Goal: Answer question/provide support: Share knowledge or assist other users

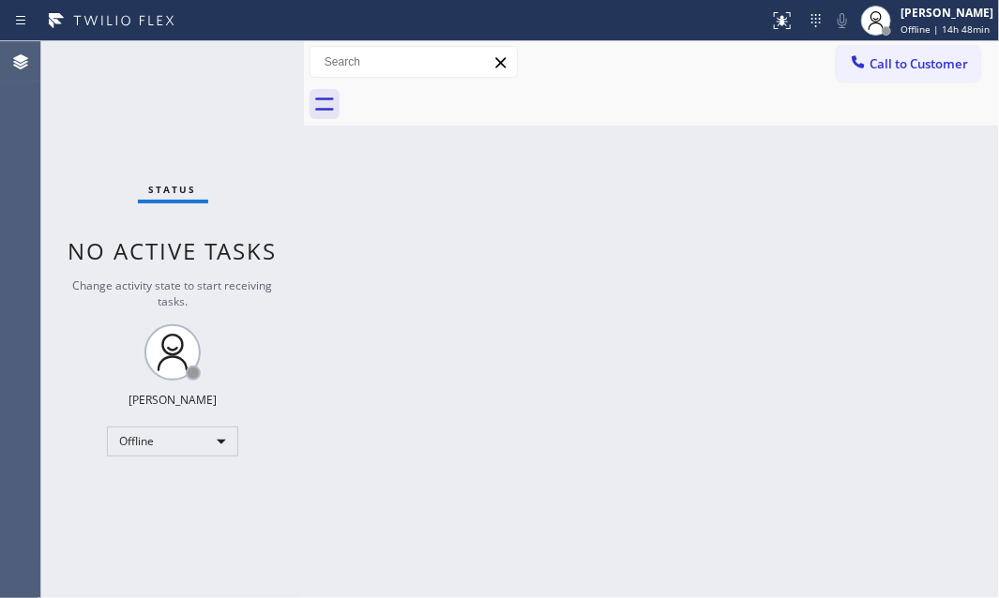
click at [959, 429] on div "Back to Dashboard Change Sender ID Customers Technicians Select a contact Outbo…" at bounding box center [651, 319] width 695 height 557
click at [793, 368] on div "Back to Dashboard Change Sender ID Customers Technicians Select a contact Outbo…" at bounding box center [651, 319] width 695 height 557
click at [227, 436] on div "Offline" at bounding box center [172, 442] width 131 height 30
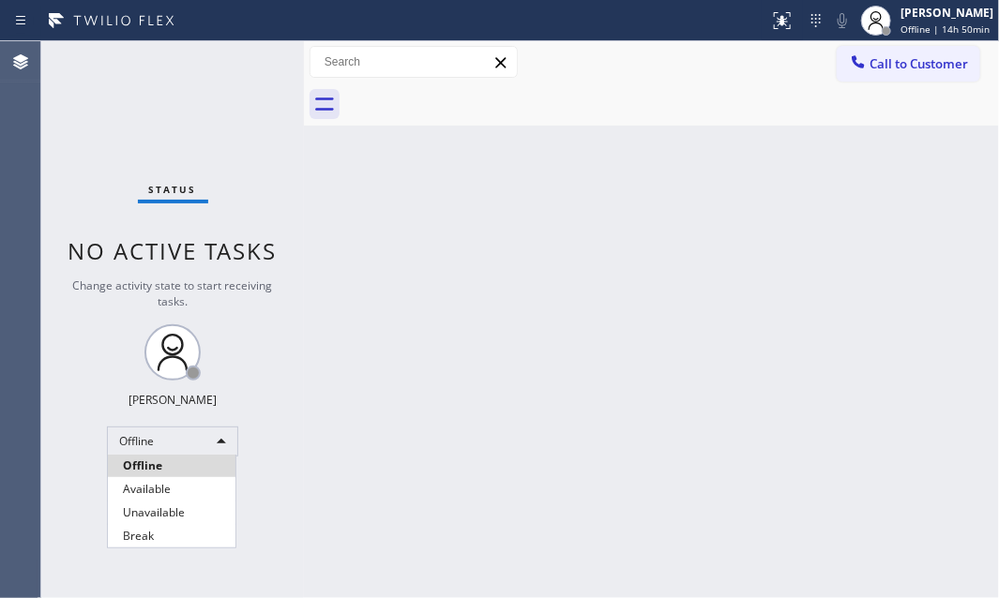
click at [460, 427] on div at bounding box center [499, 299] width 999 height 598
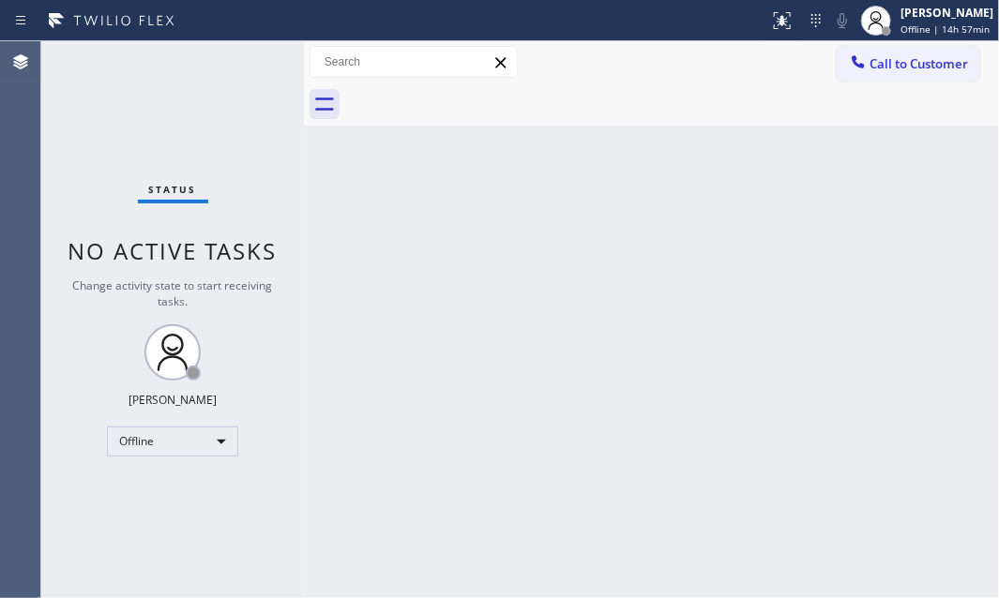
click at [937, 248] on div "Back to Dashboard Change Sender ID Customers Technicians Select a contact Outbo…" at bounding box center [651, 319] width 695 height 557
click at [217, 431] on div "Offline" at bounding box center [172, 442] width 131 height 30
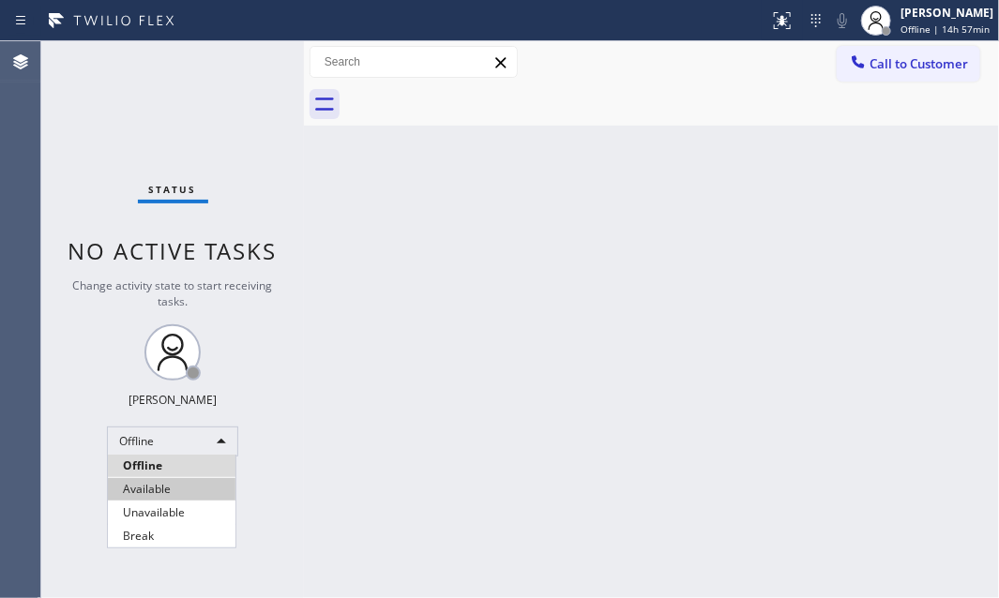
click at [211, 479] on li "Available" at bounding box center [172, 489] width 128 height 23
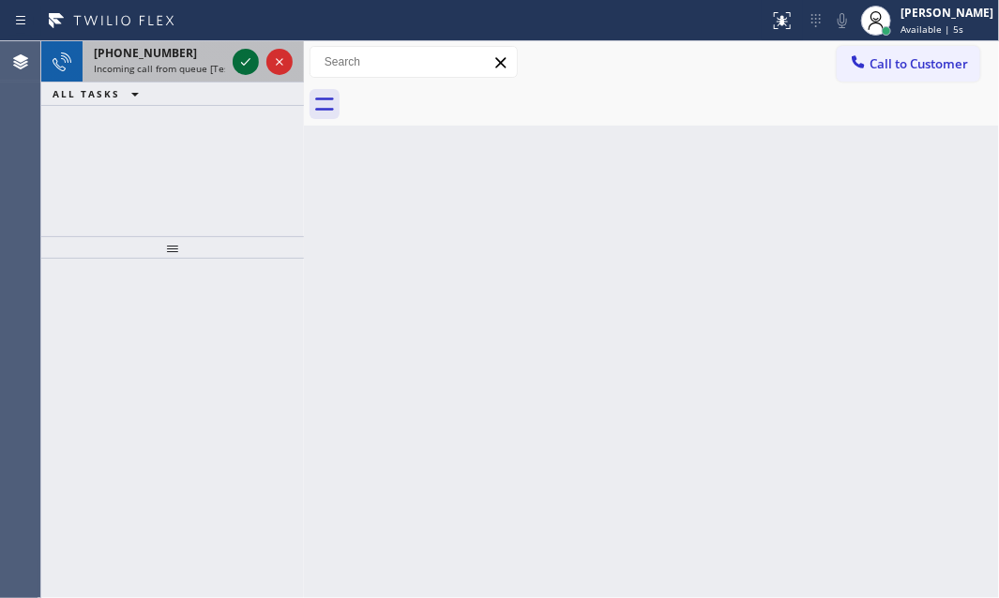
click at [245, 61] on icon at bounding box center [246, 62] width 23 height 23
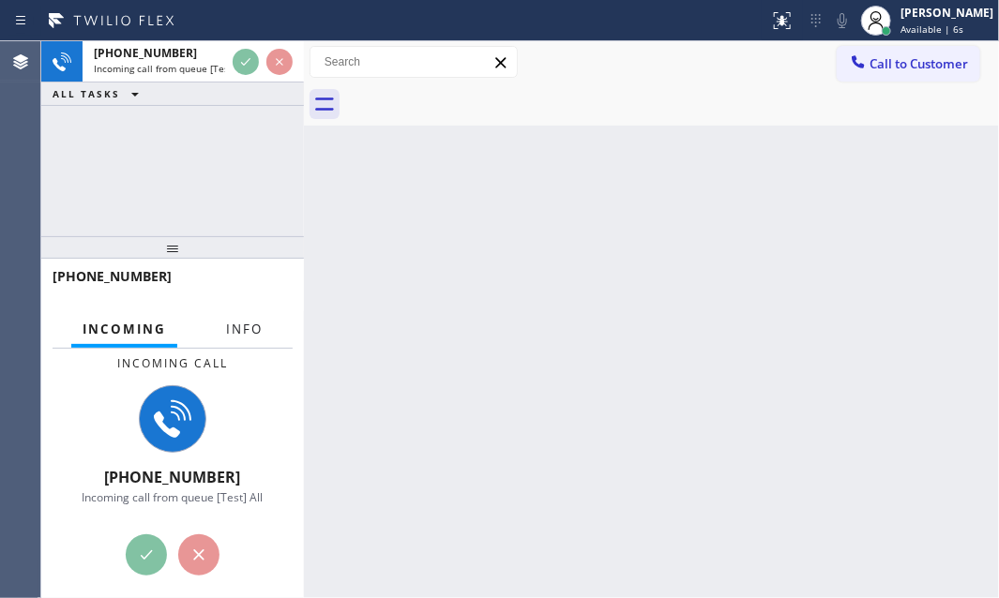
click at [231, 321] on span "Info" at bounding box center [244, 329] width 37 height 17
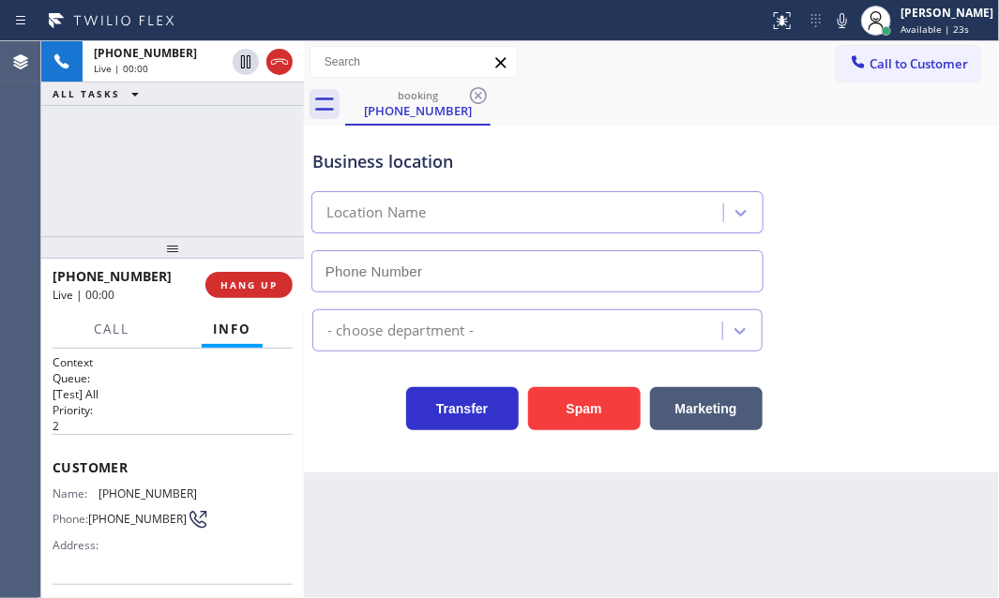
type input "[PHONE_NUMBER]"
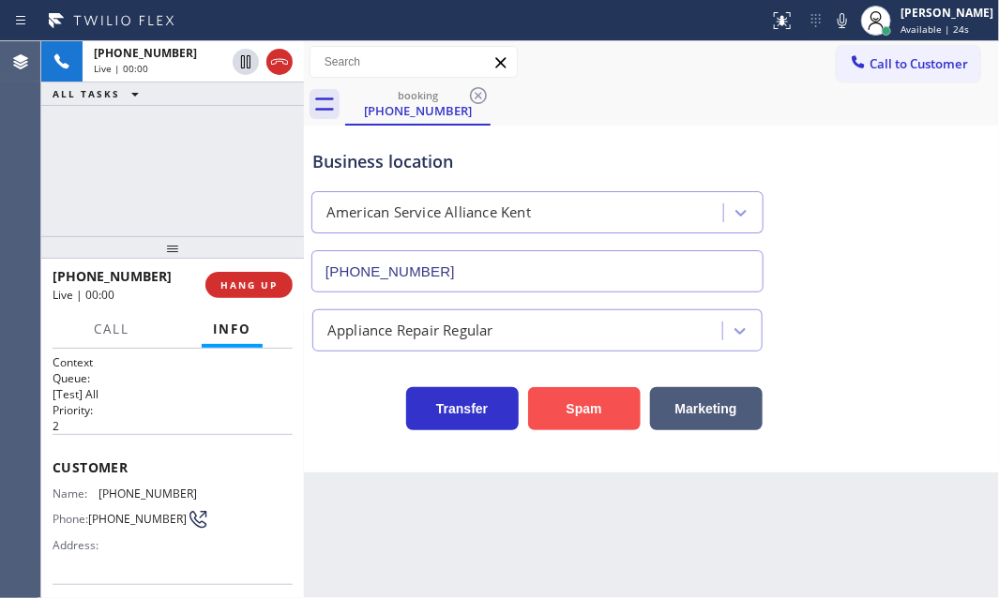
click at [571, 410] on button "Spam" at bounding box center [584, 408] width 113 height 43
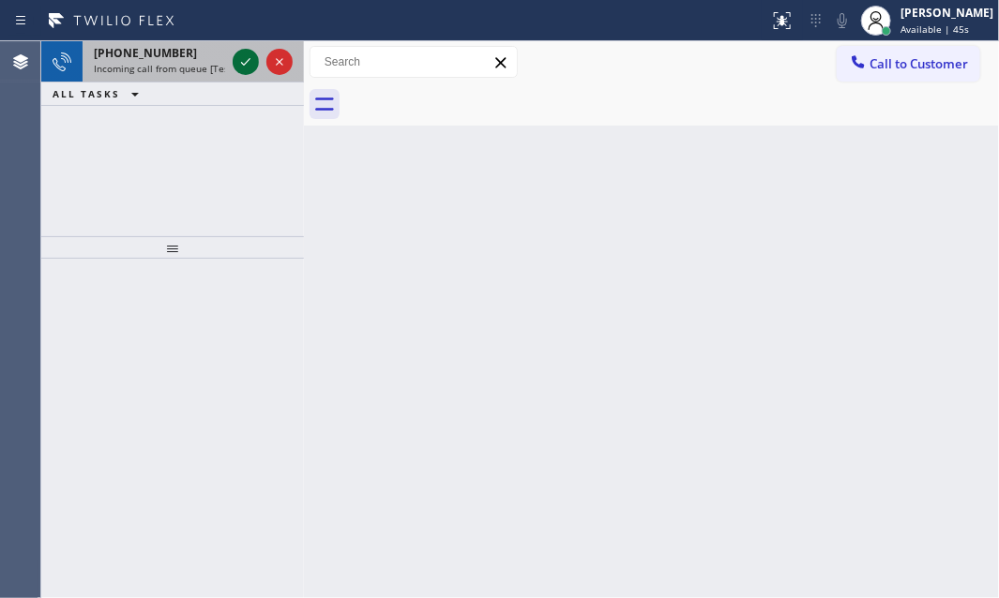
click at [240, 62] on icon at bounding box center [246, 62] width 23 height 23
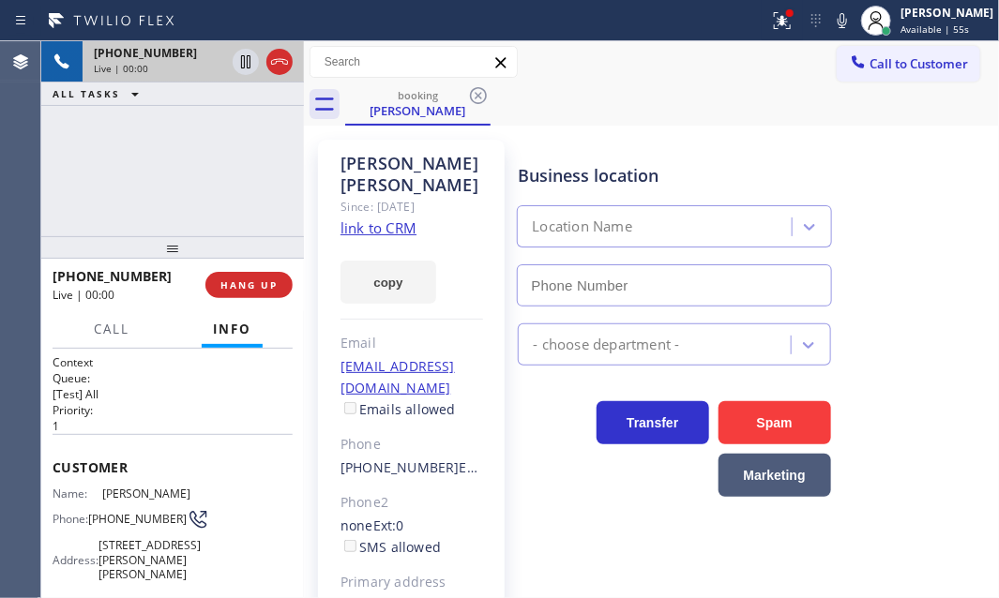
type input "[PHONE_NUMBER]"
click at [279, 68] on icon at bounding box center [279, 62] width 23 height 23
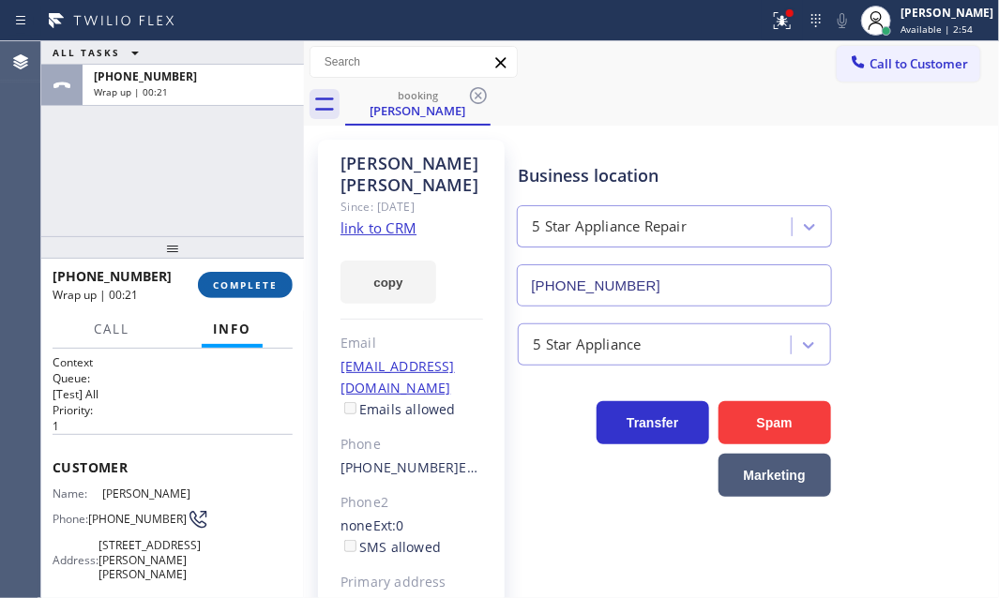
click at [229, 290] on span "COMPLETE" at bounding box center [245, 285] width 65 height 13
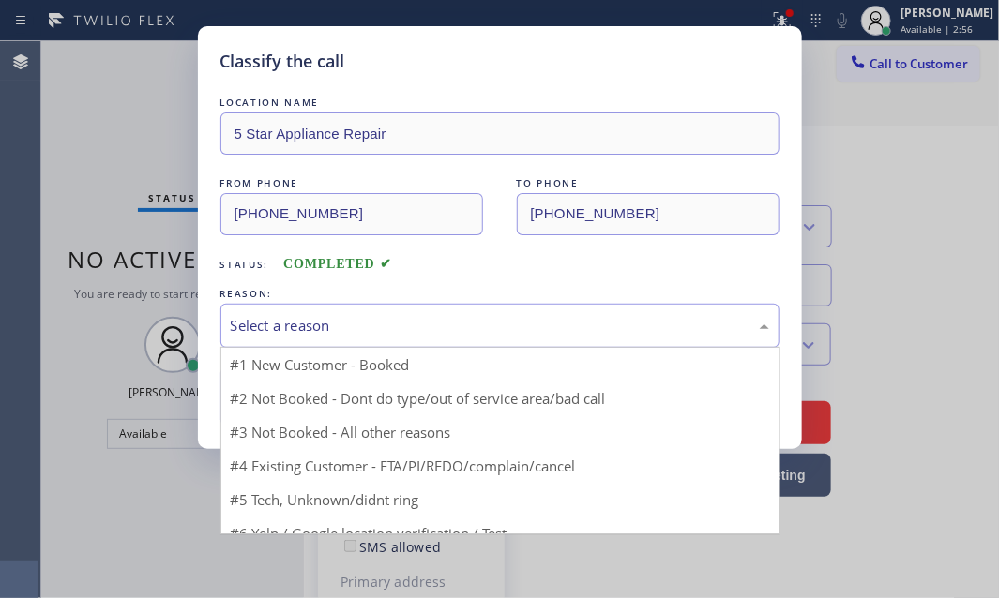
click at [495, 325] on div "Select a reason" at bounding box center [500, 326] width 538 height 22
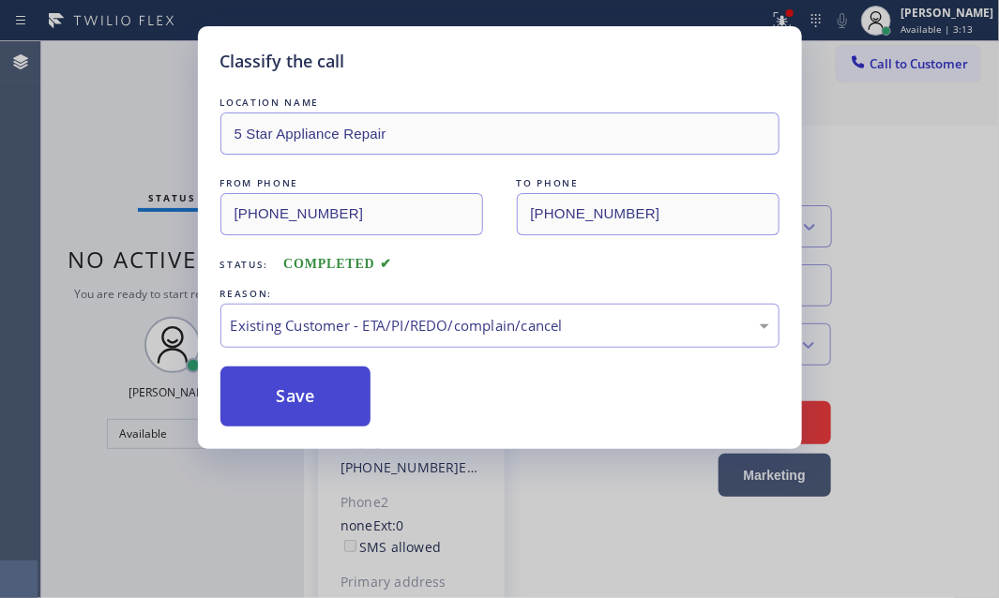
click at [340, 409] on button "Save" at bounding box center [295, 397] width 151 height 60
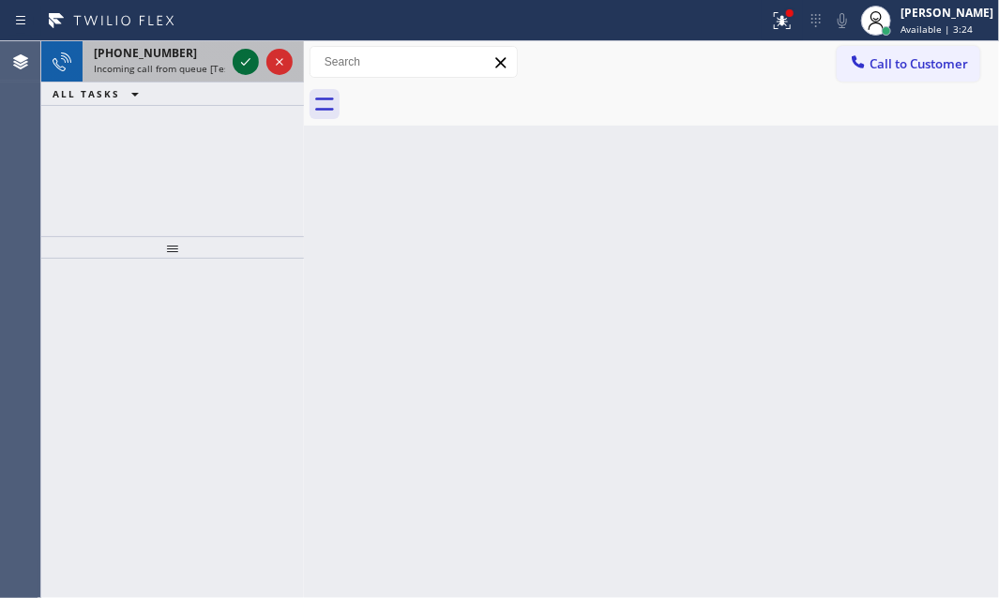
click at [241, 58] on icon at bounding box center [246, 62] width 23 height 23
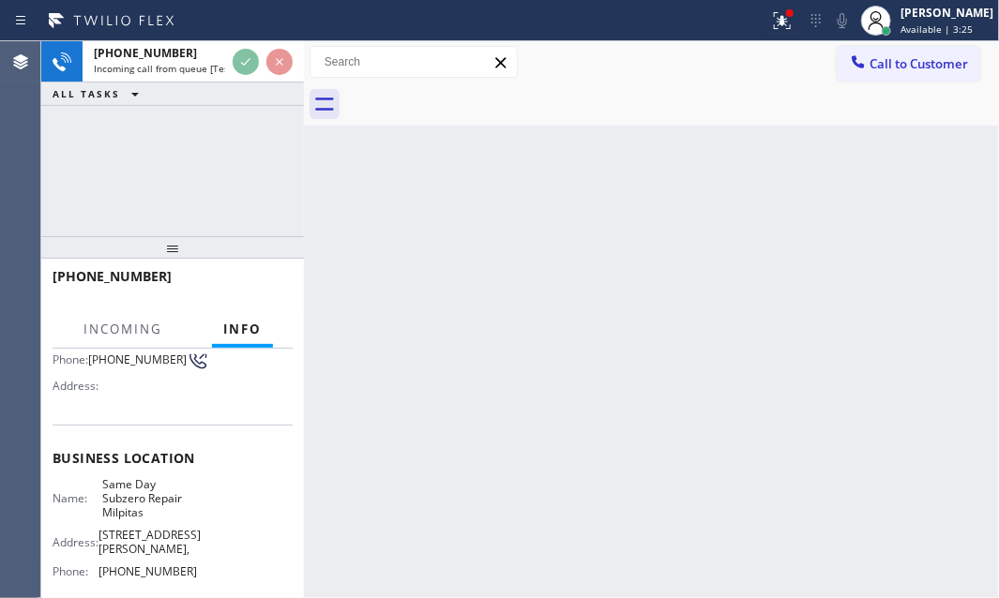
scroll to position [170, 0]
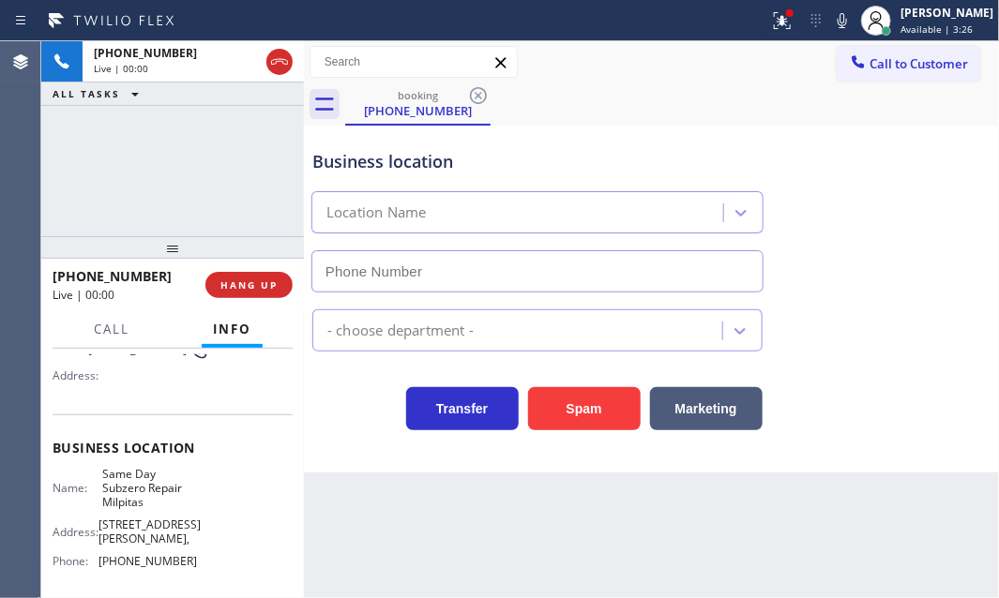
type input "[PHONE_NUMBER]"
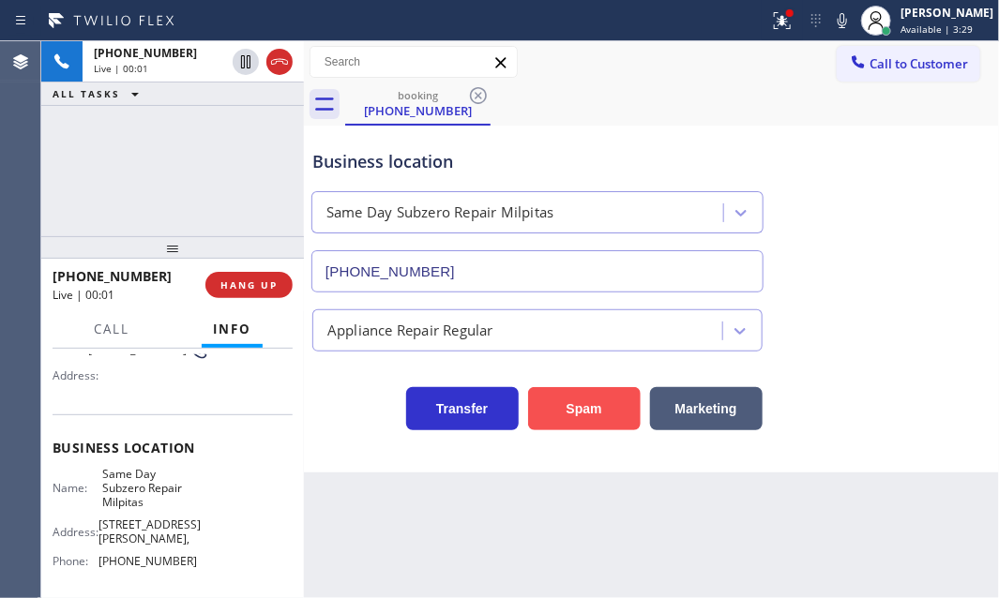
click at [586, 411] on button "Spam" at bounding box center [584, 408] width 113 height 43
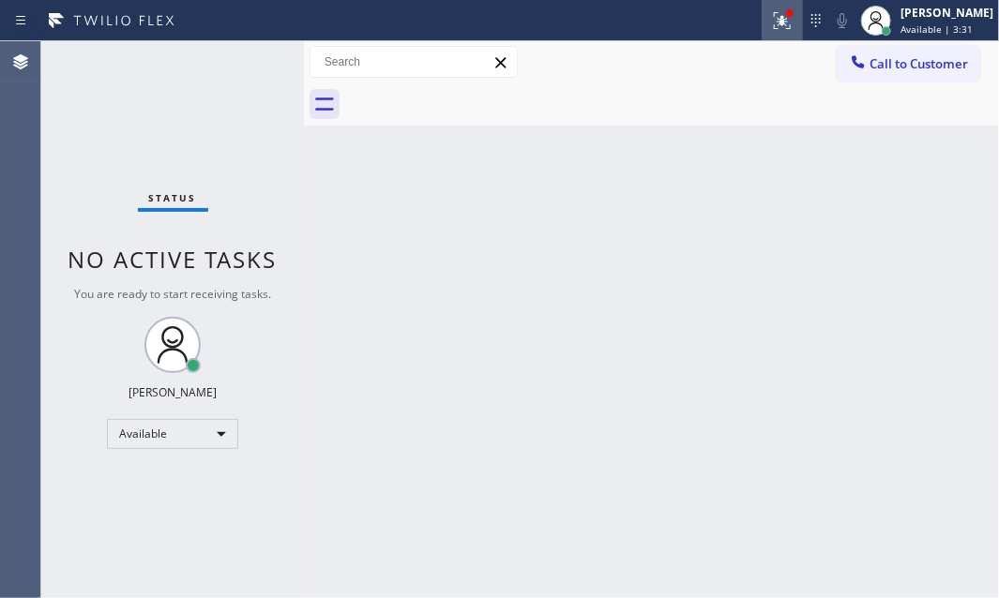
click at [774, 22] on icon at bounding box center [782, 20] width 23 height 23
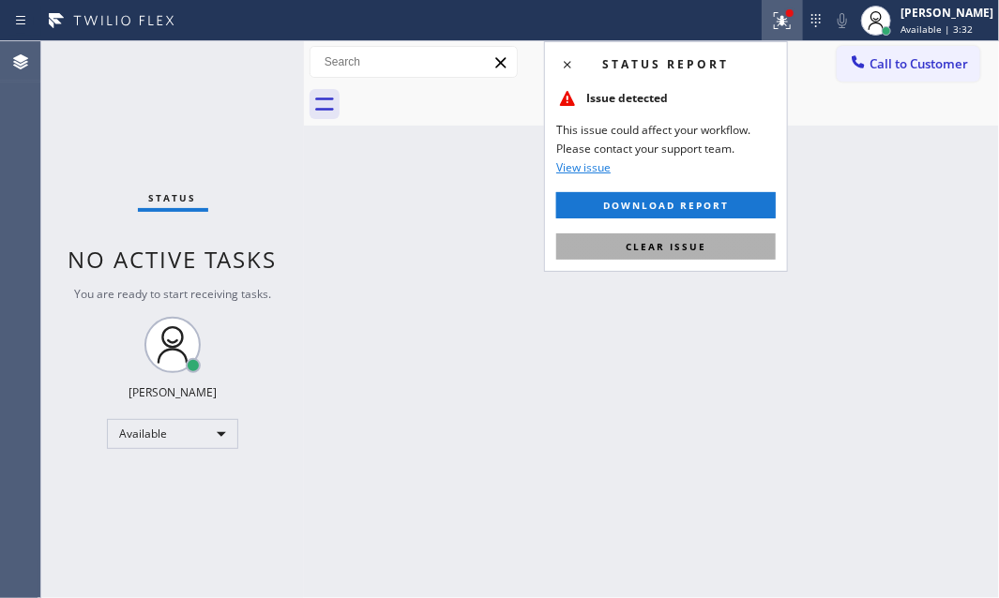
click at [723, 256] on button "Clear issue" at bounding box center [666, 247] width 220 height 26
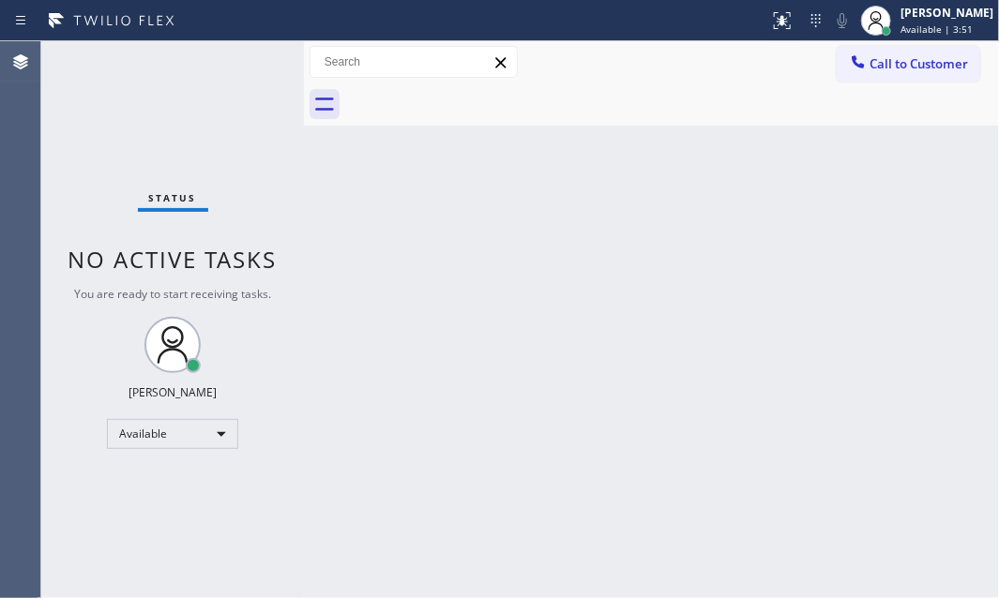
click at [442, 188] on div "Back to Dashboard Change Sender ID Customers Technicians Select a contact Outbo…" at bounding box center [651, 319] width 695 height 557
click at [618, 159] on div "Back to Dashboard Change Sender ID Customers Technicians Select a contact Outbo…" at bounding box center [651, 319] width 695 height 557
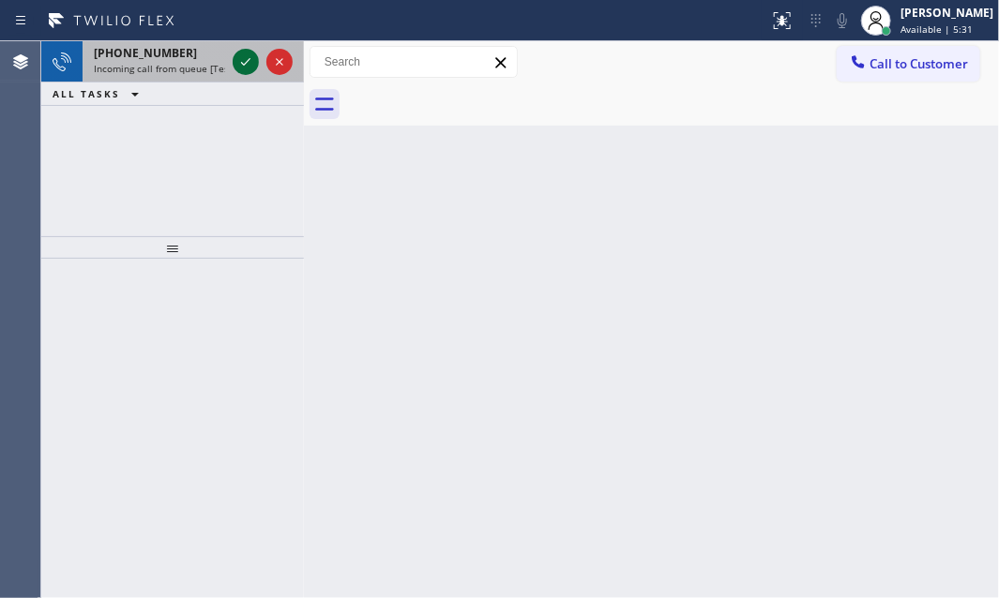
click at [243, 62] on icon at bounding box center [246, 62] width 23 height 23
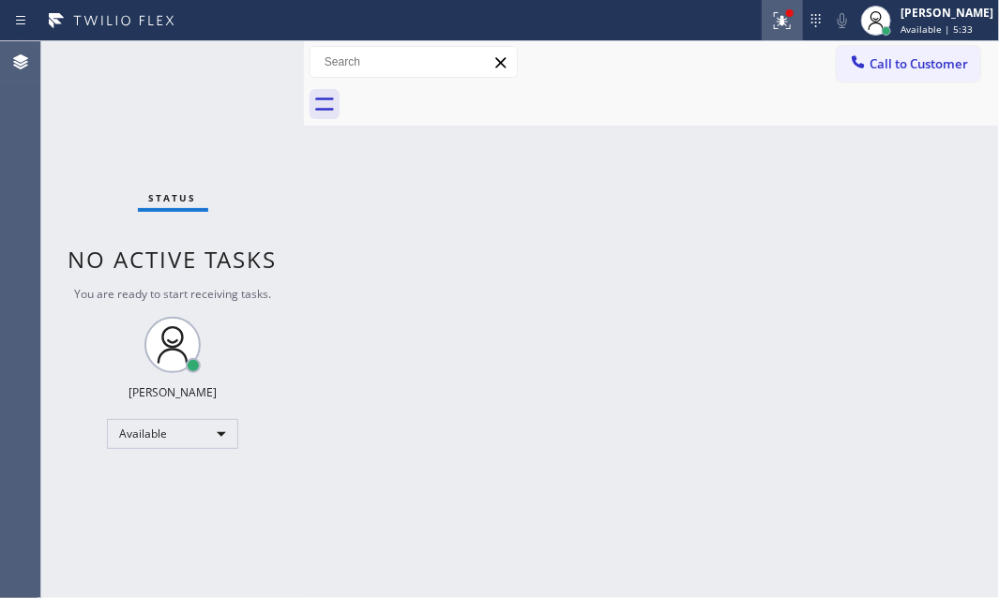
click at [771, 25] on icon at bounding box center [782, 20] width 23 height 23
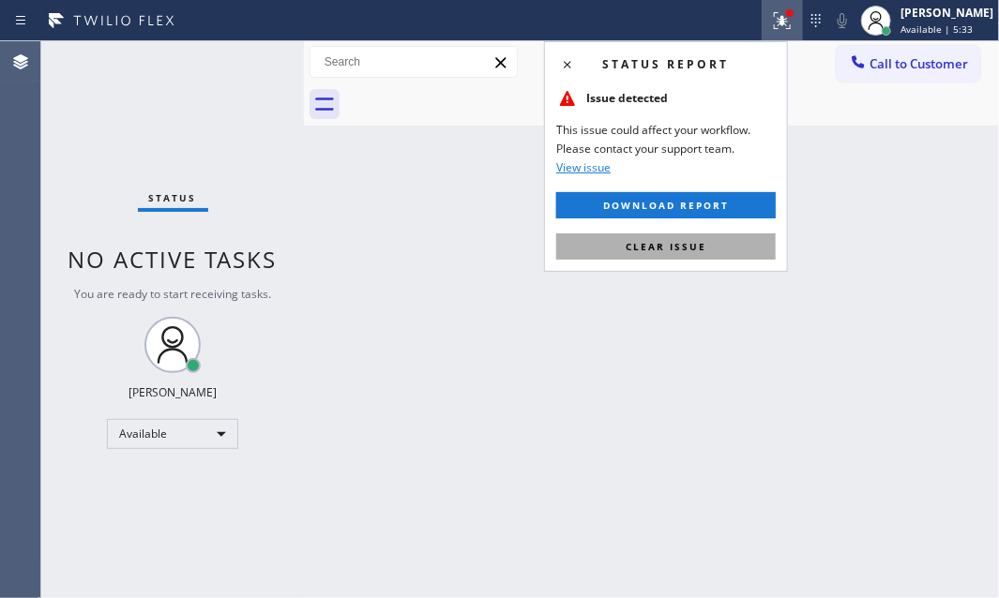
click at [731, 249] on button "Clear issue" at bounding box center [666, 247] width 220 height 26
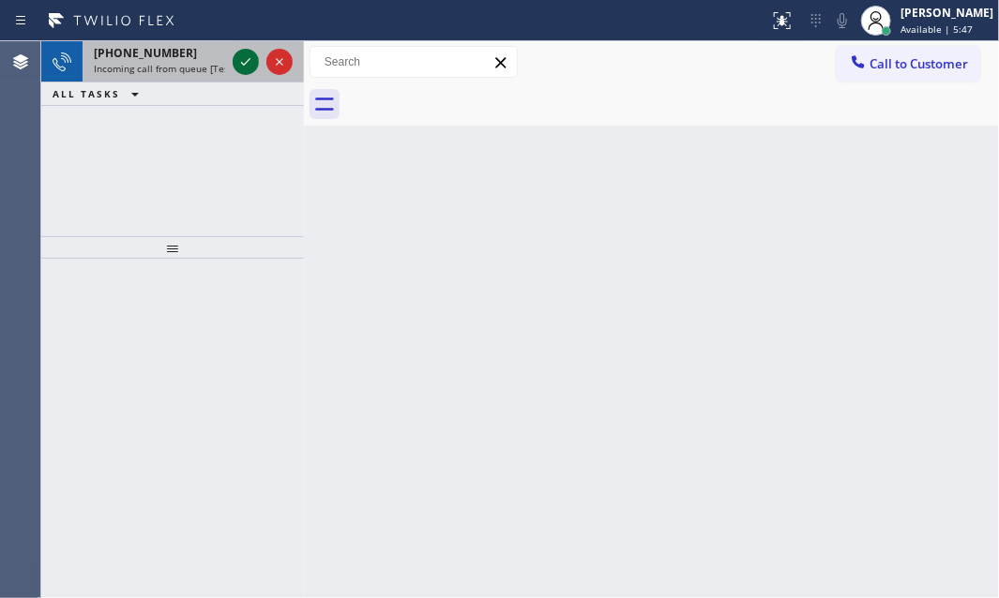
click at [244, 60] on icon at bounding box center [246, 62] width 23 height 23
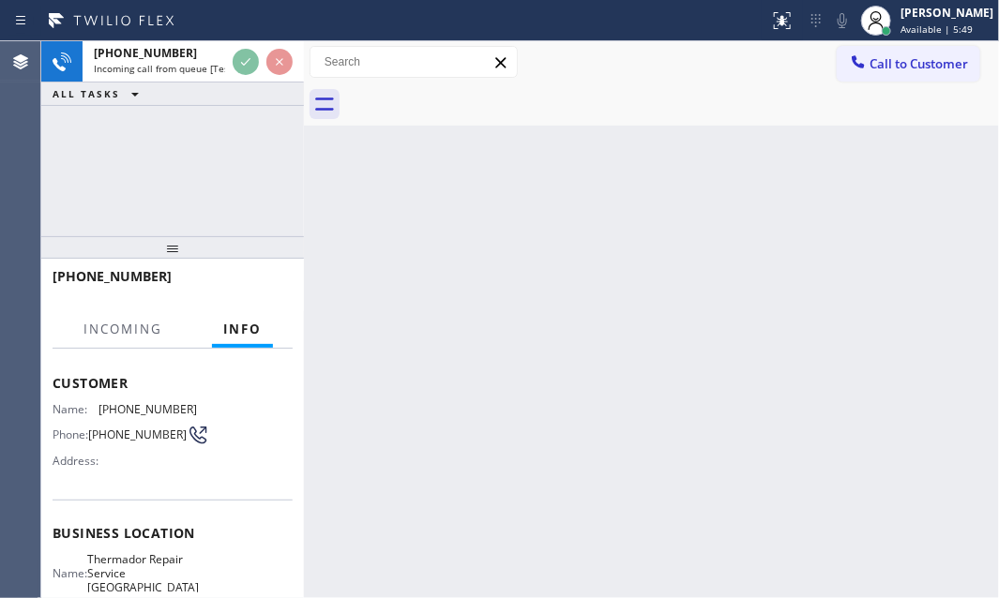
scroll to position [170, 0]
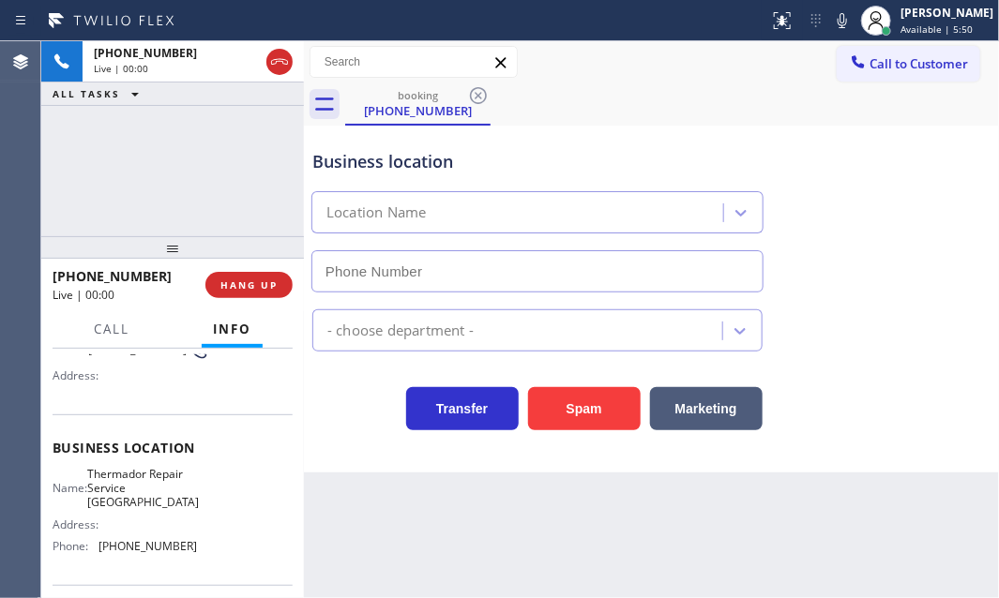
type input "[PHONE_NUMBER]"
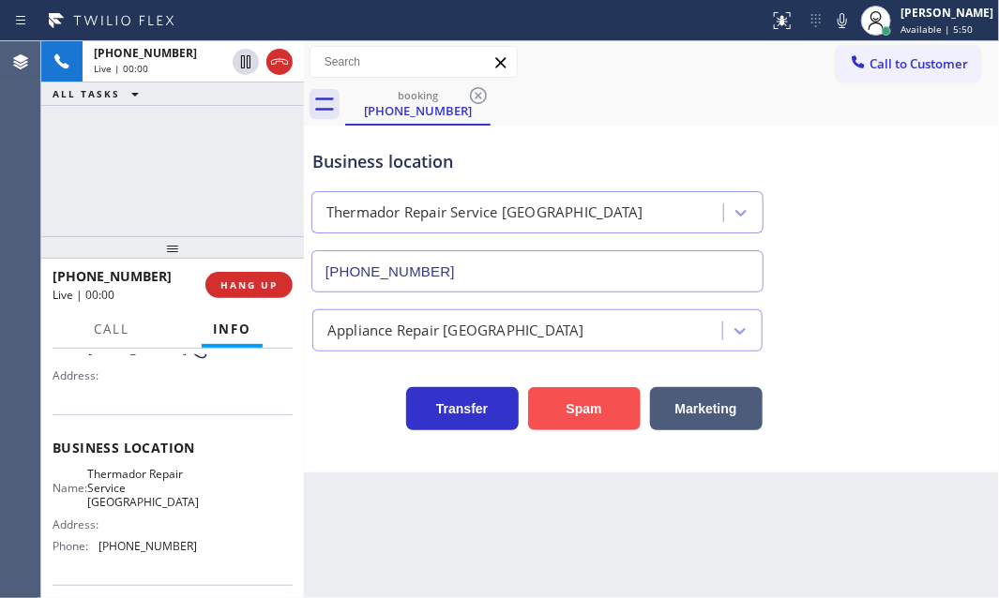
click at [575, 424] on button "Spam" at bounding box center [584, 408] width 113 height 43
click at [576, 417] on button "Spam" at bounding box center [584, 408] width 113 height 43
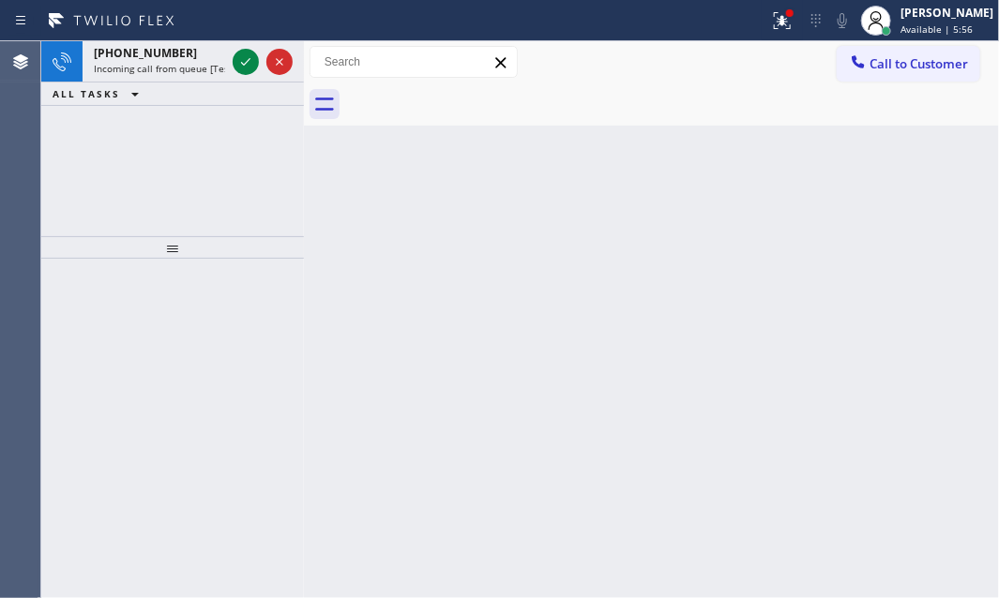
drag, startPoint x: 244, startPoint y: 38, endPoint x: 243, endPoint y: 27, distance: 11.3
click at [243, 28] on div "Status report Issue detected This issue could affect your workflow. Please cont…" at bounding box center [499, 299] width 999 height 598
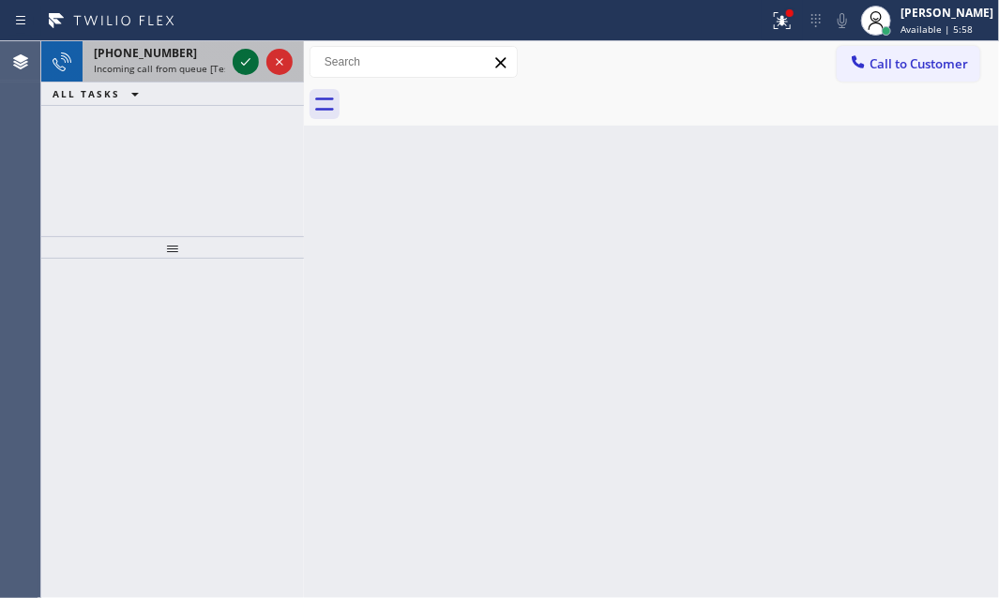
click at [242, 58] on icon at bounding box center [246, 62] width 23 height 23
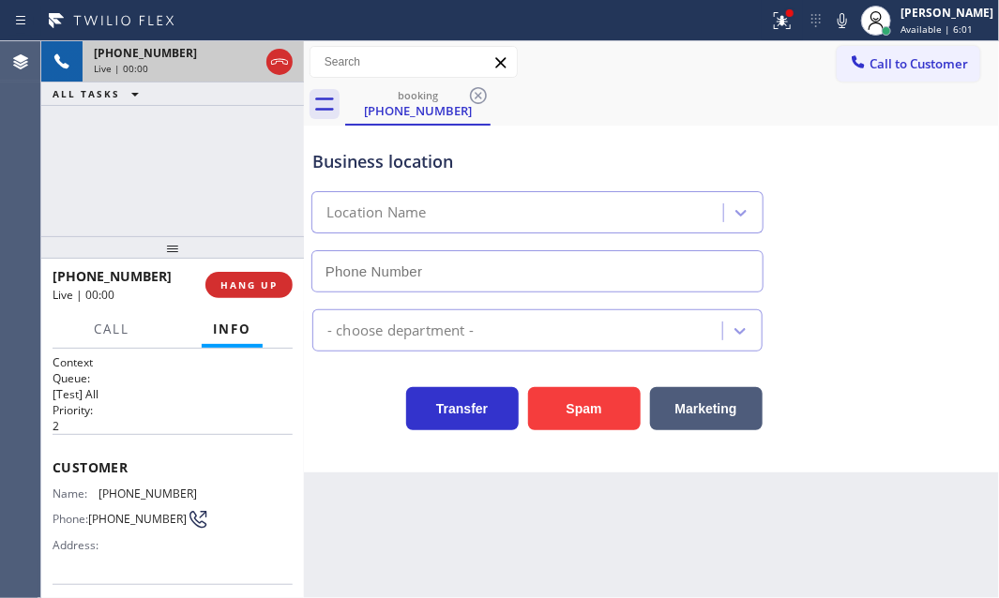
type input "[PHONE_NUMBER]"
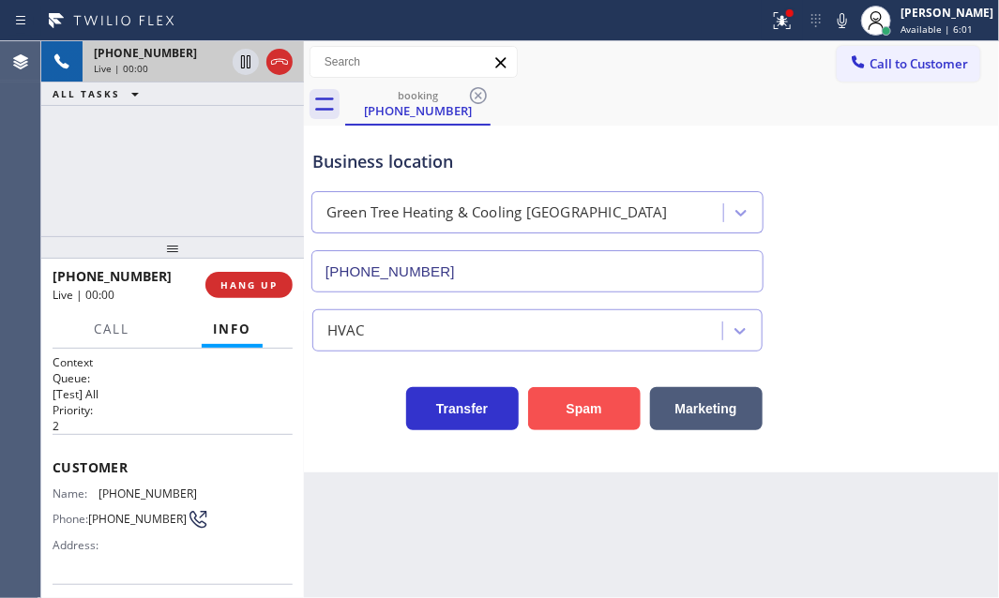
click at [585, 415] on button "Spam" at bounding box center [584, 408] width 113 height 43
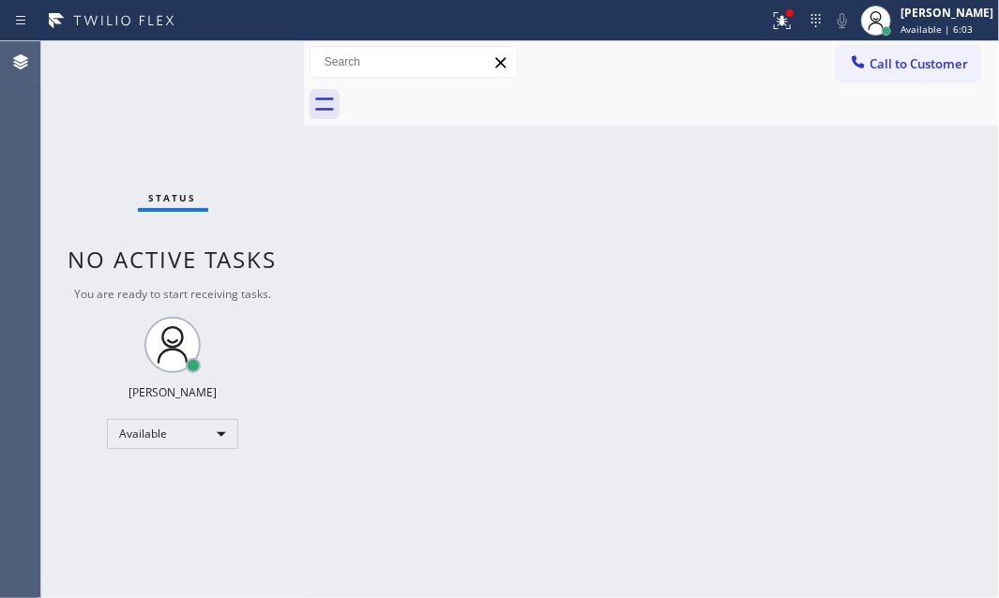
drag, startPoint x: 764, startPoint y: 22, endPoint x: 739, endPoint y: 91, distance: 73.9
click at [771, 22] on icon at bounding box center [782, 20] width 23 height 23
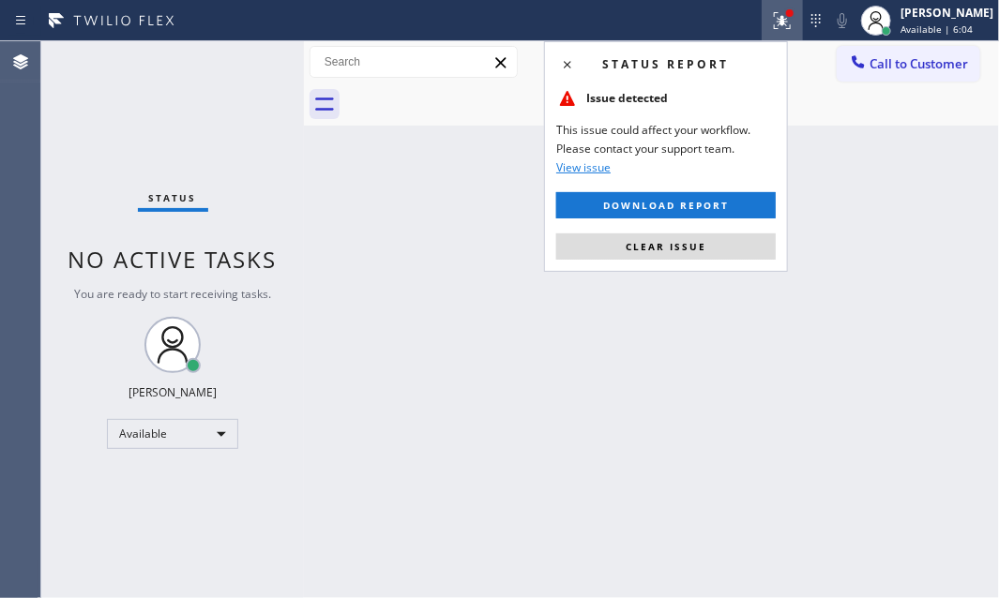
click at [672, 263] on div "Status report Issue detected This issue could affect your workflow. Please cont…" at bounding box center [666, 156] width 244 height 231
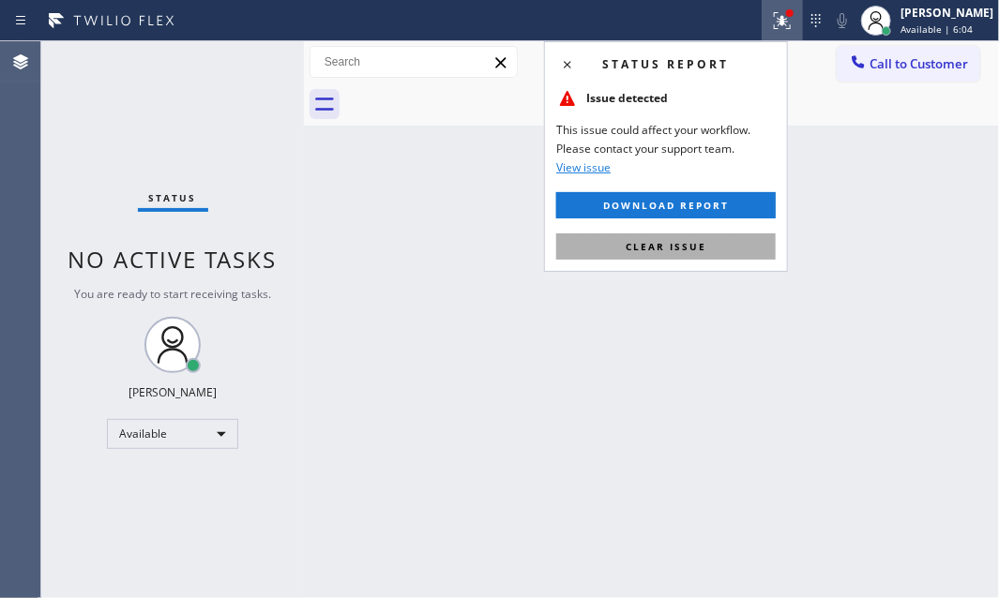
click at [674, 248] on span "Clear issue" at bounding box center [666, 246] width 81 height 13
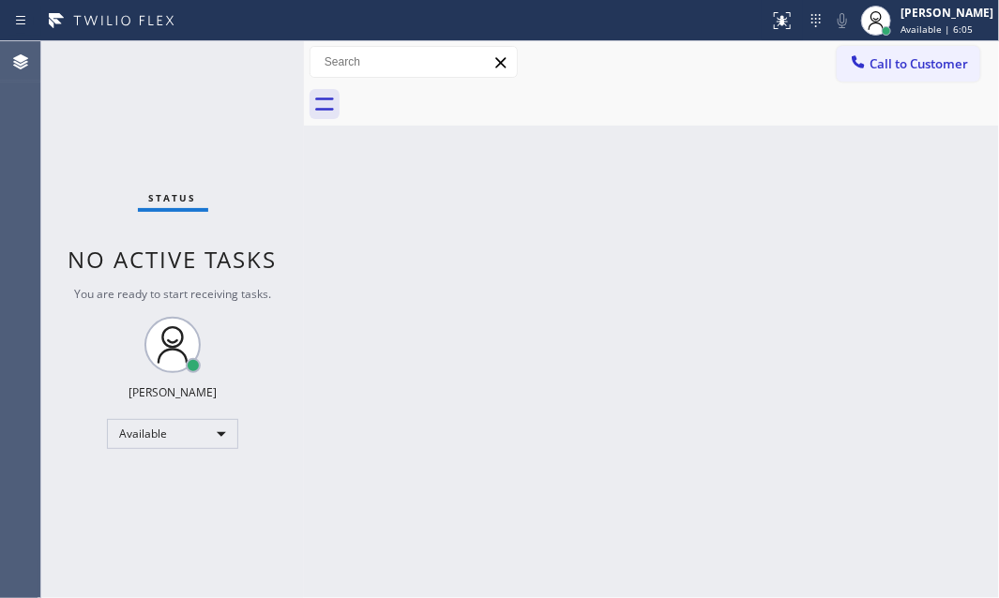
click at [619, 397] on div "Back to Dashboard Change Sender ID Customers Technicians Select a contact Outbo…" at bounding box center [651, 319] width 695 height 557
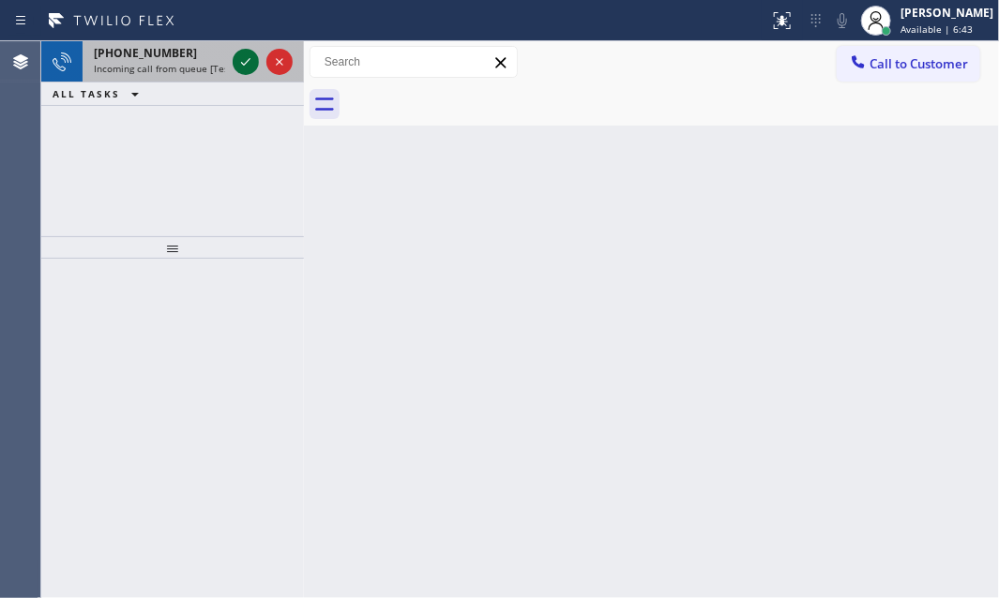
click at [235, 63] on icon at bounding box center [246, 62] width 23 height 23
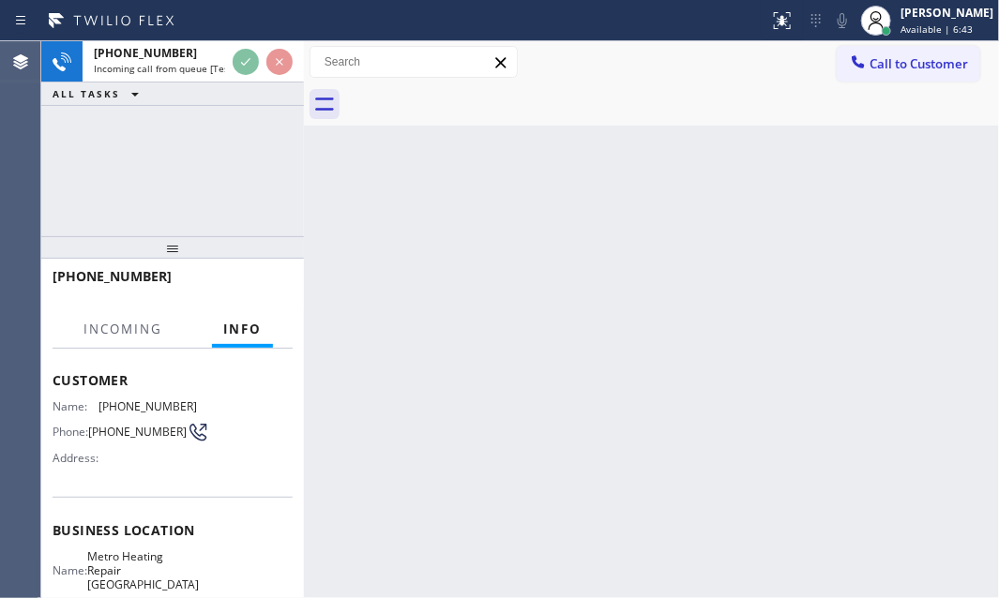
scroll to position [255, 0]
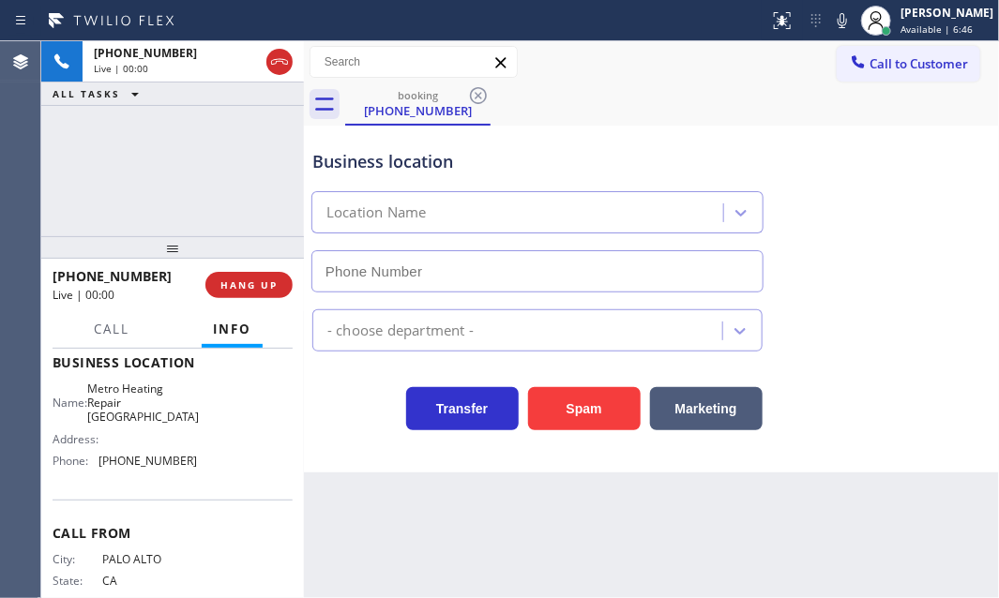
type input "[PHONE_NUMBER]"
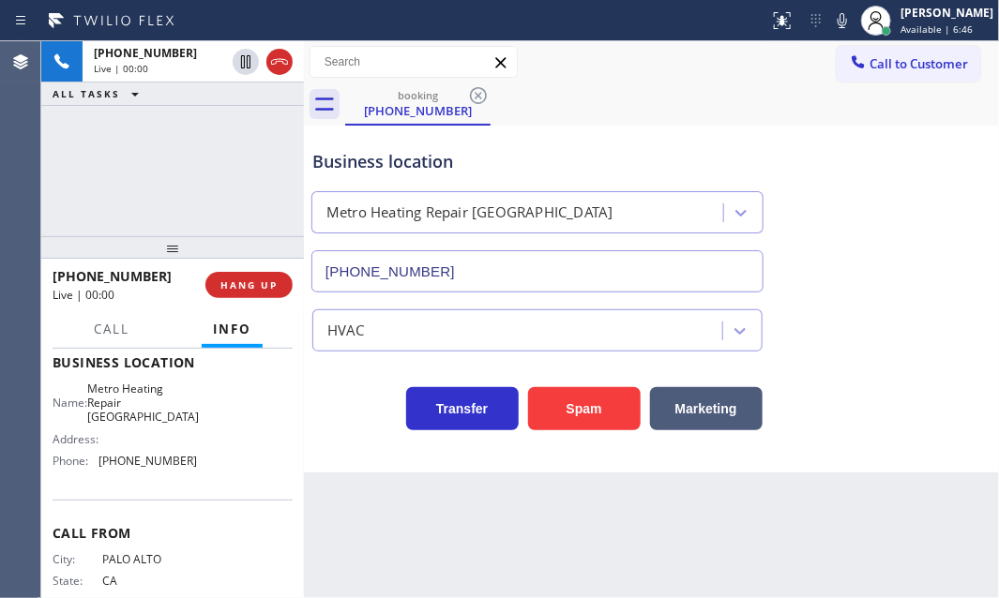
click at [577, 382] on div "Spam" at bounding box center [580, 404] width 122 height 53
click at [582, 410] on button "Spam" at bounding box center [584, 408] width 113 height 43
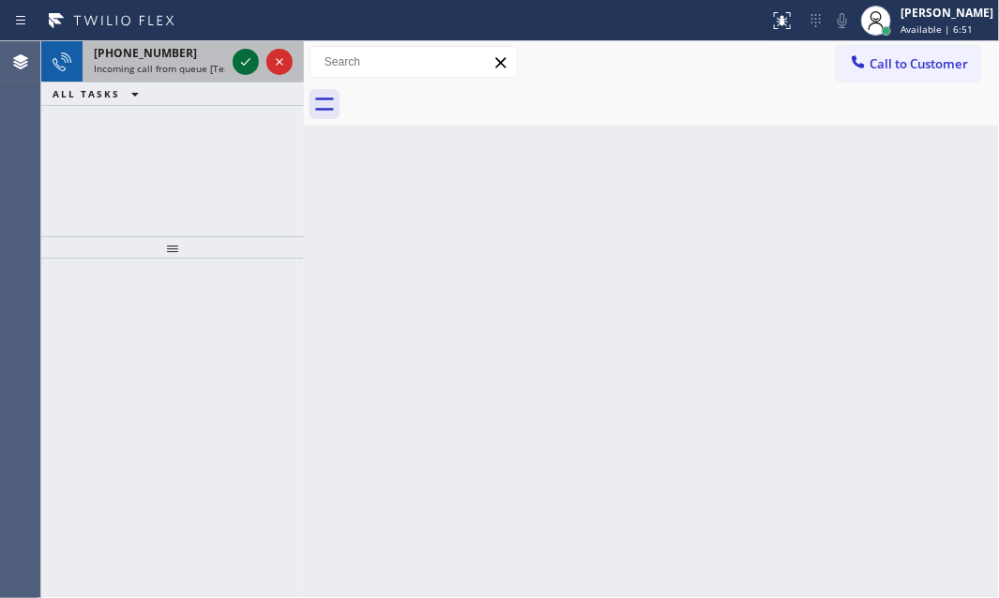
click at [238, 68] on icon at bounding box center [246, 62] width 23 height 23
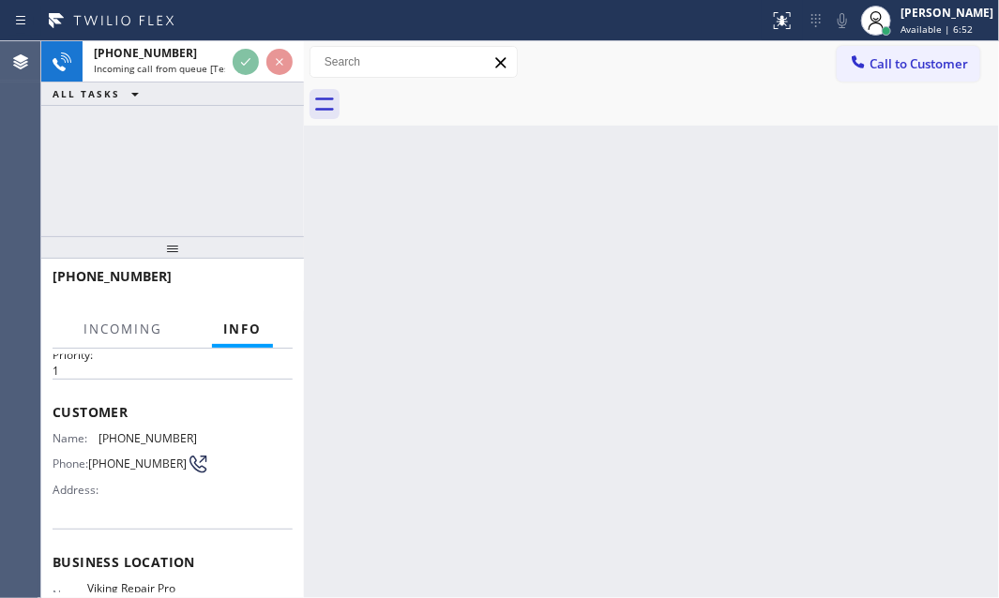
scroll to position [84, 0]
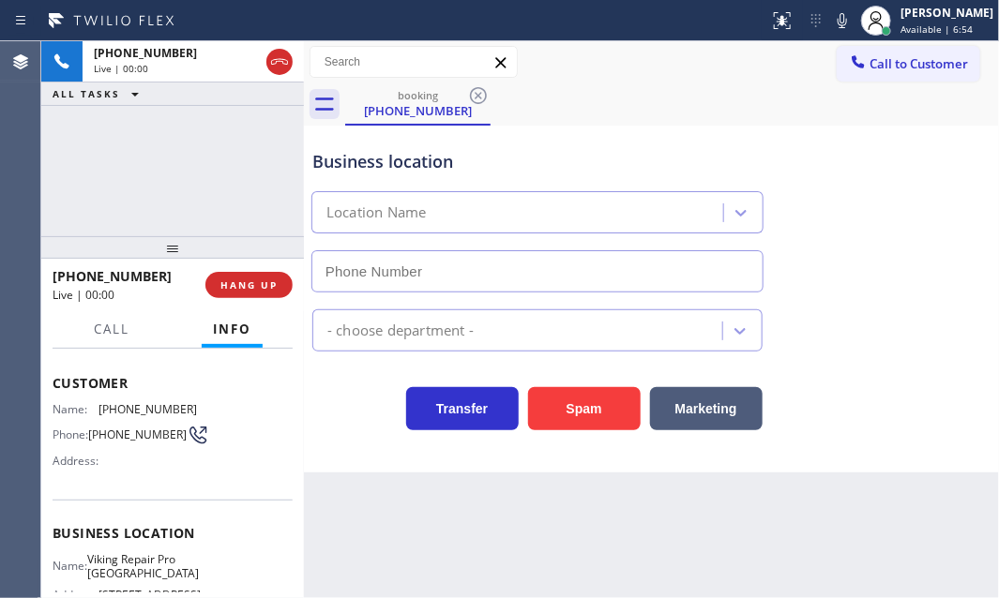
type input "[PHONE_NUMBER]"
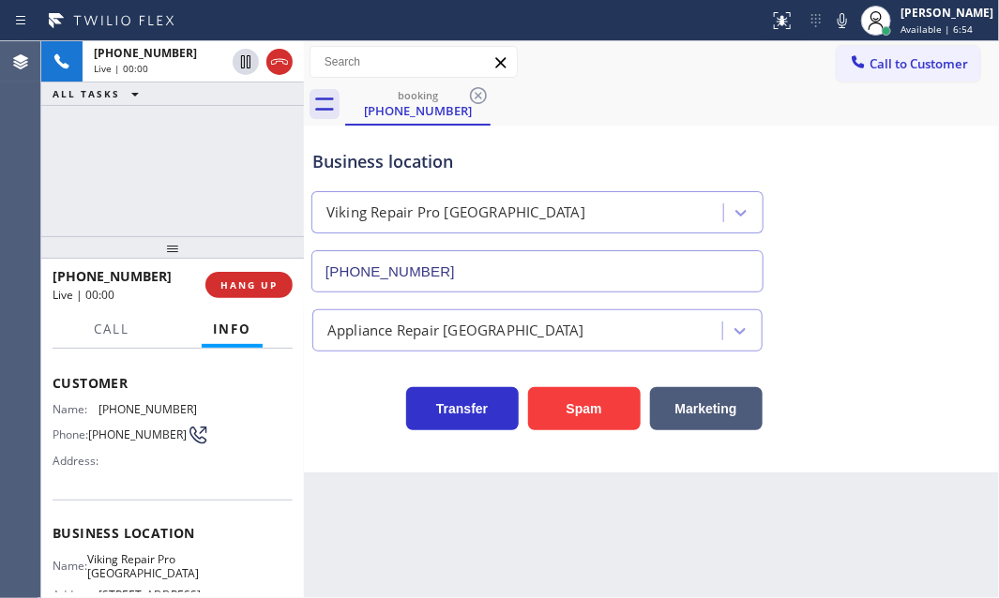
drag, startPoint x: 589, startPoint y: 416, endPoint x: 521, endPoint y: 357, distance: 89.8
click at [588, 414] on button "Spam" at bounding box center [584, 408] width 113 height 43
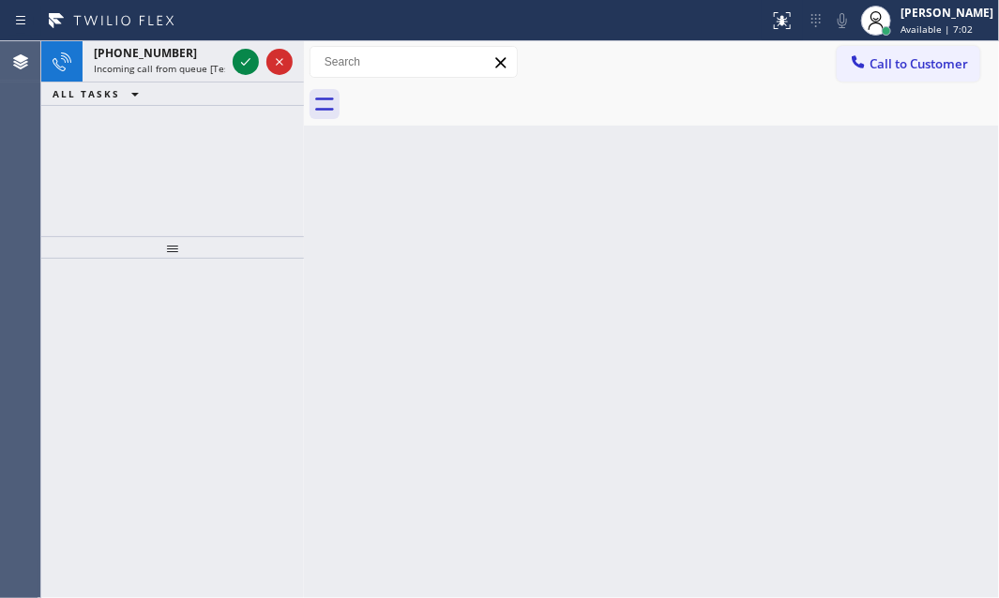
click at [246, 60] on icon at bounding box center [246, 62] width 23 height 23
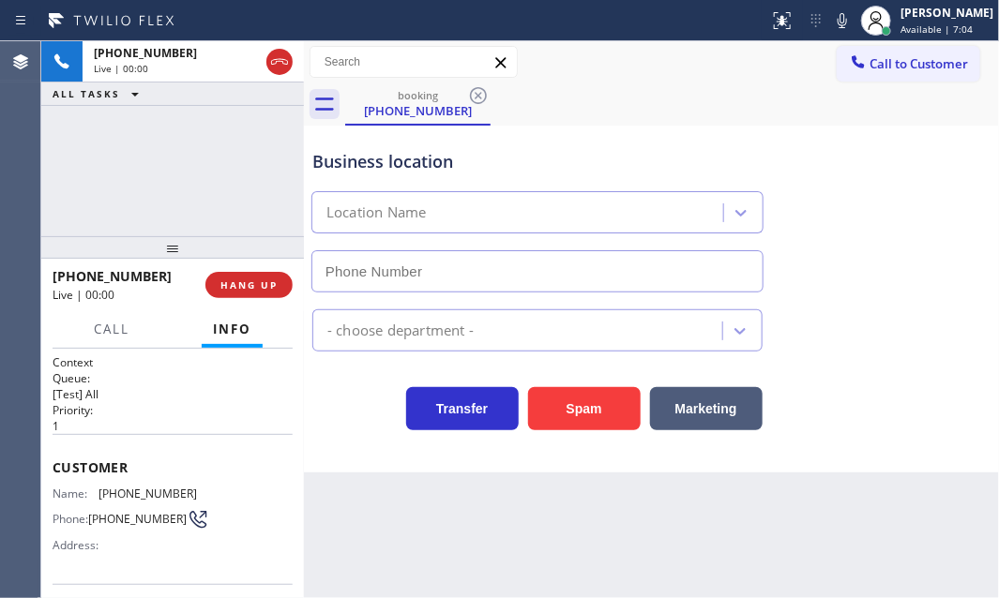
type input "[PHONE_NUMBER]"
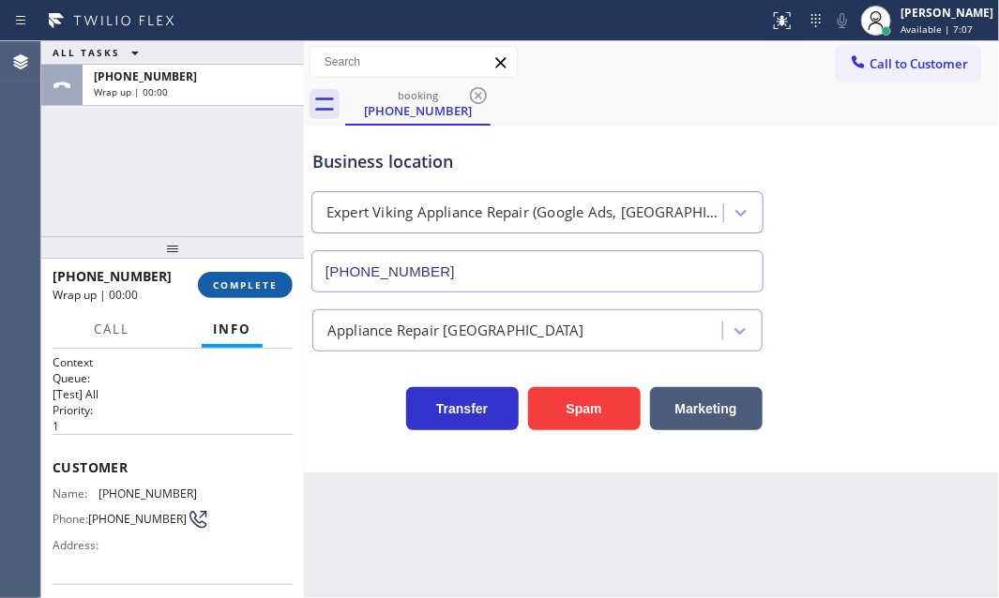
click at [253, 287] on span "COMPLETE" at bounding box center [245, 285] width 65 height 13
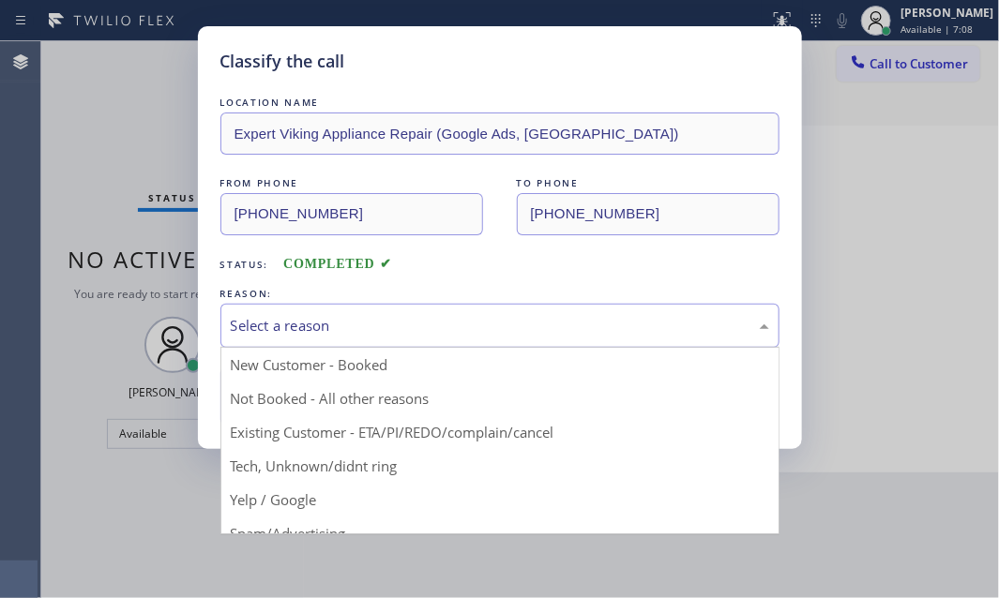
click at [471, 337] on div "Select a reason" at bounding box center [499, 326] width 559 height 44
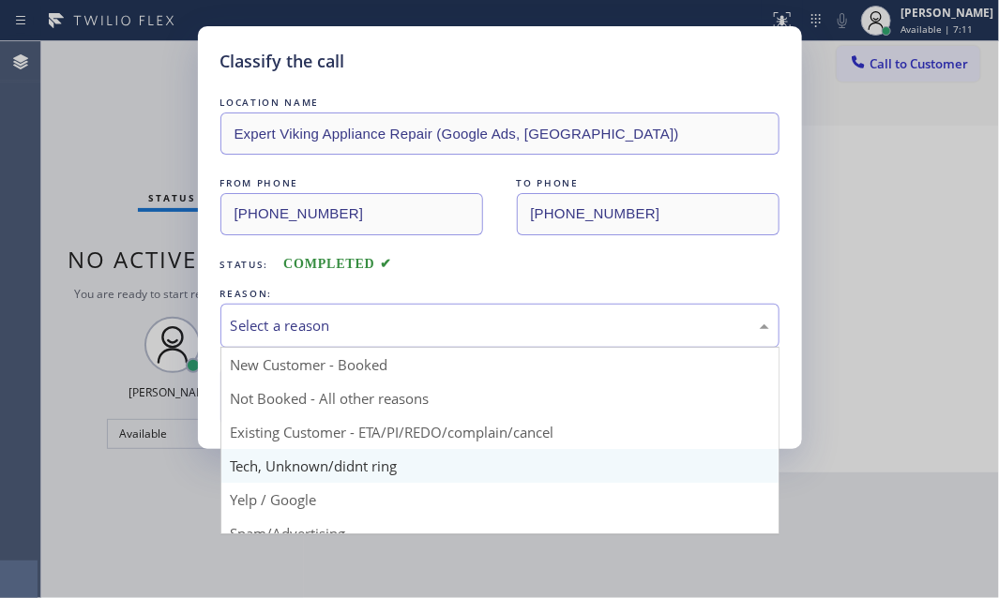
scroll to position [84, 0]
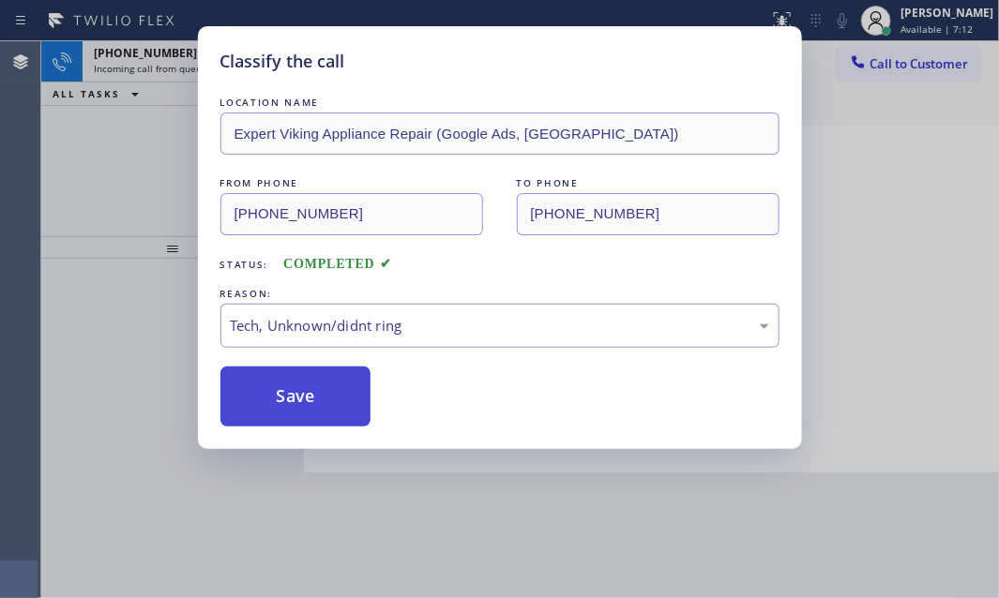
drag, startPoint x: 272, startPoint y: 404, endPoint x: 257, endPoint y: 374, distance: 33.6
click at [268, 395] on button "Save" at bounding box center [295, 397] width 151 height 60
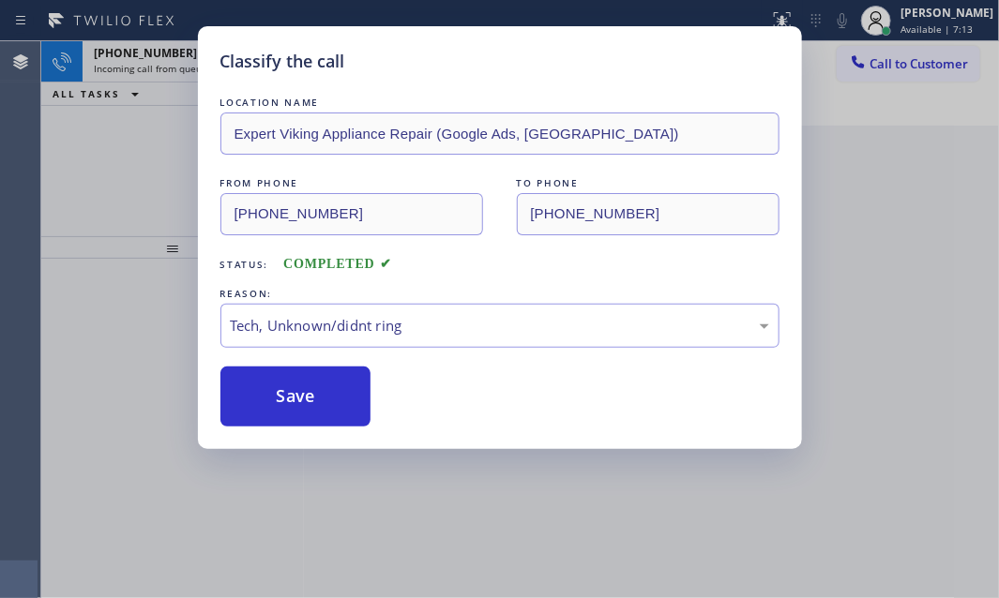
click at [181, 69] on div "Classify the call LOCATION NAME 5 Star Appliance Repair FROM PHONE [PHONE_NUMBE…" at bounding box center [520, 319] width 958 height 557
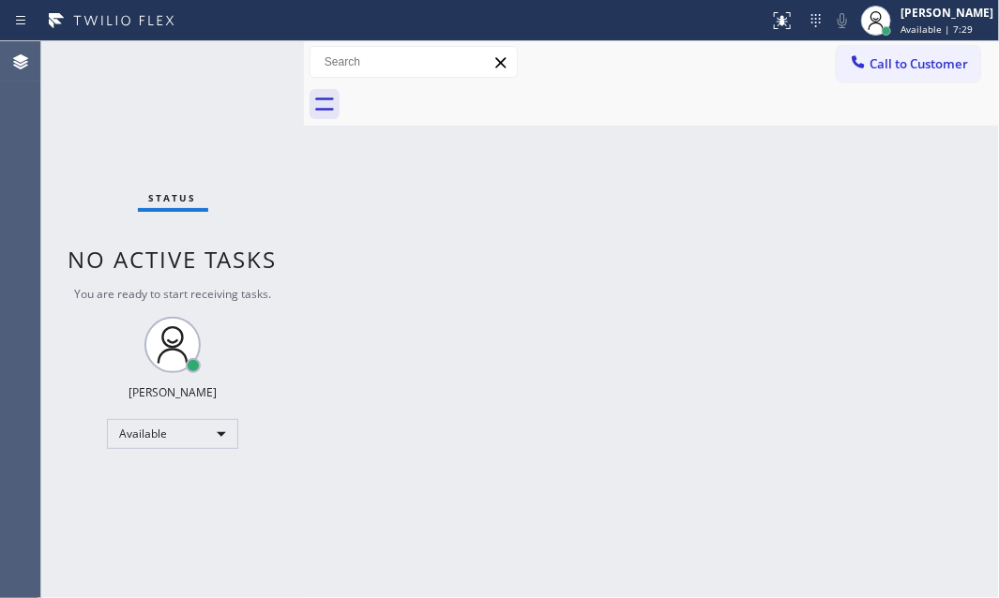
click at [241, 64] on div "Status No active tasks You are ready to start receiving tasks. [PERSON_NAME] Av…" at bounding box center [172, 319] width 263 height 557
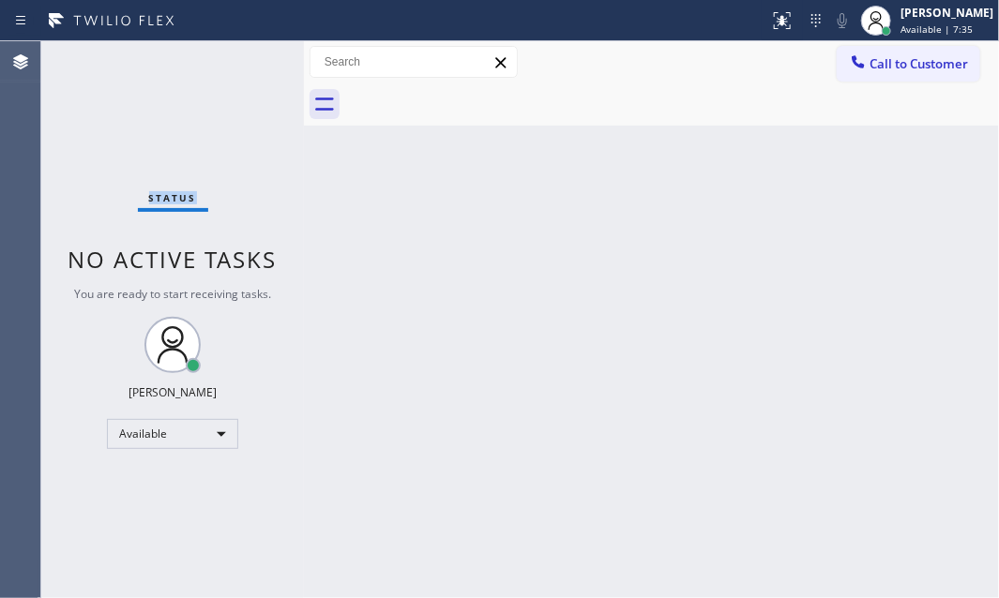
click at [243, 65] on div "Status No active tasks You are ready to start receiving tasks. [PERSON_NAME] Av…" at bounding box center [172, 319] width 263 height 557
click at [243, 66] on div "Status No active tasks You are ready to start receiving tasks. [PERSON_NAME] Av…" at bounding box center [172, 319] width 263 height 557
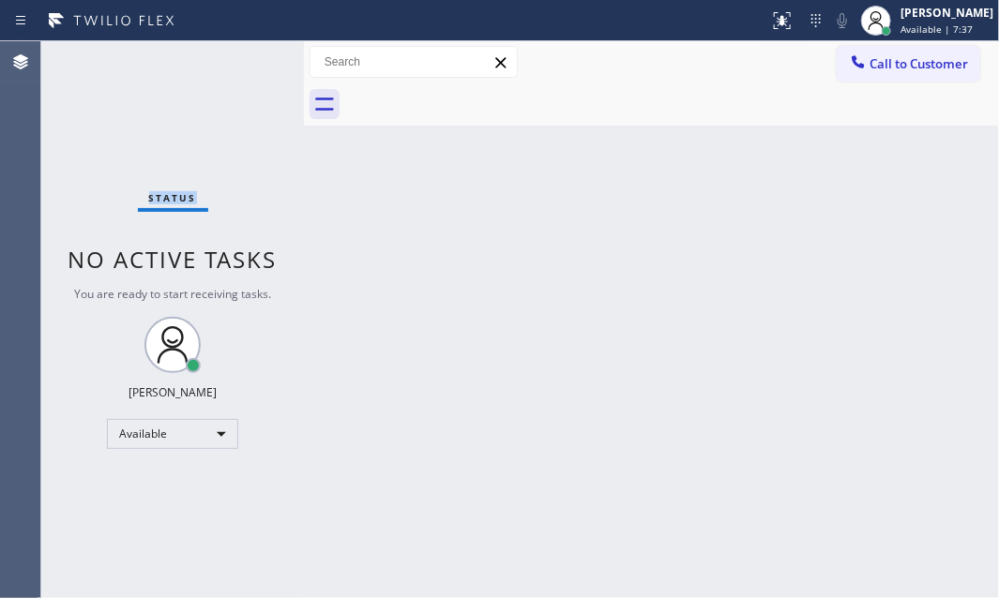
click at [243, 66] on div "Status No active tasks You are ready to start receiving tasks. [PERSON_NAME] Av…" at bounding box center [172, 319] width 263 height 557
click at [243, 68] on div "Status No active tasks You are ready to start receiving tasks. [PERSON_NAME] Av…" at bounding box center [172, 319] width 263 height 557
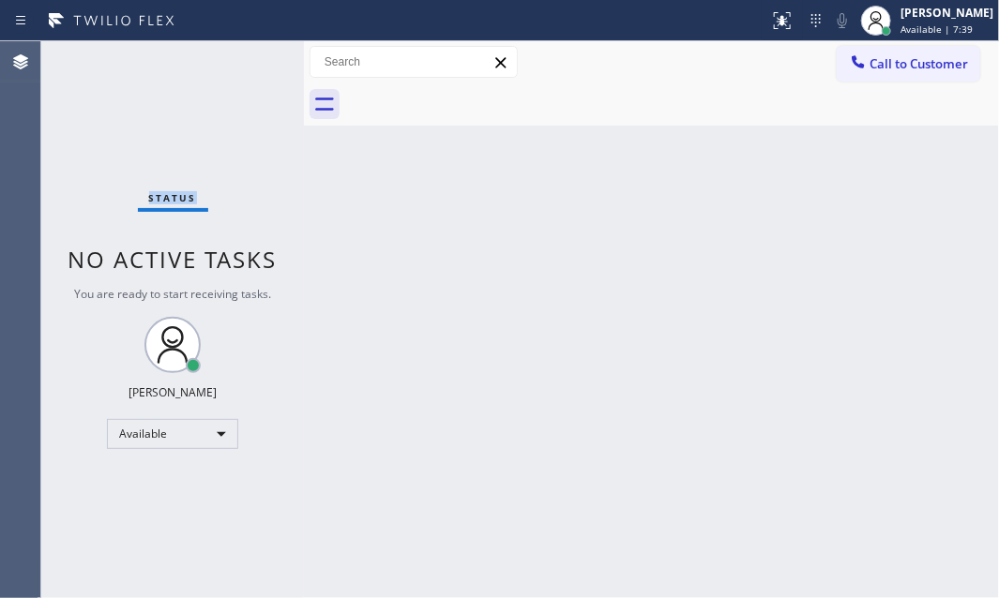
click at [243, 68] on div "Status No active tasks You are ready to start receiving tasks. [PERSON_NAME] Av…" at bounding box center [172, 319] width 263 height 557
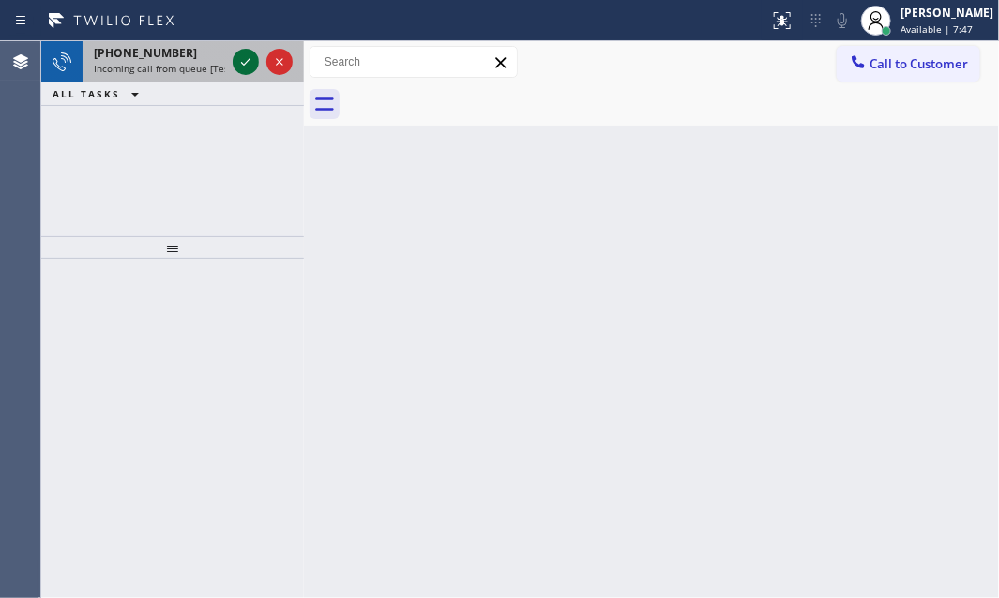
click at [245, 65] on icon at bounding box center [246, 62] width 23 height 23
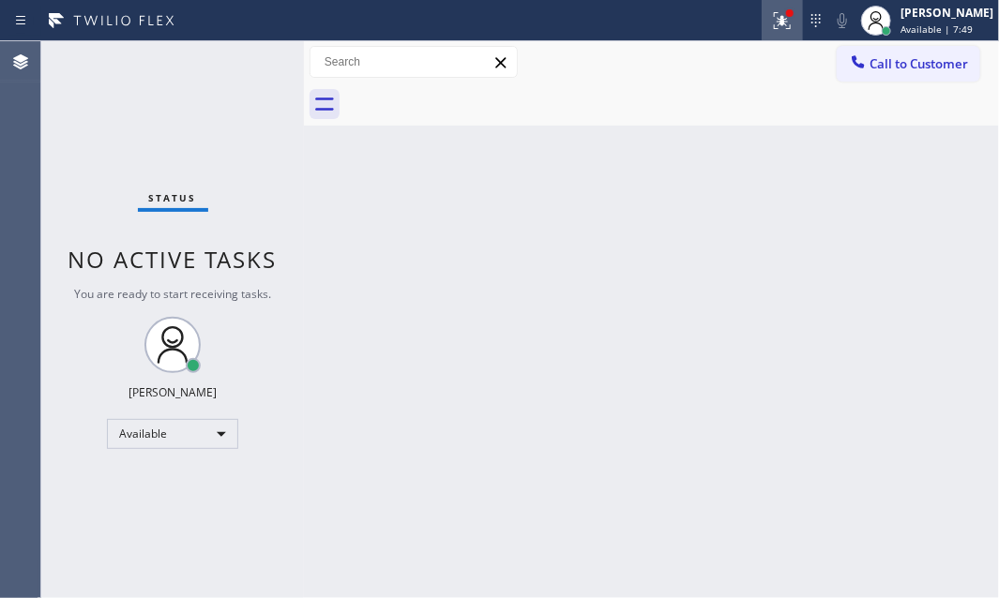
click at [774, 25] on icon at bounding box center [782, 20] width 17 height 17
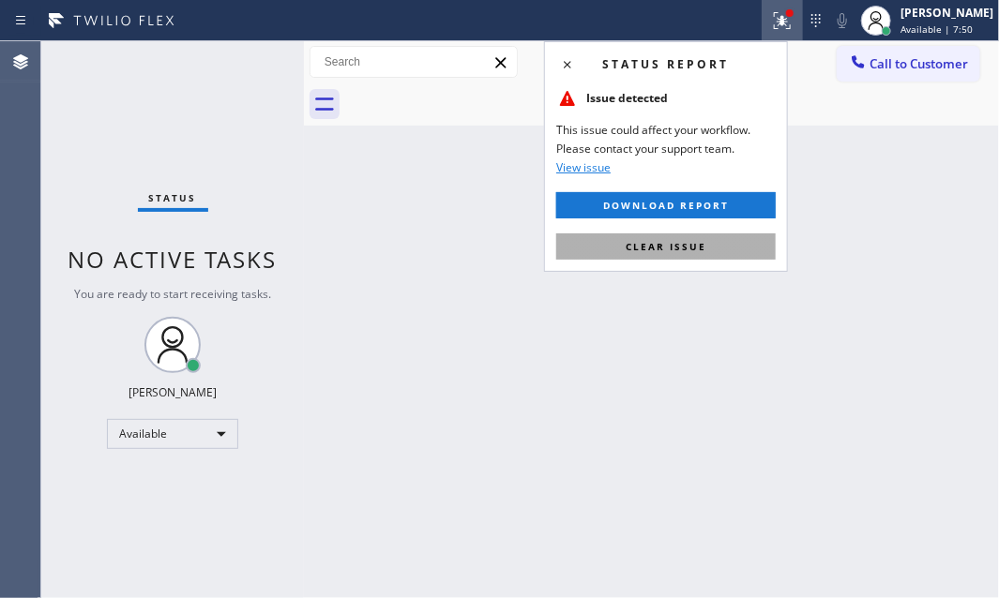
click at [719, 240] on button "Clear issue" at bounding box center [666, 247] width 220 height 26
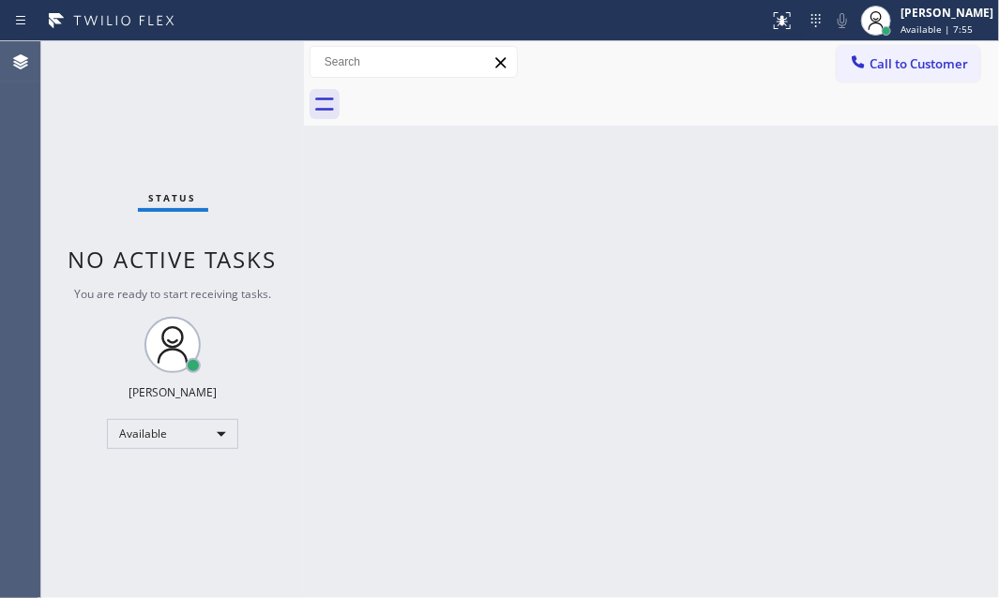
click at [244, 63] on div "Status No active tasks You are ready to start receiving tasks. [PERSON_NAME] Av…" at bounding box center [172, 319] width 263 height 557
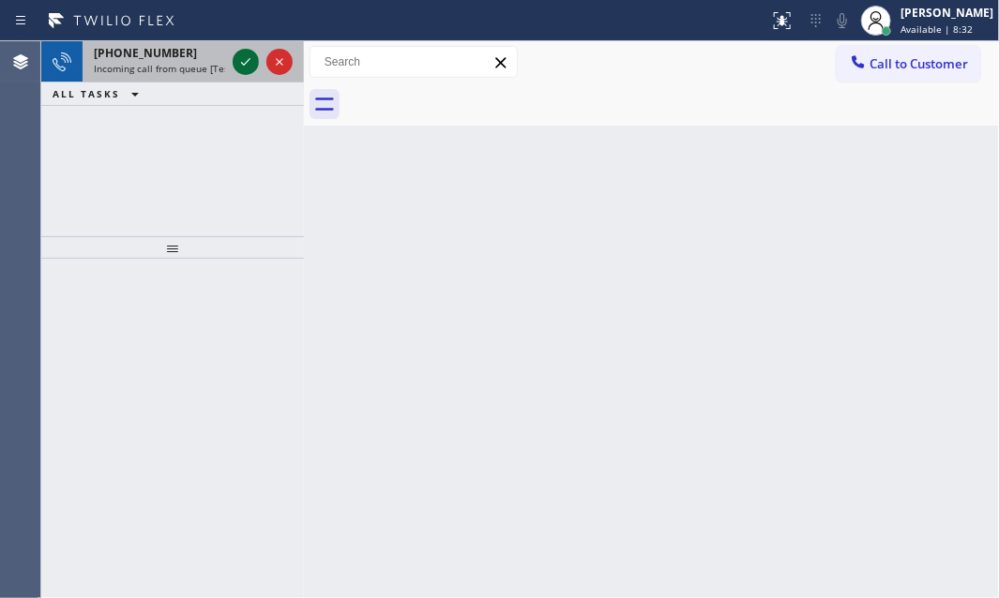
click at [244, 63] on icon at bounding box center [246, 62] width 23 height 23
click at [245, 66] on icon at bounding box center [246, 62] width 23 height 23
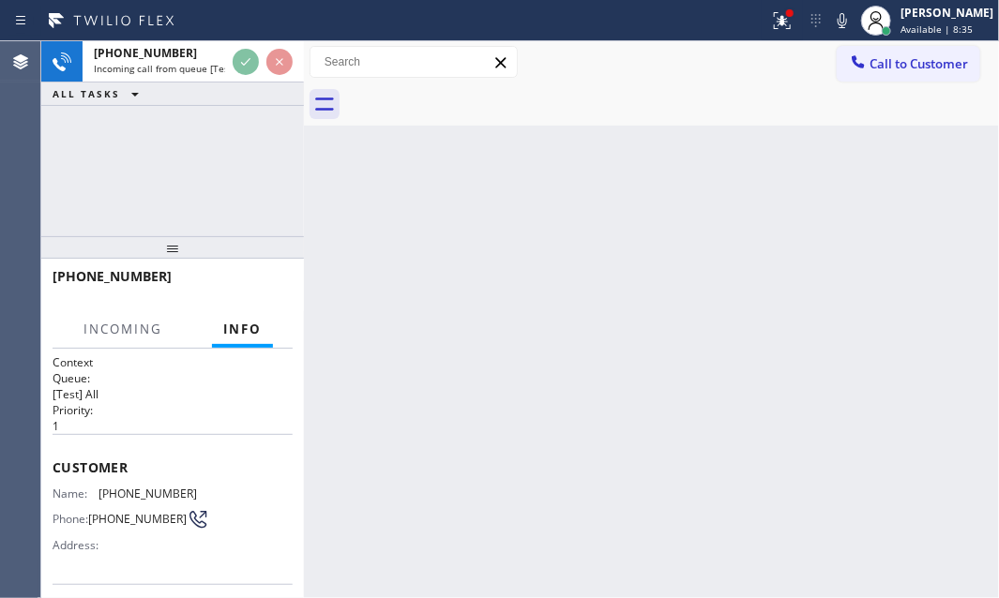
scroll to position [255, 0]
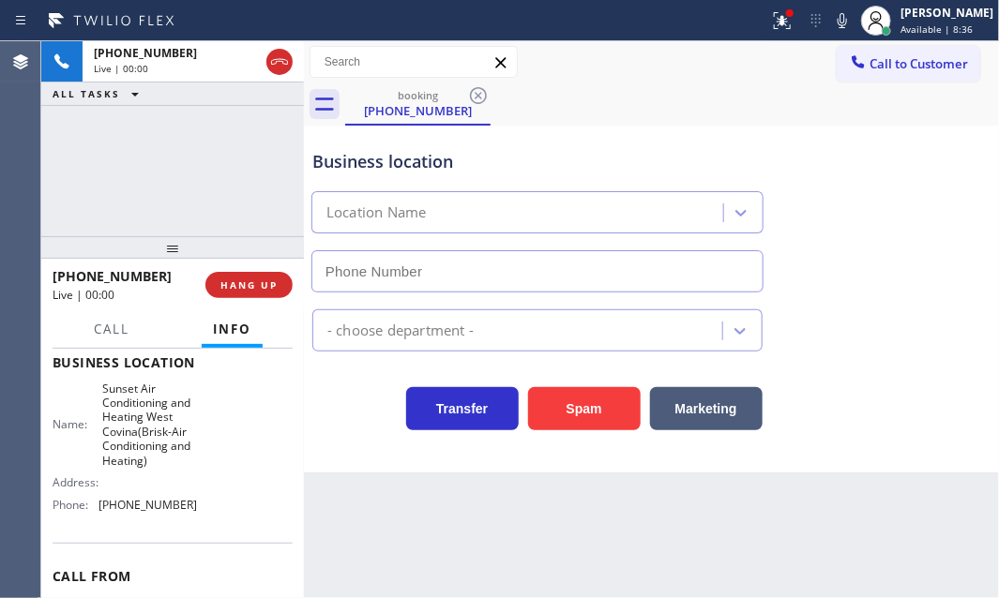
type input "[PHONE_NUMBER]"
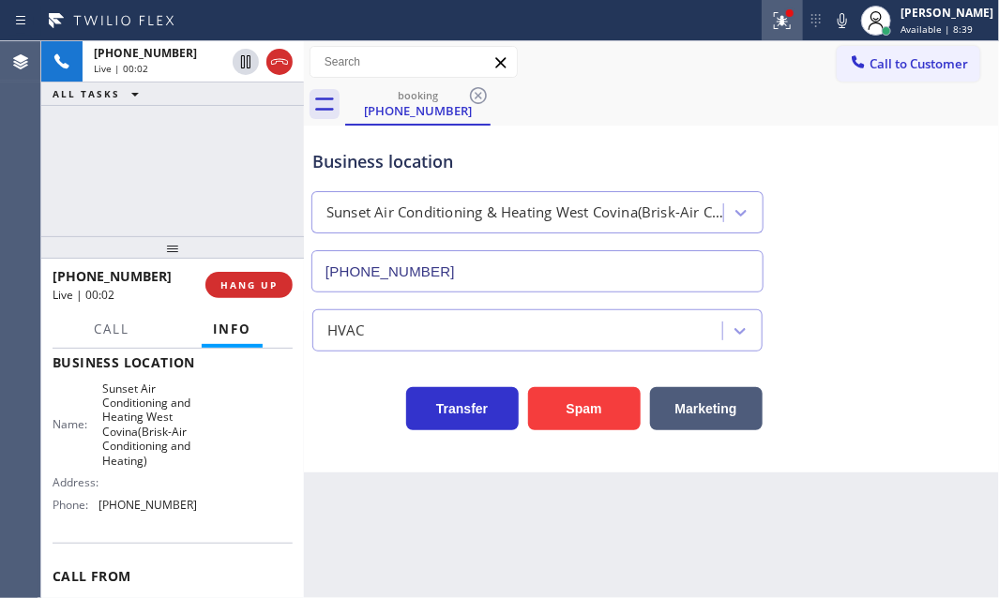
click at [771, 28] on icon at bounding box center [782, 20] width 23 height 23
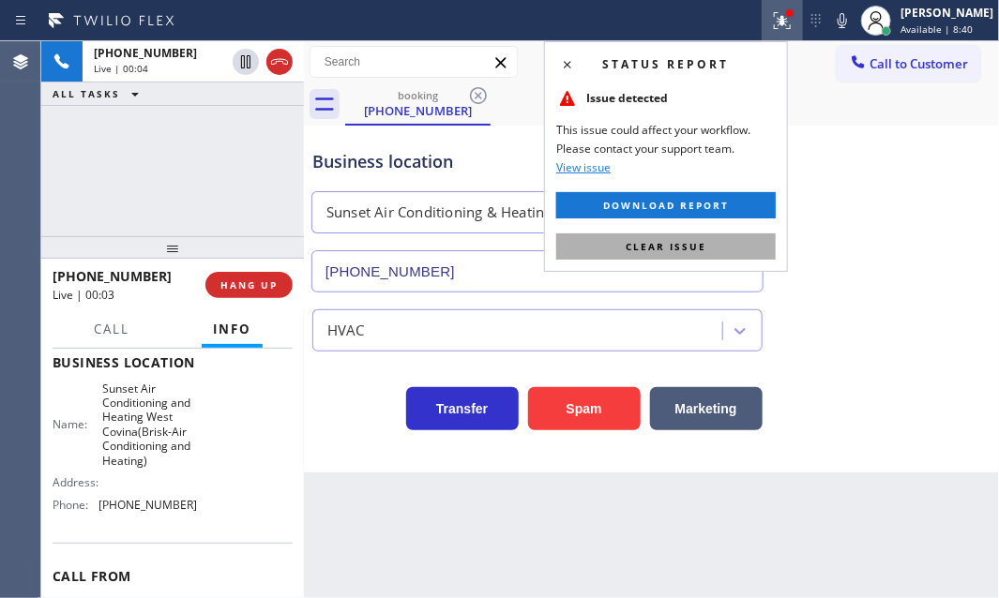
click at [692, 241] on span "Clear issue" at bounding box center [666, 246] width 81 height 13
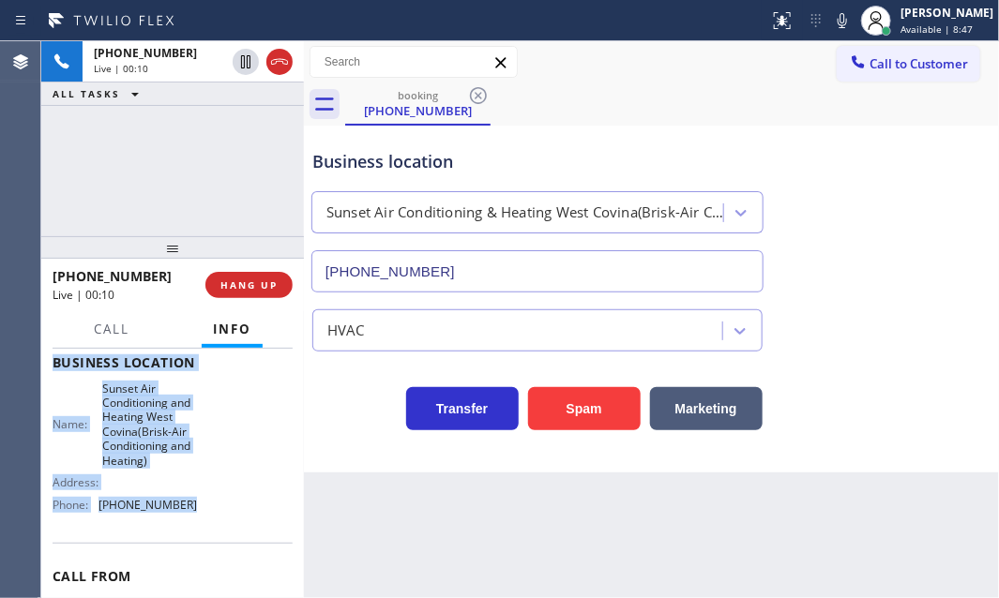
drag, startPoint x: 49, startPoint y: 373, endPoint x: 190, endPoint y: 539, distance: 218.2
click at [188, 539] on div "Context Queue: [Test] All Priority: 1 Customer Name: [PHONE_NUMBER] Phone: [PHO…" at bounding box center [172, 474] width 263 height 250
copy div "Customer Name: [PHONE_NUMBER] Phone: [PHONE_NUMBER] Address: Business location …"
click at [260, 281] on span "HANG UP" at bounding box center [248, 285] width 57 height 13
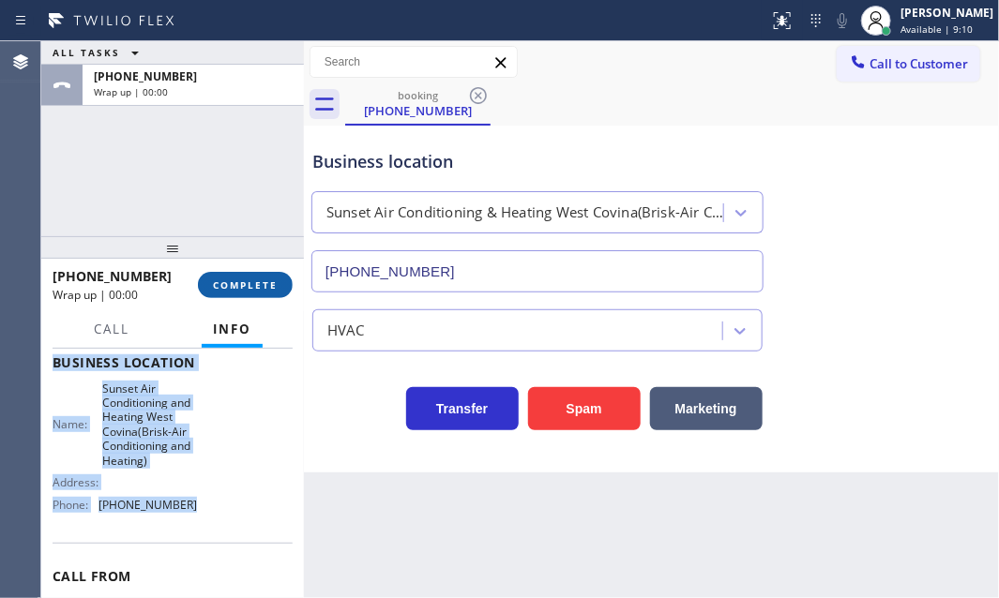
click at [261, 281] on span "COMPLETE" at bounding box center [245, 285] width 65 height 13
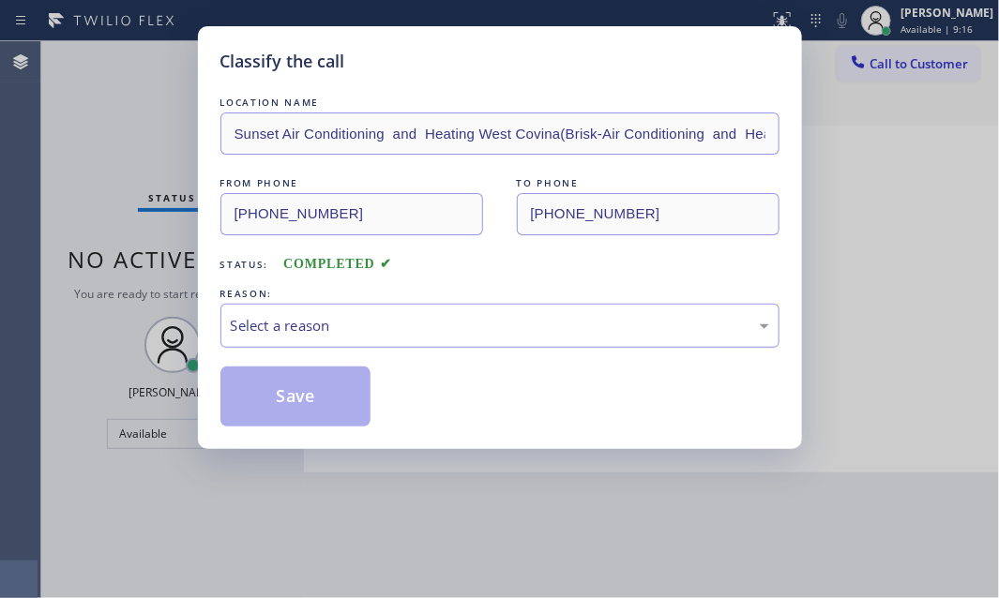
click at [488, 321] on div "Select a reason" at bounding box center [500, 326] width 538 height 22
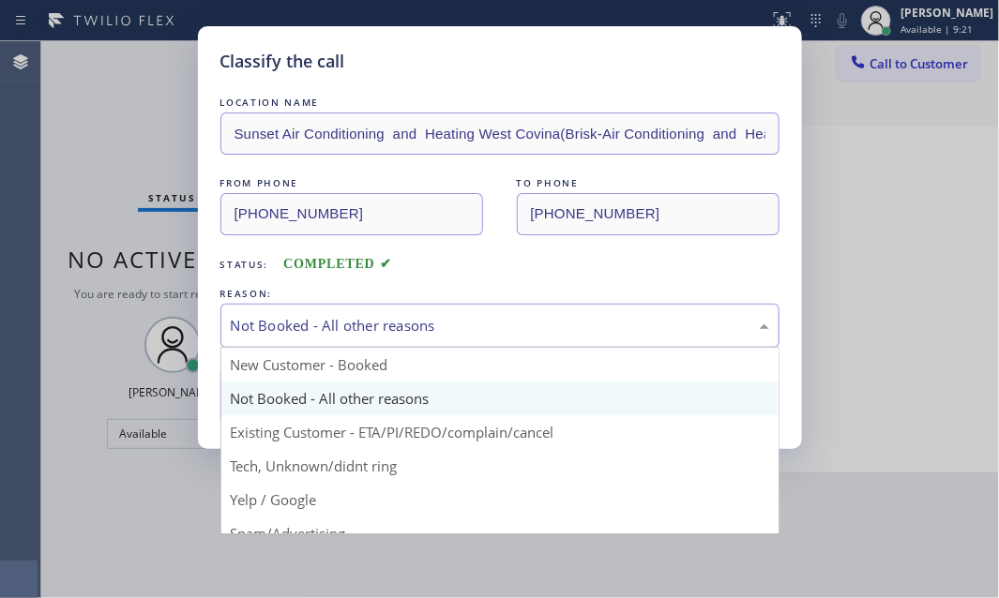
click at [417, 318] on div "Not Booked - All other reasons" at bounding box center [500, 326] width 538 height 22
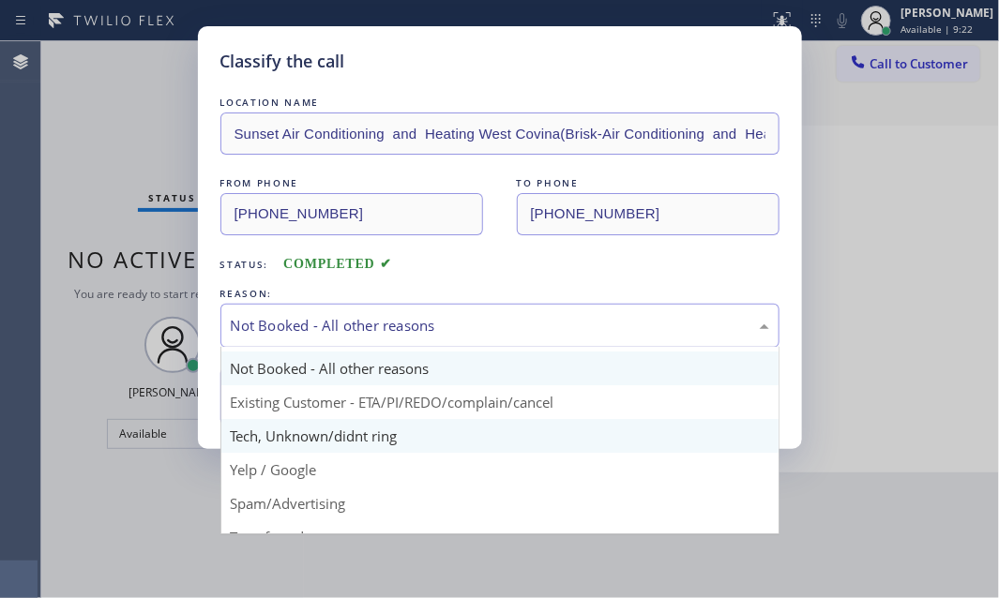
scroll to position [84, 0]
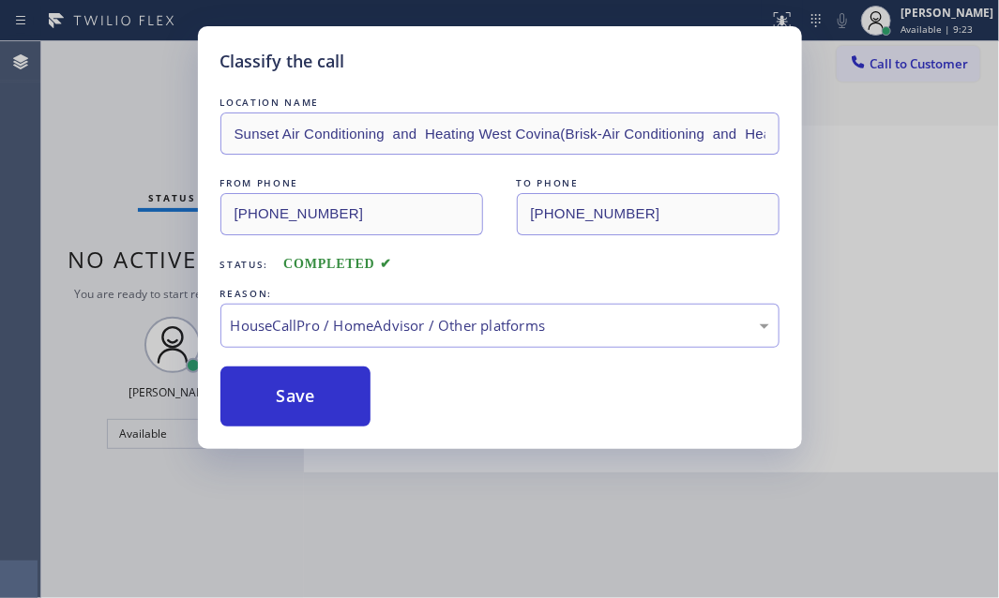
drag, startPoint x: 339, startPoint y: 520, endPoint x: 333, endPoint y: 474, distance: 46.3
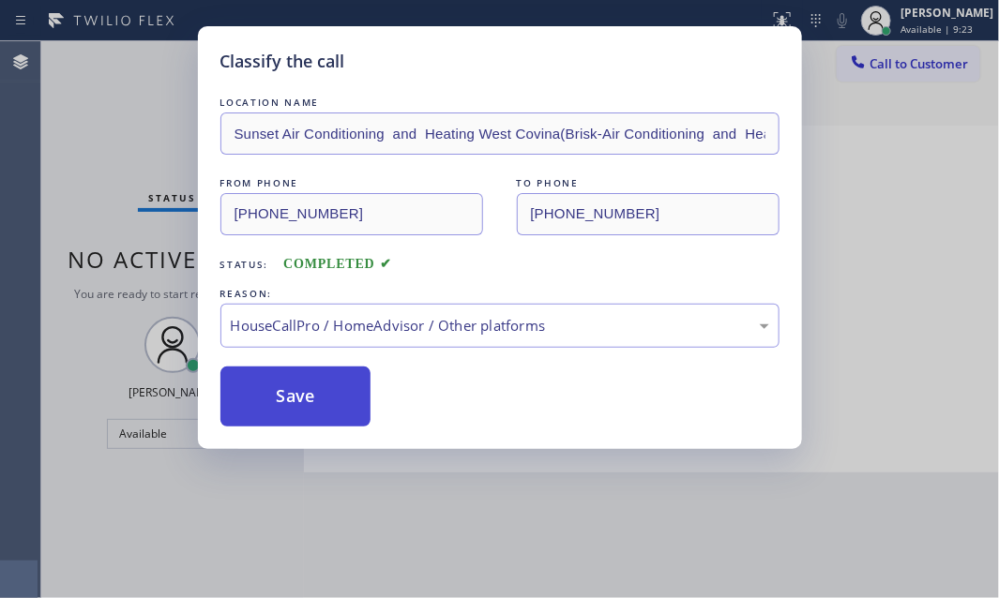
click at [315, 398] on button "Save" at bounding box center [295, 397] width 151 height 60
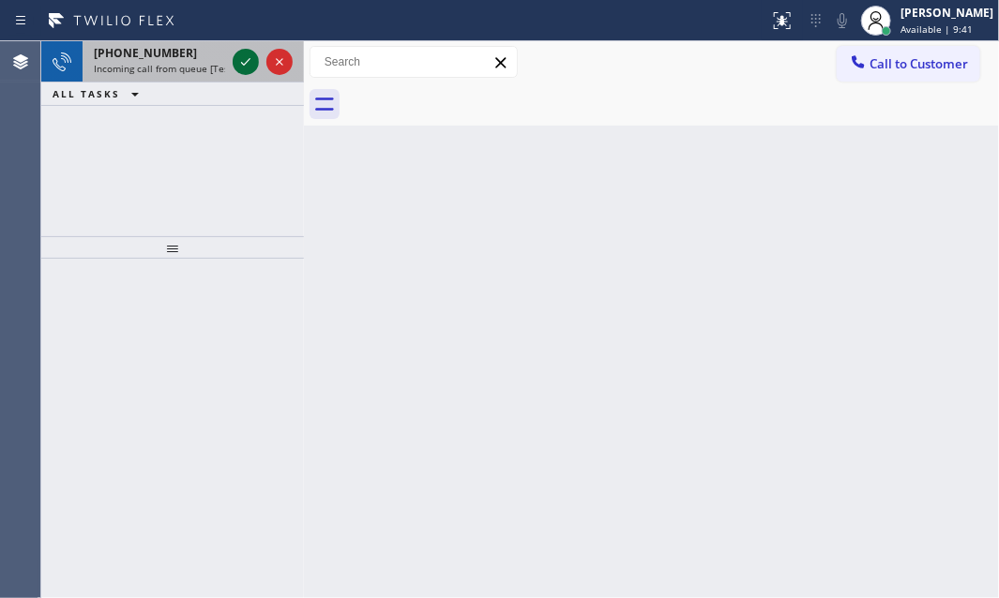
click at [241, 63] on icon at bounding box center [245, 62] width 9 height 8
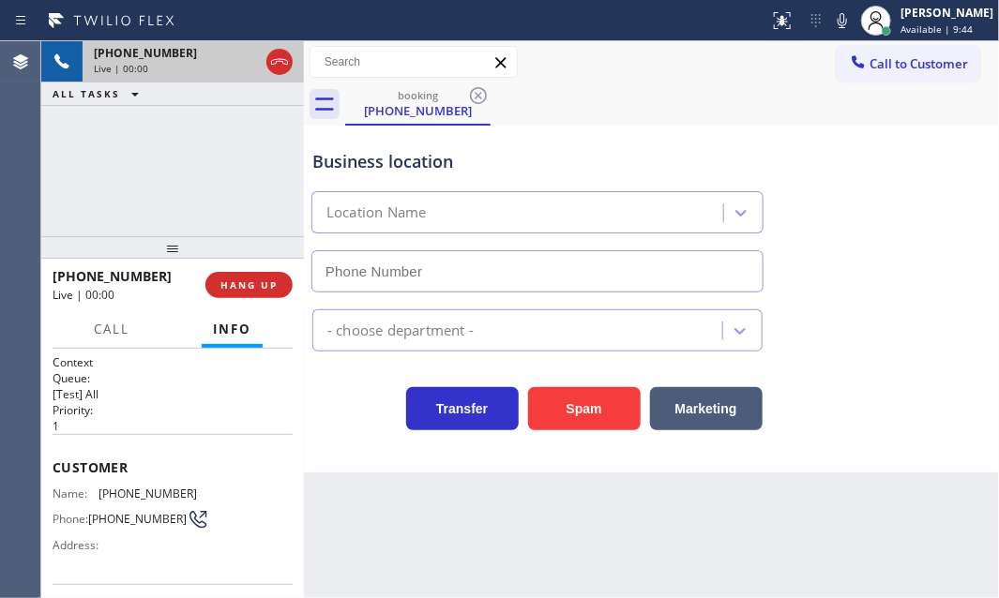
type input "[PHONE_NUMBER]"
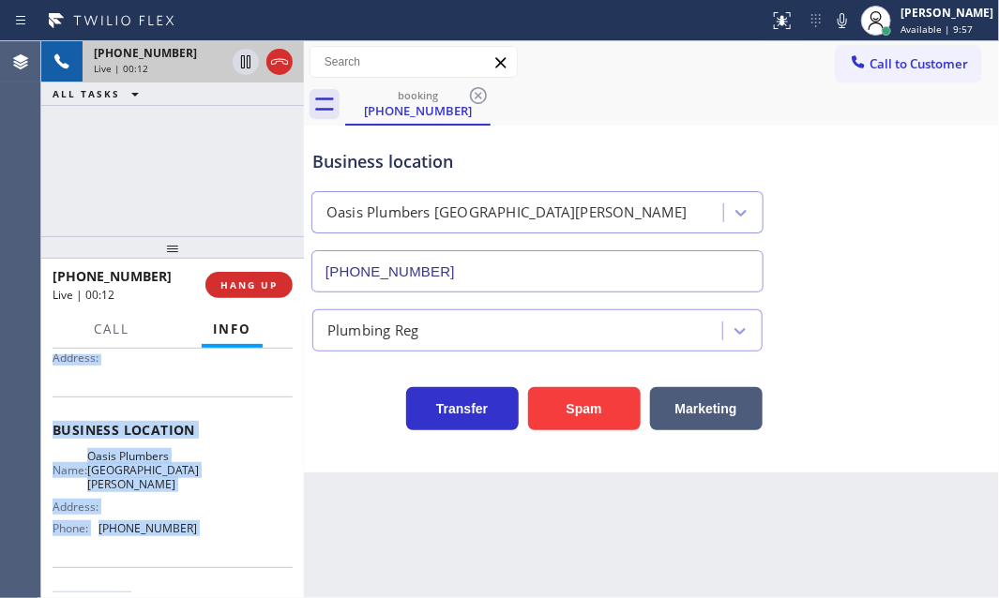
scroll to position [255, 0]
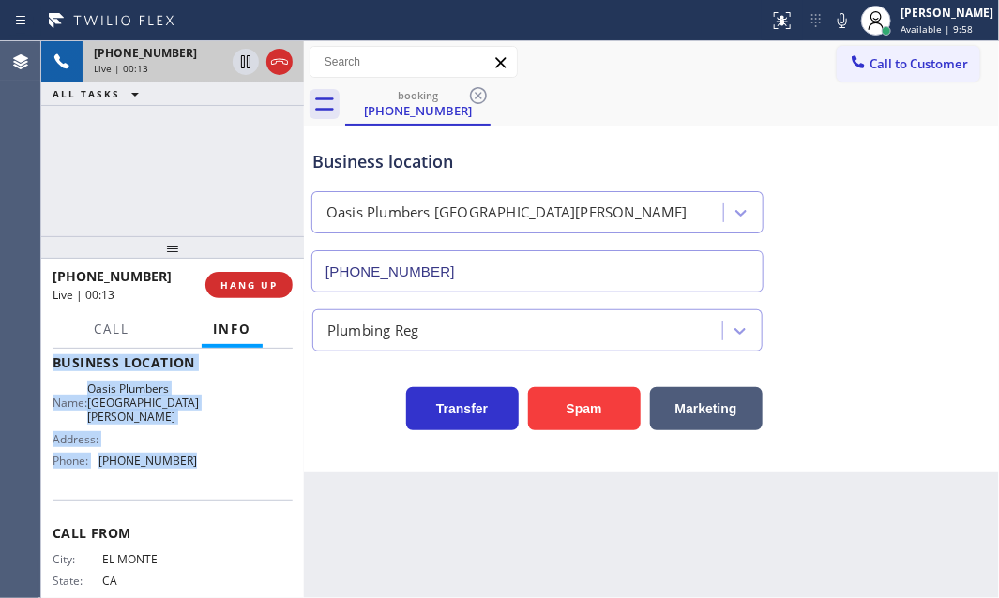
drag, startPoint x: 48, startPoint y: 458, endPoint x: 206, endPoint y: 458, distance: 158.5
click at [206, 458] on div "Context Queue: [Test] All Priority: 1 Customer Name: [PHONE_NUMBER] Phone: [PHO…" at bounding box center [172, 474] width 263 height 250
copy div "Customer Name: [PHONE_NUMBER] Phone: [PHONE_NUMBER] Address: Business location …"
click at [245, 65] on icon at bounding box center [246, 62] width 23 height 23
click at [241, 68] on icon at bounding box center [246, 62] width 23 height 23
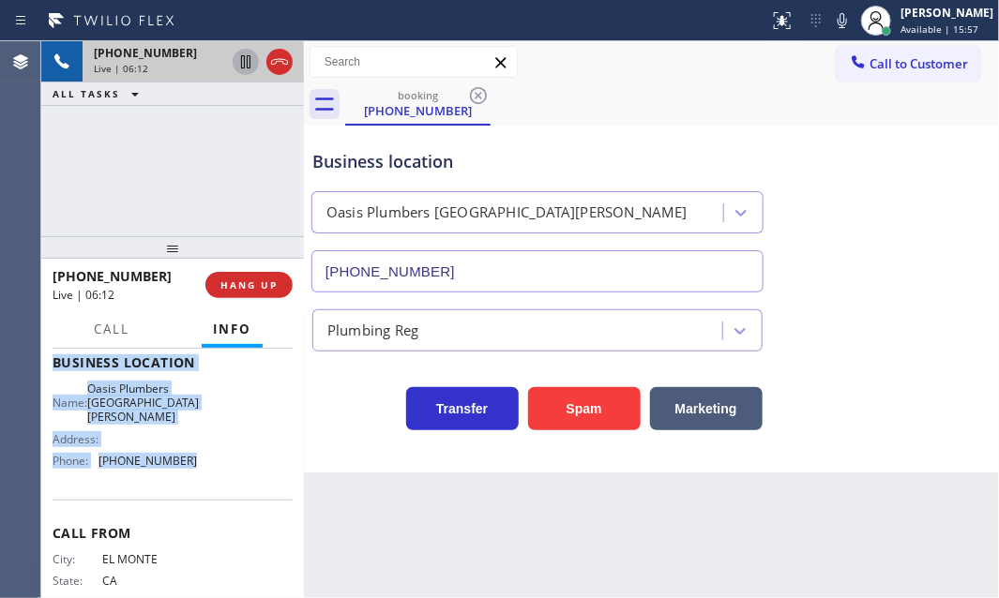
click at [241, 61] on icon at bounding box center [245, 61] width 9 height 13
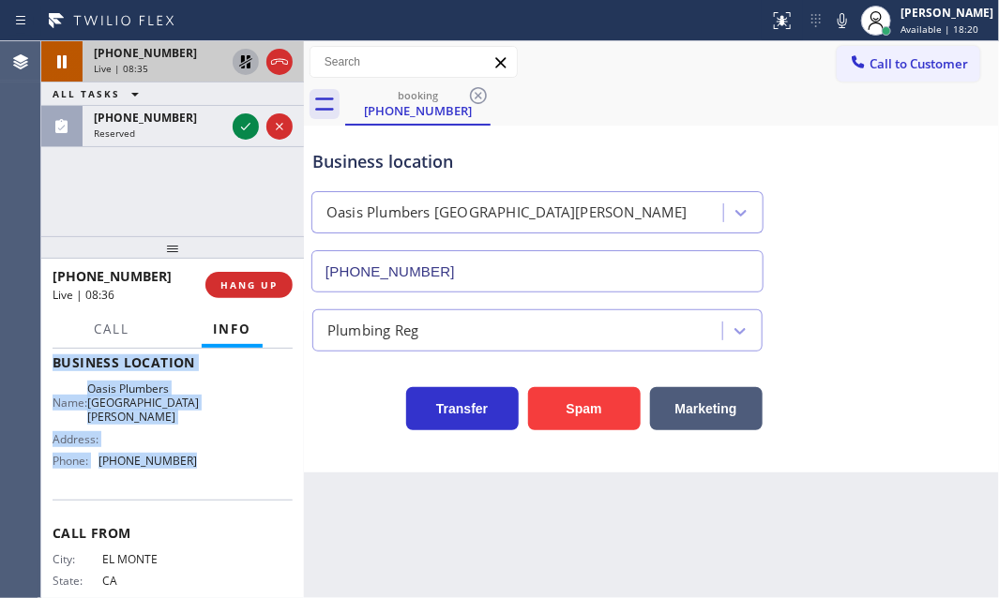
click at [245, 63] on icon at bounding box center [246, 62] width 23 height 23
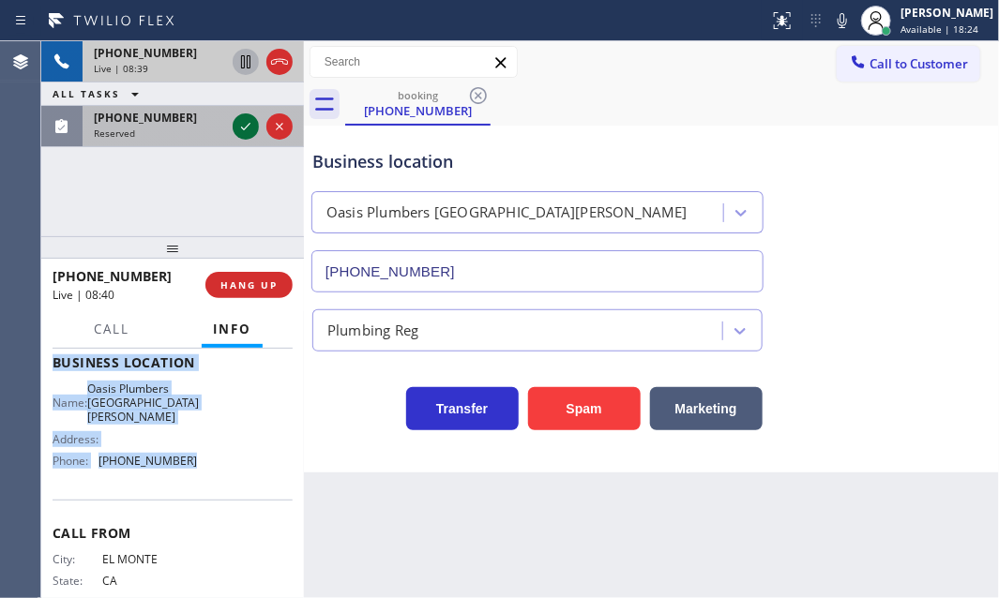
click at [244, 128] on icon at bounding box center [246, 126] width 23 height 23
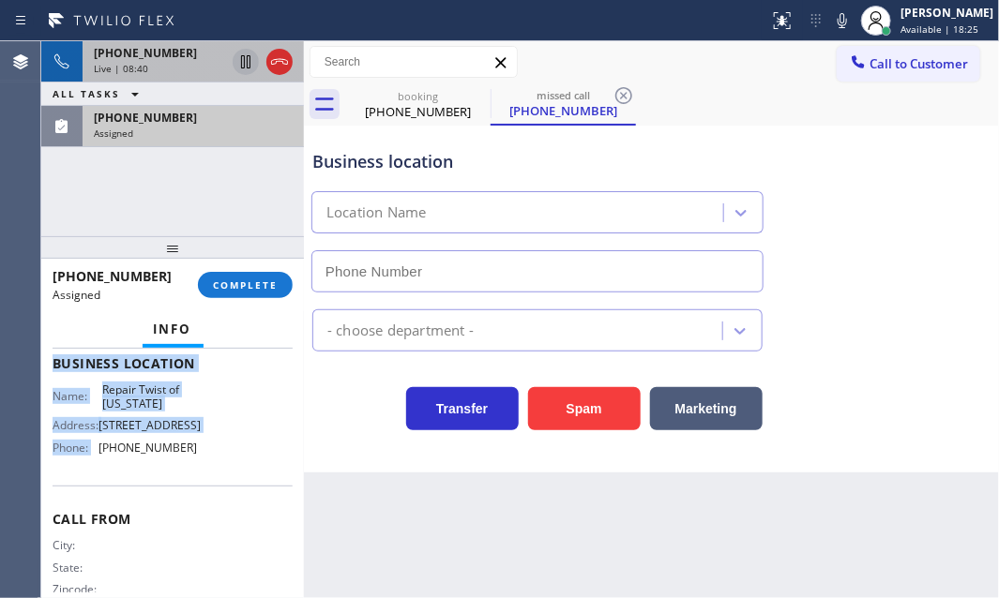
type input "[PHONE_NUMBER]"
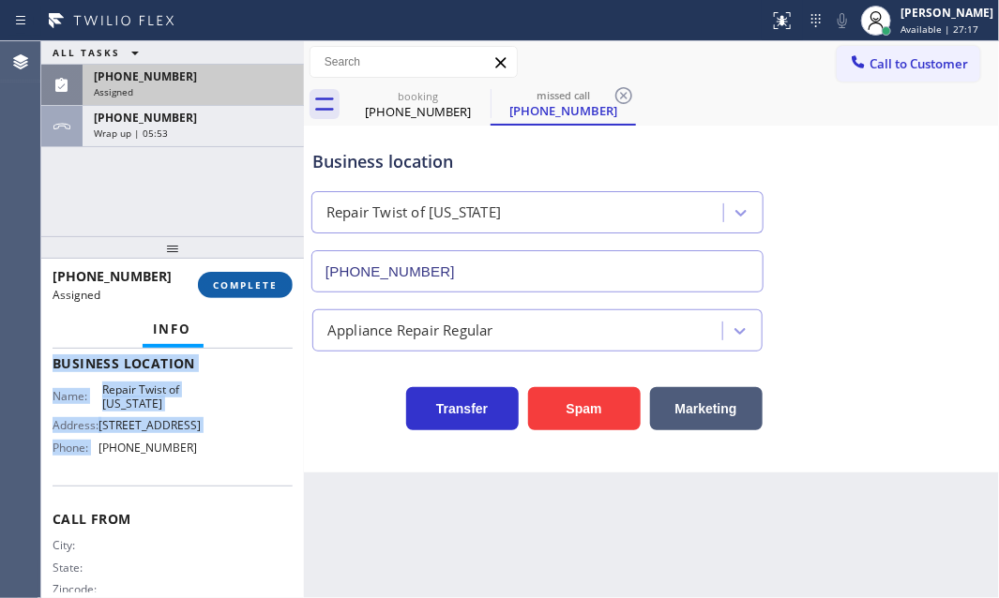
click at [242, 284] on span "COMPLETE" at bounding box center [245, 285] width 65 height 13
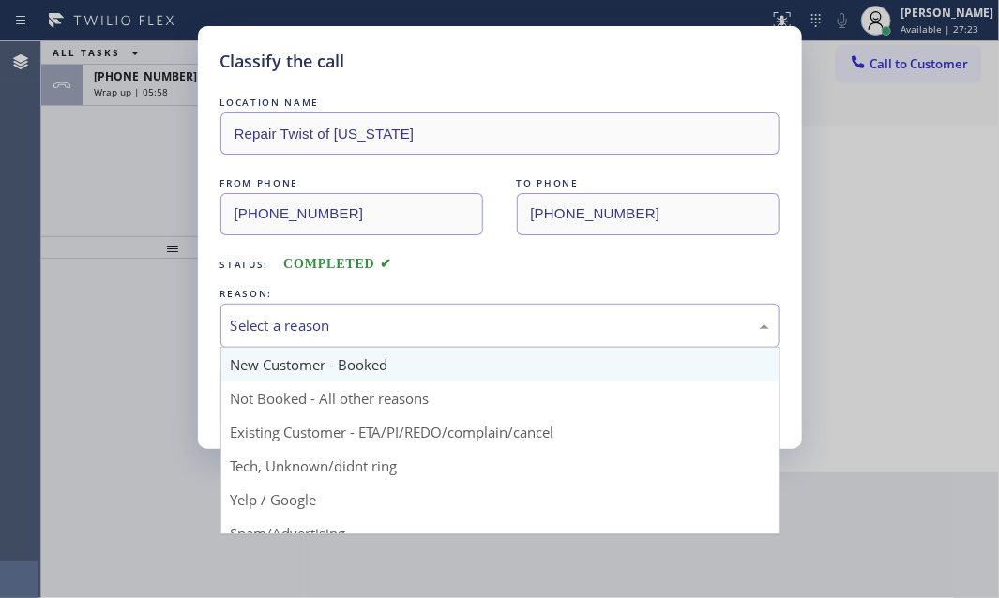
drag, startPoint x: 516, startPoint y: 328, endPoint x: 466, endPoint y: 369, distance: 64.0
click at [515, 328] on div "Select a reason" at bounding box center [500, 326] width 538 height 22
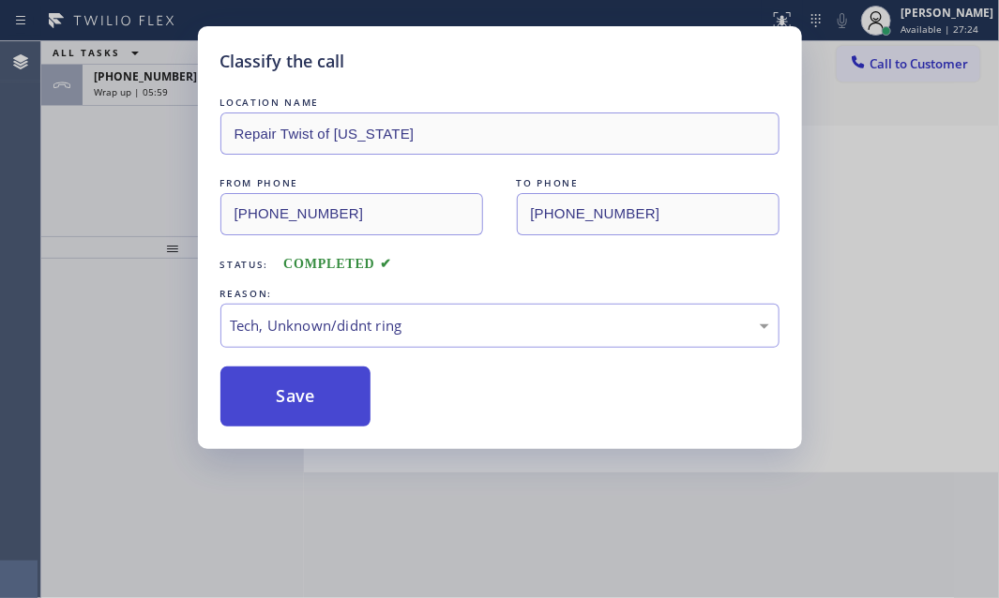
click at [326, 416] on button "Save" at bounding box center [295, 397] width 151 height 60
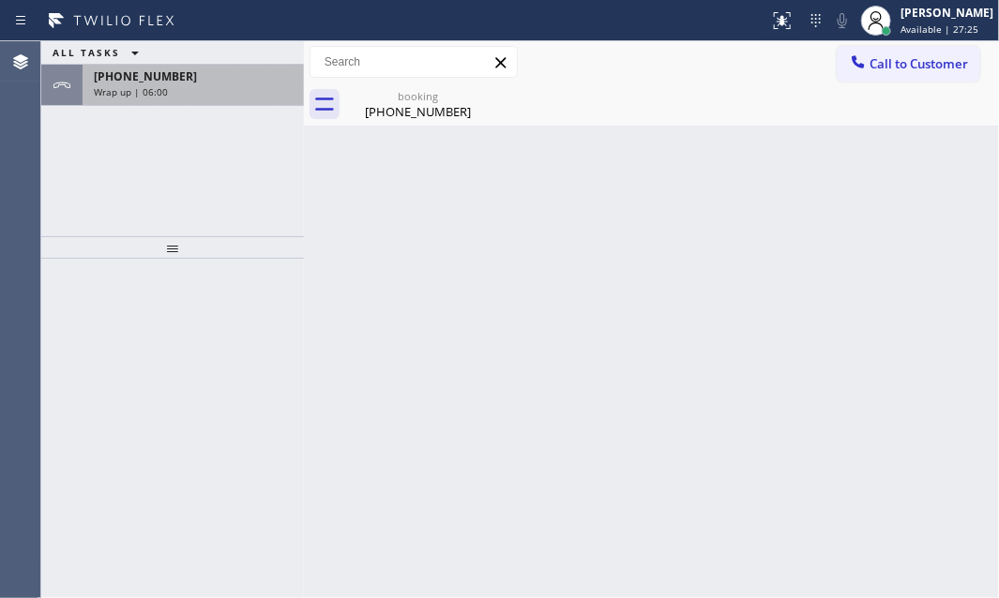
click at [162, 80] on span "[PHONE_NUMBER]" at bounding box center [145, 76] width 103 height 16
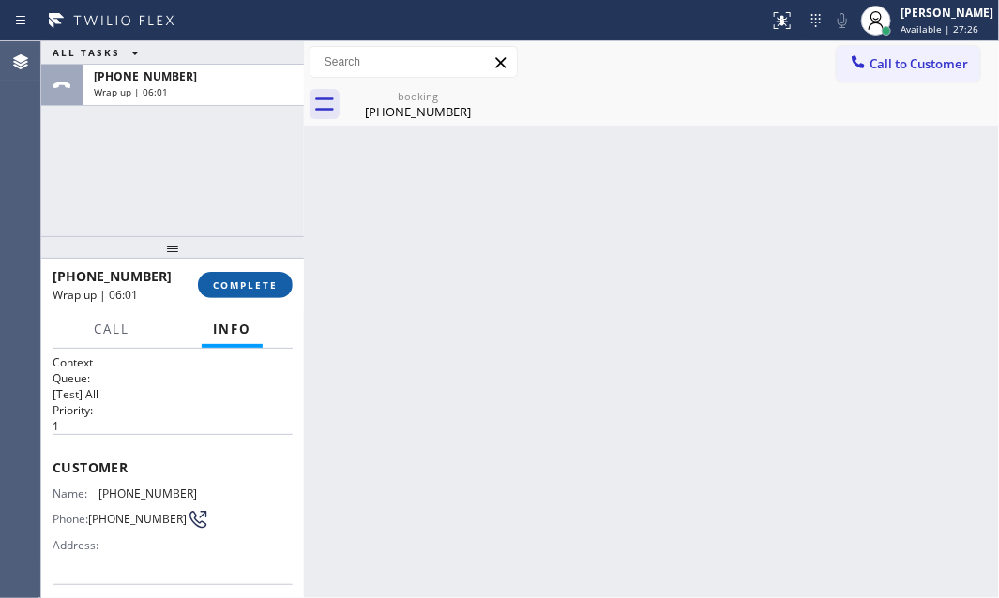
click at [224, 290] on span "COMPLETE" at bounding box center [245, 285] width 65 height 13
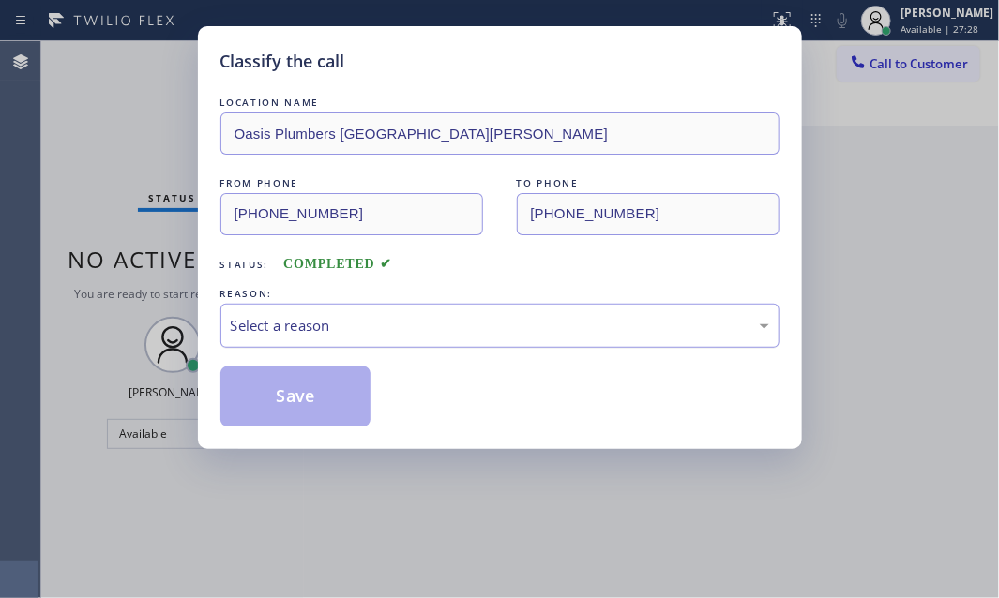
click at [340, 311] on div "Select a reason" at bounding box center [499, 326] width 559 height 44
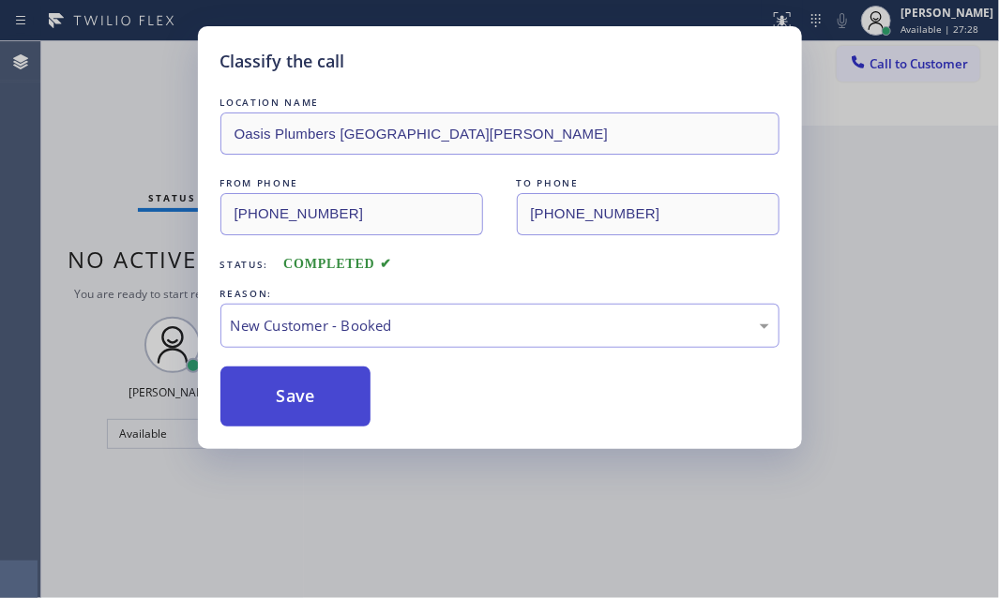
click at [261, 404] on button "Save" at bounding box center [295, 397] width 151 height 60
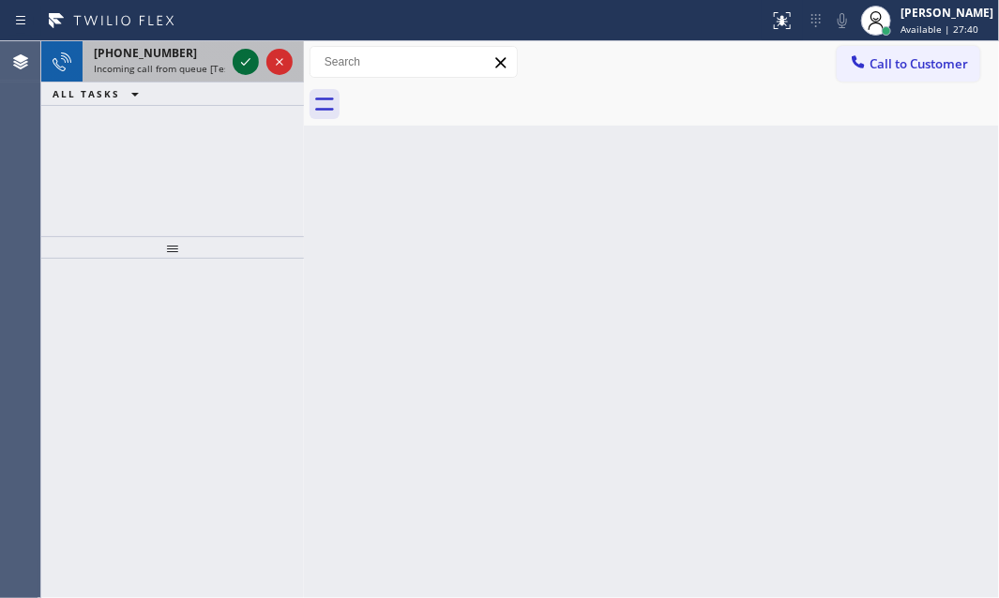
click at [242, 61] on icon at bounding box center [246, 62] width 23 height 23
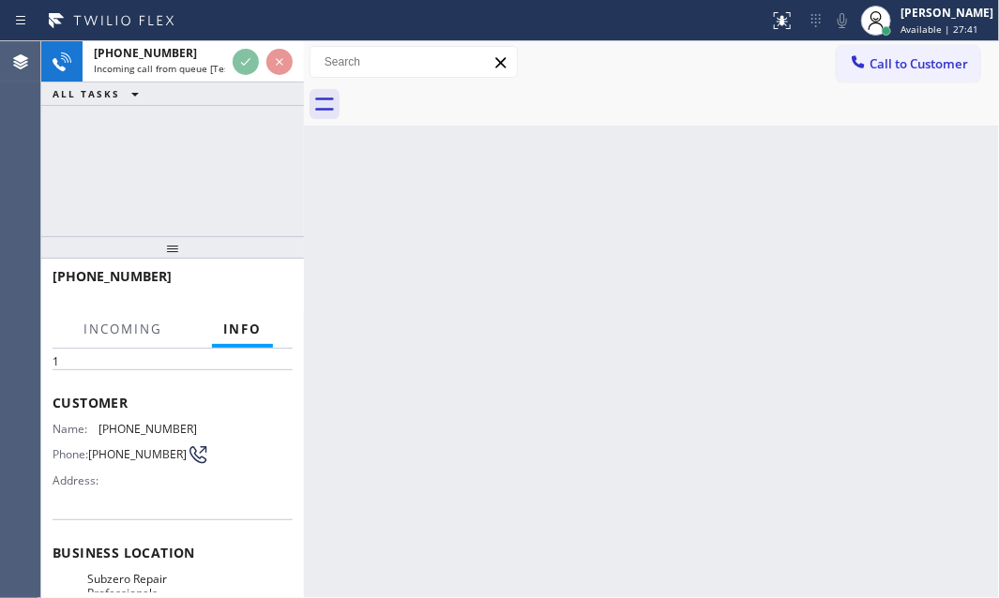
scroll to position [170, 0]
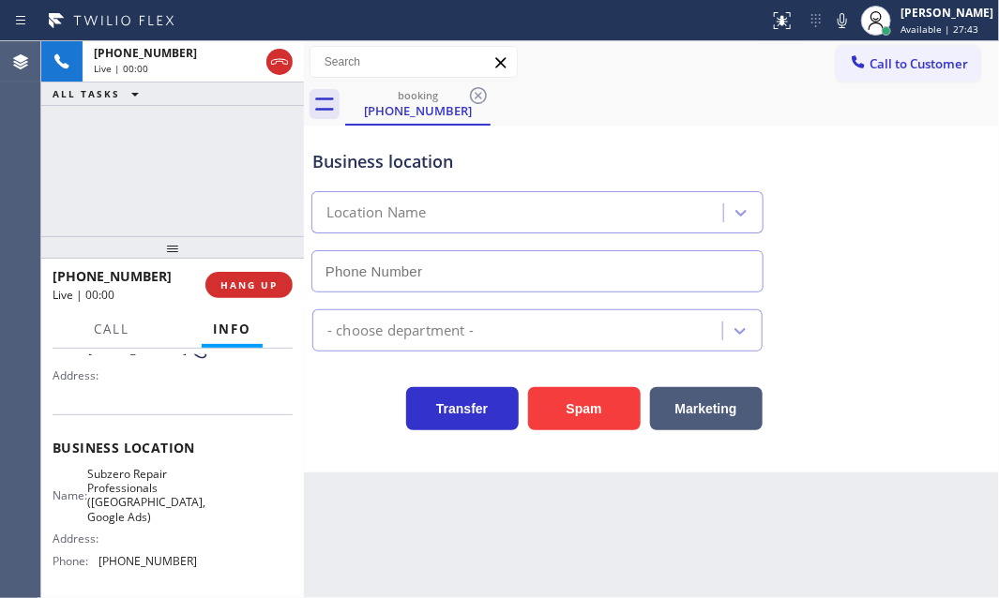
type input "[PHONE_NUMBER]"
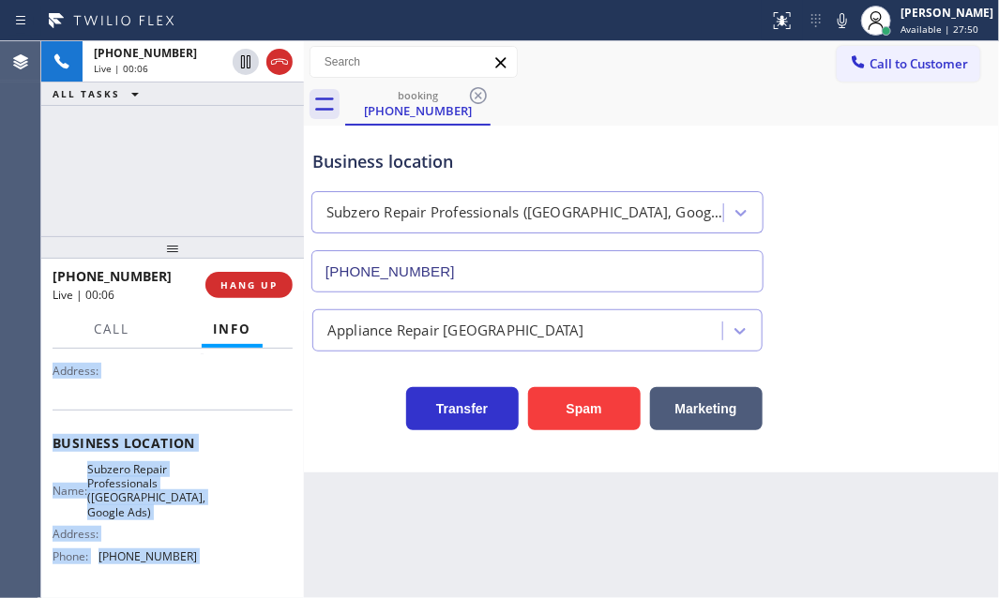
scroll to position [255, 0]
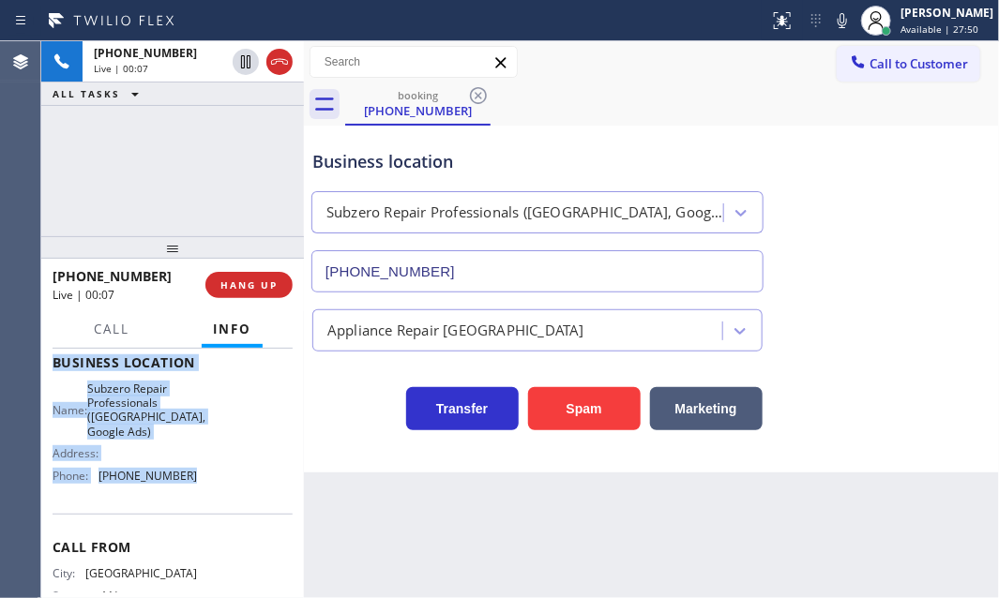
drag, startPoint x: 48, startPoint y: 454, endPoint x: 190, endPoint y: 497, distance: 149.0
click at [189, 497] on div "Context Queue: [Test] All Priority: 1 Customer Name: [PHONE_NUMBER] Phone: [PHO…" at bounding box center [172, 474] width 263 height 250
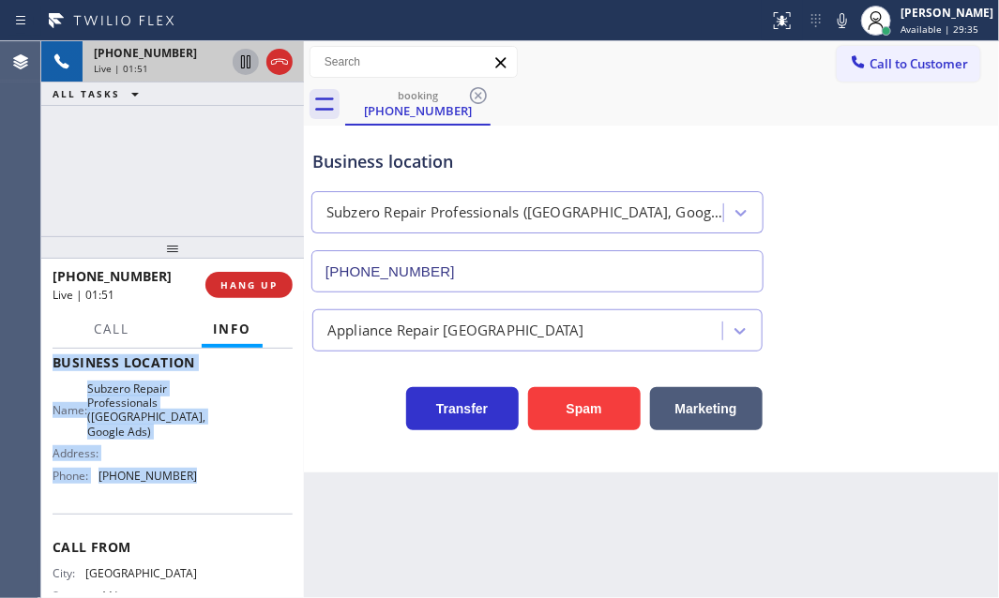
click at [245, 66] on icon at bounding box center [246, 62] width 23 height 23
click at [246, 61] on icon at bounding box center [246, 62] width 23 height 23
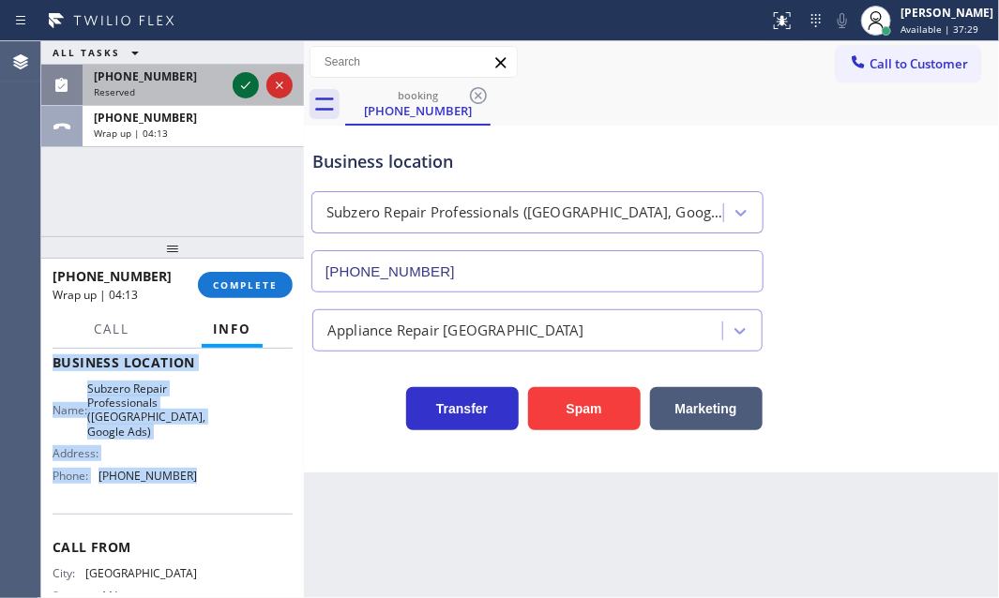
click at [254, 83] on icon at bounding box center [246, 85] width 23 height 23
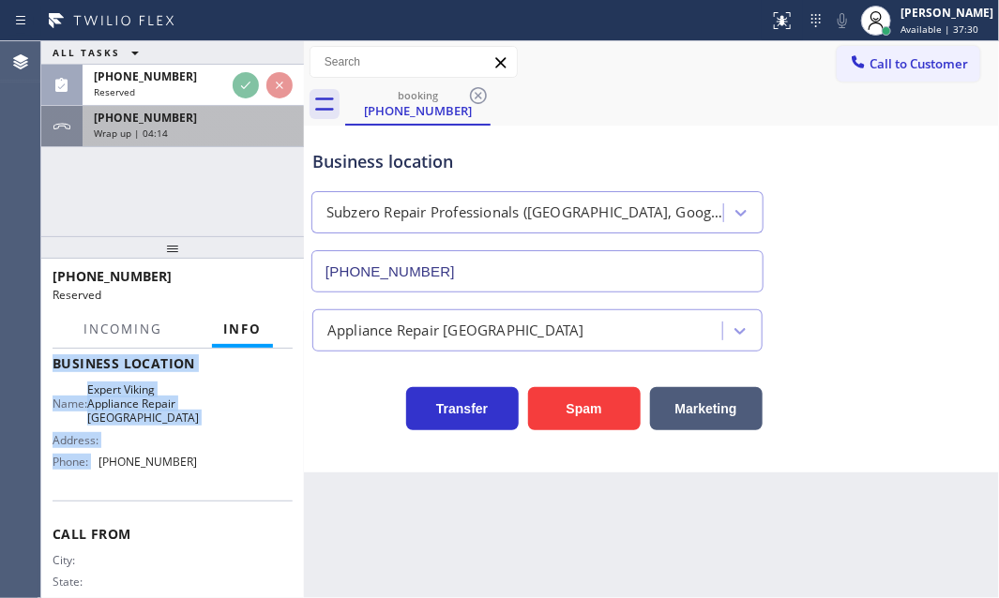
click at [253, 119] on div "[PHONE_NUMBER]" at bounding box center [193, 118] width 199 height 16
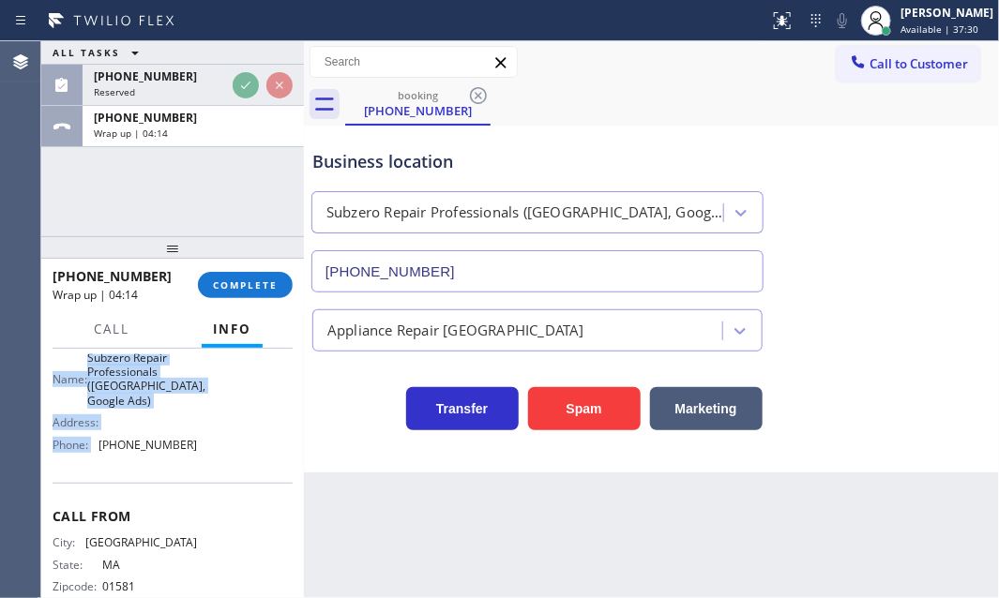
scroll to position [255, 0]
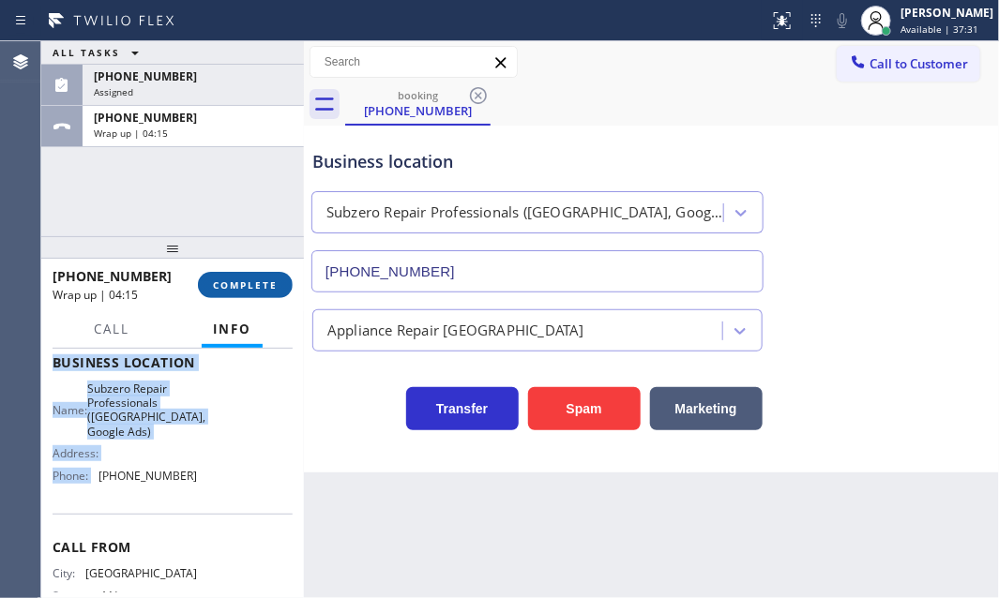
drag, startPoint x: 244, startPoint y: 280, endPoint x: 255, endPoint y: 283, distance: 11.6
click at [244, 280] on span "COMPLETE" at bounding box center [245, 285] width 65 height 13
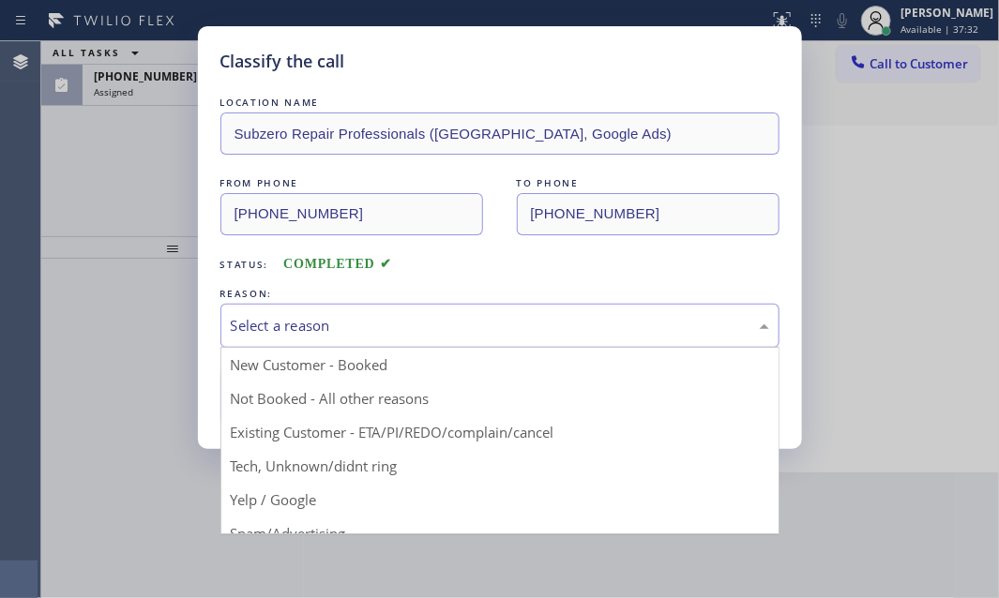
click at [447, 331] on div "Select a reason" at bounding box center [500, 326] width 538 height 22
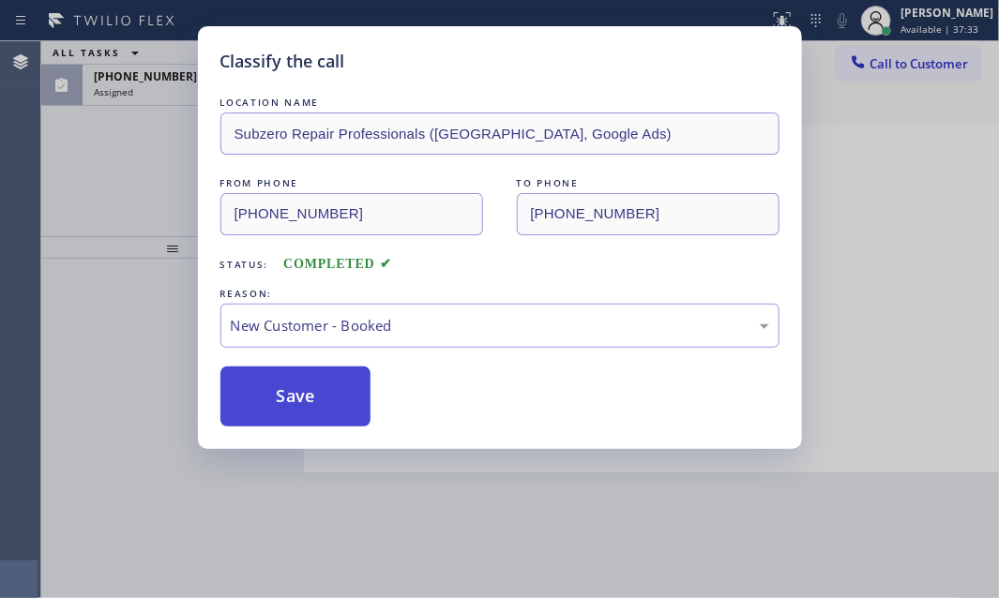
click at [271, 420] on button "Save" at bounding box center [295, 397] width 151 height 60
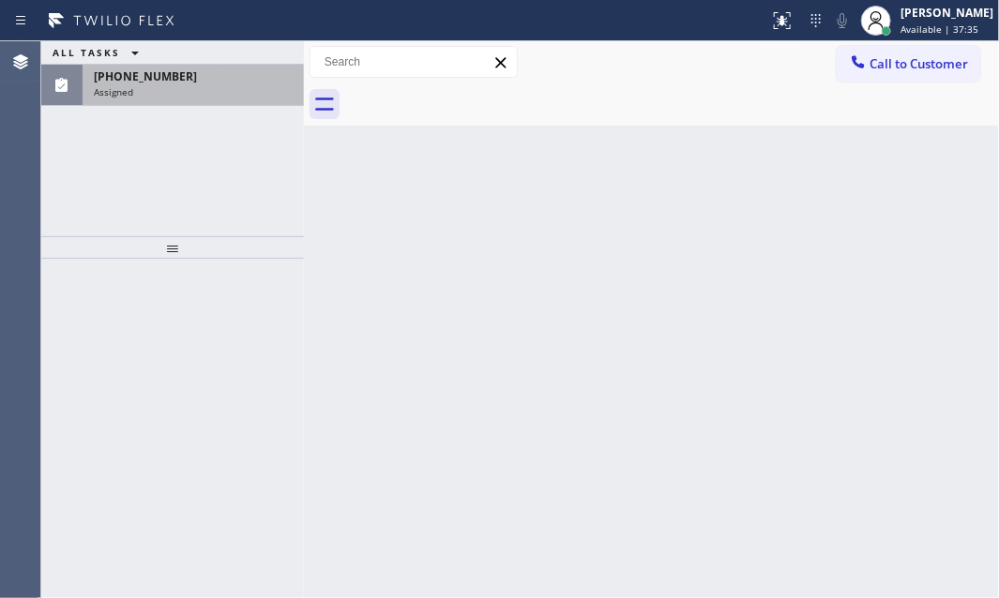
click at [213, 83] on div "[PHONE_NUMBER]" at bounding box center [193, 76] width 199 height 16
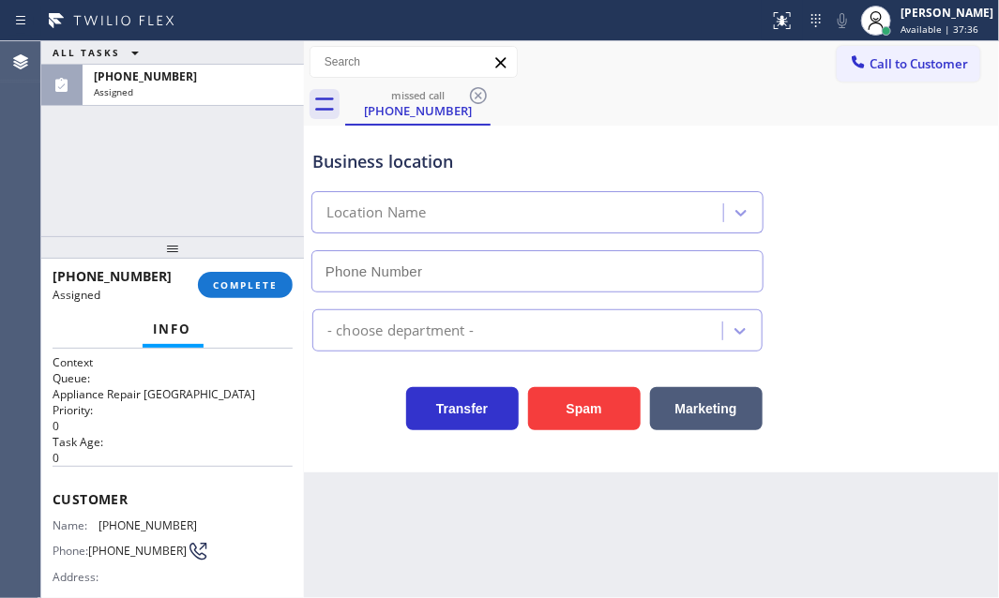
type input "[PHONE_NUMBER]"
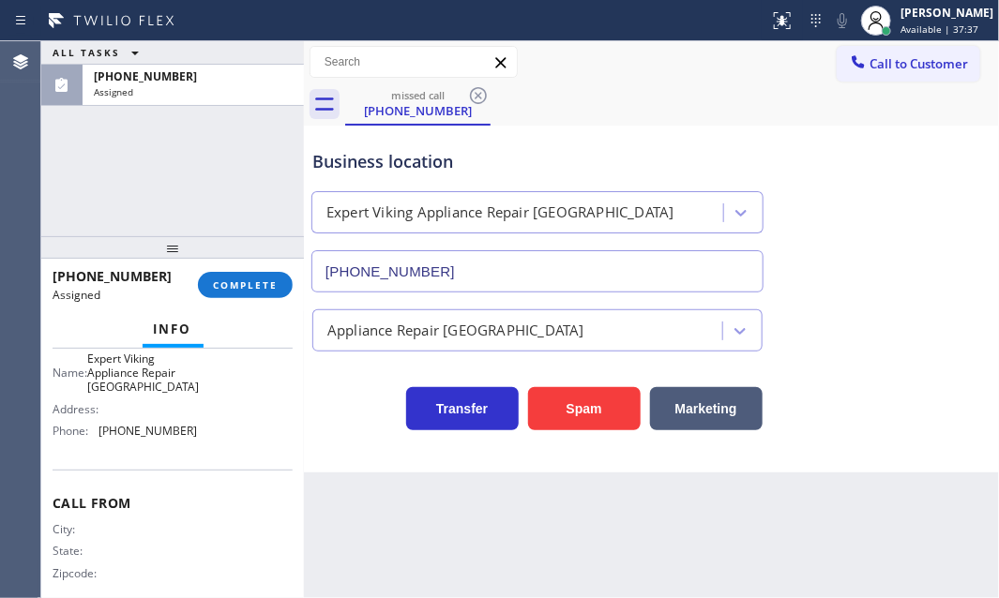
scroll to position [253, 0]
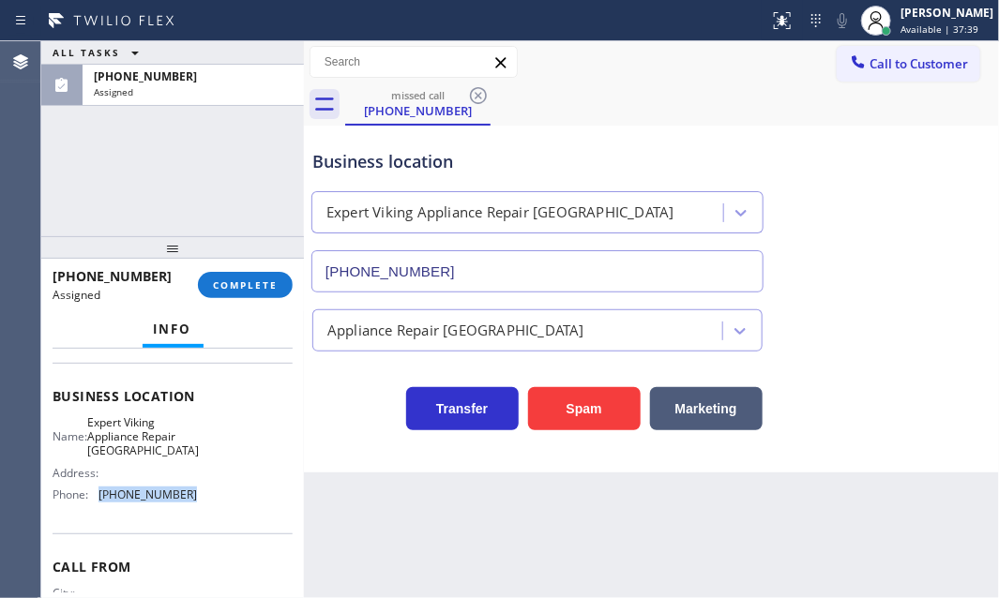
drag, startPoint x: 187, startPoint y: 502, endPoint x: 99, endPoint y: 498, distance: 87.3
click at [99, 498] on span "[PHONE_NUMBER]" at bounding box center [147, 495] width 98 height 14
copy span "[PHONE_NUMBER]"
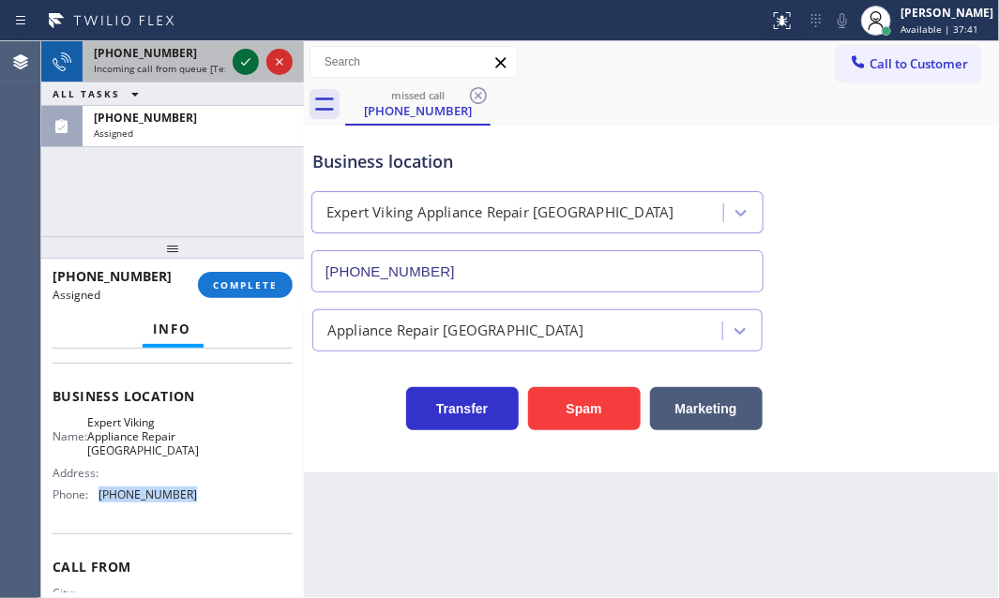
click at [238, 67] on icon at bounding box center [246, 62] width 23 height 23
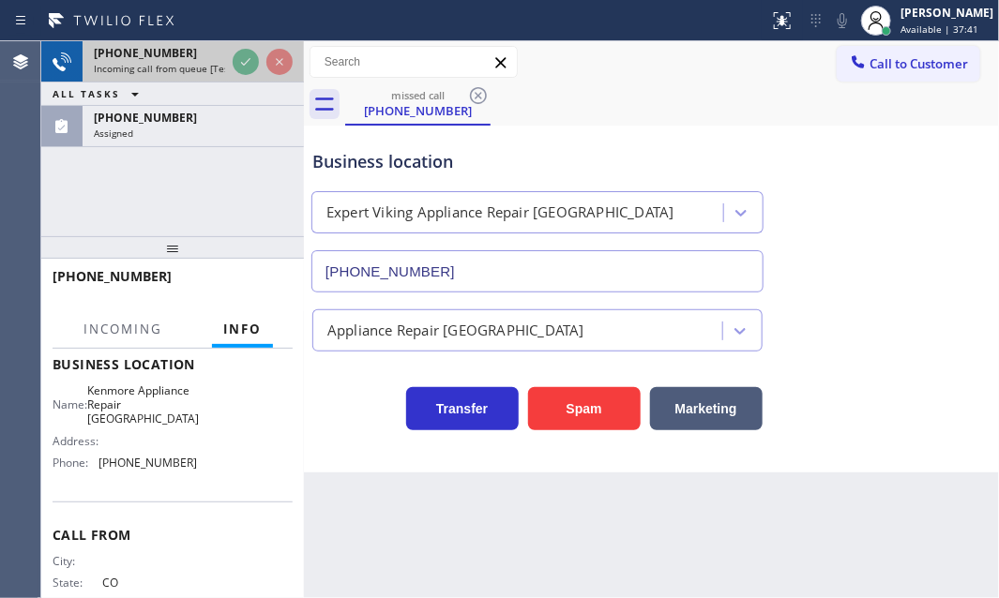
scroll to position [222, 0]
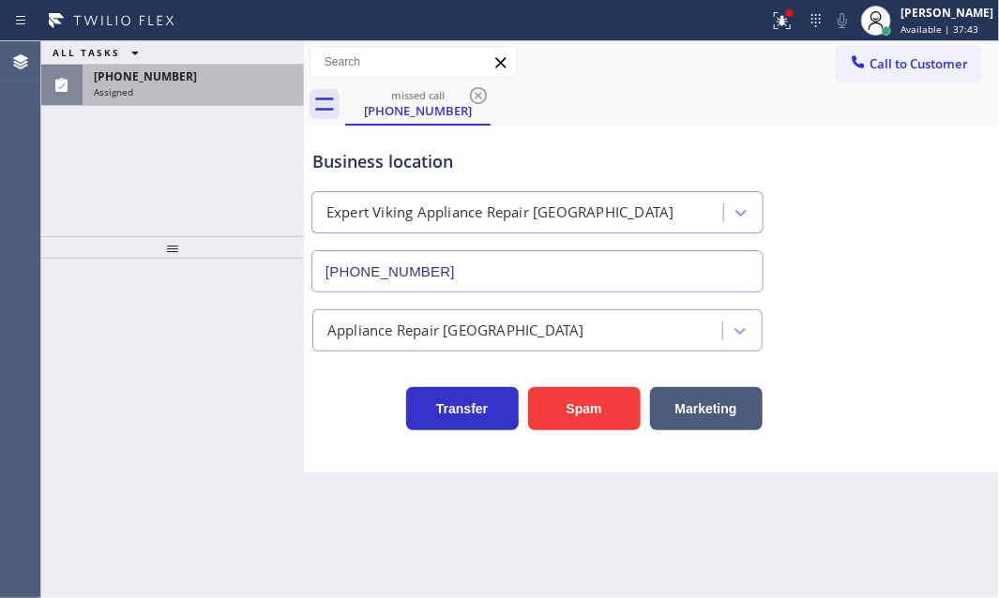
click at [193, 85] on div "Assigned" at bounding box center [193, 91] width 199 height 13
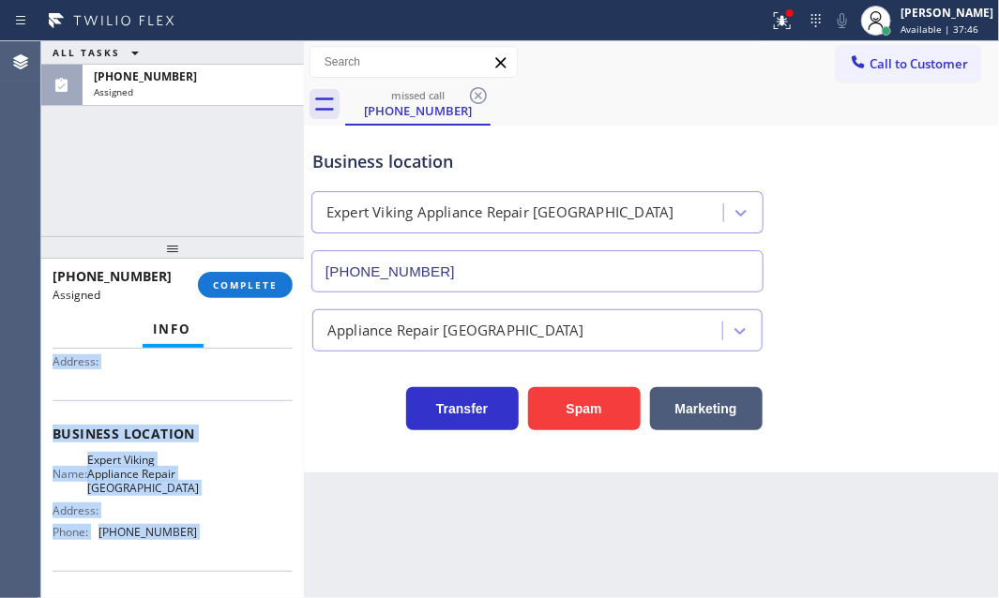
scroll to position [255, 0]
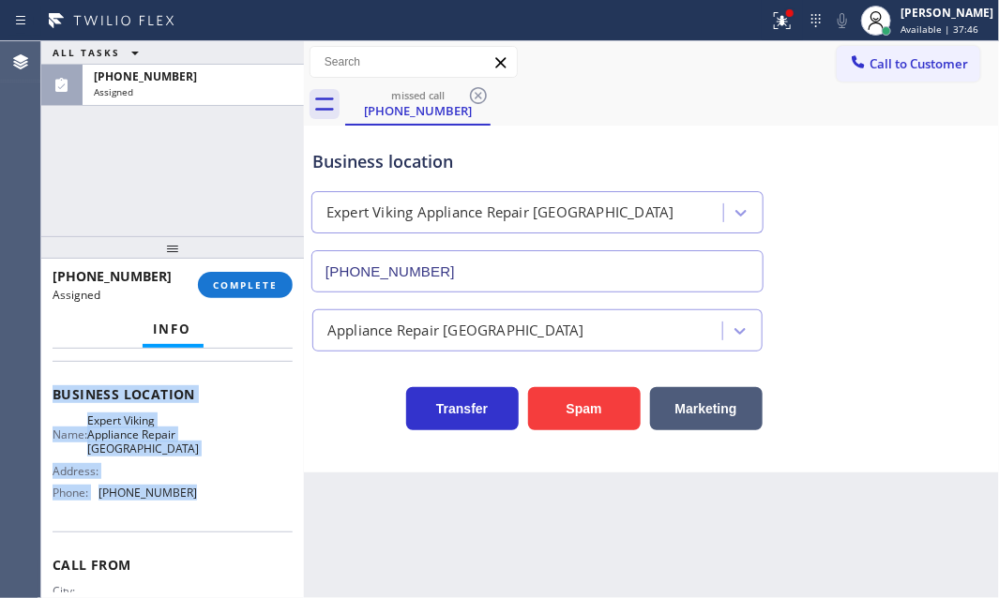
drag, startPoint x: 48, startPoint y: 488, endPoint x: 199, endPoint y: 499, distance: 151.4
click at [199, 499] on div "Context Queue: Appliance Repair High End Priority: 0 Task Age: [DEMOGRAPHIC_DAT…" at bounding box center [172, 474] width 263 height 250
copy div "Customer Name: [PHONE_NUMBER] Phone: [PHONE_NUMBER] Address: Business location …"
click at [255, 290] on span "COMPLETE" at bounding box center [245, 285] width 65 height 13
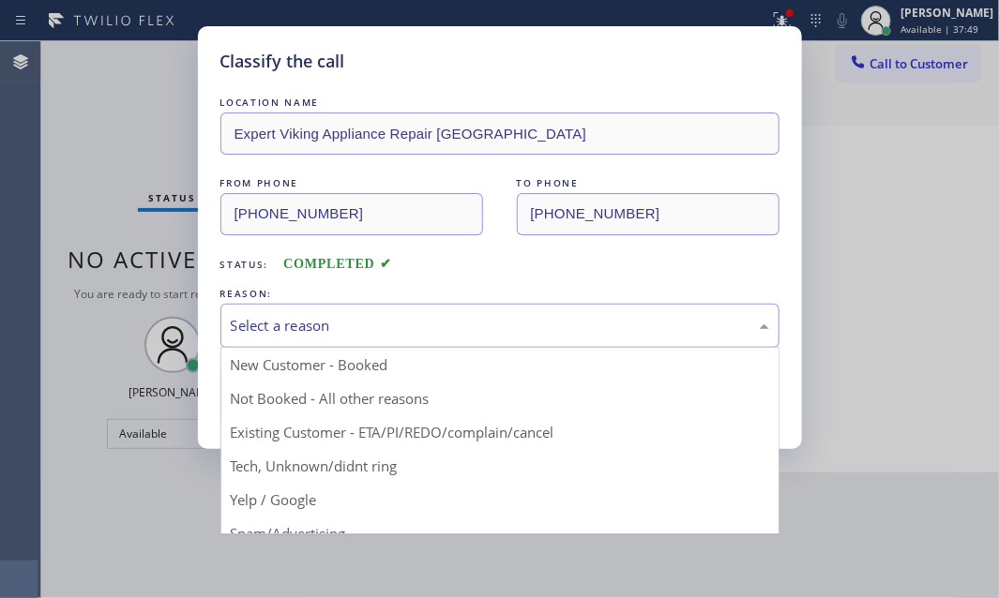
click at [468, 335] on div "Select a reason" at bounding box center [500, 326] width 538 height 22
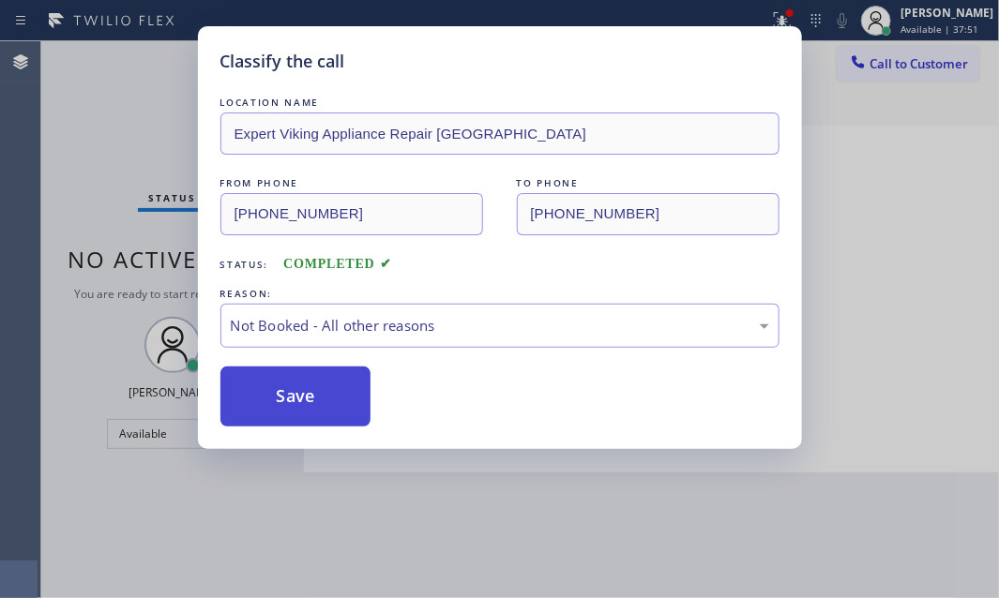
drag, startPoint x: 300, startPoint y: 385, endPoint x: 310, endPoint y: 386, distance: 9.6
click at [302, 385] on button "Save" at bounding box center [295, 397] width 151 height 60
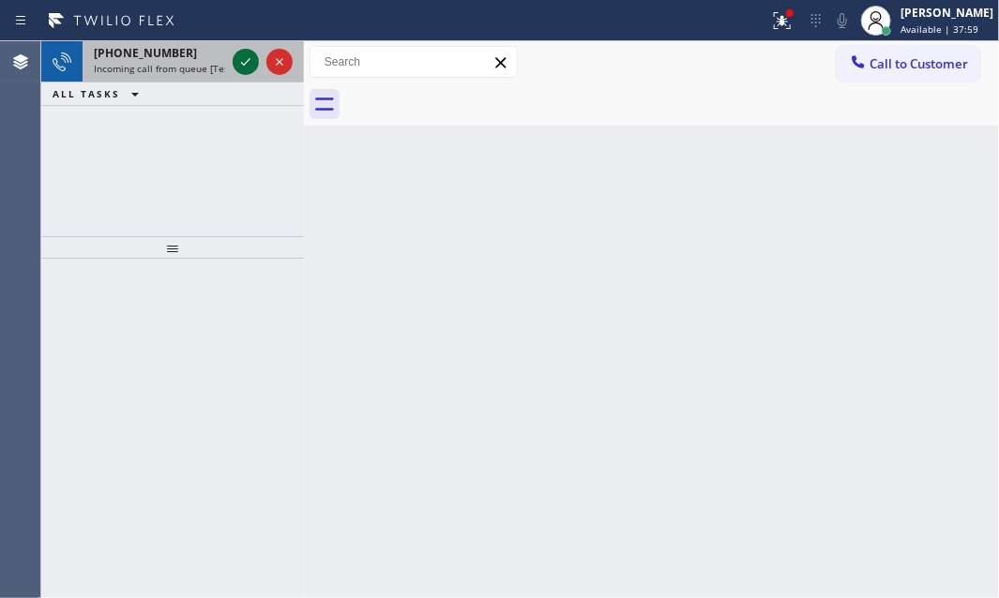
click at [249, 58] on icon at bounding box center [246, 62] width 23 height 23
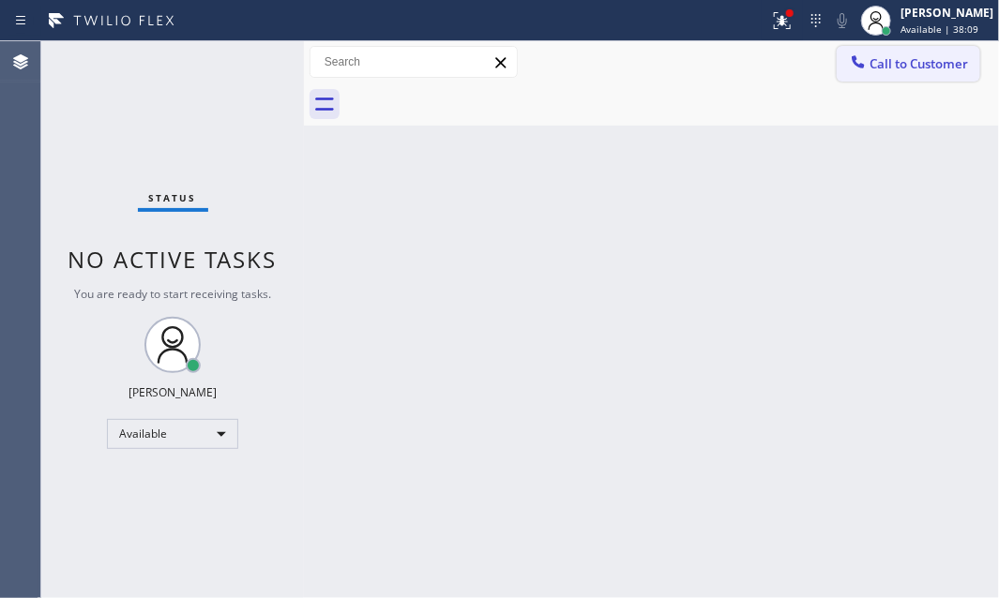
drag, startPoint x: 886, startPoint y: 68, endPoint x: 821, endPoint y: 169, distance: 119.4
click at [886, 70] on span "Call to Customer" at bounding box center [919, 63] width 98 height 17
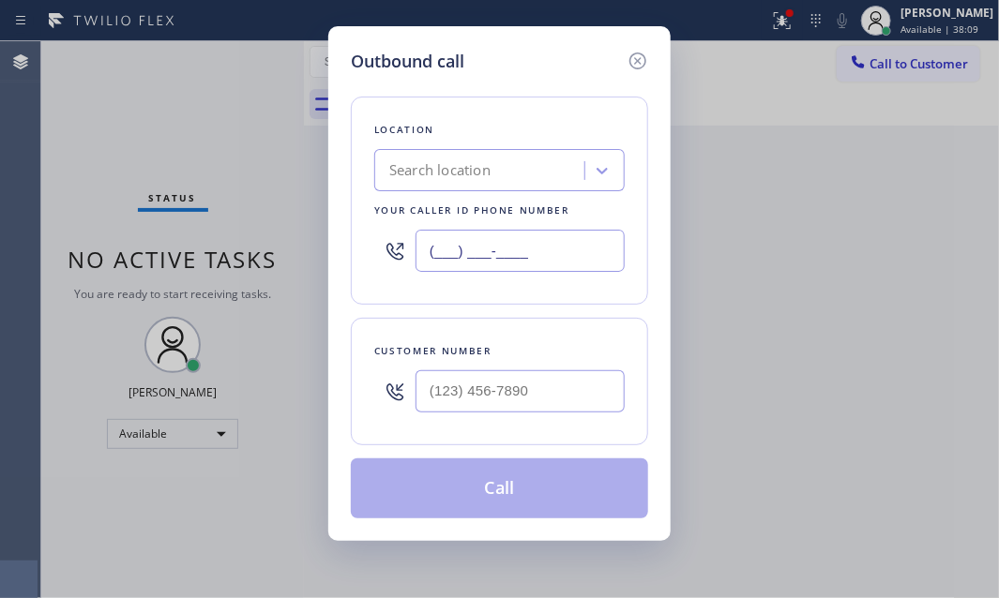
click at [573, 257] on input "(___) ___-____" at bounding box center [520, 251] width 209 height 42
paste input "503) 386-0503"
type input "[PHONE_NUMBER]"
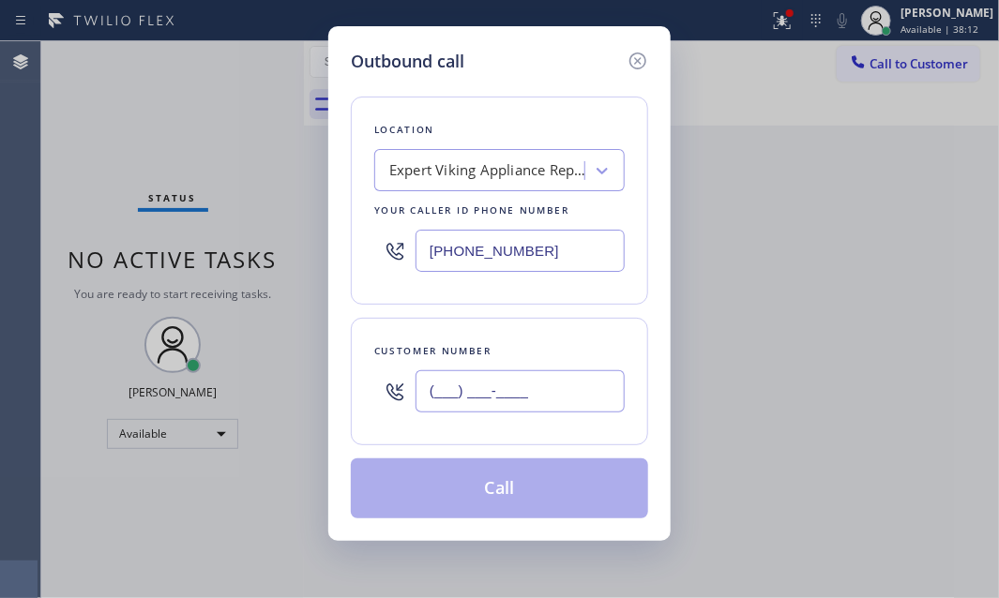
click at [475, 393] on input "(___) ___-____" at bounding box center [520, 392] width 209 height 42
paste input "678) 702-7693"
type input "[PHONE_NUMBER]"
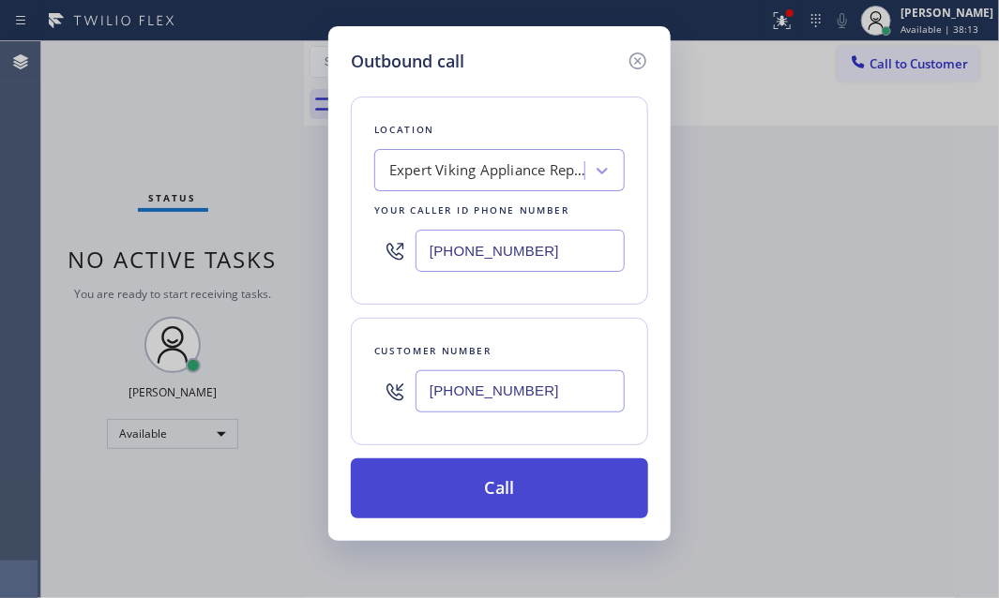
click at [500, 489] on button "Call" at bounding box center [499, 489] width 297 height 60
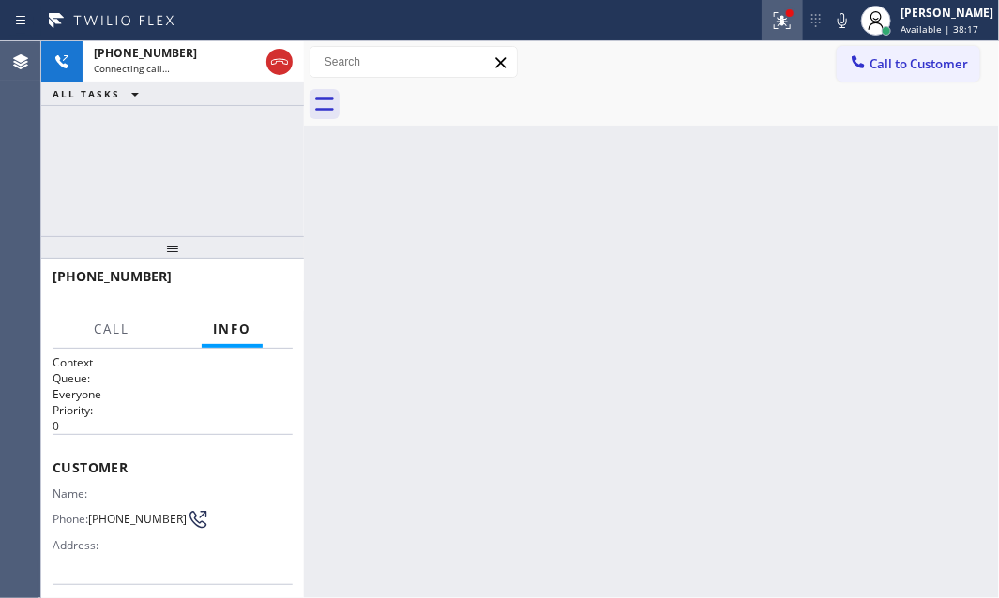
click at [771, 28] on icon at bounding box center [782, 20] width 23 height 23
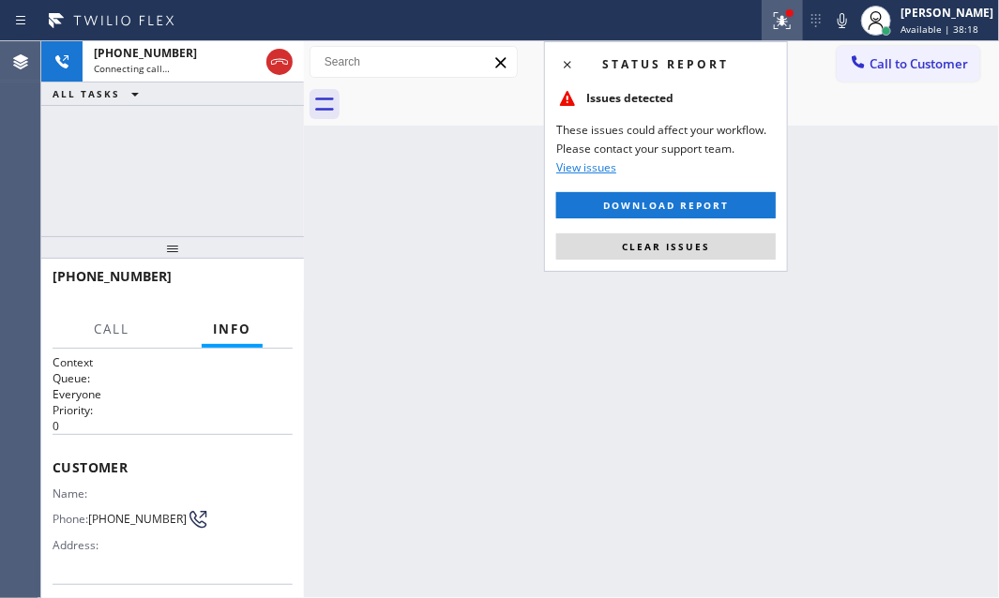
click at [679, 243] on span "Clear issues" at bounding box center [666, 246] width 88 height 13
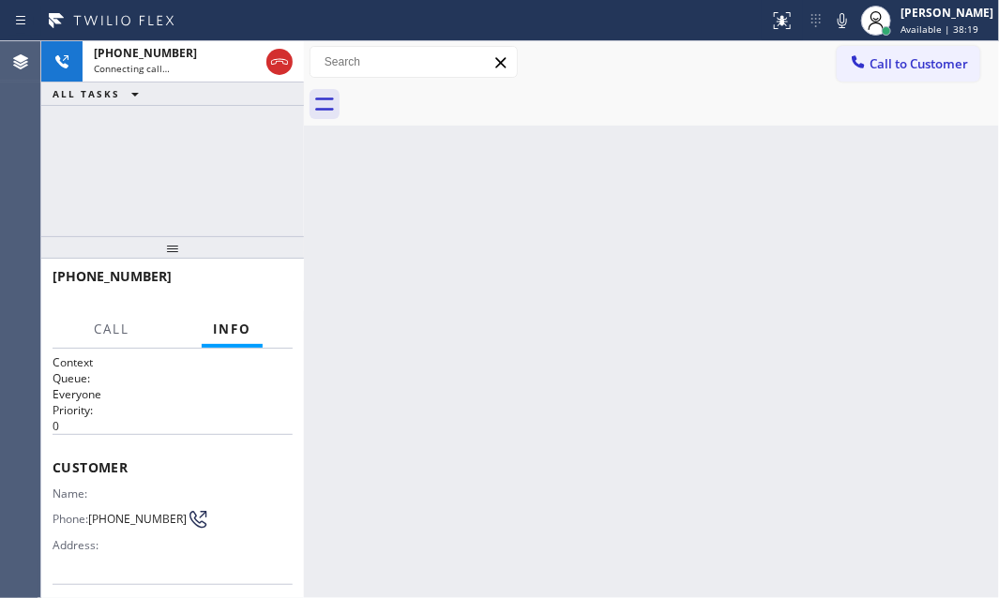
click at [826, 252] on div "Back to Dashboard Change Sender ID Customers Technicians Select a contact Outbo…" at bounding box center [651, 319] width 695 height 557
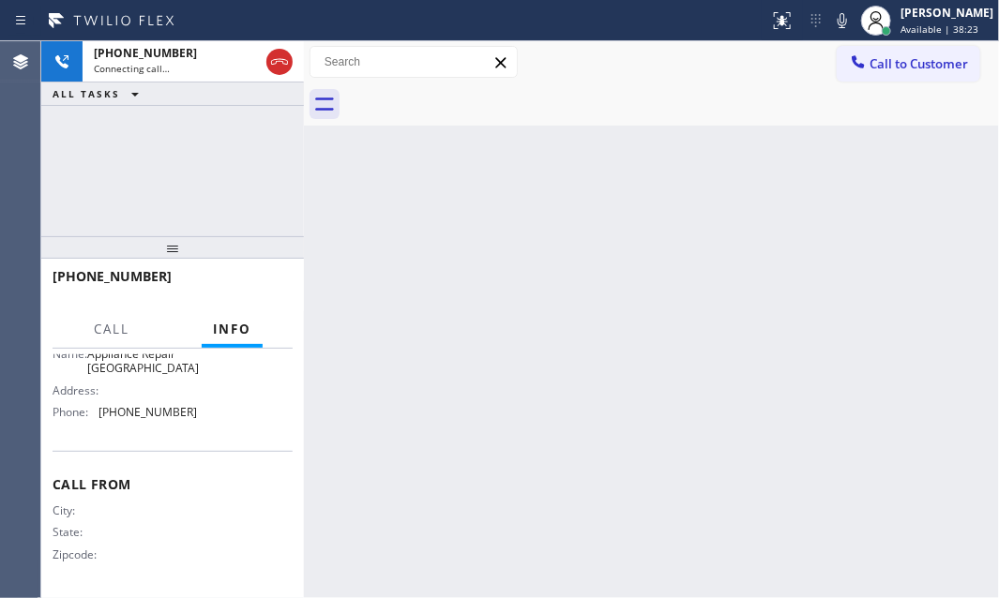
scroll to position [222, 0]
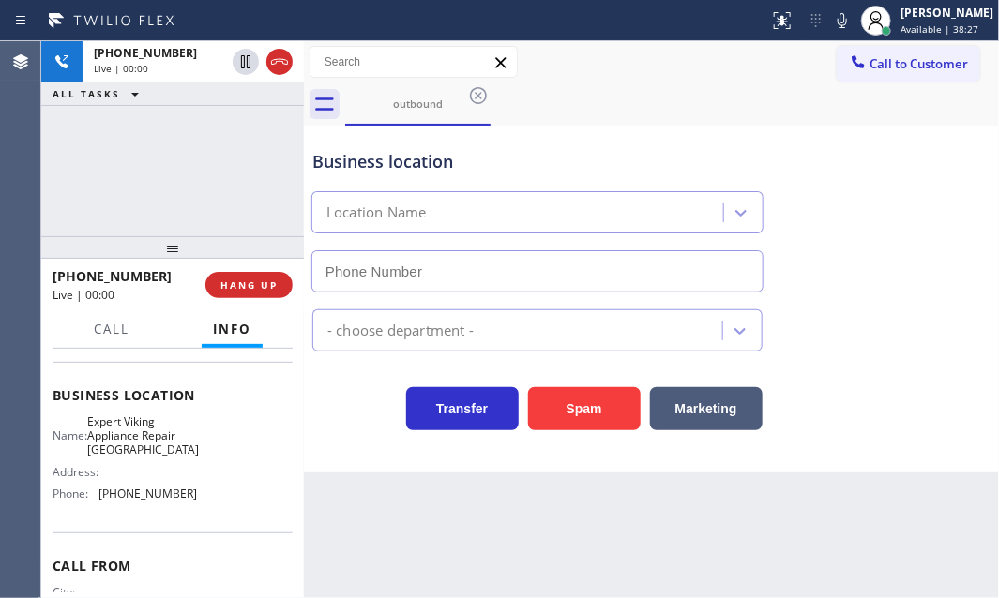
type input "[PHONE_NUMBER]"
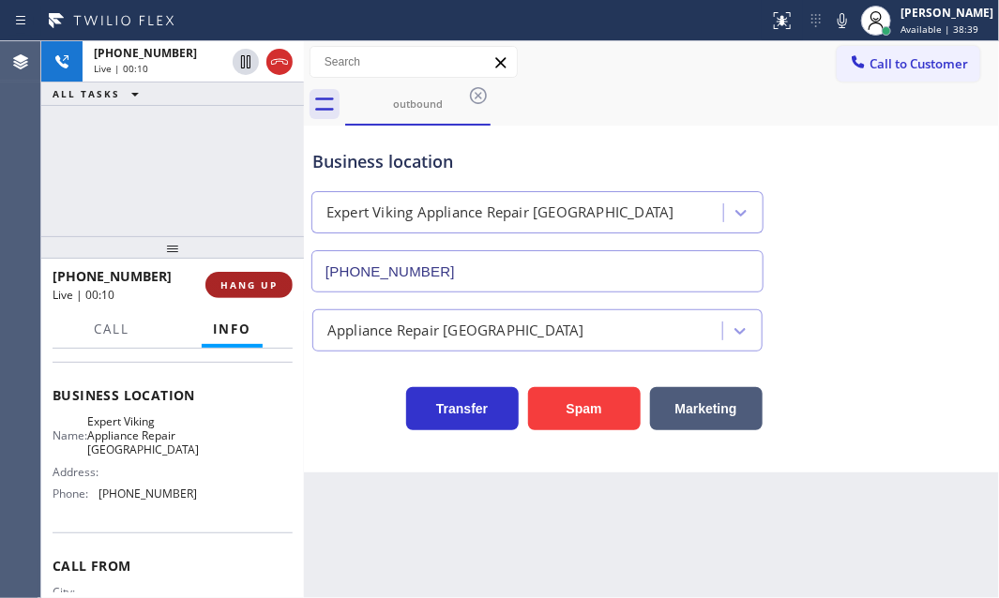
click at [253, 294] on button "HANG UP" at bounding box center [248, 285] width 87 height 26
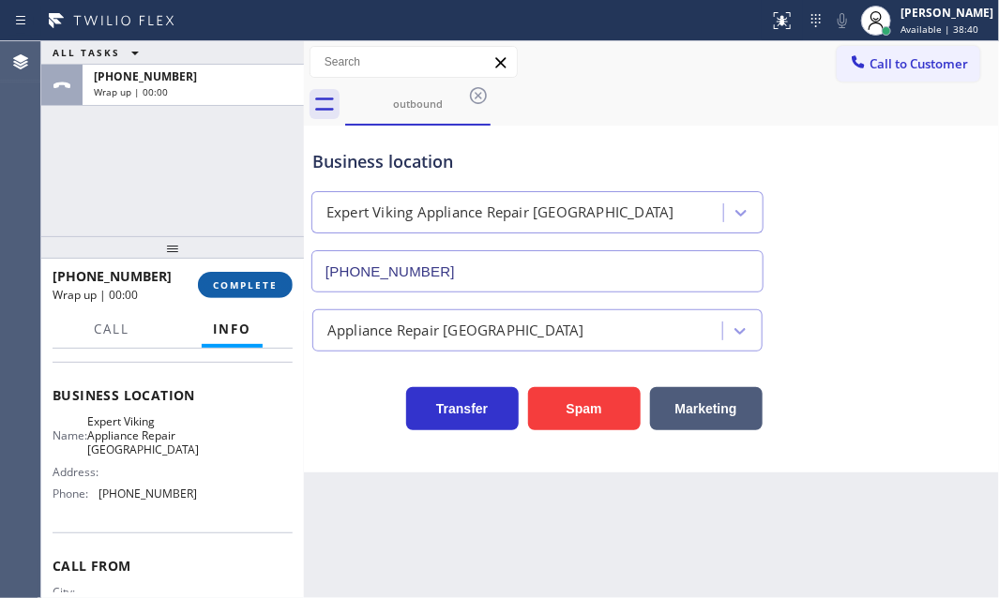
click at [256, 280] on span "COMPLETE" at bounding box center [245, 285] width 65 height 13
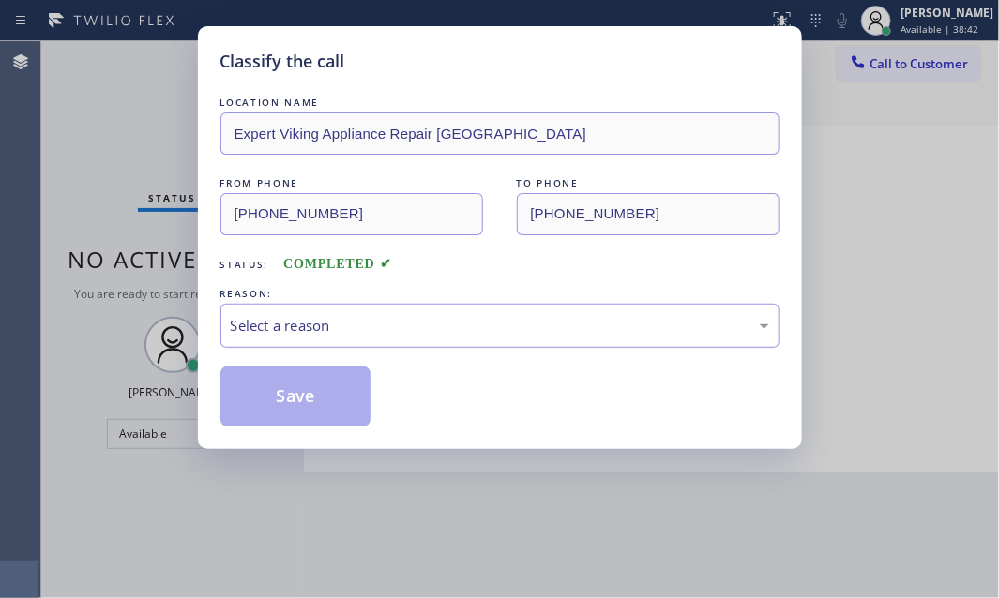
click at [379, 315] on div "Select a reason" at bounding box center [500, 326] width 538 height 22
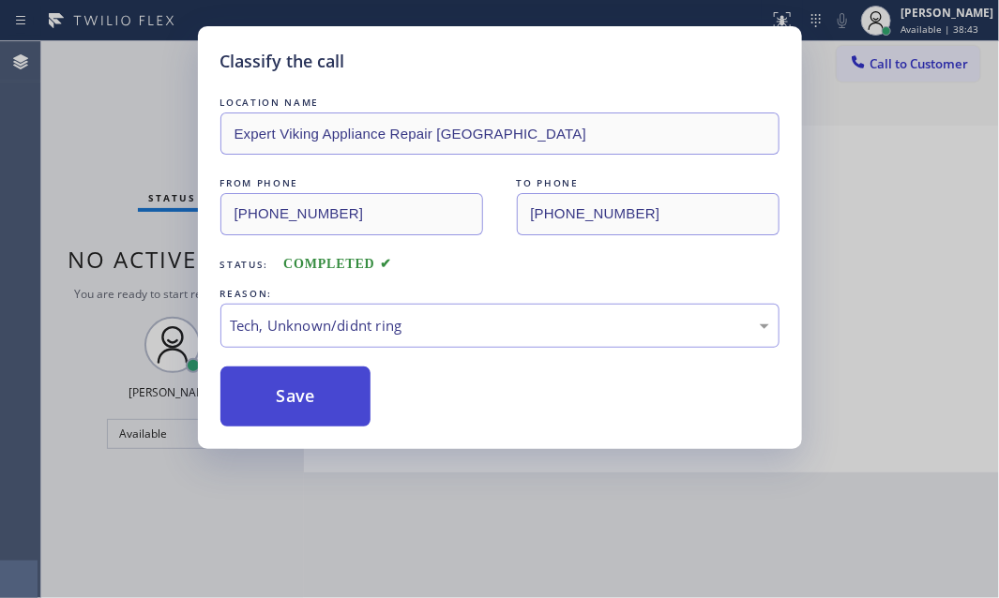
drag, startPoint x: 366, startPoint y: 466, endPoint x: 317, endPoint y: 417, distance: 69.0
drag, startPoint x: 297, startPoint y: 398, endPoint x: 314, endPoint y: 401, distance: 17.1
click at [299, 398] on button "Save" at bounding box center [295, 397] width 151 height 60
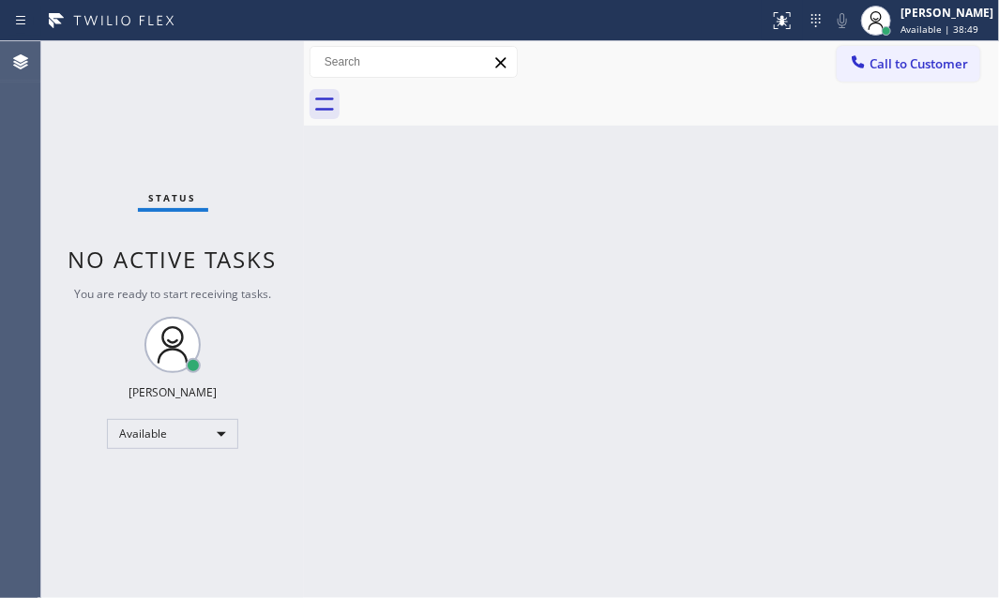
click at [231, 61] on div "Status No active tasks You are ready to start receiving tasks. [PERSON_NAME] Av…" at bounding box center [172, 319] width 263 height 557
click at [218, 65] on div "Status No active tasks You are ready to start receiving tasks. [PERSON_NAME] Av…" at bounding box center [172, 319] width 263 height 557
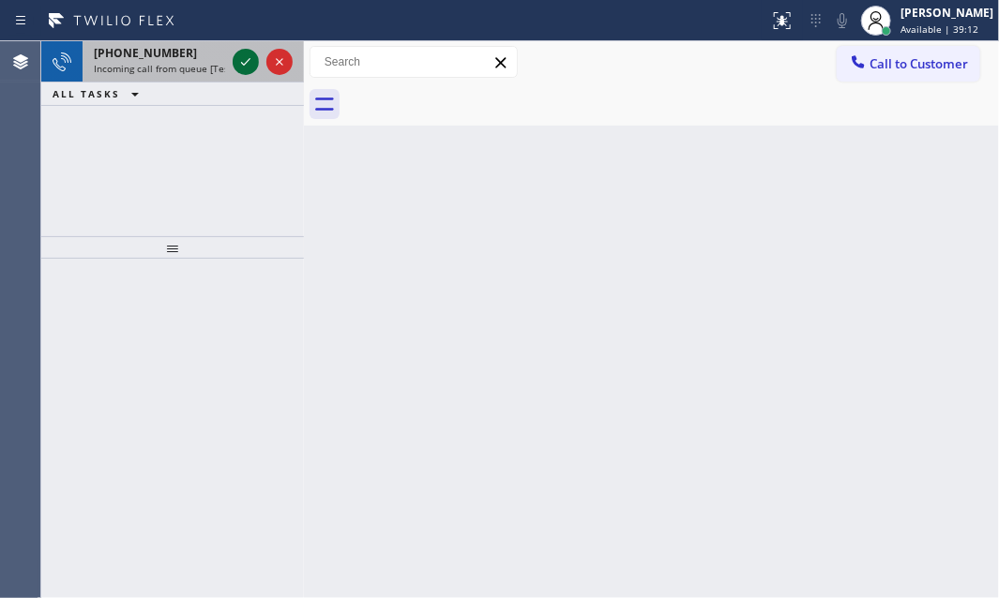
click at [240, 56] on icon at bounding box center [246, 62] width 23 height 23
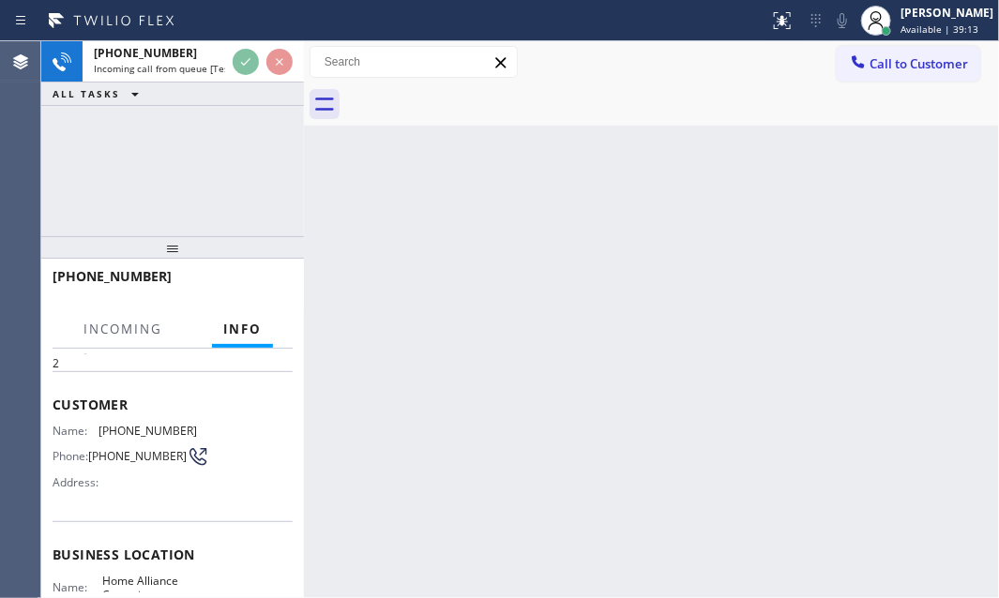
scroll to position [170, 0]
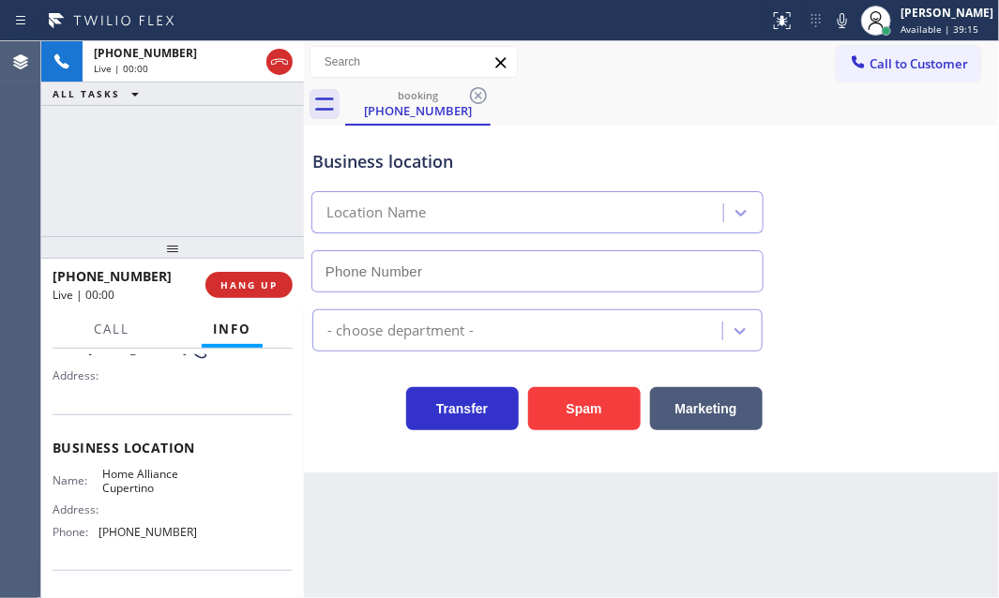
type input "[PHONE_NUMBER]"
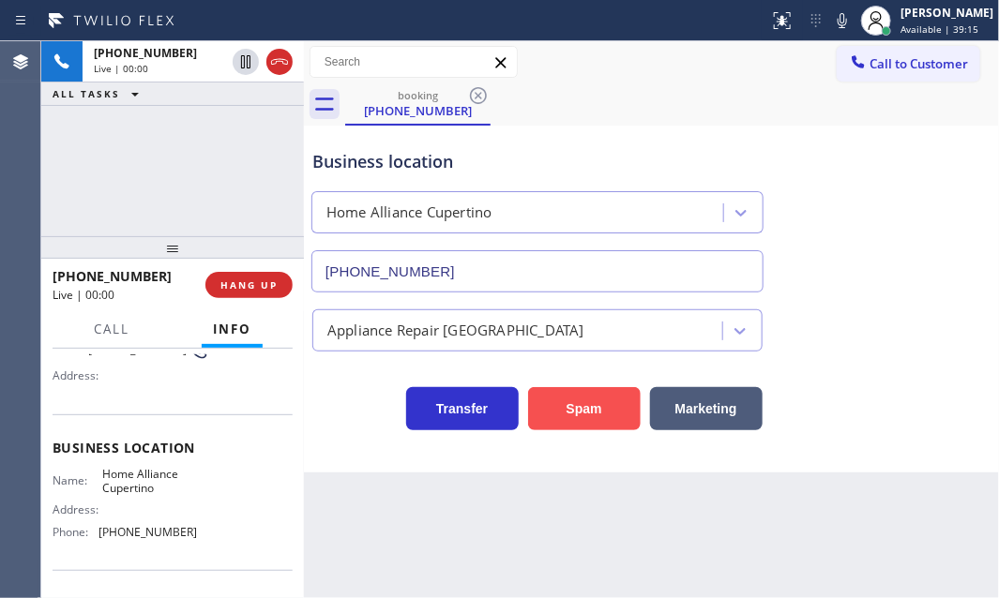
click at [584, 405] on button "Spam" at bounding box center [584, 408] width 113 height 43
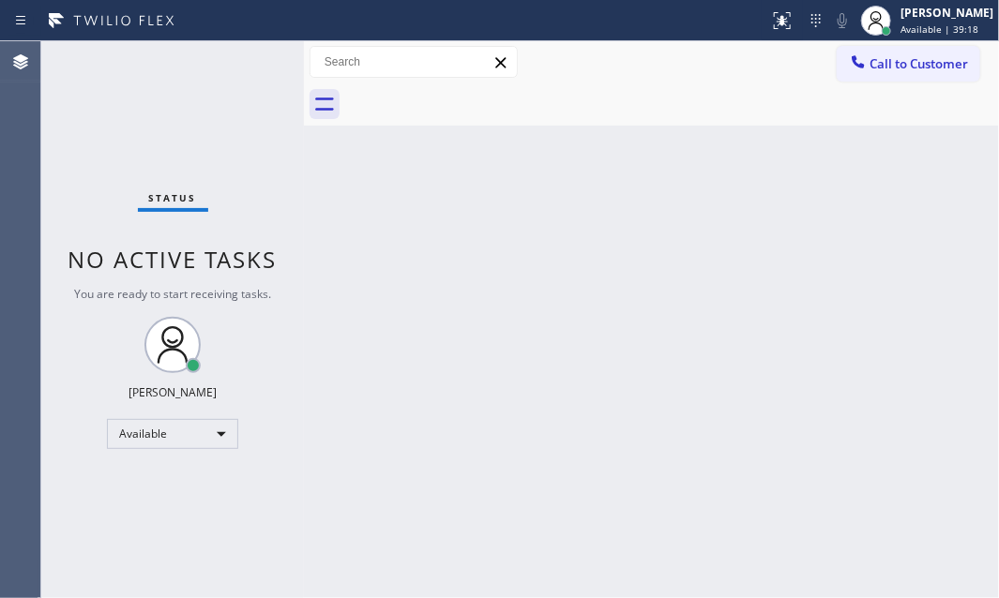
click at [229, 66] on div "Status No active tasks You are ready to start receiving tasks. [PERSON_NAME] Av…" at bounding box center [172, 319] width 263 height 557
click at [238, 61] on div "Status No active tasks You are ready to start receiving tasks. [PERSON_NAME] Av…" at bounding box center [172, 319] width 263 height 557
click at [238, 59] on div "Status No active tasks You are ready to start receiving tasks. [PERSON_NAME] Av…" at bounding box center [172, 319] width 263 height 557
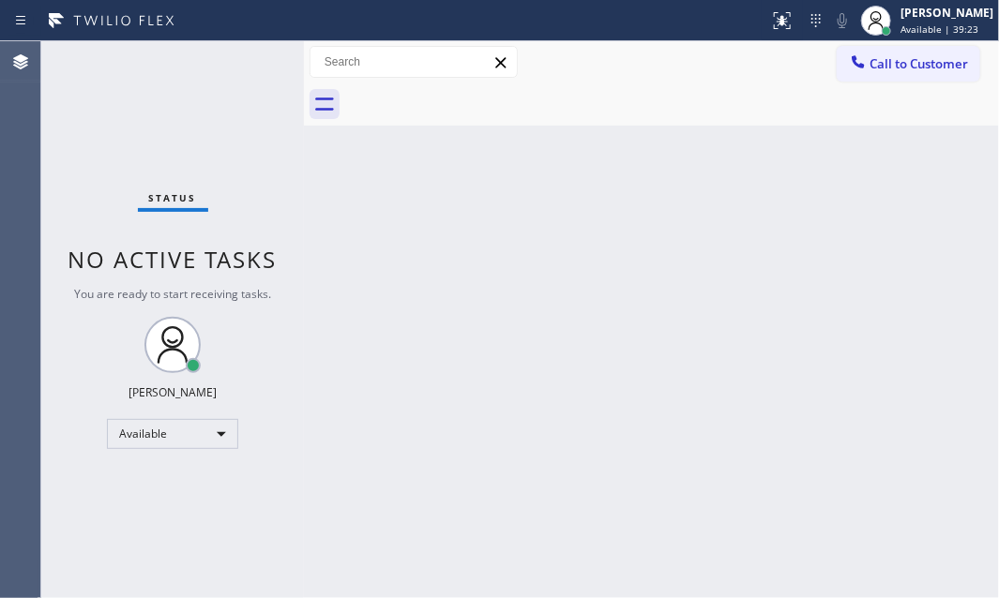
click at [238, 59] on div "Status No active tasks You are ready to start receiving tasks. [PERSON_NAME] Av…" at bounding box center [172, 319] width 263 height 557
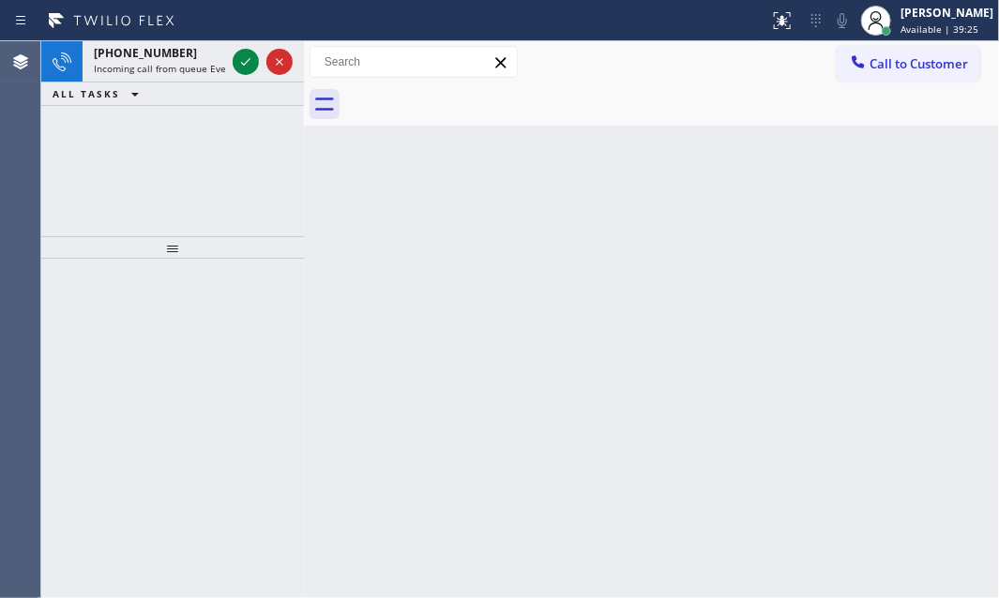
click at [238, 59] on icon at bounding box center [246, 62] width 23 height 23
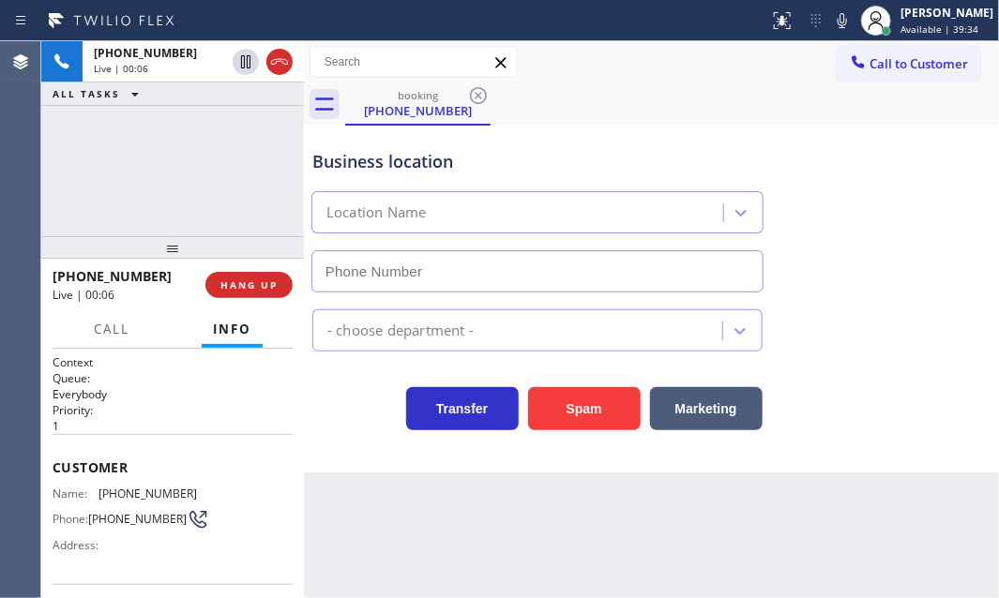
click at [182, 144] on div "[PHONE_NUMBER] Live | 00:06 ALL TASKS ALL TASKS ACTIVE TASKS TASKS IN WRAP UP" at bounding box center [172, 138] width 263 height 195
click at [365, 375] on div "Transfer Spam Marketing" at bounding box center [652, 401] width 686 height 60
click at [248, 281] on span "HANG UP" at bounding box center [248, 285] width 57 height 13
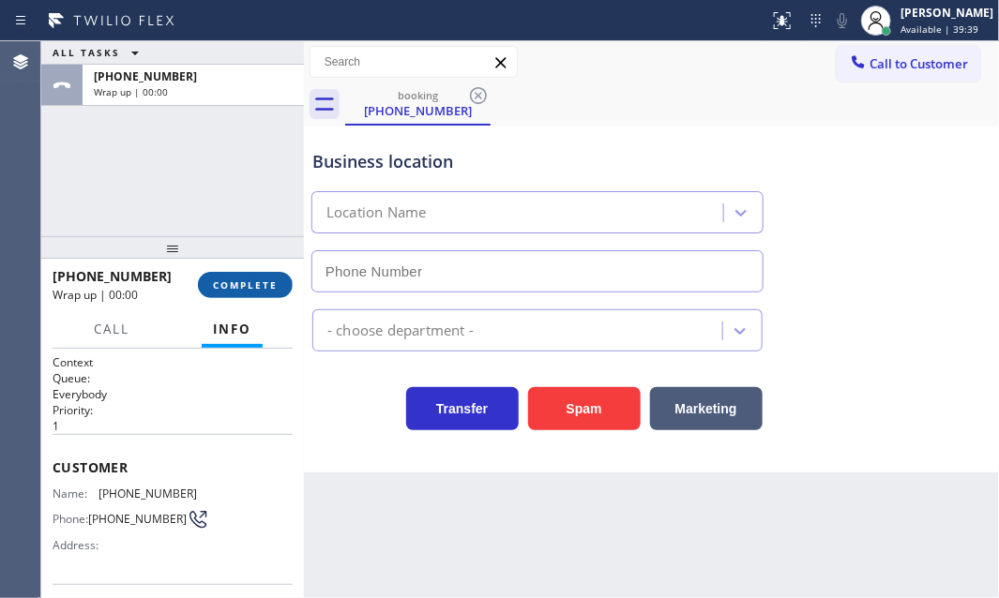
click at [261, 285] on span "COMPLETE" at bounding box center [245, 285] width 65 height 13
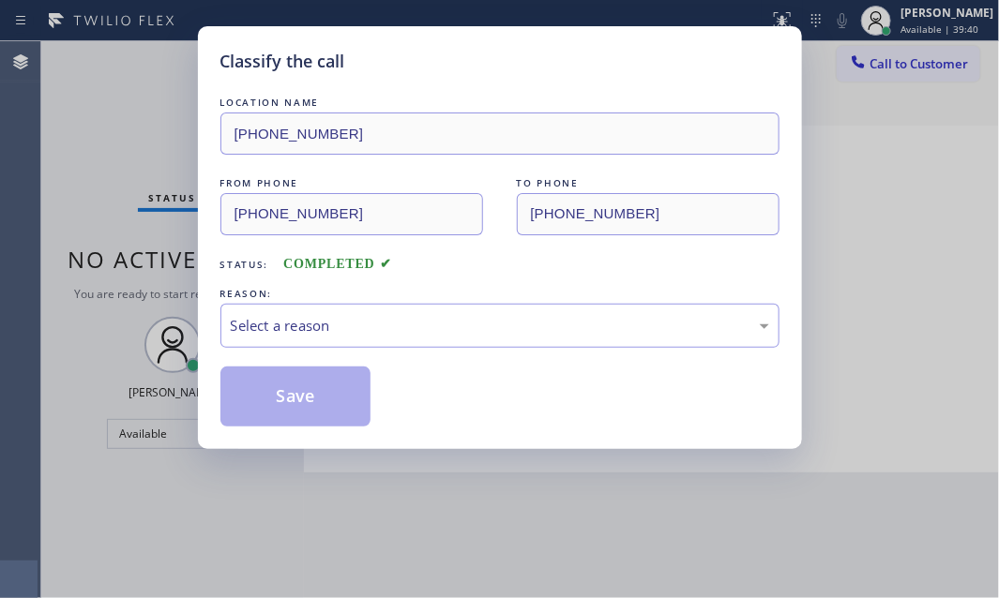
click at [437, 299] on div "REASON:" at bounding box center [499, 294] width 559 height 20
click at [433, 325] on div "Select a reason" at bounding box center [500, 326] width 538 height 22
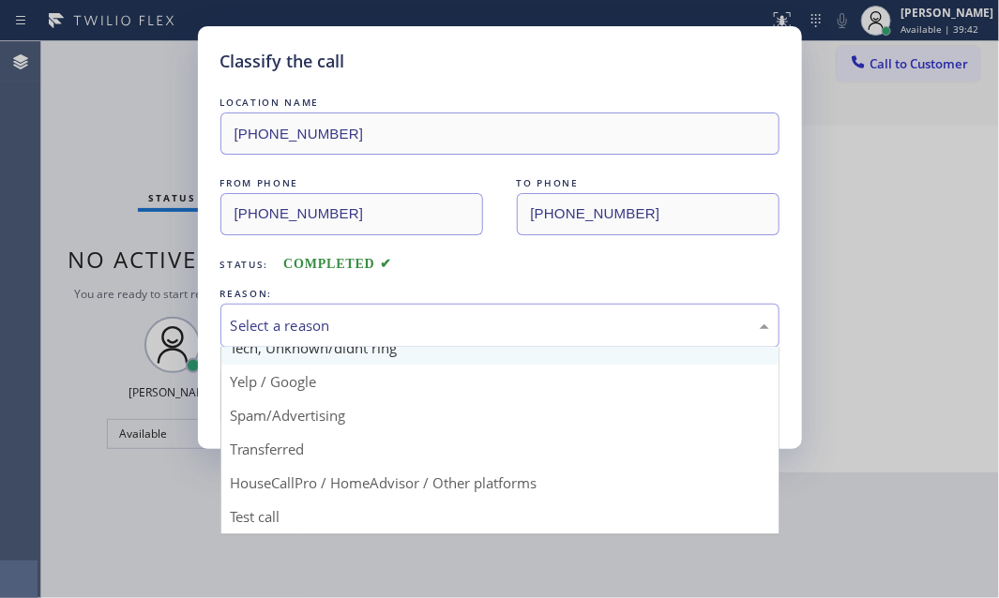
scroll to position [125, 0]
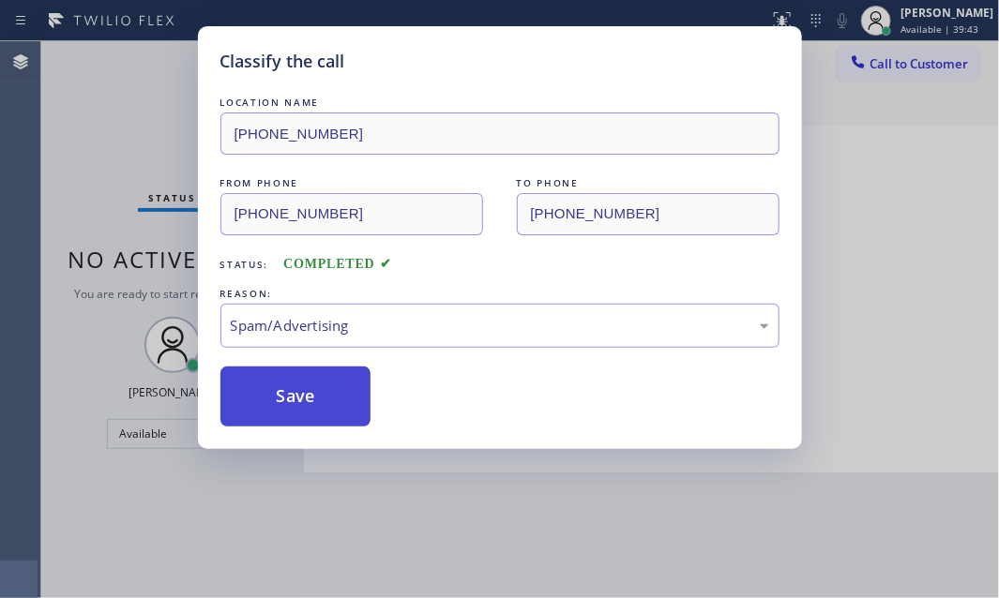
click at [300, 388] on button "Save" at bounding box center [295, 397] width 151 height 60
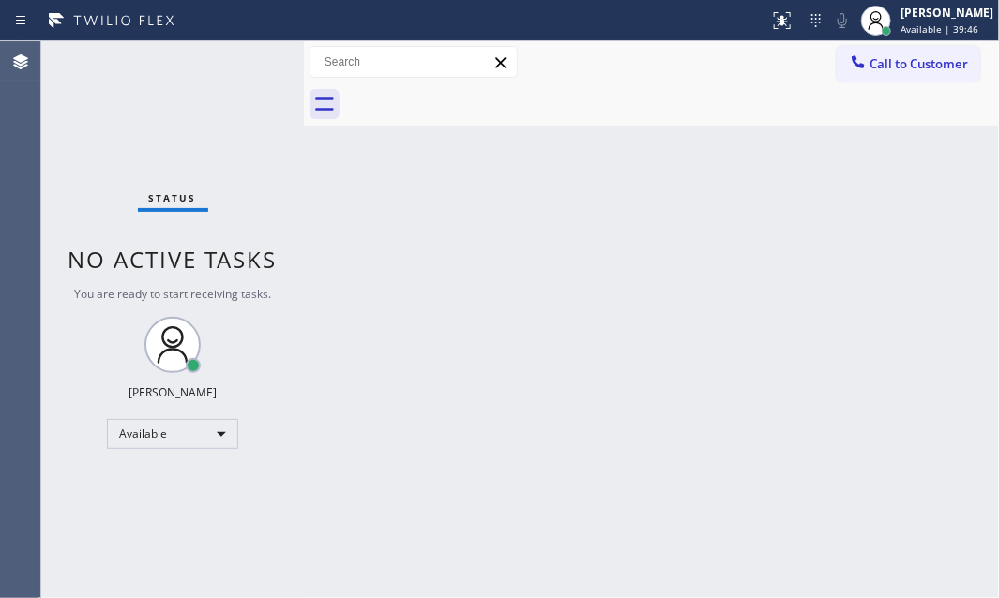
click at [234, 62] on div "Status No active tasks You are ready to start receiving tasks. [PERSON_NAME] Av…" at bounding box center [172, 319] width 263 height 557
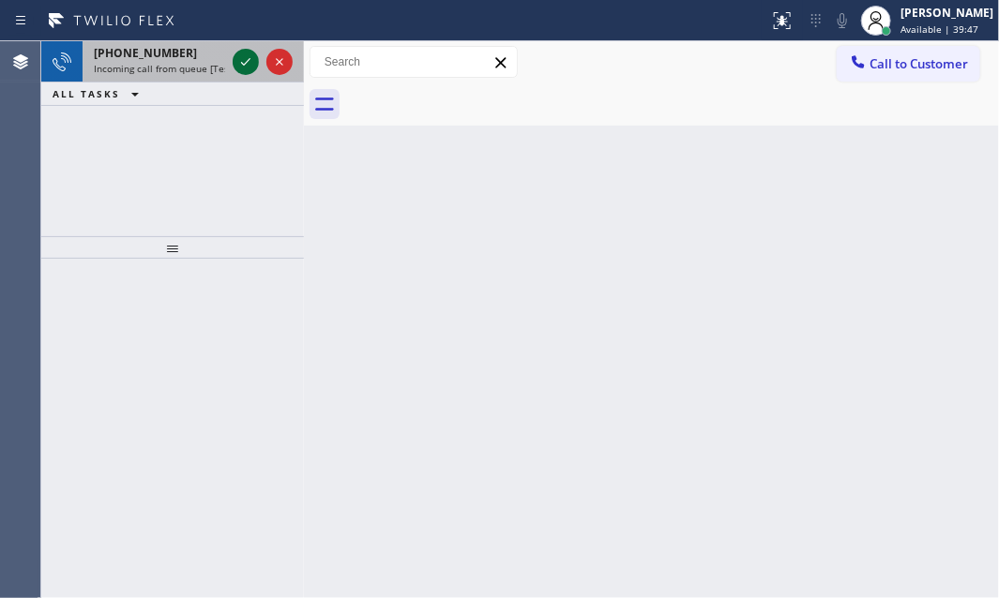
click at [235, 61] on icon at bounding box center [246, 62] width 23 height 23
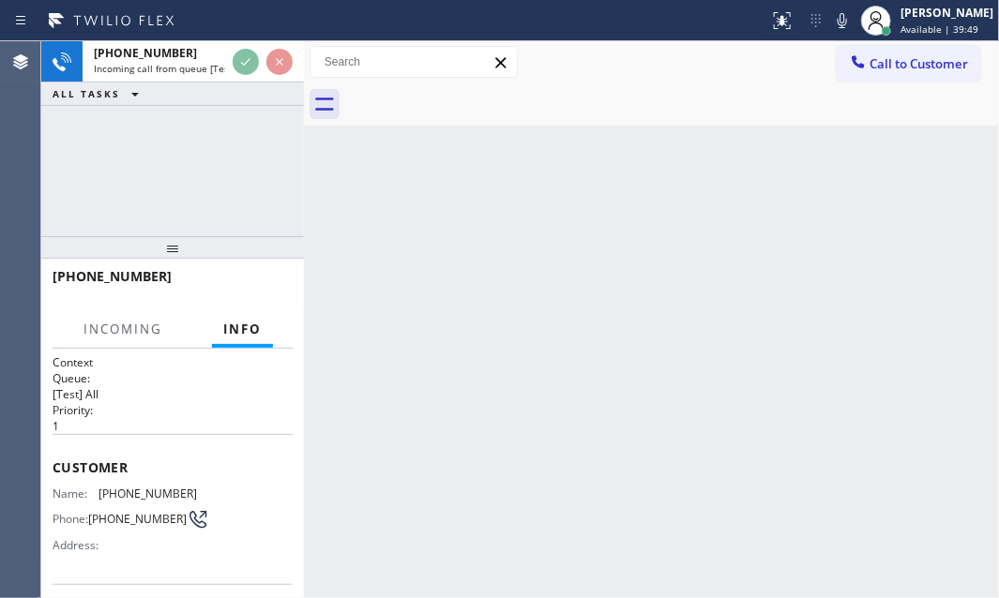
scroll to position [84, 0]
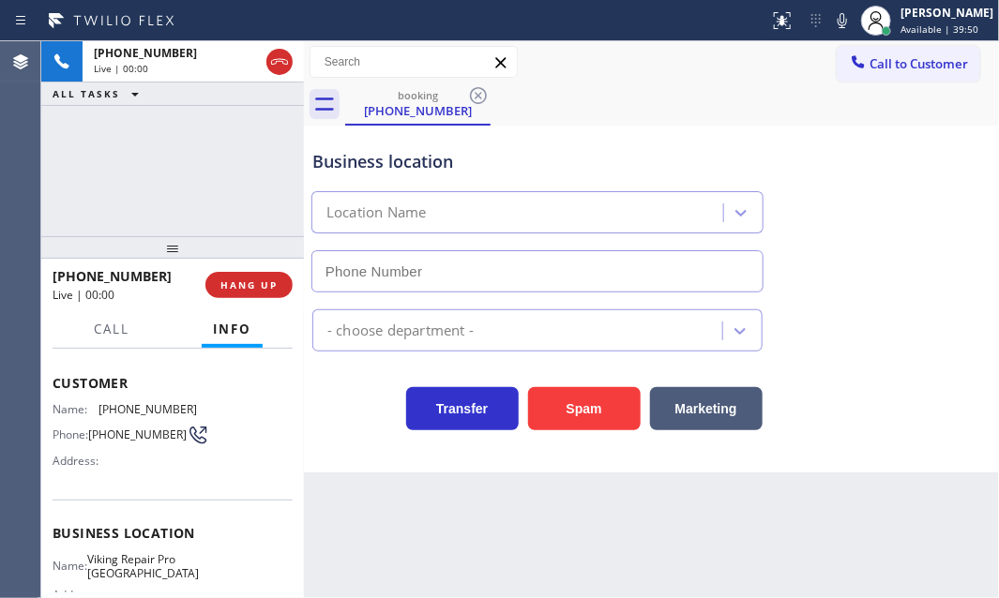
type input "[PHONE_NUMBER]"
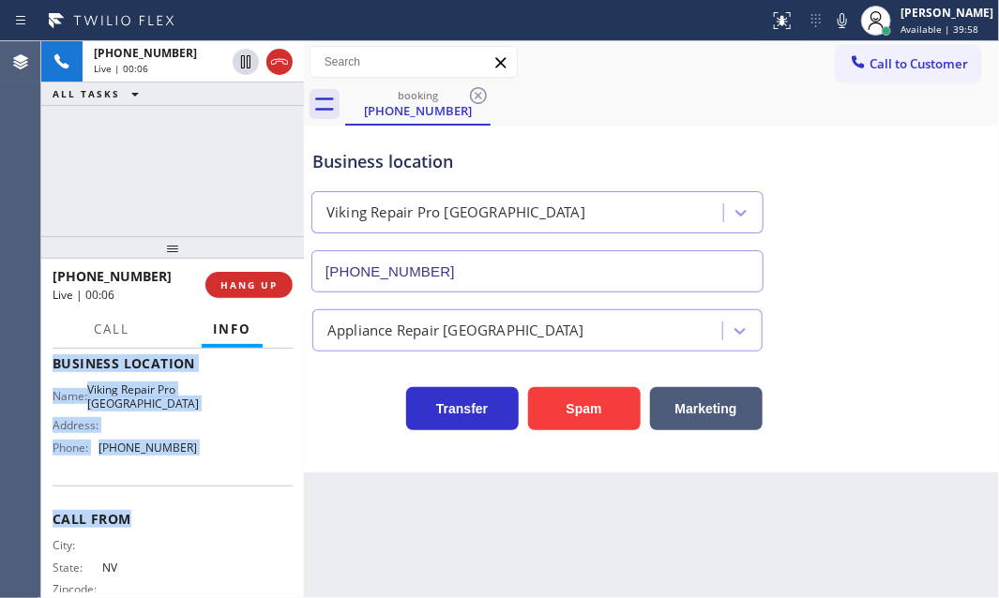
scroll to position [255, 0]
drag, startPoint x: 51, startPoint y: 374, endPoint x: 264, endPoint y: 486, distance: 240.4
click at [217, 477] on div "Context Queue: [Test] All Priority: 1 Customer Name: [PHONE_NUMBER] Phone: [PHO…" at bounding box center [172, 474] width 263 height 250
copy div "Customer Name: [PHONE_NUMBER] Phone: [PHONE_NUMBER] Address: Business location …"
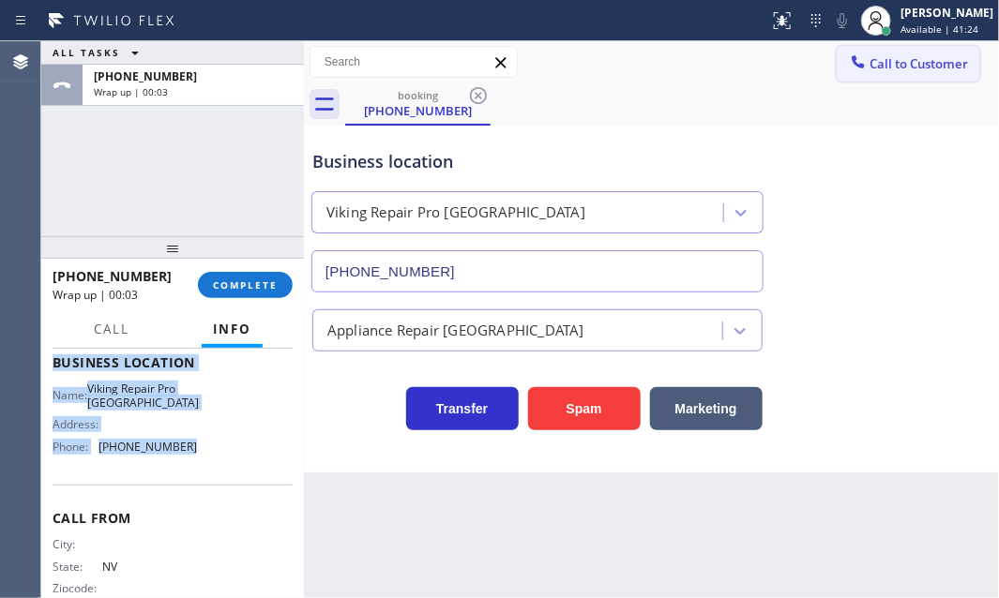
click at [906, 49] on button "Call to Customer" at bounding box center [909, 64] width 144 height 36
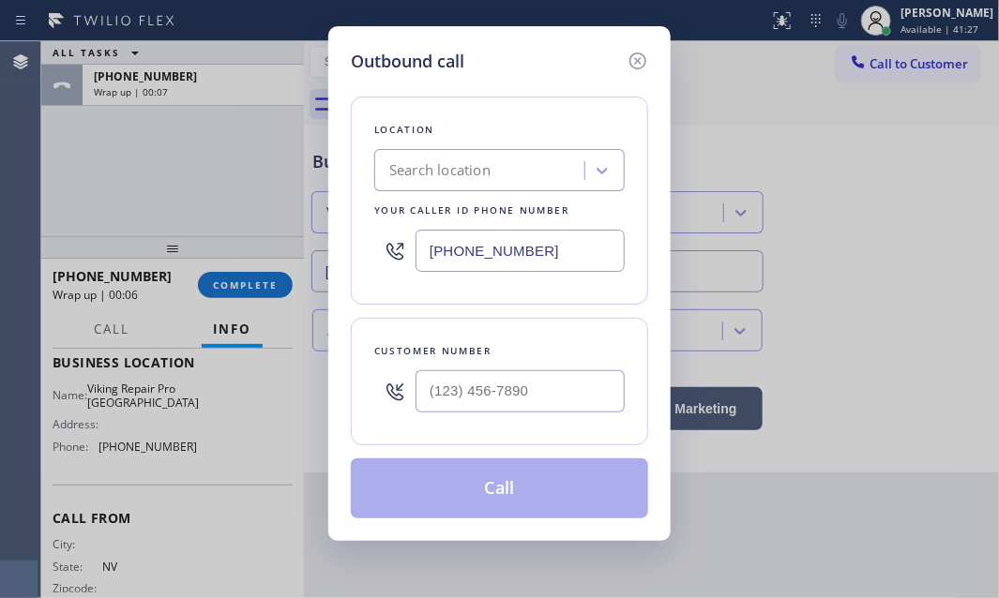
click at [551, 259] on input "[PHONE_NUMBER]" at bounding box center [520, 251] width 209 height 42
click at [551, 258] on input "[PHONE_NUMBER]" at bounding box center [520, 251] width 209 height 42
click at [550, 258] on input "[PHONE_NUMBER]" at bounding box center [520, 251] width 209 height 42
paste input "725) 800-85"
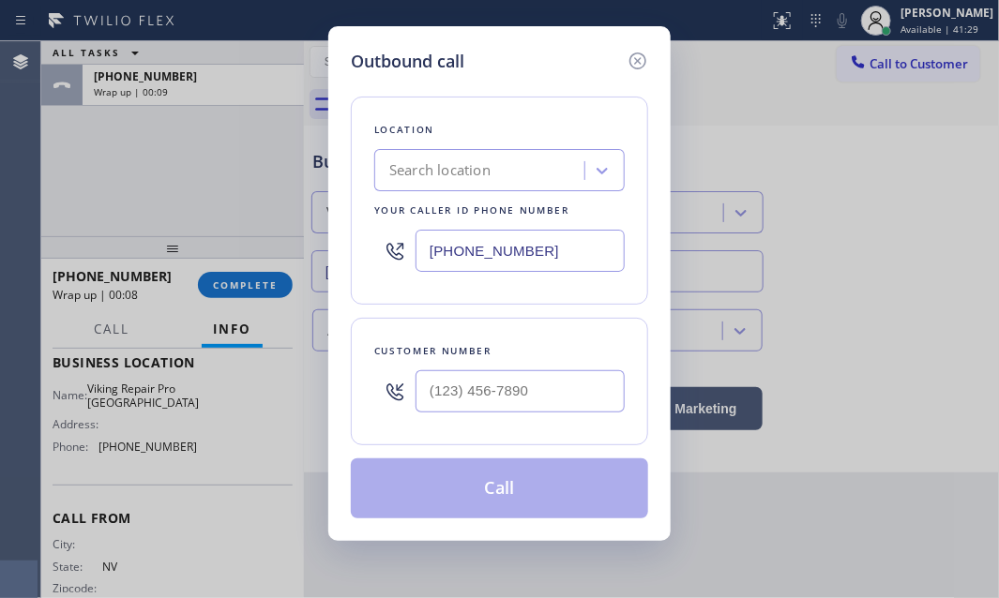
type input "[PHONE_NUMBER]"
click at [505, 387] on input "(___) ___-____" at bounding box center [520, 392] width 209 height 42
paste input "702) 849-4071"
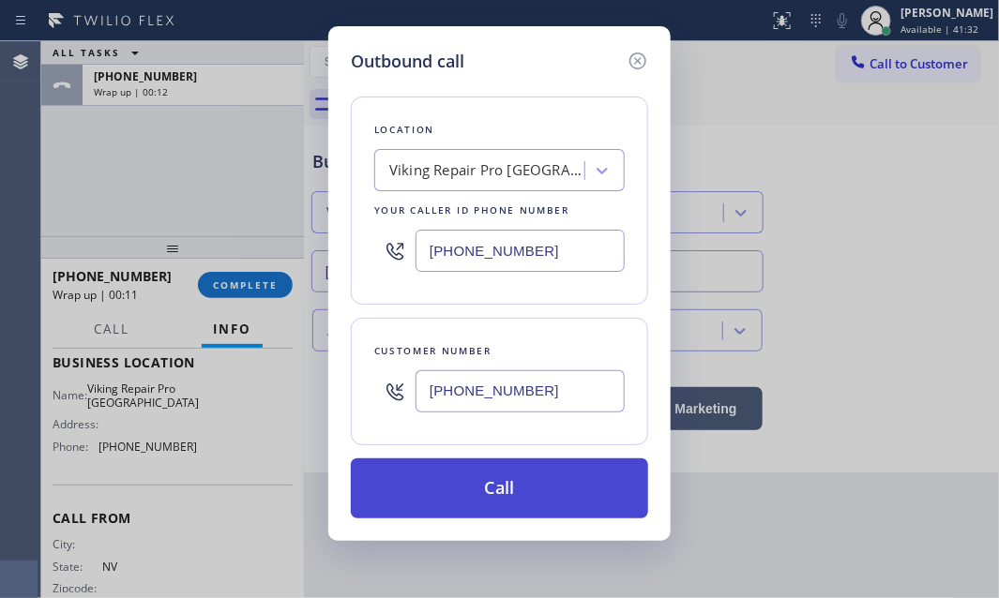
type input "[PHONE_NUMBER]"
click at [499, 492] on button "Call" at bounding box center [499, 489] width 297 height 60
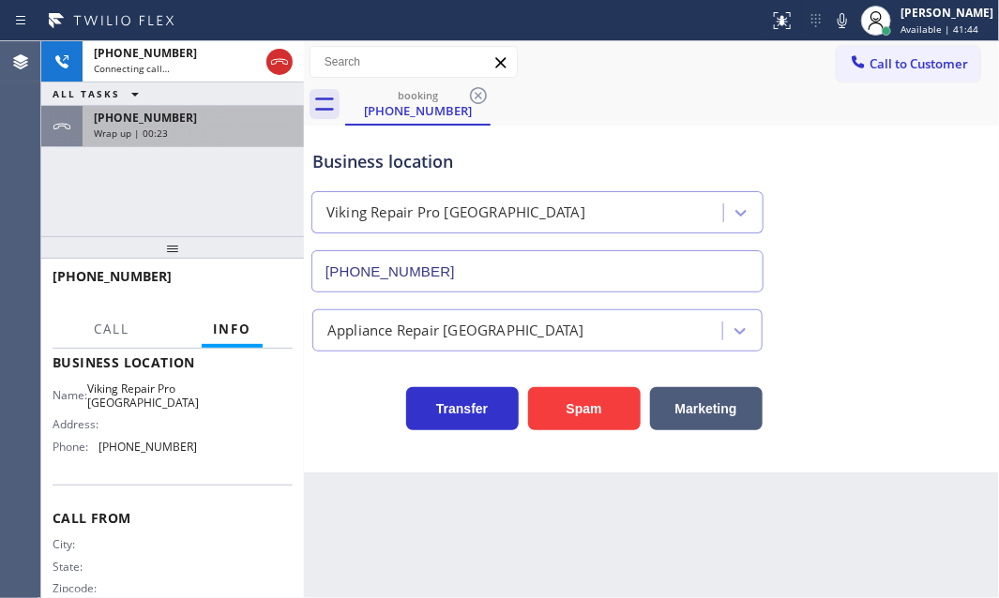
click at [223, 134] on div "Wrap up | 00:23" at bounding box center [193, 133] width 199 height 13
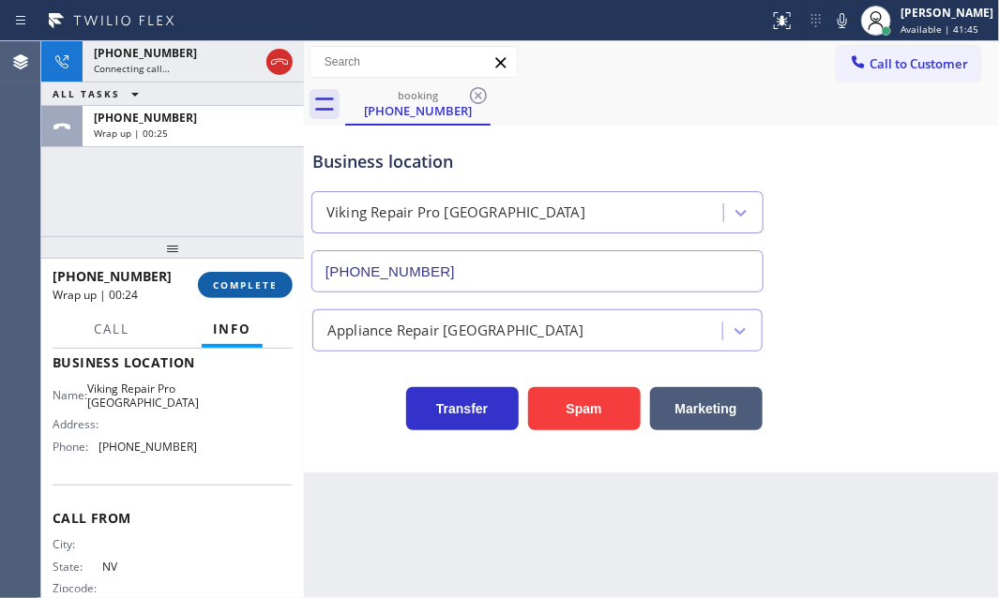
drag, startPoint x: 247, startPoint y: 292, endPoint x: 305, endPoint y: 310, distance: 60.8
click at [247, 293] on button "COMPLETE" at bounding box center [245, 285] width 95 height 26
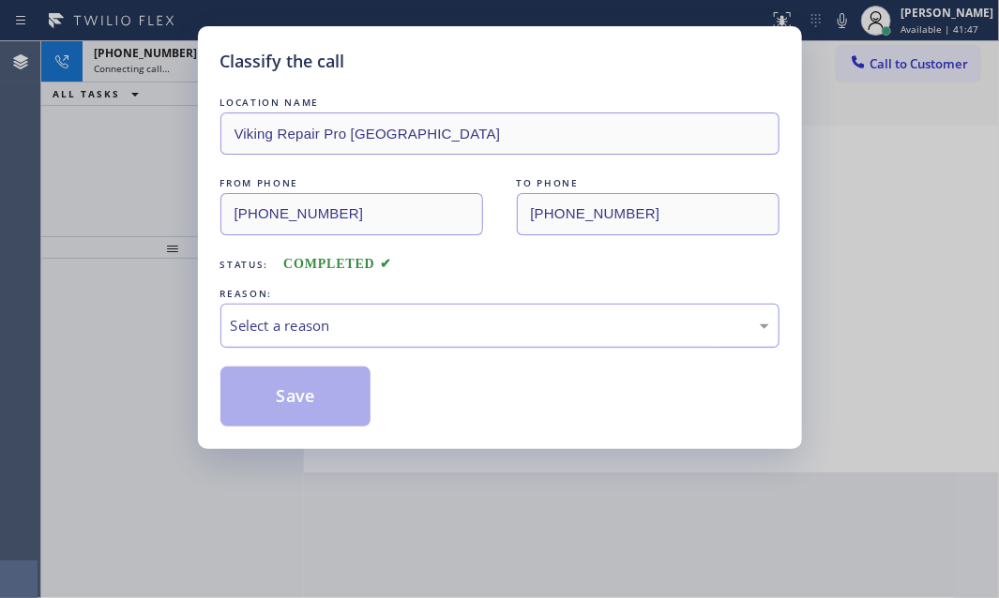
click at [410, 315] on div "Select a reason" at bounding box center [500, 326] width 538 height 22
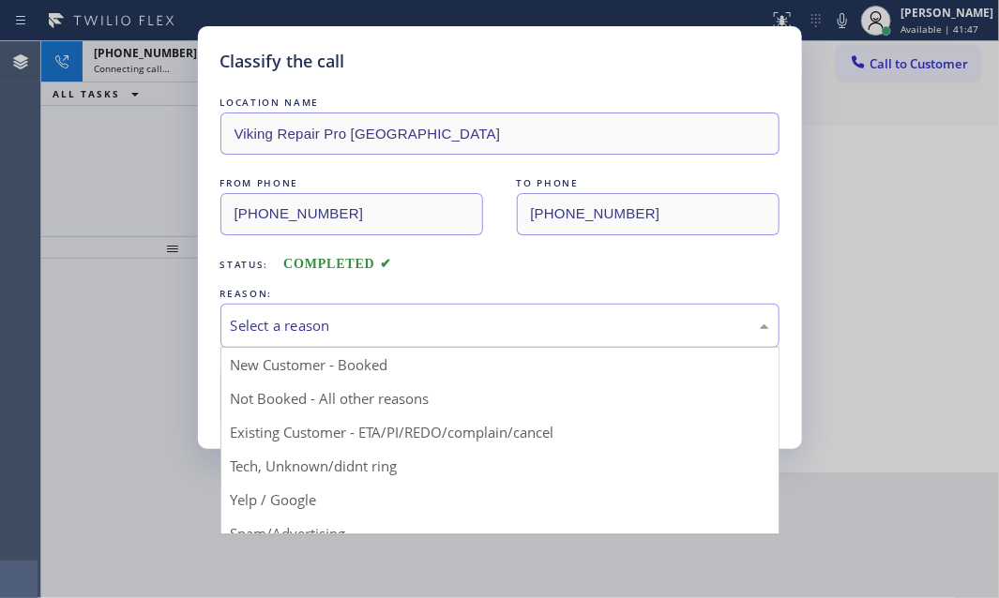
drag, startPoint x: 297, startPoint y: 400, endPoint x: 278, endPoint y: 401, distance: 19.8
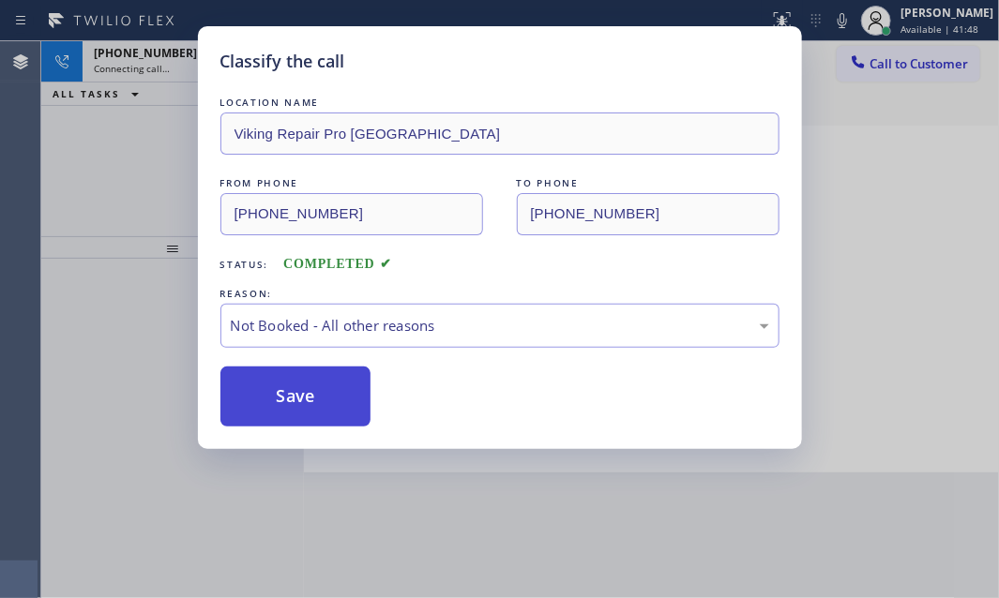
click at [278, 401] on button "Save" at bounding box center [295, 397] width 151 height 60
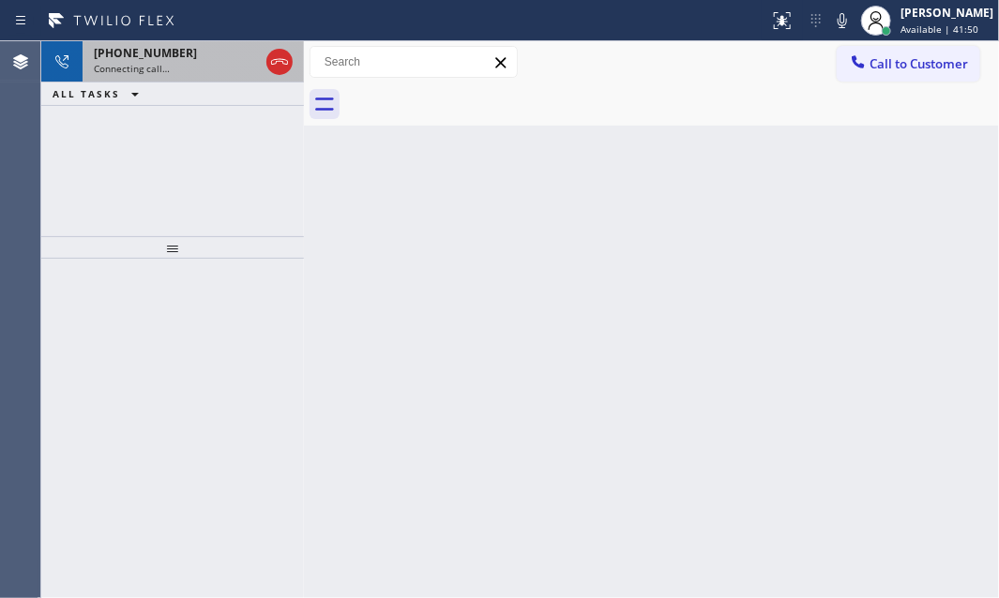
click at [206, 63] on div "Connecting call…" at bounding box center [176, 68] width 165 height 13
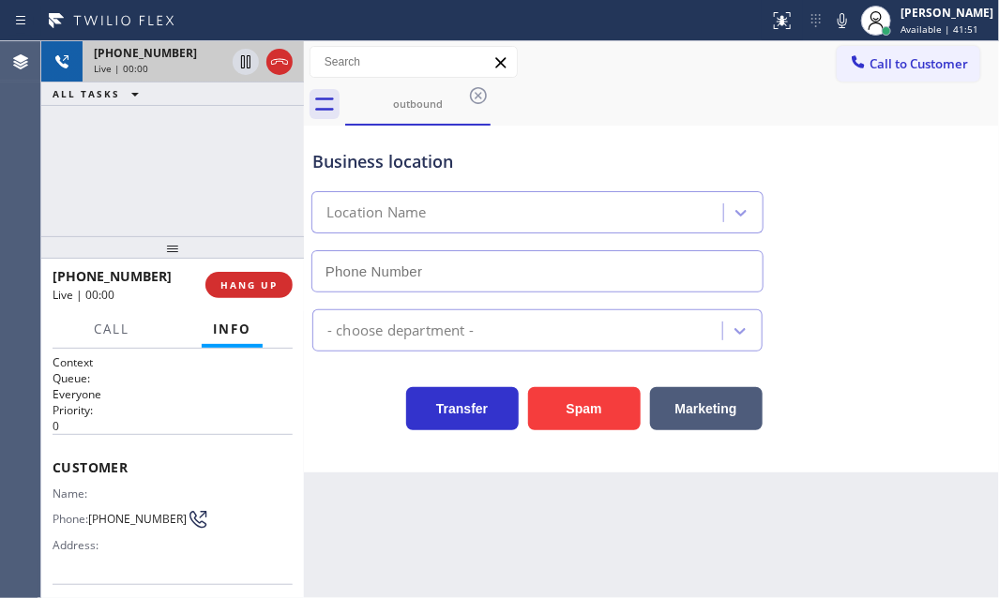
type input "[PHONE_NUMBER]"
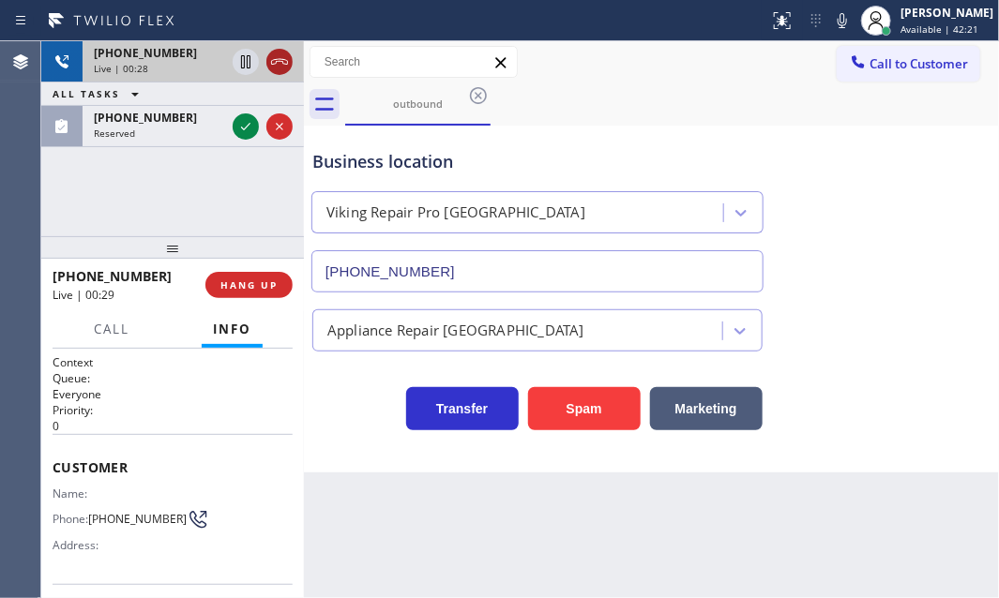
click at [281, 61] on icon at bounding box center [279, 62] width 17 height 6
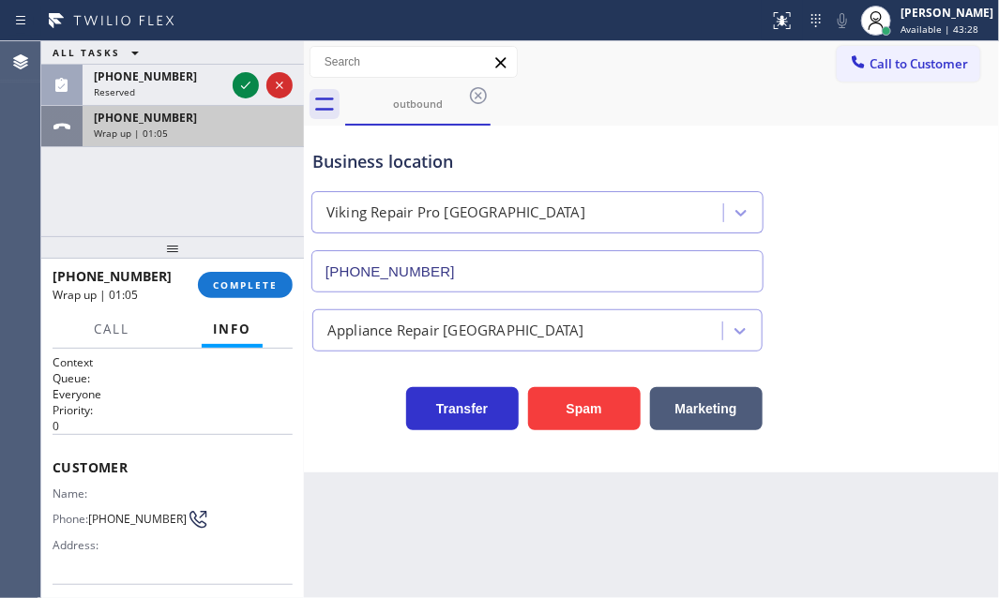
click at [235, 127] on div "Wrap up | 01:05" at bounding box center [193, 133] width 199 height 13
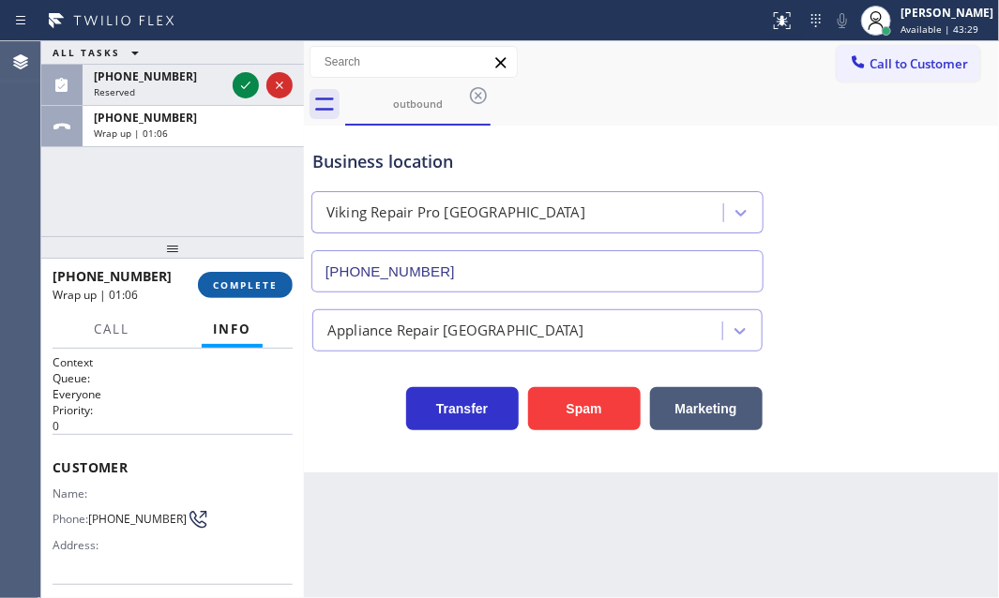
drag, startPoint x: 236, startPoint y: 281, endPoint x: 265, endPoint y: 295, distance: 31.5
click at [238, 284] on span "COMPLETE" at bounding box center [245, 285] width 65 height 13
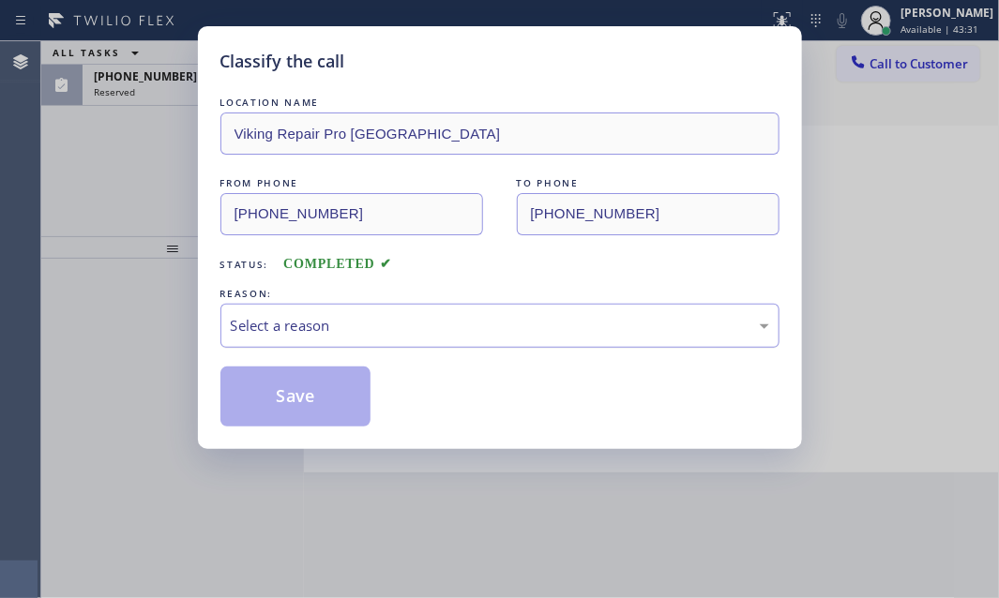
click at [402, 325] on div "Select a reason" at bounding box center [500, 326] width 538 height 22
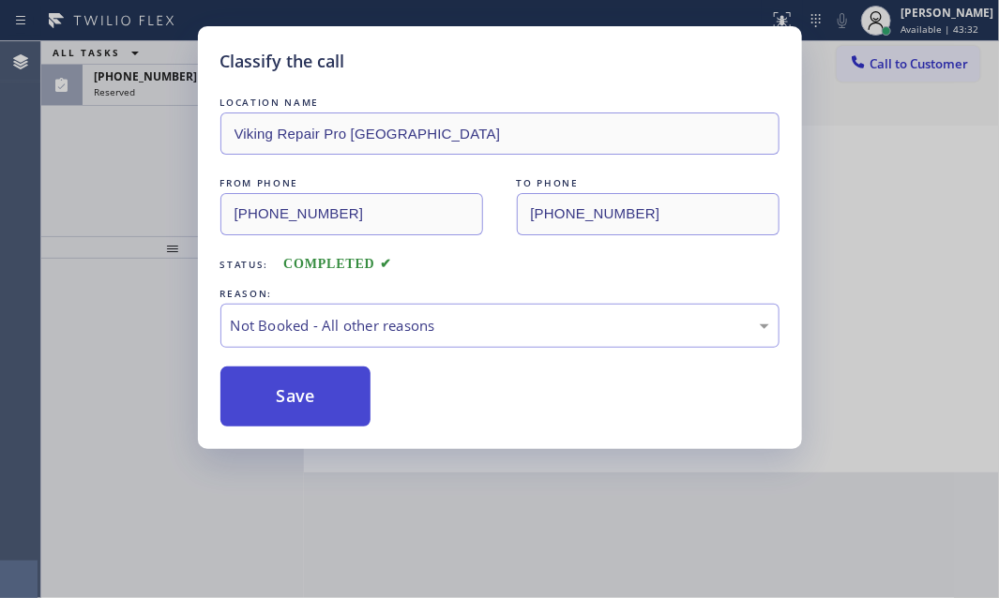
click at [291, 400] on button "Save" at bounding box center [295, 397] width 151 height 60
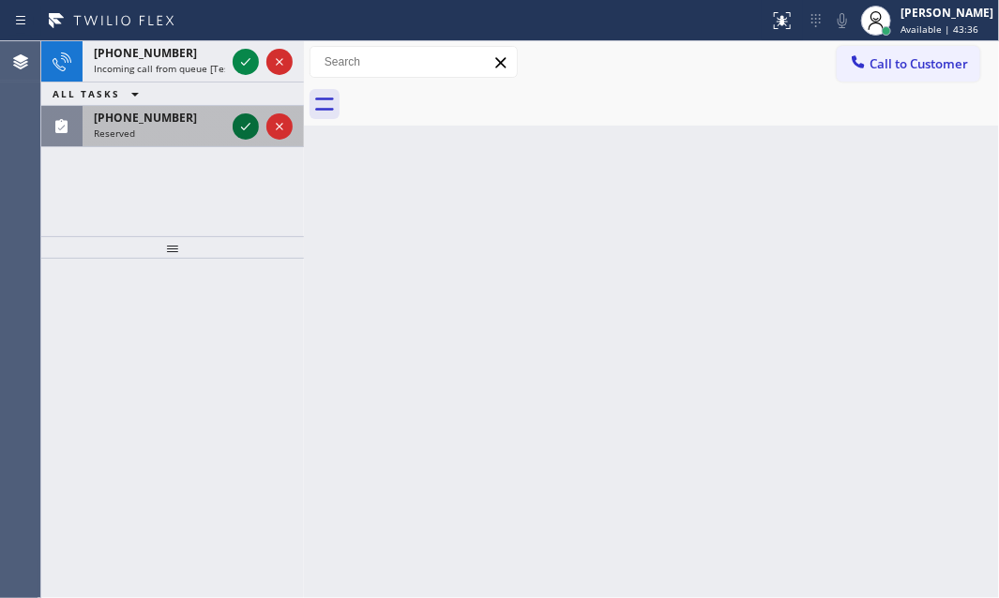
click at [242, 124] on icon at bounding box center [246, 126] width 23 height 23
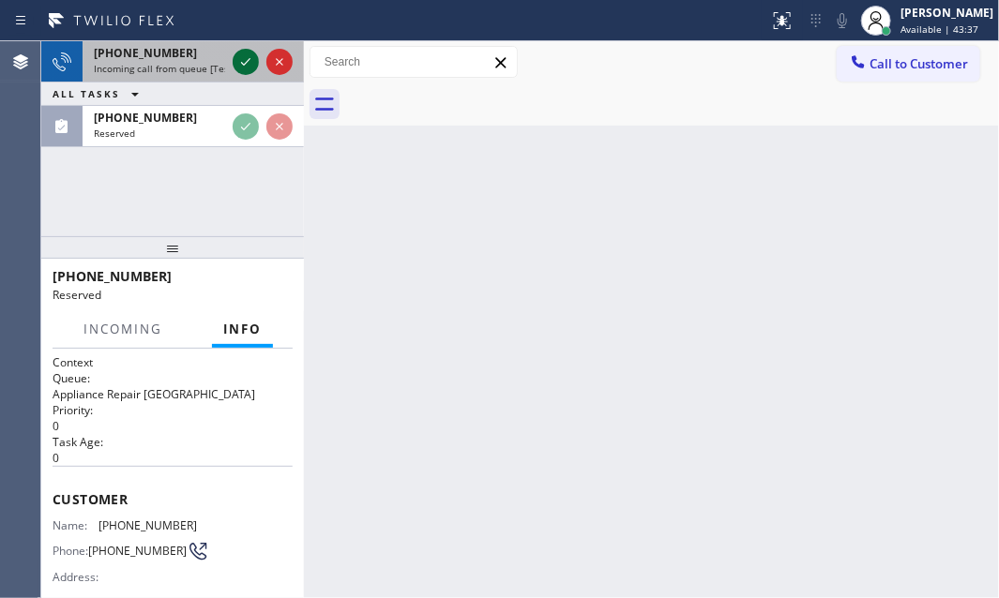
click at [242, 58] on icon at bounding box center [246, 62] width 23 height 23
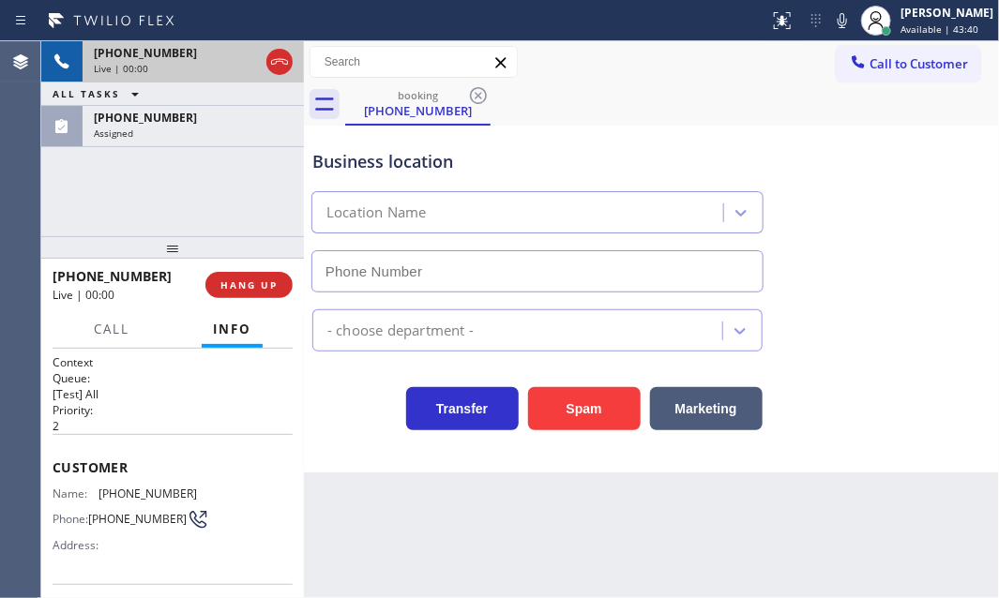
type input "[PHONE_NUMBER]"
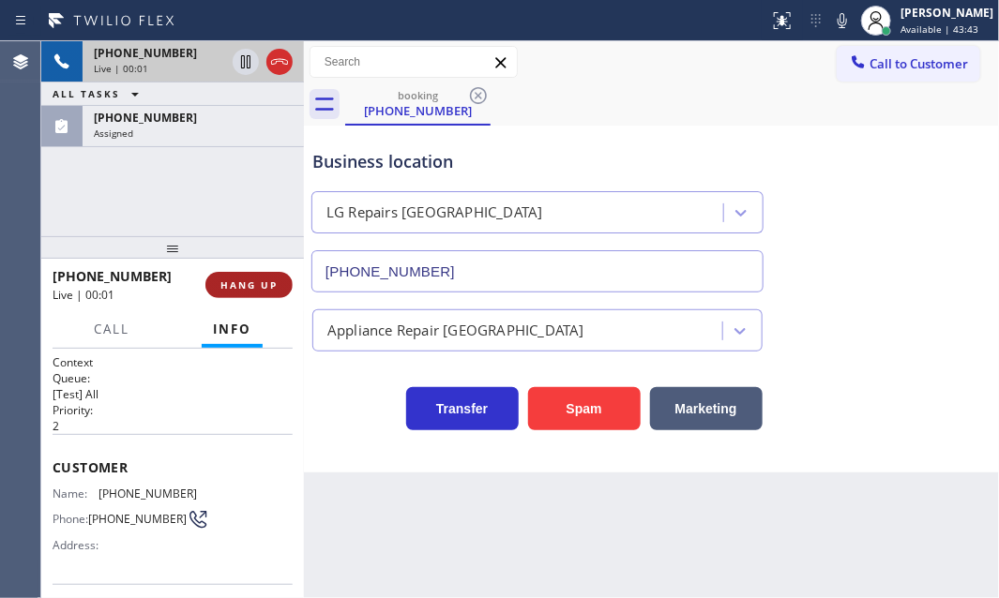
click at [267, 281] on span "HANG UP" at bounding box center [248, 285] width 57 height 13
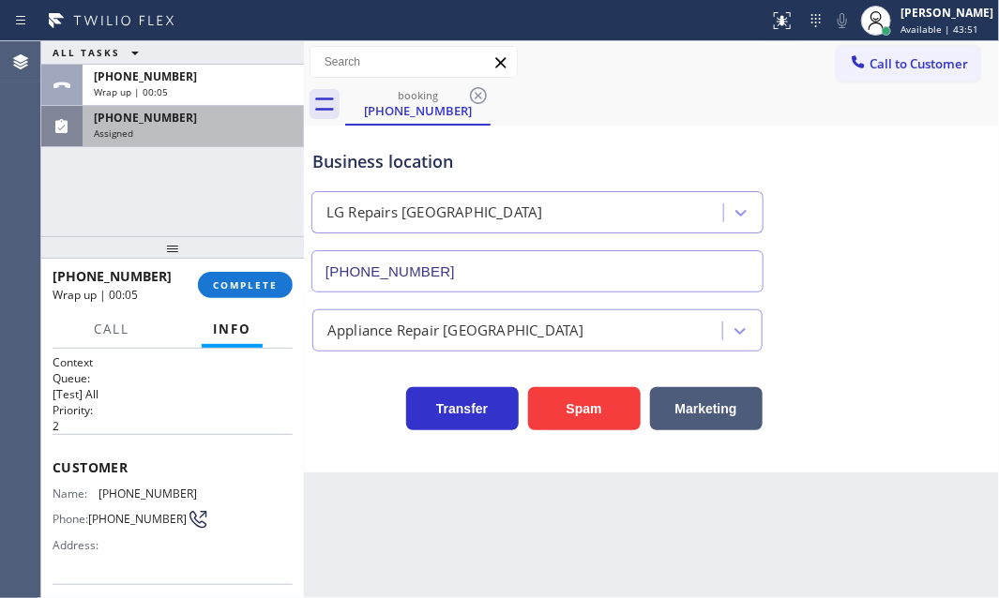
click at [205, 132] on div "Assigned" at bounding box center [193, 133] width 199 height 13
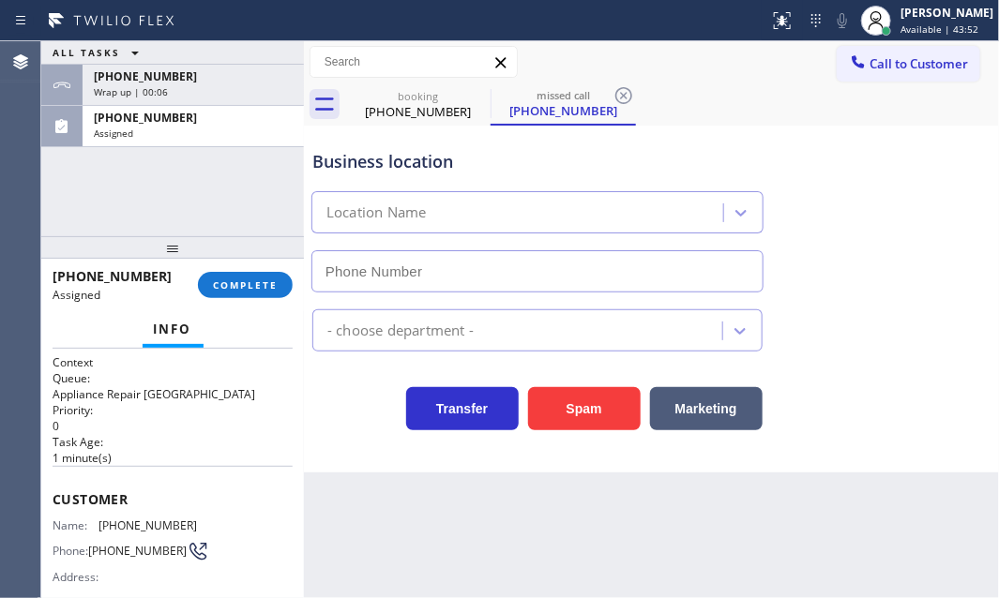
type input "[PHONE_NUMBER]"
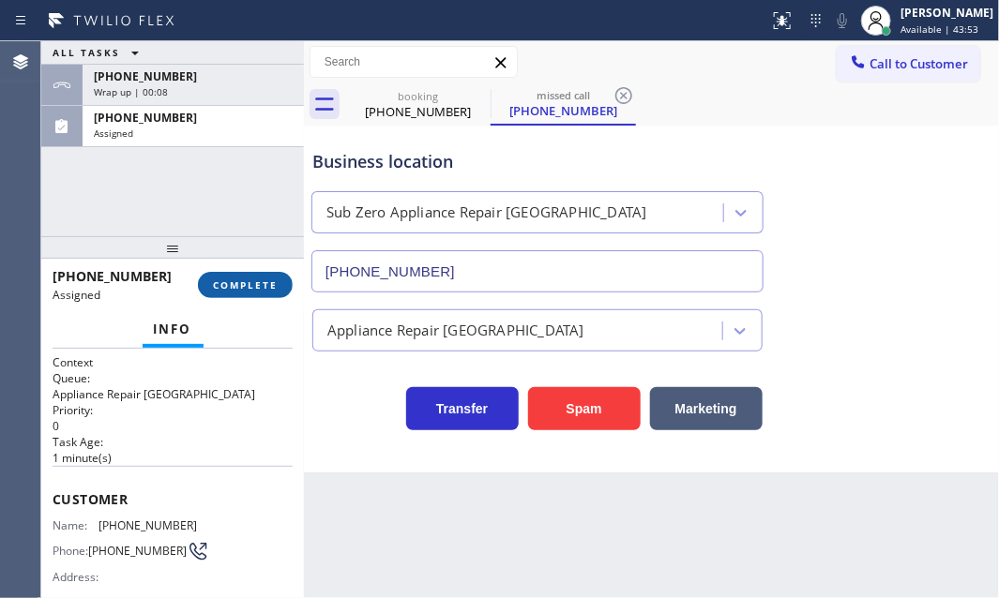
click at [251, 294] on button "COMPLETE" at bounding box center [245, 285] width 95 height 26
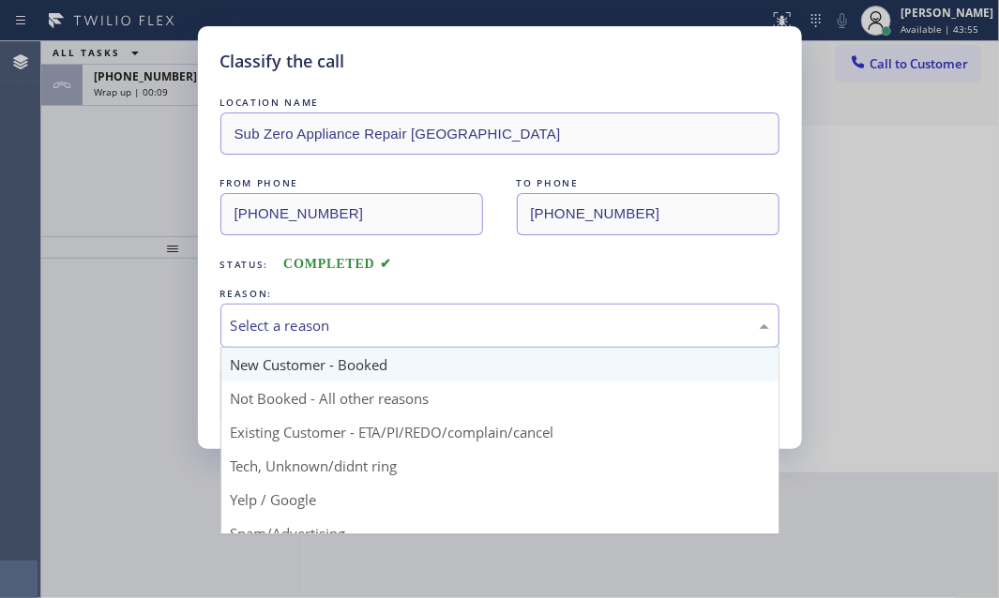
drag, startPoint x: 405, startPoint y: 321, endPoint x: 354, endPoint y: 367, distance: 69.1
click at [404, 321] on div "Select a reason" at bounding box center [500, 326] width 538 height 22
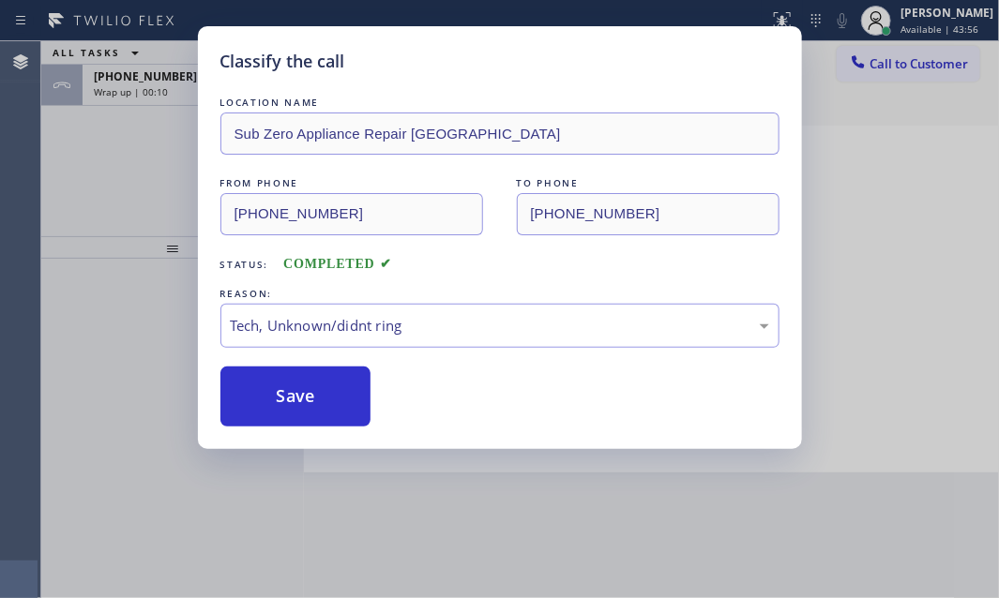
drag, startPoint x: 291, startPoint y: 465, endPoint x: 290, endPoint y: 438, distance: 27.2
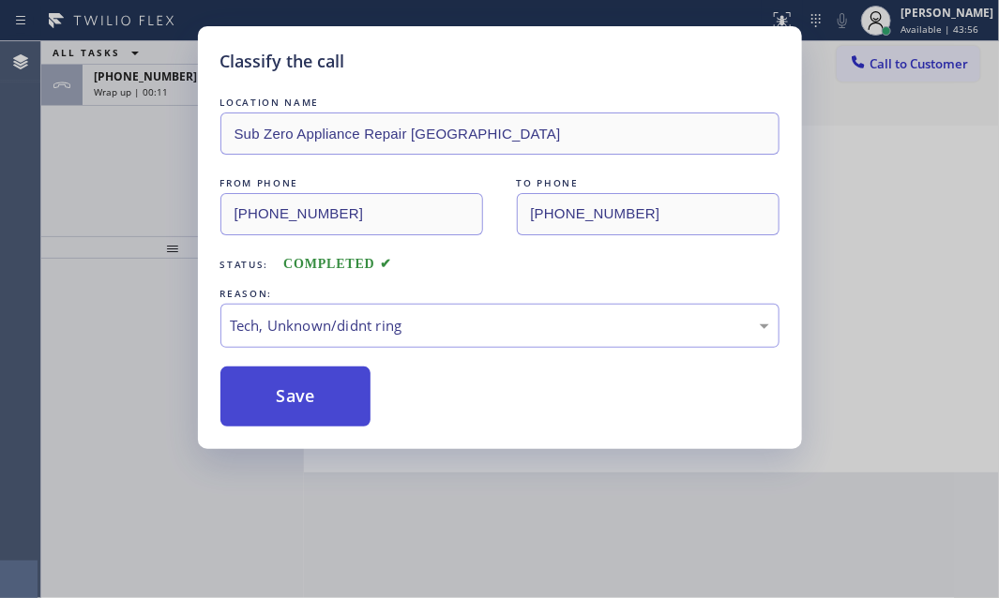
click at [300, 387] on button "Save" at bounding box center [295, 397] width 151 height 60
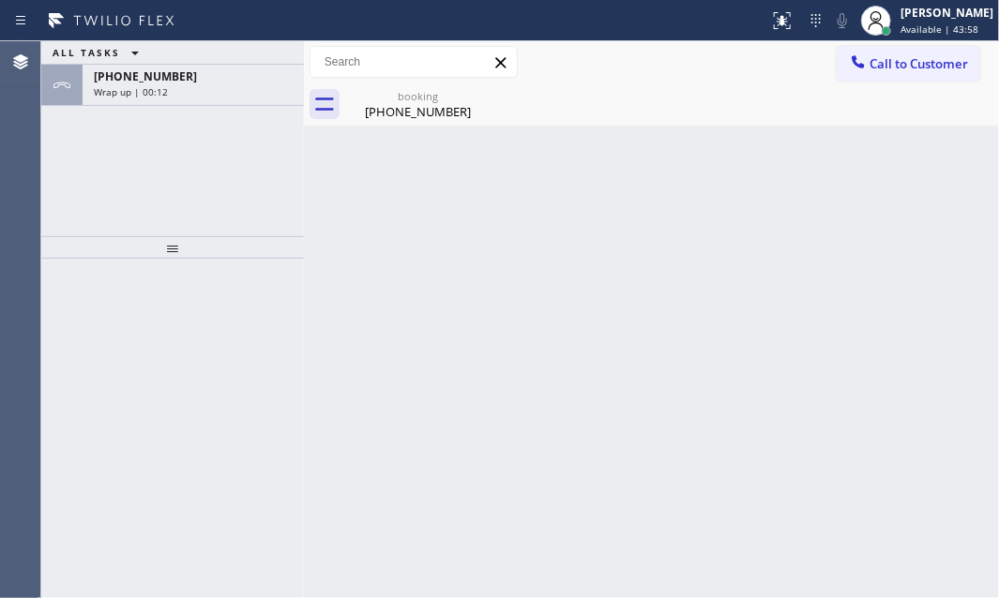
click at [912, 69] on span "Call to Customer" at bounding box center [919, 63] width 98 height 17
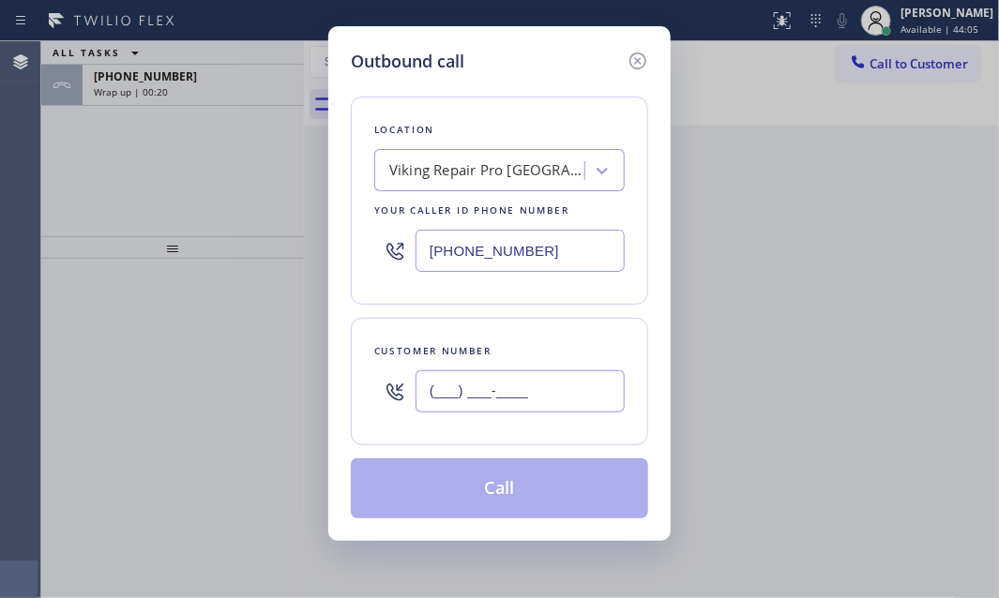
click at [499, 389] on input "(___) ___-____" at bounding box center [520, 392] width 209 height 42
paste input "702) 849-4071"
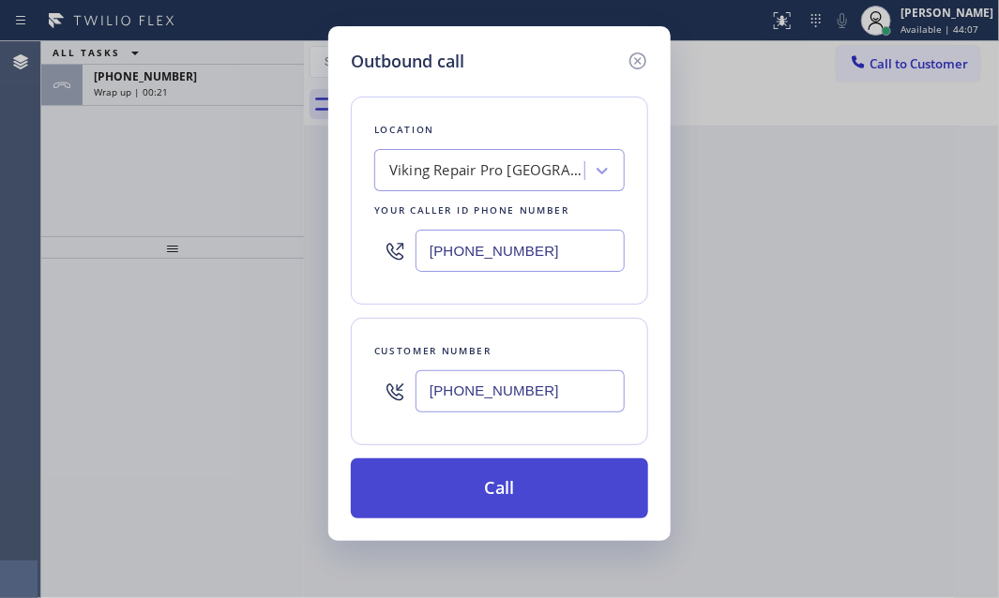
type input "[PHONE_NUMBER]"
click at [500, 494] on button "Call" at bounding box center [499, 489] width 297 height 60
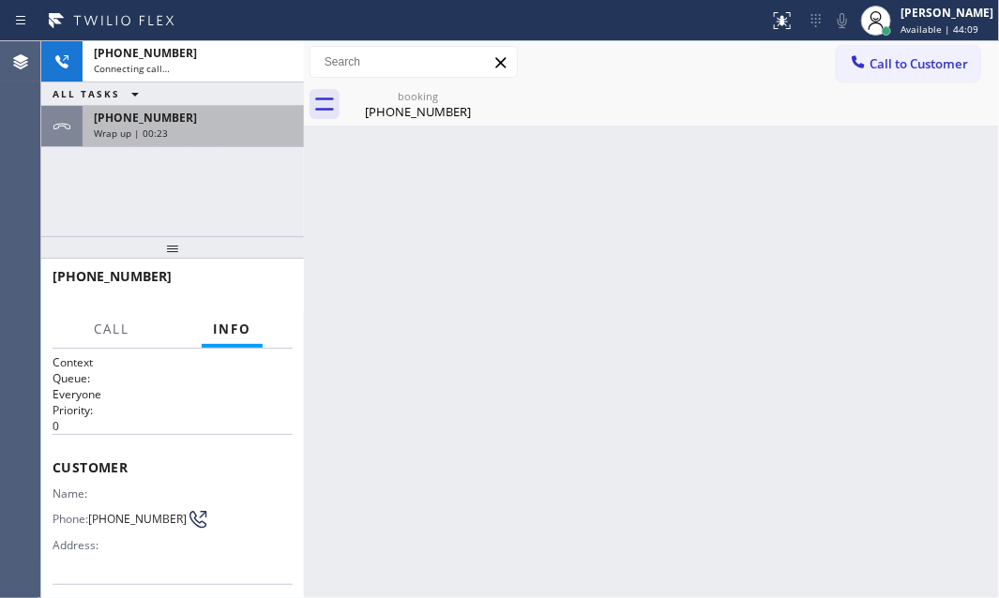
click at [235, 86] on div "ALL TASKS ALL TASKS ACTIVE TASKS TASKS IN WRAP UP" at bounding box center [172, 94] width 263 height 23
click at [233, 120] on div "[PHONE_NUMBER]" at bounding box center [193, 118] width 199 height 16
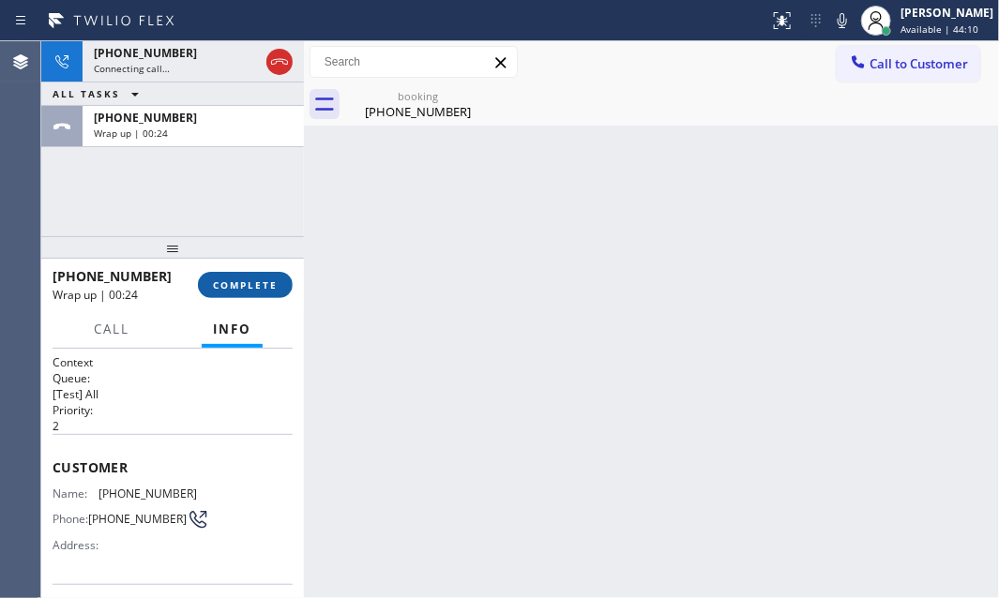
click at [239, 285] on span "COMPLETE" at bounding box center [245, 285] width 65 height 13
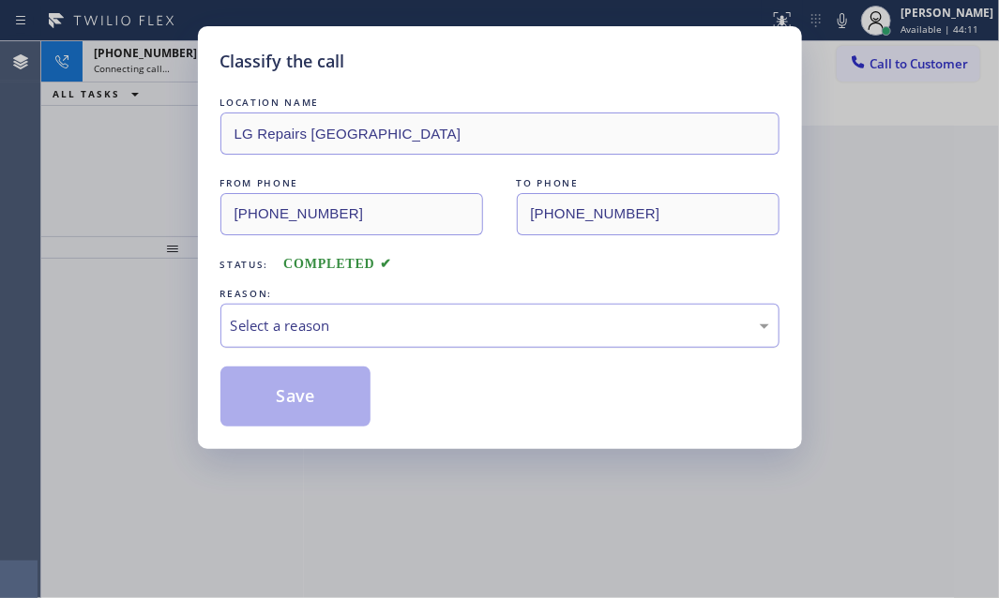
drag, startPoint x: 380, startPoint y: 319, endPoint x: 370, endPoint y: 330, distance: 15.3
click at [378, 322] on div "Select a reason" at bounding box center [500, 326] width 538 height 22
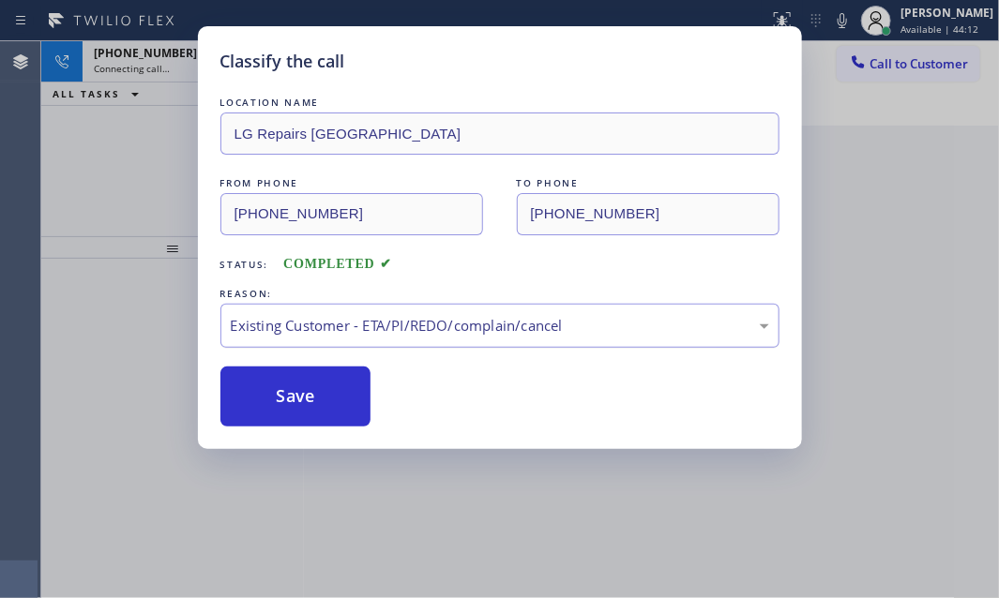
click at [341, 323] on div "Existing Customer - ETA/PI/REDO/complain/cancel" at bounding box center [500, 326] width 538 height 22
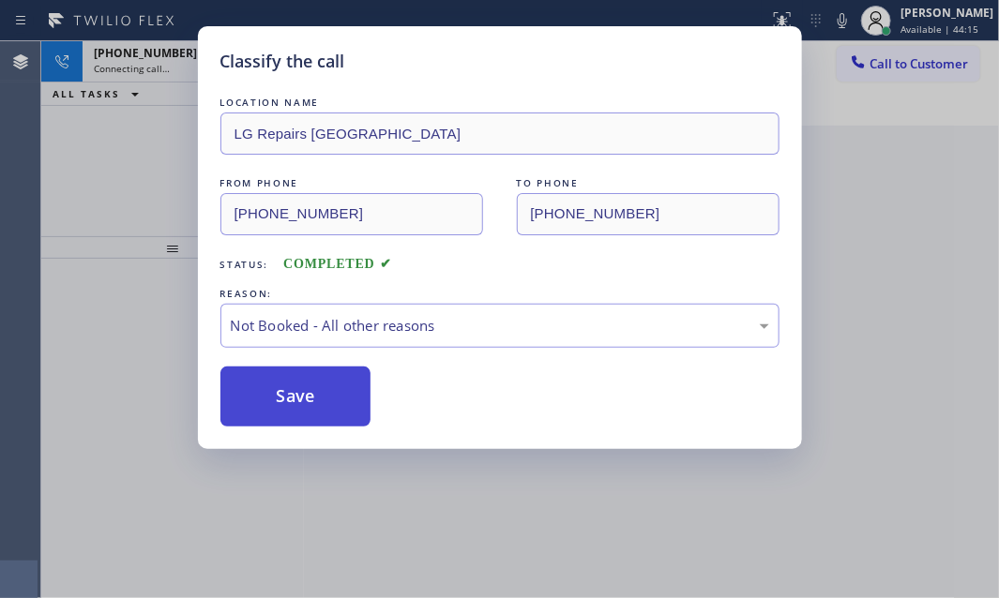
drag, startPoint x: 333, startPoint y: 391, endPoint x: 319, endPoint y: 394, distance: 14.3
click at [326, 393] on button "Save" at bounding box center [295, 397] width 151 height 60
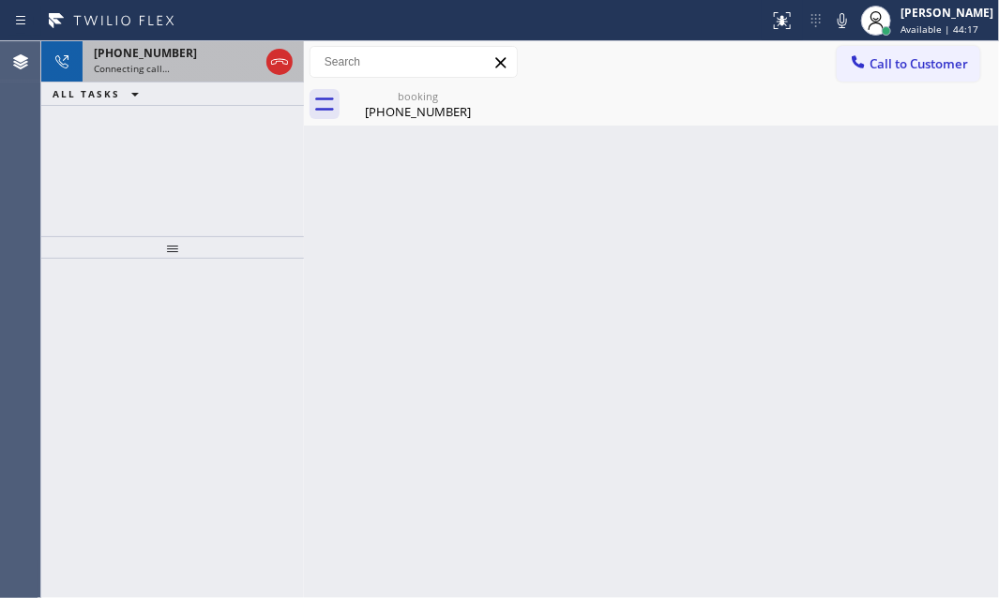
click at [194, 55] on div "[PHONE_NUMBER]" at bounding box center [176, 53] width 165 height 16
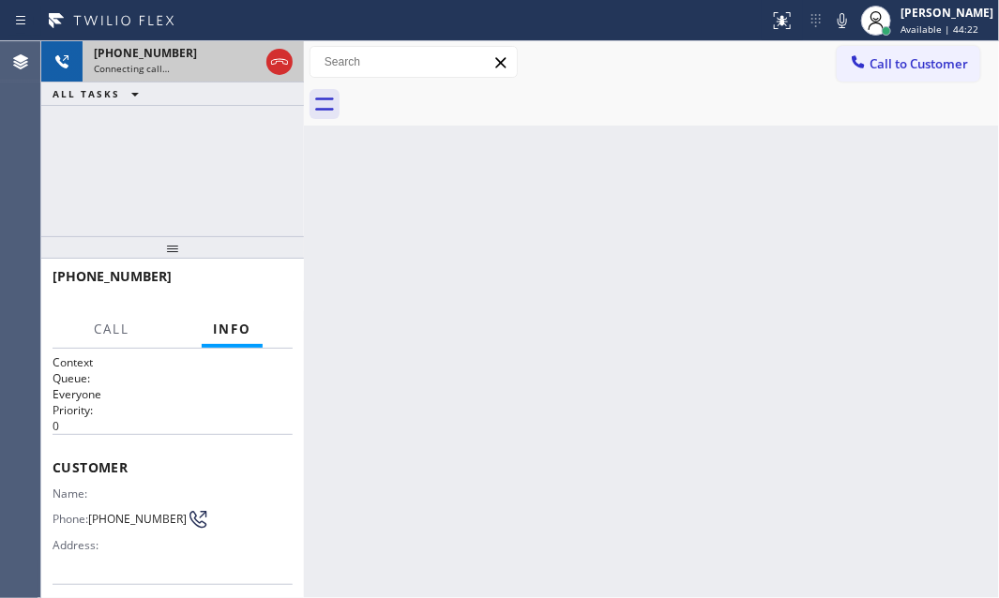
click at [205, 69] on div "Connecting call…" at bounding box center [176, 68] width 165 height 13
click at [196, 59] on div "[PHONE_NUMBER]" at bounding box center [176, 53] width 165 height 16
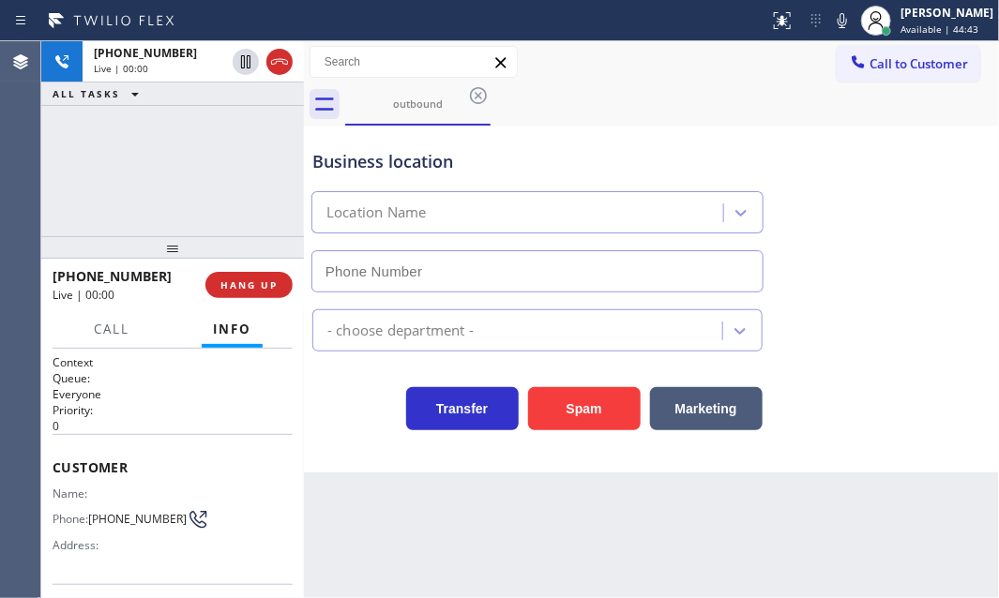
type input "[PHONE_NUMBER]"
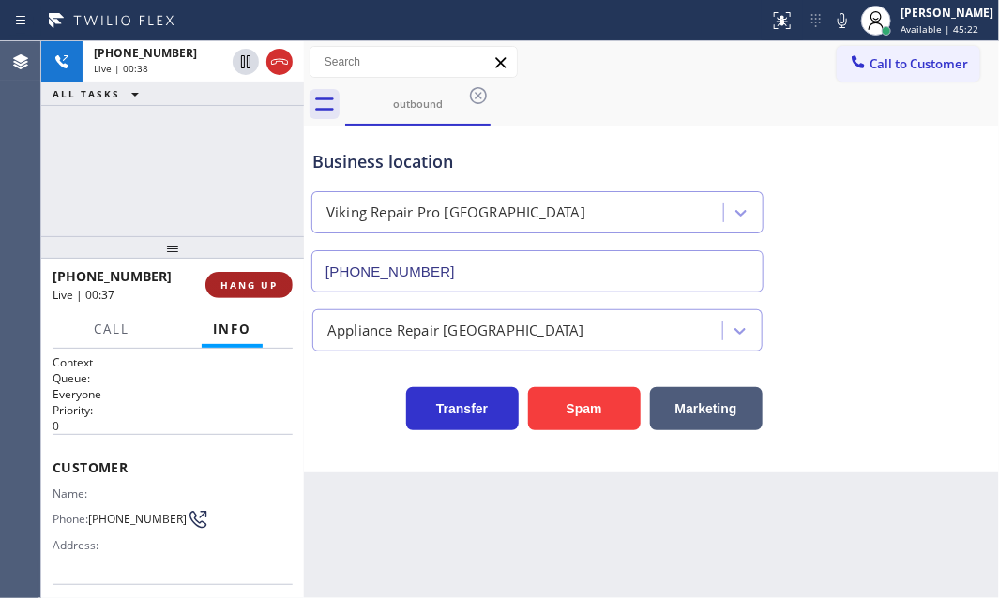
click at [237, 284] on span "HANG UP" at bounding box center [248, 285] width 57 height 13
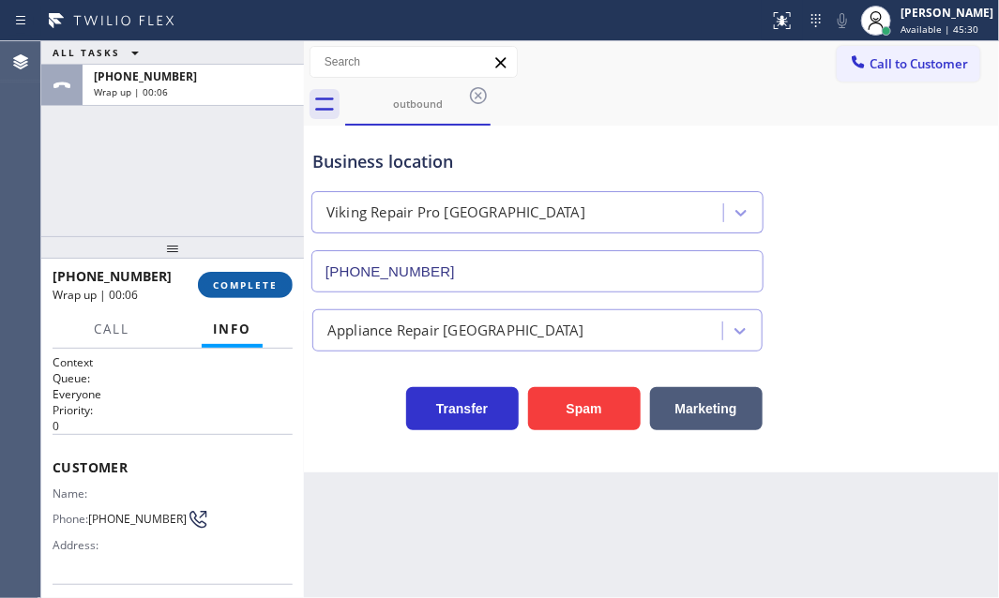
click at [228, 287] on span "COMPLETE" at bounding box center [245, 285] width 65 height 13
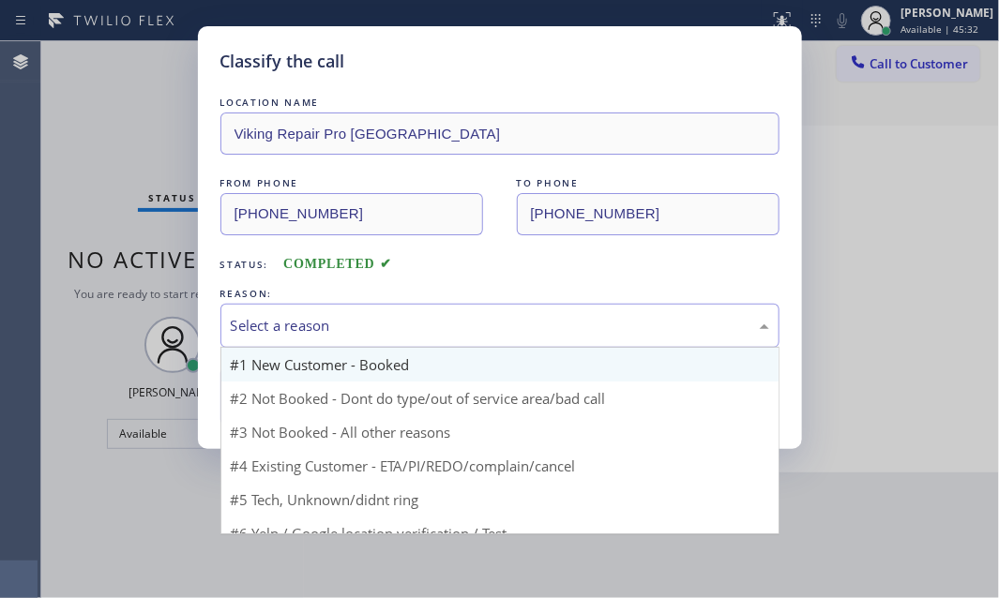
drag, startPoint x: 415, startPoint y: 318, endPoint x: 342, endPoint y: 352, distance: 79.7
click at [410, 319] on div "Select a reason" at bounding box center [500, 326] width 538 height 22
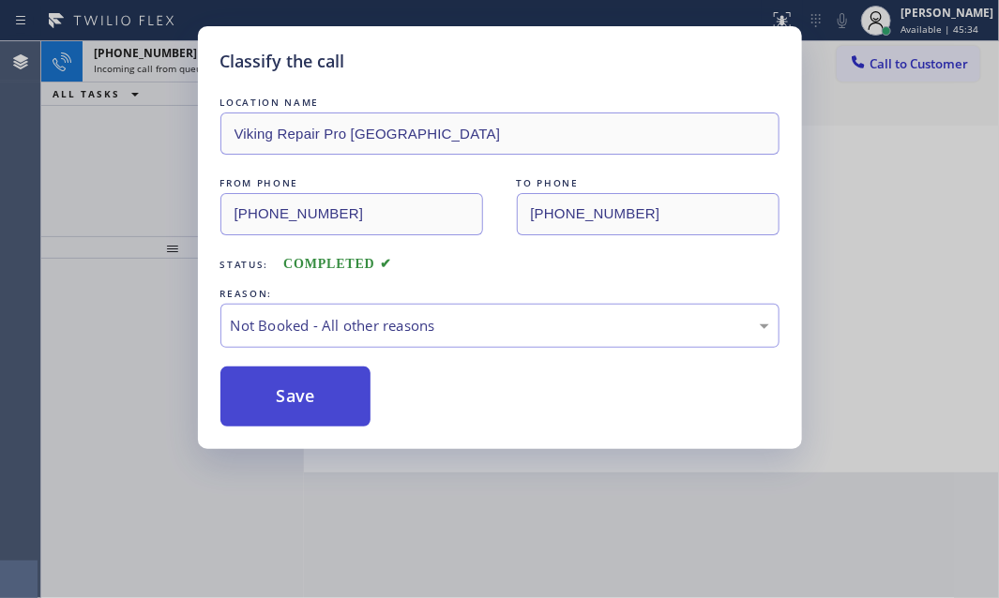
click at [287, 399] on button "Save" at bounding box center [295, 397] width 151 height 60
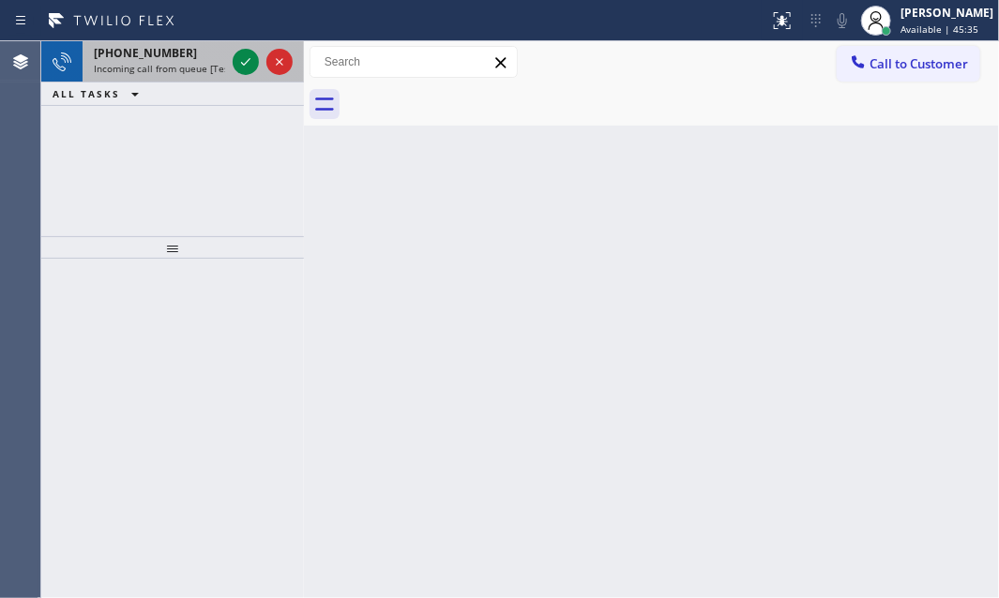
click at [174, 58] on div "[PHONE_NUMBER]" at bounding box center [159, 53] width 131 height 16
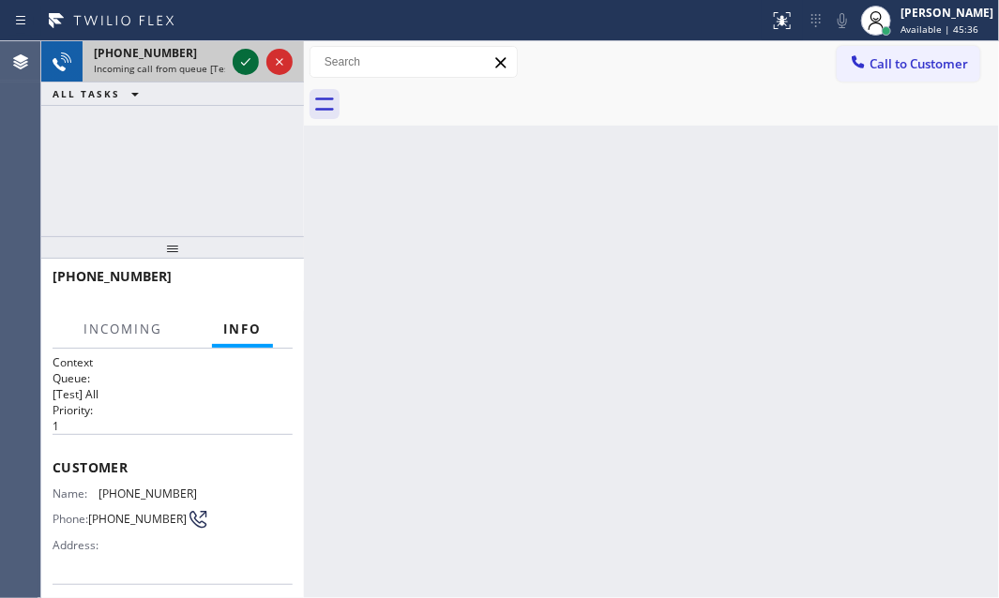
click at [240, 63] on icon at bounding box center [246, 62] width 23 height 23
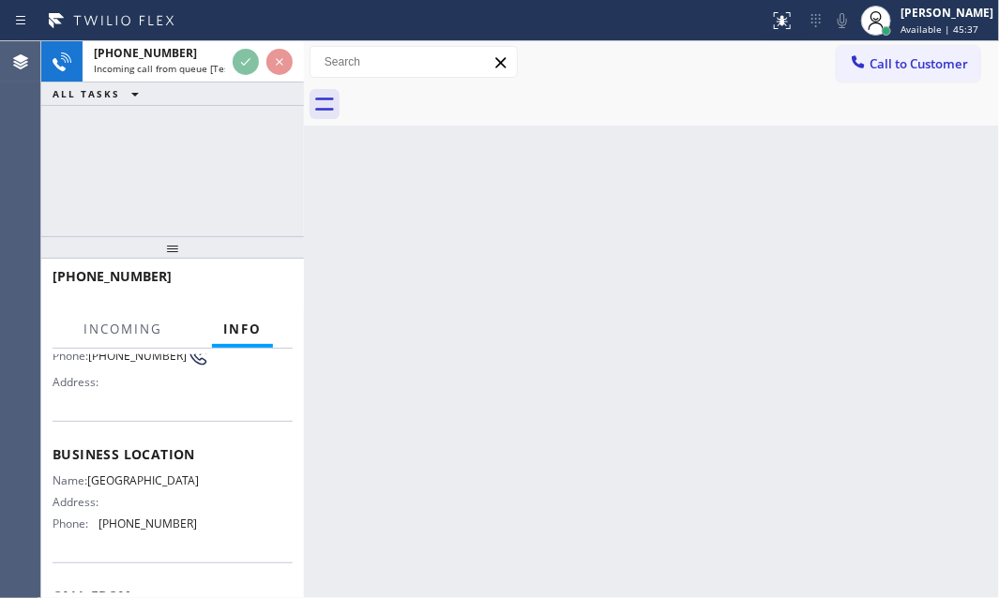
scroll to position [170, 0]
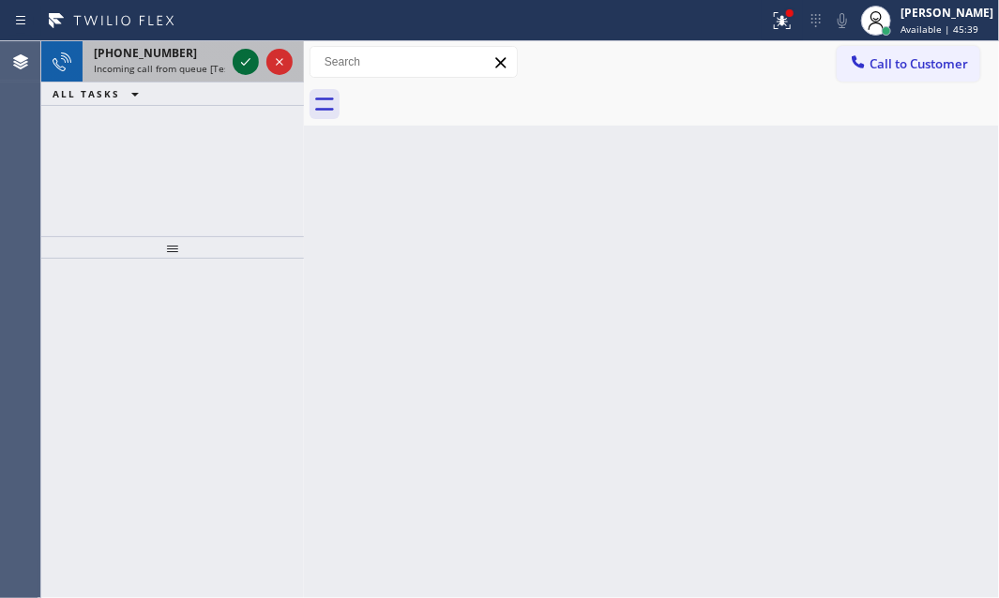
click at [246, 59] on icon at bounding box center [246, 62] width 23 height 23
drag, startPoint x: 237, startPoint y: 59, endPoint x: 241, endPoint y: 71, distance: 12.8
click at [237, 60] on icon at bounding box center [246, 62] width 23 height 23
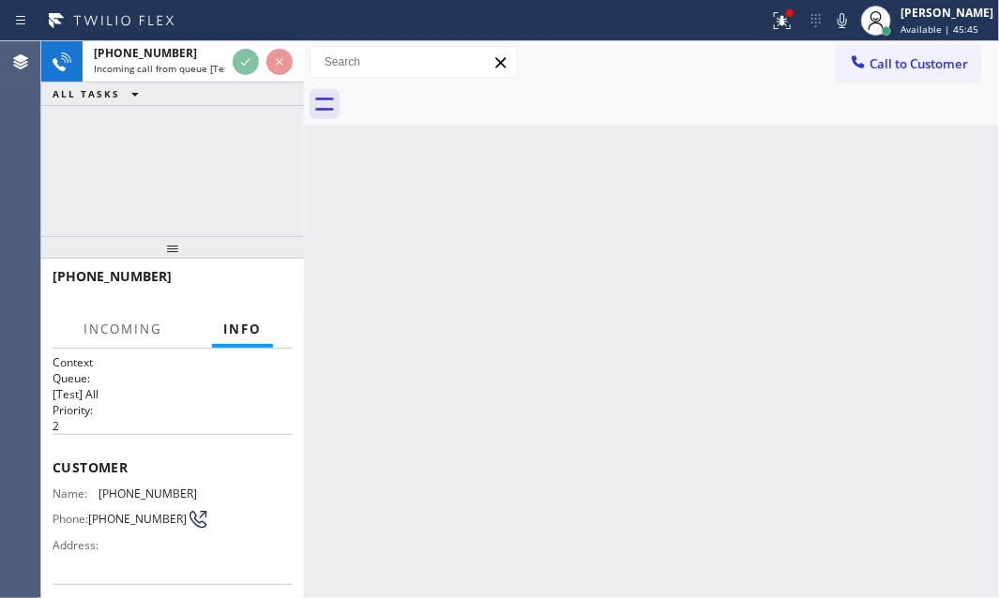
scroll to position [84, 0]
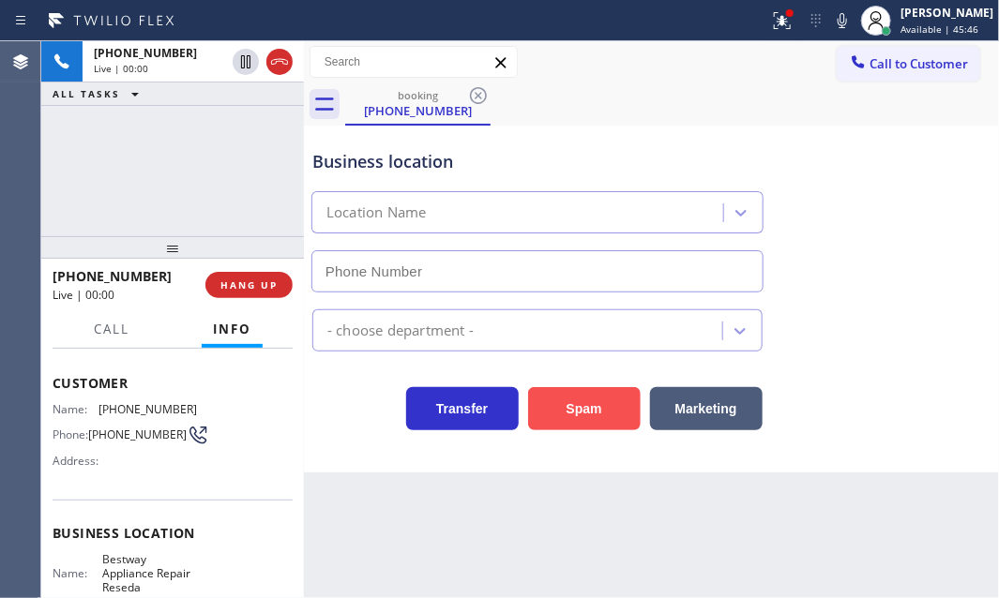
type input "[PHONE_NUMBER]"
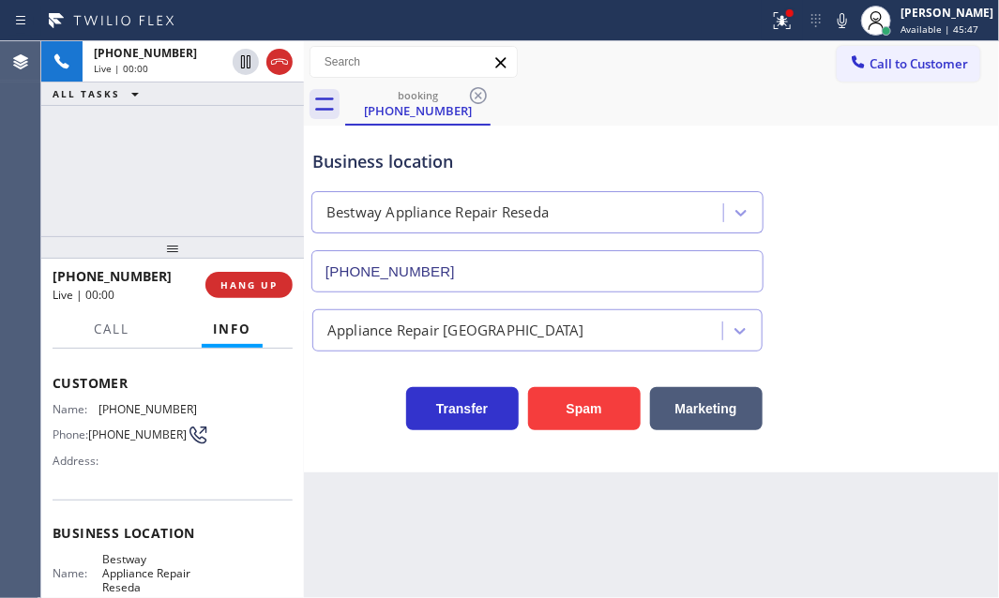
drag, startPoint x: 264, startPoint y: 287, endPoint x: 796, endPoint y: 302, distance: 533.0
click at [265, 289] on span "HANG UP" at bounding box center [248, 285] width 57 height 13
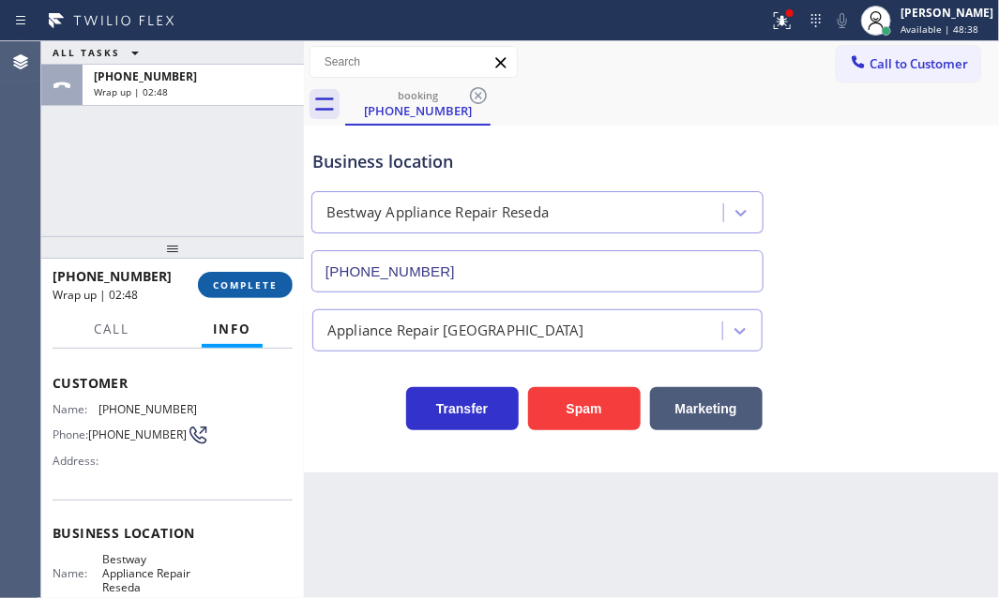
drag, startPoint x: 249, startPoint y: 283, endPoint x: 264, endPoint y: 288, distance: 15.7
click at [249, 284] on span "COMPLETE" at bounding box center [245, 285] width 65 height 13
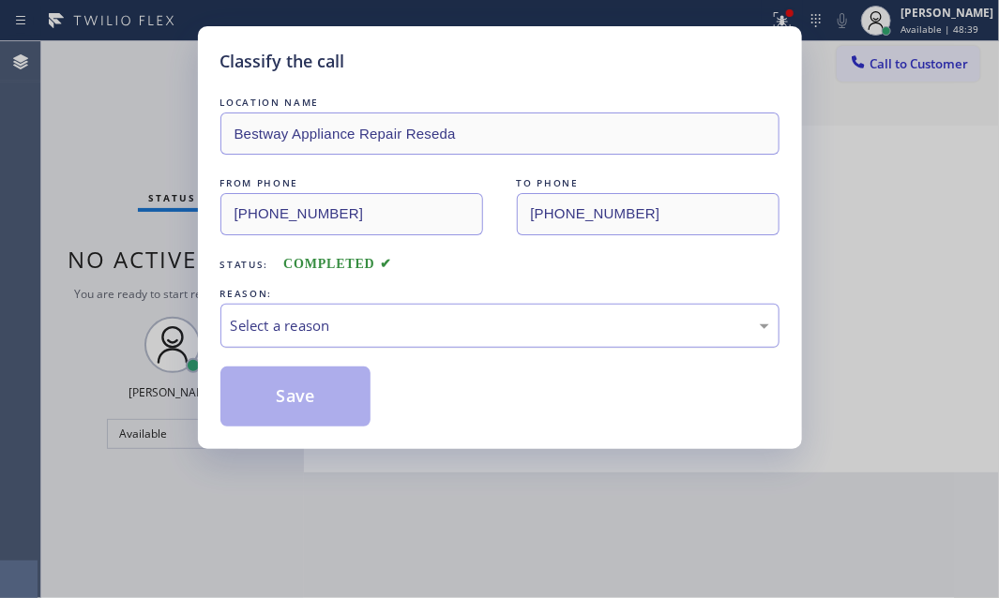
click at [375, 328] on div "Select a reason" at bounding box center [500, 326] width 538 height 22
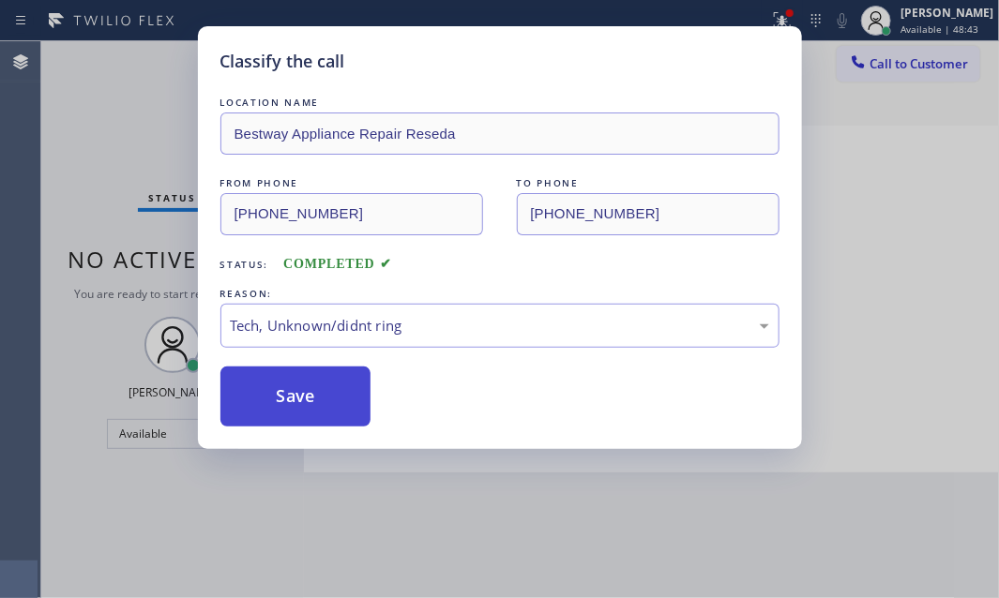
click at [321, 391] on button "Save" at bounding box center [295, 397] width 151 height 60
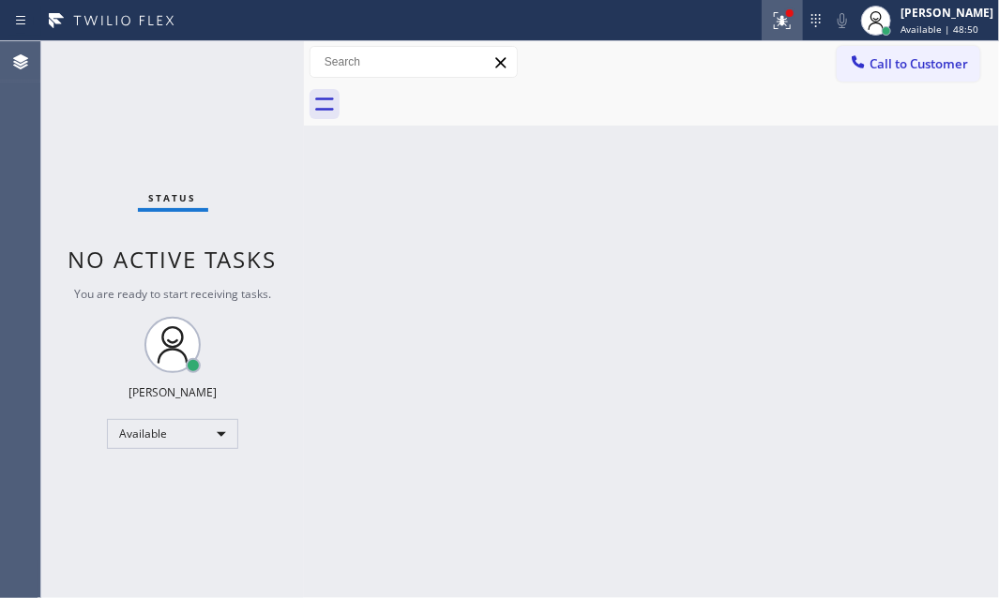
drag, startPoint x: 766, startPoint y: 34, endPoint x: 797, endPoint y: 128, distance: 98.8
click at [766, 35] on button at bounding box center [782, 20] width 41 height 41
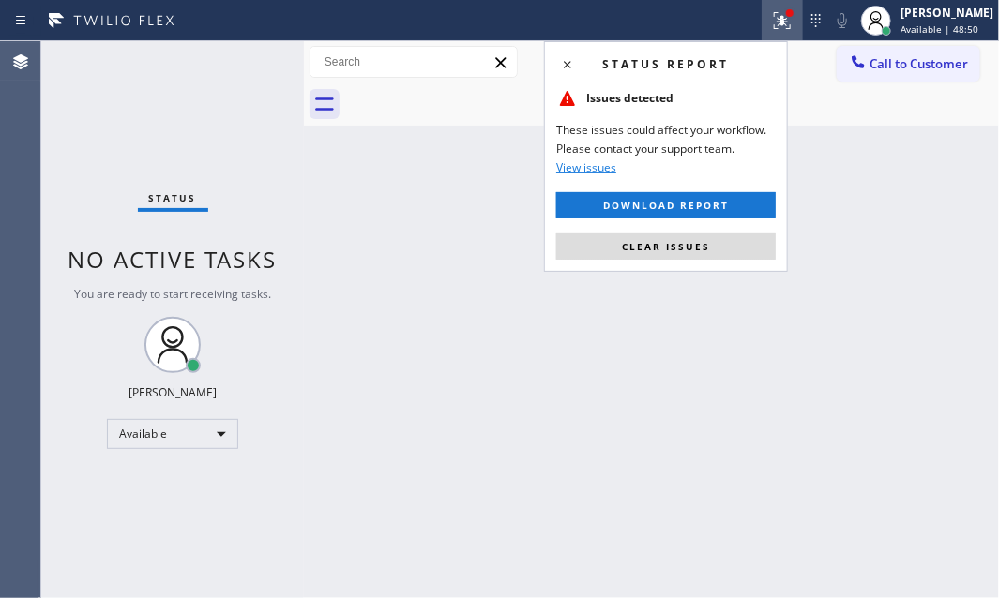
drag, startPoint x: 704, startPoint y: 249, endPoint x: 479, endPoint y: 170, distance: 237.6
click at [704, 249] on span "Clear issues" at bounding box center [666, 246] width 88 height 13
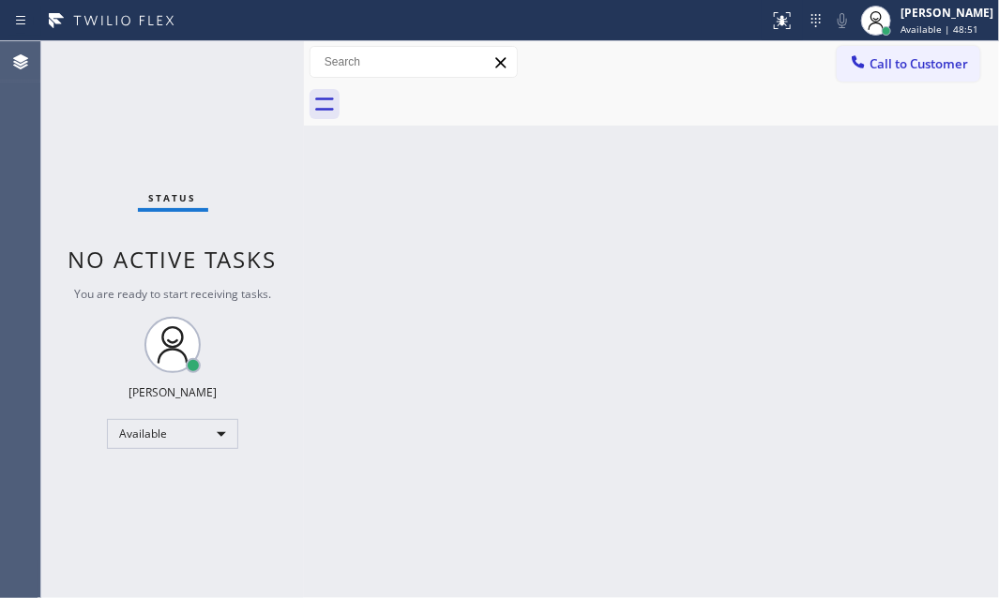
click at [250, 66] on div "Status No active tasks You are ready to start receiving tasks. [PERSON_NAME] Av…" at bounding box center [172, 319] width 263 height 557
click at [248, 64] on div "Status No active tasks You are ready to start receiving tasks. [PERSON_NAME] Av…" at bounding box center [172, 319] width 263 height 557
click at [250, 65] on div "Status No active tasks You are ready to start receiving tasks. [PERSON_NAME] Av…" at bounding box center [172, 319] width 263 height 557
click at [250, 61] on div "Status No active tasks You are ready to start receiving tasks. [PERSON_NAME] Av…" at bounding box center [172, 319] width 263 height 557
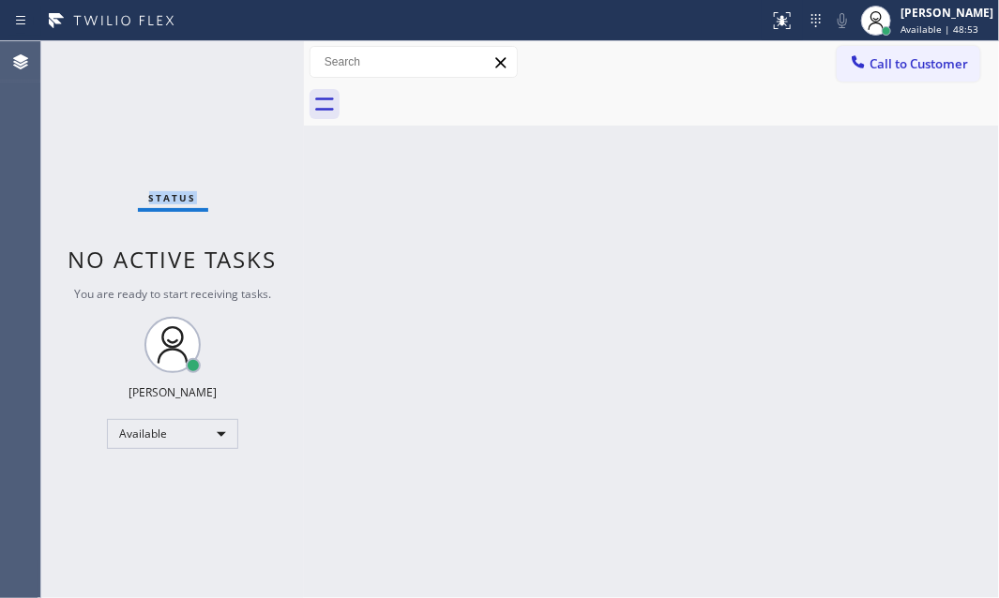
click at [250, 61] on div "Status No active tasks You are ready to start receiving tasks. [PERSON_NAME] Av…" at bounding box center [172, 319] width 263 height 557
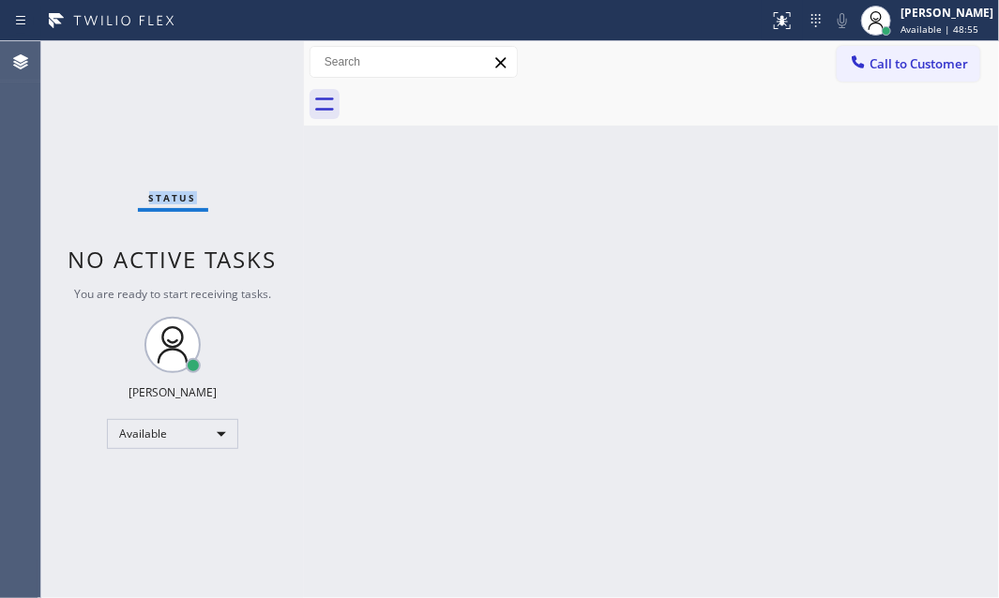
click at [250, 61] on div "Status No active tasks You are ready to start receiving tasks. [PERSON_NAME] Av…" at bounding box center [172, 319] width 263 height 557
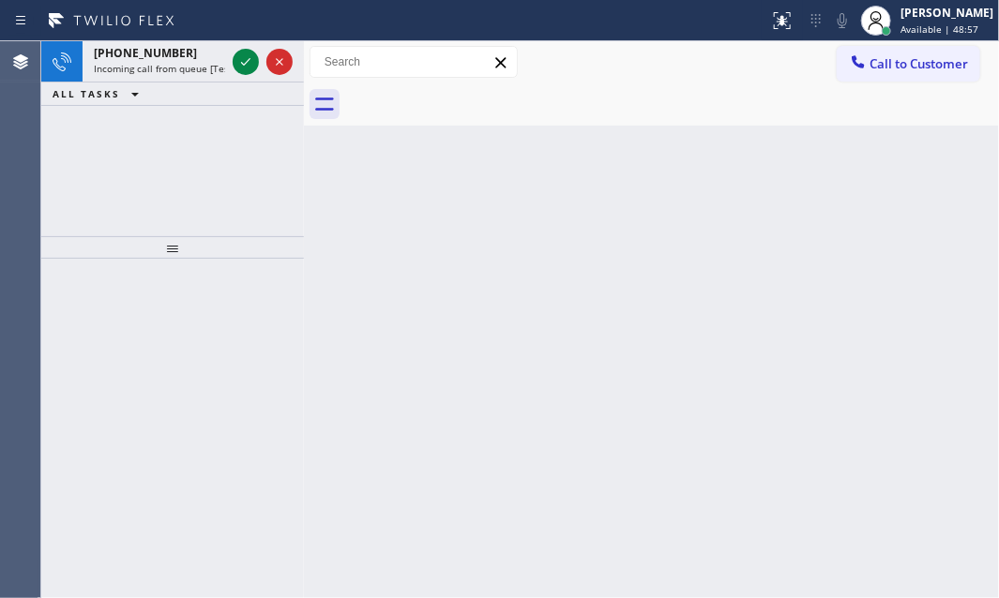
click at [250, 61] on icon at bounding box center [246, 62] width 23 height 23
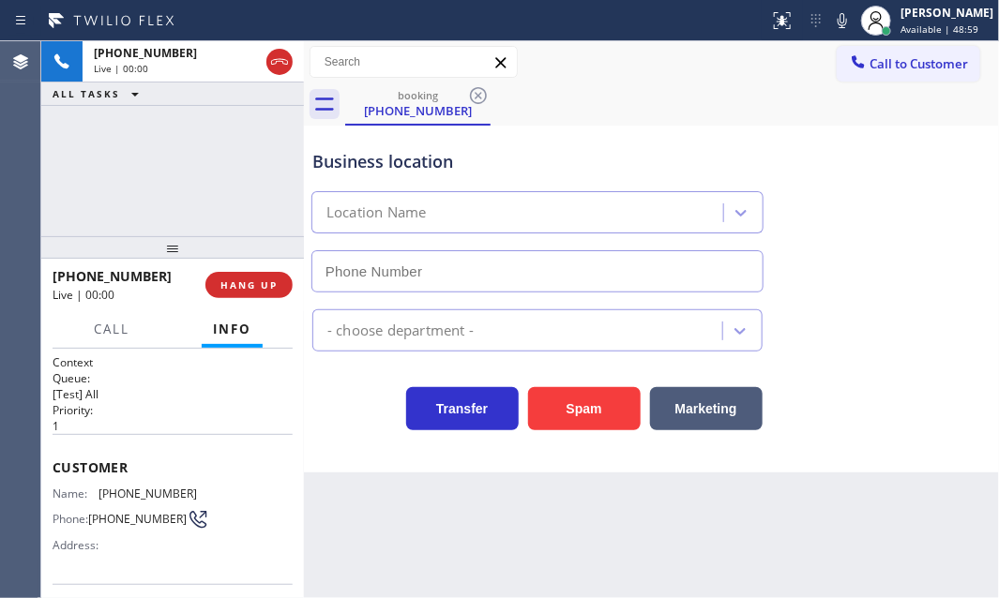
type input "[PHONE_NUMBER]"
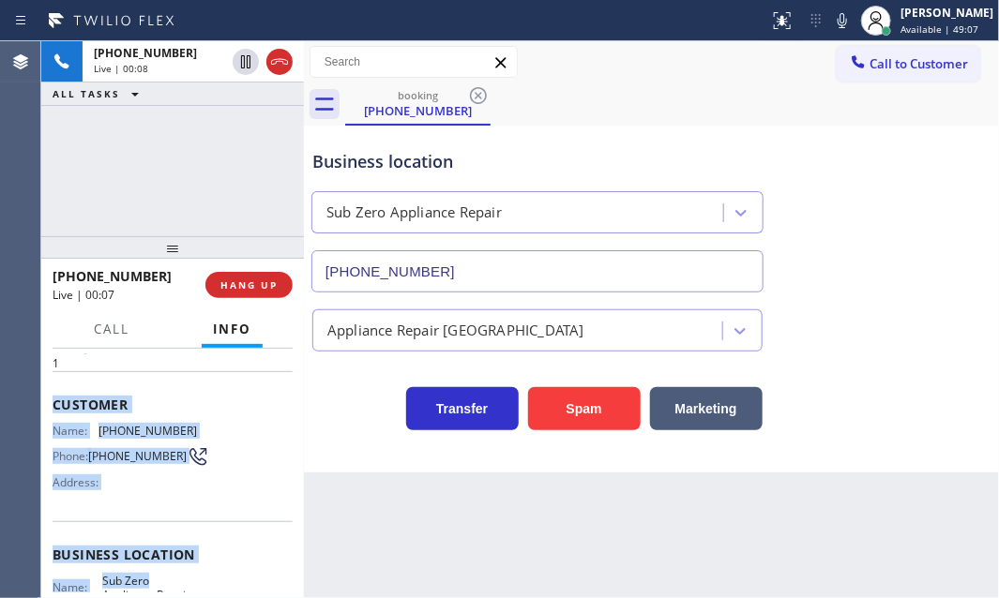
scroll to position [255, 0]
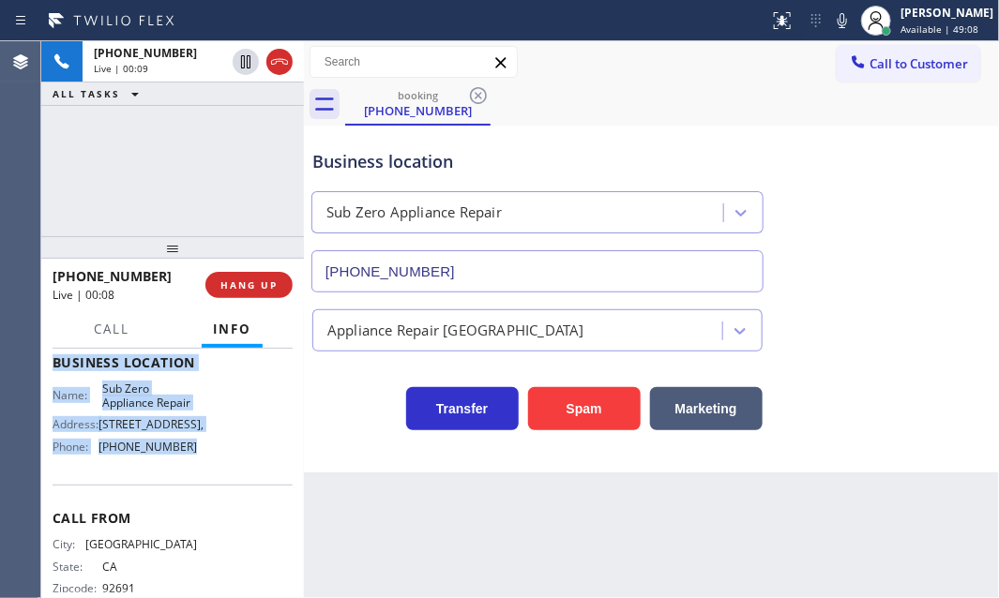
drag, startPoint x: 49, startPoint y: 462, endPoint x: 203, endPoint y: 479, distance: 154.8
click at [203, 479] on div "Context Queue: [Test] All Priority: 1 Customer Name: [PHONE_NUMBER] Phone: [PHO…" at bounding box center [172, 474] width 263 height 250
copy div "Customer Name: [PHONE_NUMBER] Phone: [PHONE_NUMBER] Address: Business location …"
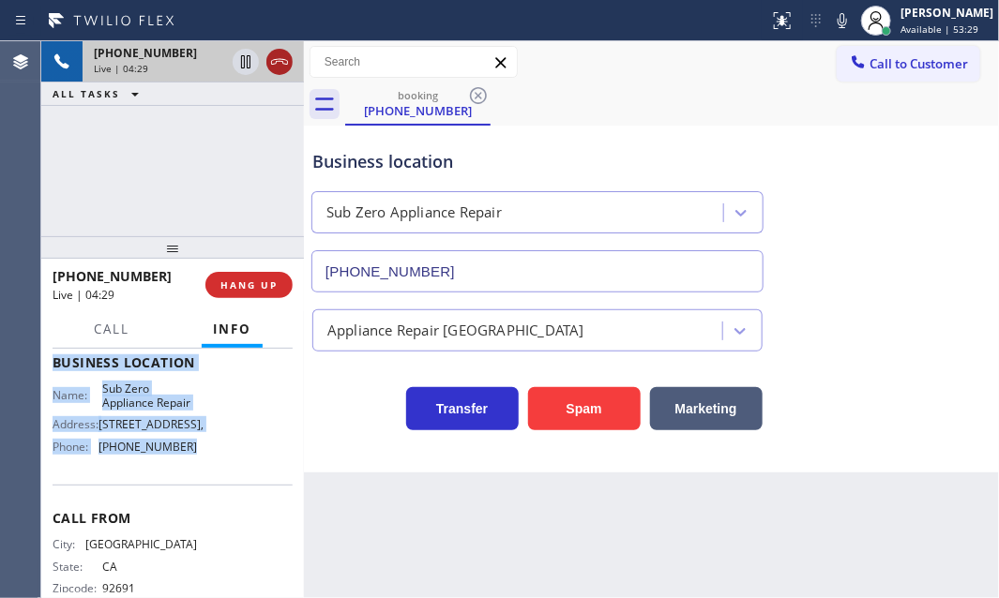
click at [282, 59] on icon at bounding box center [279, 62] width 17 height 6
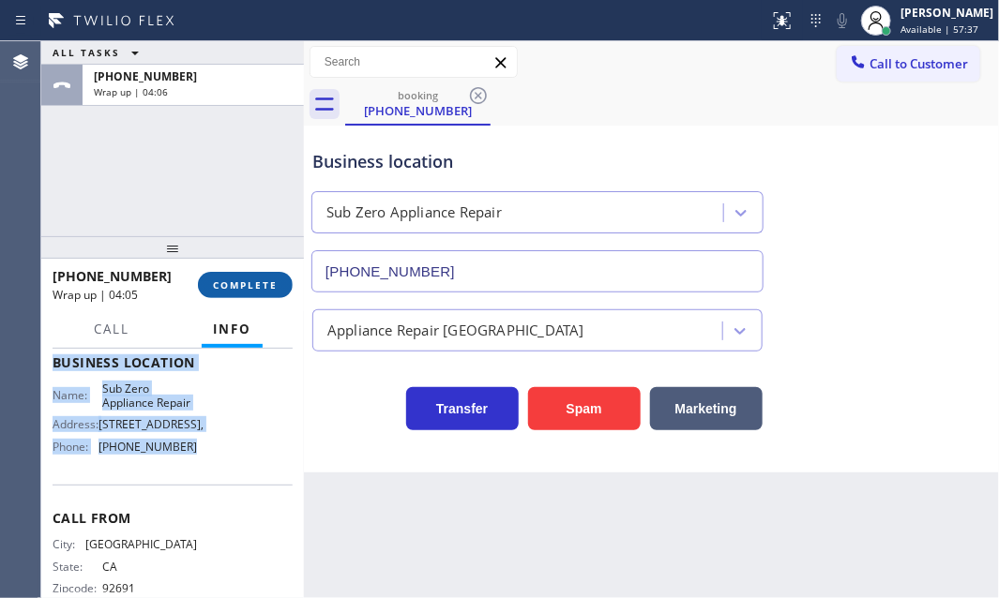
click at [233, 277] on button "COMPLETE" at bounding box center [245, 285] width 95 height 26
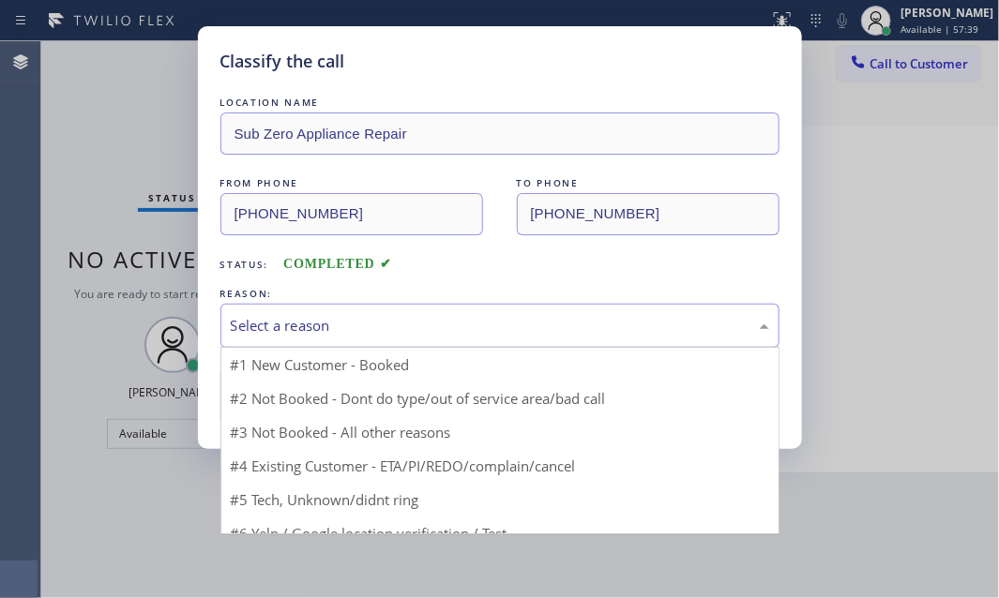
click at [386, 339] on div "Select a reason" at bounding box center [499, 326] width 559 height 44
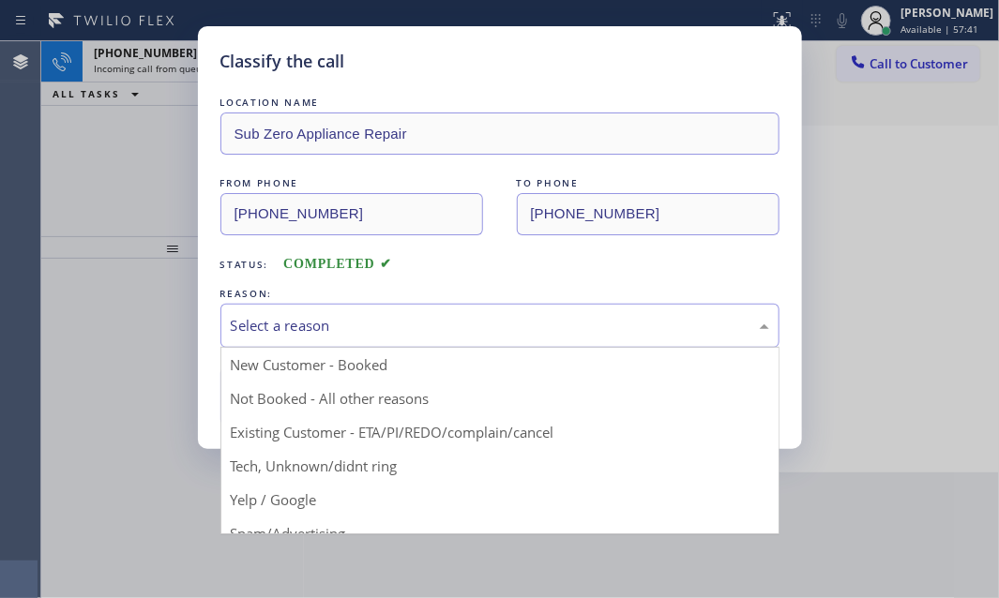
drag, startPoint x: 325, startPoint y: 369, endPoint x: 293, endPoint y: 371, distance: 32.0
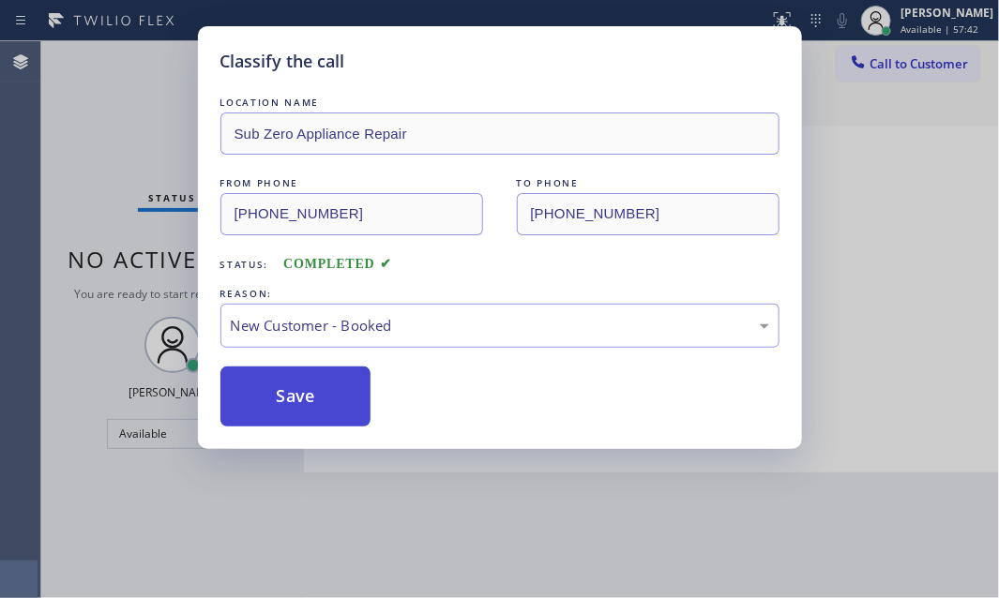
click at [264, 377] on button "Save" at bounding box center [295, 397] width 151 height 60
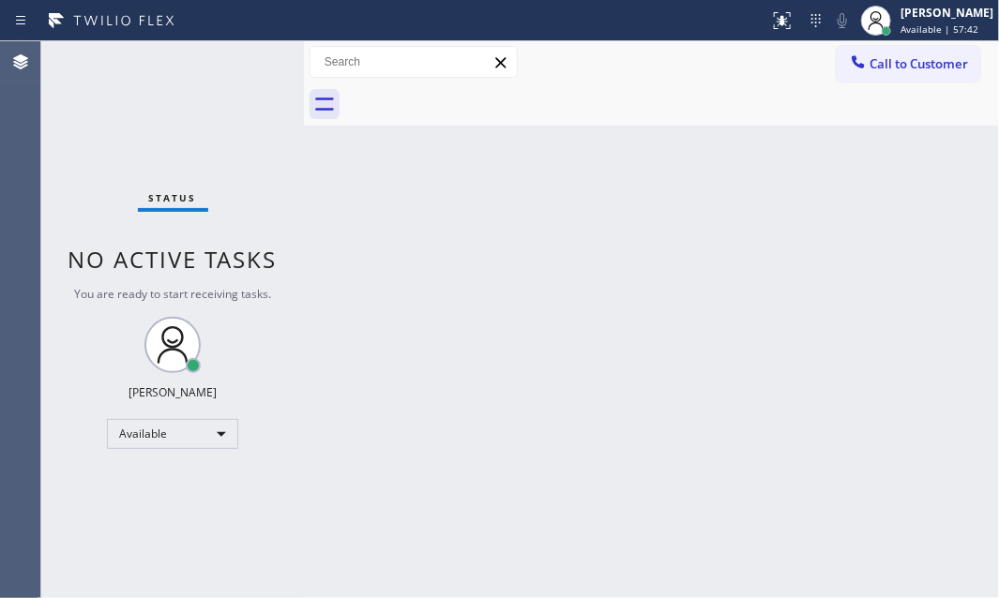
drag, startPoint x: 160, startPoint y: 116, endPoint x: 524, endPoint y: 155, distance: 366.0
click at [171, 116] on div "Status No active tasks You are ready to start receiving tasks. [PERSON_NAME] Av…" at bounding box center [172, 319] width 263 height 557
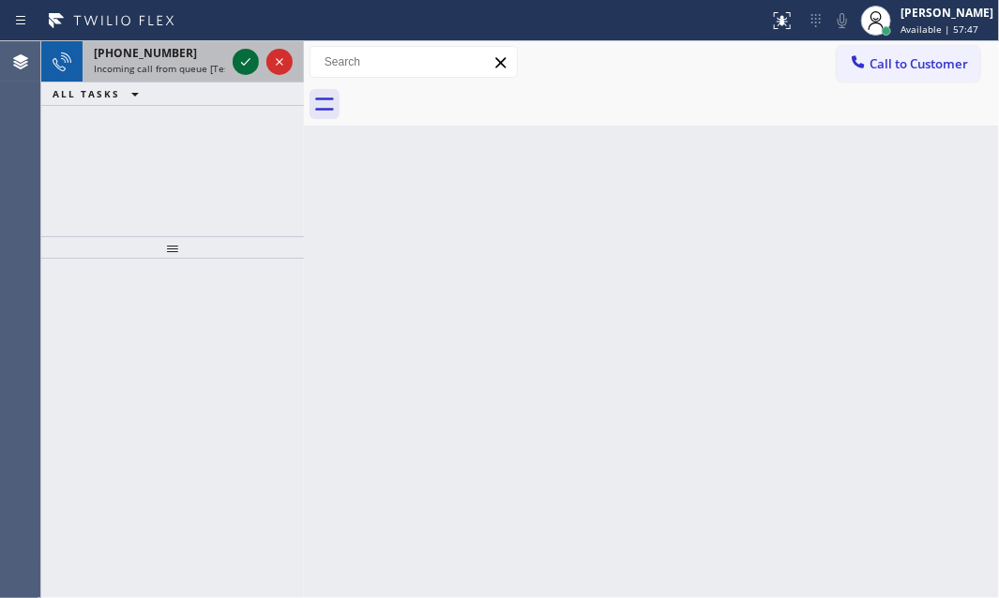
click at [249, 60] on icon at bounding box center [245, 62] width 9 height 8
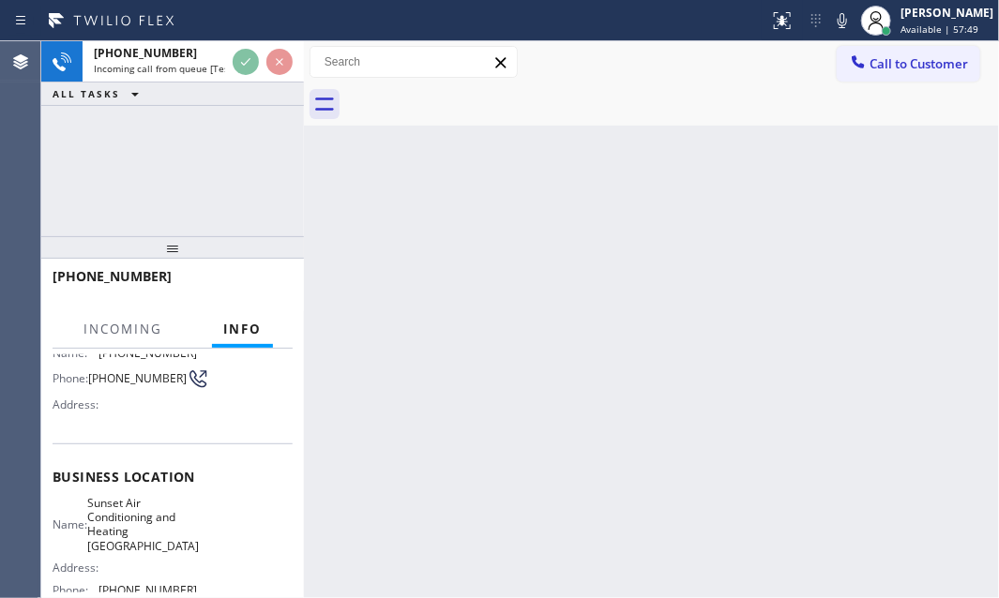
scroll to position [170, 0]
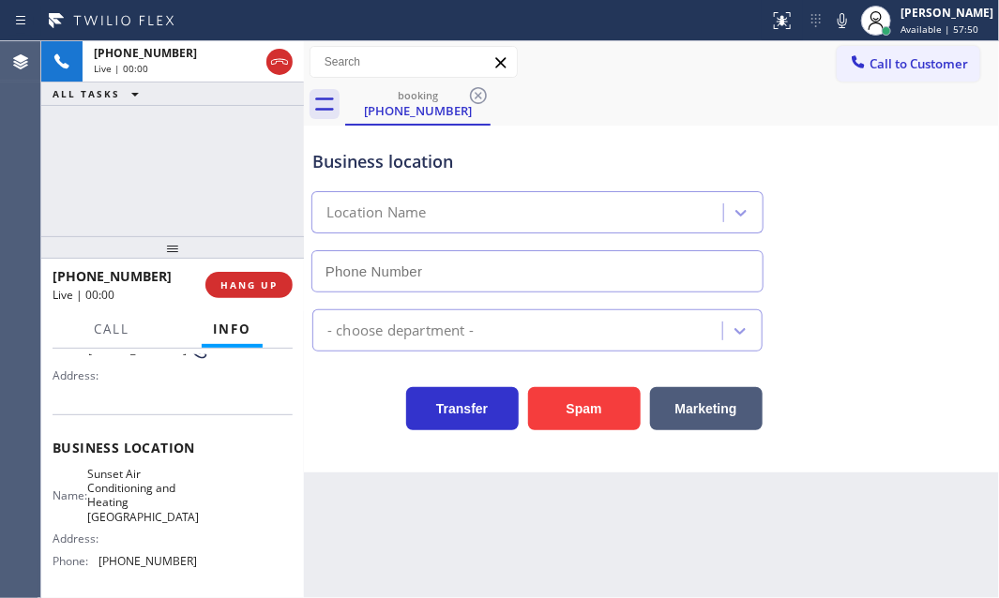
type input "[PHONE_NUMBER]"
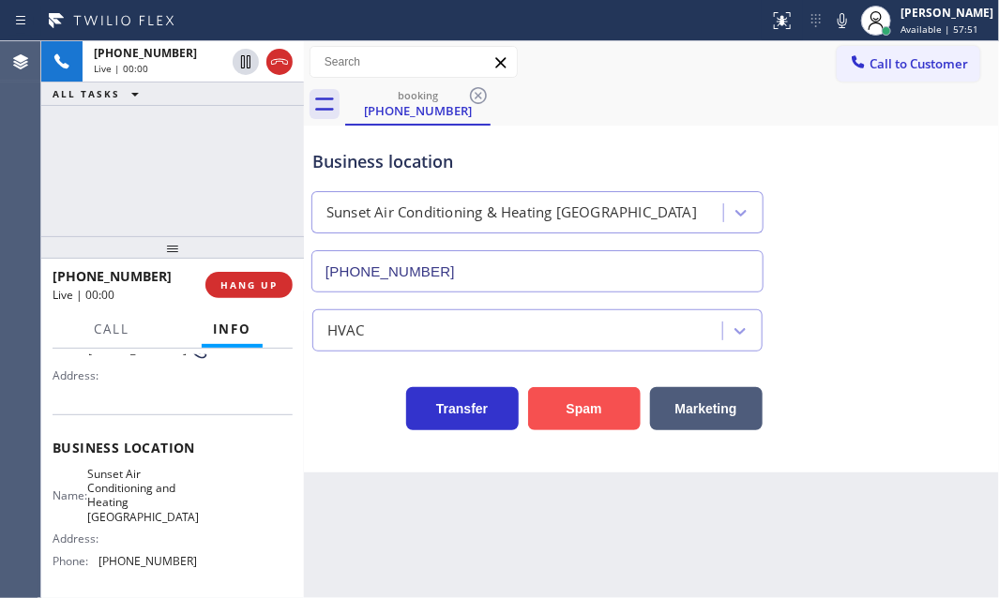
drag, startPoint x: 592, startPoint y: 412, endPoint x: 617, endPoint y: 413, distance: 25.3
click at [594, 409] on button "Spam" at bounding box center [584, 408] width 113 height 43
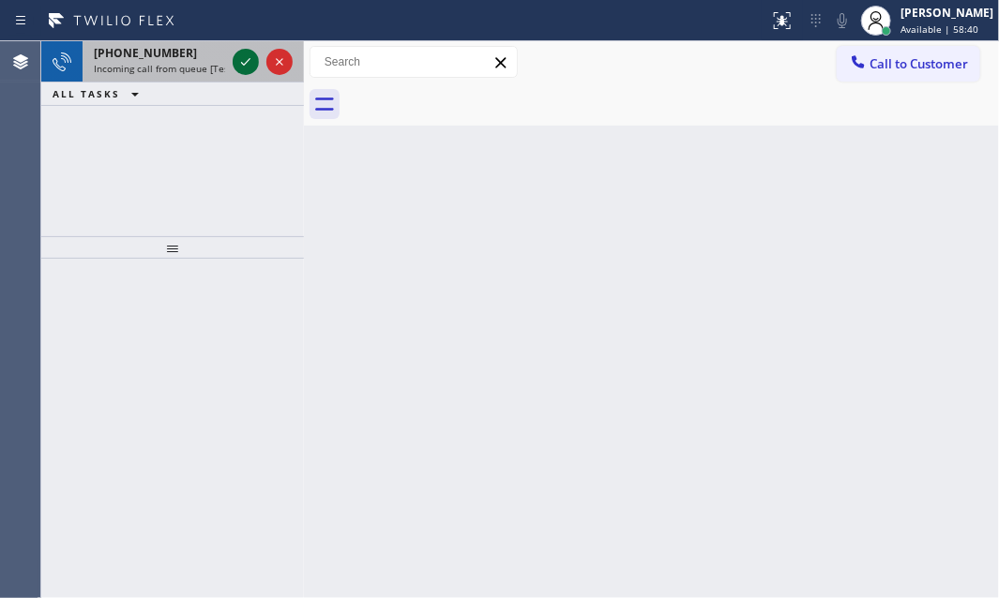
drag, startPoint x: 220, startPoint y: 50, endPoint x: 232, endPoint y: 55, distance: 12.6
click at [231, 55] on div "[PHONE_NUMBER] Incoming call from queue [Test] All" at bounding box center [172, 61] width 263 height 41
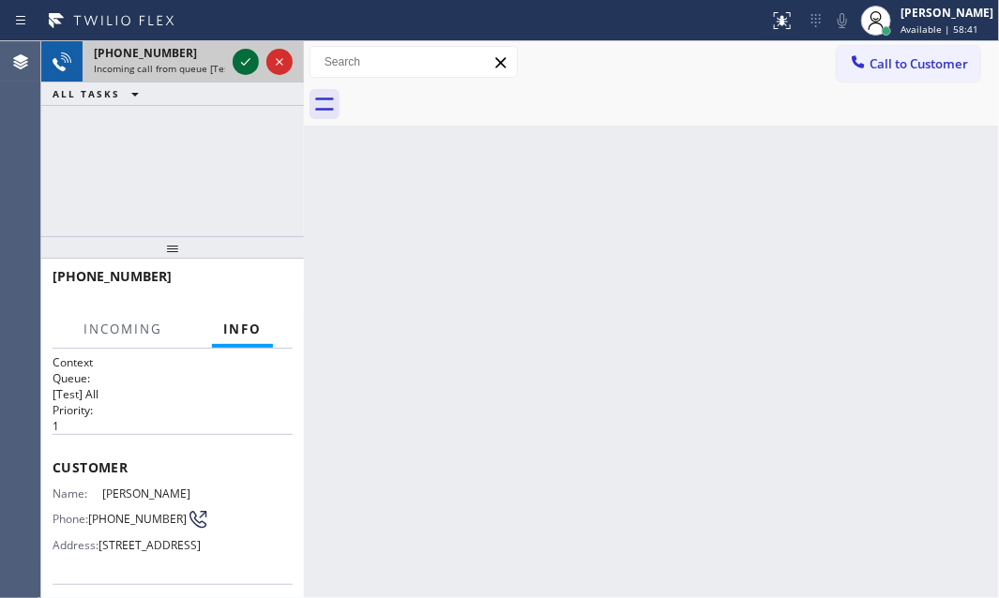
drag, startPoint x: 232, startPoint y: 55, endPoint x: 240, endPoint y: 64, distance: 11.9
click at [234, 57] on div at bounding box center [246, 62] width 26 height 23
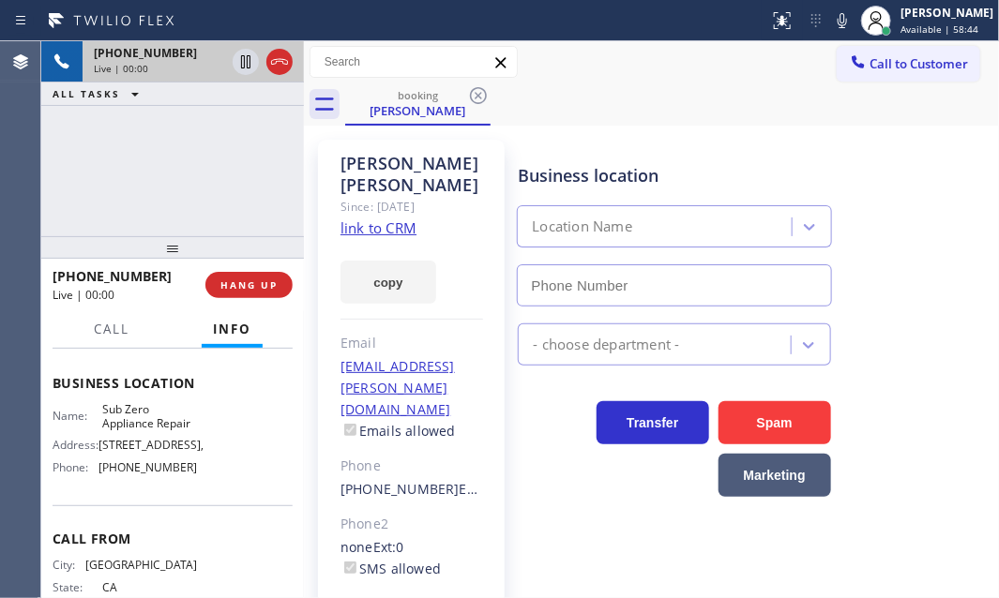
scroll to position [255, 0]
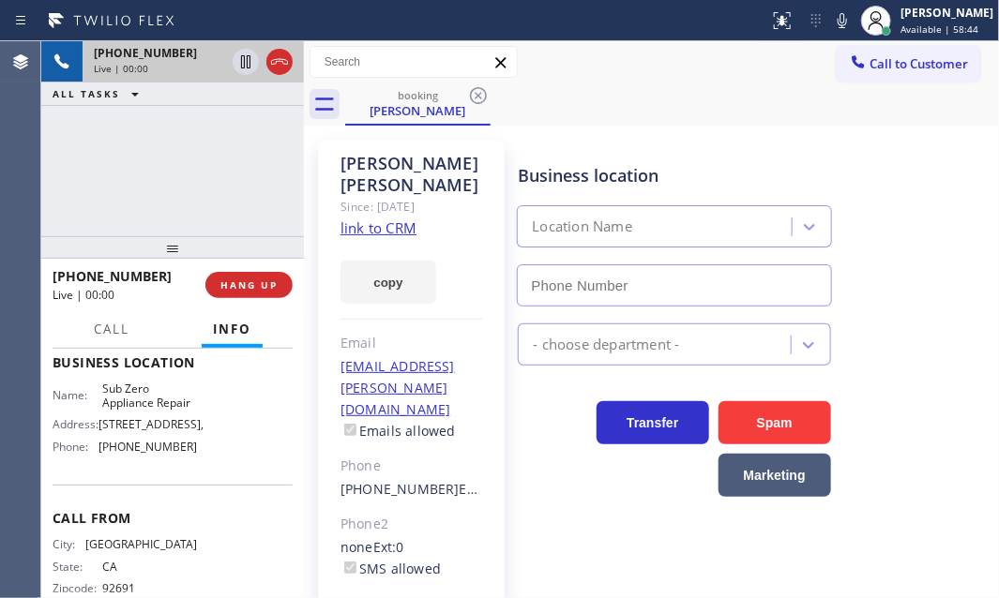
type input "[PHONE_NUMBER]"
drag, startPoint x: 375, startPoint y: 214, endPoint x: 366, endPoint y: 223, distance: 13.3
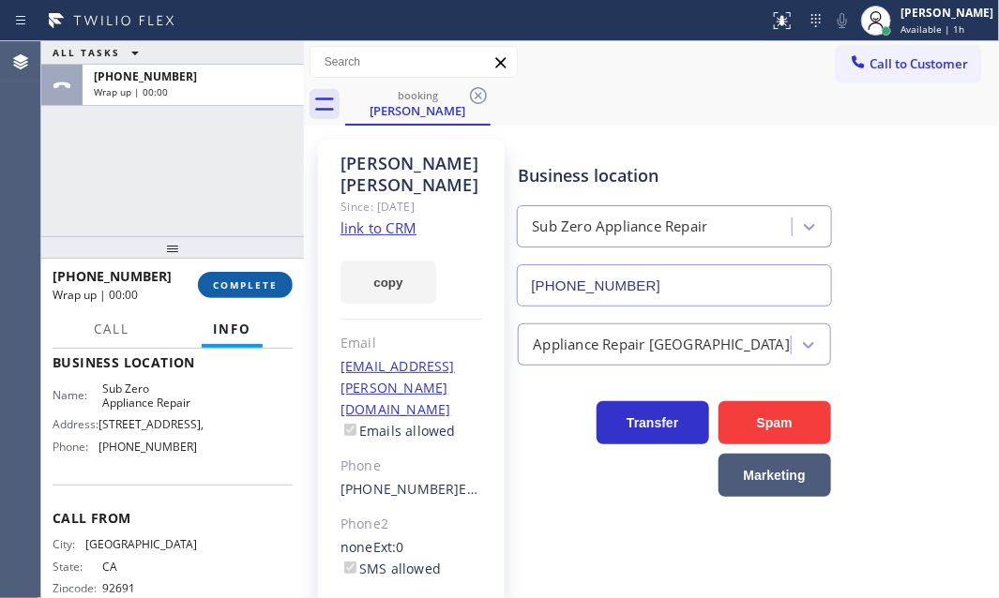
click at [246, 281] on span "COMPLETE" at bounding box center [245, 285] width 65 height 13
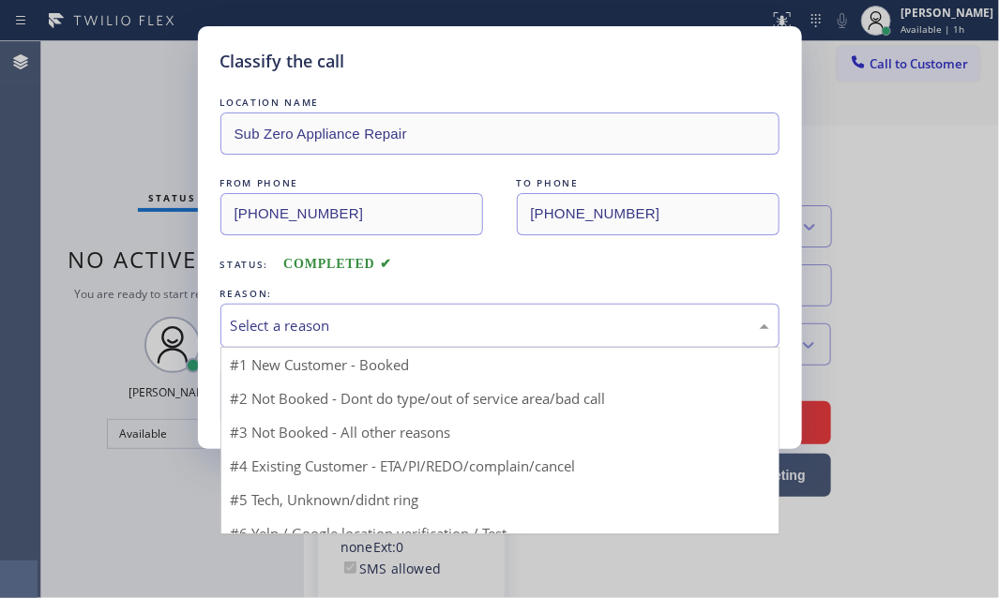
click at [404, 317] on div "Select a reason" at bounding box center [500, 326] width 538 height 22
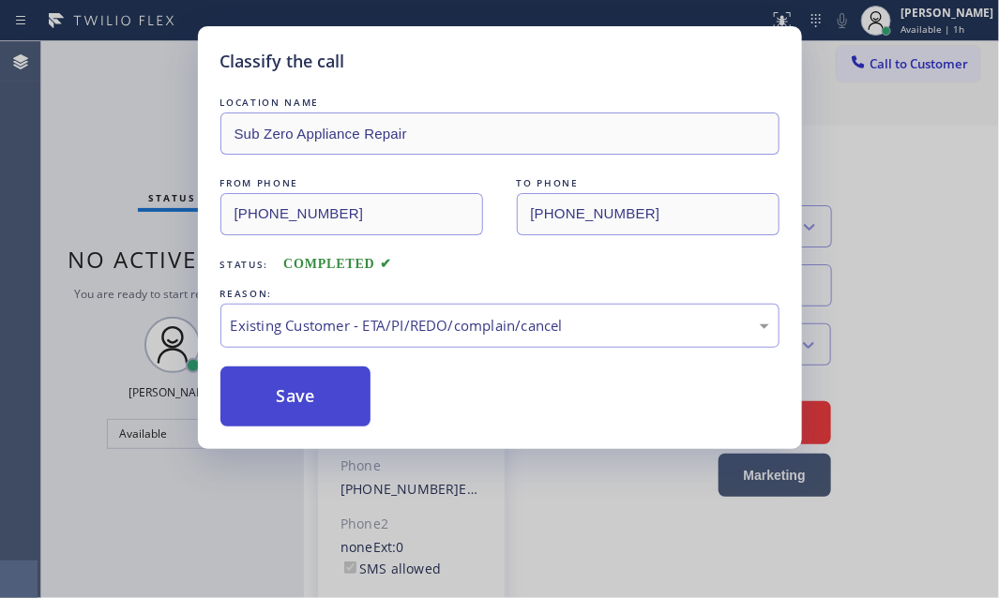
click at [290, 404] on button "Save" at bounding box center [295, 397] width 151 height 60
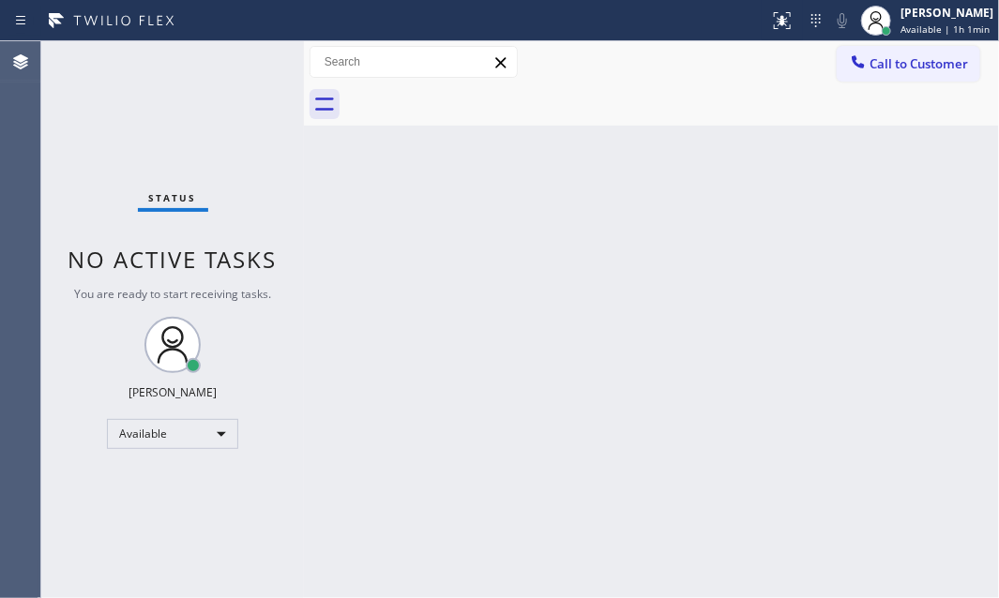
click at [600, 199] on div "Back to Dashboard Change Sender ID Customers Technicians Select a contact Outbo…" at bounding box center [651, 319] width 695 height 557
click at [245, 65] on div "Status No active tasks You are ready to start receiving tasks. [PERSON_NAME] Av…" at bounding box center [172, 319] width 263 height 557
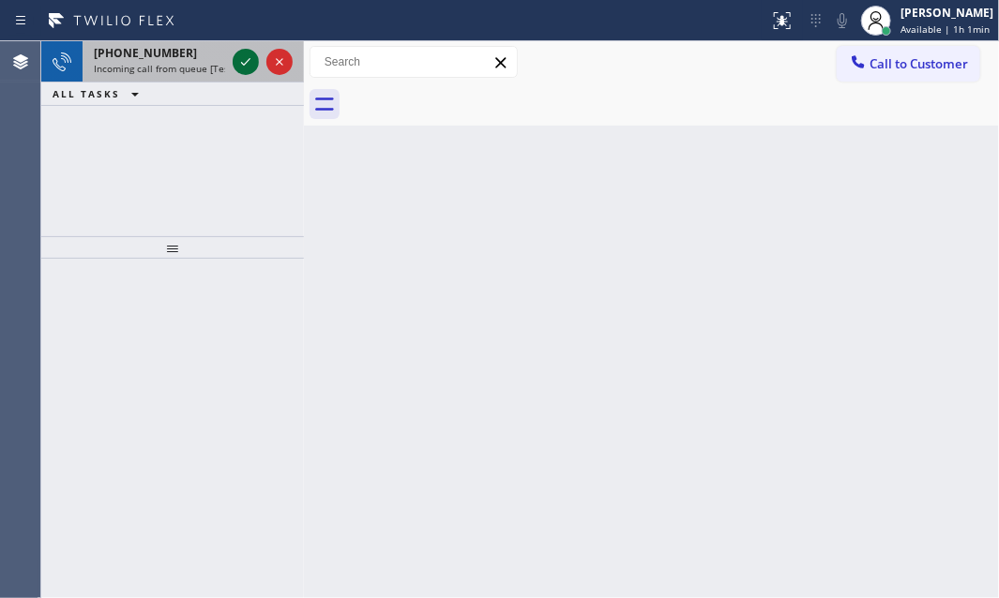
click at [250, 65] on icon at bounding box center [246, 62] width 23 height 23
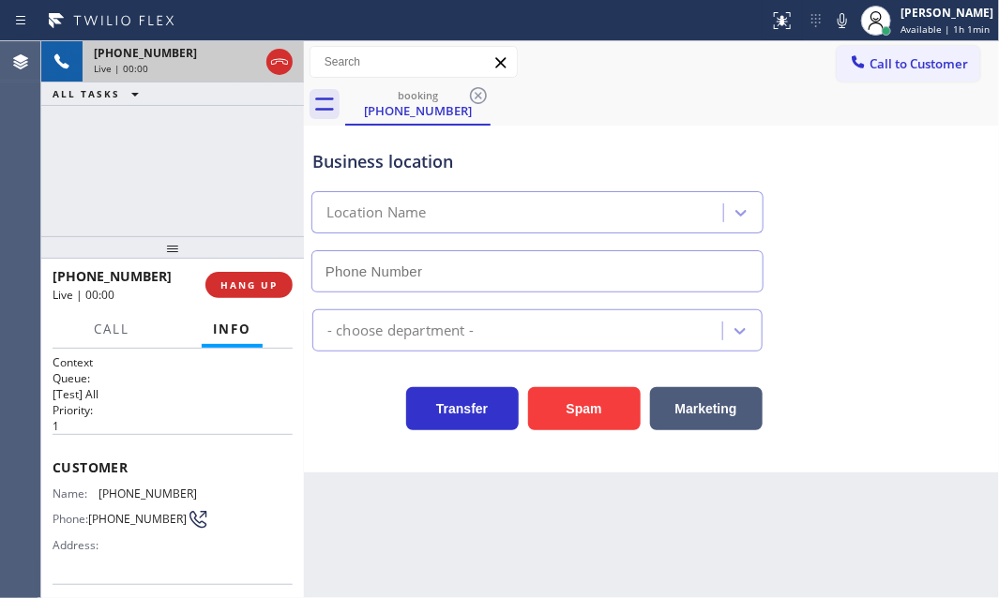
type input "[PHONE_NUMBER]"
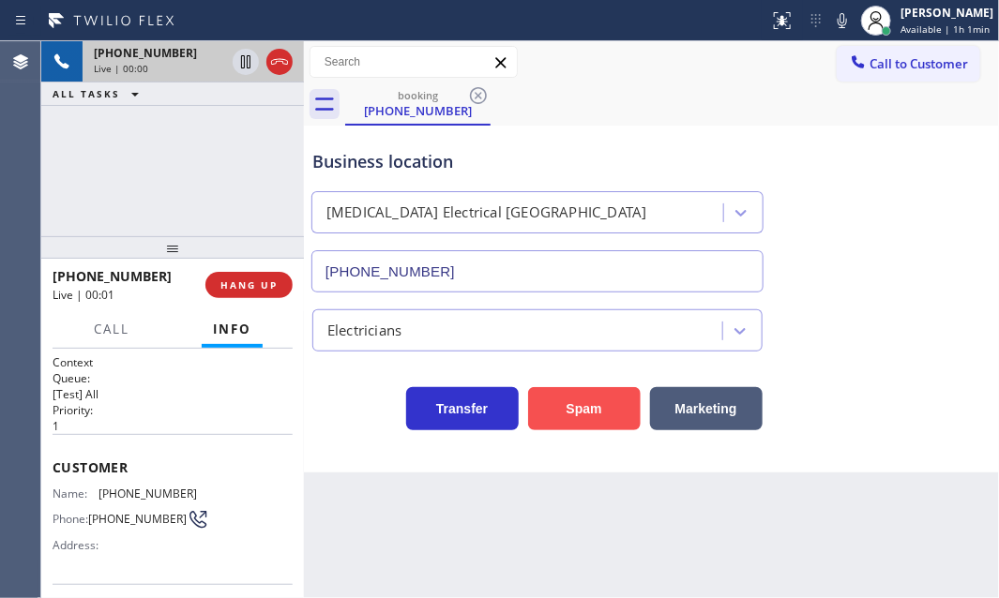
click at [582, 416] on button "Spam" at bounding box center [584, 408] width 113 height 43
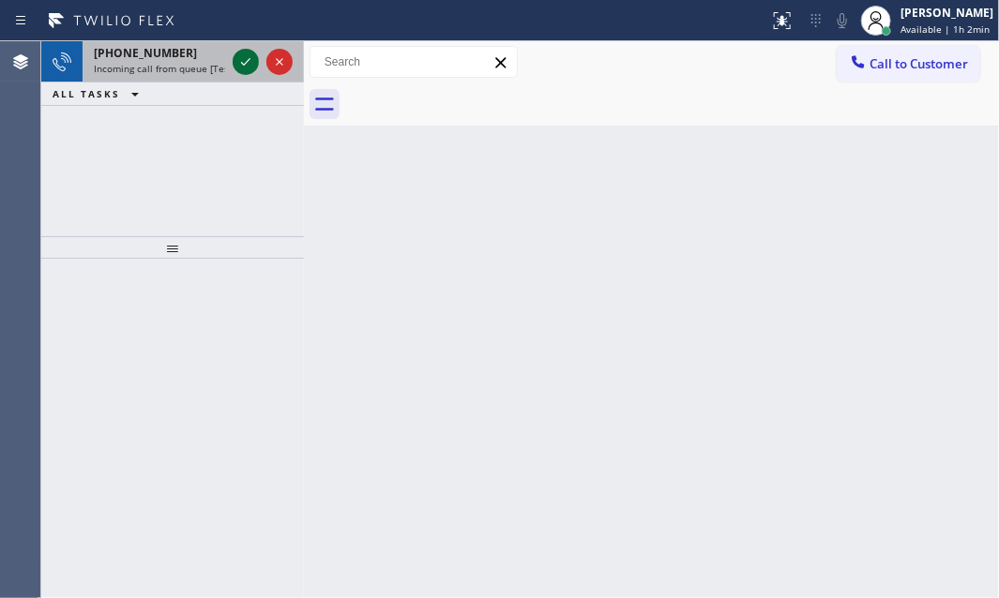
click at [243, 58] on icon at bounding box center [246, 62] width 23 height 23
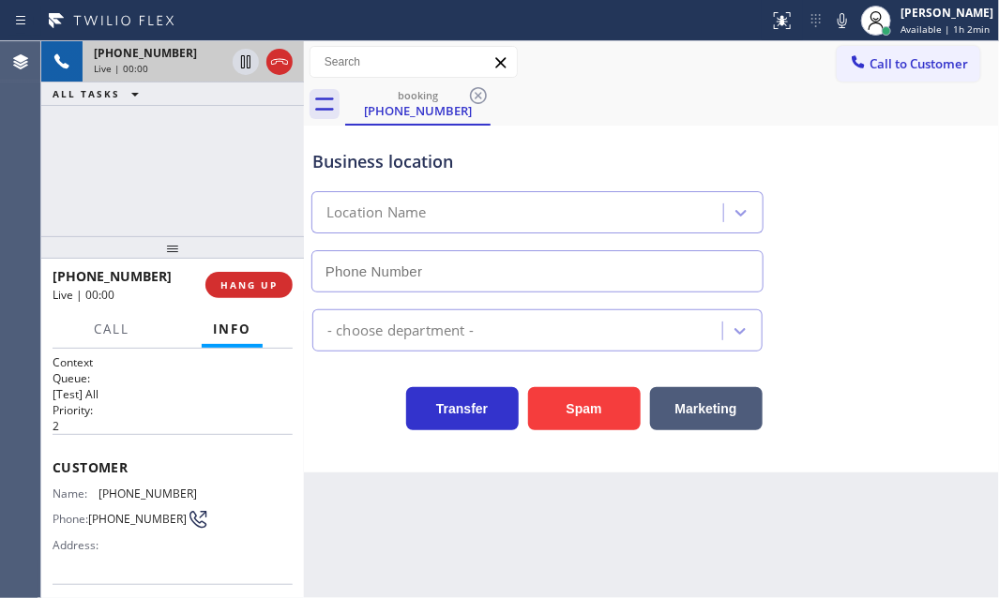
type input "[PHONE_NUMBER]"
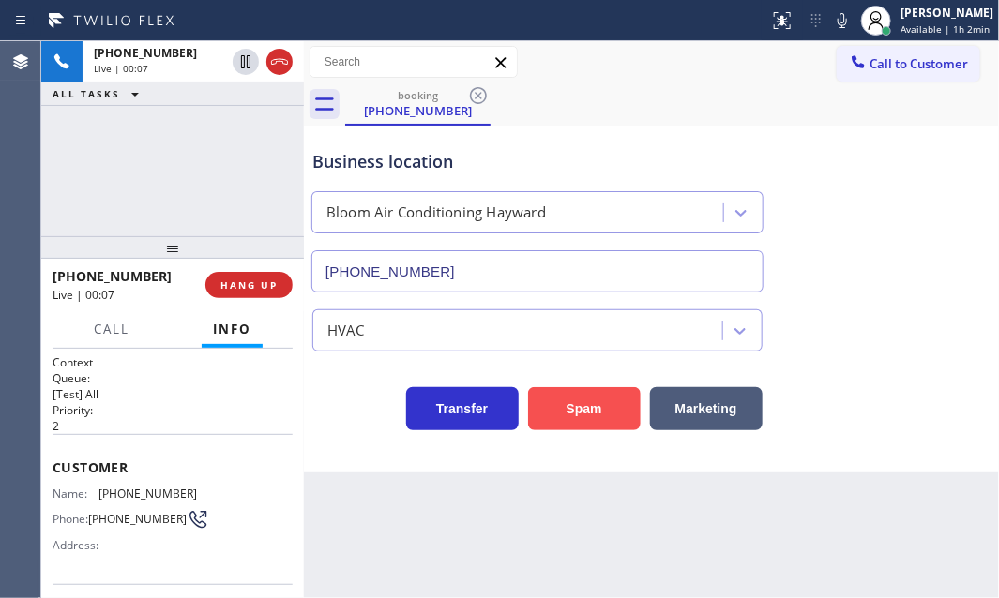
click at [611, 415] on button "Spam" at bounding box center [584, 408] width 113 height 43
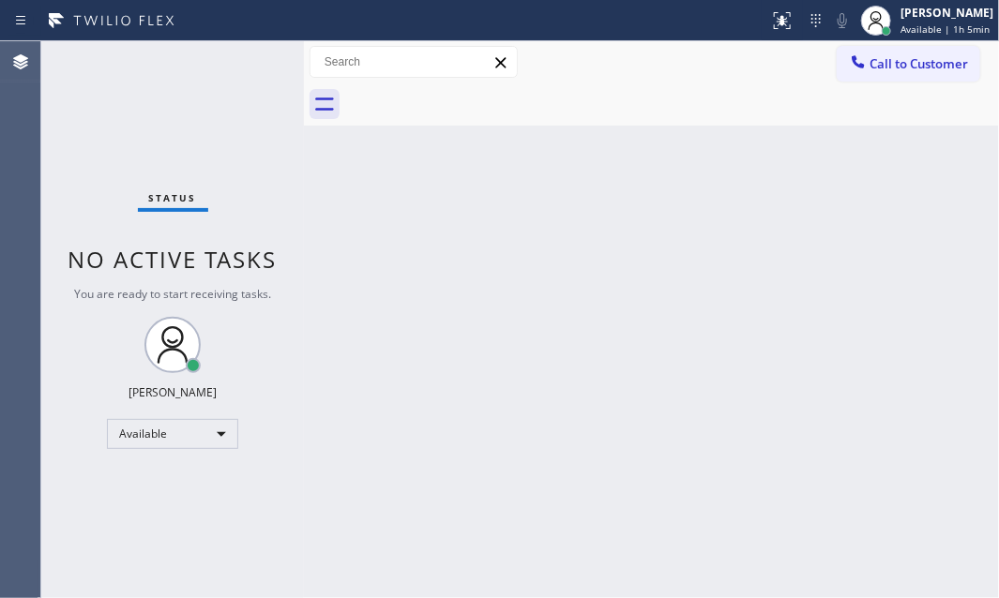
click at [417, 190] on div "Back to Dashboard Change Sender ID Customers Technicians Select a contact Outbo…" at bounding box center [651, 319] width 695 height 557
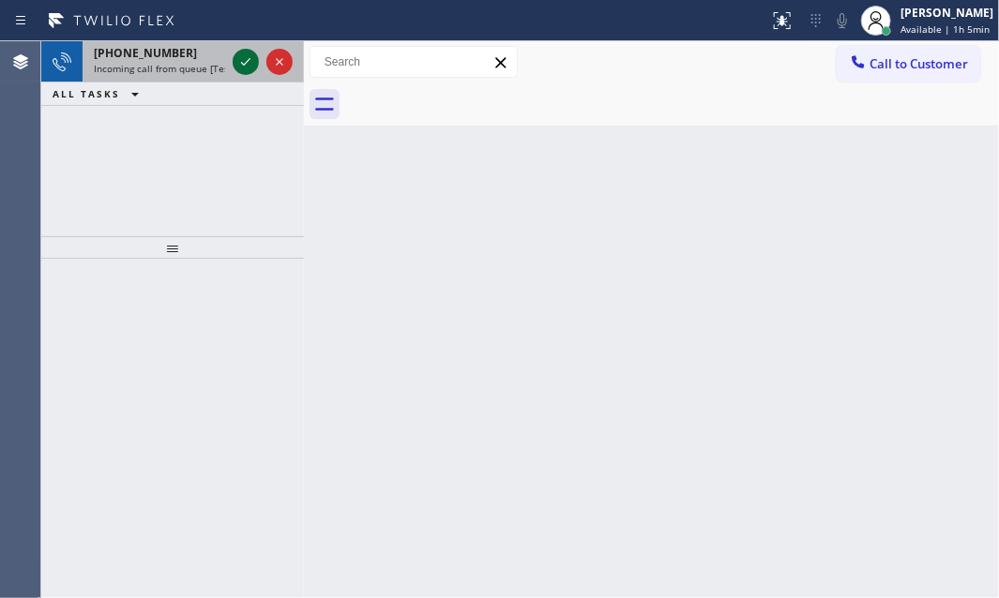
click at [248, 66] on icon at bounding box center [246, 62] width 23 height 23
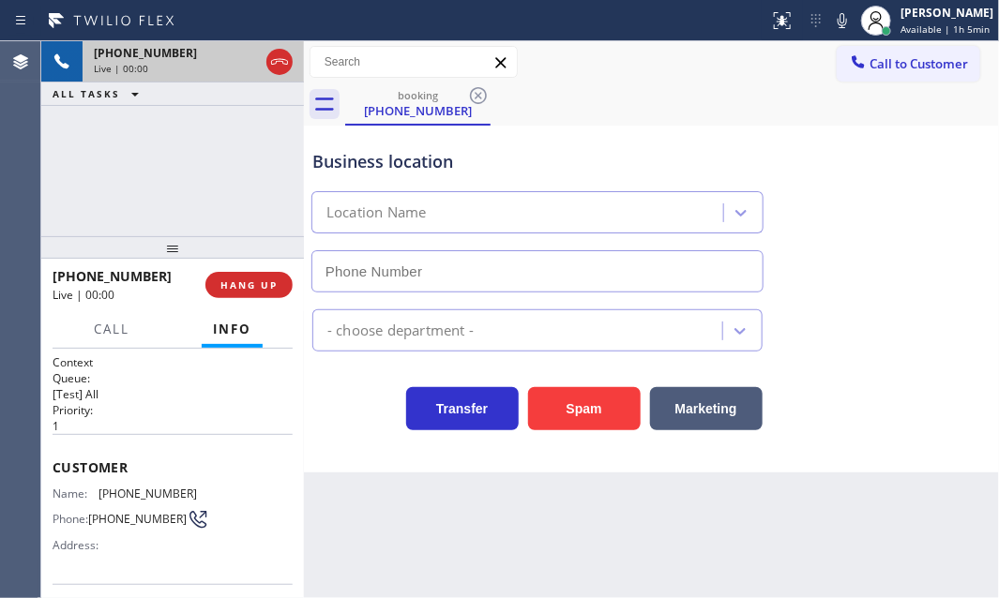
type input "[PHONE_NUMBER]"
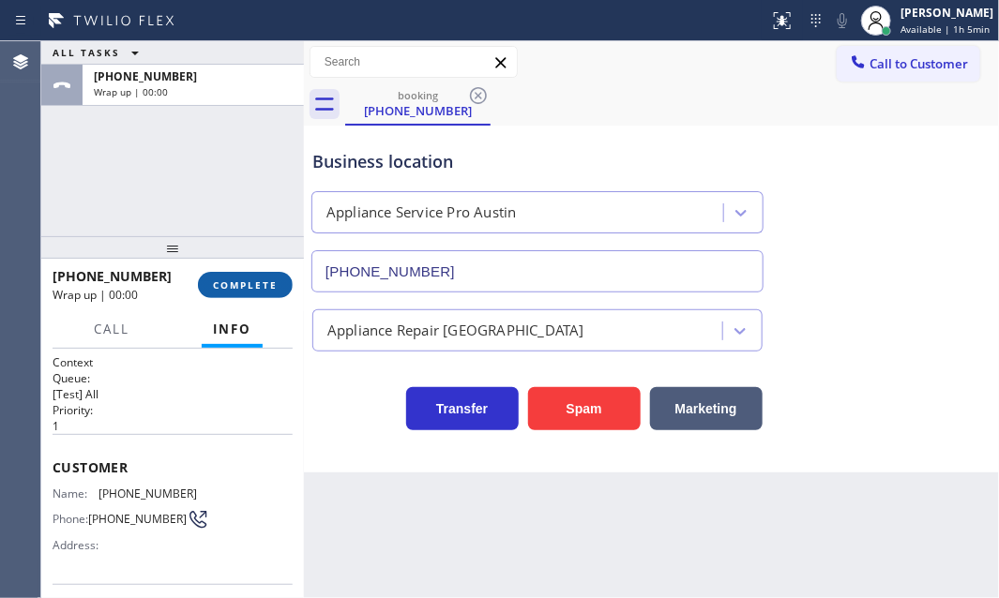
click at [218, 287] on span "COMPLETE" at bounding box center [245, 285] width 65 height 13
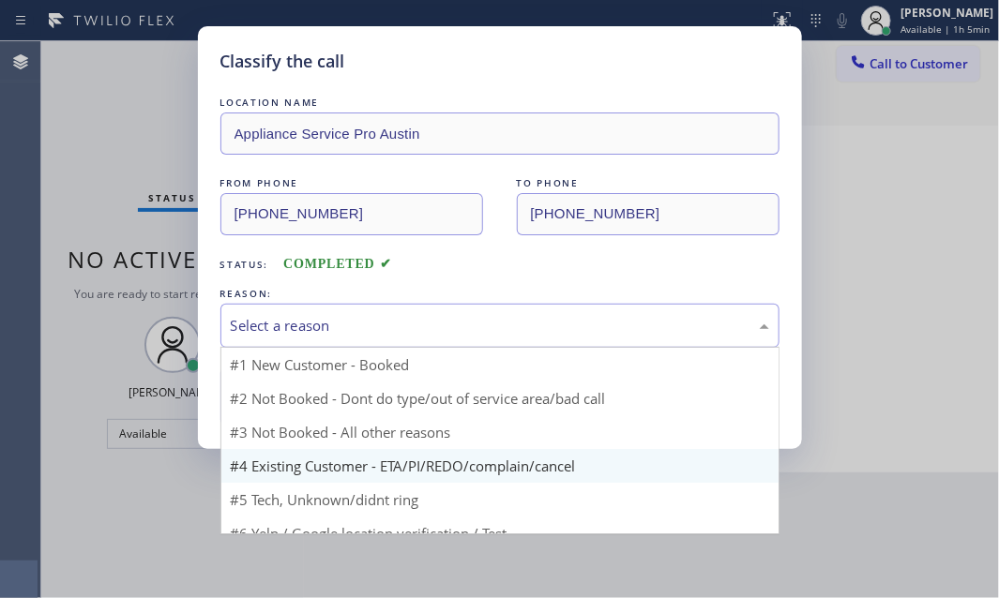
drag, startPoint x: 554, startPoint y: 332, endPoint x: 321, endPoint y: 480, distance: 276.6
click at [553, 334] on div "Select a reason" at bounding box center [500, 326] width 538 height 22
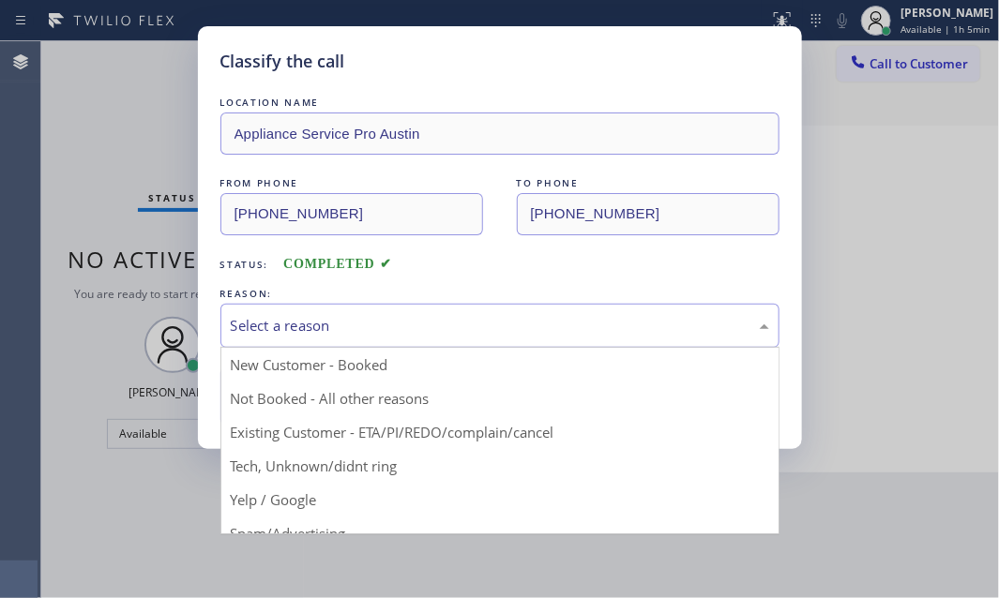
drag, startPoint x: 341, startPoint y: 469, endPoint x: 296, endPoint y: 463, distance: 44.4
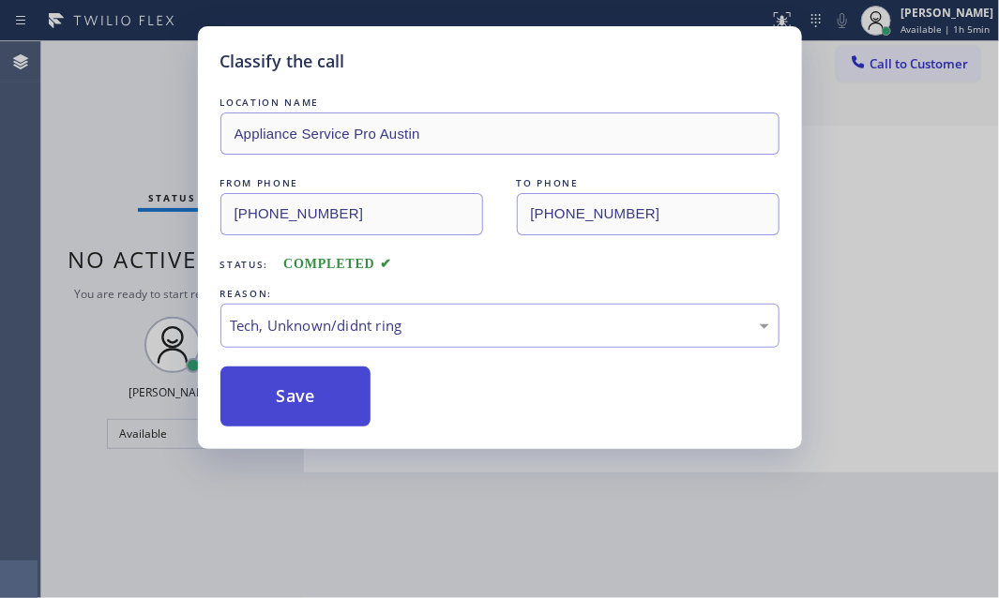
click at [290, 404] on button "Save" at bounding box center [295, 397] width 151 height 60
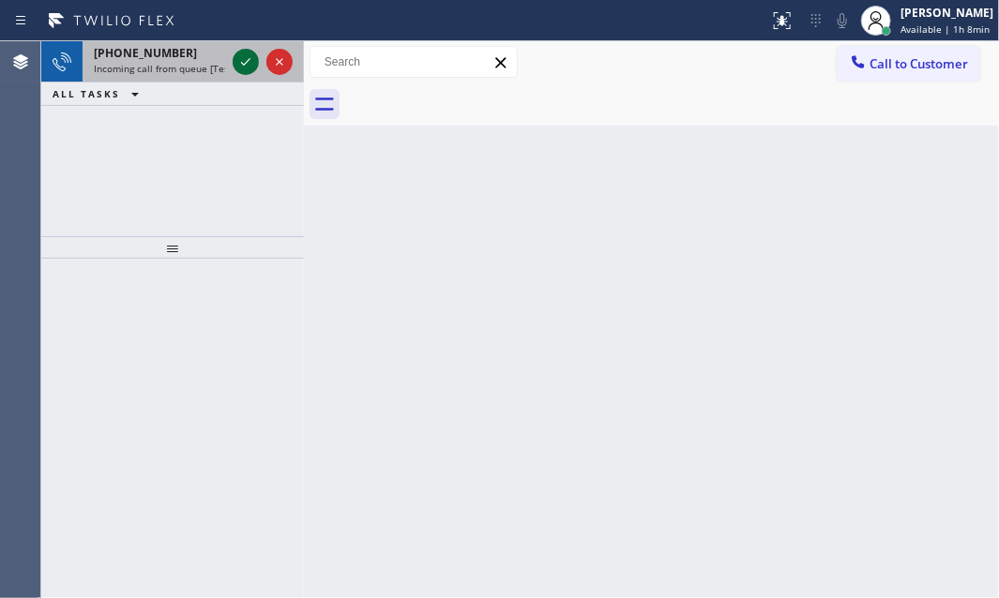
click at [245, 61] on icon at bounding box center [246, 62] width 23 height 23
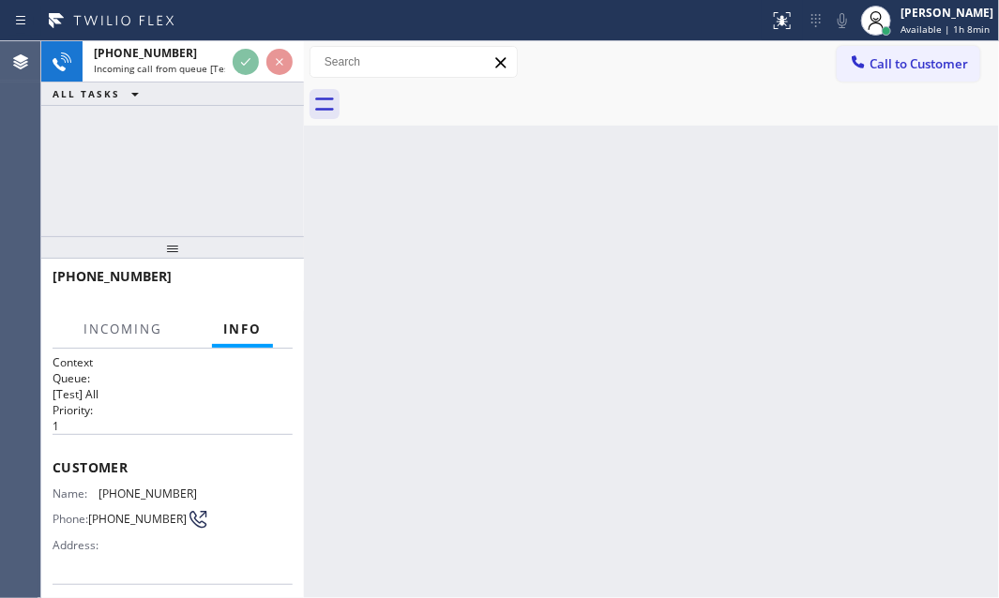
scroll to position [84, 0]
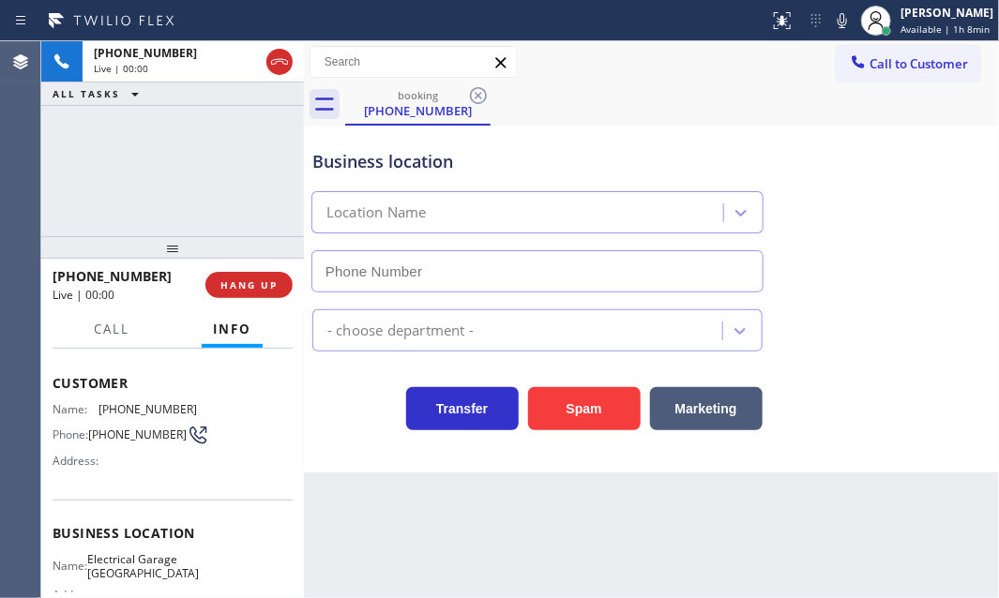
type input "[PHONE_NUMBER]"
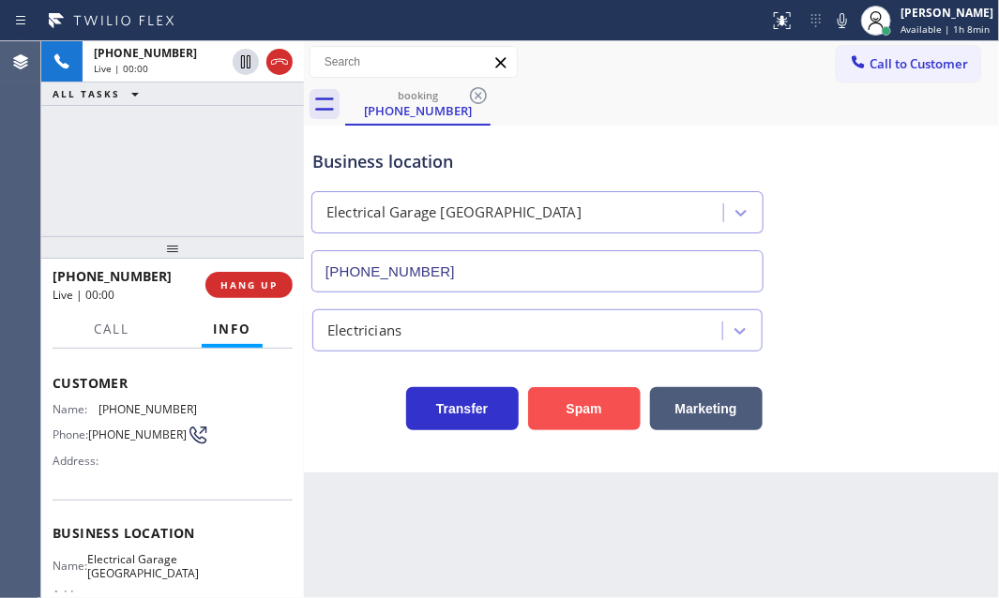
click at [583, 398] on button "Spam" at bounding box center [584, 408] width 113 height 43
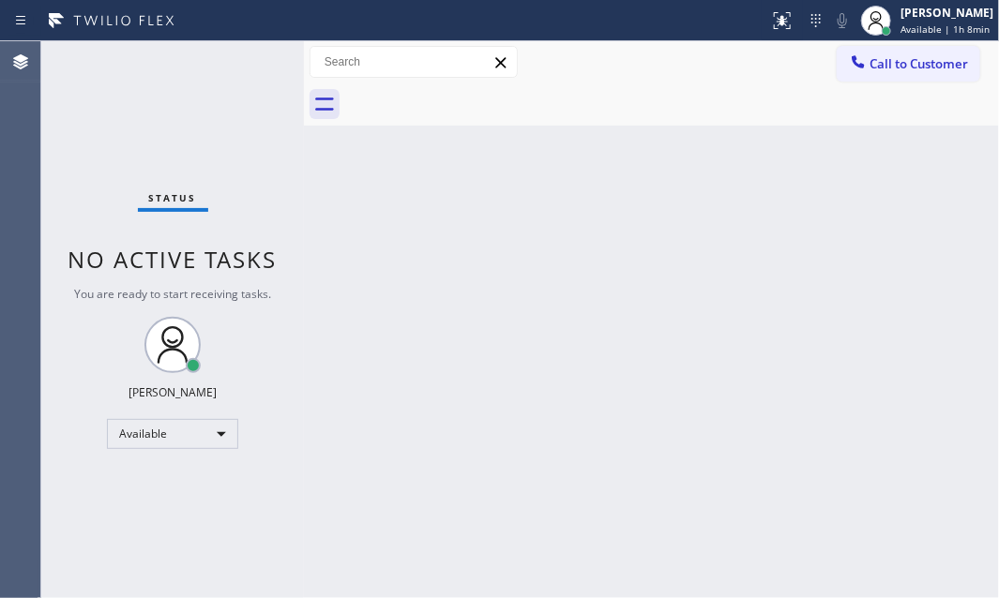
click at [249, 64] on div "Status No active tasks You are ready to start receiving tasks. [PERSON_NAME] Av…" at bounding box center [172, 319] width 263 height 557
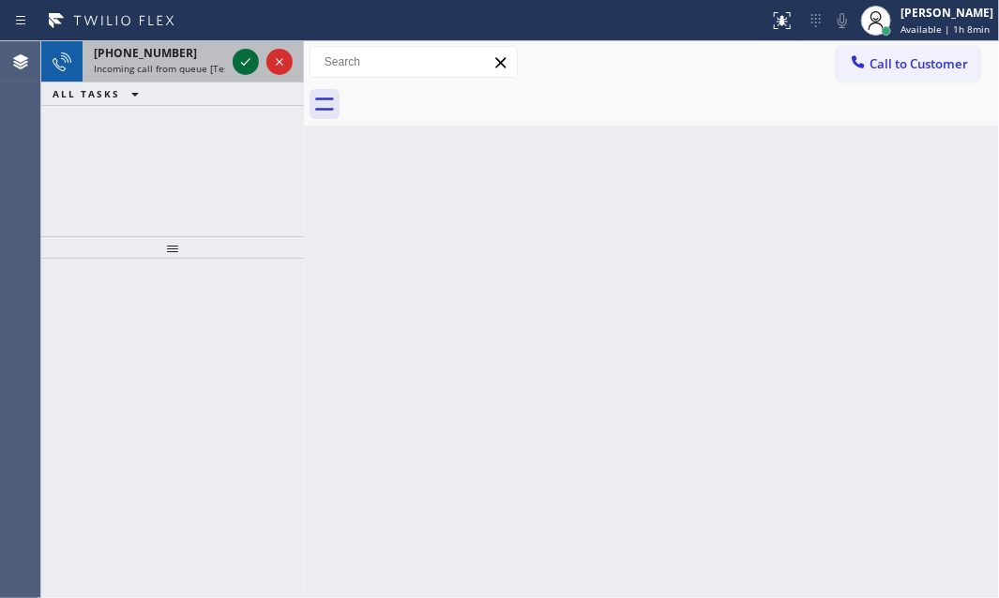
click at [247, 63] on icon at bounding box center [246, 62] width 23 height 23
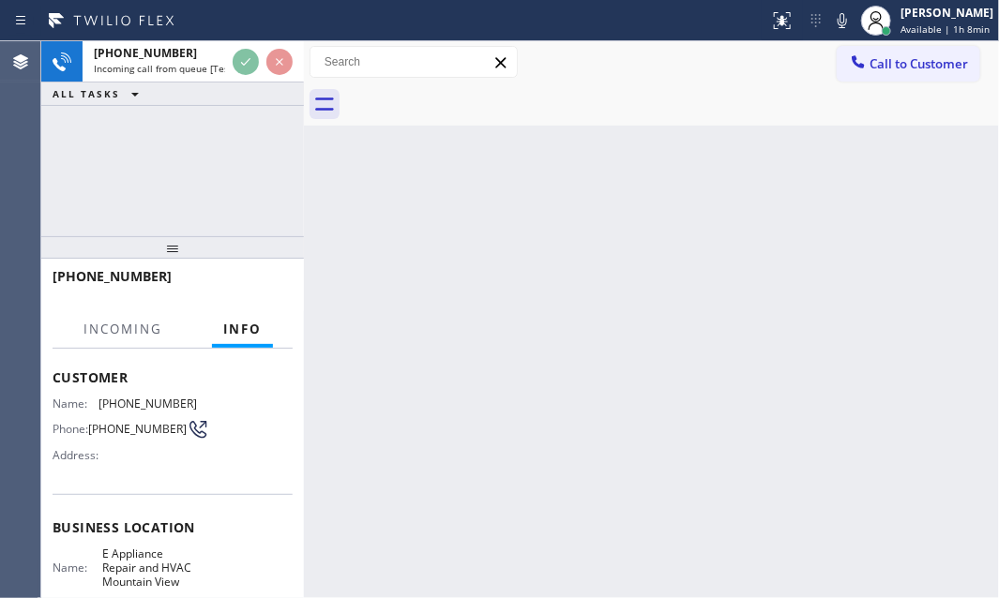
scroll to position [170, 0]
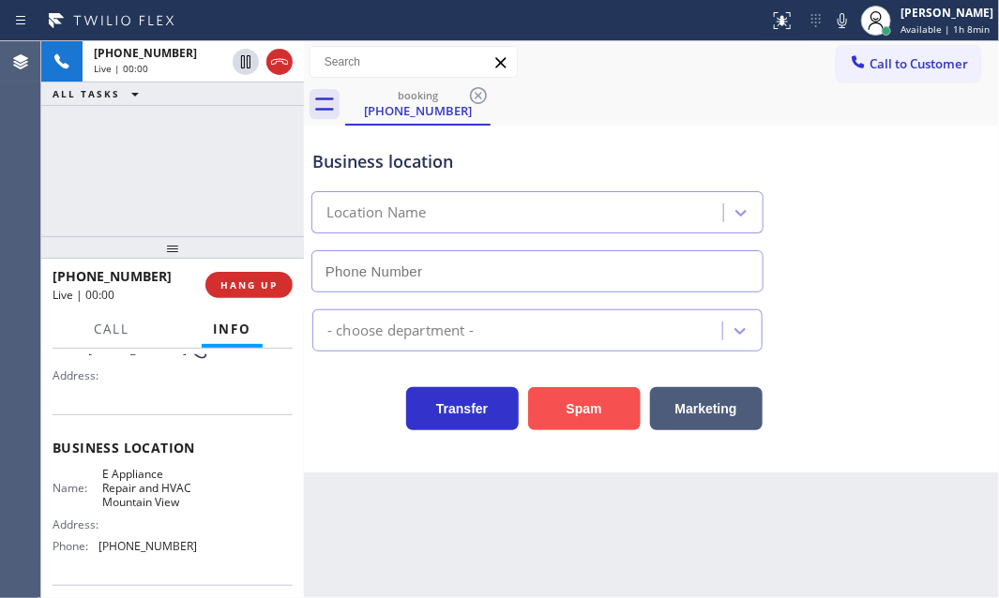
type input "[PHONE_NUMBER]"
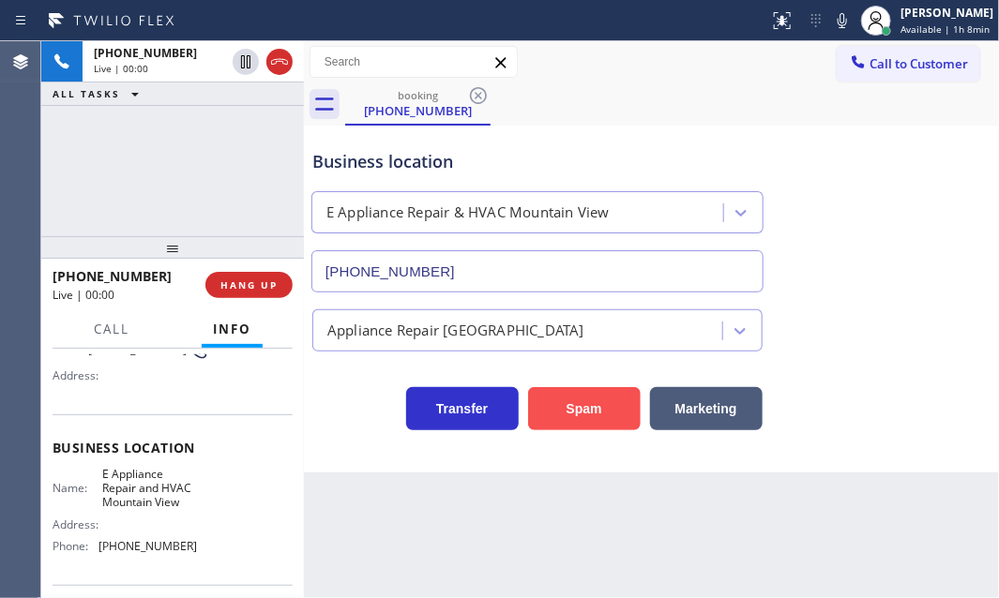
click at [601, 414] on button "Spam" at bounding box center [584, 408] width 113 height 43
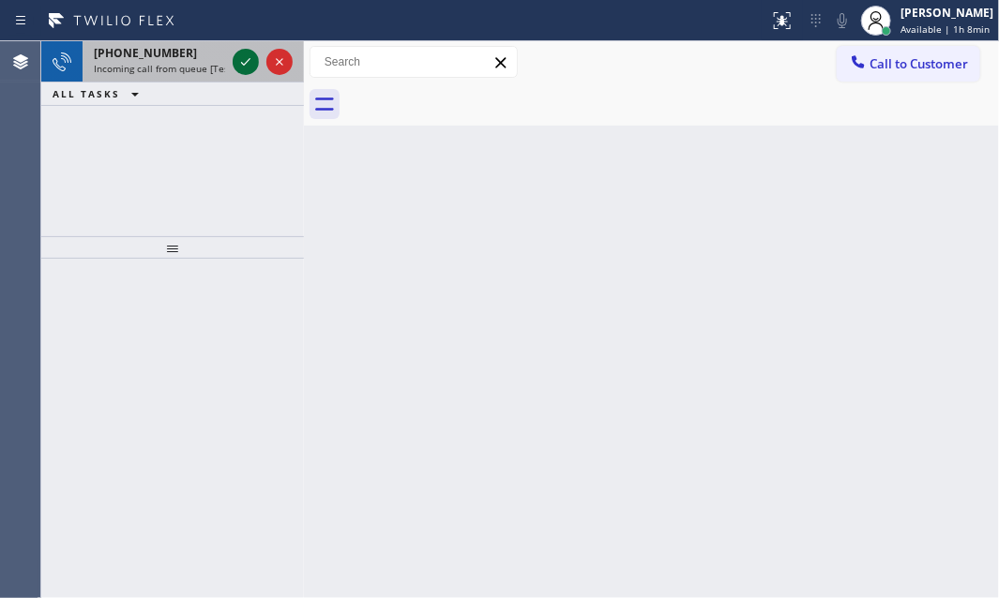
click at [248, 62] on icon at bounding box center [246, 62] width 23 height 23
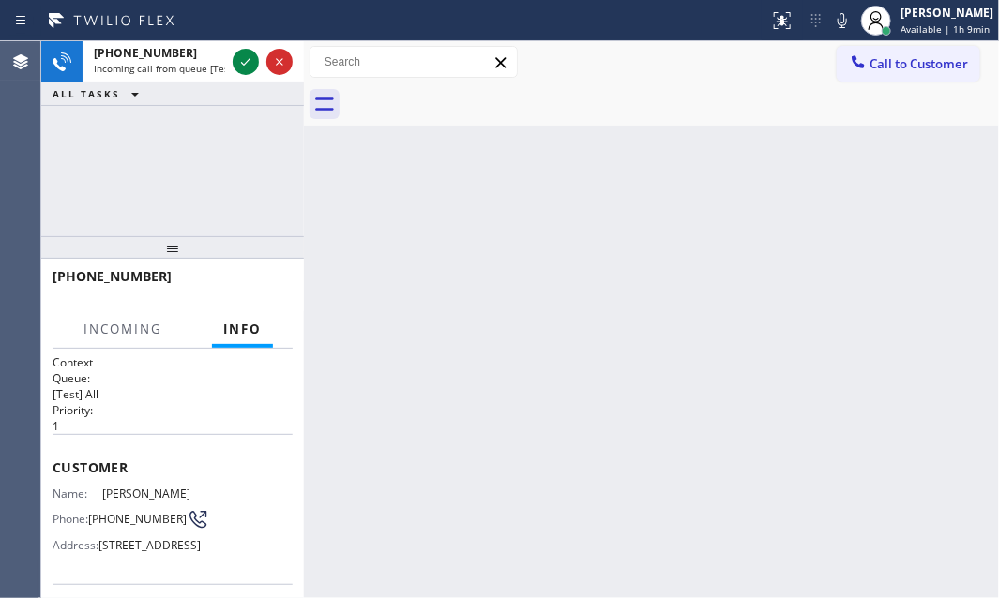
scroll to position [84, 0]
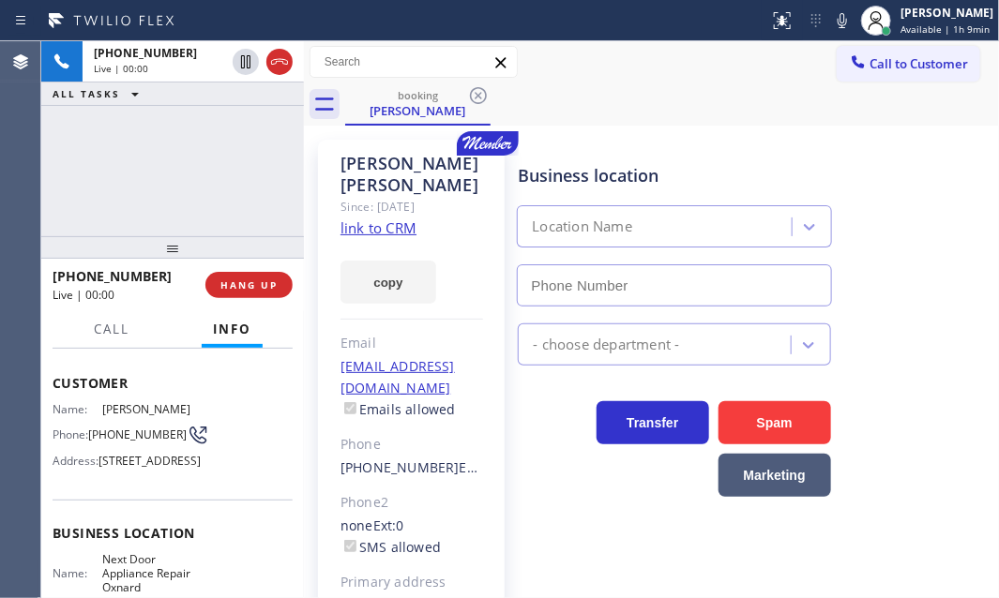
type input "[PHONE_NUMBER]"
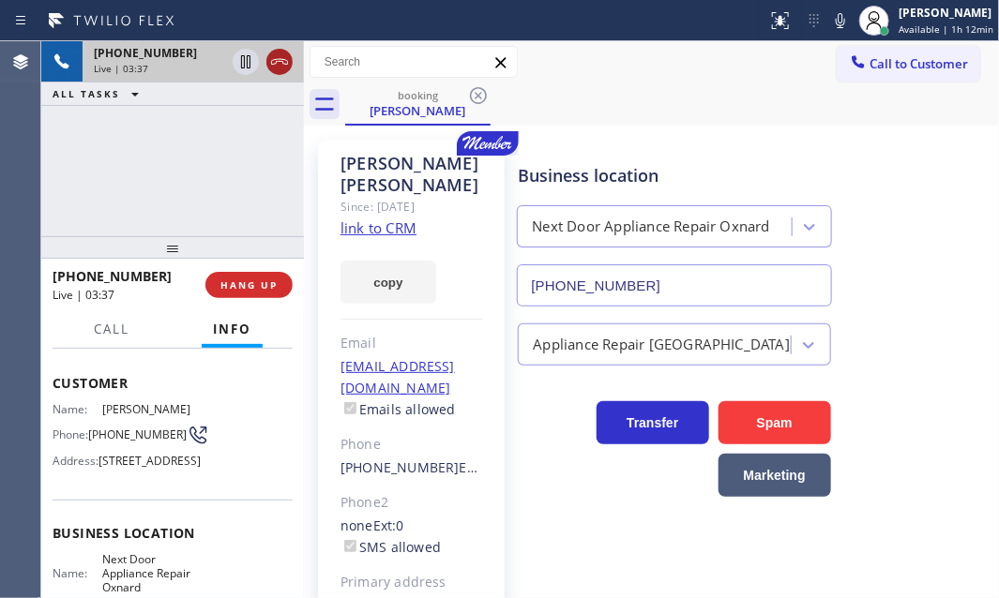
click at [281, 68] on icon at bounding box center [279, 62] width 23 height 23
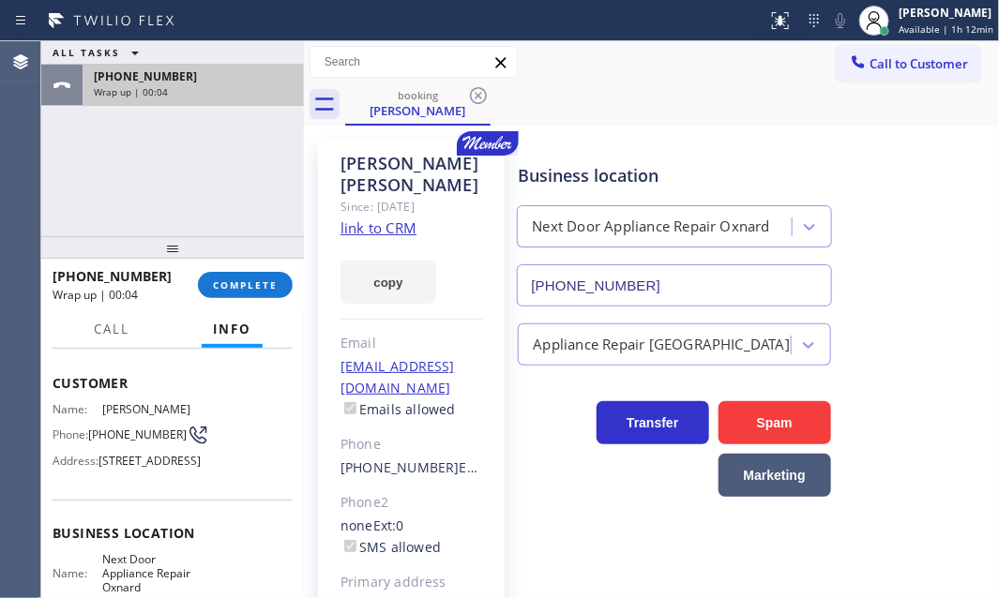
click at [220, 89] on div "Wrap up | 00:04" at bounding box center [193, 91] width 199 height 13
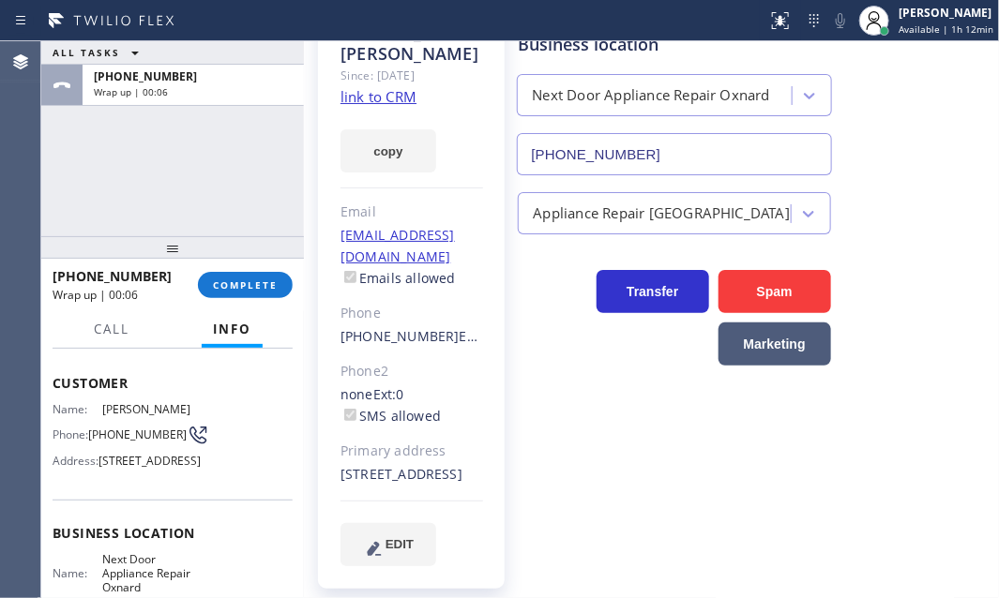
scroll to position [134, 0]
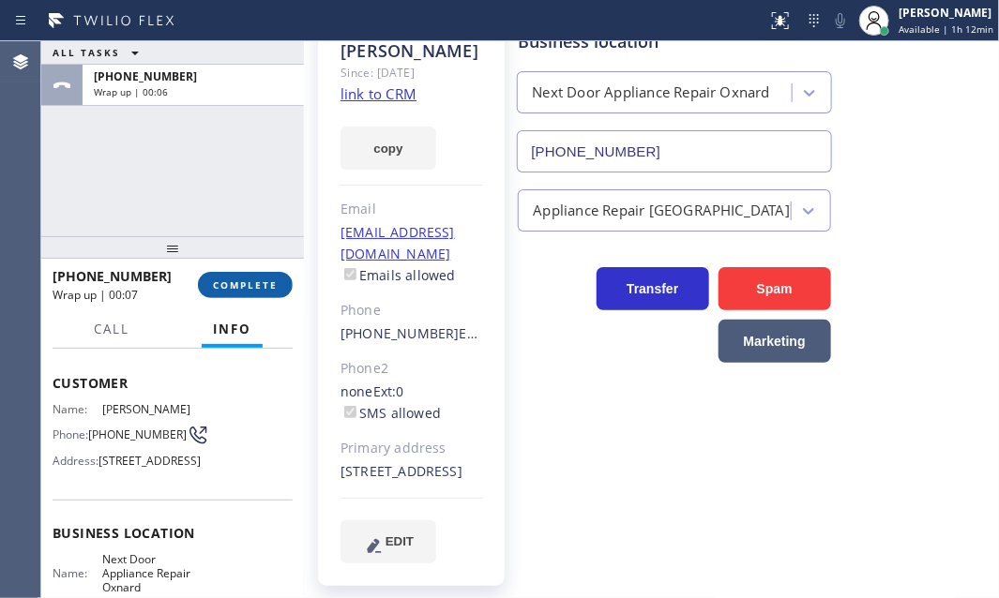
click at [257, 286] on span "COMPLETE" at bounding box center [245, 285] width 65 height 13
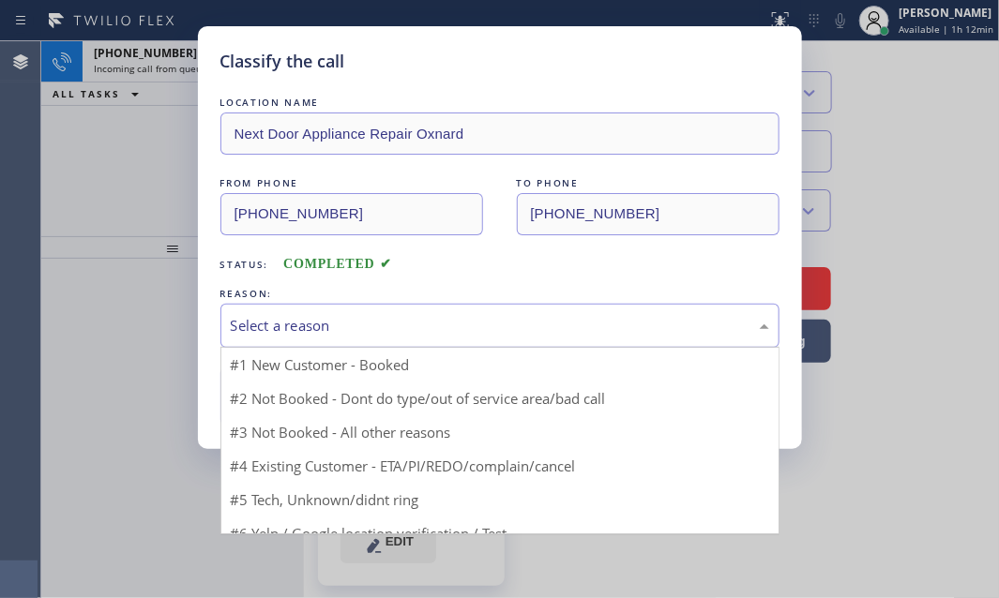
drag, startPoint x: 342, startPoint y: 327, endPoint x: 346, endPoint y: 375, distance: 48.0
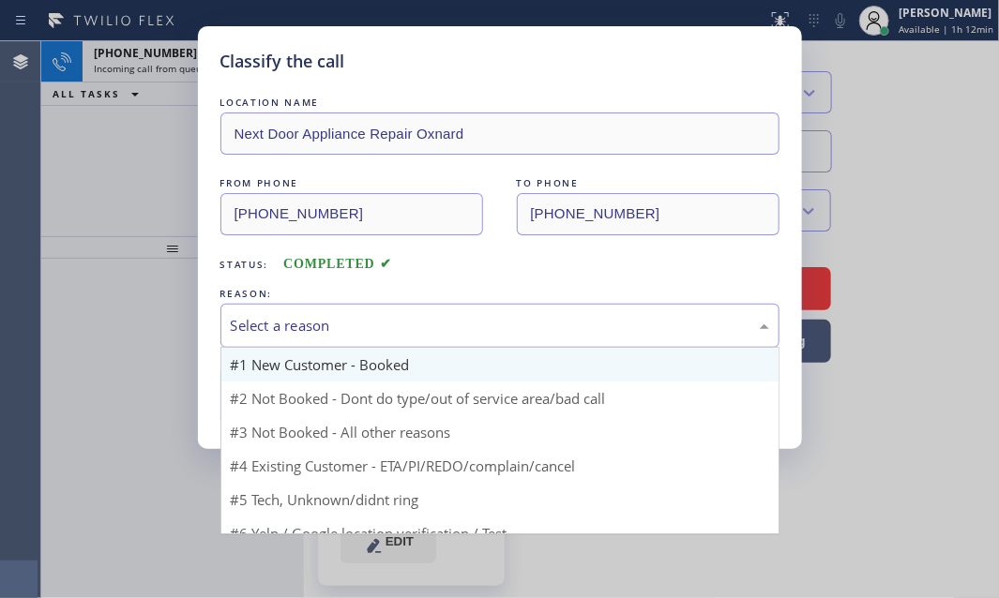
click at [342, 328] on div "Select a reason" at bounding box center [500, 326] width 538 height 22
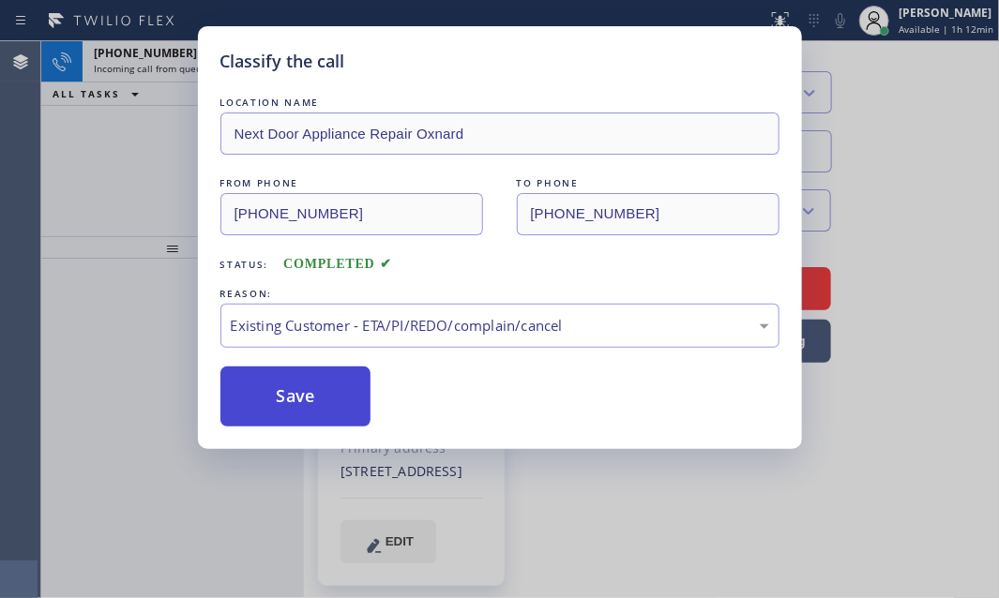
click at [302, 374] on button "Save" at bounding box center [295, 397] width 151 height 60
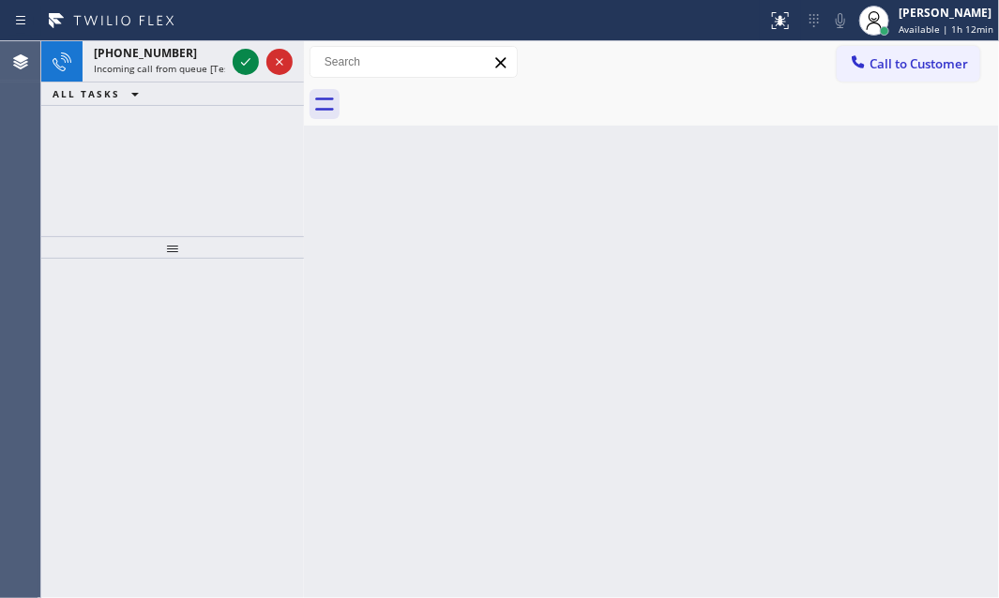
click at [174, 62] on span "Incoming call from queue [Test] All" at bounding box center [172, 68] width 156 height 13
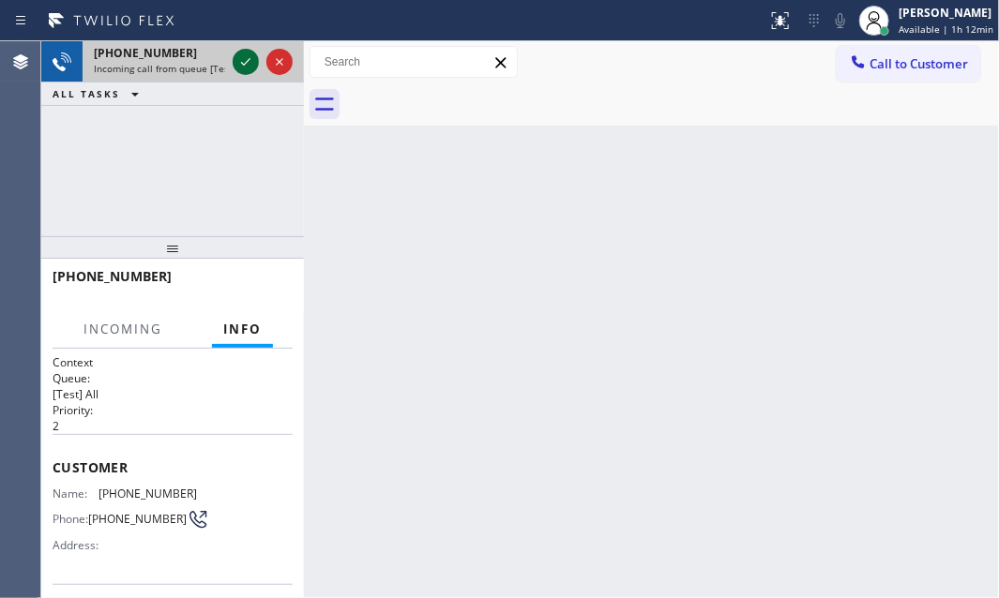
click at [252, 66] on icon at bounding box center [246, 62] width 23 height 23
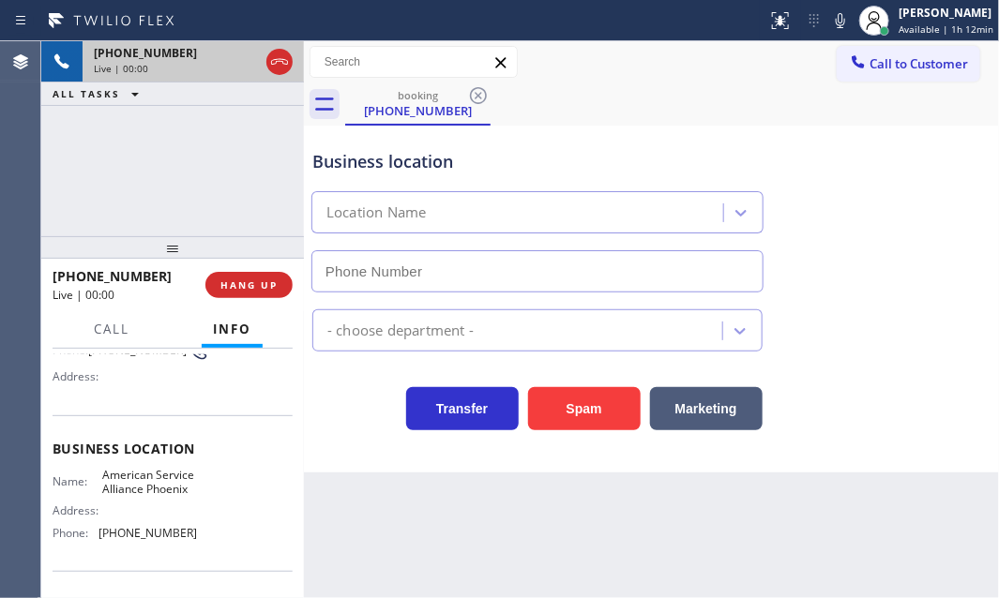
scroll to position [170, 0]
type input "[PHONE_NUMBER]"
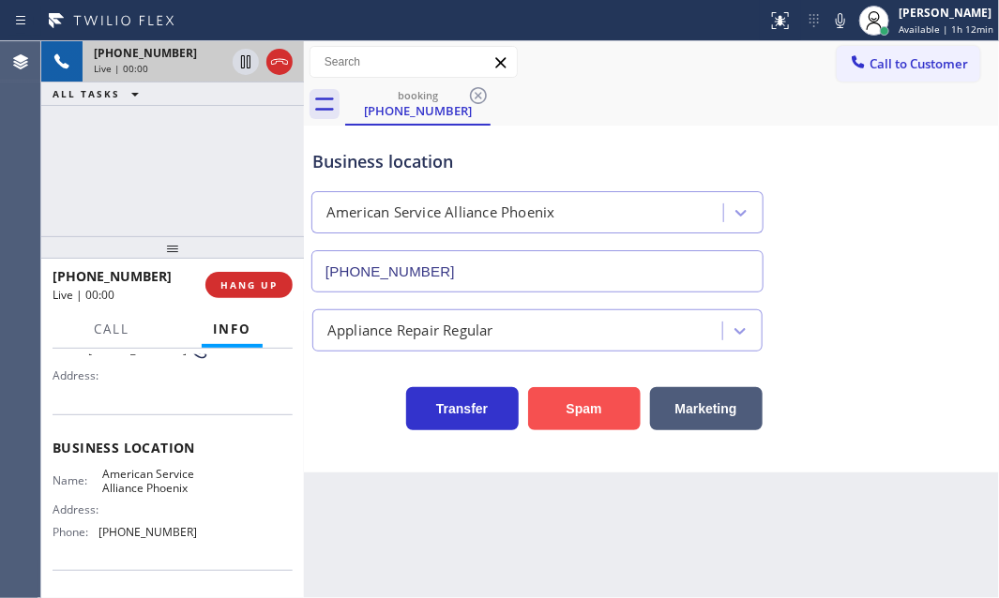
click at [595, 416] on button "Spam" at bounding box center [584, 408] width 113 height 43
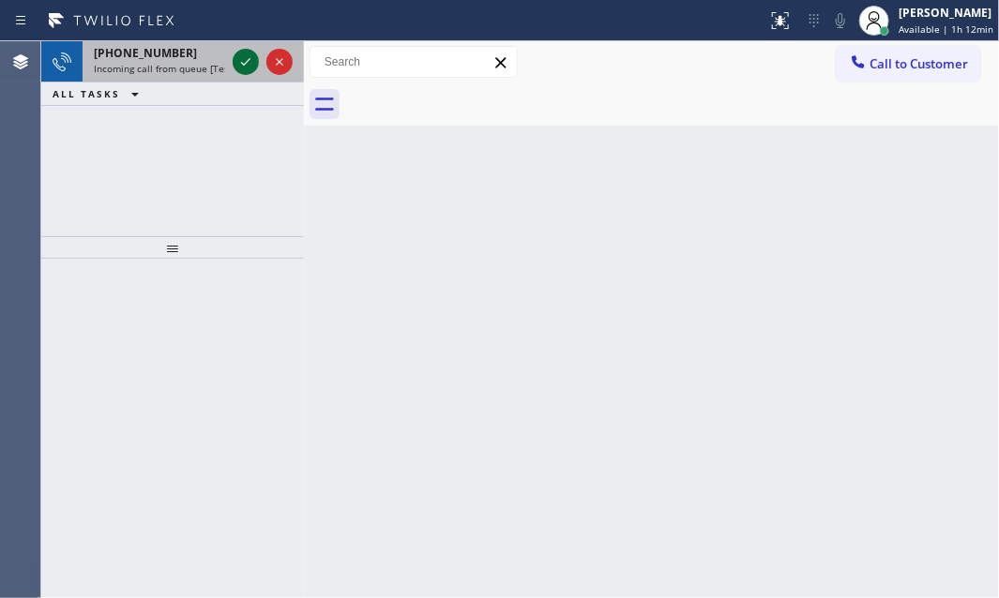
click at [235, 61] on icon at bounding box center [246, 62] width 23 height 23
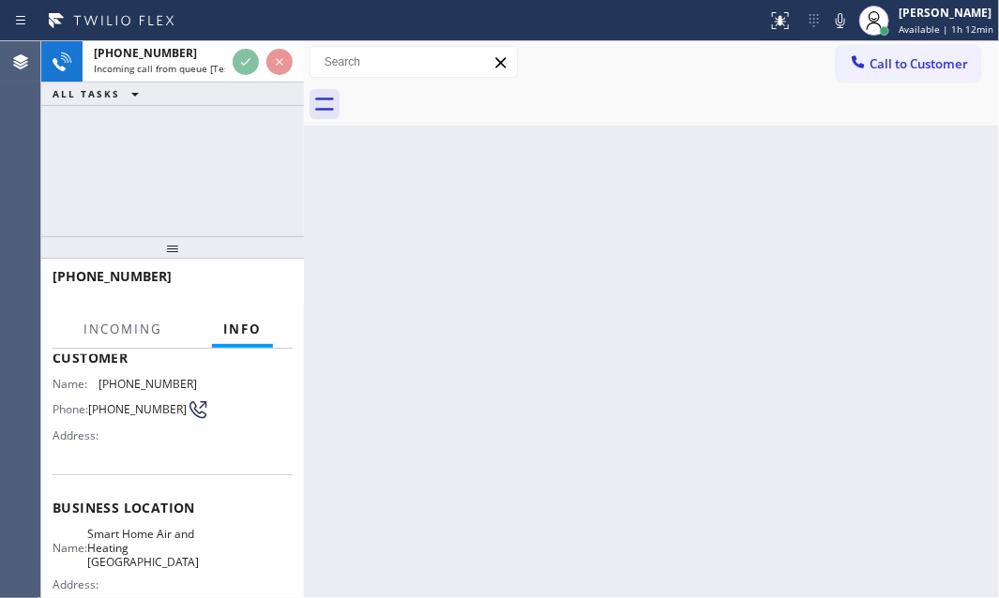
scroll to position [170, 0]
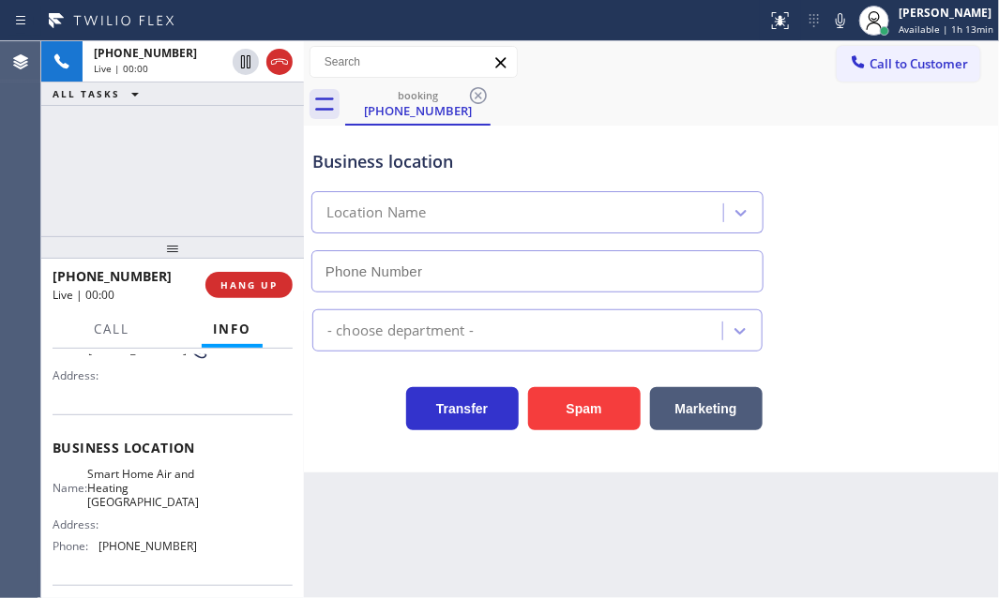
type input "[PHONE_NUMBER]"
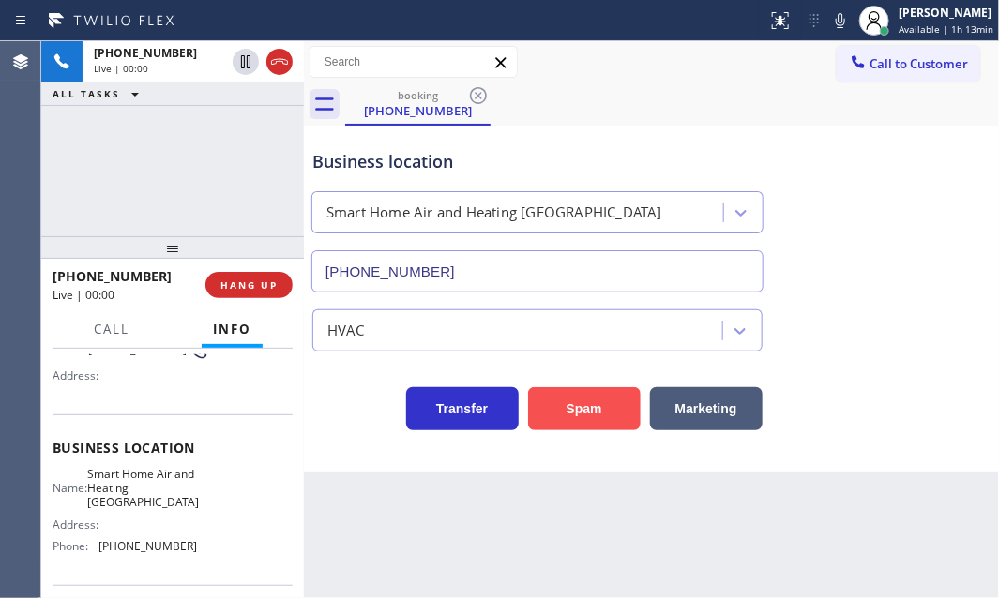
click at [585, 413] on button "Spam" at bounding box center [584, 408] width 113 height 43
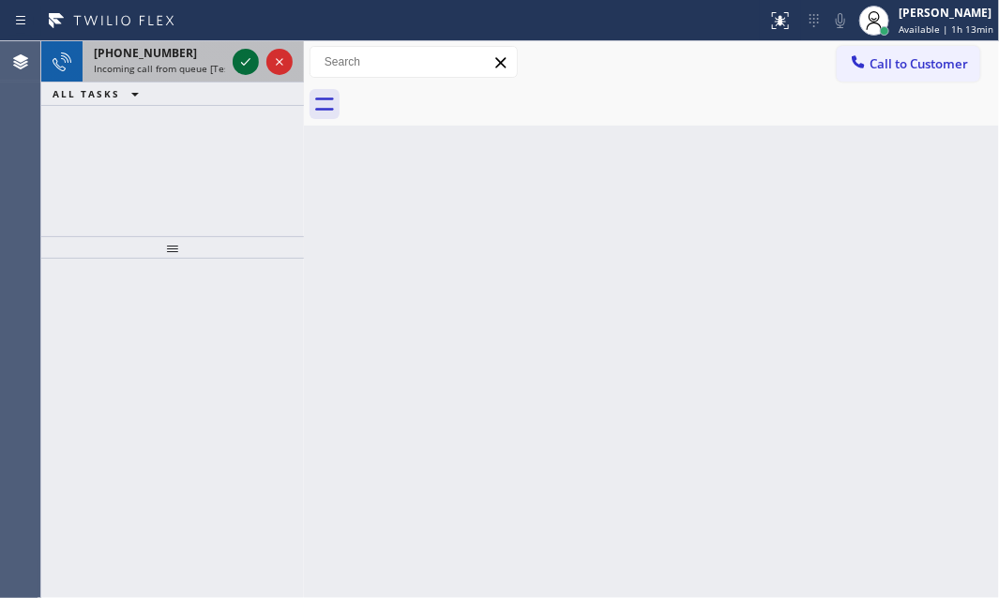
click at [244, 62] on icon at bounding box center [246, 62] width 23 height 23
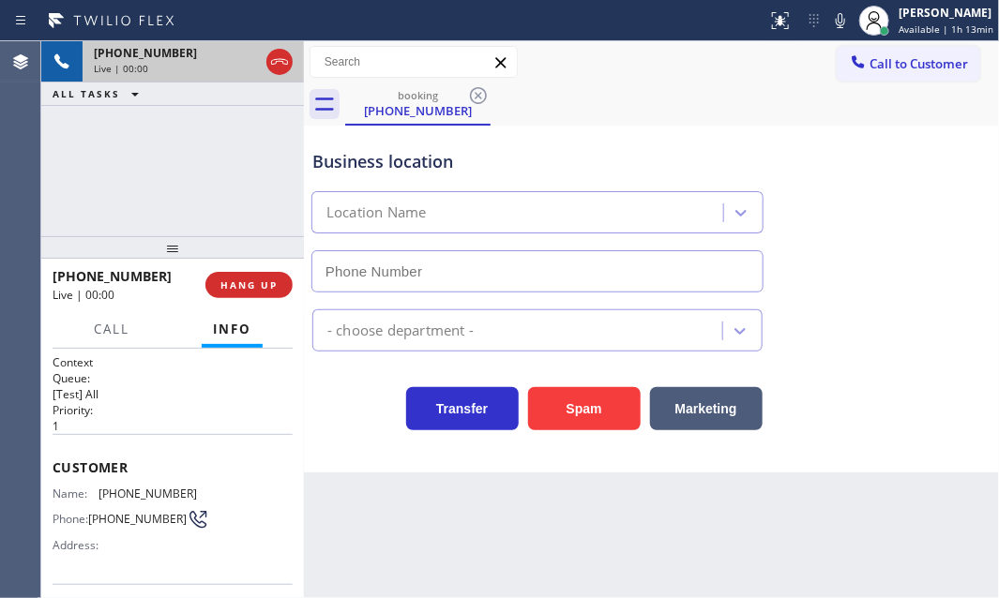
type input "[PHONE_NUMBER]"
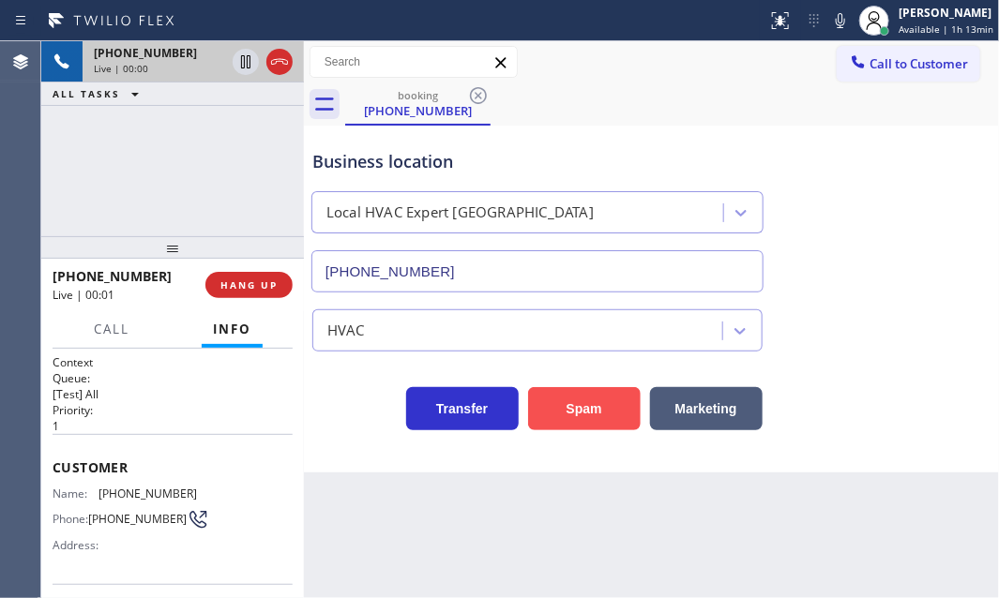
drag, startPoint x: 585, startPoint y: 412, endPoint x: 594, endPoint y: 402, distance: 12.6
click at [592, 402] on button "Spam" at bounding box center [584, 408] width 113 height 43
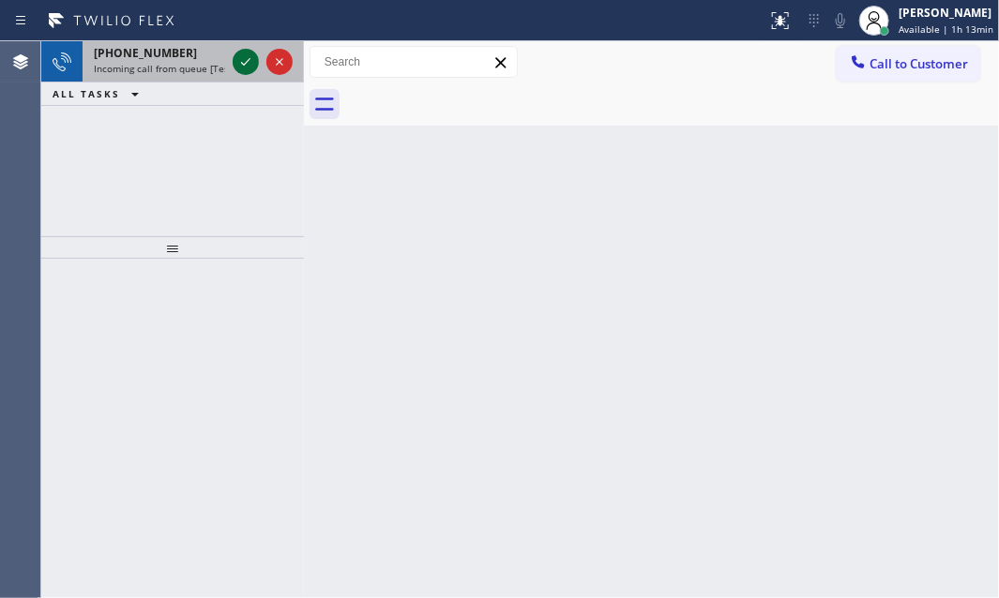
click at [246, 67] on icon at bounding box center [246, 62] width 23 height 23
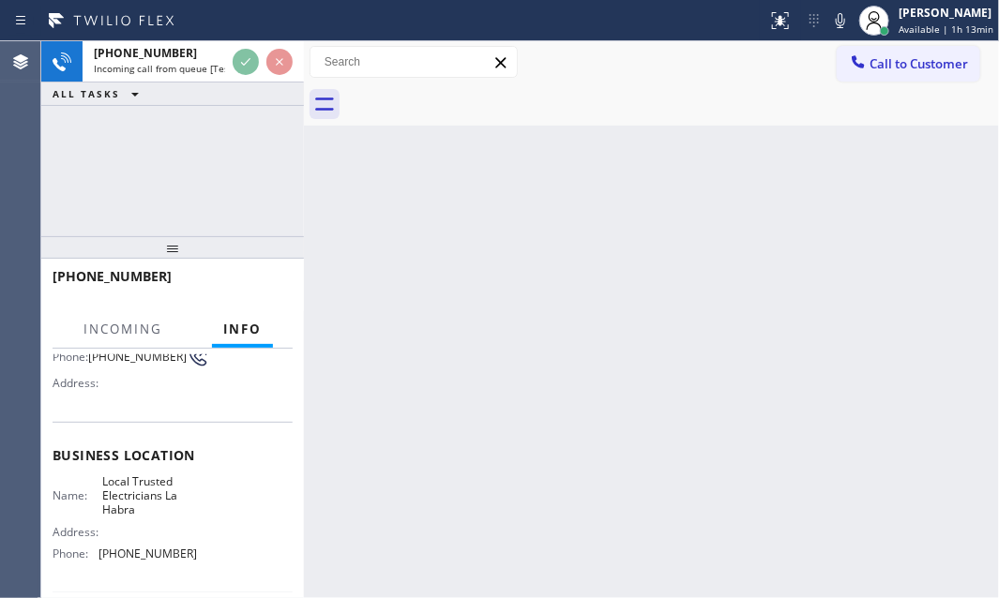
scroll to position [170, 0]
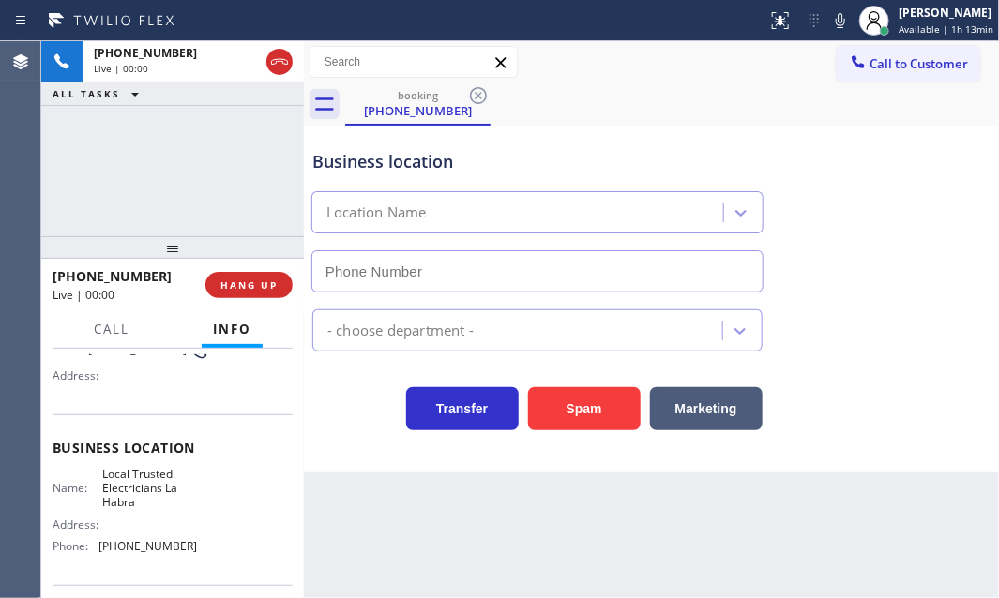
type input "[PHONE_NUMBER]"
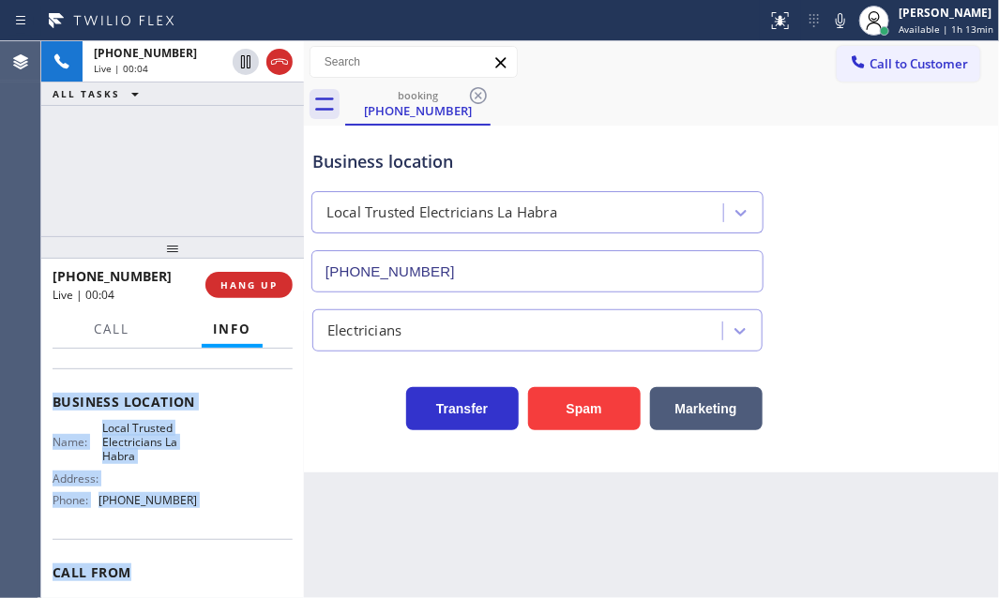
scroll to position [255, 0]
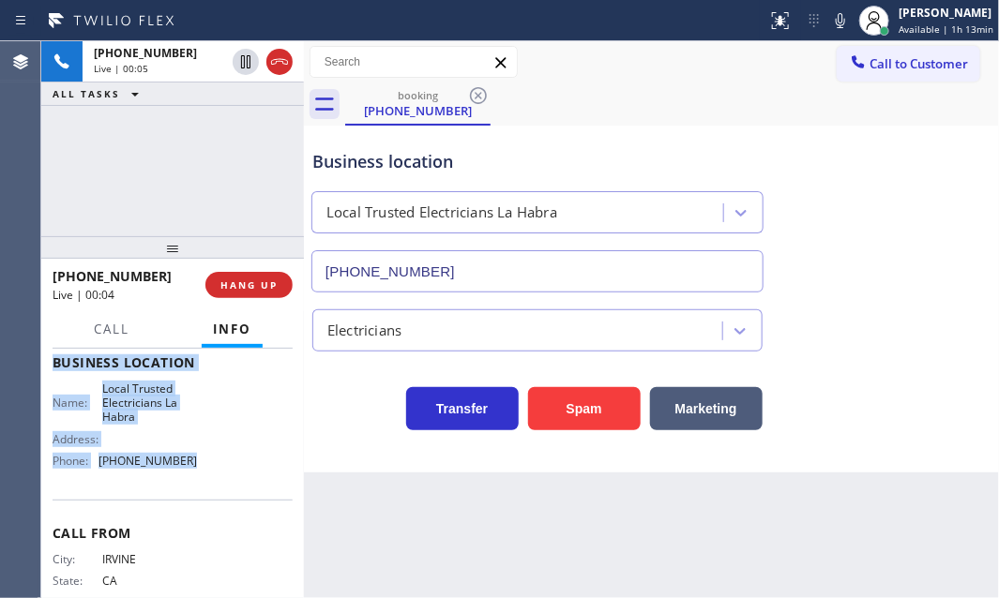
drag, startPoint x: 53, startPoint y: 463, endPoint x: 197, endPoint y: 482, distance: 144.7
click at [197, 482] on div "Context Queue: [Test] All Priority: 1 Customer Name: [PHONE_NUMBER] Phone: [PHO…" at bounding box center [173, 370] width 240 height 543
copy div "Customer Name: [PHONE_NUMBER] Phone: [PHONE_NUMBER] Address: Business location …"
click at [275, 282] on span "HANG UP" at bounding box center [248, 285] width 57 height 13
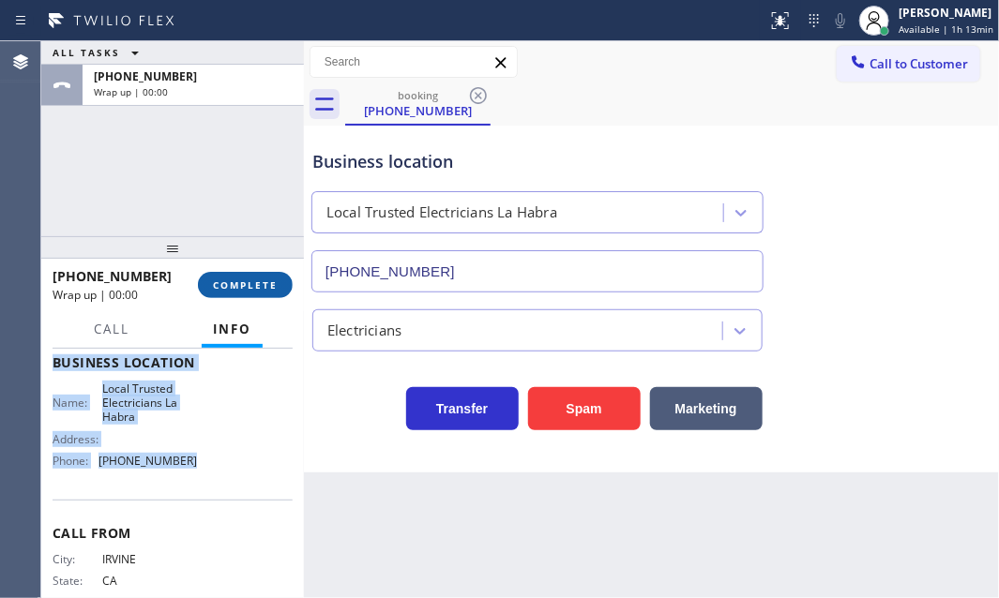
click at [235, 289] on span "COMPLETE" at bounding box center [245, 285] width 65 height 13
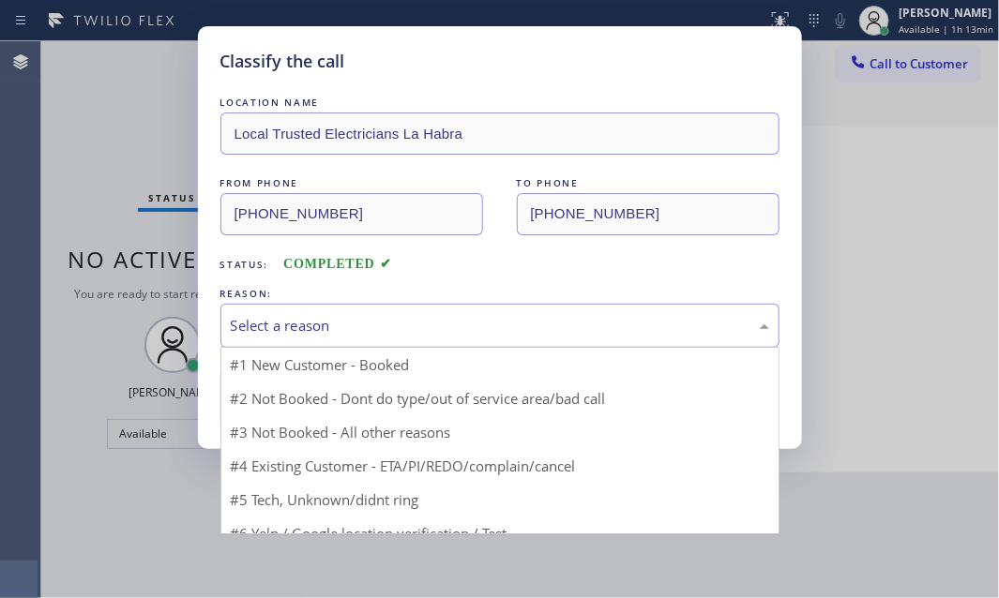
click at [482, 331] on div "Select a reason" at bounding box center [500, 326] width 538 height 22
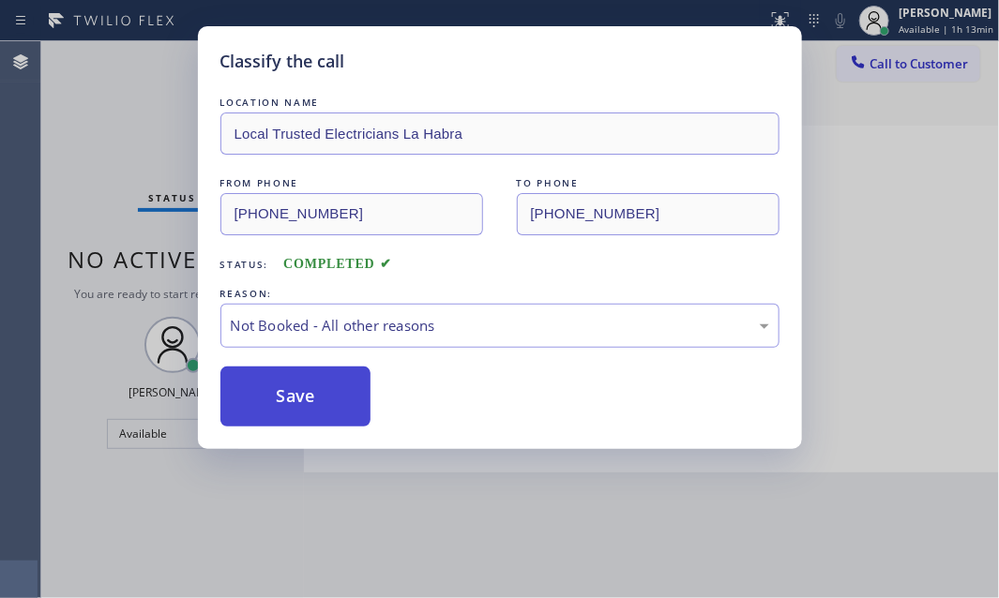
click at [304, 405] on button "Save" at bounding box center [295, 397] width 151 height 60
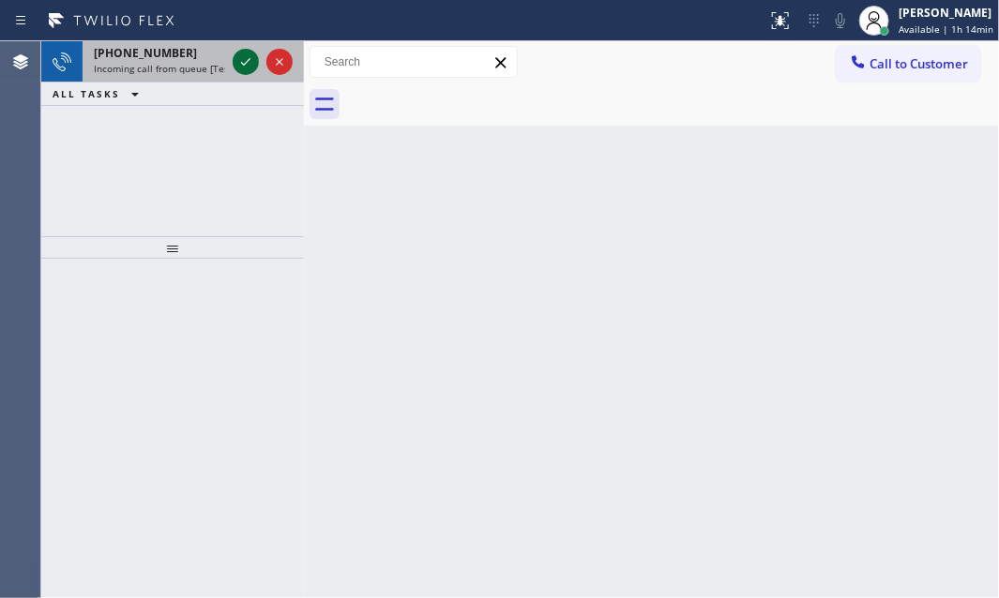
click at [244, 55] on icon at bounding box center [246, 62] width 23 height 23
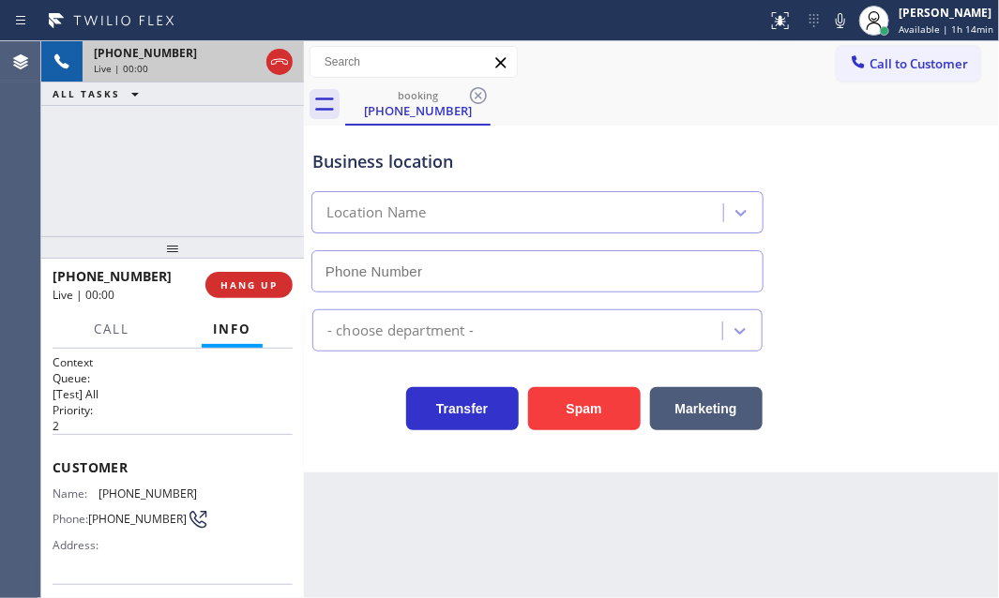
type input "[PHONE_NUMBER]"
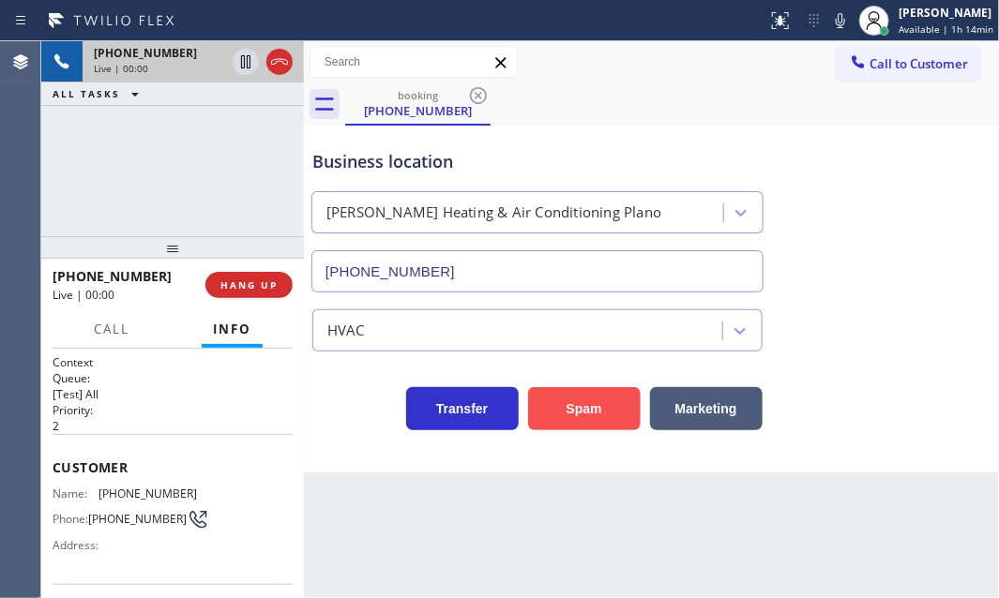
click at [591, 415] on button "Spam" at bounding box center [584, 408] width 113 height 43
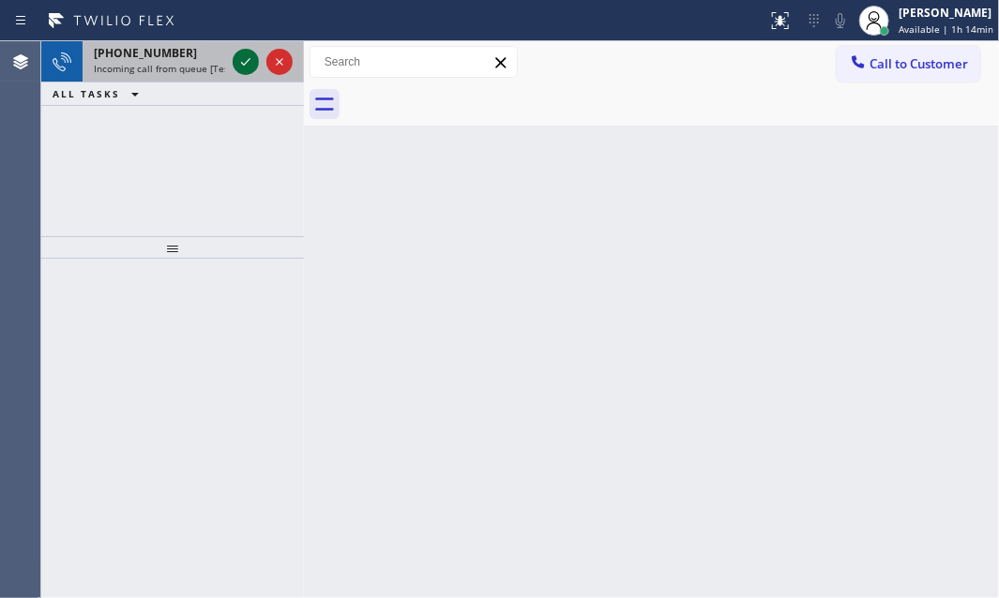
click at [244, 65] on icon at bounding box center [245, 62] width 9 height 8
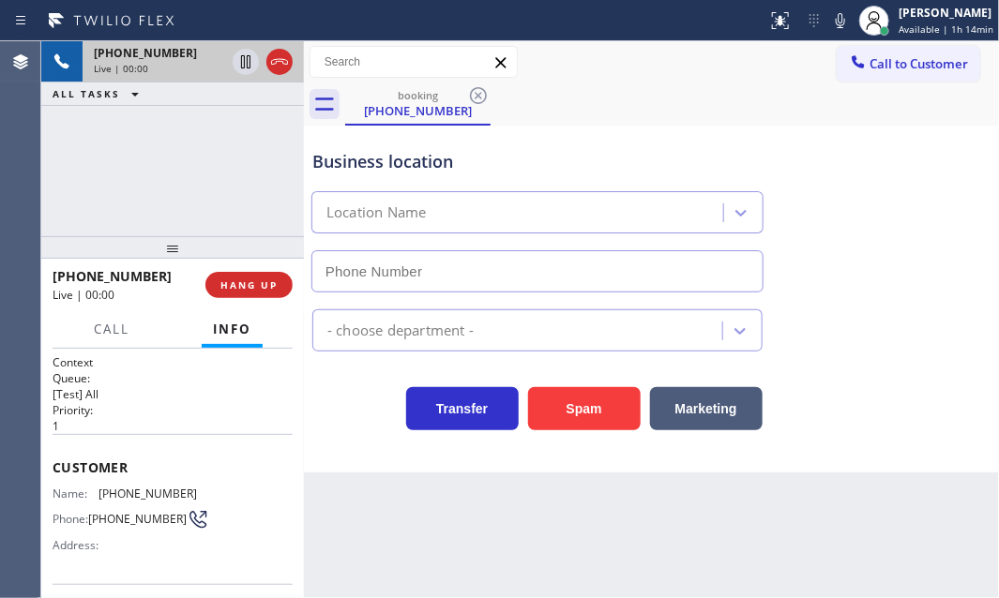
type input "[PHONE_NUMBER]"
click at [189, 411] on h2 "Priority:" at bounding box center [173, 410] width 240 height 16
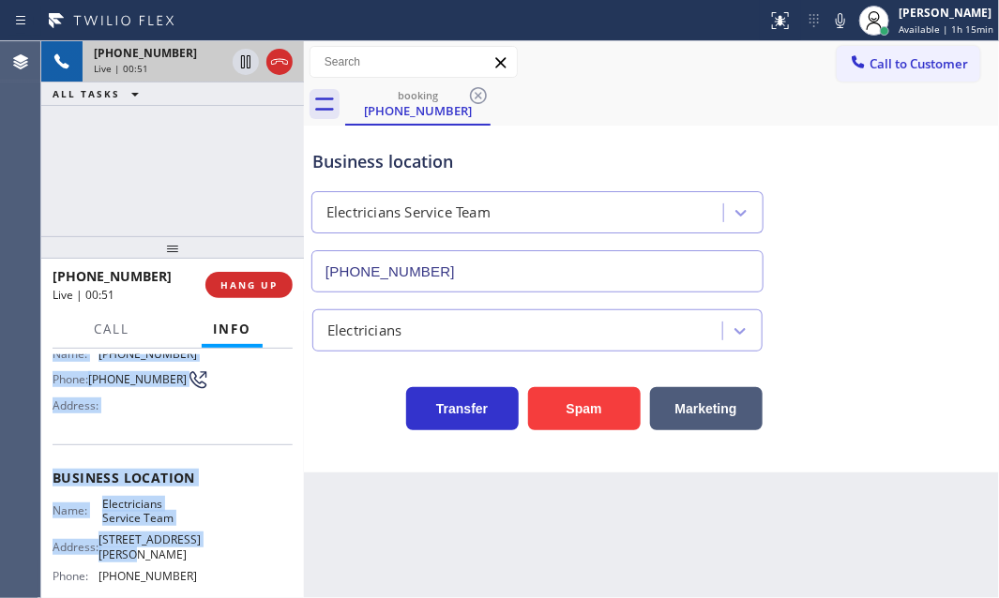
scroll to position [170, 0]
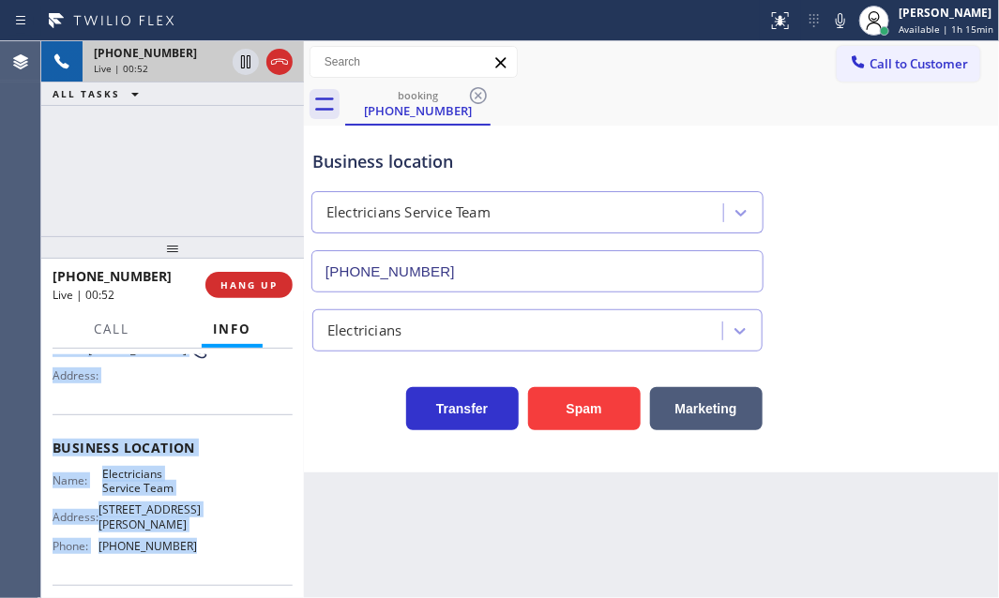
drag, startPoint x: 52, startPoint y: 457, endPoint x: 253, endPoint y: 553, distance: 223.6
click at [192, 551] on div "Context Queue: [Test] All Priority: 1 Customer Name: [PHONE_NUMBER] Phone: [PHO…" at bounding box center [173, 463] width 240 height 557
copy div "Customer Name: [PHONE_NUMBER] Phone: [PHONE_NUMBER] Address: Business location …"
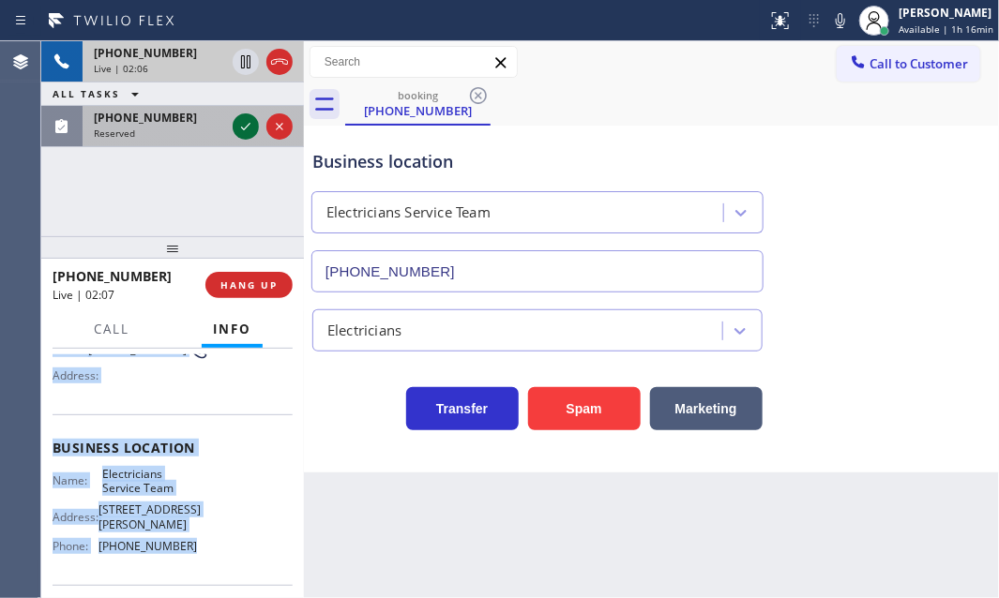
click at [244, 130] on icon at bounding box center [246, 126] width 23 height 23
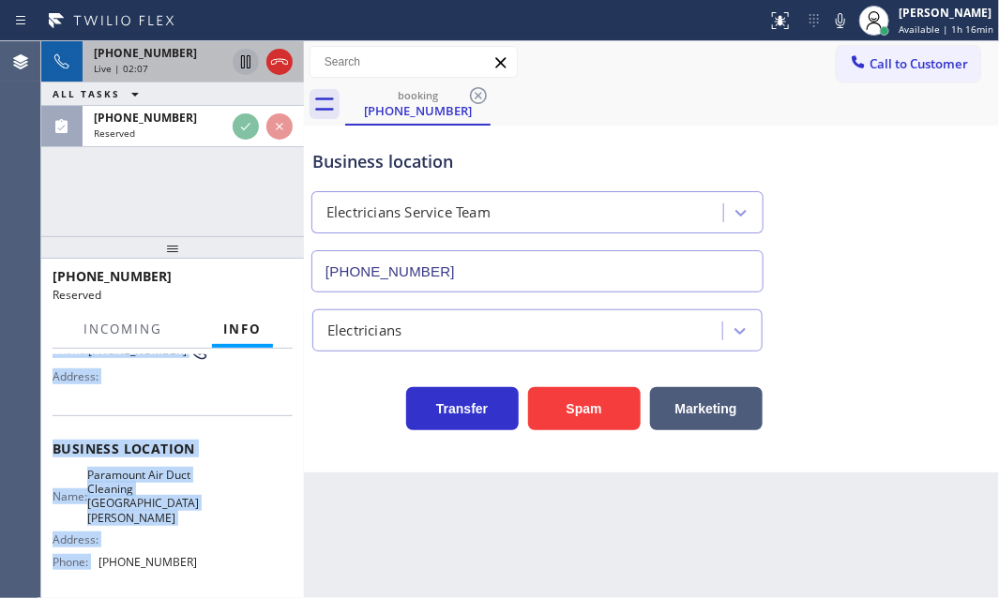
click at [235, 65] on icon at bounding box center [246, 62] width 23 height 23
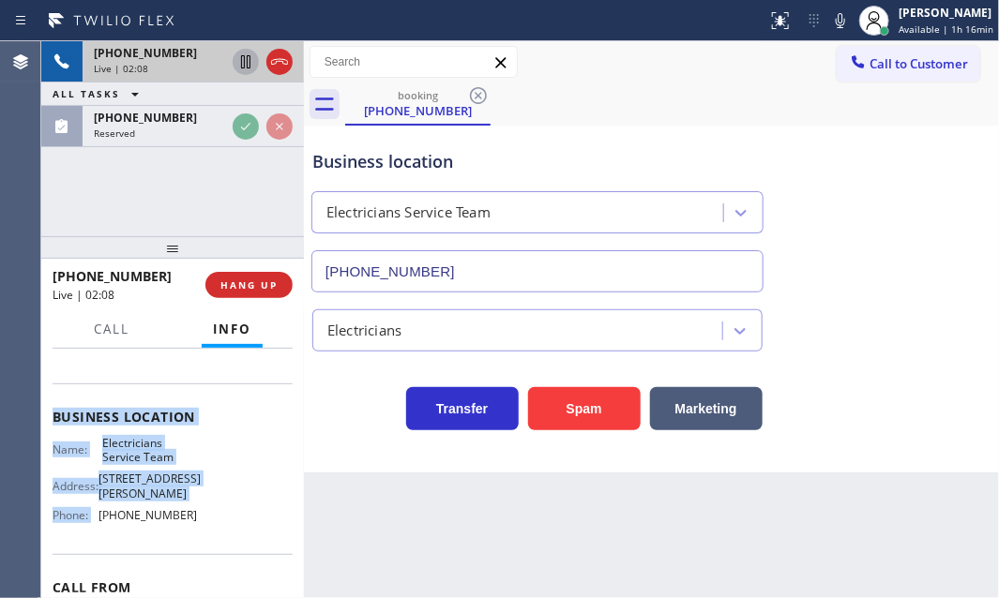
scroll to position [170, 0]
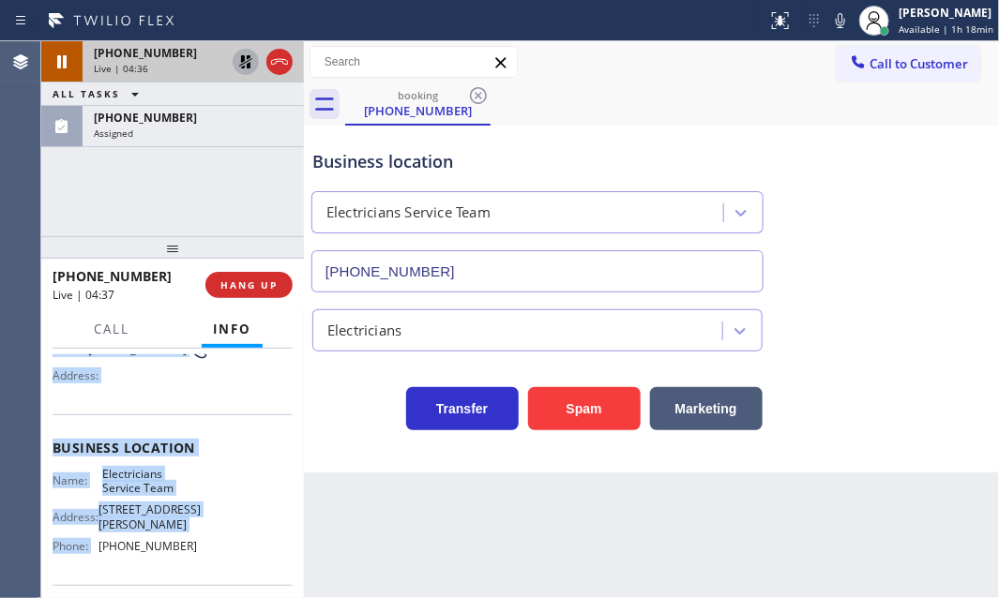
click at [235, 59] on icon at bounding box center [246, 62] width 23 height 23
click at [284, 65] on icon at bounding box center [279, 62] width 23 height 23
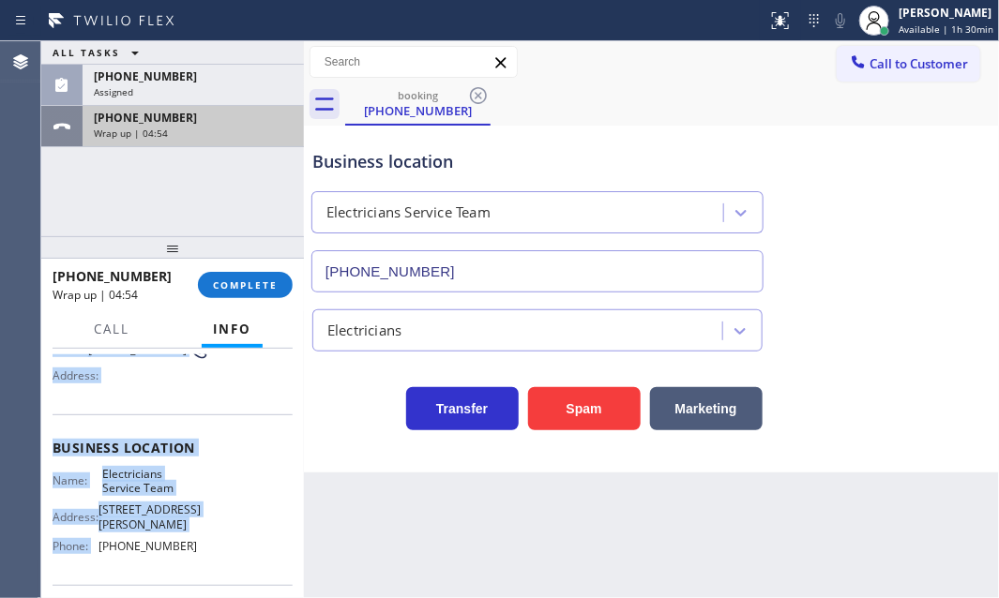
click at [255, 118] on div "[PHONE_NUMBER]" at bounding box center [193, 118] width 199 height 16
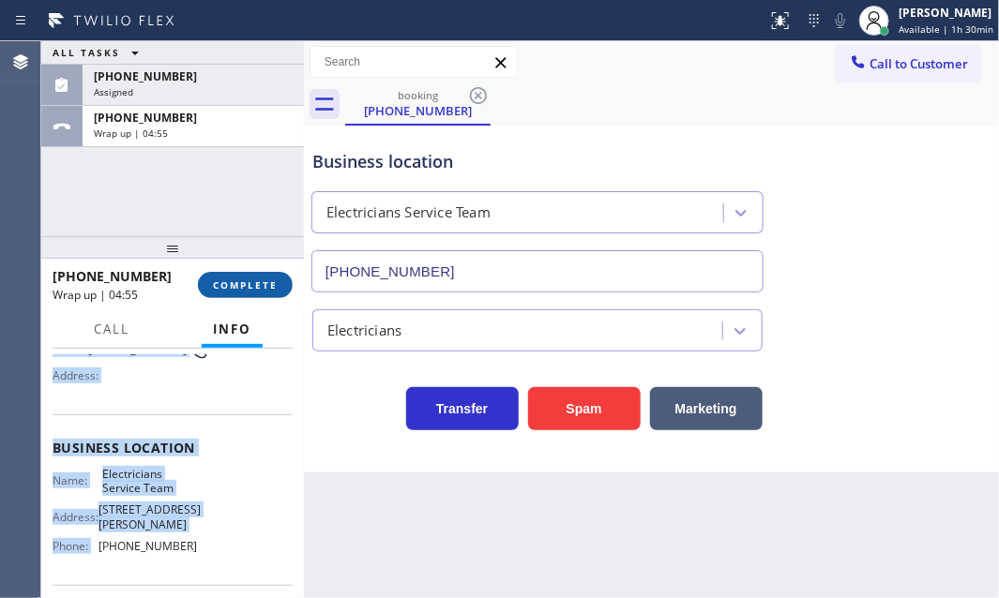
click at [258, 285] on span "COMPLETE" at bounding box center [245, 285] width 65 height 13
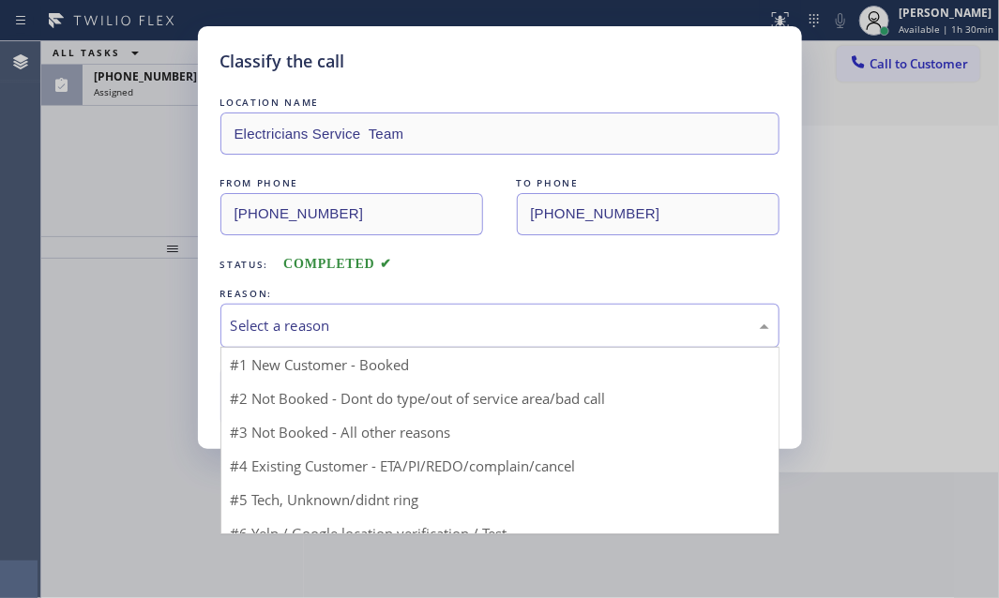
click at [470, 337] on div "Select a reason" at bounding box center [499, 326] width 559 height 44
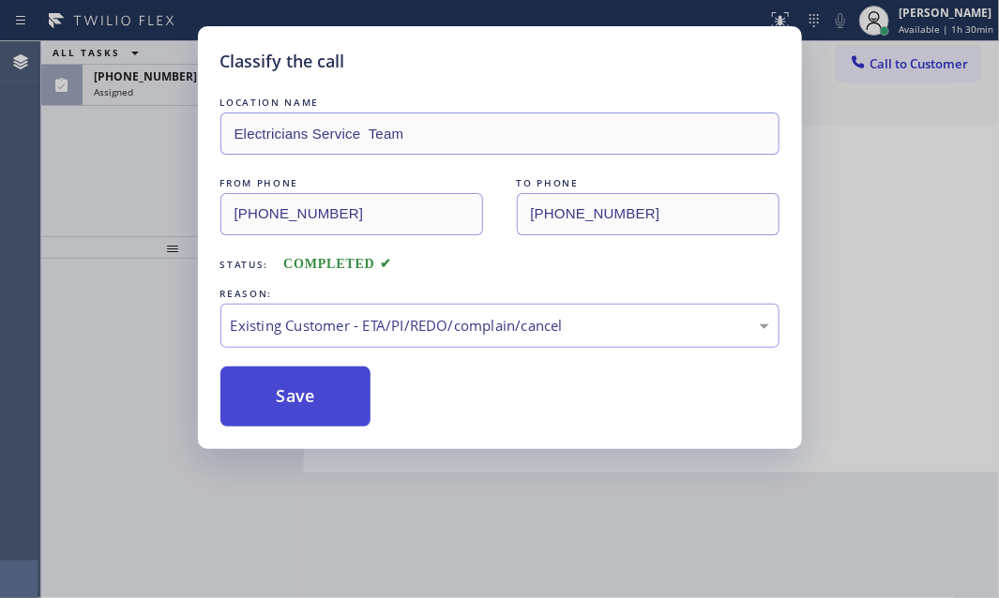
click at [311, 386] on button "Save" at bounding box center [295, 397] width 151 height 60
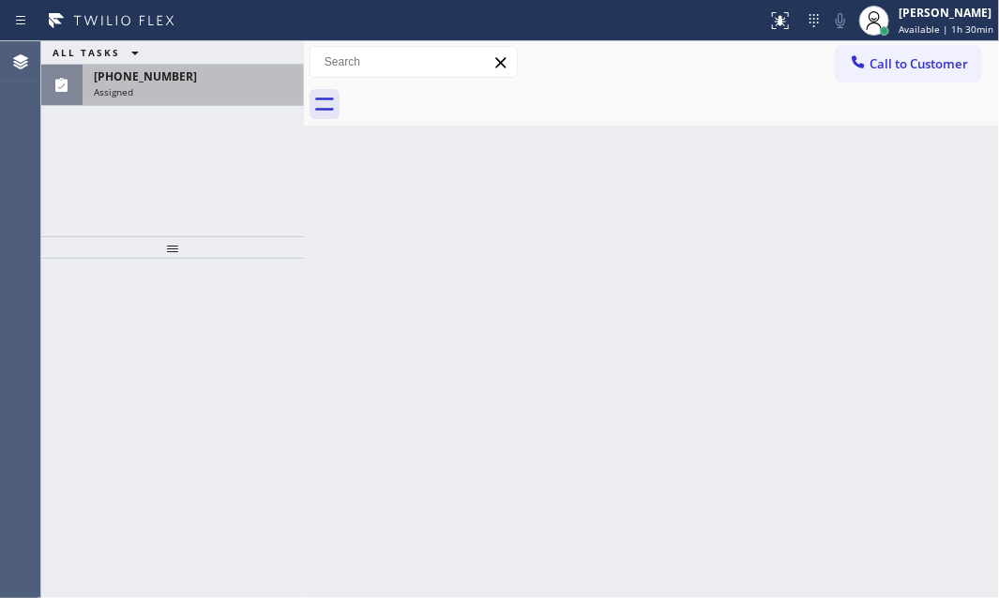
click at [178, 90] on div "Assigned" at bounding box center [193, 91] width 199 height 13
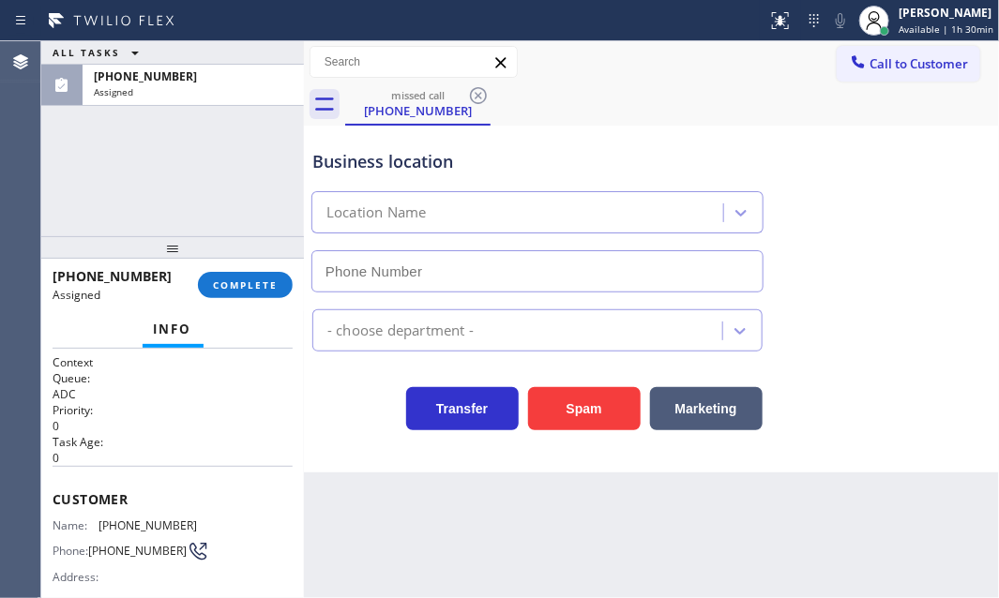
type input "[PHONE_NUMBER]"
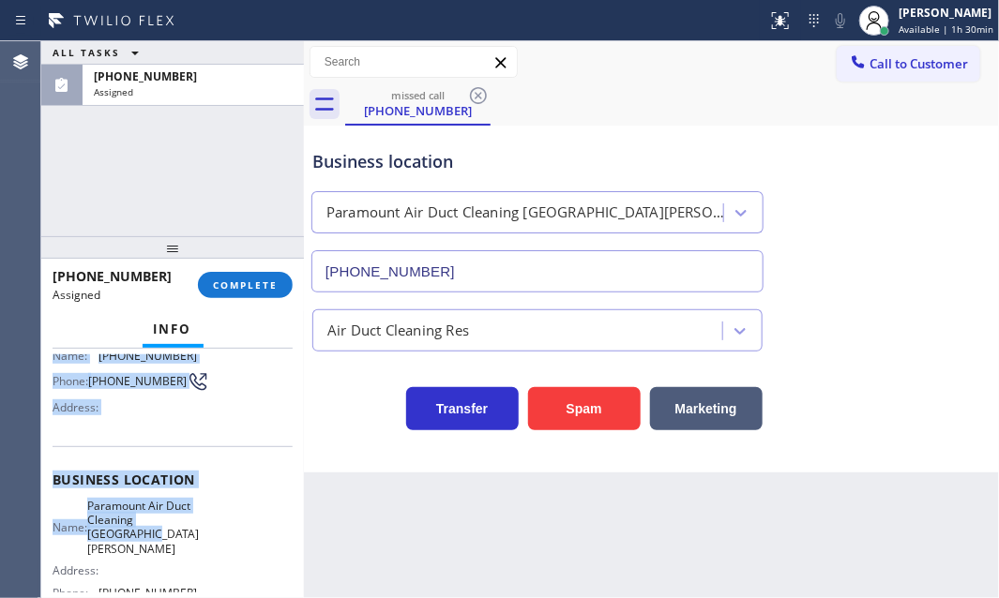
scroll to position [255, 0]
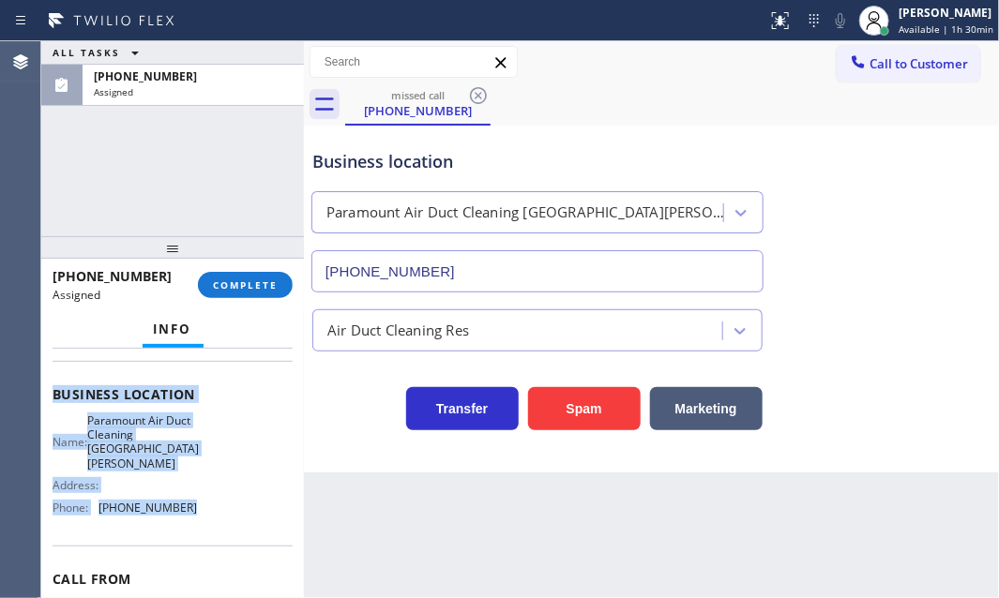
drag, startPoint x: 105, startPoint y: 509, endPoint x: 187, endPoint y: 530, distance: 84.2
click at [187, 530] on div "Context Queue: ADC Priority: 0 Task Age: [DEMOGRAPHIC_DATA] minute(s) Customer …" at bounding box center [172, 474] width 263 height 250
copy div "Customer Name: [PHONE_NUMBER] Phone: [PHONE_NUMBER] Address: Business location …"
click at [260, 290] on span "COMPLETE" at bounding box center [245, 285] width 65 height 13
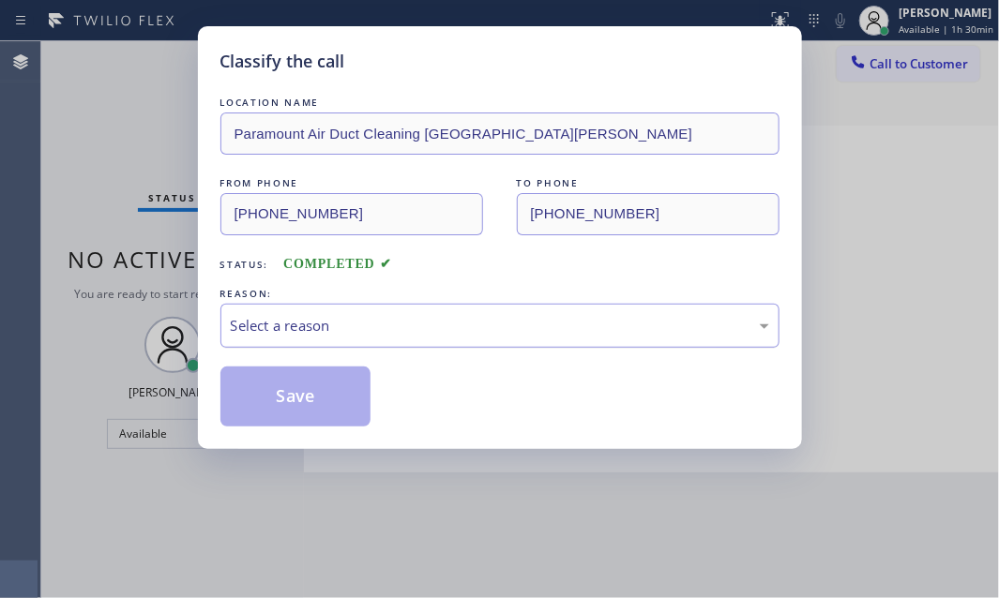
click at [388, 326] on div "Select a reason" at bounding box center [500, 326] width 538 height 22
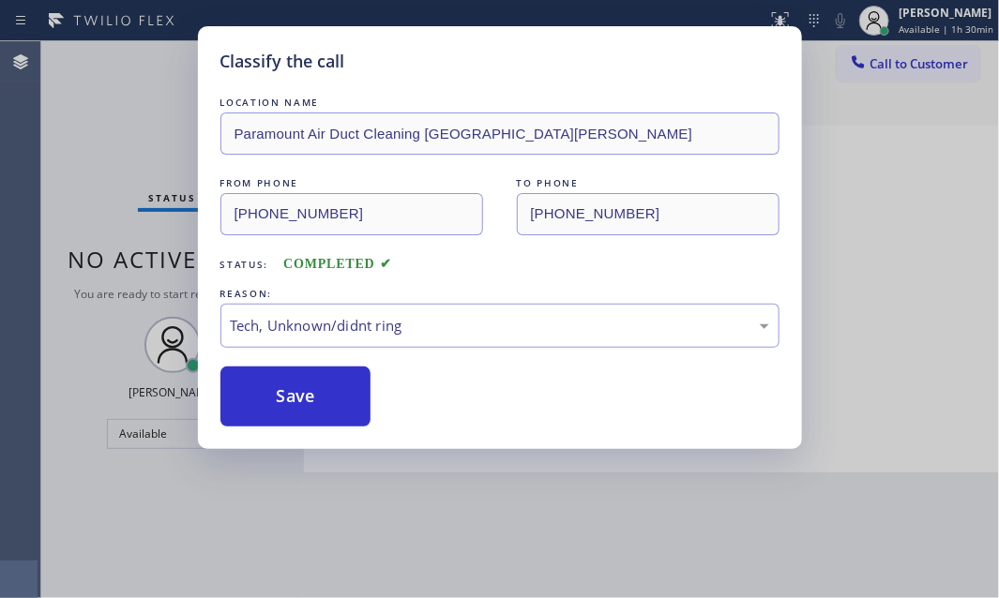
drag, startPoint x: 328, startPoint y: 460, endPoint x: 320, endPoint y: 446, distance: 16.4
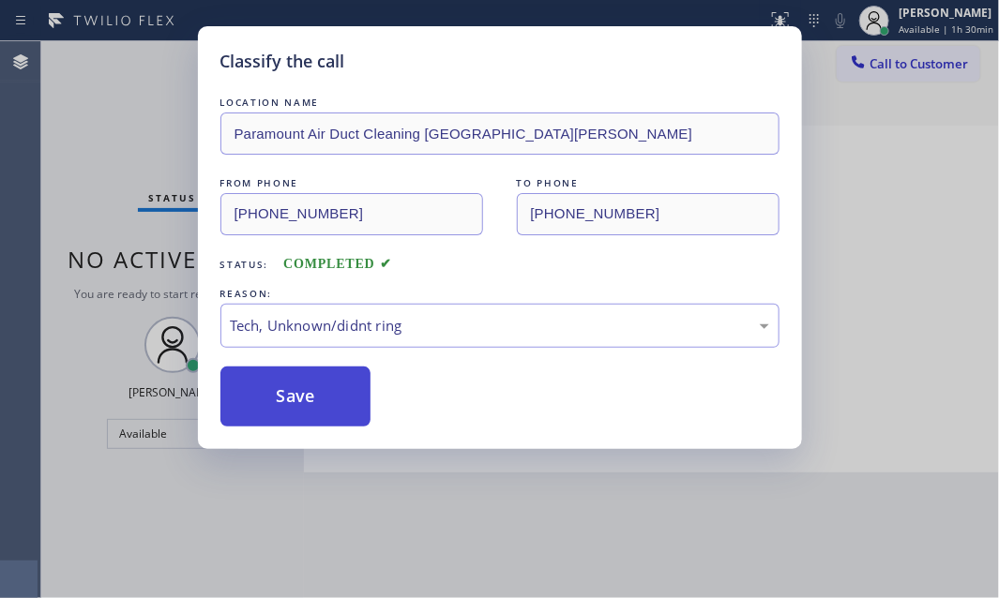
click at [309, 401] on button "Save" at bounding box center [295, 397] width 151 height 60
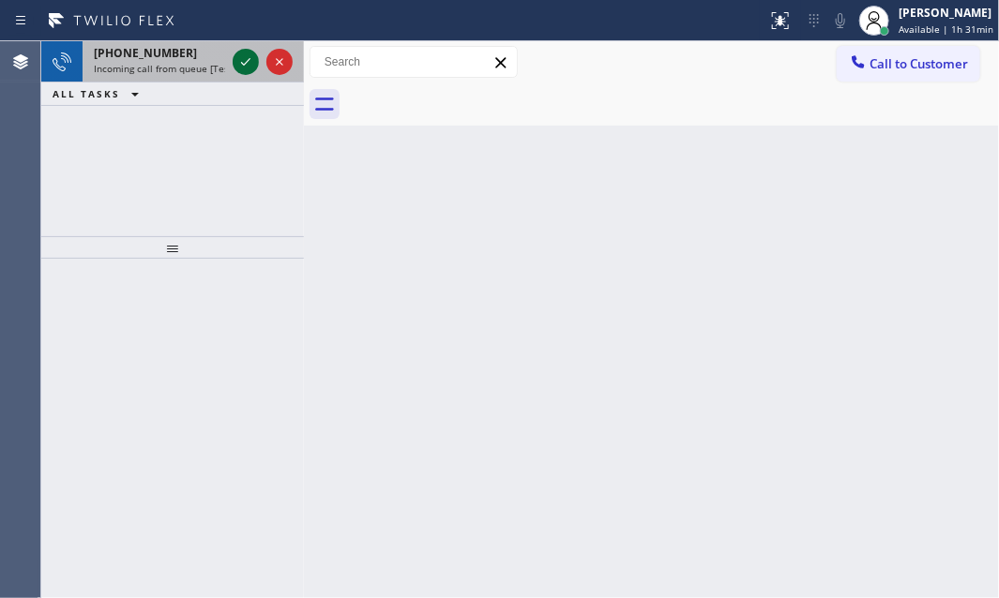
click at [255, 59] on icon at bounding box center [246, 62] width 23 height 23
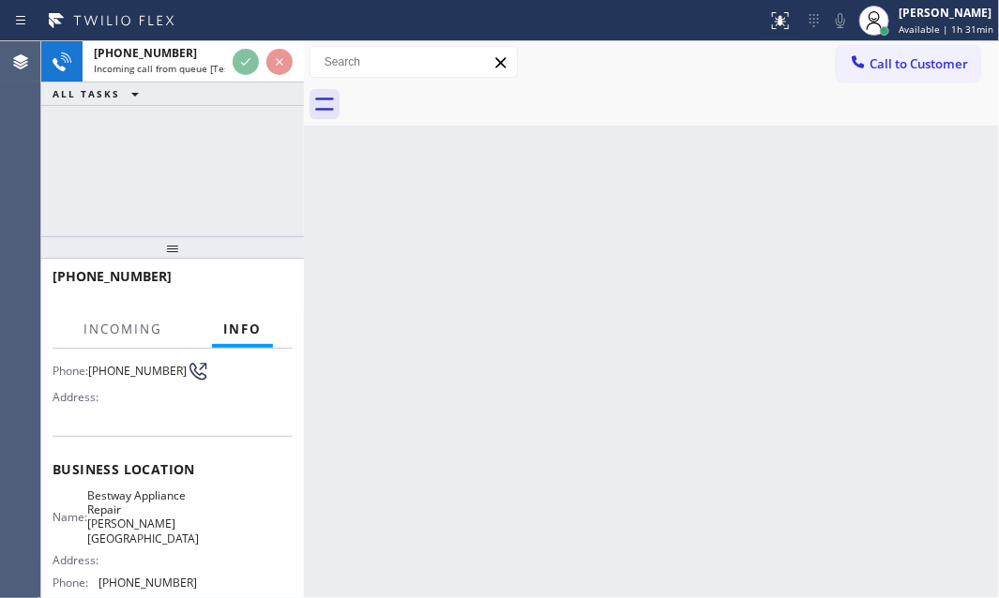
scroll to position [170, 0]
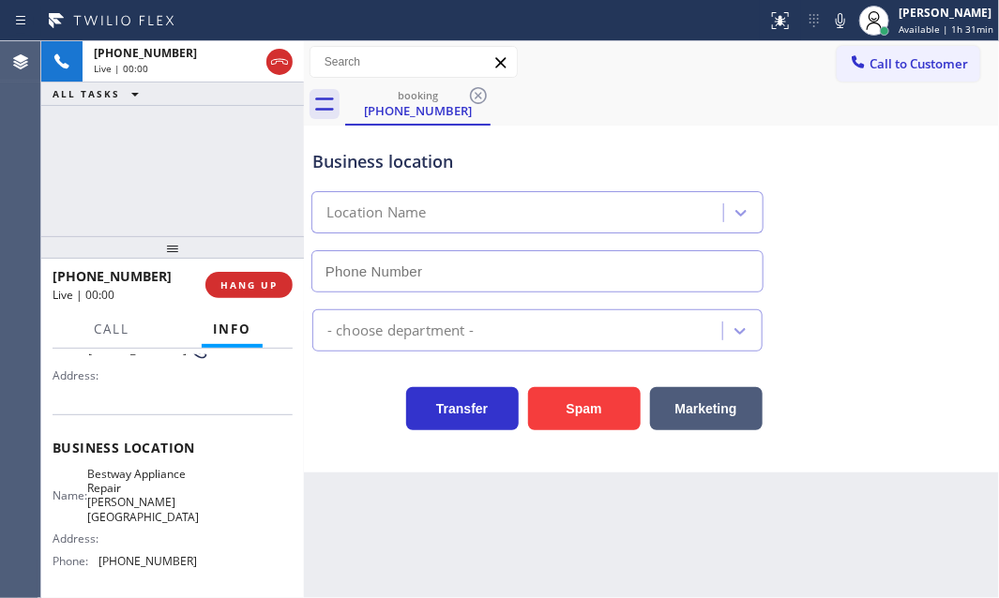
type input "[PHONE_NUMBER]"
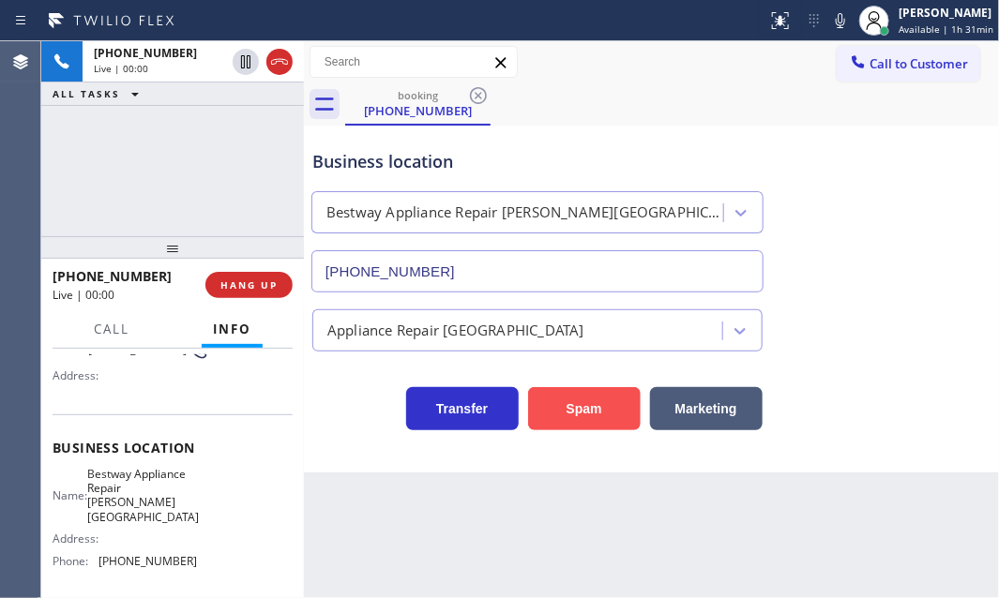
click at [582, 406] on button "Spam" at bounding box center [584, 408] width 113 height 43
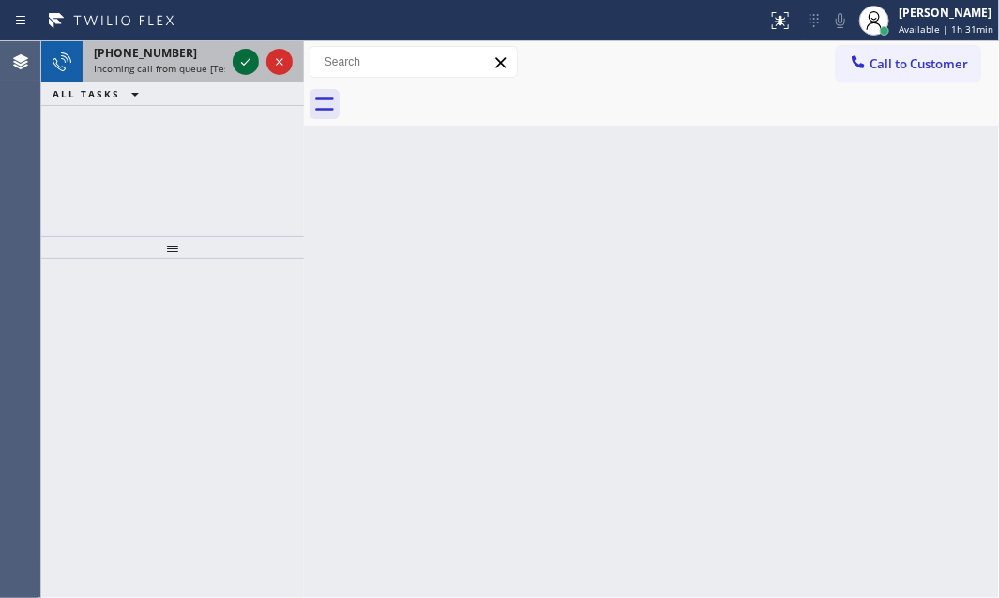
click at [248, 63] on icon at bounding box center [246, 62] width 23 height 23
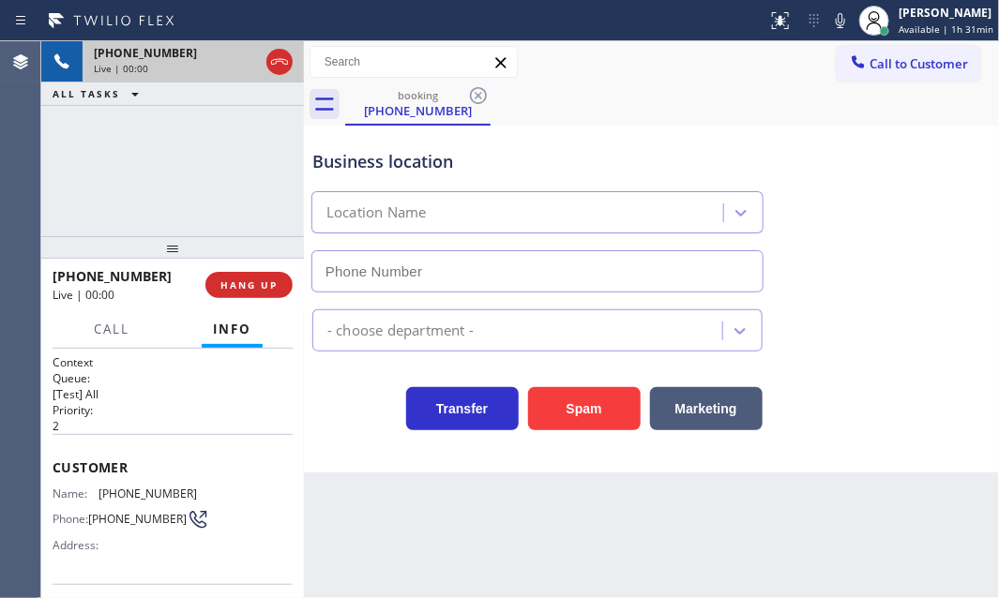
type input "[PHONE_NUMBER]"
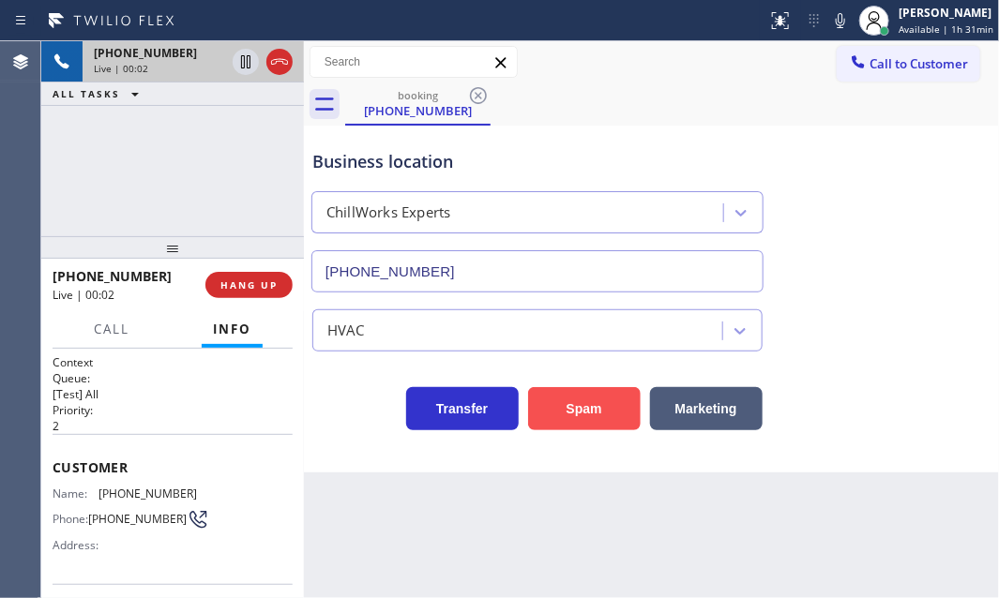
click at [607, 409] on button "Spam" at bounding box center [584, 408] width 113 height 43
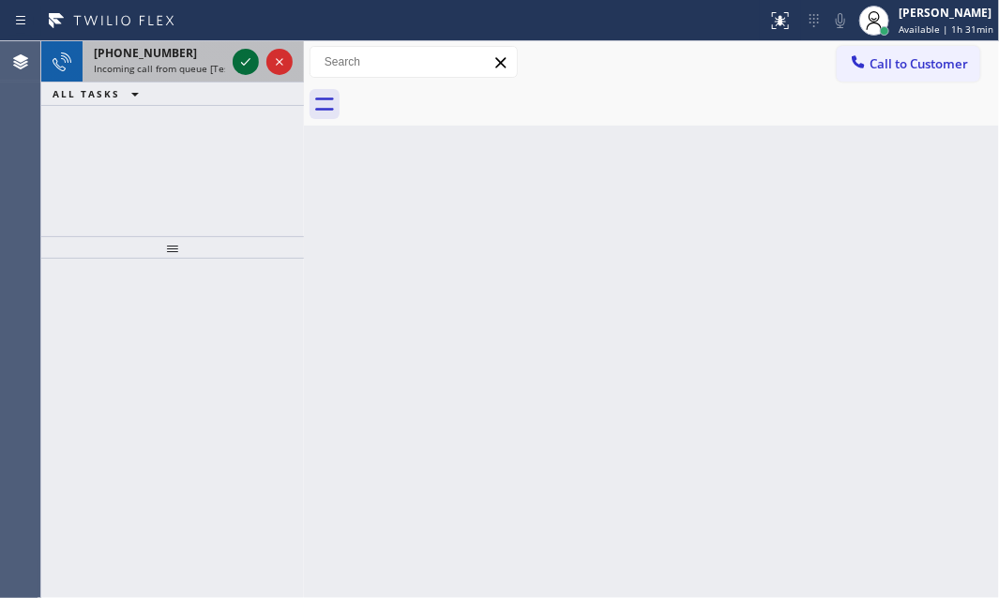
click at [247, 57] on icon at bounding box center [246, 62] width 23 height 23
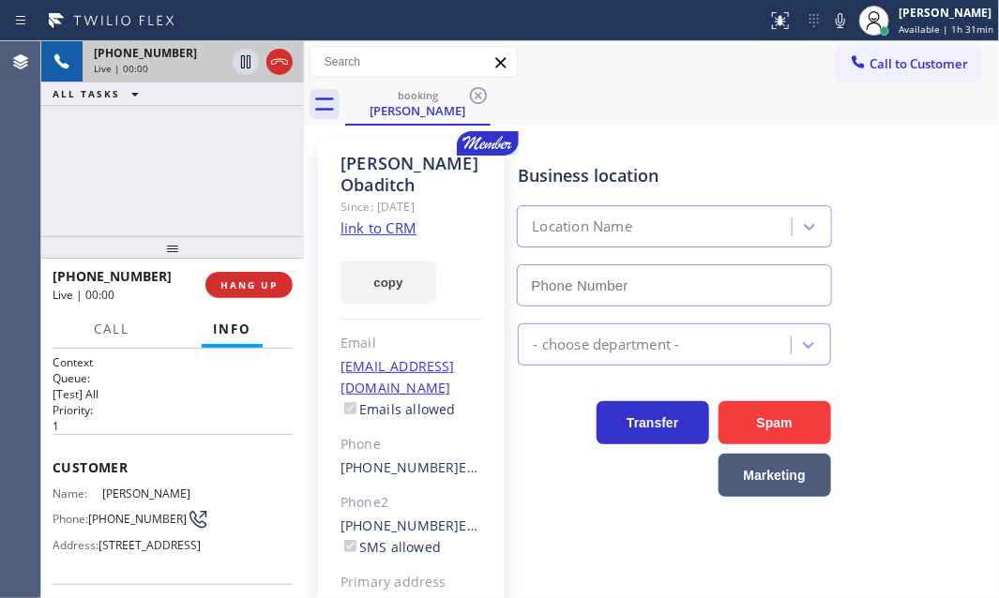
type input "[PHONE_NUMBER]"
click at [248, 64] on icon at bounding box center [246, 62] width 23 height 23
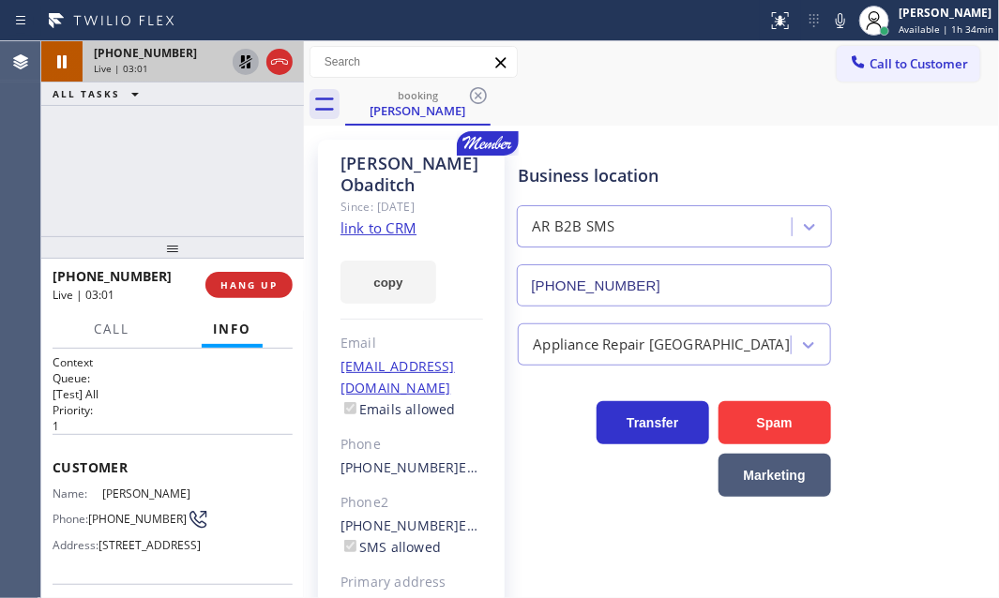
click at [215, 168] on div "[PHONE_NUMBER] Live | 03:01 ALL TASKS ALL TASKS ACTIVE TASKS TASKS IN WRAP UP" at bounding box center [172, 138] width 263 height 195
click at [249, 59] on icon at bounding box center [246, 62] width 23 height 23
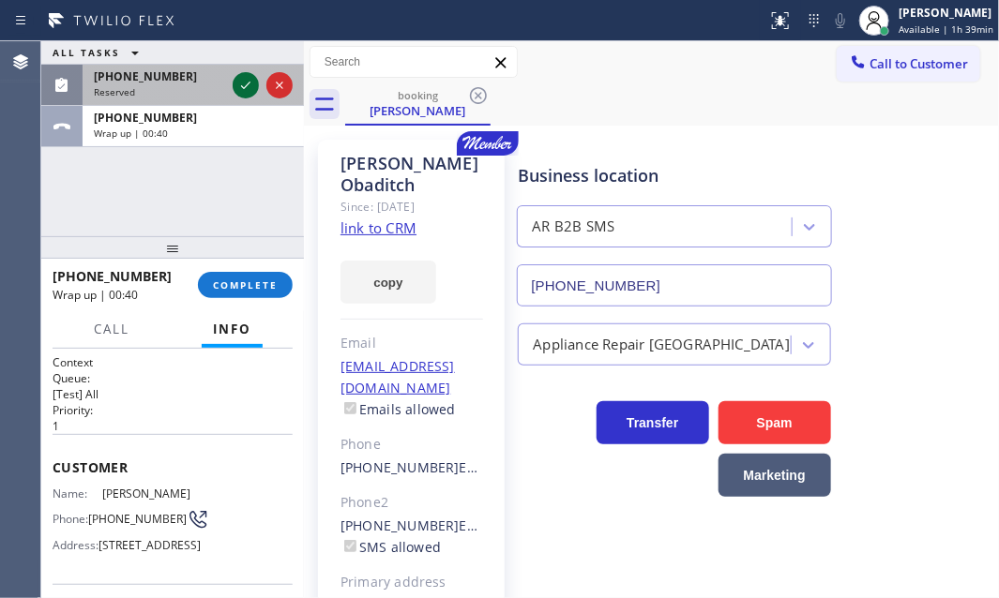
click at [250, 85] on icon at bounding box center [246, 85] width 23 height 23
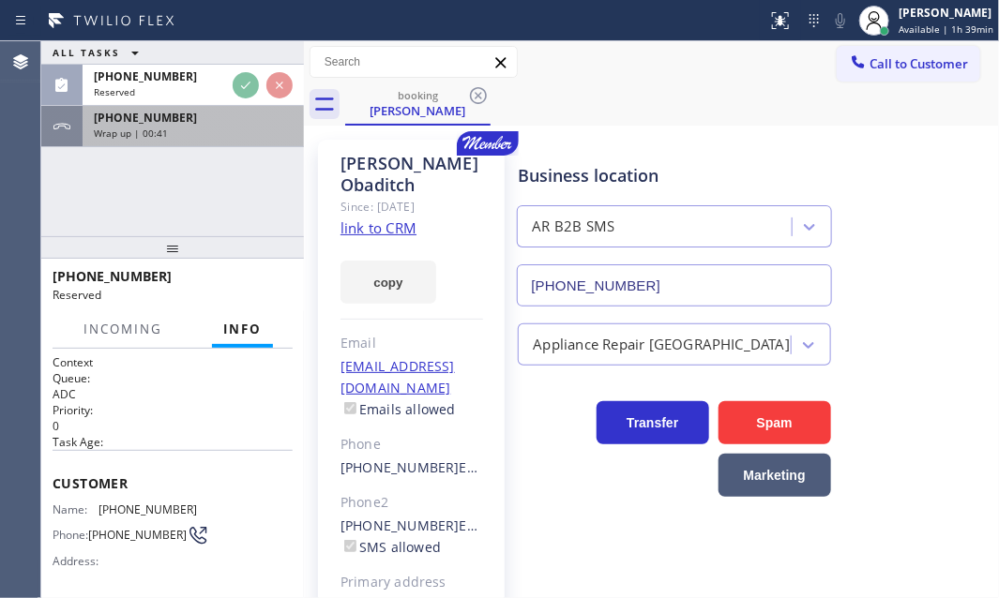
click at [225, 138] on div "Wrap up | 00:41" at bounding box center [193, 133] width 199 height 13
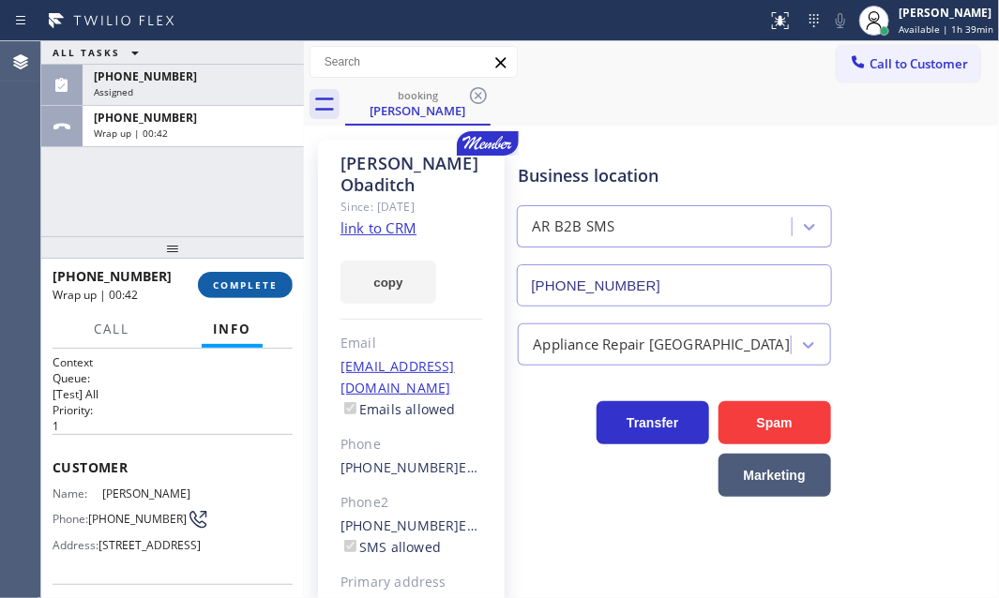
click at [249, 294] on button "COMPLETE" at bounding box center [245, 285] width 95 height 26
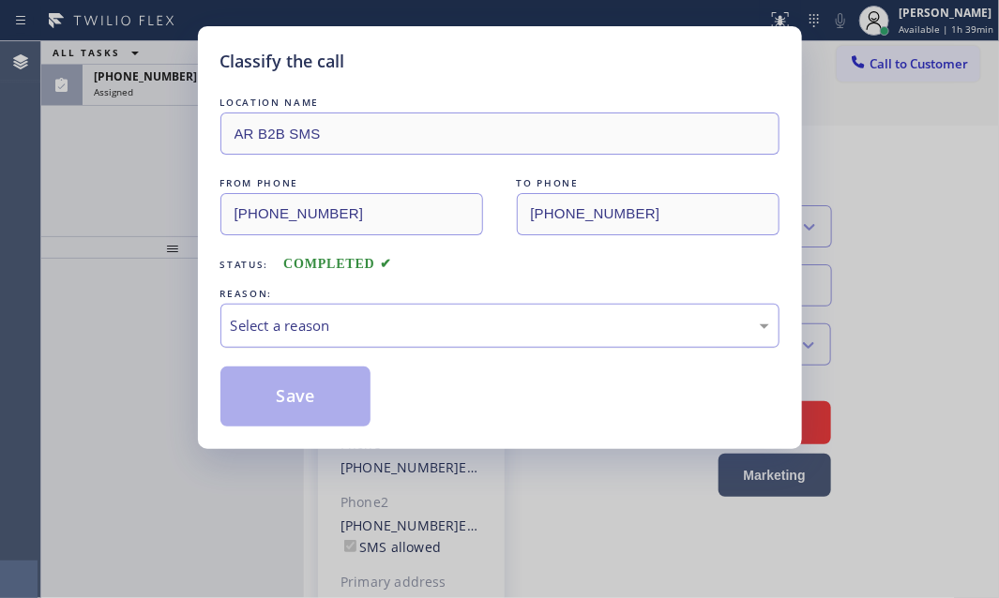
drag, startPoint x: 431, startPoint y: 320, endPoint x: 423, endPoint y: 334, distance: 15.9
click at [429, 322] on div "Select a reason" at bounding box center [500, 326] width 538 height 22
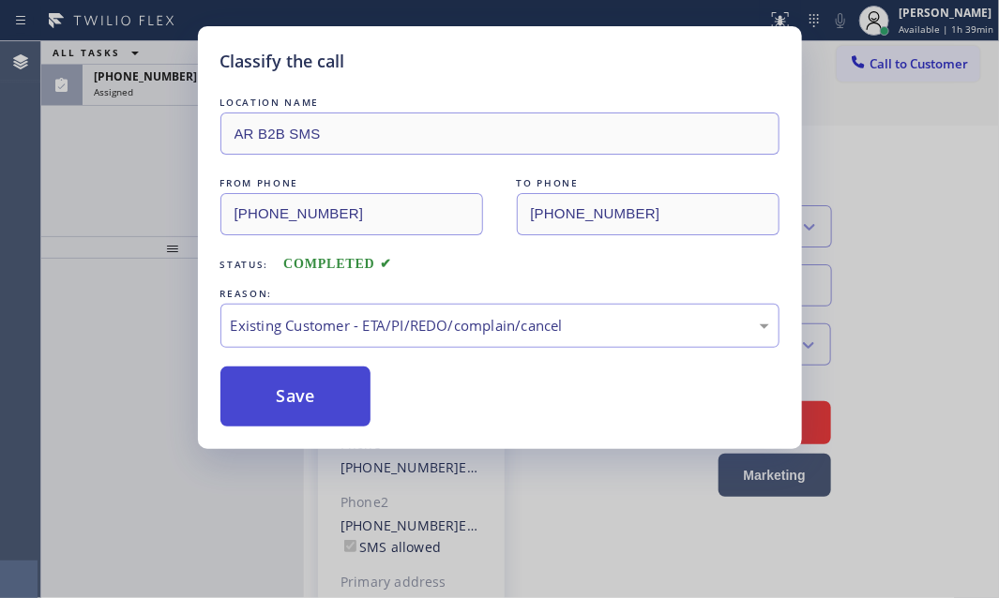
click at [292, 394] on button "Save" at bounding box center [295, 397] width 151 height 60
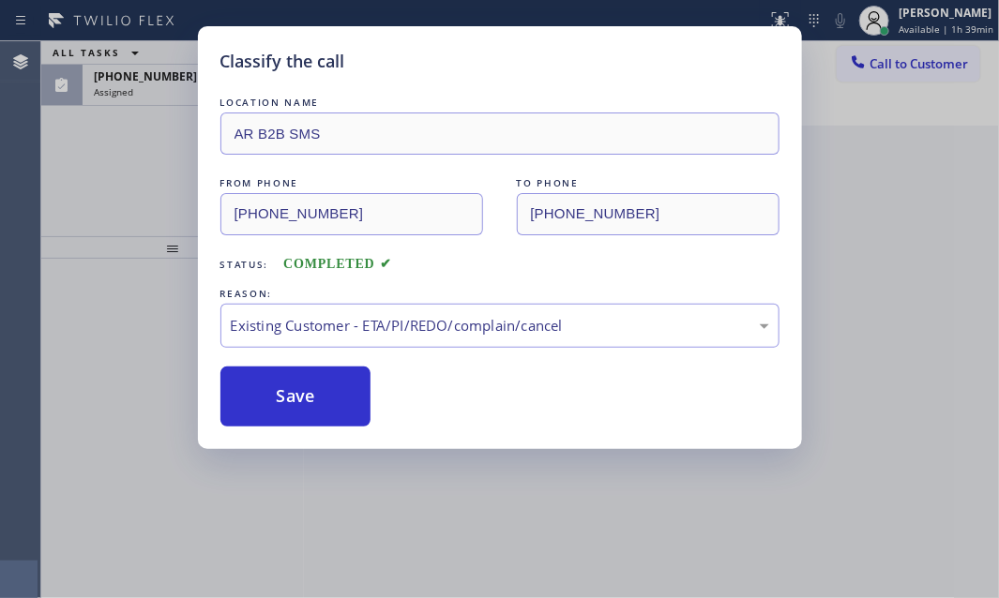
click at [150, 78] on div "Classify the call LOCATION NAME AR B2B SMS FROM PHONE [PHONE_NUMBER] TO PHONE […" at bounding box center [499, 299] width 999 height 598
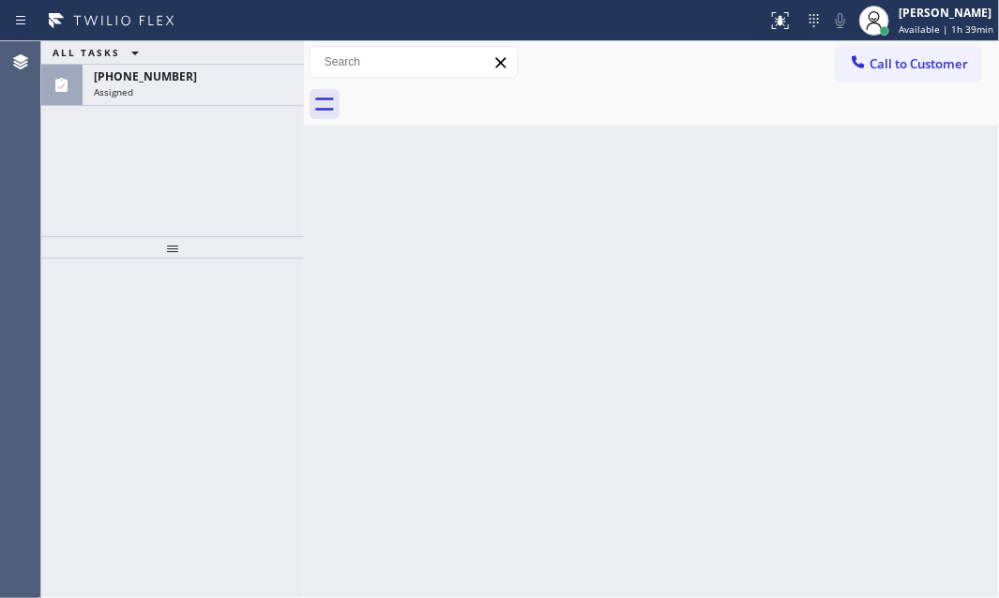
drag, startPoint x: 186, startPoint y: 87, endPoint x: 207, endPoint y: 161, distance: 77.2
click at [186, 88] on div "Assigned" at bounding box center [193, 91] width 199 height 13
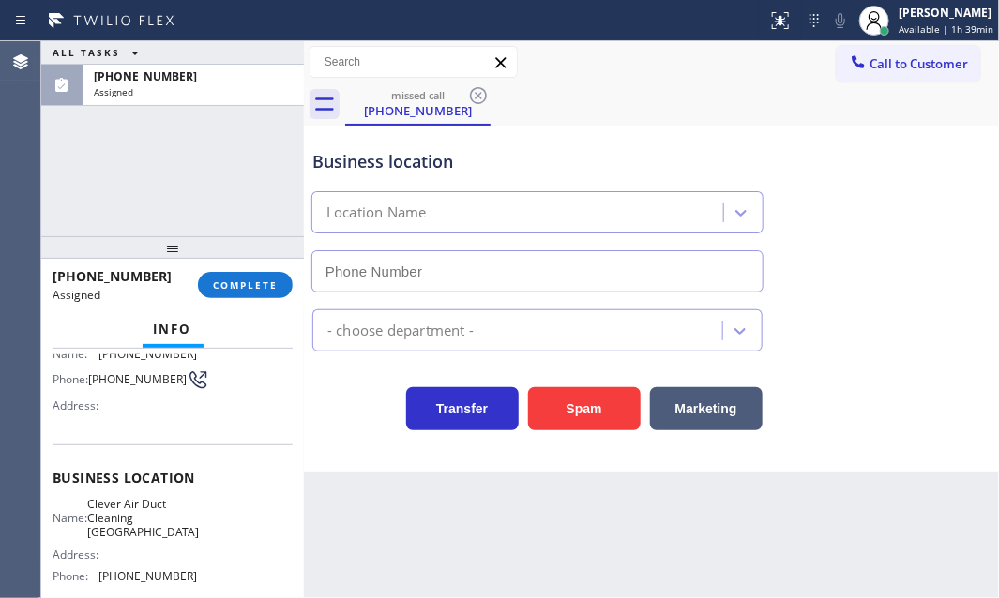
type input "[PHONE_NUMBER]"
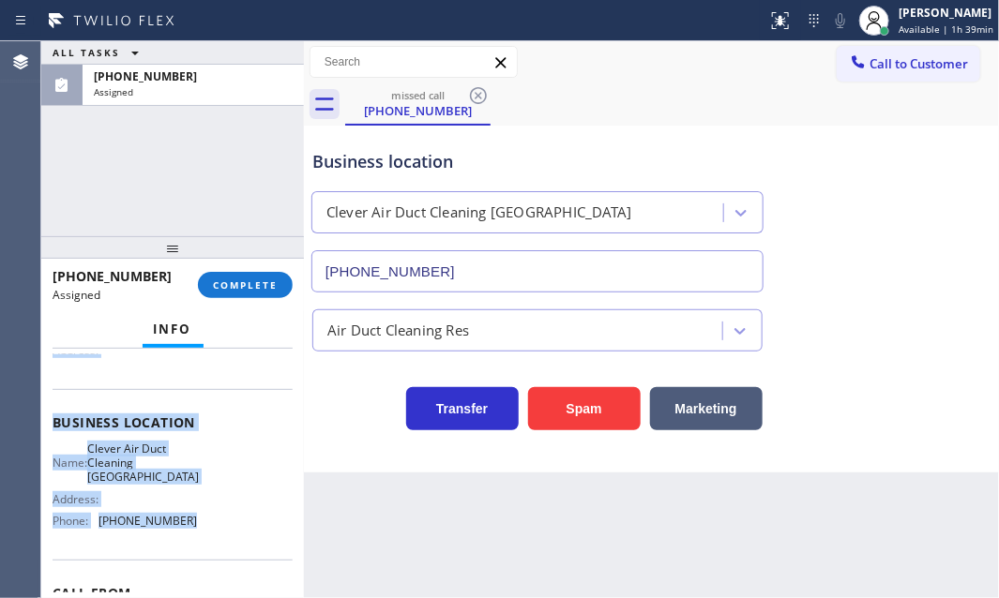
scroll to position [237, 0]
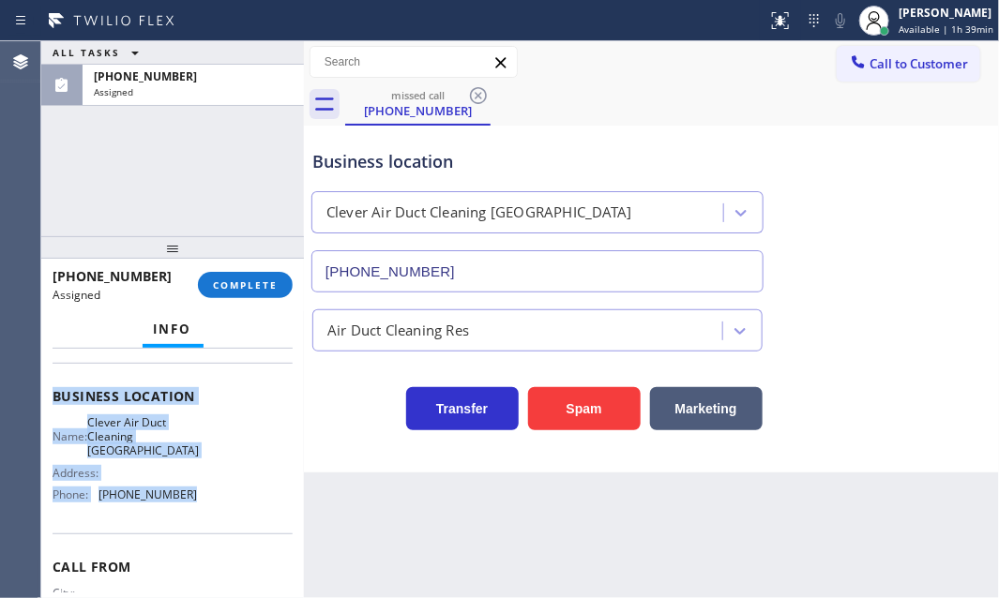
drag, startPoint x: 51, startPoint y: 405, endPoint x: 195, endPoint y: 518, distance: 183.1
click at [195, 518] on div "Context Queue: ADC Priority: 0 Task Age: Customer Name: [PHONE_NUMBER] Phone: […" at bounding box center [172, 474] width 263 height 250
copy div "Customer Name: [PHONE_NUMBER] Phone: [PHONE_NUMBER] Address: Business location …"
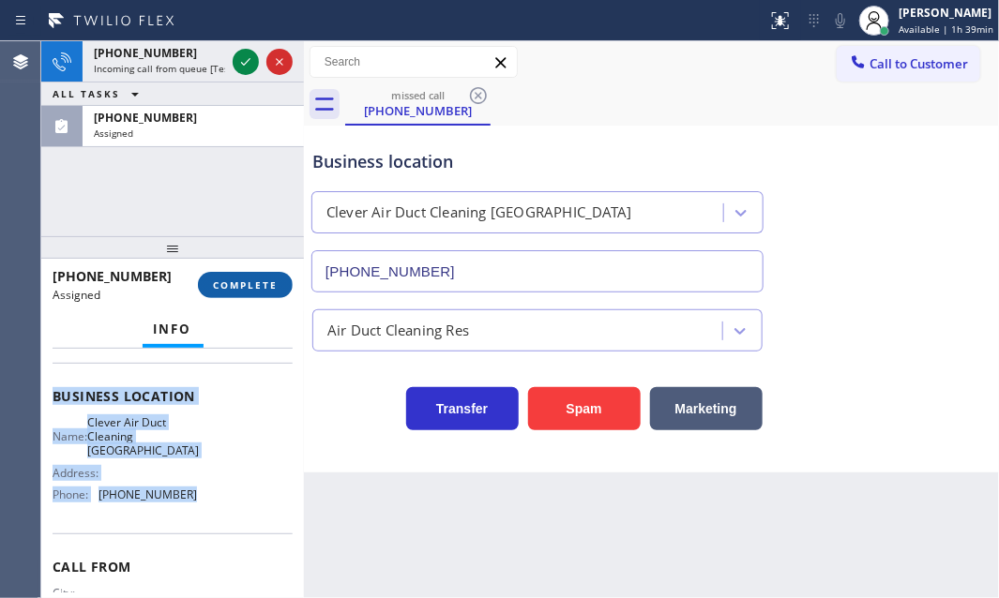
click at [230, 287] on span "COMPLETE" at bounding box center [245, 285] width 65 height 13
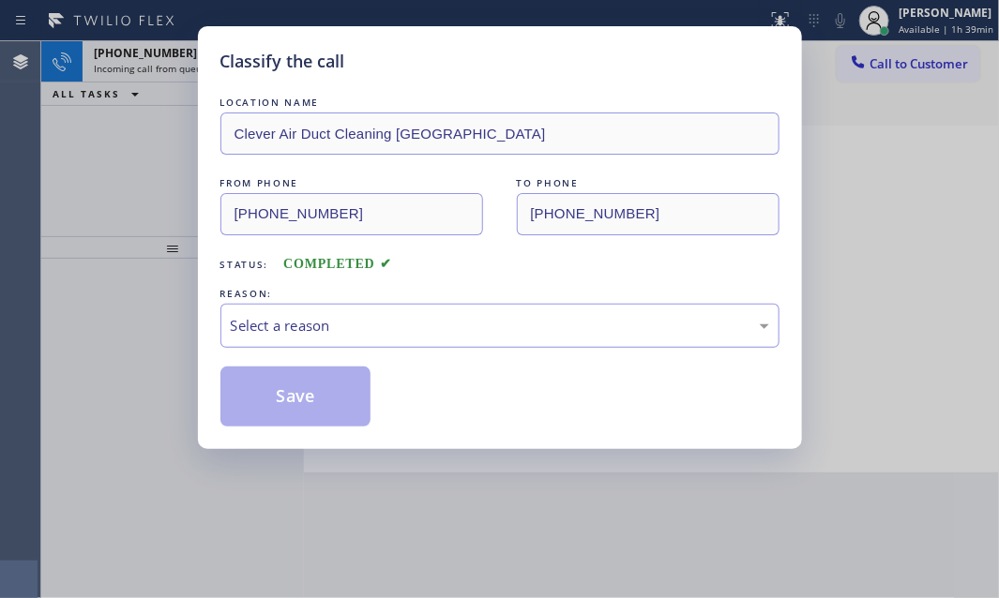
click at [414, 328] on div "Select a reason" at bounding box center [500, 326] width 538 height 22
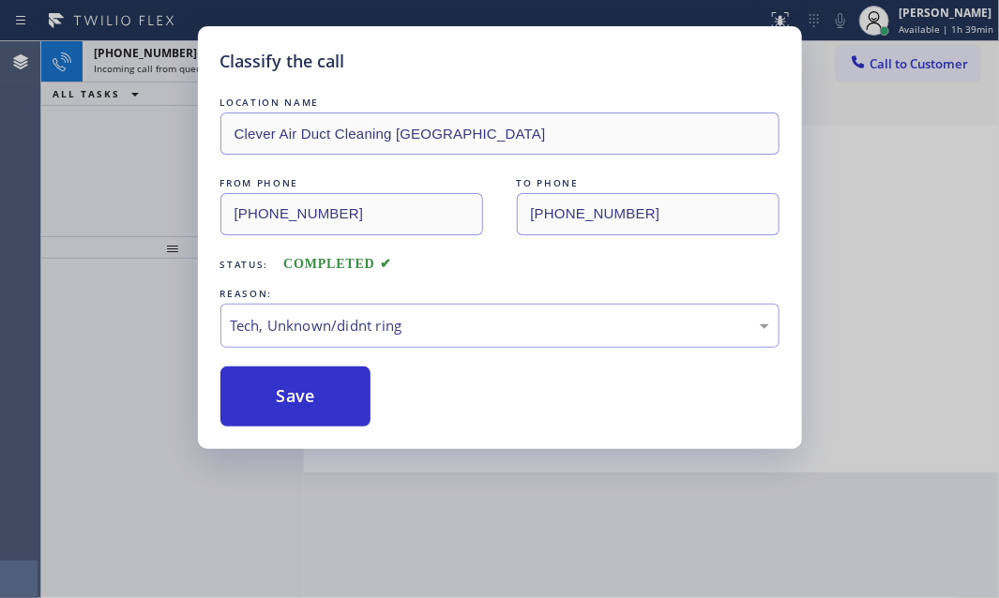
drag, startPoint x: 319, startPoint y: 394, endPoint x: 259, endPoint y: 250, distance: 155.6
click at [317, 389] on button "Save" at bounding box center [295, 397] width 151 height 60
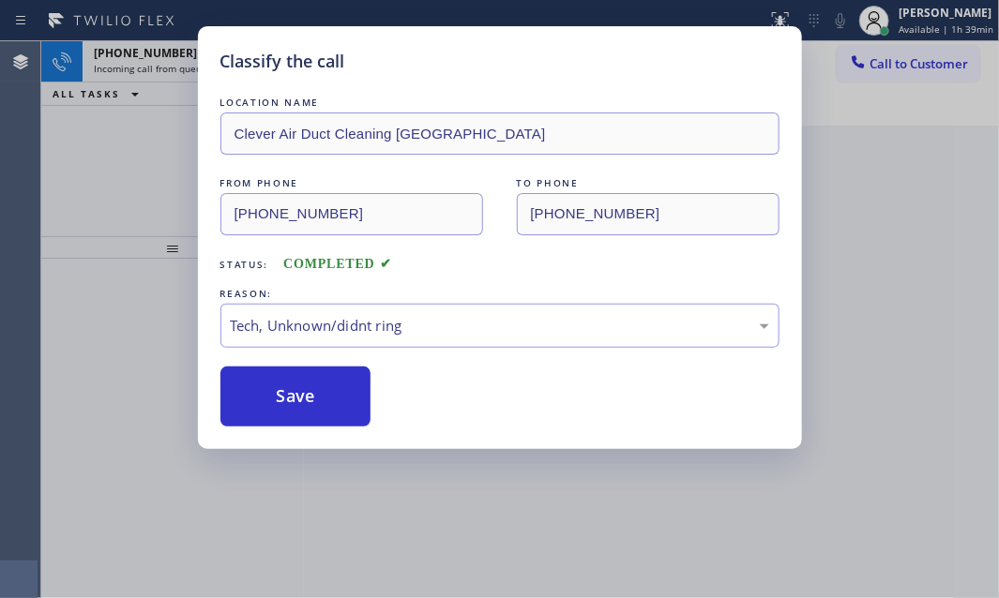
click at [169, 59] on div "Classify the call LOCATION NAME Clever Air Duct Cleaning Summerland FROM PHONE …" at bounding box center [499, 299] width 999 height 598
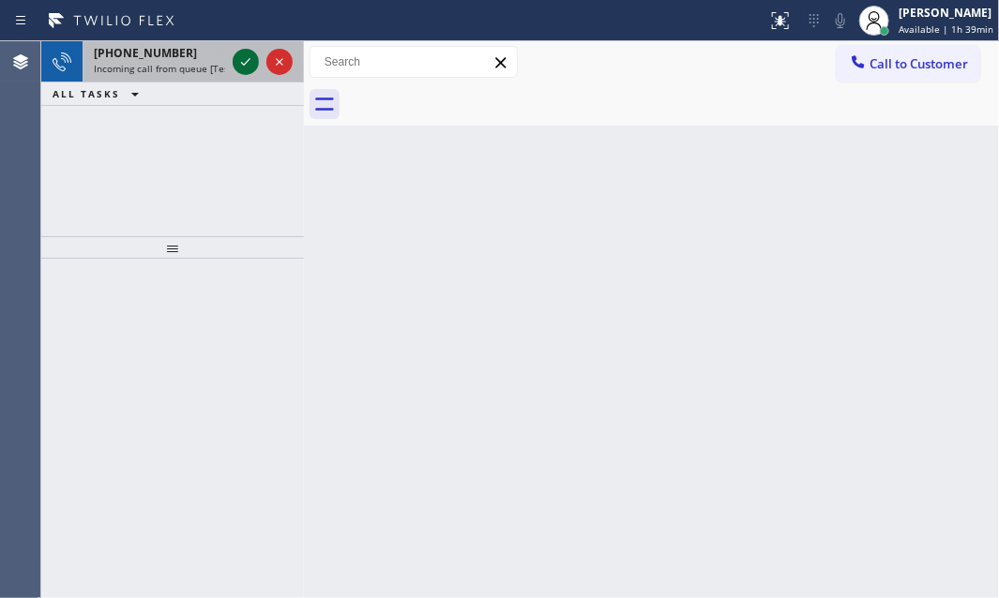
click at [234, 61] on div at bounding box center [246, 62] width 26 height 23
click at [237, 61] on icon at bounding box center [246, 62] width 23 height 23
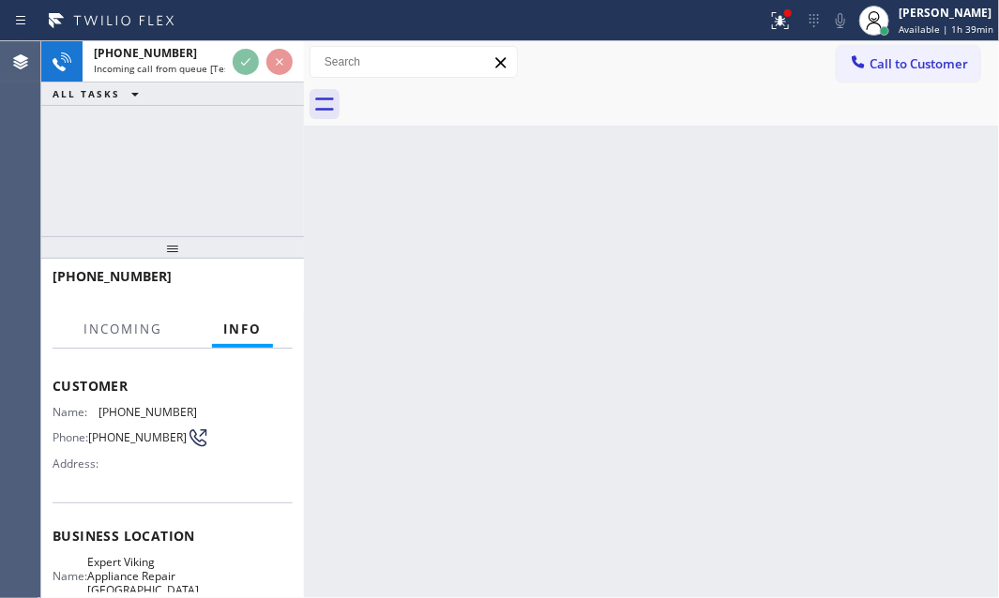
scroll to position [170, 0]
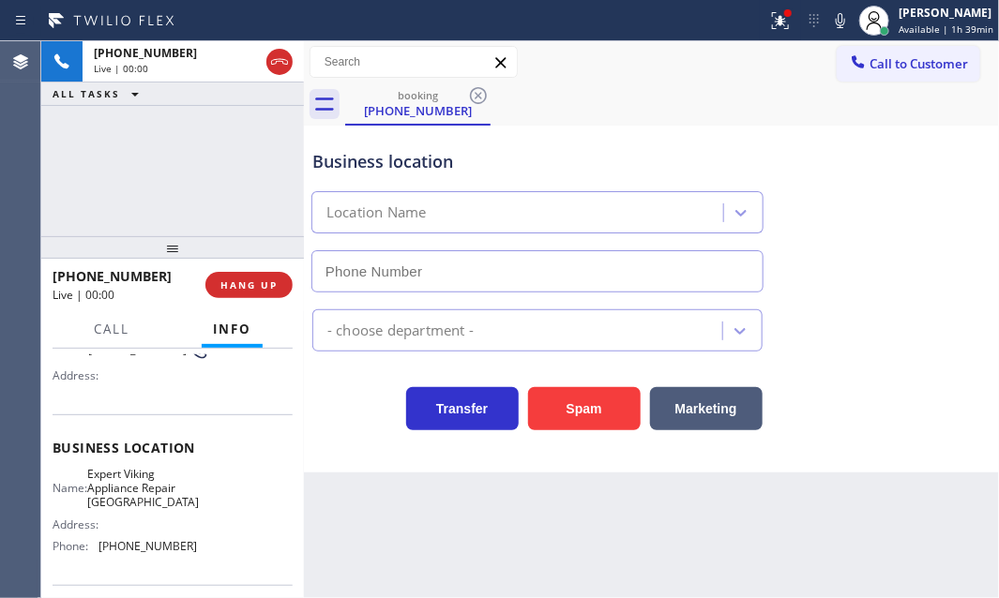
type input "[PHONE_NUMBER]"
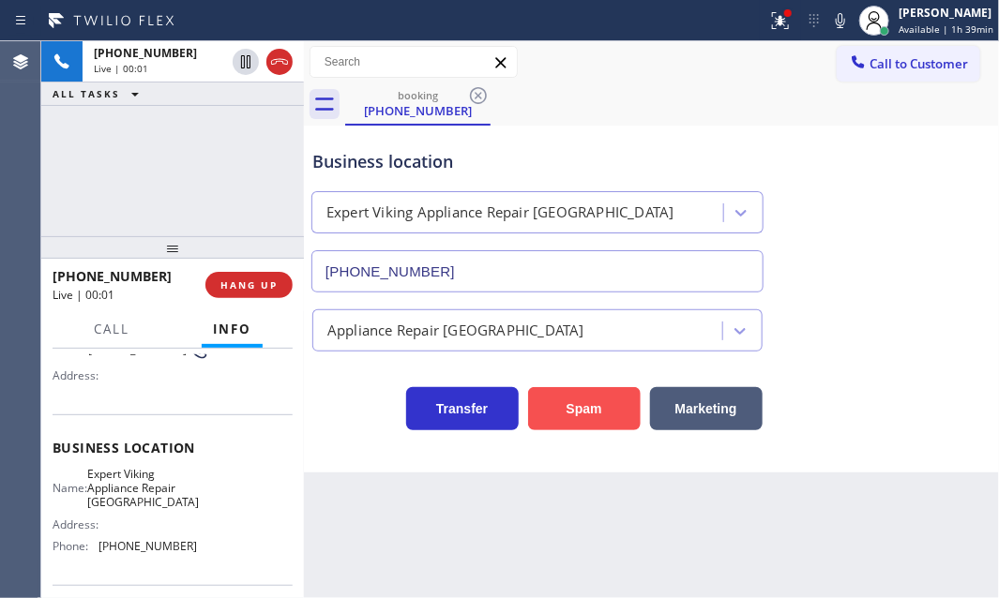
click at [602, 407] on button "Spam" at bounding box center [584, 408] width 113 height 43
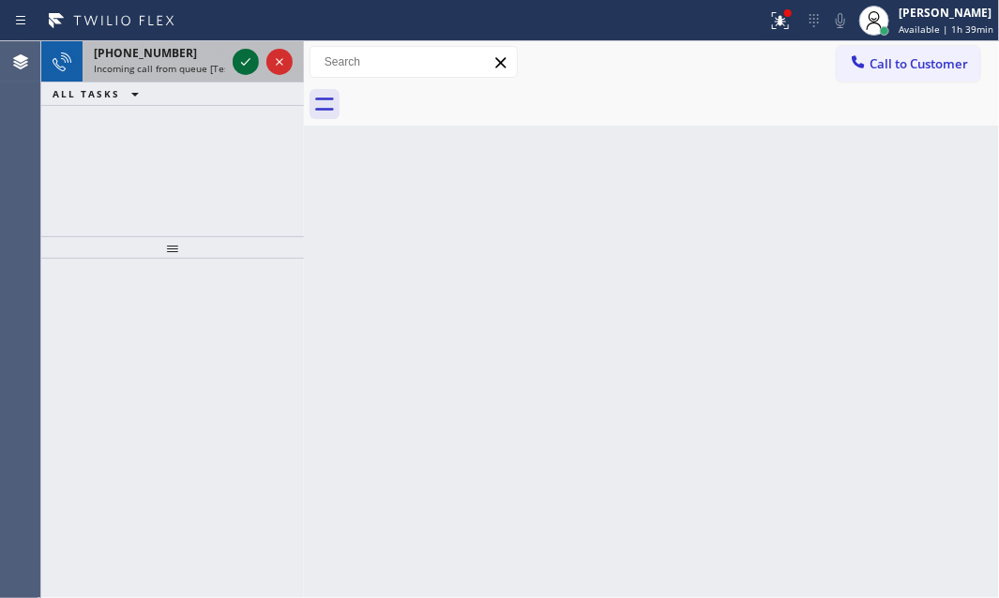
click at [237, 51] on icon at bounding box center [246, 62] width 23 height 23
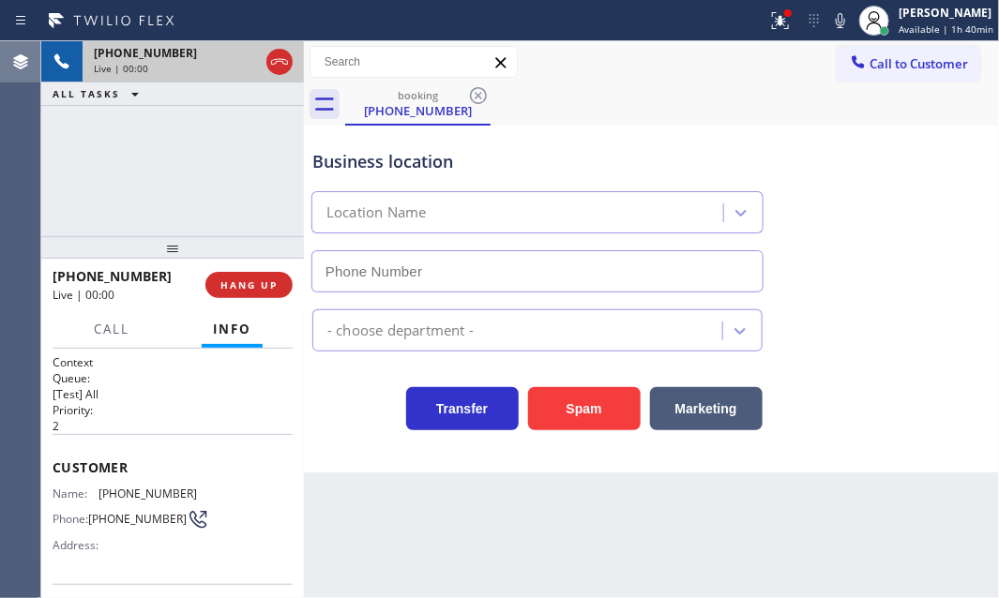
type input "[PHONE_NUMBER]"
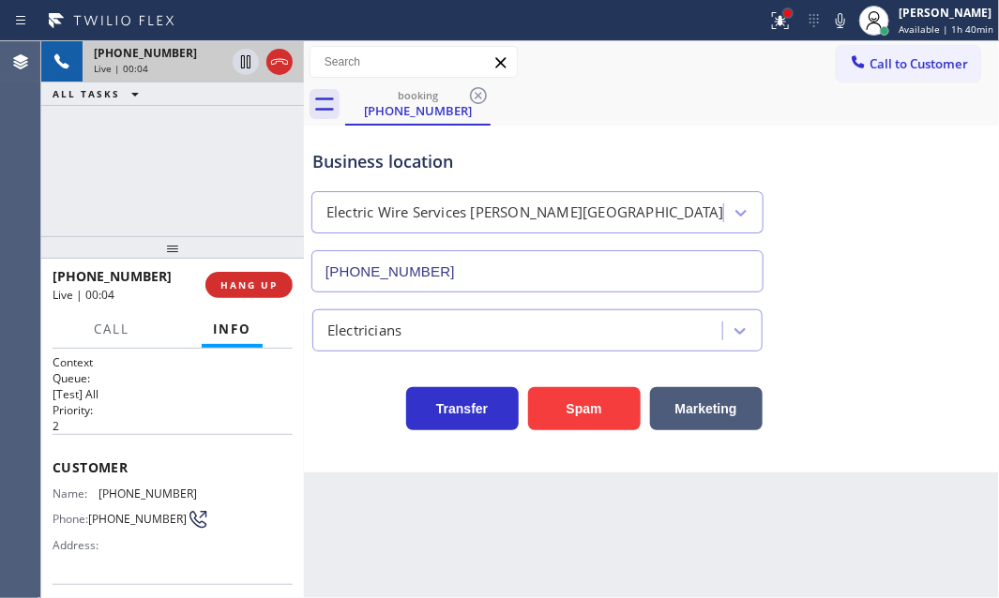
click at [782, 16] on div at bounding box center [787, 13] width 11 height 11
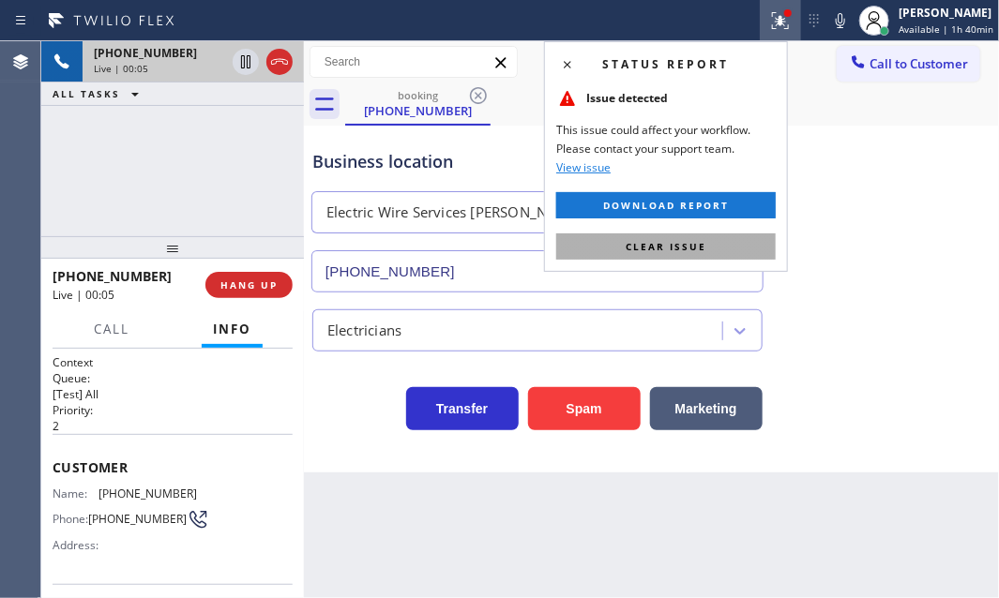
click at [686, 249] on span "Clear issue" at bounding box center [666, 246] width 81 height 13
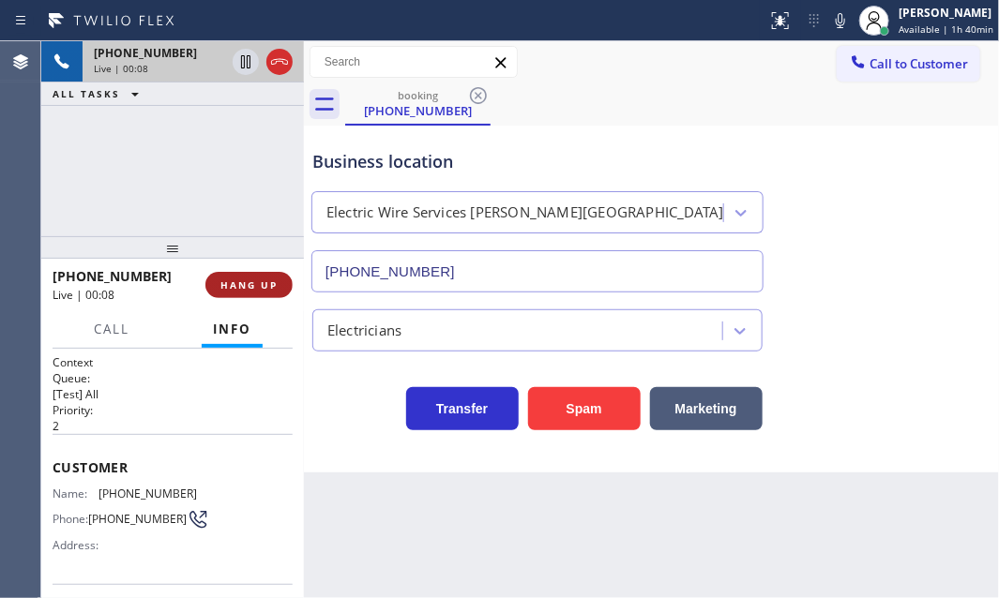
click at [271, 283] on span "HANG UP" at bounding box center [248, 285] width 57 height 13
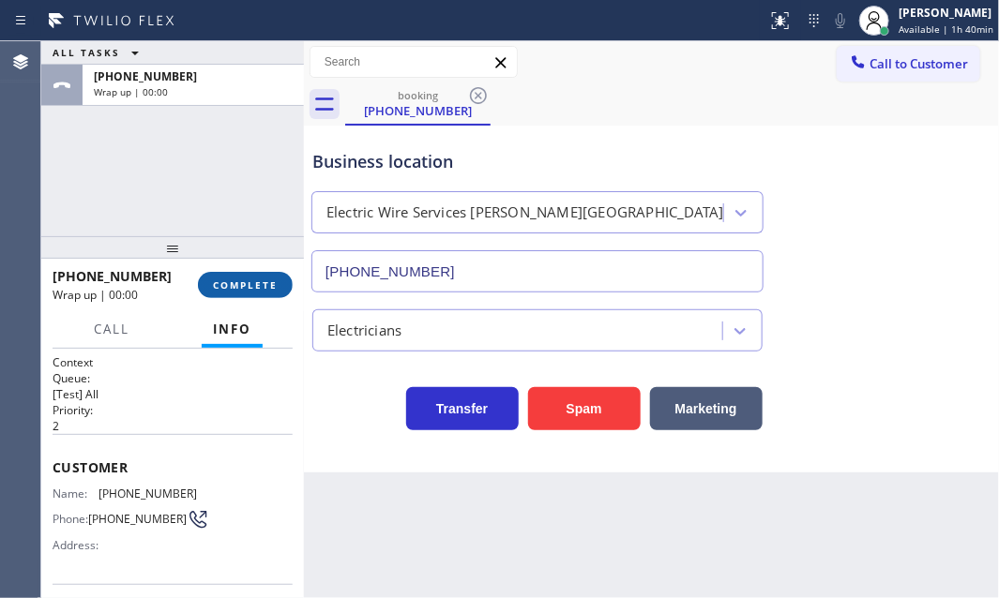
click at [245, 291] on button "COMPLETE" at bounding box center [245, 285] width 95 height 26
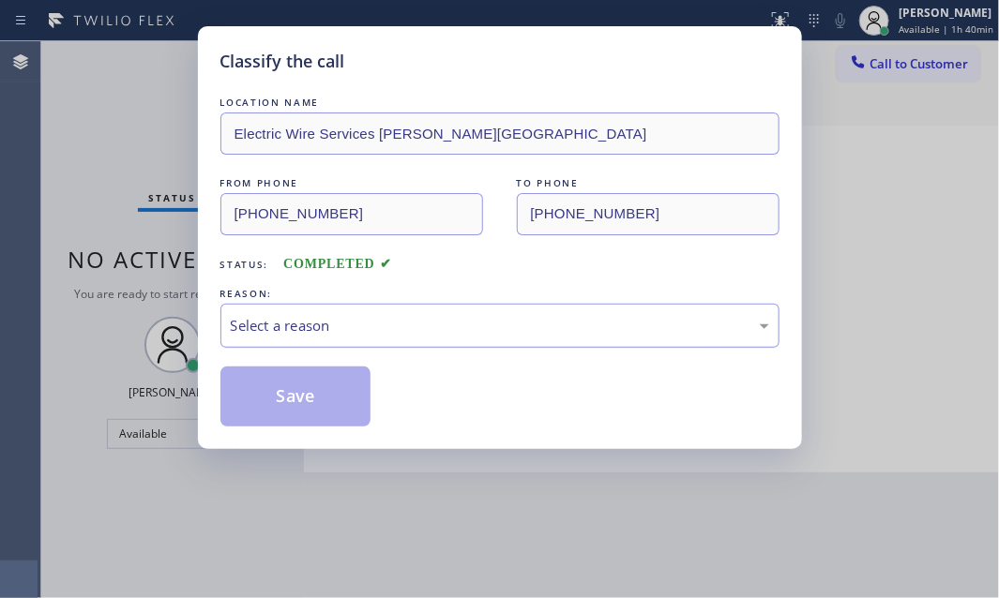
click at [474, 315] on div "Select a reason" at bounding box center [500, 326] width 538 height 22
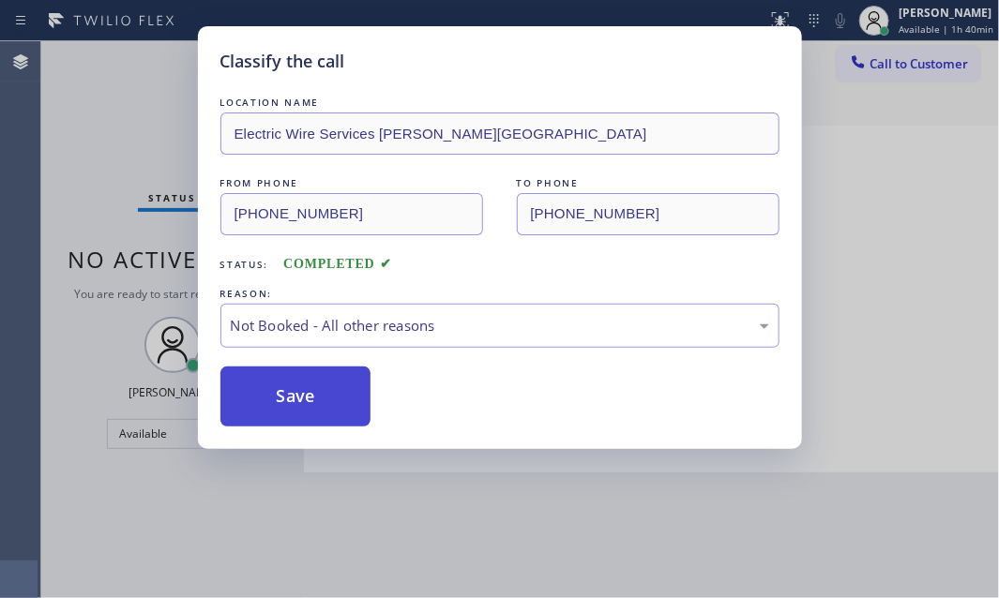
click at [288, 388] on button "Save" at bounding box center [295, 397] width 151 height 60
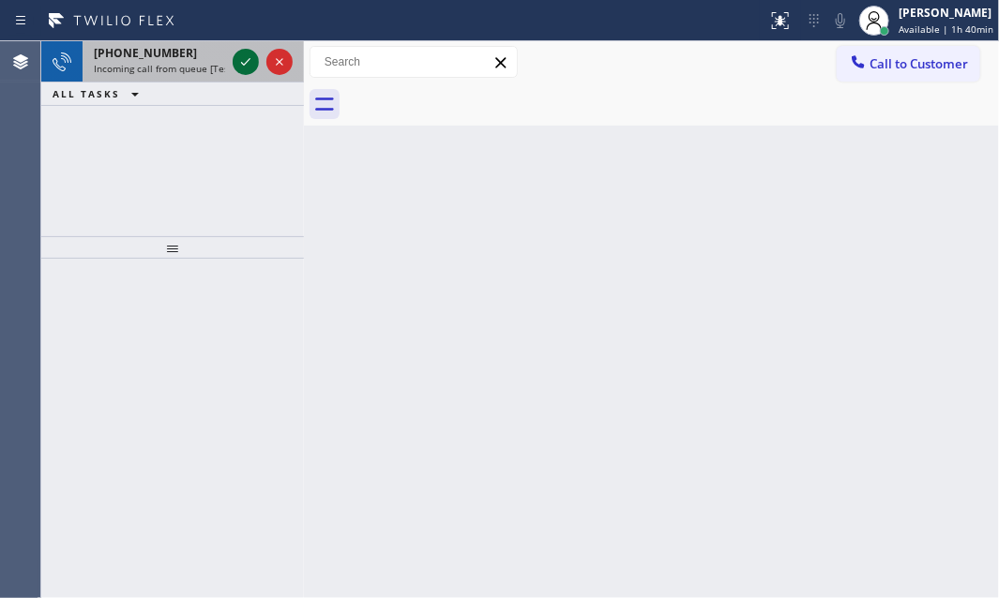
click at [240, 56] on icon at bounding box center [246, 62] width 23 height 23
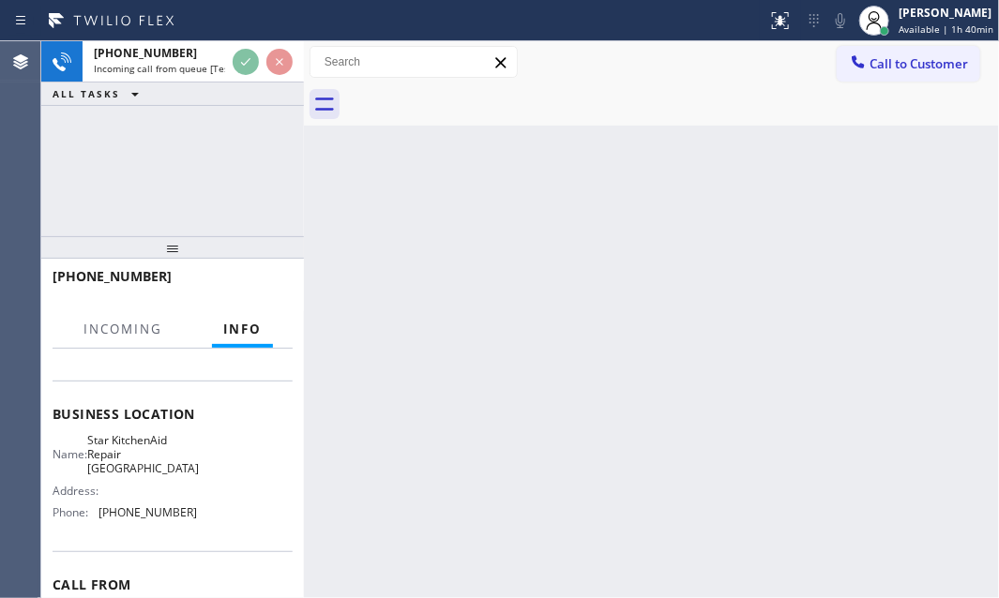
scroll to position [255, 0]
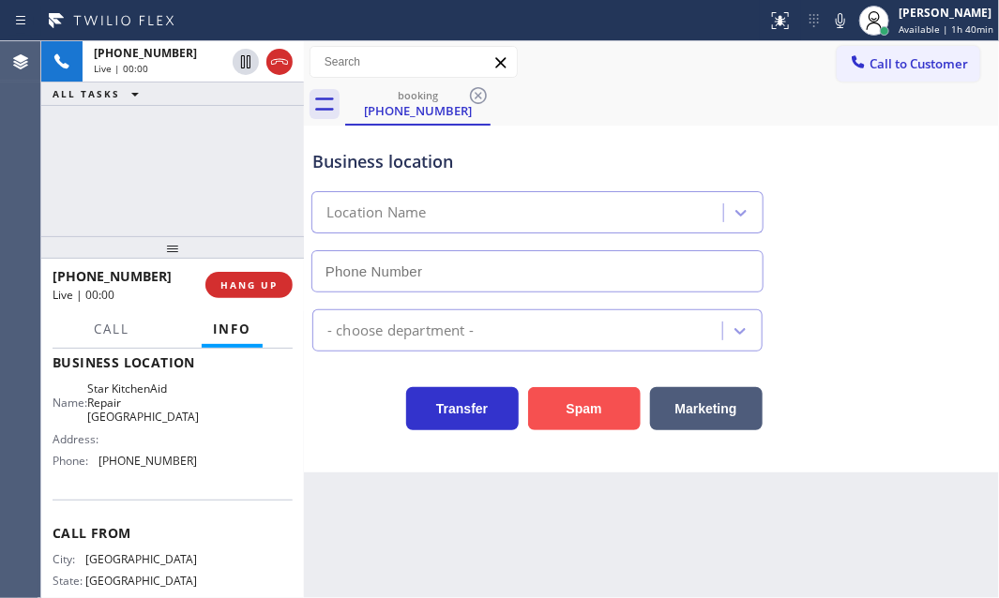
type input "[PHONE_NUMBER]"
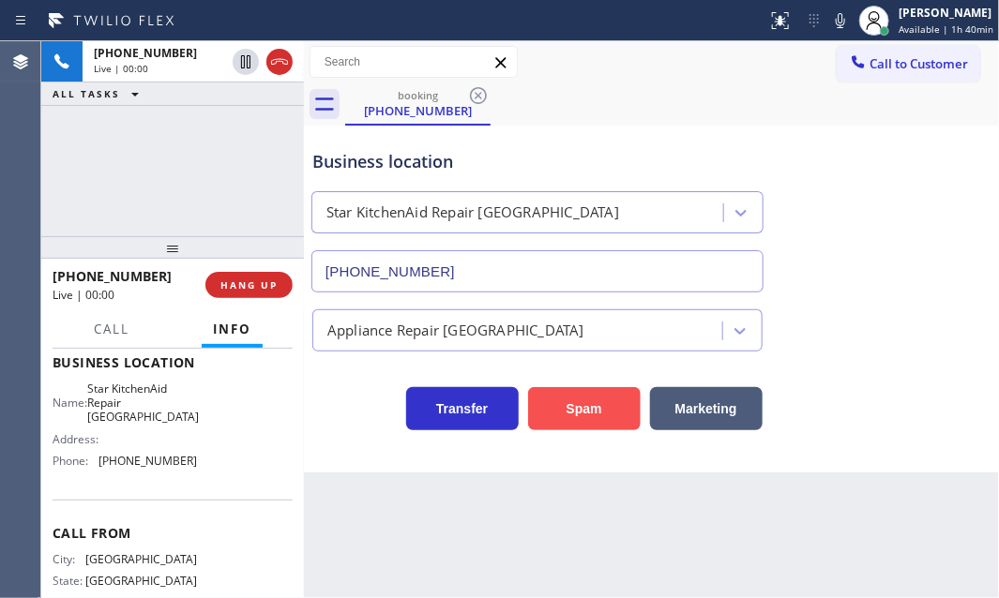
click at [613, 405] on button "Spam" at bounding box center [584, 408] width 113 height 43
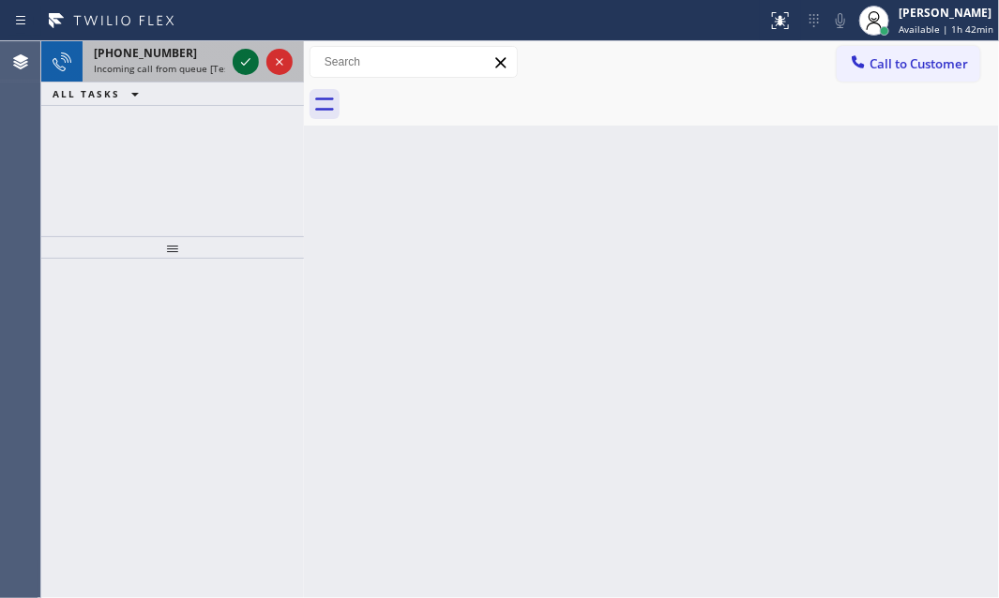
click at [241, 65] on icon at bounding box center [246, 62] width 23 height 23
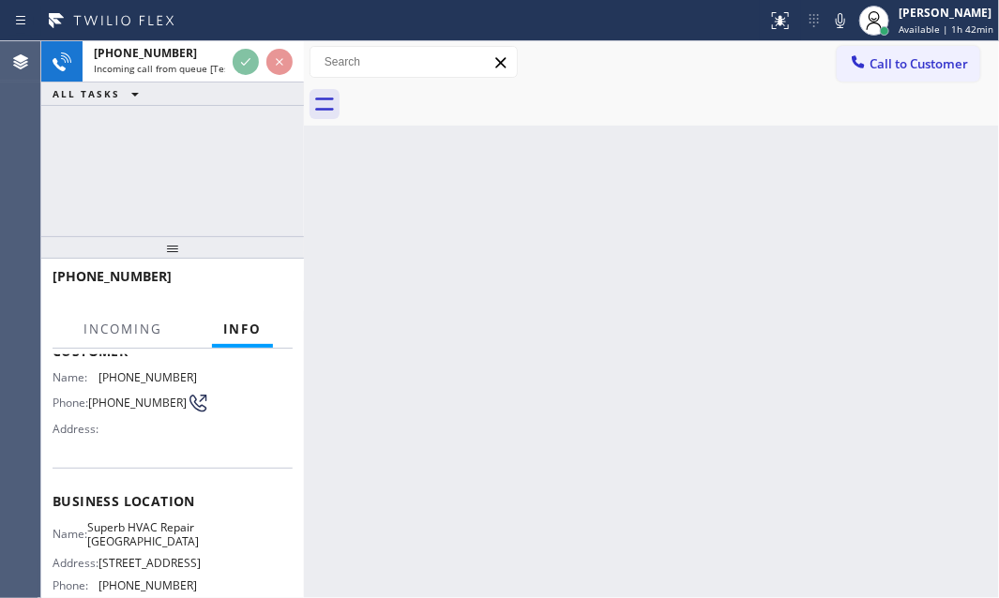
scroll to position [170, 0]
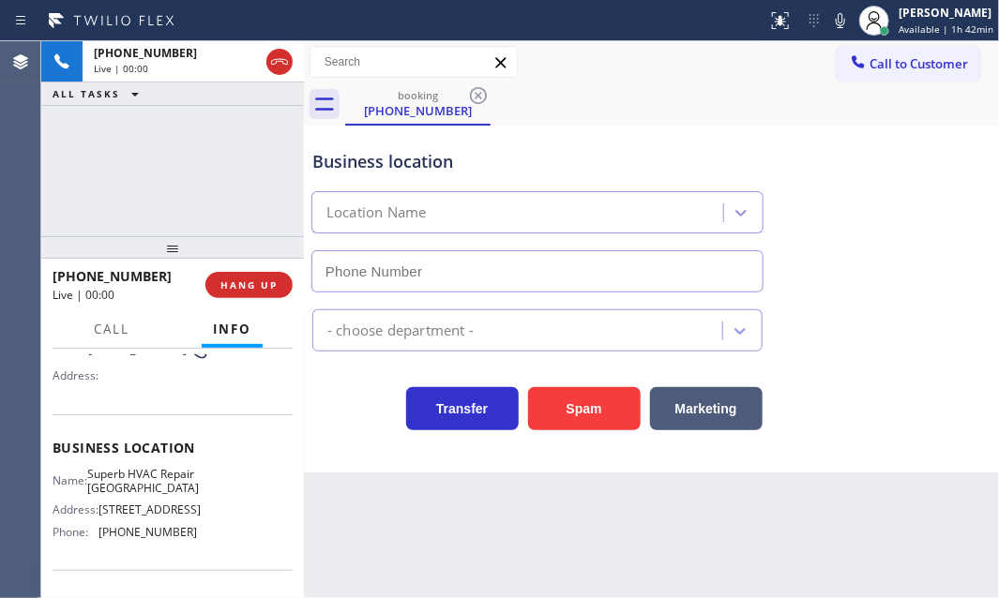
type input "[PHONE_NUMBER]"
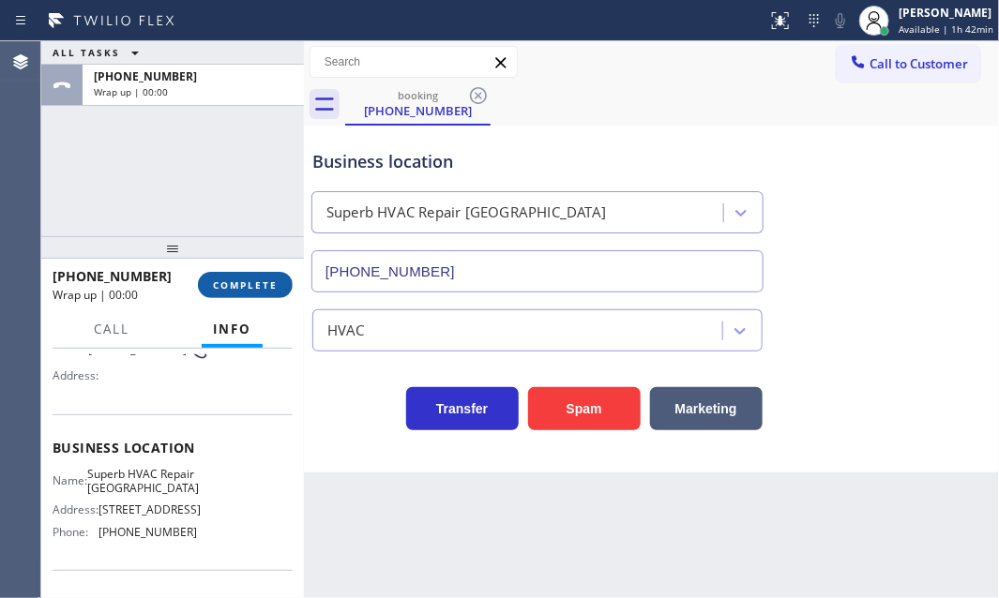
click at [220, 289] on span "COMPLETE" at bounding box center [245, 285] width 65 height 13
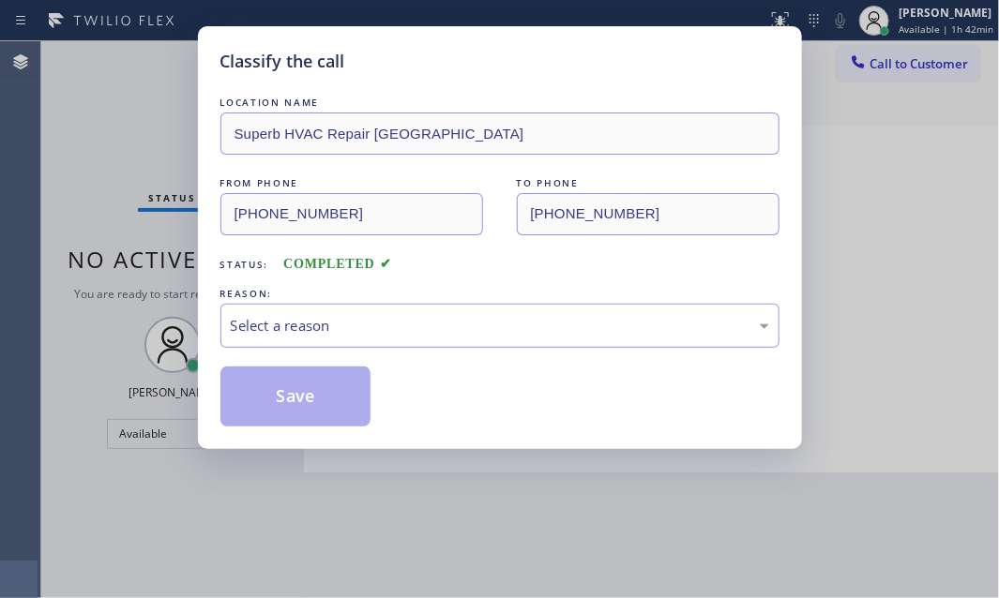
click at [421, 329] on div "Select a reason" at bounding box center [500, 326] width 538 height 22
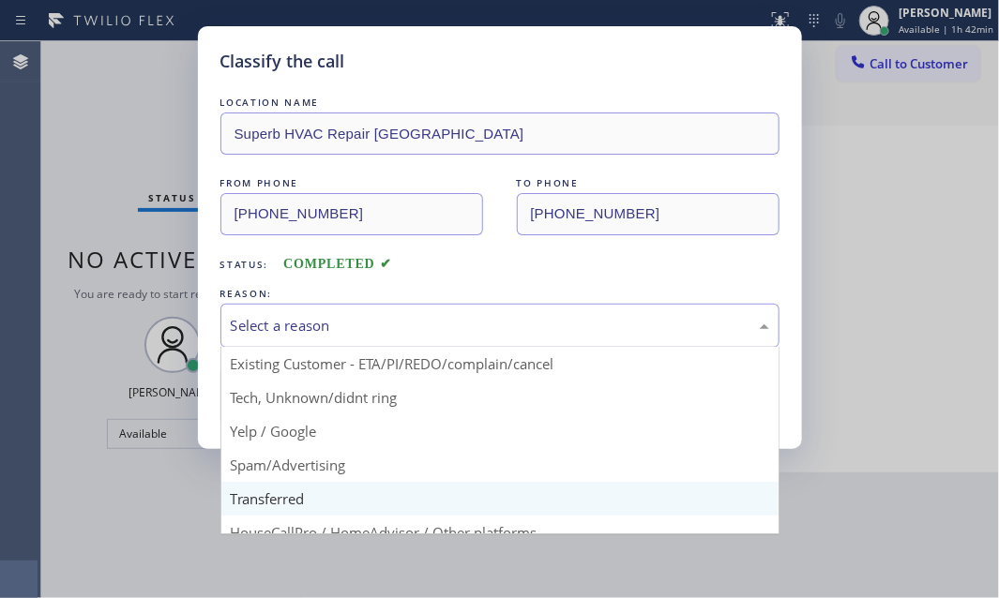
scroll to position [125, 0]
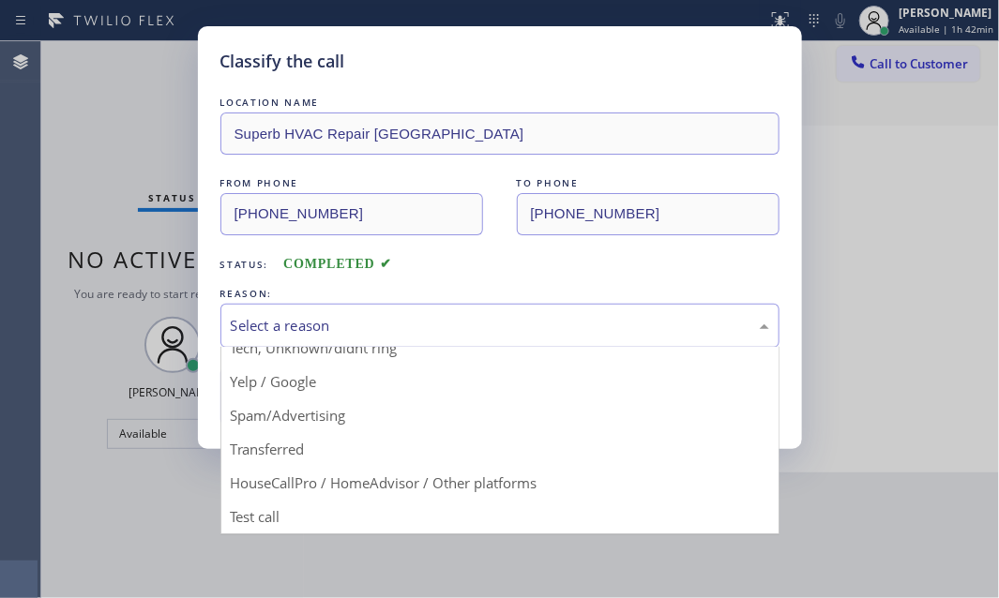
drag, startPoint x: 281, startPoint y: 409, endPoint x: 283, endPoint y: 386, distance: 23.5
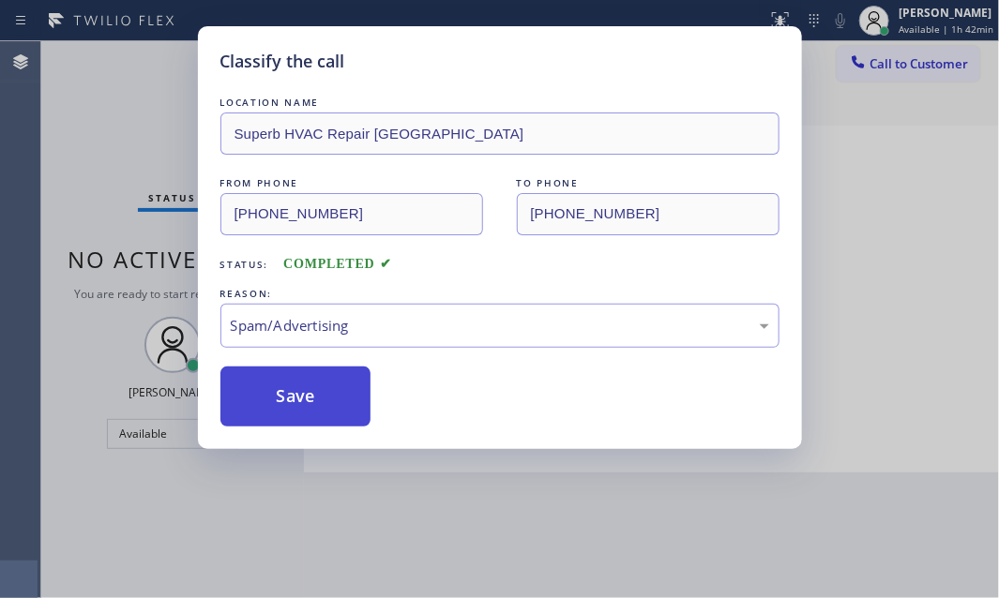
click at [287, 371] on button "Save" at bounding box center [295, 397] width 151 height 60
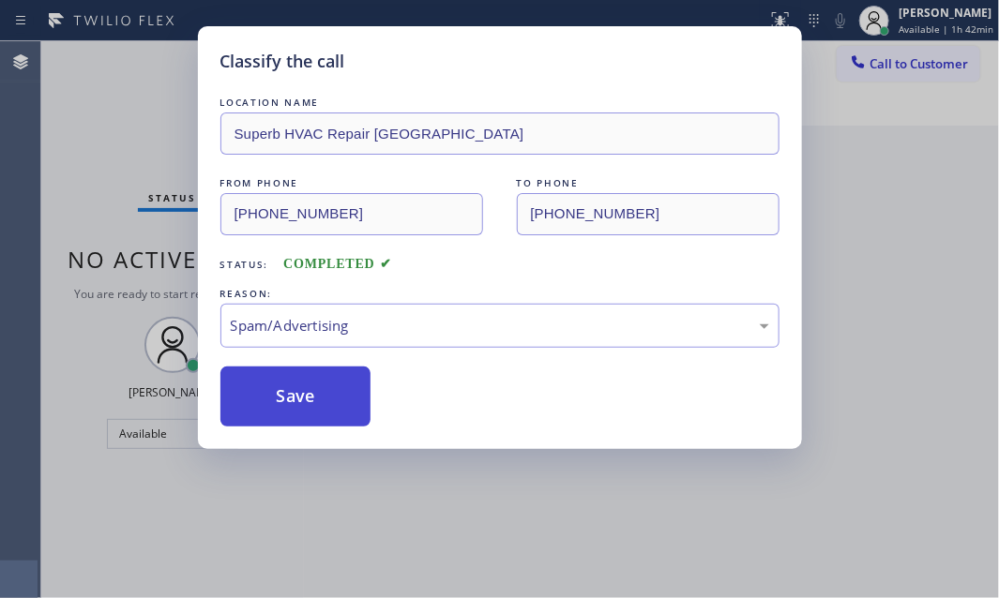
drag, startPoint x: 286, startPoint y: 392, endPoint x: 345, endPoint y: 397, distance: 59.3
click at [287, 392] on button "Save" at bounding box center [295, 397] width 151 height 60
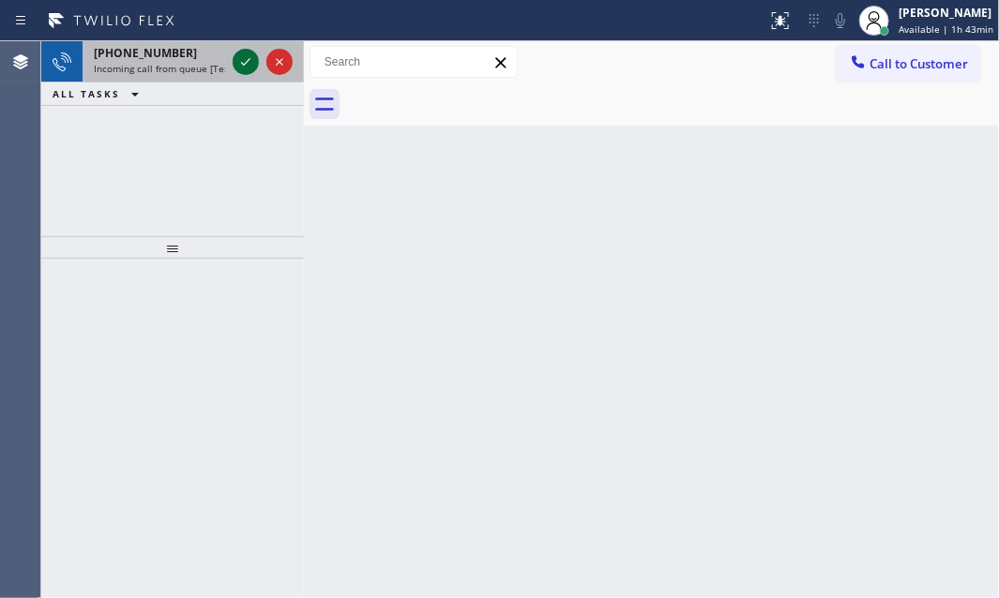
click at [251, 61] on icon at bounding box center [246, 62] width 23 height 23
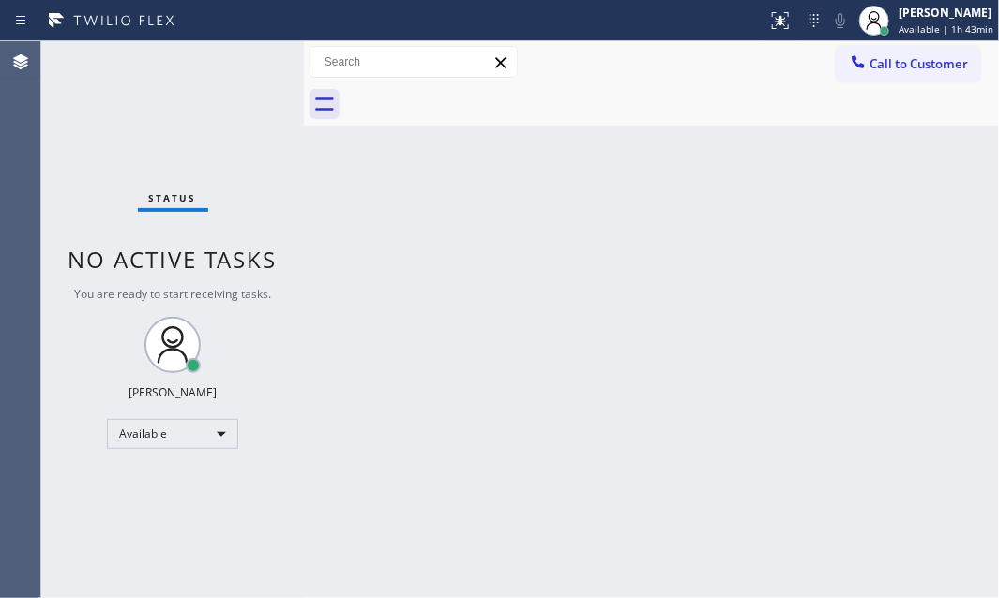
click at [251, 61] on div "Status No active tasks You are ready to start receiving tasks. [PERSON_NAME] Av…" at bounding box center [172, 319] width 263 height 557
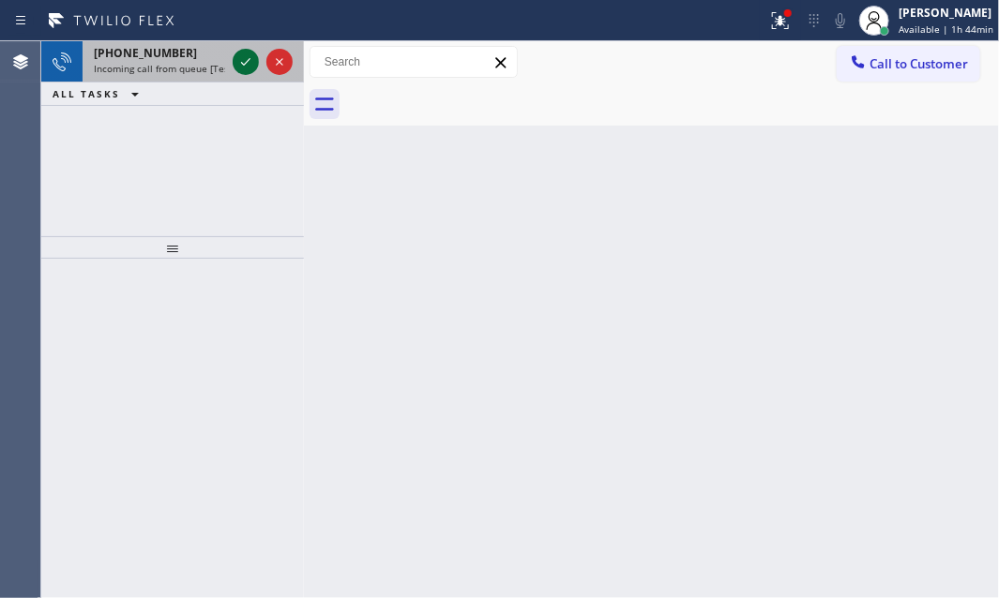
click at [249, 65] on icon at bounding box center [246, 62] width 23 height 23
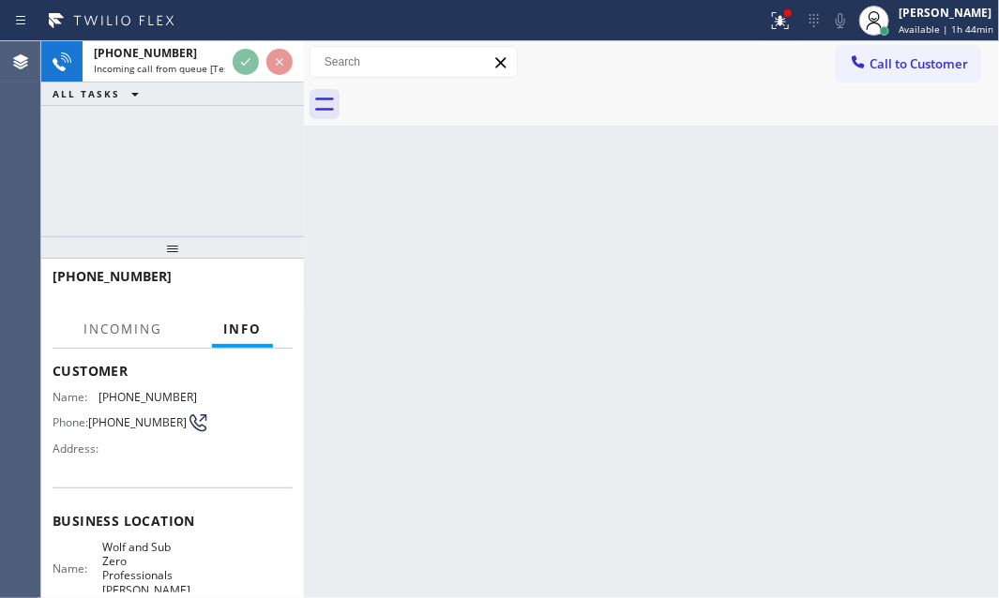
scroll to position [255, 0]
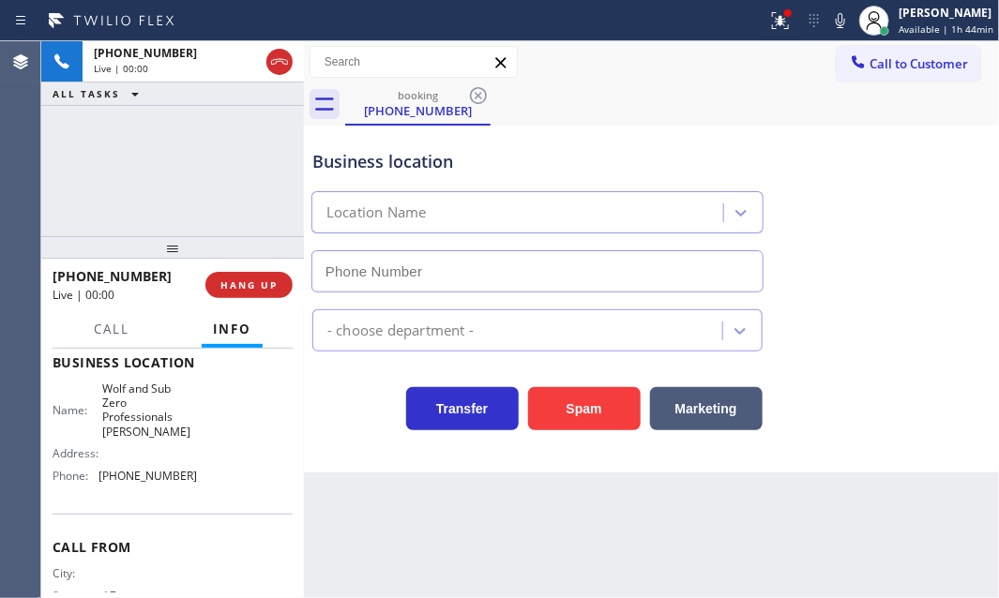
type input "[PHONE_NUMBER]"
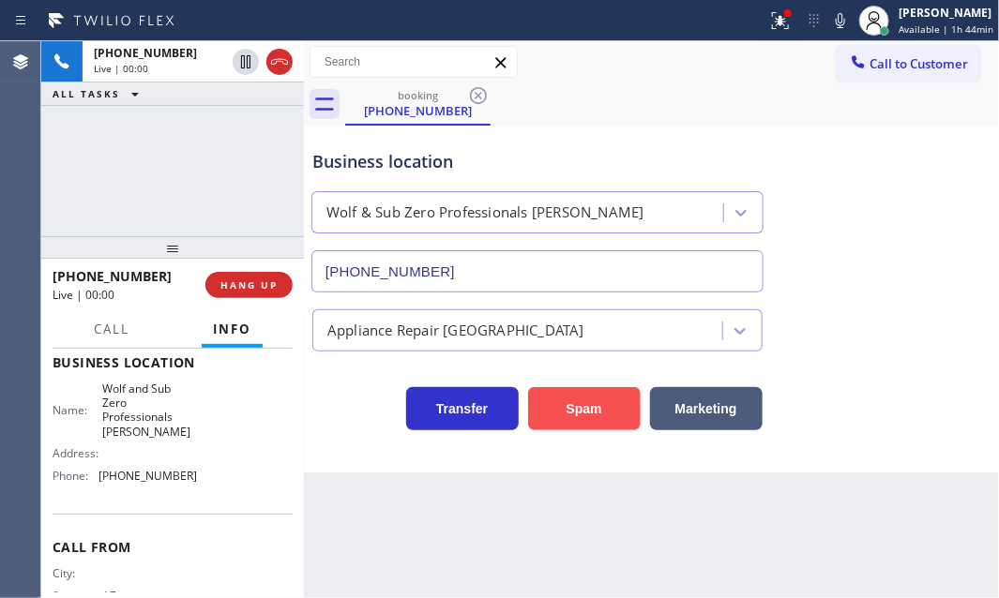
drag, startPoint x: 576, startPoint y: 411, endPoint x: 586, endPoint y: 402, distance: 13.3
click at [586, 404] on button "Spam" at bounding box center [584, 408] width 113 height 43
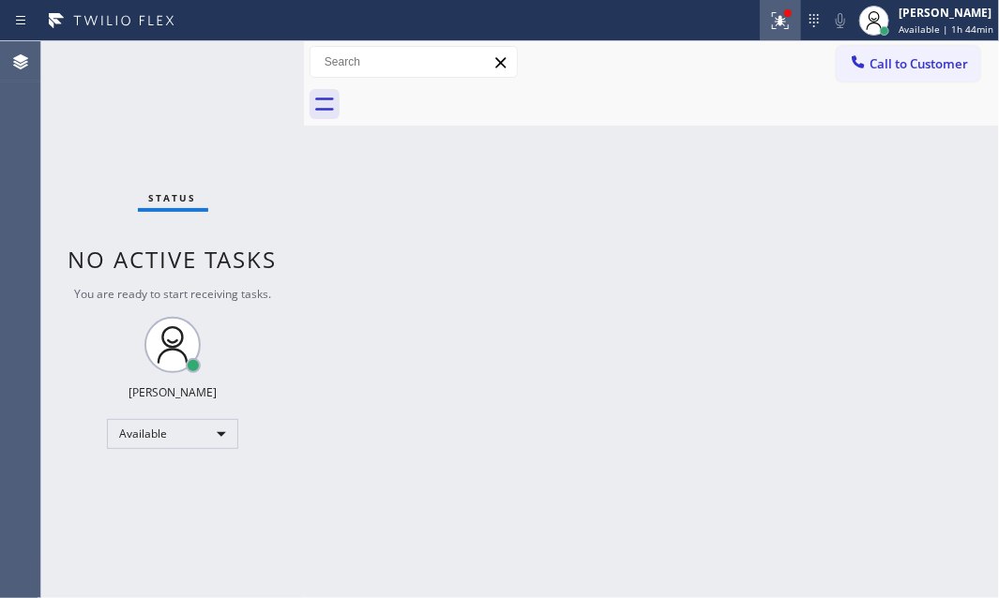
click at [770, 19] on icon at bounding box center [780, 20] width 23 height 23
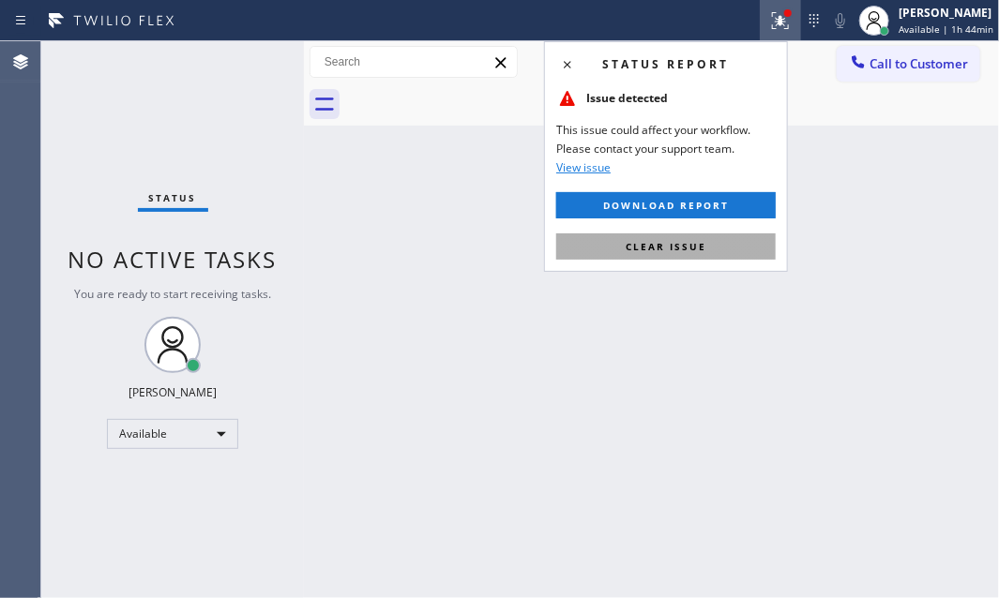
click at [703, 246] on span "Clear issue" at bounding box center [666, 246] width 81 height 13
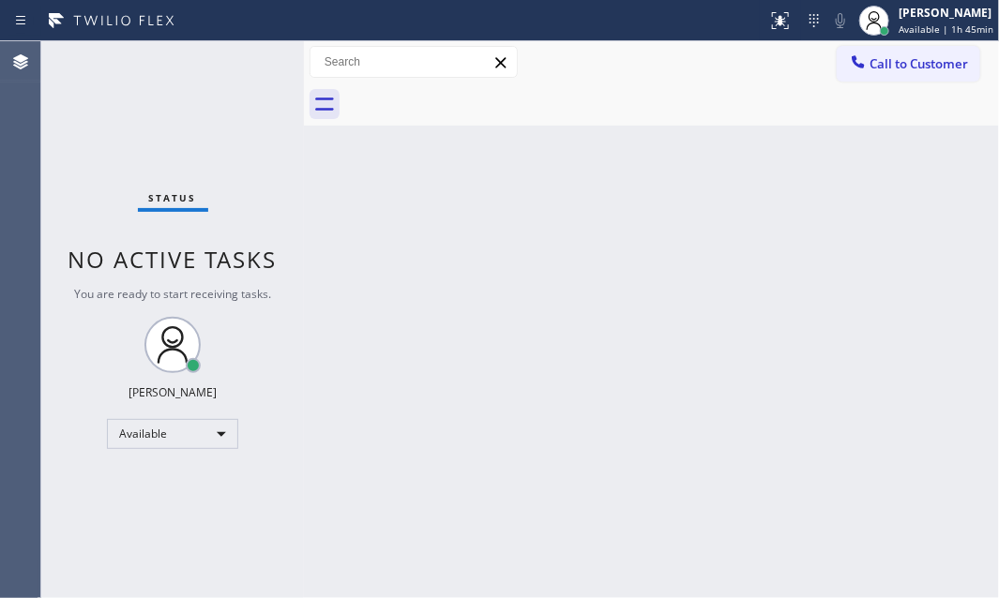
click at [317, 223] on div "Back to Dashboard Change Sender ID Customers Technicians Select a contact Outbo…" at bounding box center [651, 319] width 695 height 557
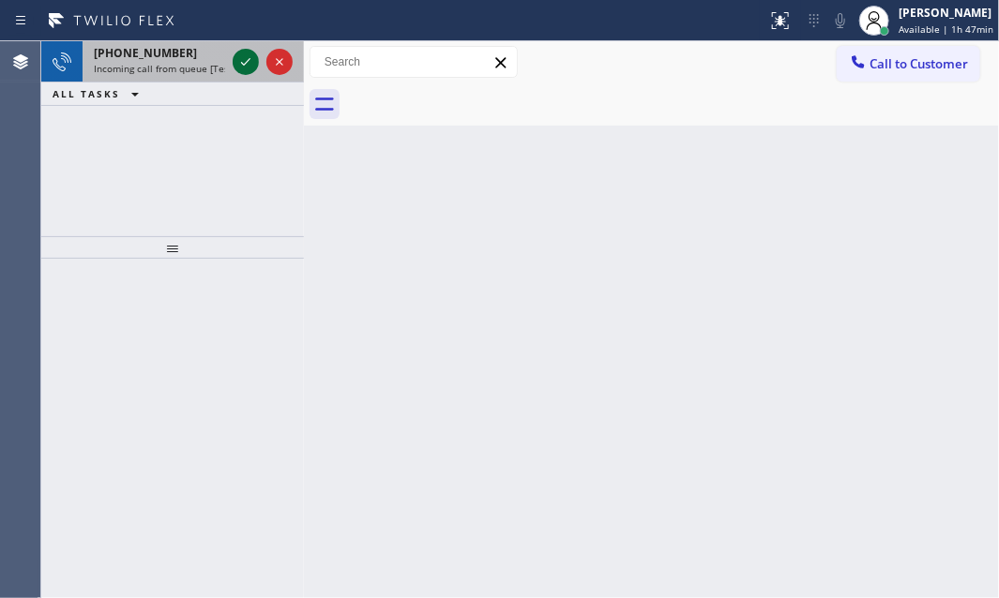
click at [242, 65] on icon at bounding box center [246, 62] width 23 height 23
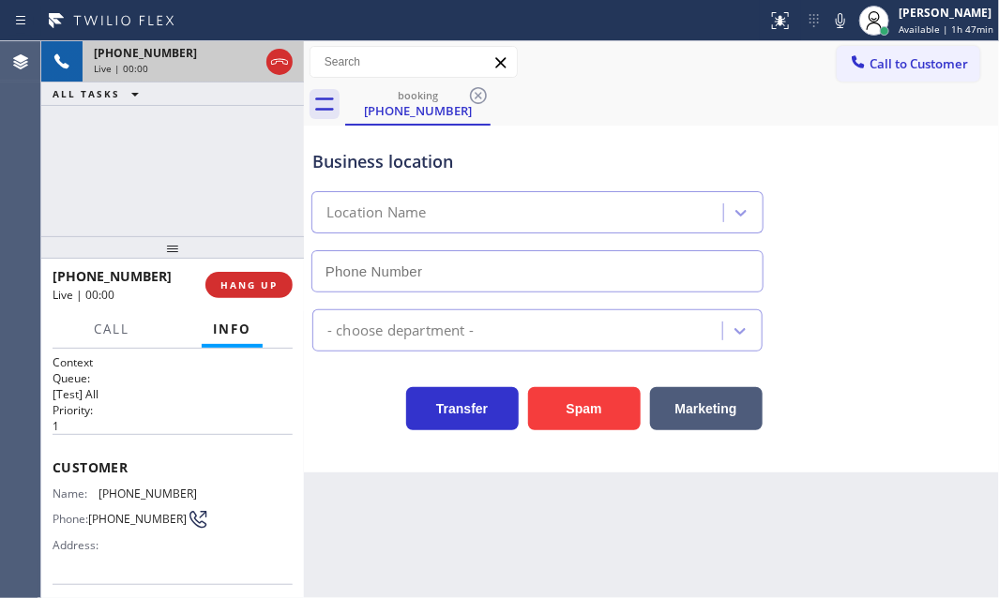
type input "[PHONE_NUMBER]"
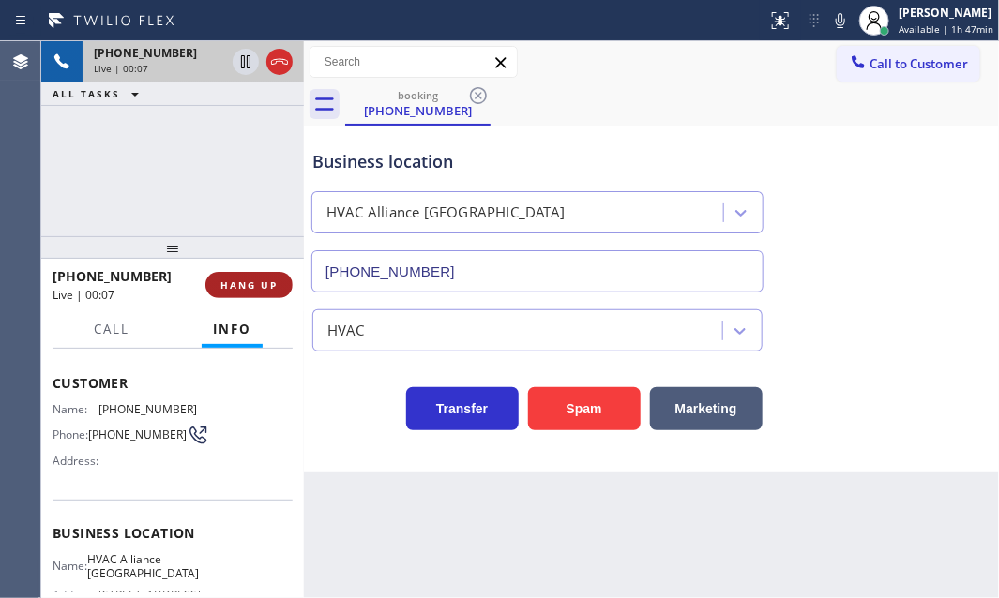
click at [261, 287] on span "HANG UP" at bounding box center [248, 285] width 57 height 13
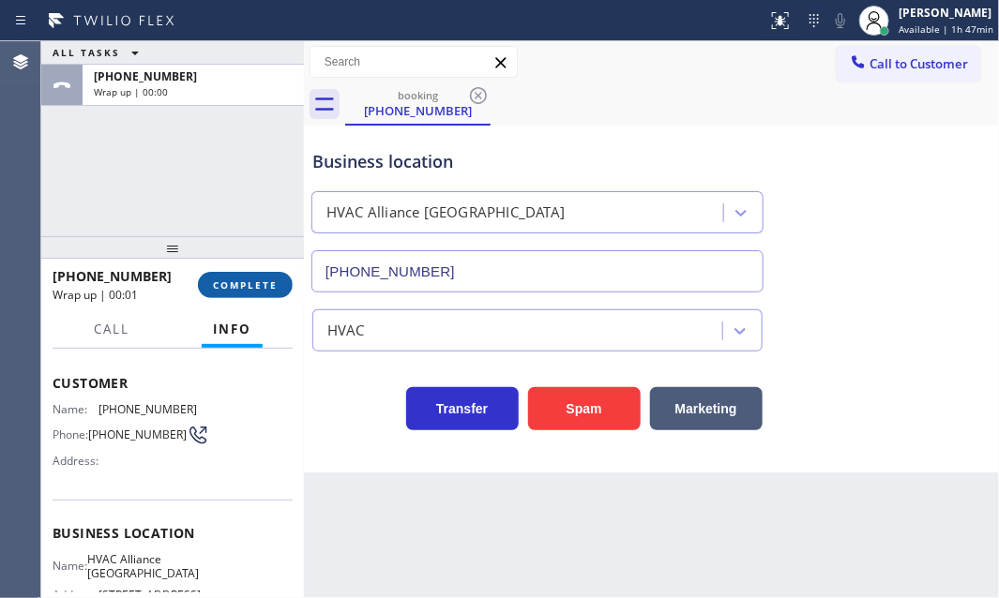
click at [247, 282] on span "COMPLETE" at bounding box center [245, 285] width 65 height 13
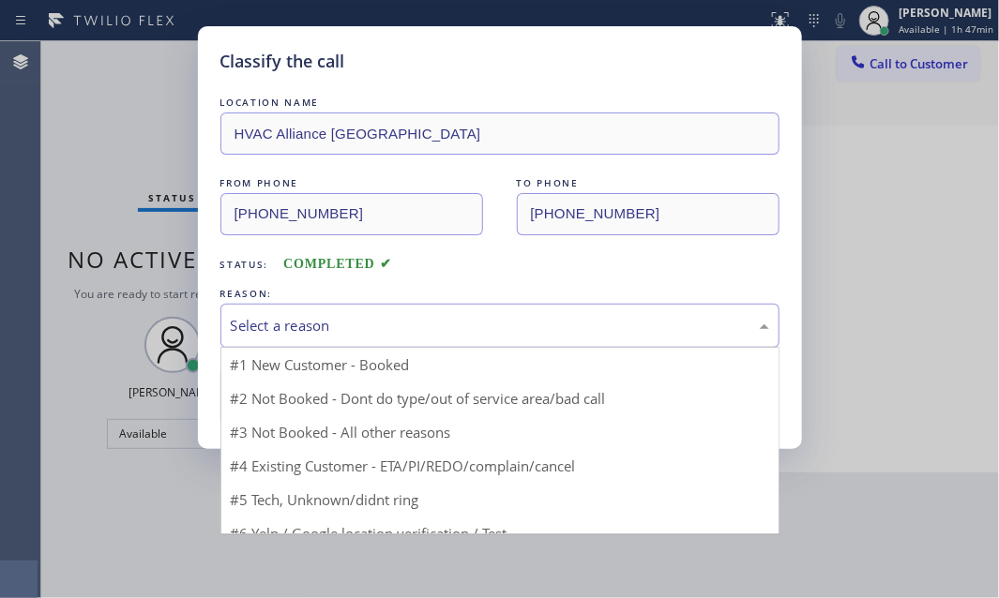
click at [480, 330] on div "Select a reason" at bounding box center [500, 326] width 538 height 22
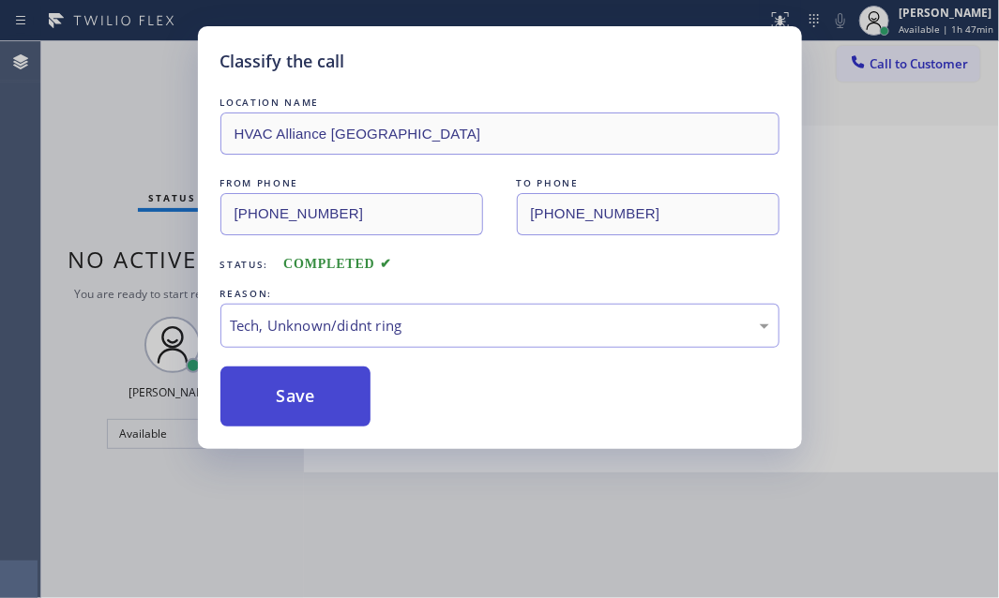
click at [325, 393] on button "Save" at bounding box center [295, 397] width 151 height 60
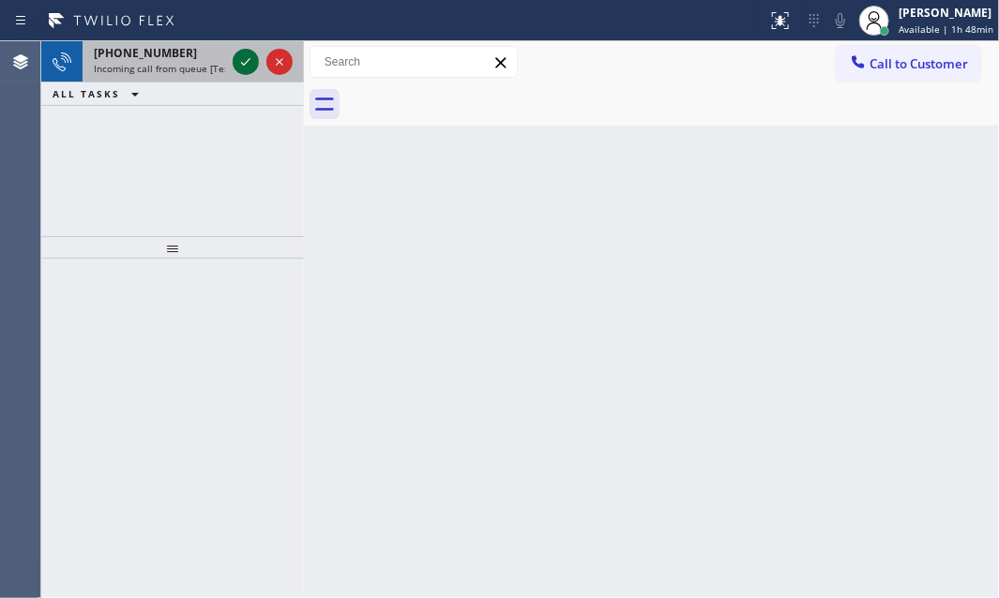
click at [243, 58] on icon at bounding box center [246, 62] width 23 height 23
click at [246, 65] on icon at bounding box center [246, 62] width 23 height 23
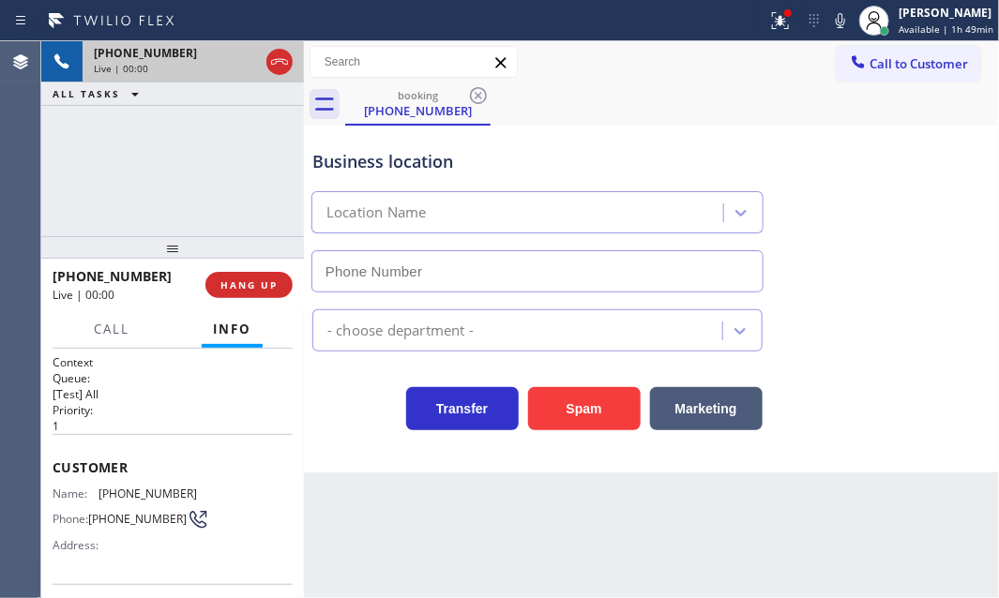
type input "[PHONE_NUMBER]"
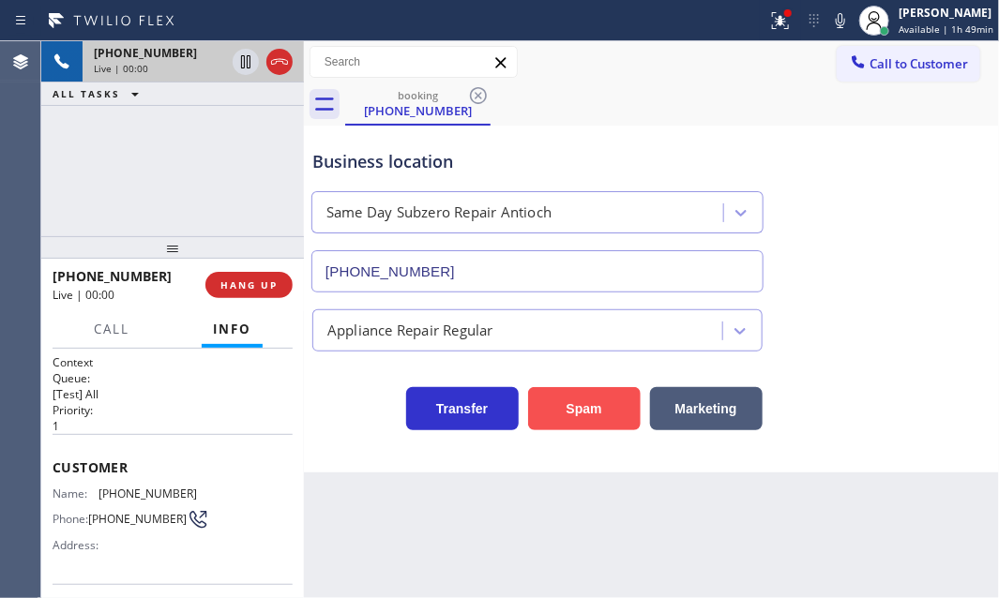
drag, startPoint x: 594, startPoint y: 416, endPoint x: 581, endPoint y: 422, distance: 14.3
click at [593, 416] on button "Spam" at bounding box center [584, 408] width 113 height 43
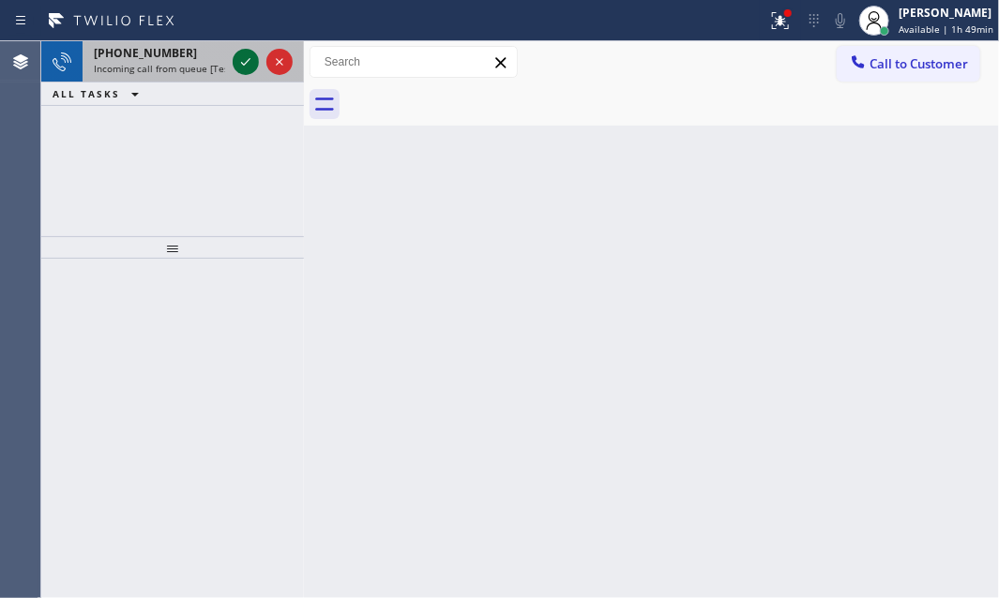
click at [249, 62] on icon at bounding box center [246, 62] width 23 height 23
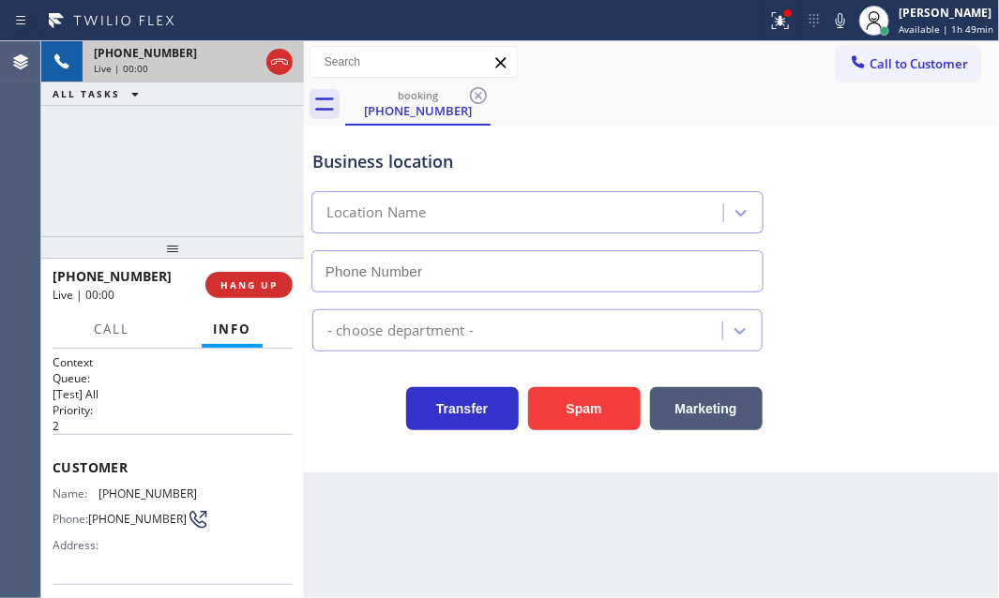
type input "[PHONE_NUMBER]"
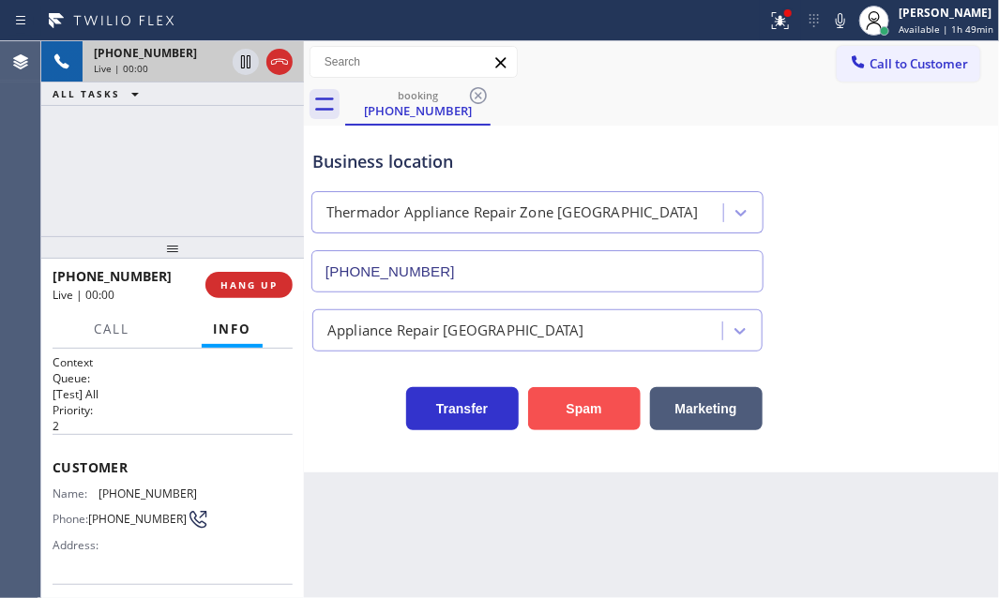
click at [579, 403] on button "Spam" at bounding box center [584, 408] width 113 height 43
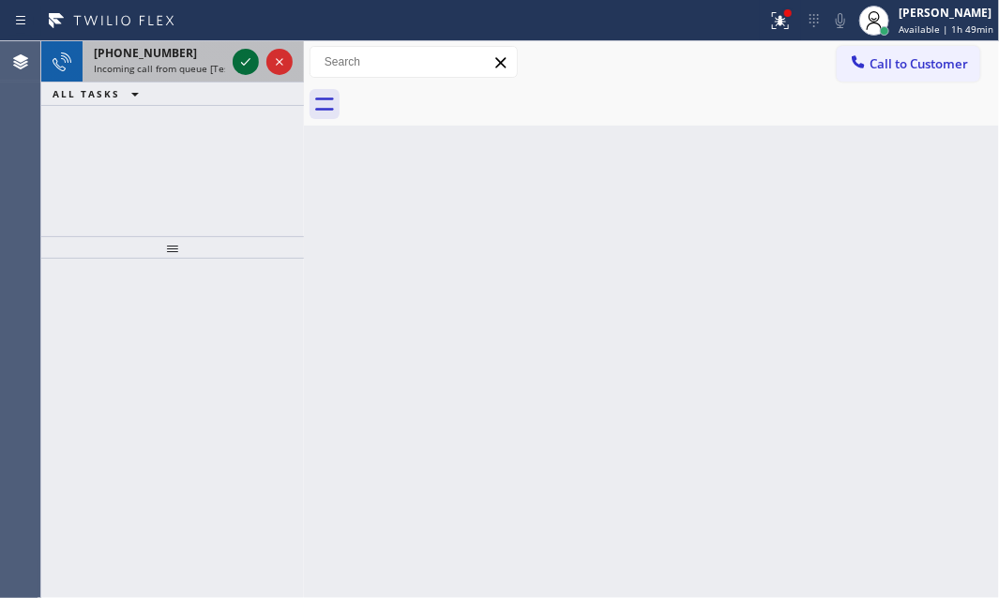
click at [251, 59] on icon at bounding box center [246, 62] width 23 height 23
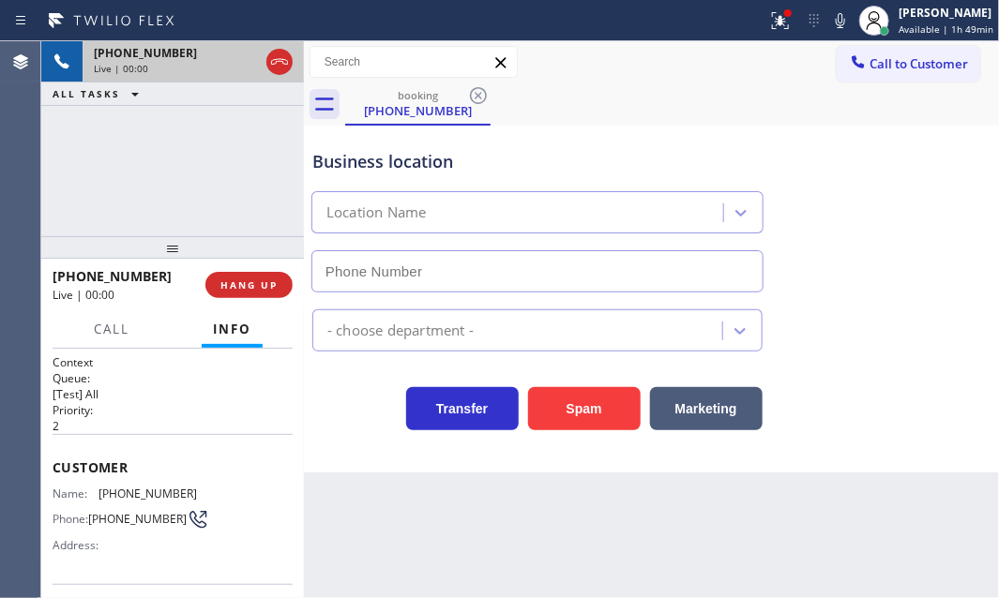
type input "[PHONE_NUMBER]"
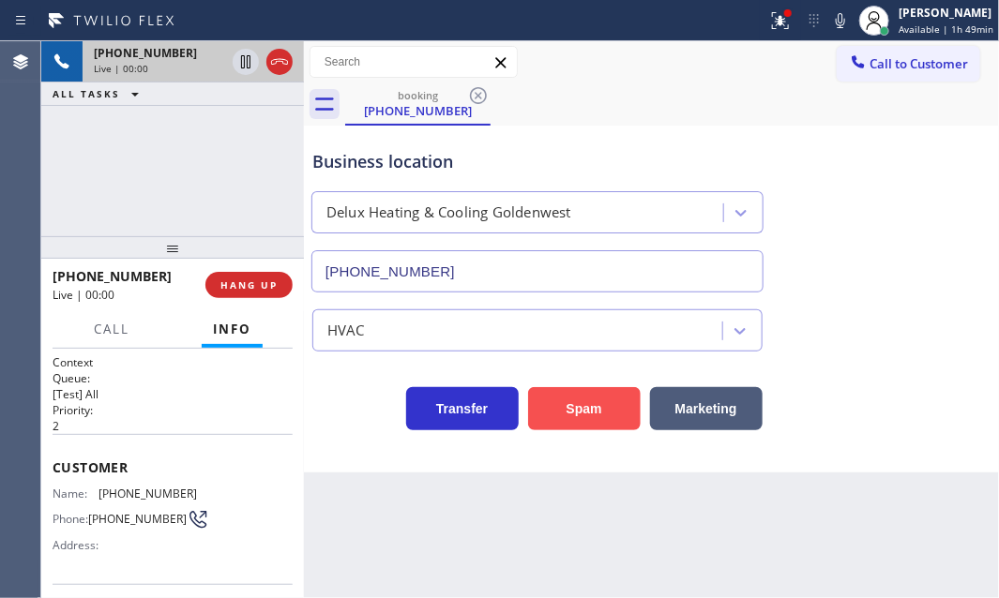
click at [590, 406] on button "Spam" at bounding box center [584, 408] width 113 height 43
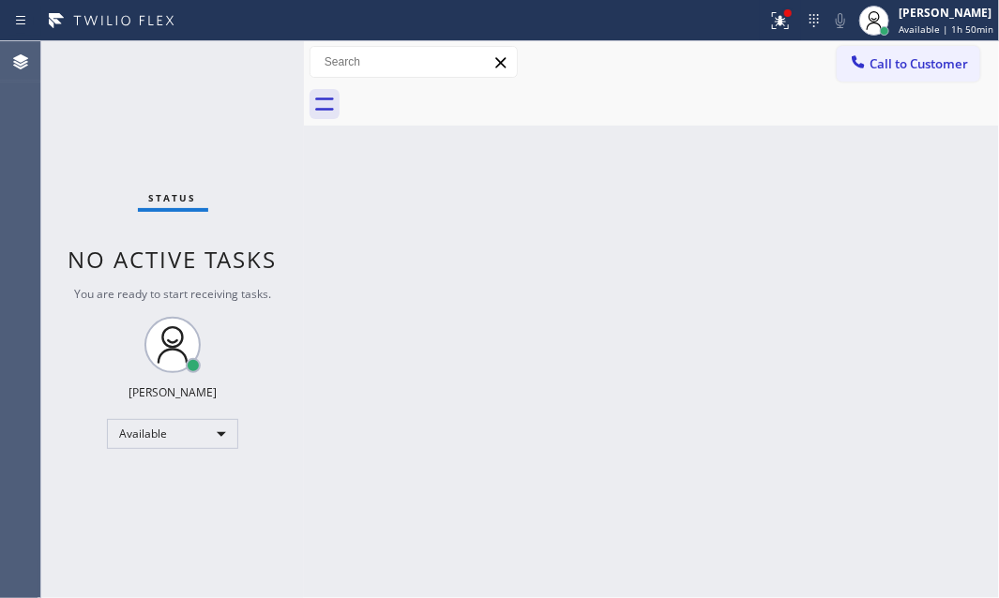
click at [240, 61] on div "Status No active tasks You are ready to start receiving tasks. [PERSON_NAME] Av…" at bounding box center [172, 319] width 263 height 557
click at [235, 59] on div "Status No active tasks You are ready to start receiving tasks. [PERSON_NAME] Av…" at bounding box center [172, 319] width 263 height 557
click at [241, 61] on div "Status No active tasks You are ready to start receiving tasks. [PERSON_NAME] Av…" at bounding box center [172, 319] width 263 height 557
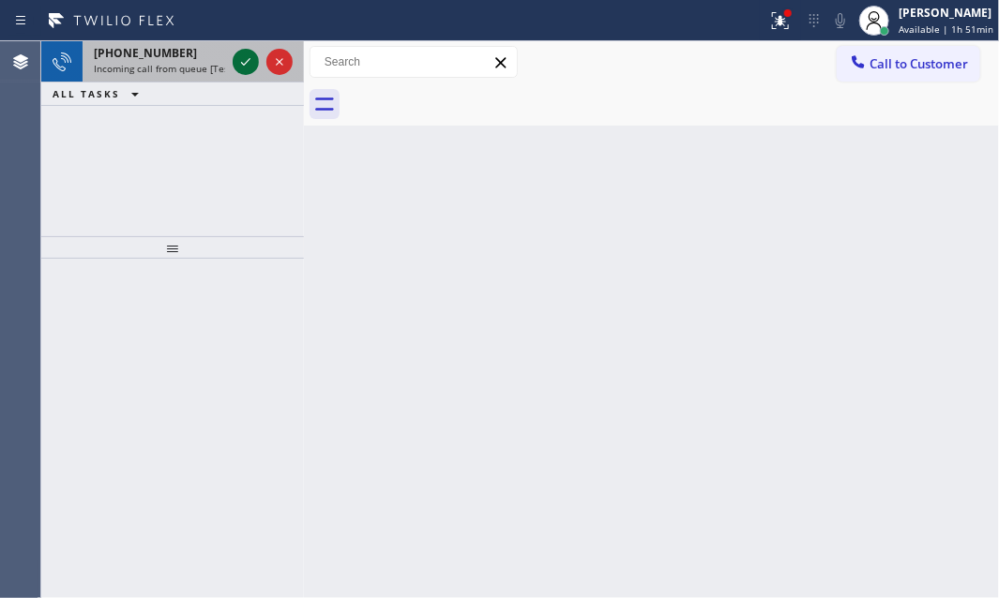
click at [240, 58] on icon at bounding box center [246, 62] width 23 height 23
click at [240, 68] on icon at bounding box center [246, 62] width 23 height 23
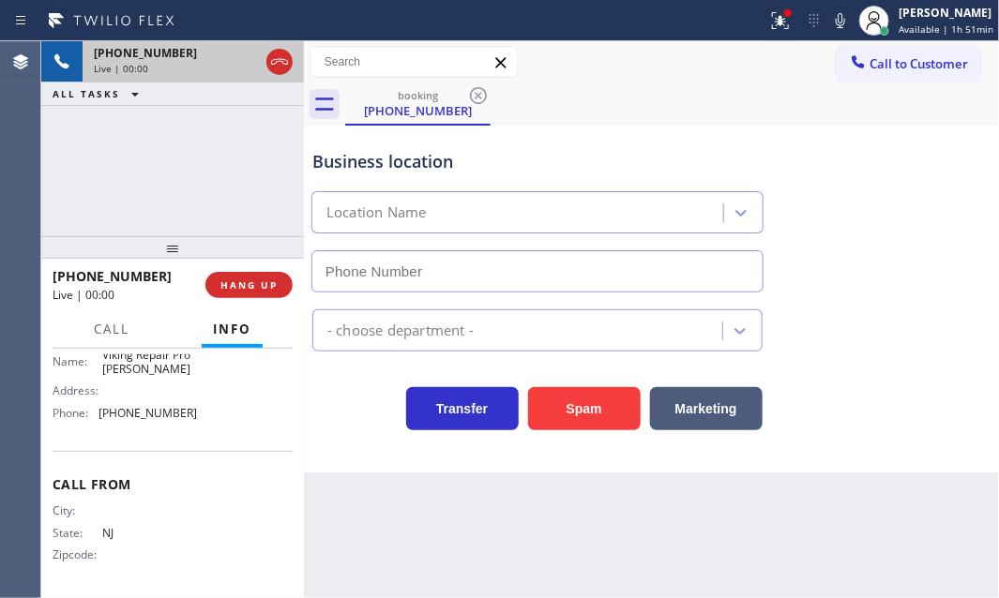
type input "[PHONE_NUMBER]"
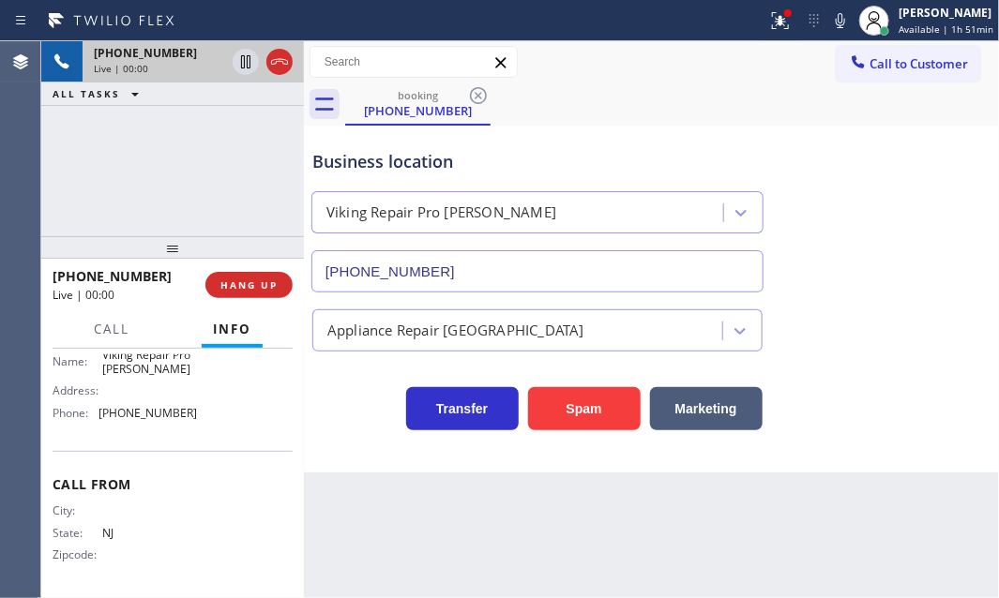
scroll to position [207, 0]
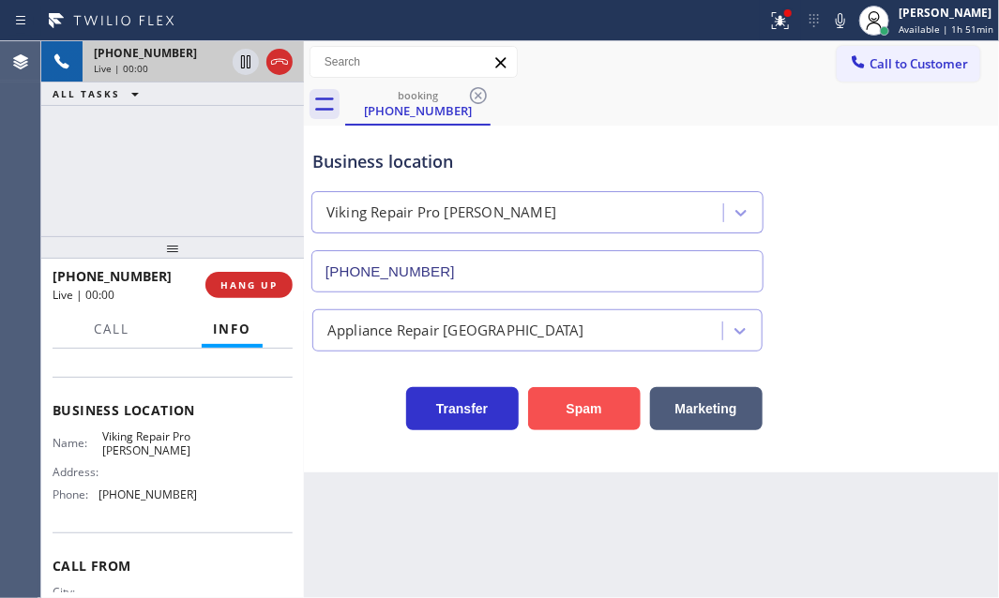
click at [595, 404] on button "Spam" at bounding box center [584, 408] width 113 height 43
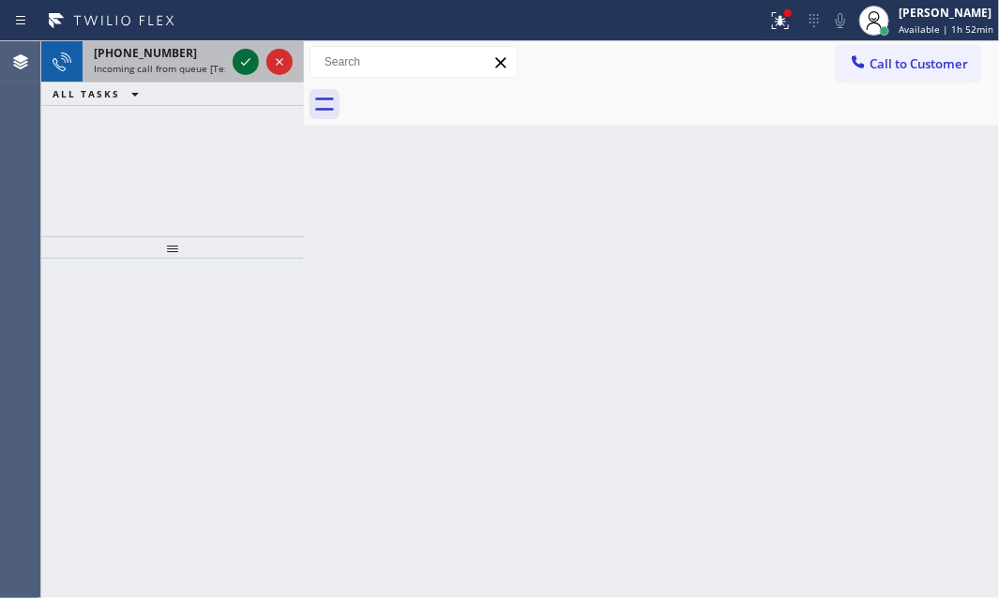
click at [248, 65] on icon at bounding box center [246, 62] width 23 height 23
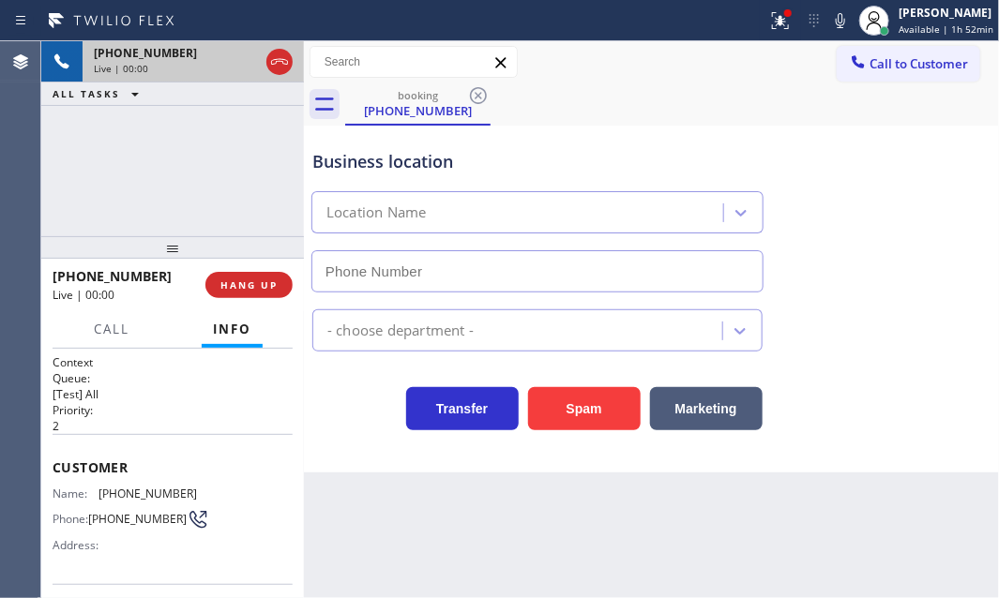
type input "[PHONE_NUMBER]"
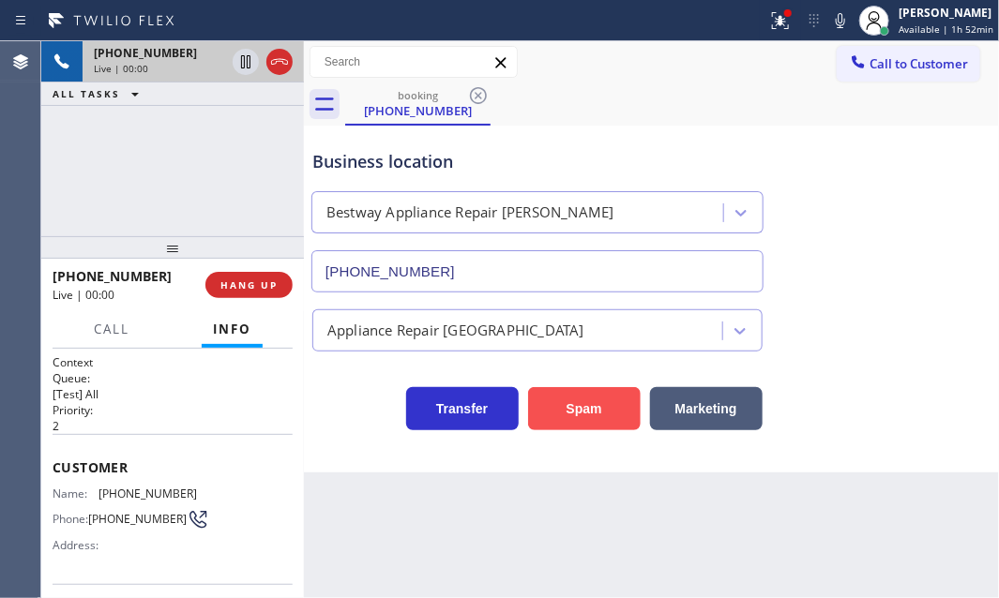
click at [593, 412] on button "Spam" at bounding box center [584, 408] width 113 height 43
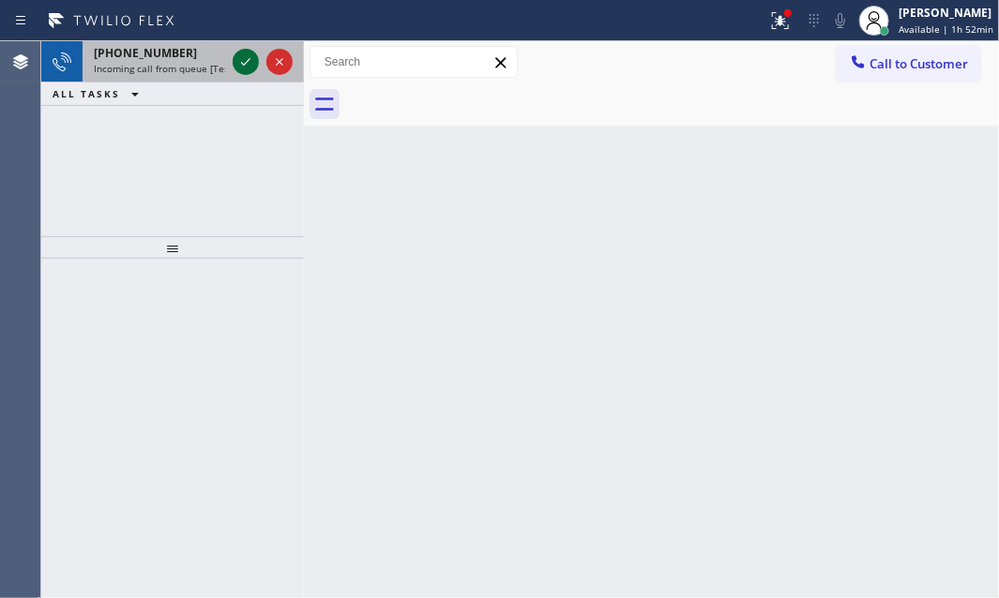
click at [242, 66] on icon at bounding box center [246, 62] width 23 height 23
click at [239, 66] on icon at bounding box center [246, 62] width 23 height 23
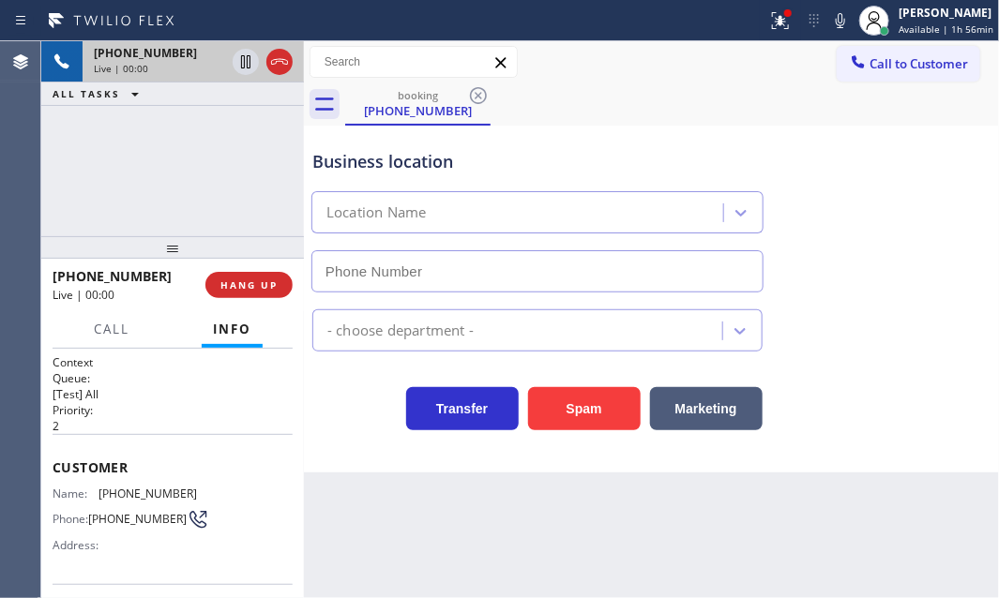
type input "[PHONE_NUMBER]"
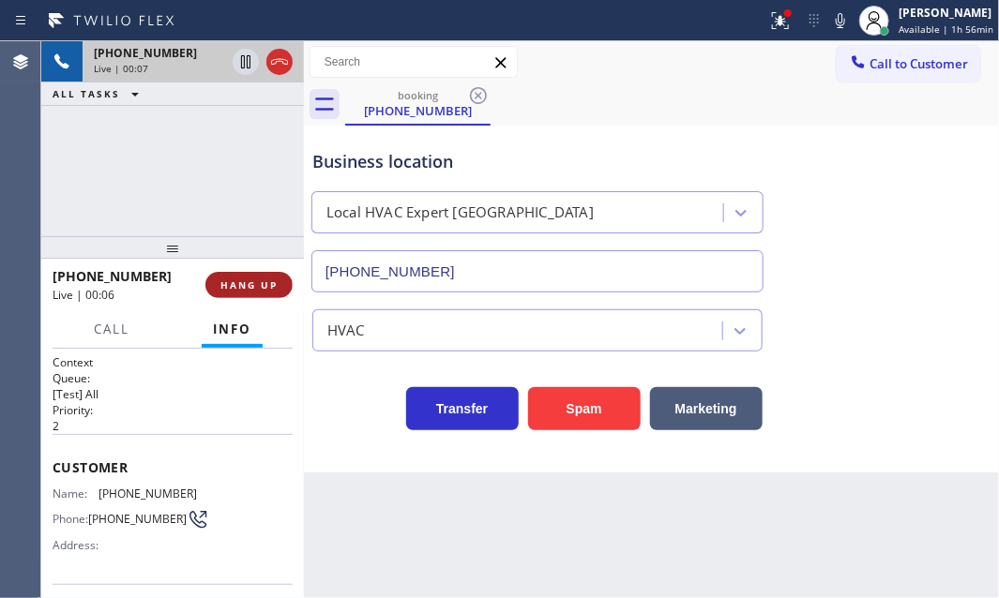
click at [252, 290] on span "HANG UP" at bounding box center [248, 285] width 57 height 13
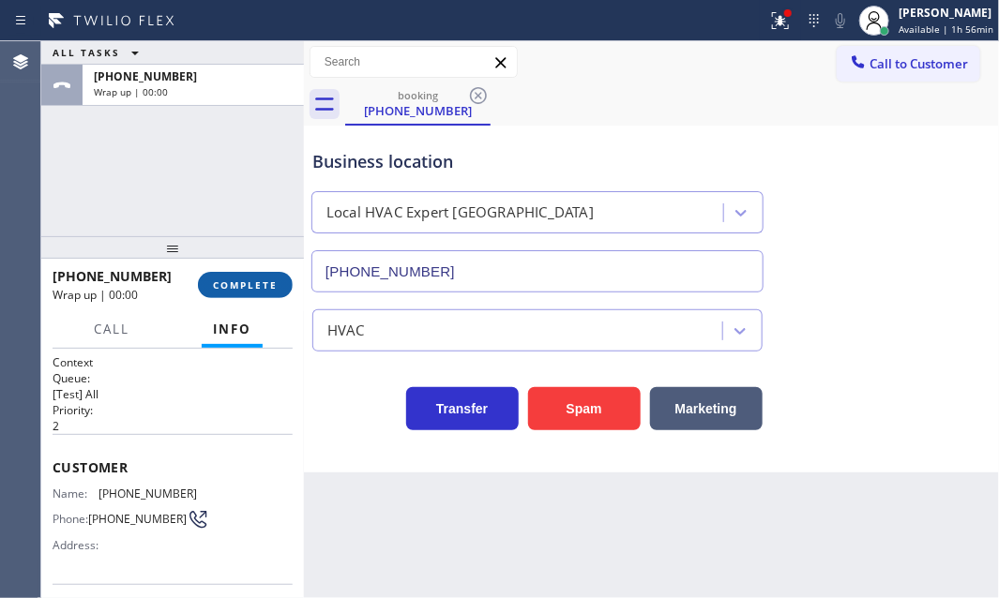
click at [262, 287] on span "COMPLETE" at bounding box center [245, 285] width 65 height 13
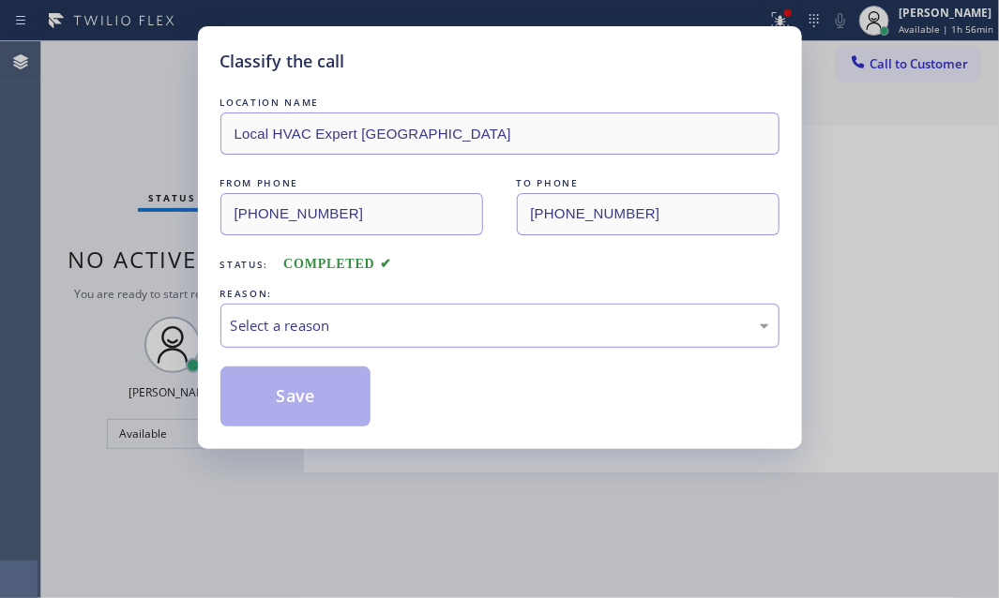
click at [498, 315] on div "Select a reason" at bounding box center [500, 326] width 538 height 22
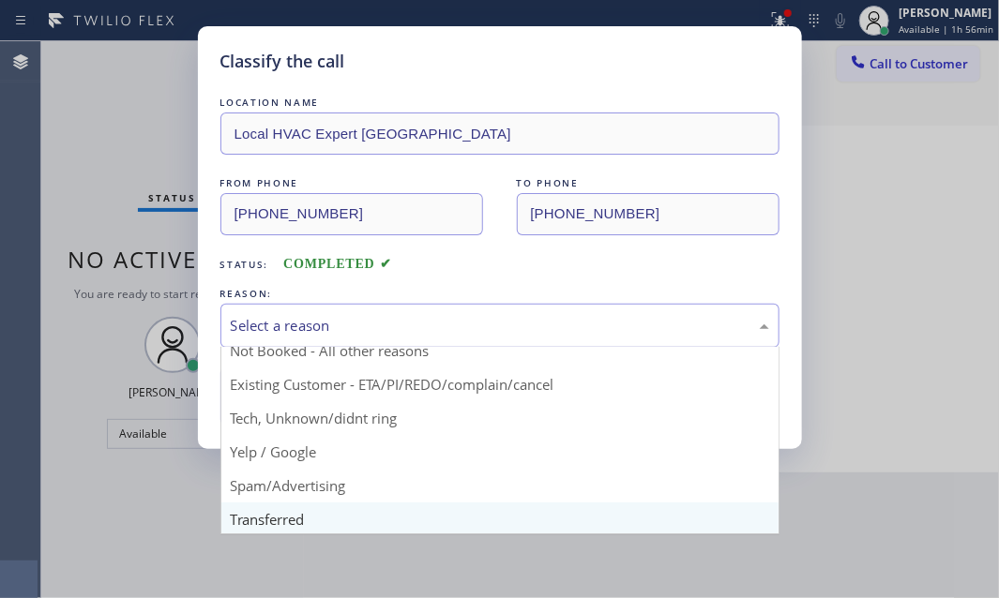
scroll to position [125, 0]
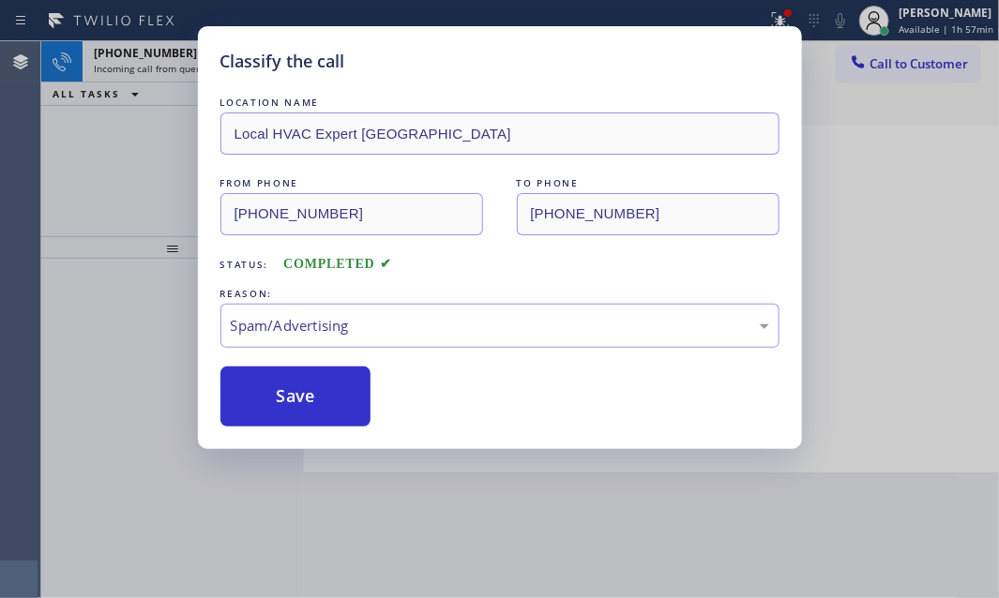
drag, startPoint x: 265, startPoint y: 390, endPoint x: 172, endPoint y: 160, distance: 248.2
click at [264, 381] on button "Save" at bounding box center [295, 397] width 151 height 60
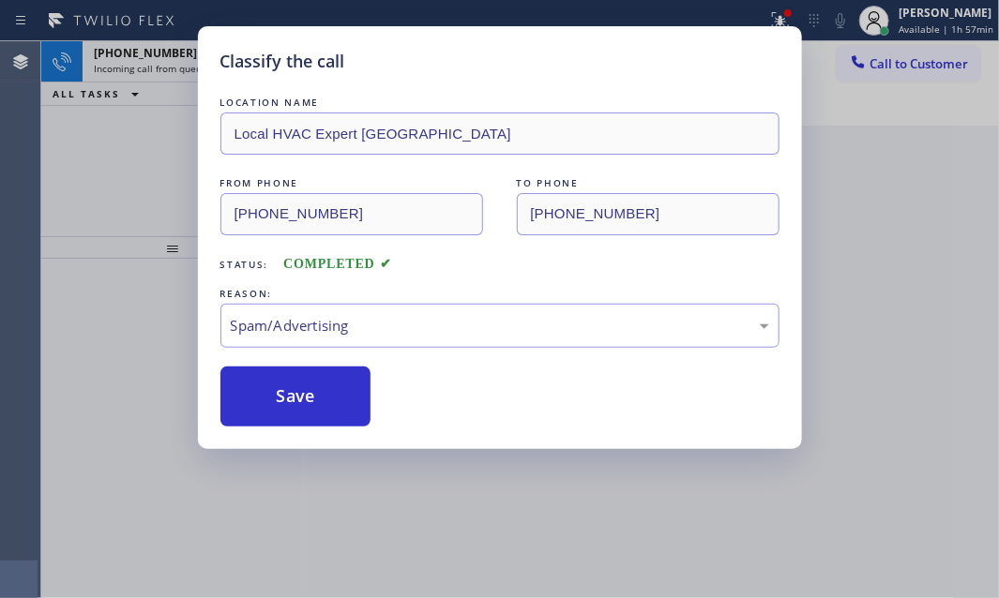
click at [149, 66] on div "Classify the call LOCATION NAME Local HVAC Expert [GEOGRAPHIC_DATA] FROM PHONE …" at bounding box center [499, 299] width 999 height 598
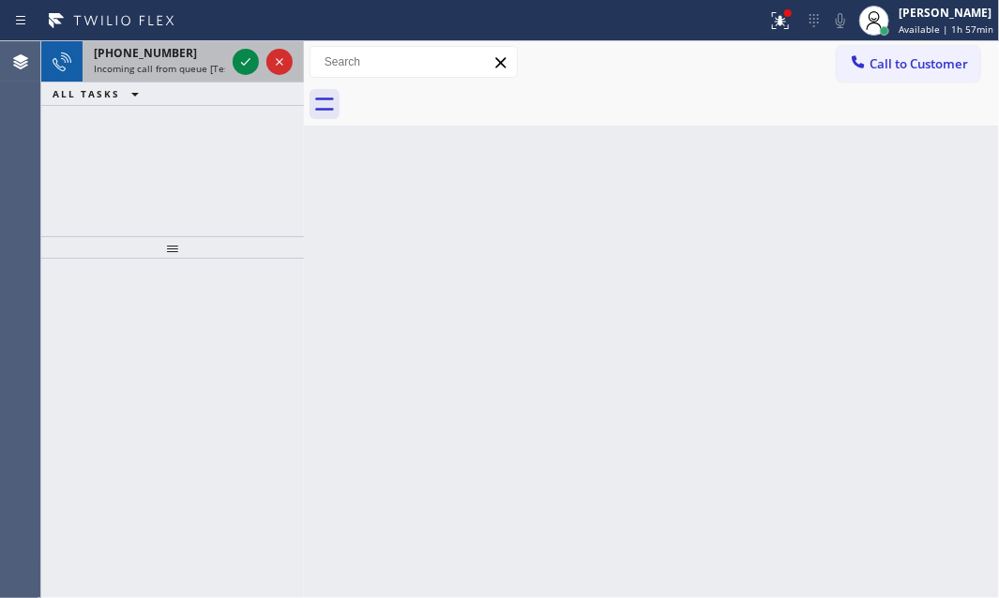
drag, startPoint x: 190, startPoint y: 62, endPoint x: 215, endPoint y: 66, distance: 24.7
click at [205, 65] on span "Incoming call from queue [Test] All" at bounding box center [172, 68] width 156 height 13
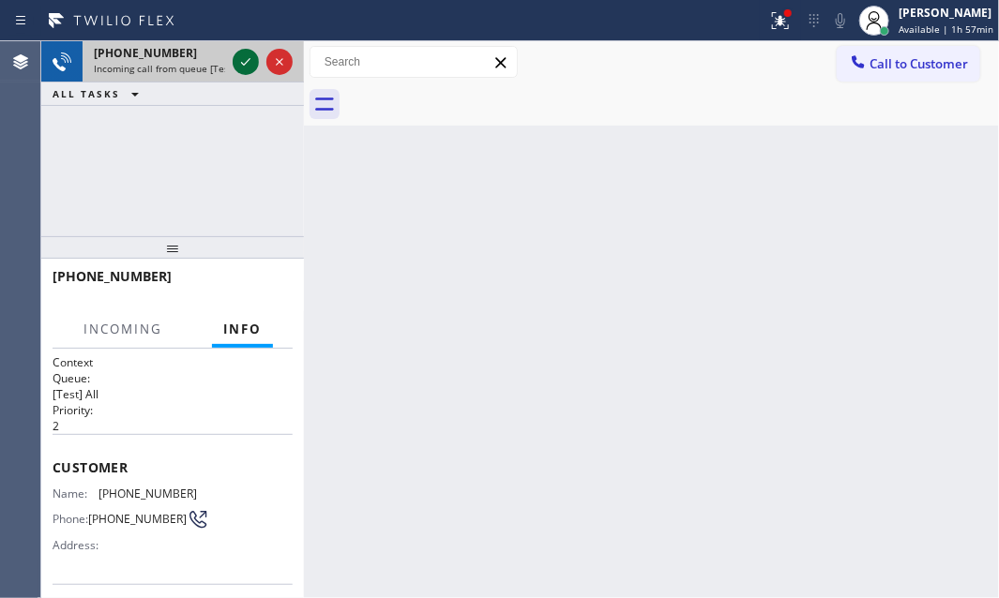
click at [241, 65] on icon at bounding box center [246, 62] width 23 height 23
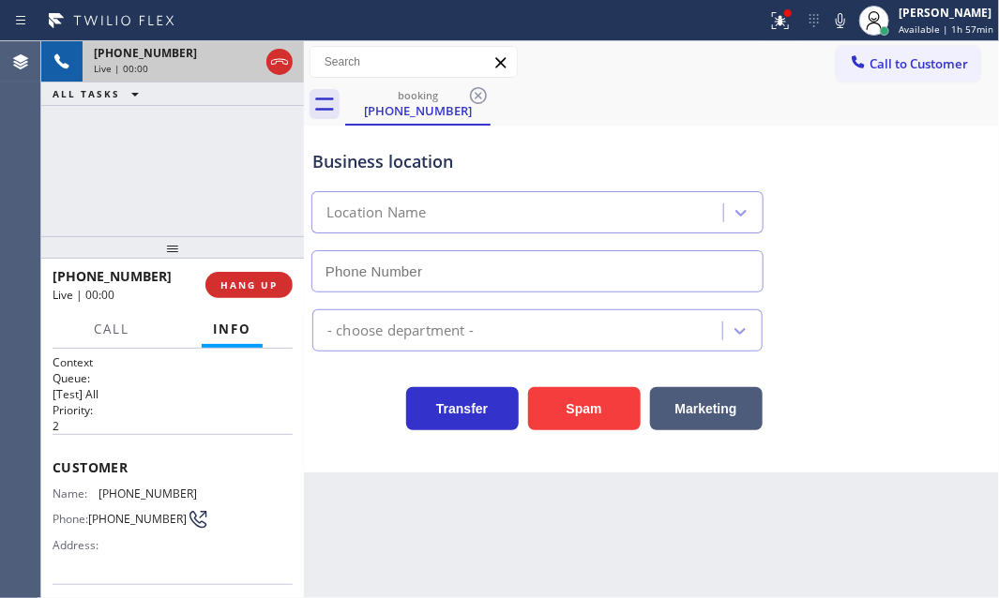
type input "[PHONE_NUMBER]"
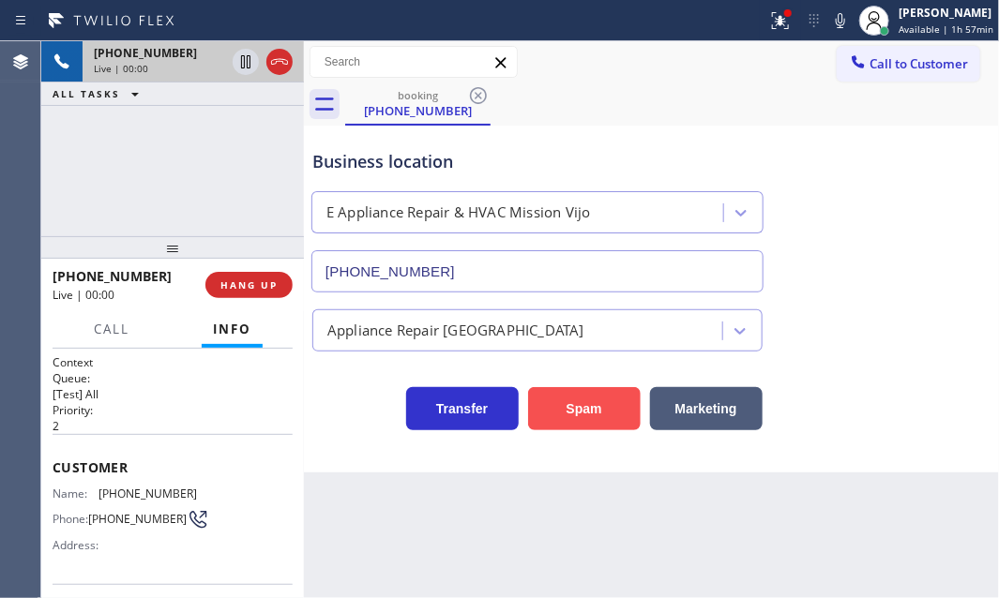
click at [583, 410] on button "Spam" at bounding box center [584, 408] width 113 height 43
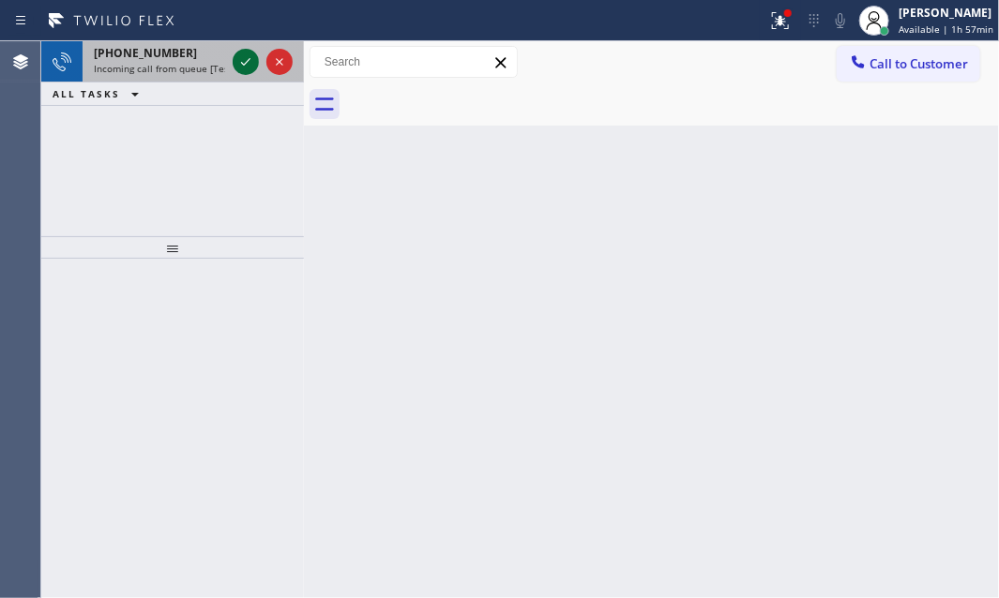
click at [249, 66] on icon at bounding box center [246, 62] width 23 height 23
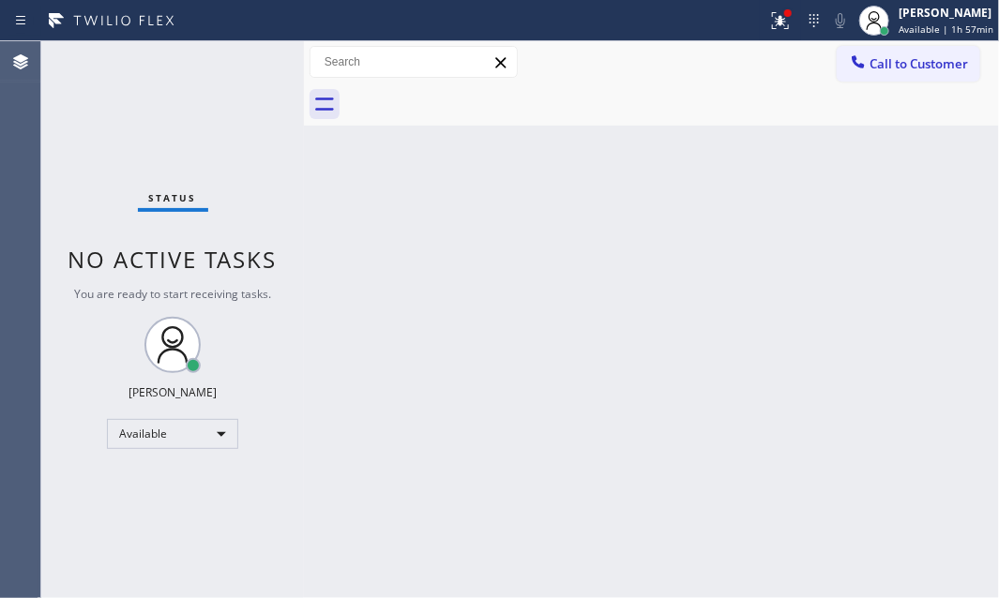
click at [246, 65] on div "Status No active tasks You are ready to start receiving tasks. [PERSON_NAME] Av…" at bounding box center [172, 319] width 263 height 557
drag, startPoint x: 235, startPoint y: 47, endPoint x: 245, endPoint y: 65, distance: 20.1
click at [245, 65] on div "Status No active tasks You are ready to start receiving tasks. [PERSON_NAME] Av…" at bounding box center [172, 319] width 263 height 557
drag, startPoint x: 245, startPoint y: 65, endPoint x: 267, endPoint y: 60, distance: 23.0
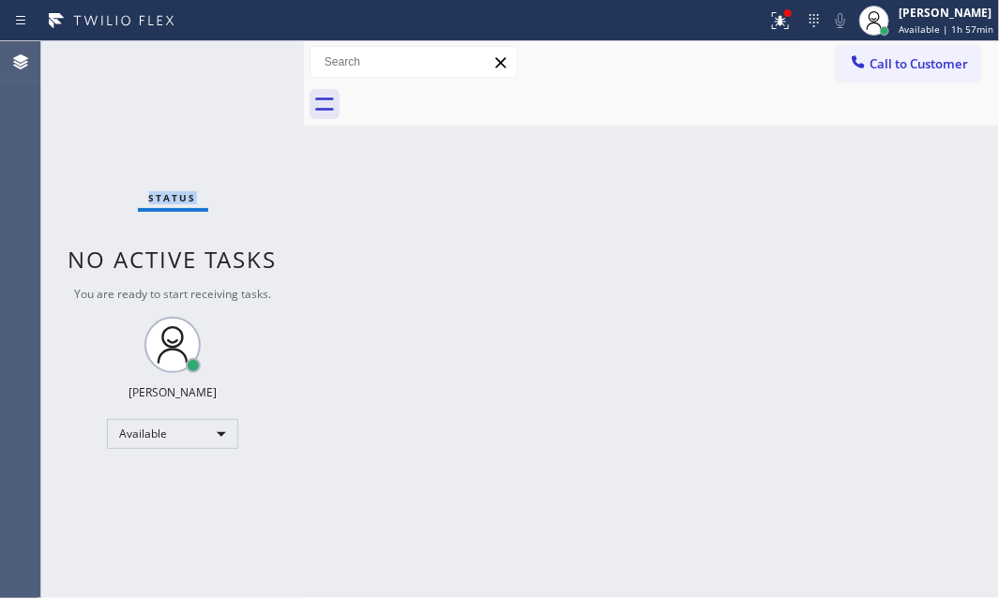
click at [253, 61] on div "Status No active tasks You are ready to start receiving tasks. [PERSON_NAME] Av…" at bounding box center [172, 319] width 263 height 557
click at [769, 26] on icon at bounding box center [780, 20] width 23 height 23
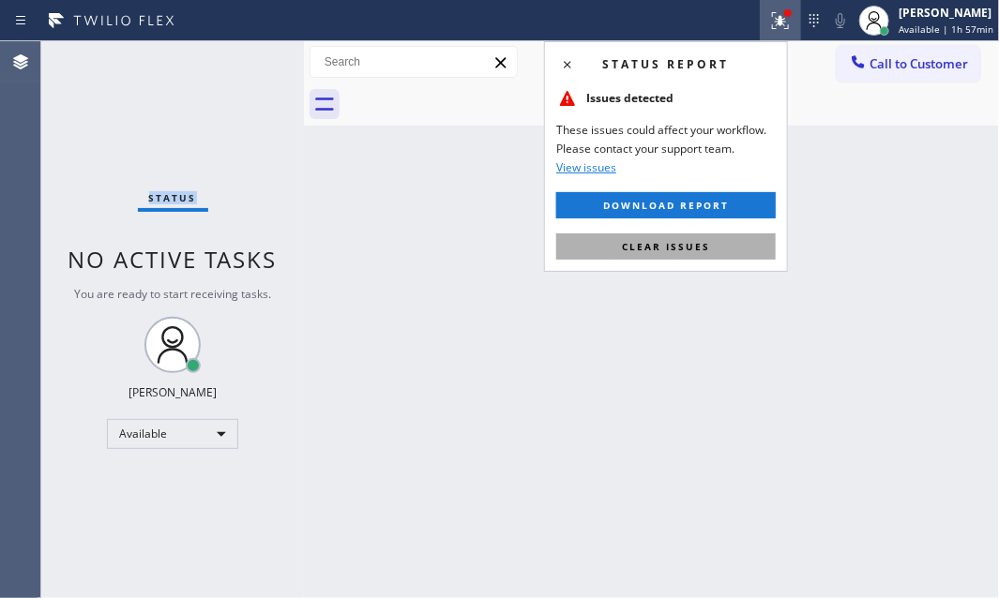
click at [699, 249] on span "Clear issues" at bounding box center [666, 246] width 88 height 13
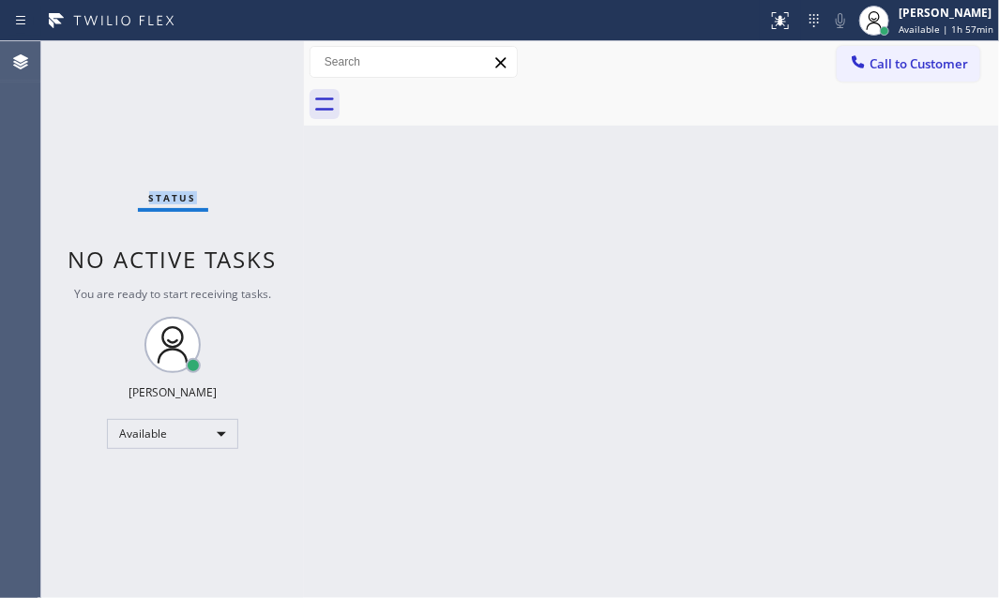
click at [241, 58] on div "Status No active tasks You are ready to start receiving tasks. [PERSON_NAME] Av…" at bounding box center [172, 319] width 263 height 557
click at [241, 59] on div "Status No active tasks You are ready to start receiving tasks. [PERSON_NAME] Av…" at bounding box center [172, 319] width 263 height 557
click at [240, 59] on div "Status No active tasks You are ready to start receiving tasks. [PERSON_NAME] Av…" at bounding box center [172, 319] width 263 height 557
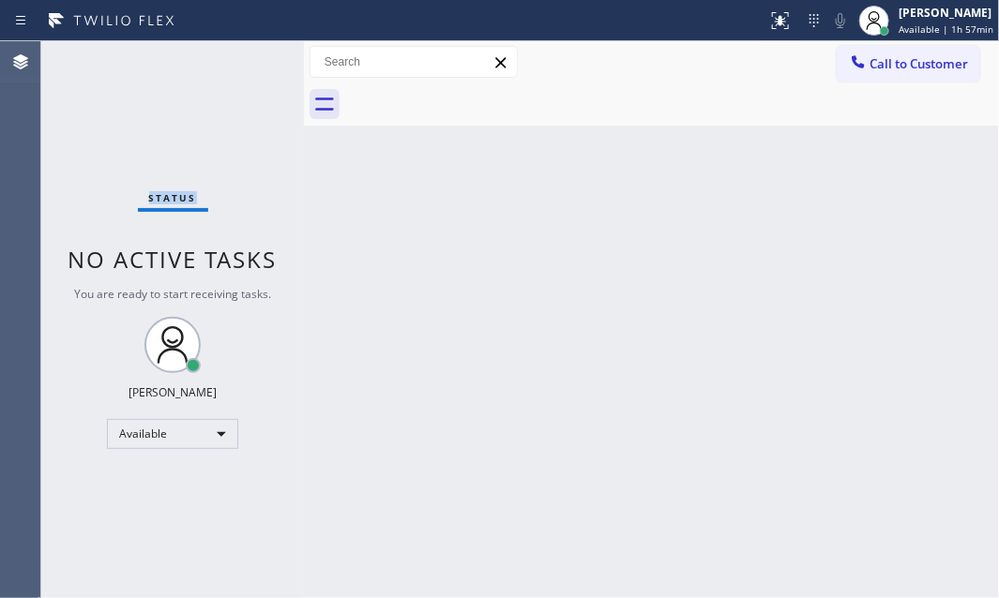
click at [240, 59] on div "Status No active tasks You are ready to start receiving tasks. [PERSON_NAME] Av…" at bounding box center [172, 319] width 263 height 557
click at [244, 62] on div "Status No active tasks You are ready to start receiving tasks. [PERSON_NAME] Av…" at bounding box center [172, 319] width 263 height 557
click at [254, 59] on div "Status No active tasks You are ready to start receiving tasks. [PERSON_NAME] Av…" at bounding box center [172, 319] width 263 height 557
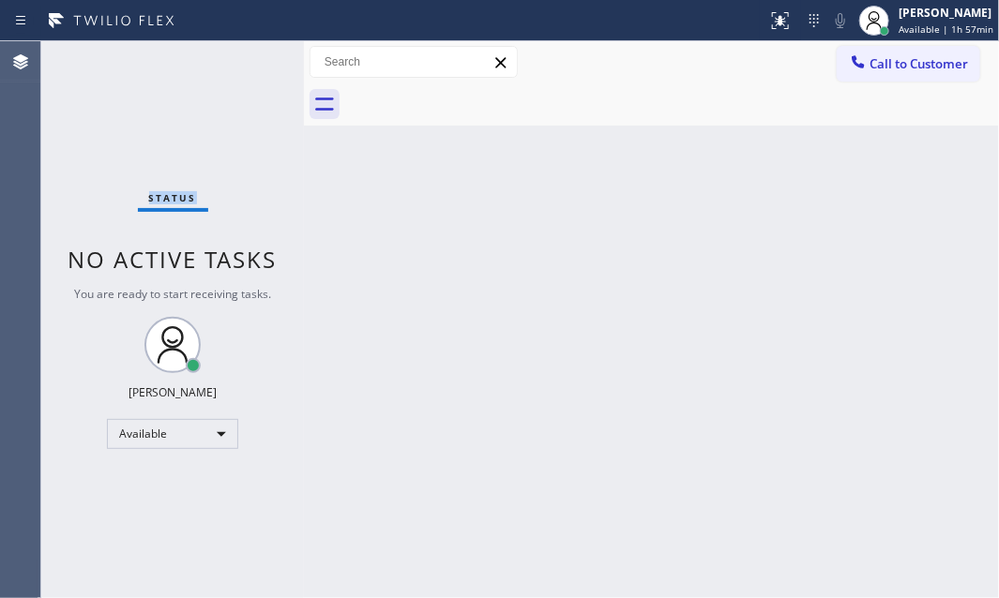
click at [254, 59] on div "Status No active tasks You are ready to start receiving tasks. [PERSON_NAME] Av…" at bounding box center [172, 319] width 263 height 557
click at [253, 57] on div "Status No active tasks You are ready to start receiving tasks. [PERSON_NAME] Av…" at bounding box center [172, 319] width 263 height 557
click at [253, 55] on div "Status No active tasks You are ready to start receiving tasks. [PERSON_NAME] Av…" at bounding box center [172, 319] width 263 height 557
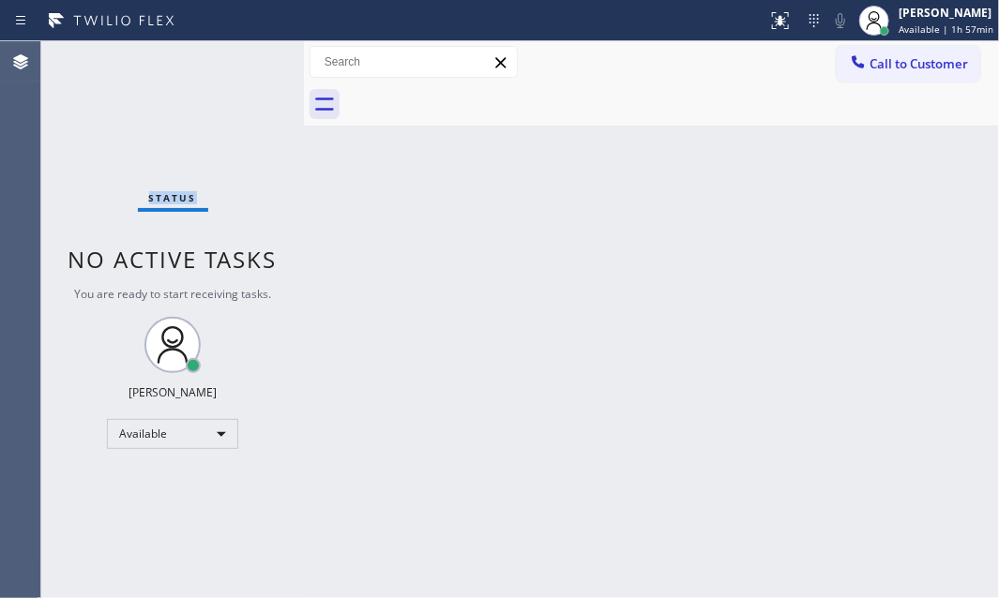
click at [253, 55] on div "Status No active tasks You are ready to start receiving tasks. [PERSON_NAME] Av…" at bounding box center [172, 319] width 263 height 557
click at [248, 55] on div "Status No active tasks You are ready to start receiving tasks. [PERSON_NAME] Av…" at bounding box center [172, 319] width 263 height 557
click at [227, 54] on div "Status No active tasks You are ready to start receiving tasks. [PERSON_NAME] Av…" at bounding box center [172, 319] width 263 height 557
click at [227, 53] on div "Status No active tasks You are ready to start receiving tasks. [PERSON_NAME] Av…" at bounding box center [172, 319] width 263 height 557
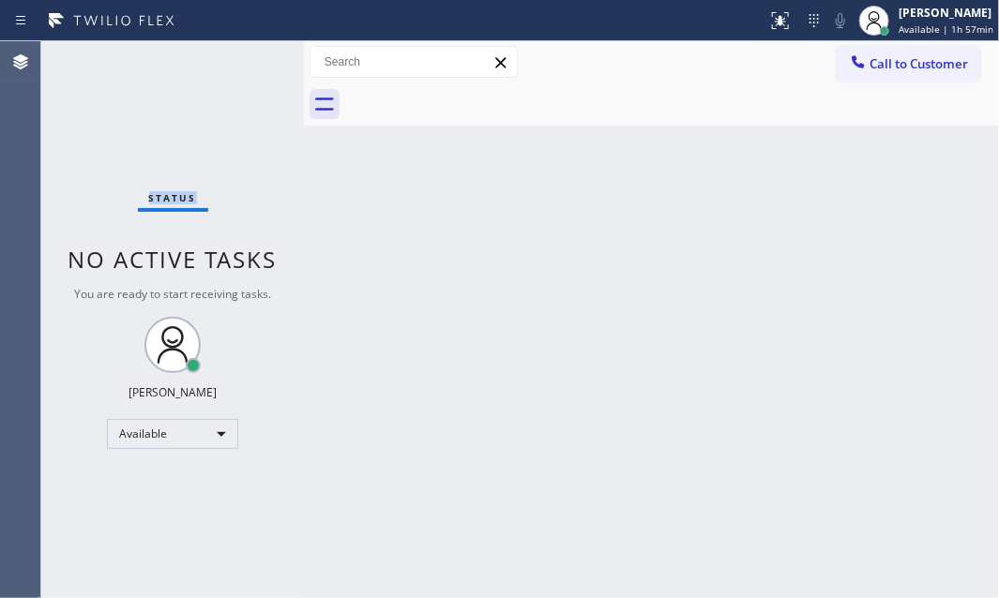
click at [227, 53] on div "Status No active tasks You are ready to start receiving tasks. [PERSON_NAME] Av…" at bounding box center [172, 319] width 263 height 557
click at [245, 67] on div "Status No active tasks You are ready to start receiving tasks. [PERSON_NAME] Av…" at bounding box center [172, 319] width 263 height 557
click at [245, 65] on div "Status No active tasks You are ready to start receiving tasks. [PERSON_NAME] Av…" at bounding box center [172, 319] width 263 height 557
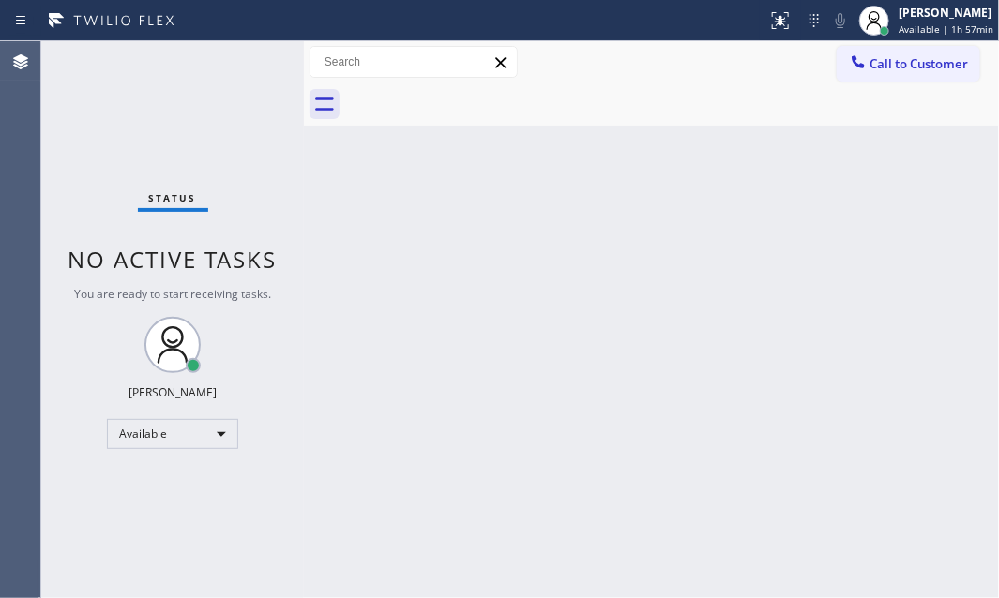
click at [245, 65] on div "Status No active tasks You are ready to start receiving tasks. [PERSON_NAME] Av…" at bounding box center [172, 319] width 263 height 557
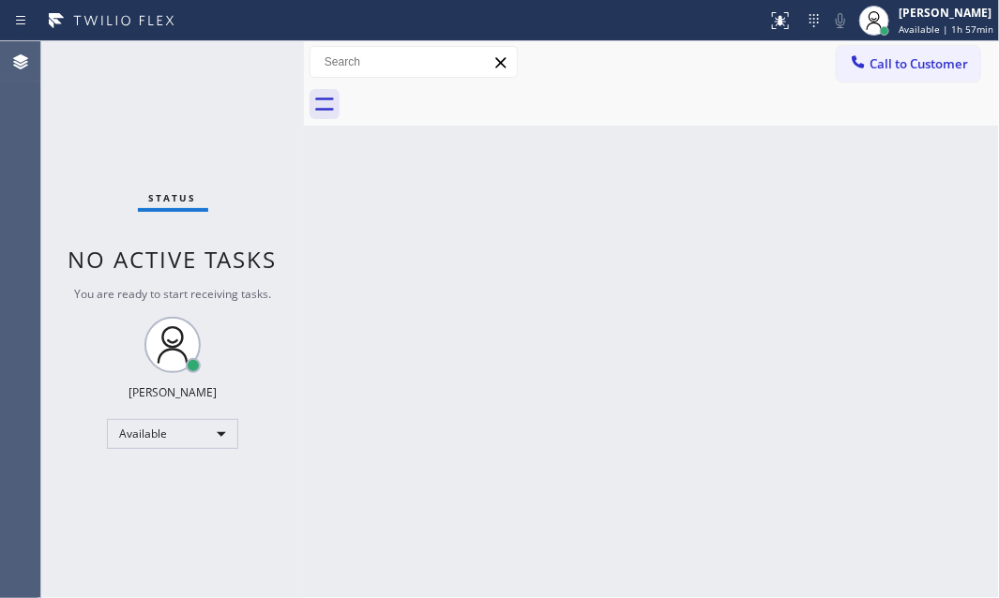
click at [245, 65] on div "Status No active tasks You are ready to start receiving tasks. [PERSON_NAME] Av…" at bounding box center [172, 319] width 263 height 557
click at [245, 61] on div "Status No active tasks You are ready to start receiving tasks. [PERSON_NAME] Av…" at bounding box center [172, 319] width 263 height 557
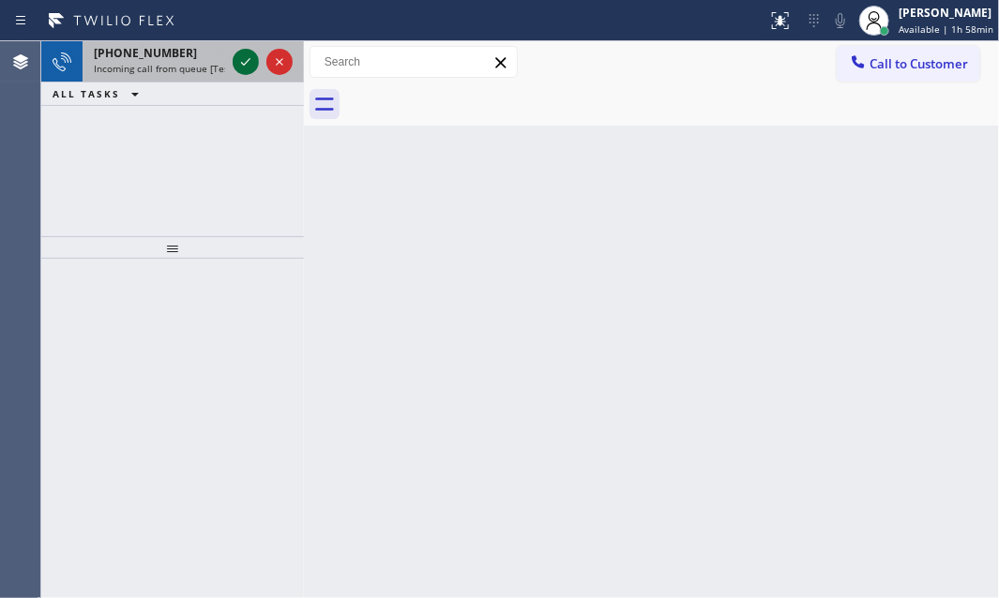
click at [244, 60] on icon at bounding box center [246, 62] width 23 height 23
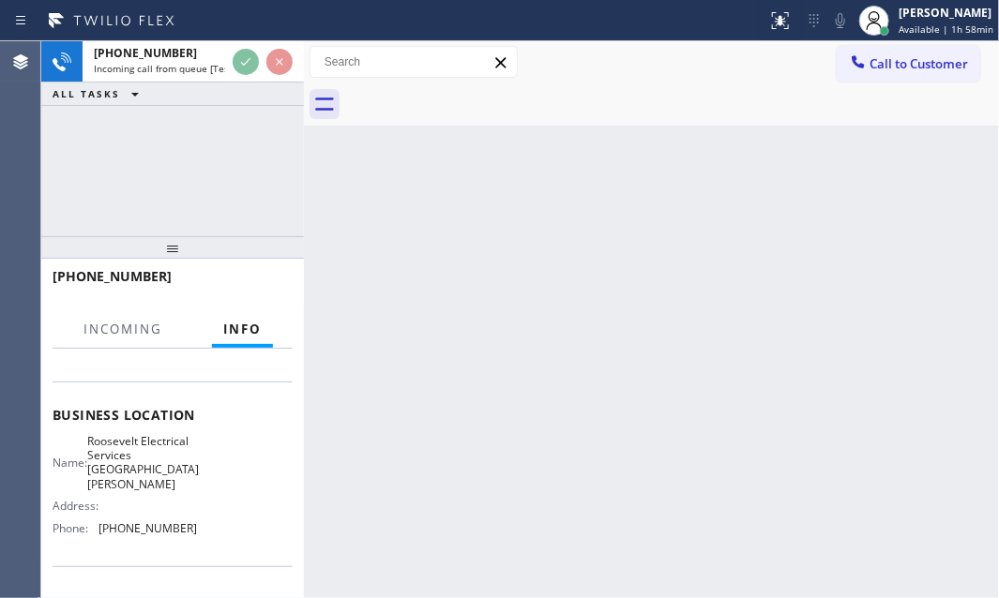
scroll to position [255, 0]
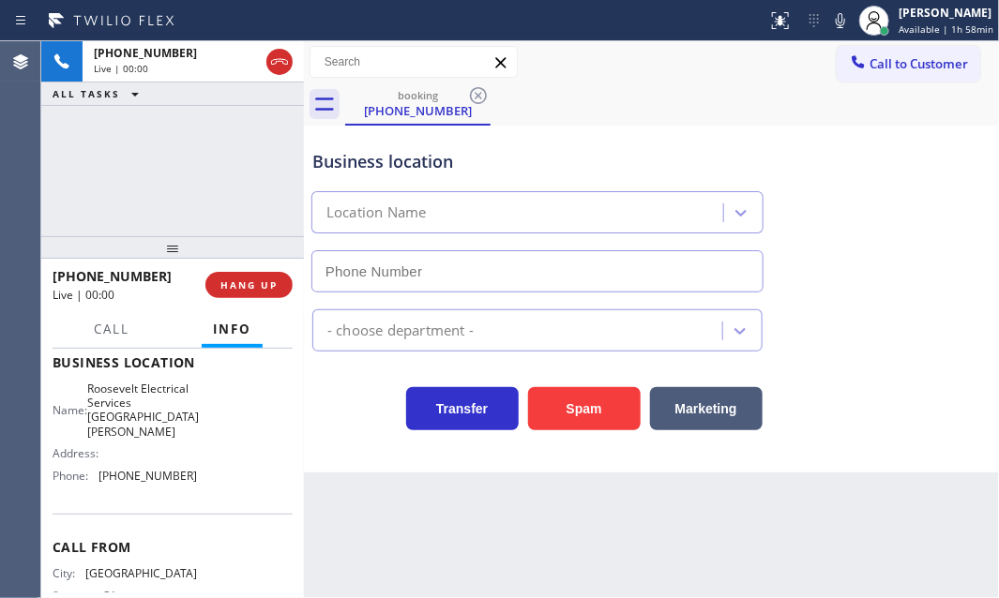
type input "[PHONE_NUMBER]"
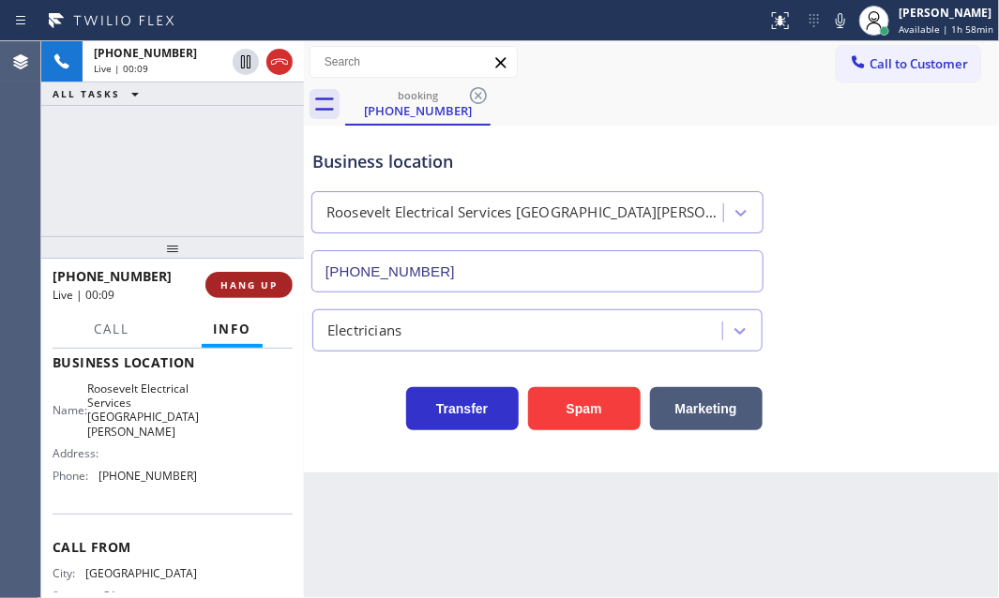
click at [260, 288] on span "HANG UP" at bounding box center [248, 285] width 57 height 13
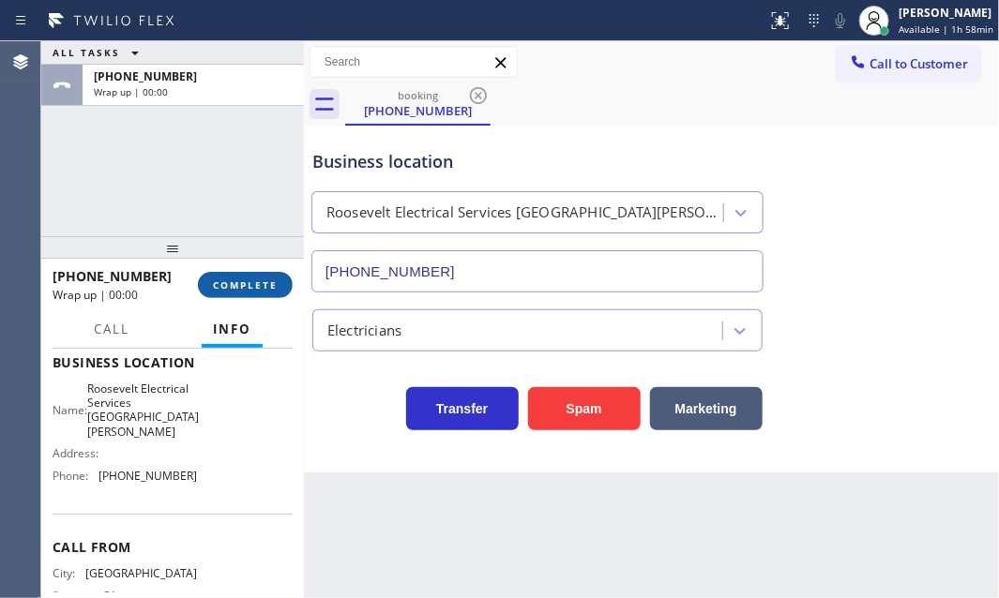
click at [241, 287] on span "COMPLETE" at bounding box center [245, 285] width 65 height 13
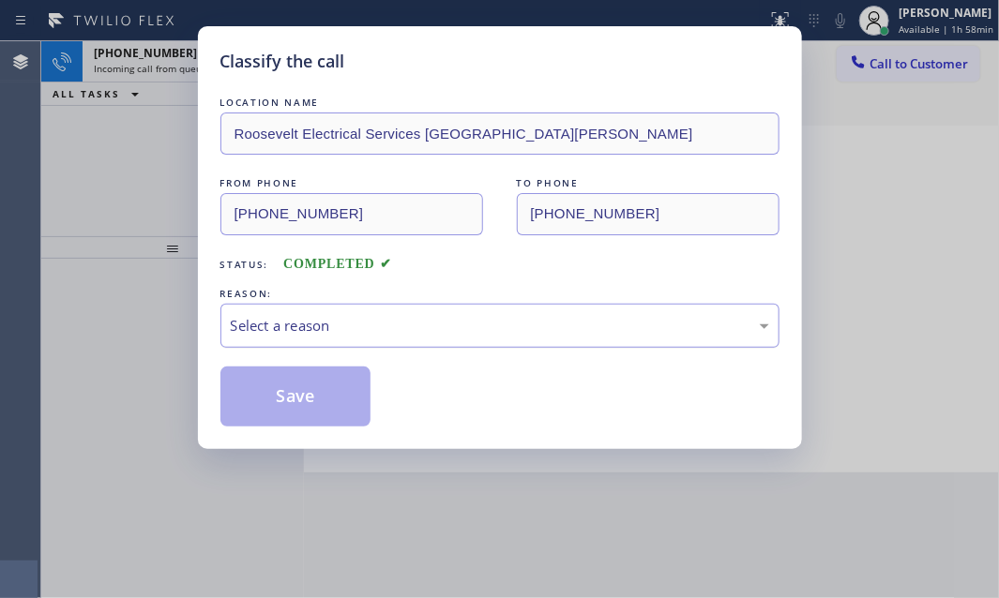
click at [431, 322] on div "Select a reason" at bounding box center [500, 326] width 538 height 22
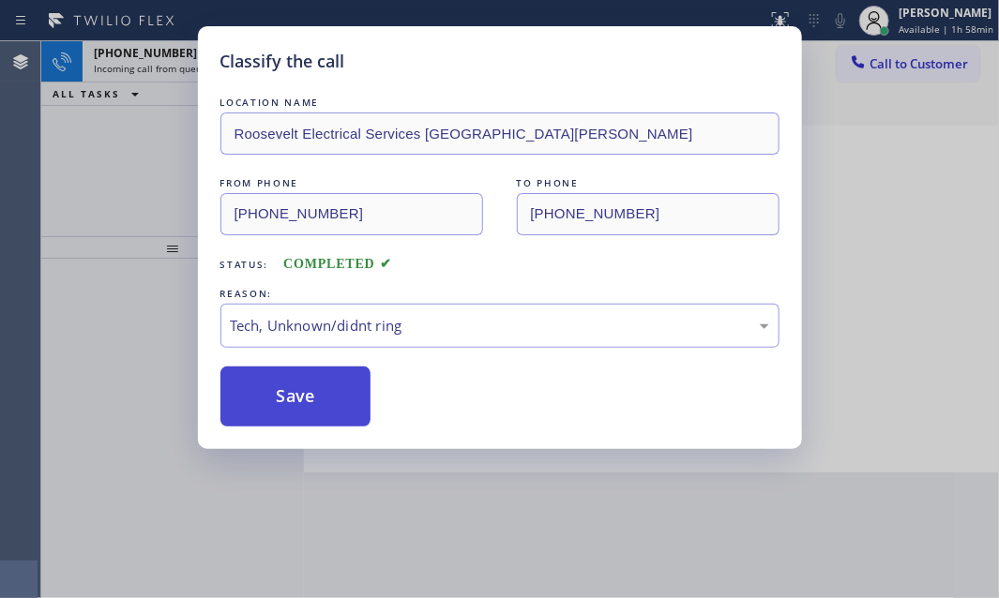
drag, startPoint x: 316, startPoint y: 403, endPoint x: 314, endPoint y: 376, distance: 27.3
click at [316, 402] on button "Save" at bounding box center [295, 397] width 151 height 60
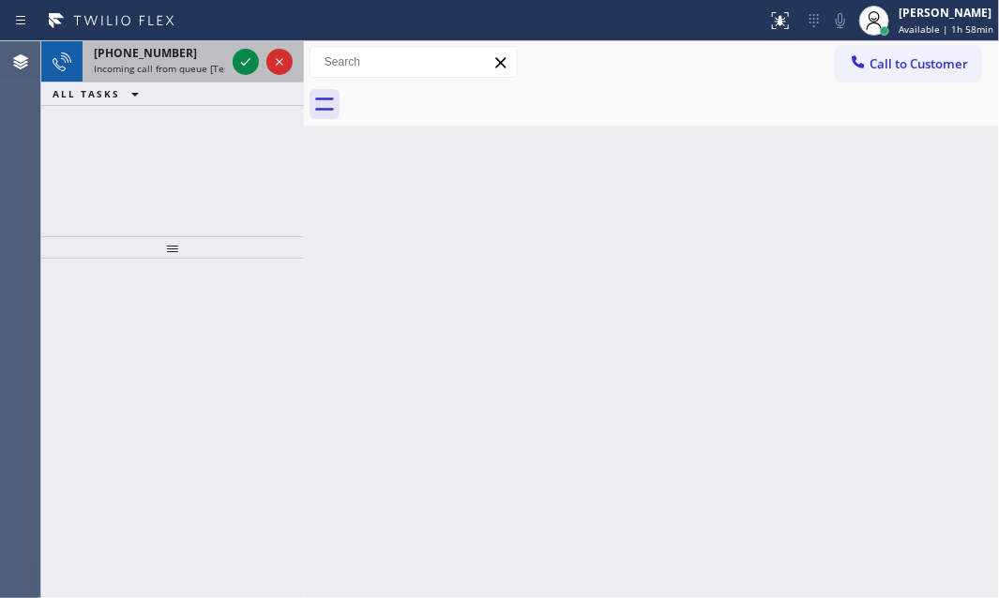
click at [174, 55] on div "[PHONE_NUMBER]" at bounding box center [159, 53] width 131 height 16
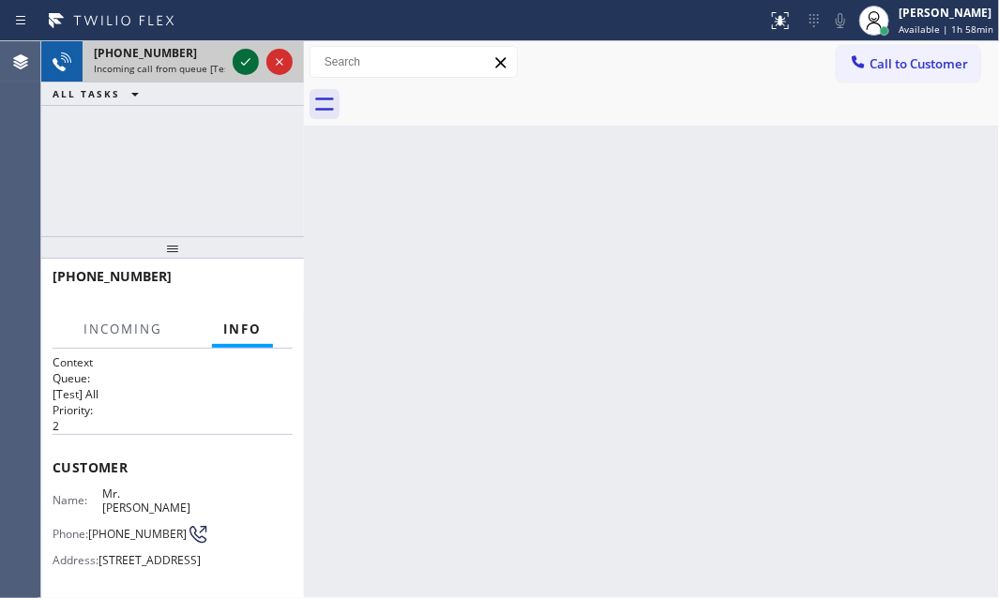
click at [247, 55] on icon at bounding box center [246, 62] width 23 height 23
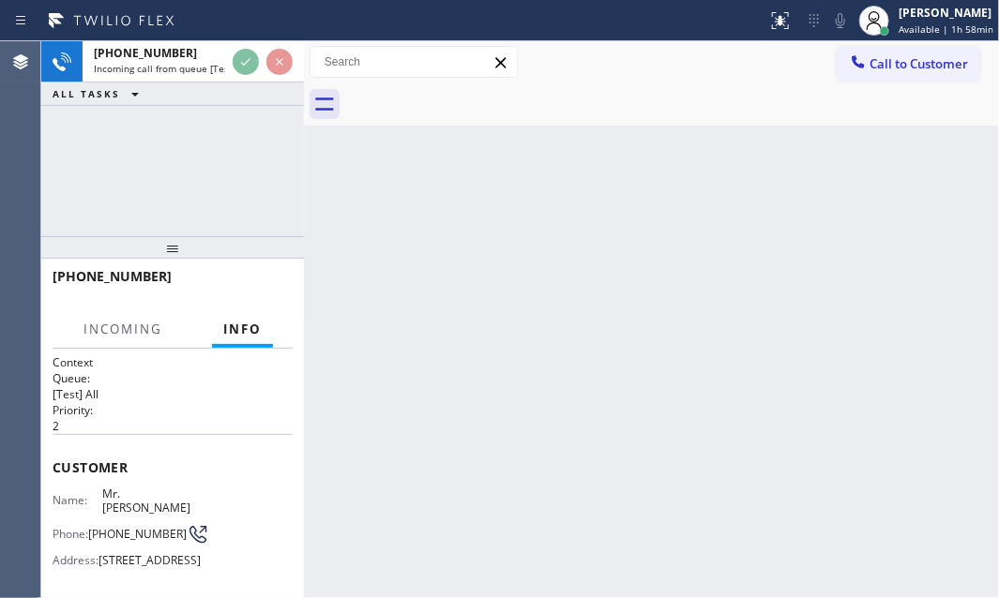
scroll to position [170, 0]
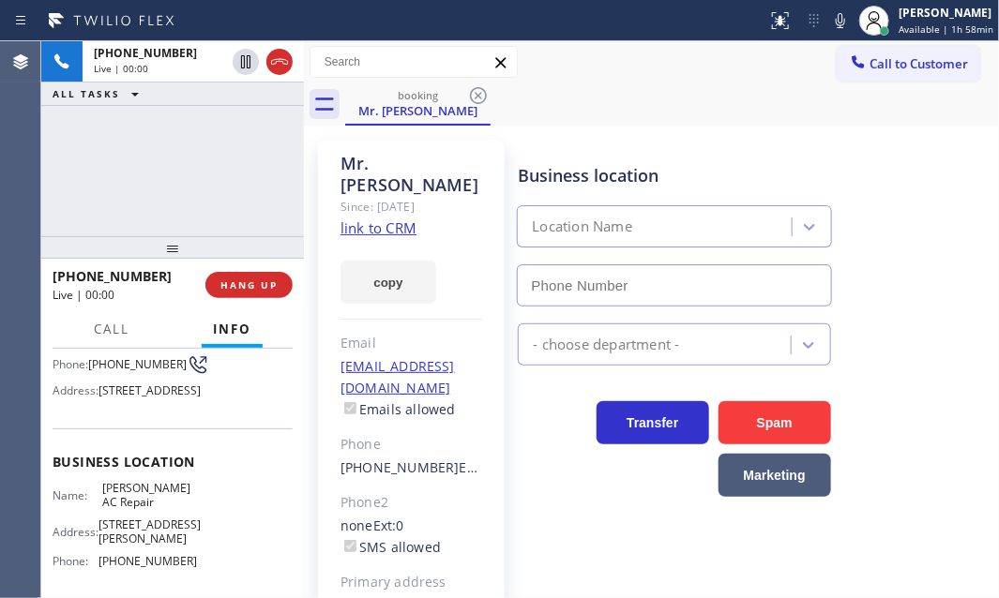
type input "[PHONE_NUMBER]"
drag, startPoint x: 390, startPoint y: 204, endPoint x: 382, endPoint y: 196, distance: 11.9
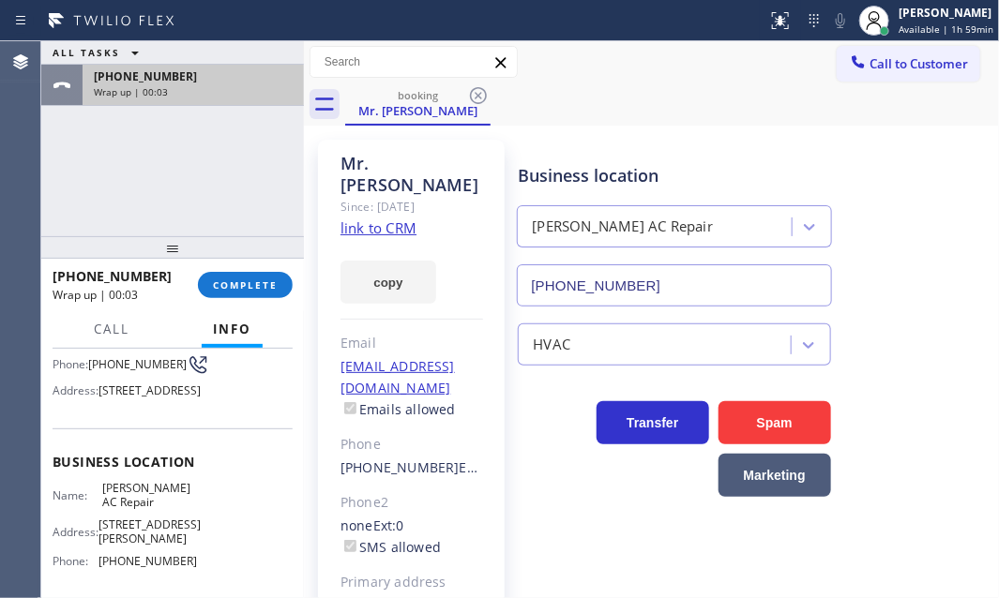
click at [224, 83] on div "[PHONE_NUMBER]" at bounding box center [193, 76] width 199 height 16
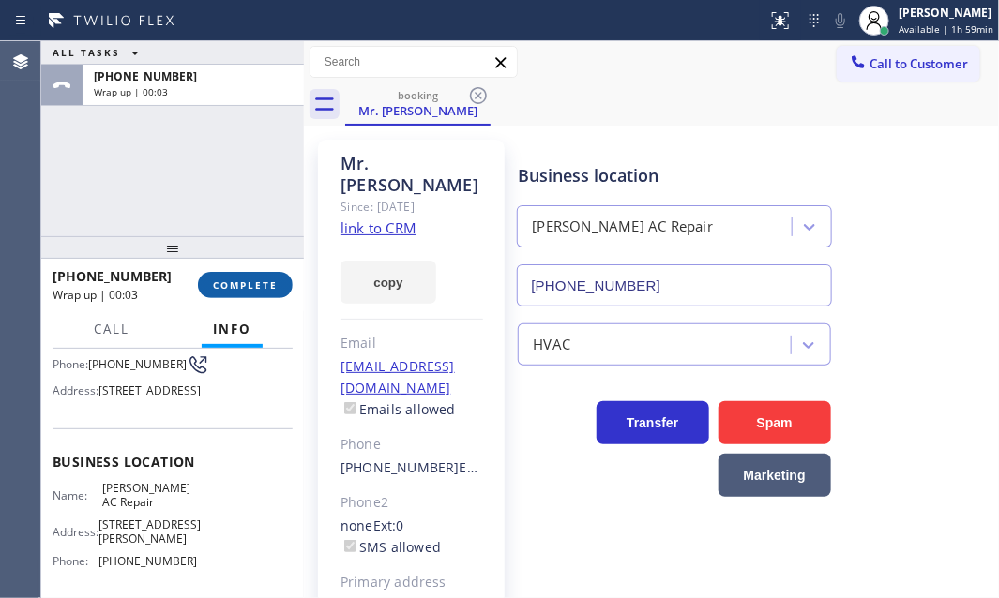
click at [249, 280] on span "COMPLETE" at bounding box center [245, 285] width 65 height 13
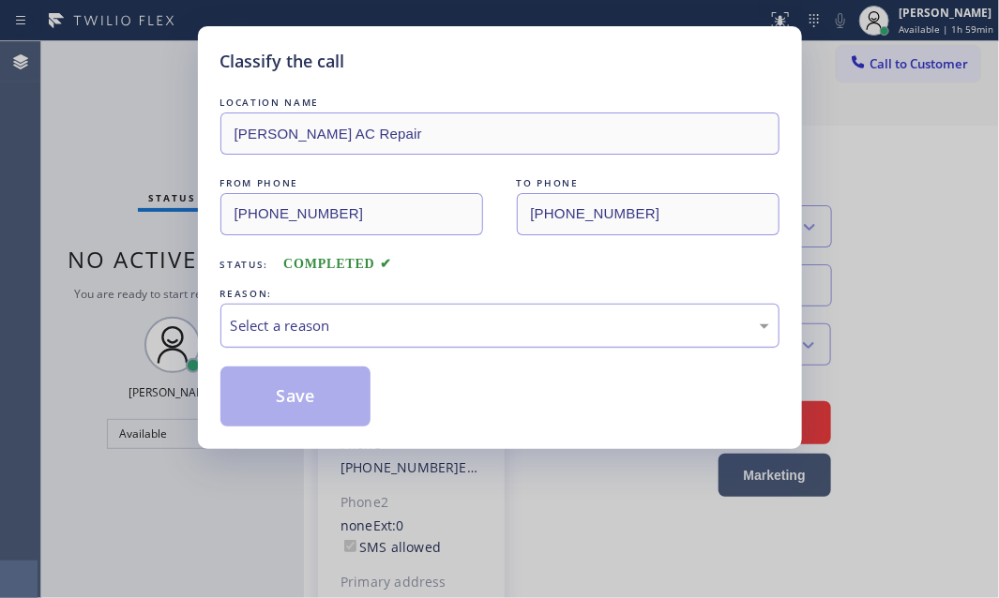
click at [394, 318] on div "Select a reason" at bounding box center [500, 326] width 538 height 22
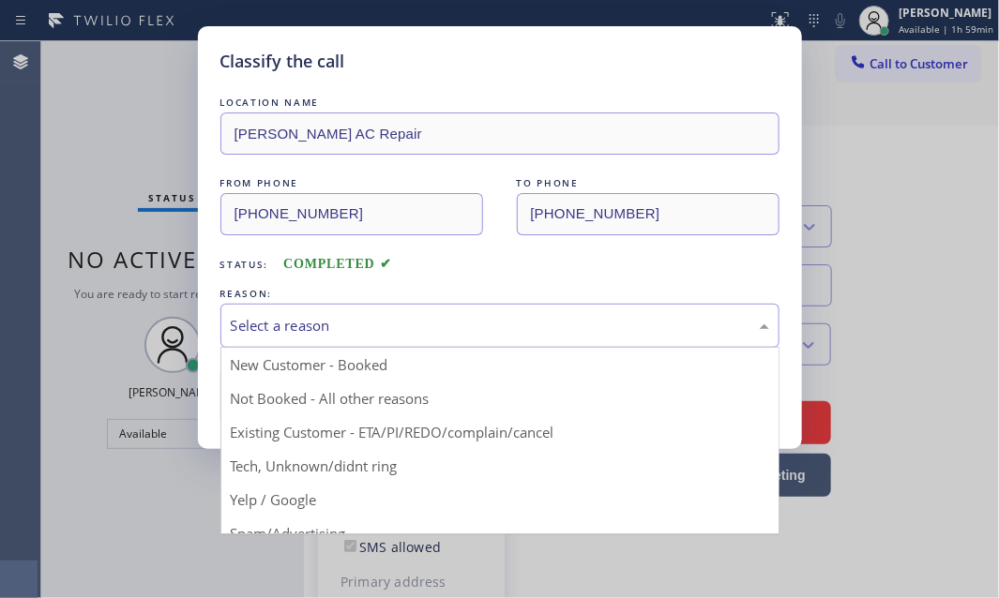
drag, startPoint x: 299, startPoint y: 397, endPoint x: 280, endPoint y: 387, distance: 21.0
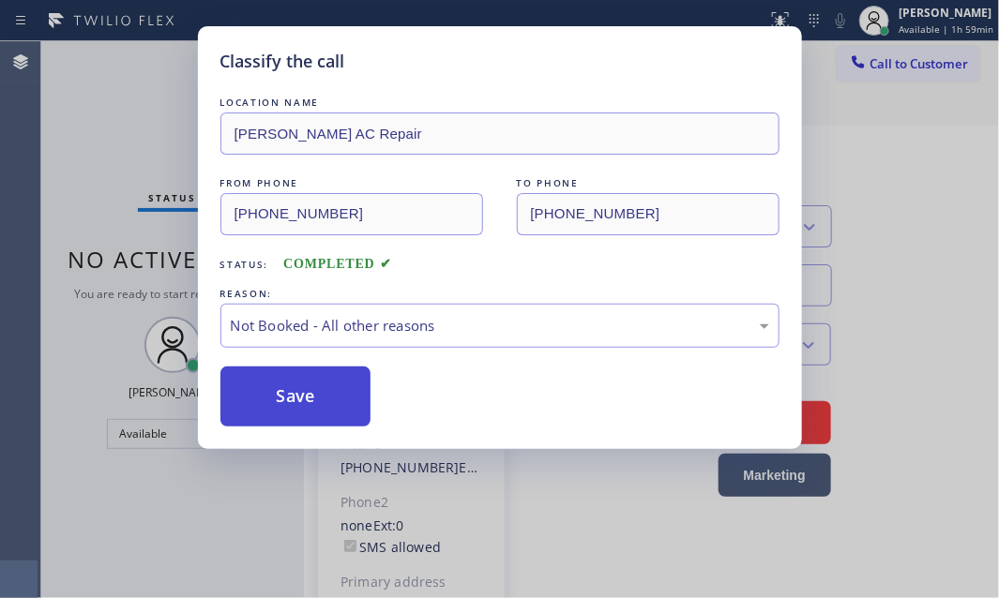
click at [277, 383] on button "Save" at bounding box center [295, 397] width 151 height 60
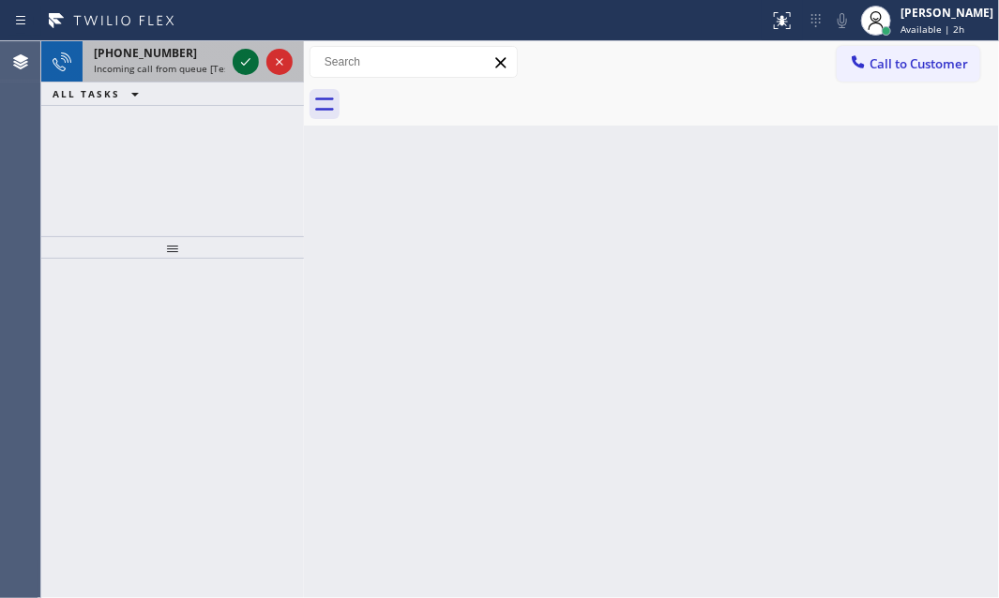
click at [244, 55] on icon at bounding box center [246, 62] width 23 height 23
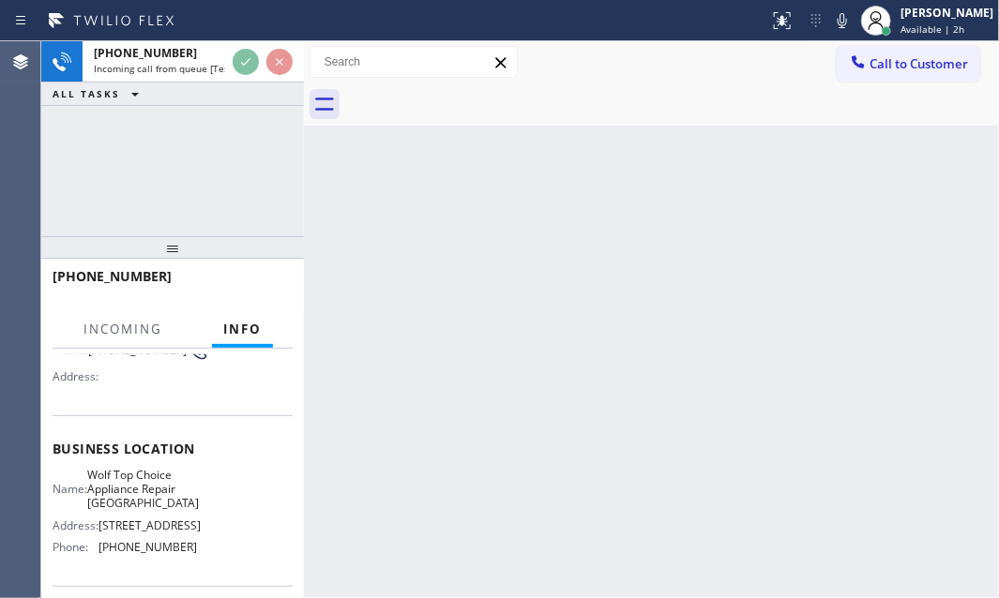
scroll to position [170, 0]
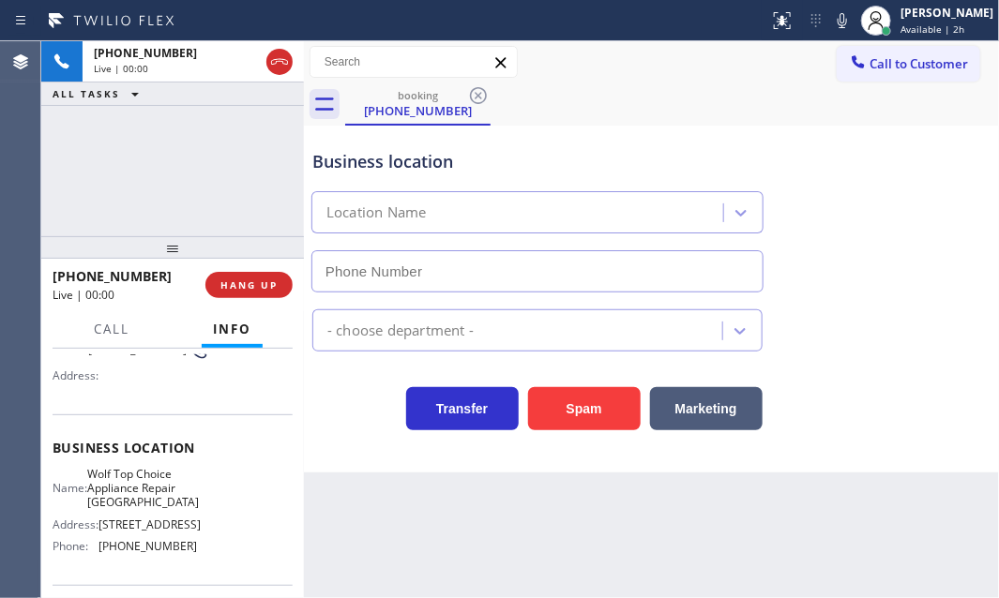
type input "[PHONE_NUMBER]"
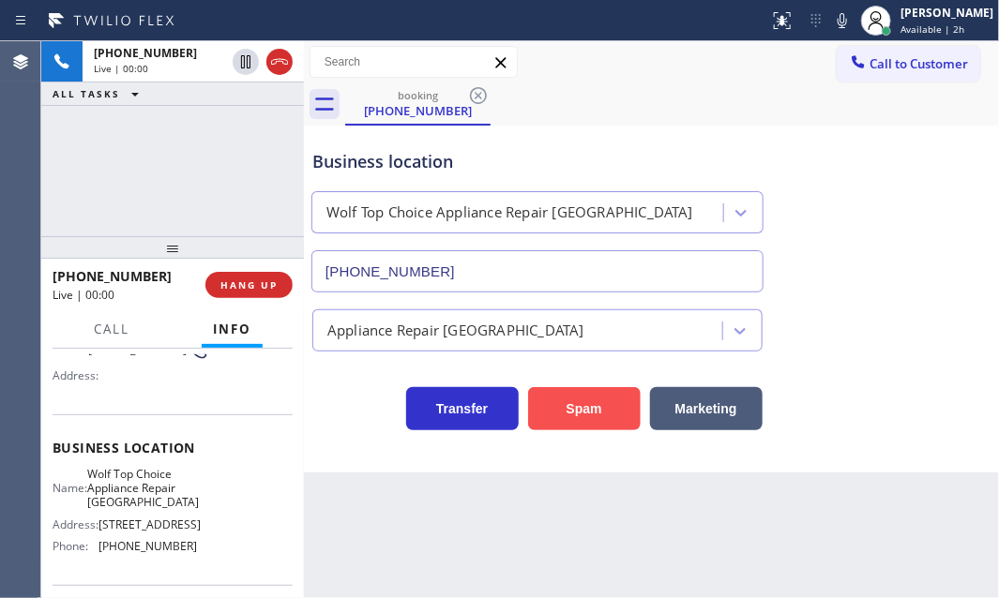
click at [569, 404] on button "Spam" at bounding box center [584, 408] width 113 height 43
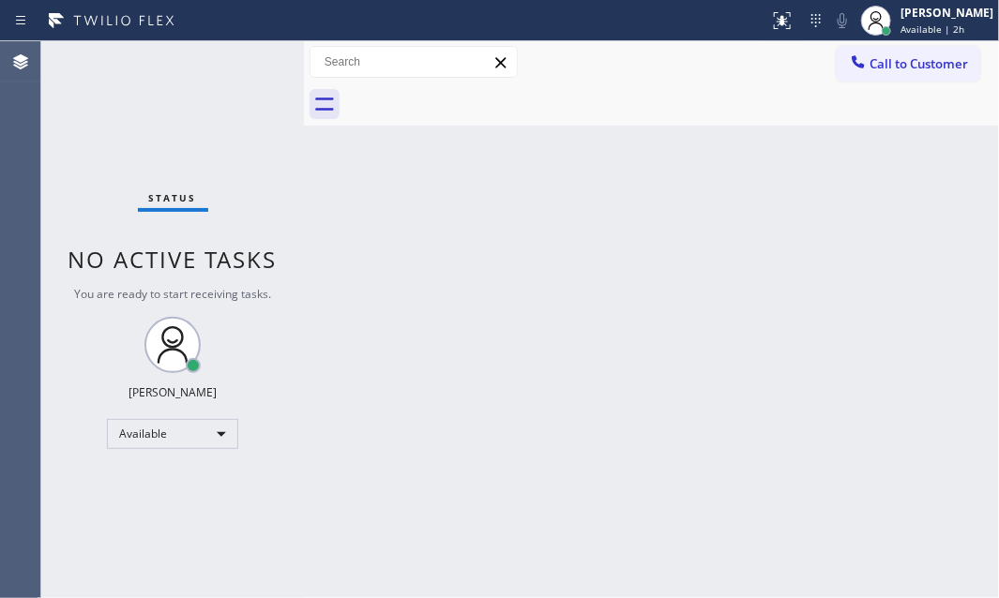
click at [238, 60] on div "Status No active tasks You are ready to start receiving tasks. [PERSON_NAME] Av…" at bounding box center [172, 319] width 263 height 557
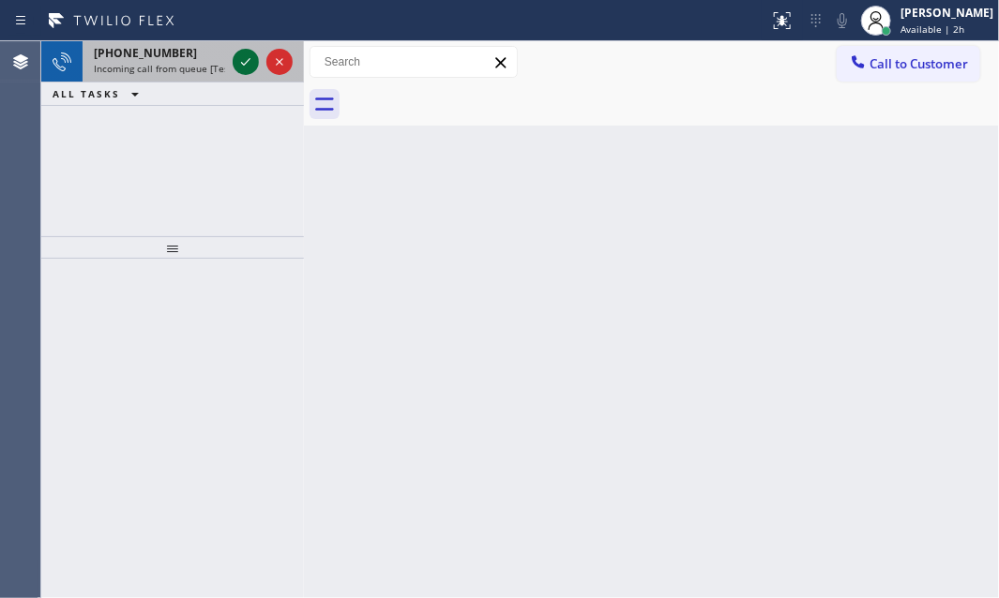
click at [238, 51] on icon at bounding box center [246, 62] width 23 height 23
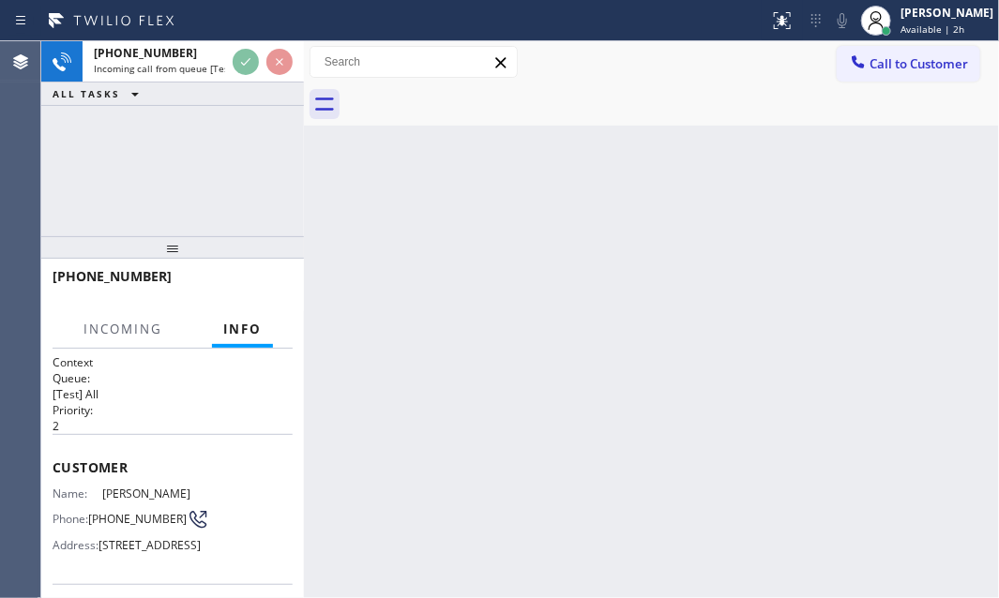
scroll to position [170, 0]
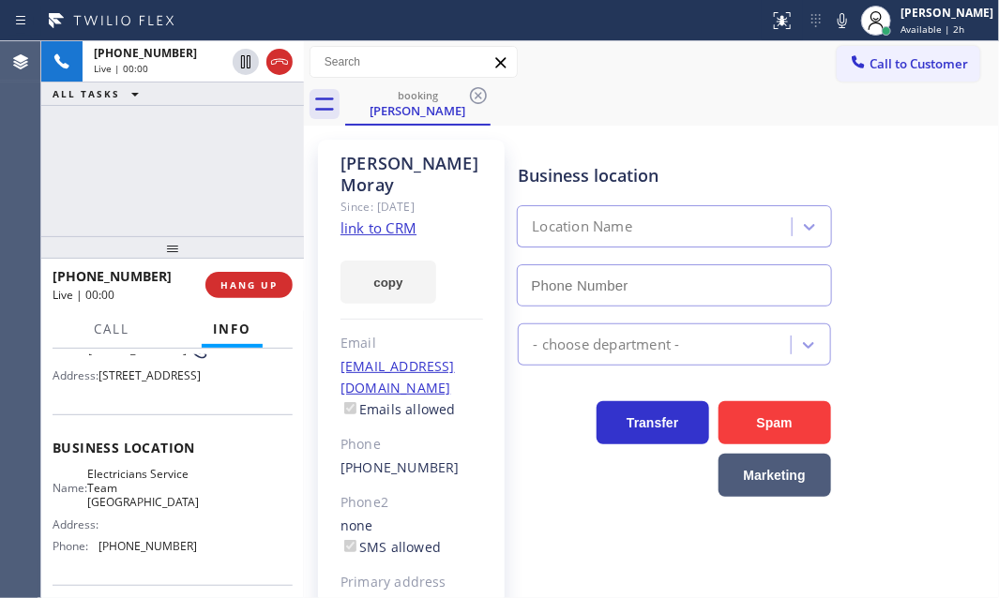
type input "[PHONE_NUMBER]"
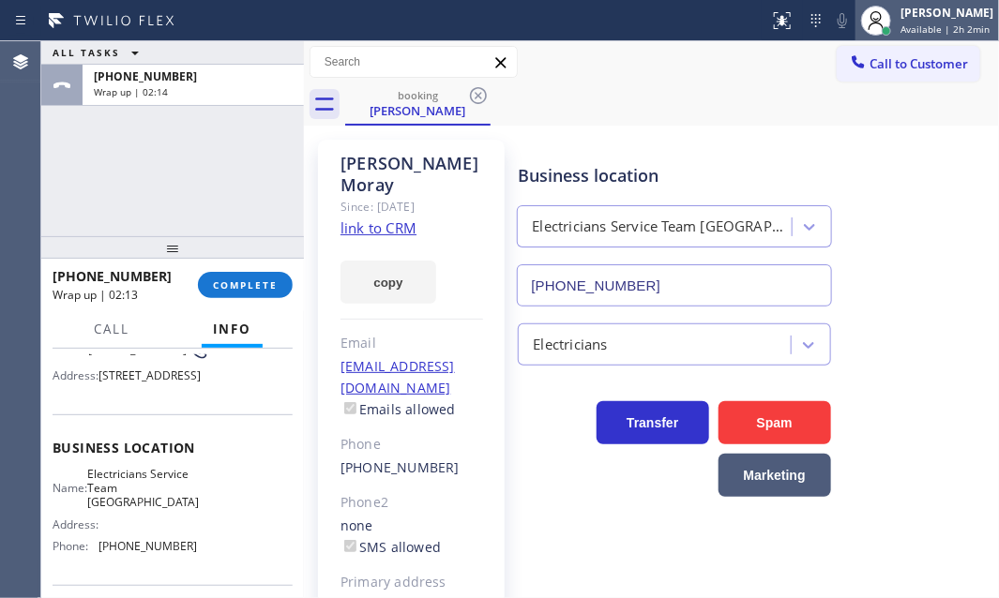
click at [902, 16] on div "[PERSON_NAME]" at bounding box center [947, 13] width 93 height 16
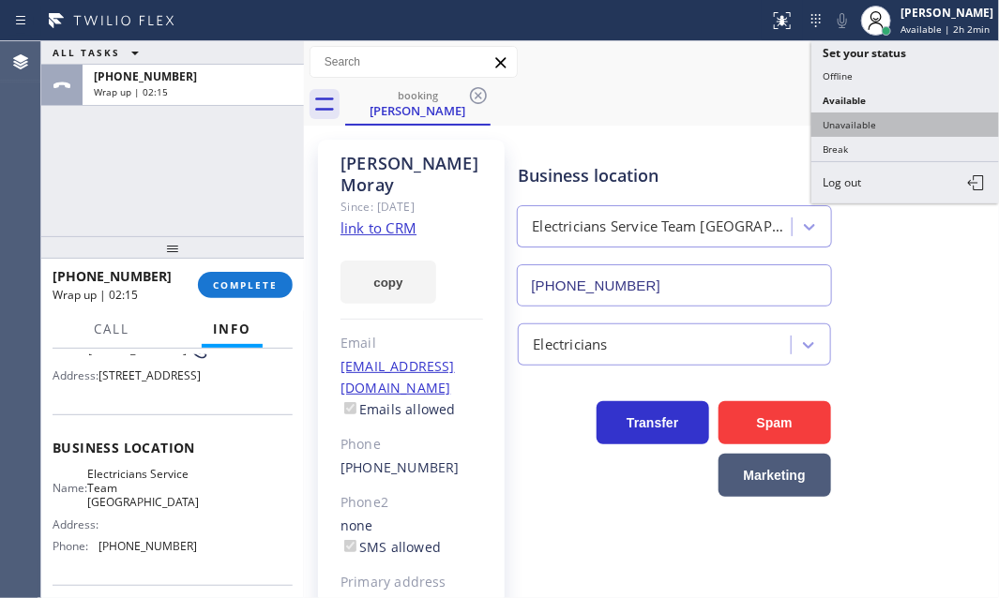
click at [849, 116] on button "Unavailable" at bounding box center [905, 125] width 188 height 24
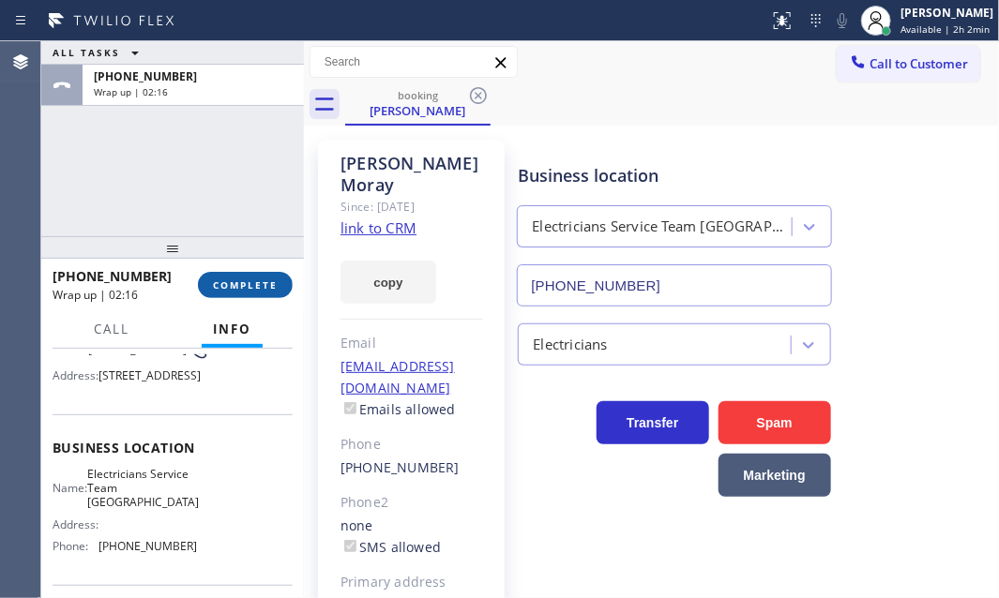
click at [256, 279] on span "COMPLETE" at bounding box center [245, 285] width 65 height 13
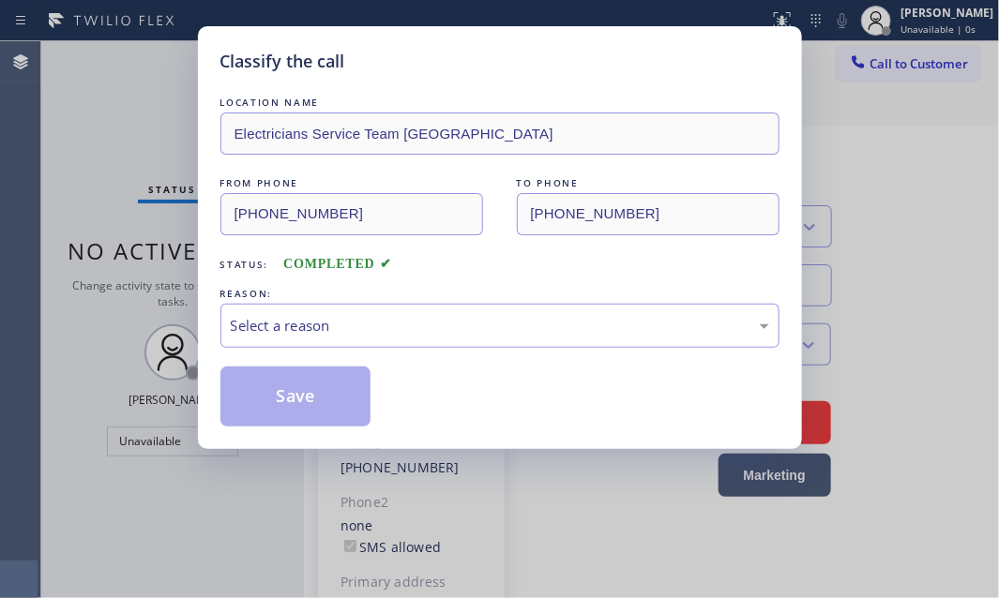
click at [419, 350] on div "LOCATION NAME Electricians Service Team [GEOGRAPHIC_DATA] FROM PHONE [PHONE_NUM…" at bounding box center [499, 260] width 559 height 334
drag, startPoint x: 431, startPoint y: 328, endPoint x: 412, endPoint y: 340, distance: 21.9
click at [430, 328] on div "Select a reason" at bounding box center [500, 326] width 538 height 22
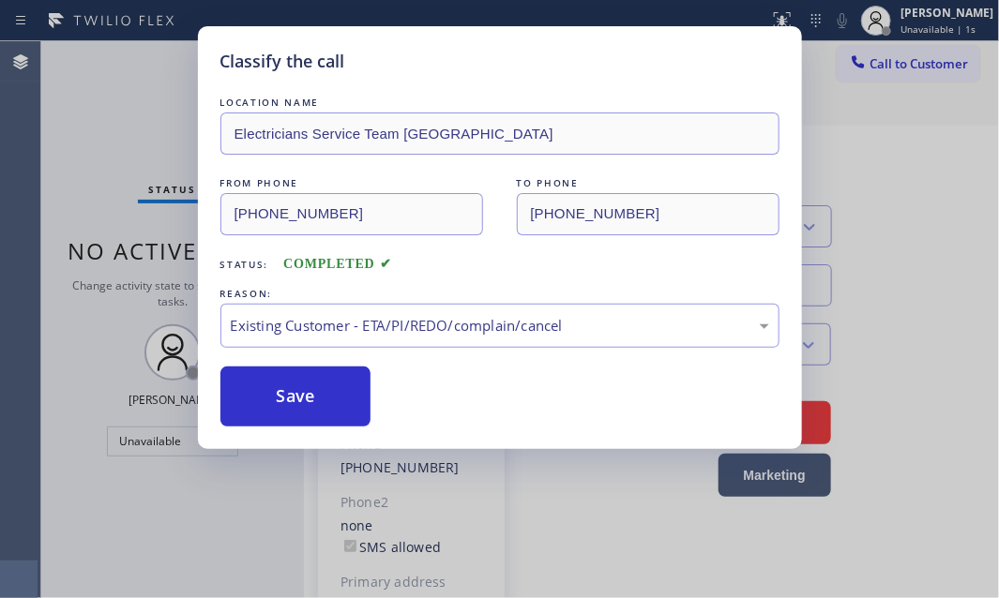
drag, startPoint x: 278, startPoint y: 386, endPoint x: 472, endPoint y: 386, distance: 194.2
click at [291, 386] on button "Save" at bounding box center [295, 397] width 151 height 60
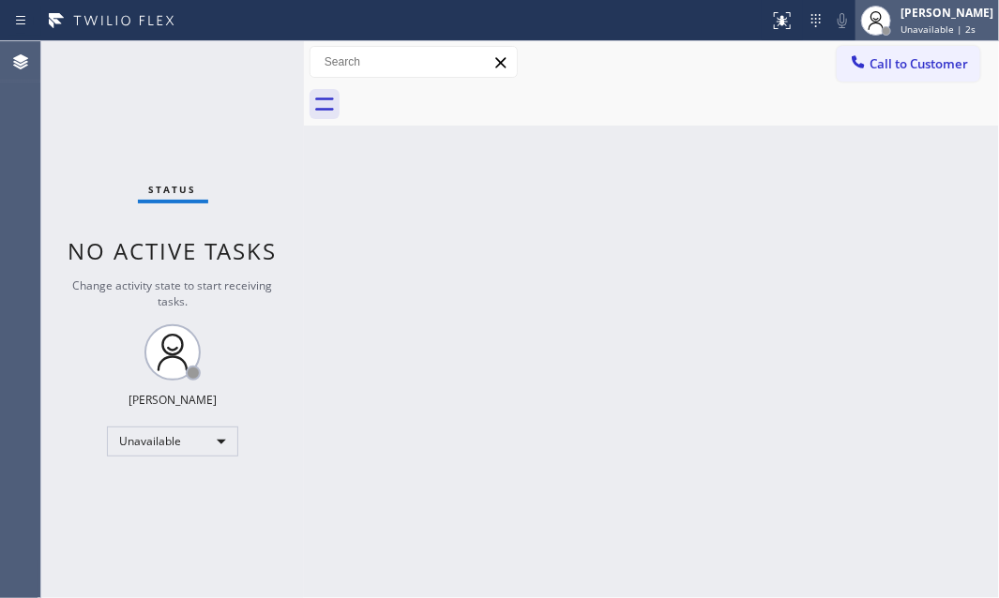
drag, startPoint x: 906, startPoint y: 19, endPoint x: 895, endPoint y: 39, distance: 23.5
click at [906, 20] on div "[PERSON_NAME]" at bounding box center [947, 13] width 93 height 16
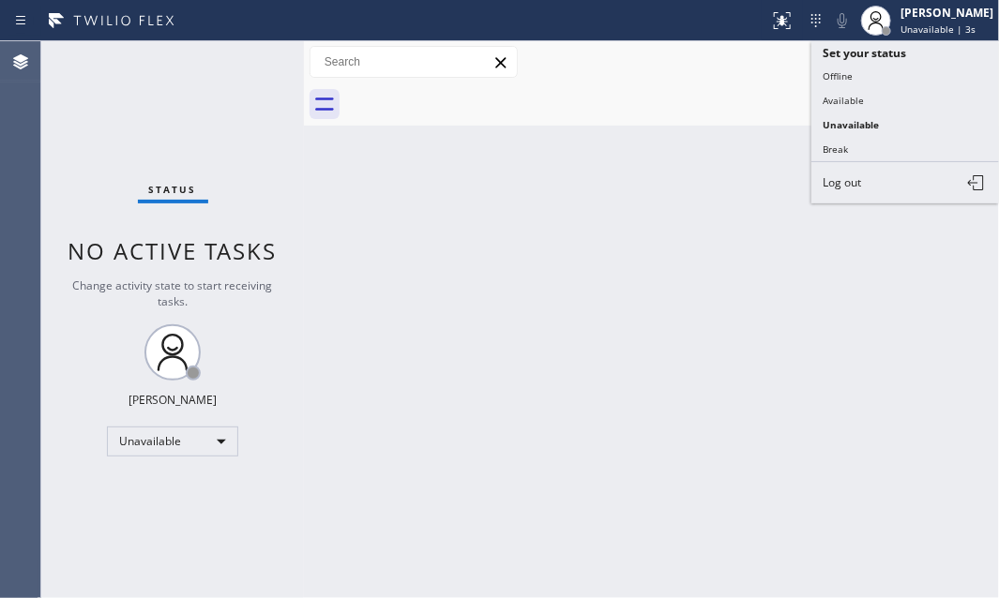
click at [842, 151] on button "Break" at bounding box center [905, 149] width 188 height 24
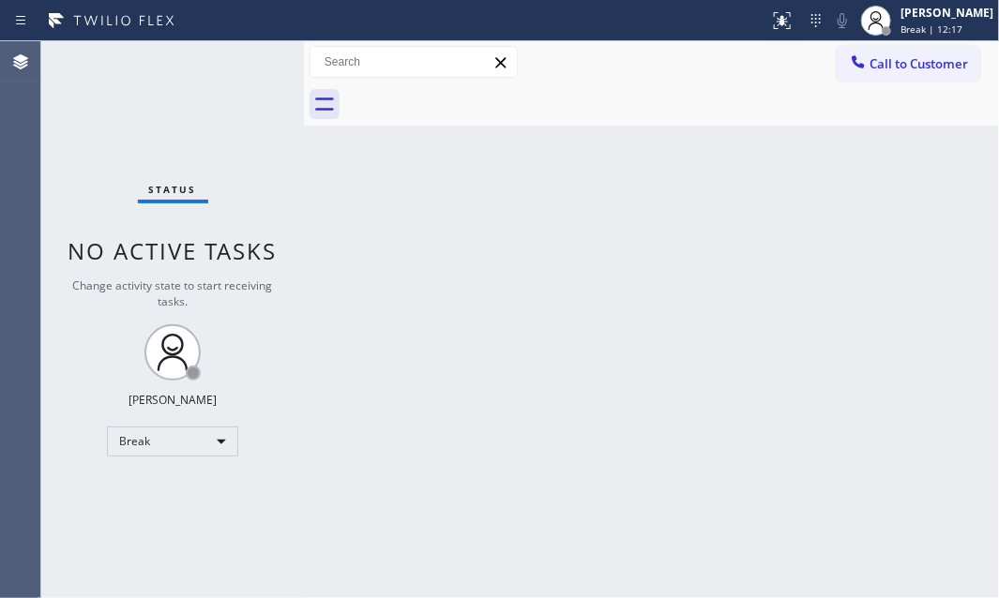
click at [140, 116] on div "Status No active tasks Change activity state to start receiving tasks. [PERSON_…" at bounding box center [172, 319] width 263 height 557
click at [223, 437] on div "Break" at bounding box center [172, 442] width 131 height 30
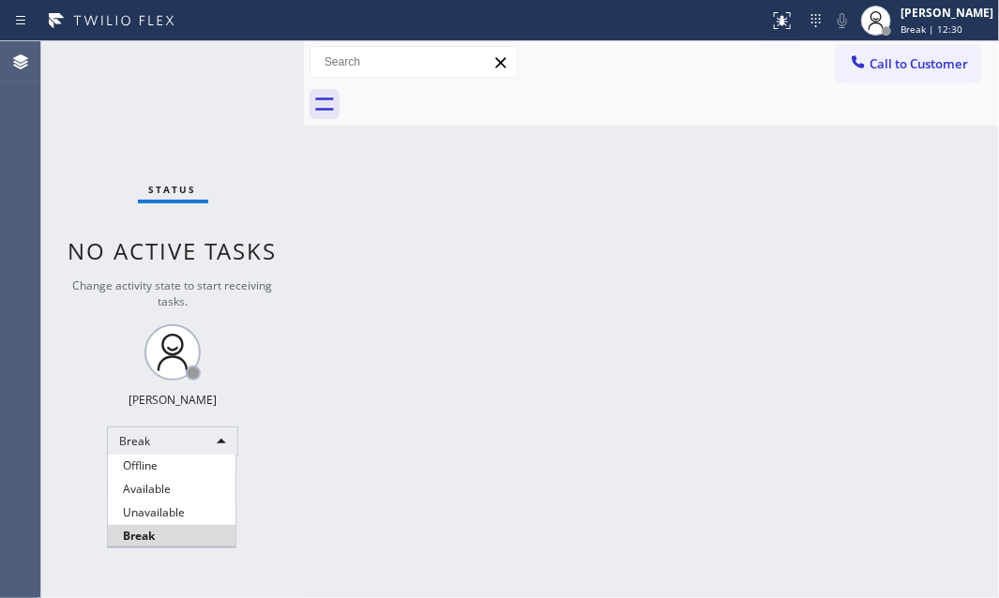
click at [193, 480] on li "Available" at bounding box center [172, 489] width 128 height 23
click at [440, 310] on div at bounding box center [499, 299] width 999 height 598
click at [158, 502] on li "Unavailable" at bounding box center [172, 513] width 128 height 23
click at [420, 284] on div at bounding box center [499, 299] width 999 height 598
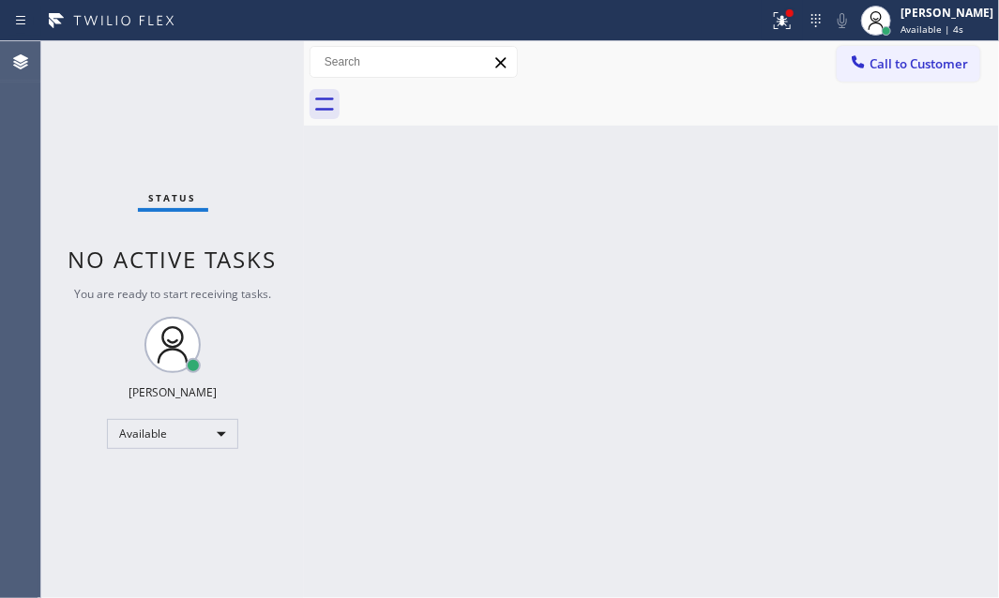
click at [211, 452] on div "Status No active tasks You are ready to start receiving tasks. [PERSON_NAME] Av…" at bounding box center [172, 319] width 263 height 557
click at [207, 436] on div "Available" at bounding box center [172, 434] width 131 height 30
click at [198, 446] on div "Available" at bounding box center [172, 434] width 131 height 30
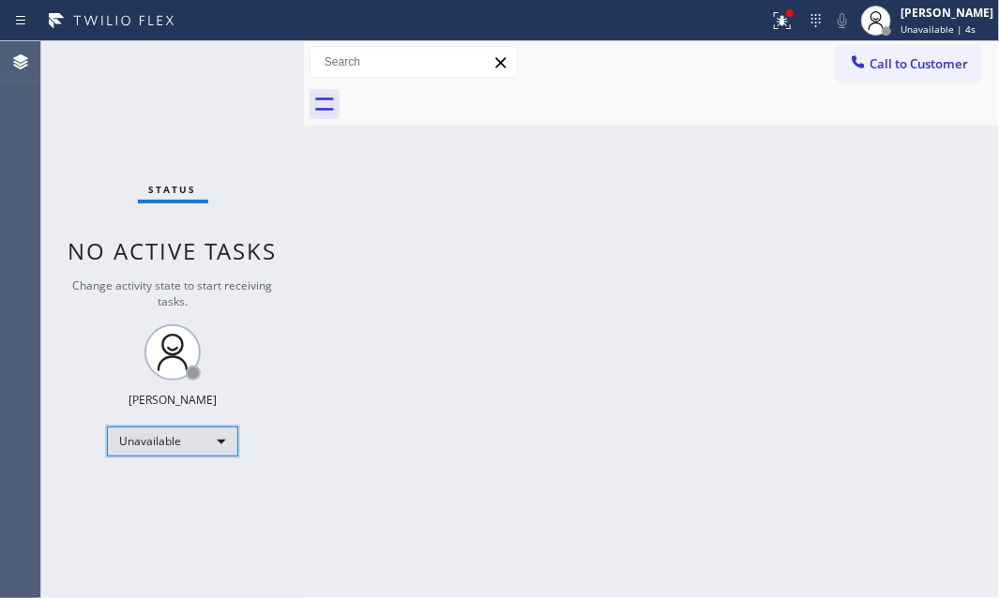
click at [194, 447] on div "Unavailable" at bounding box center [172, 442] width 131 height 30
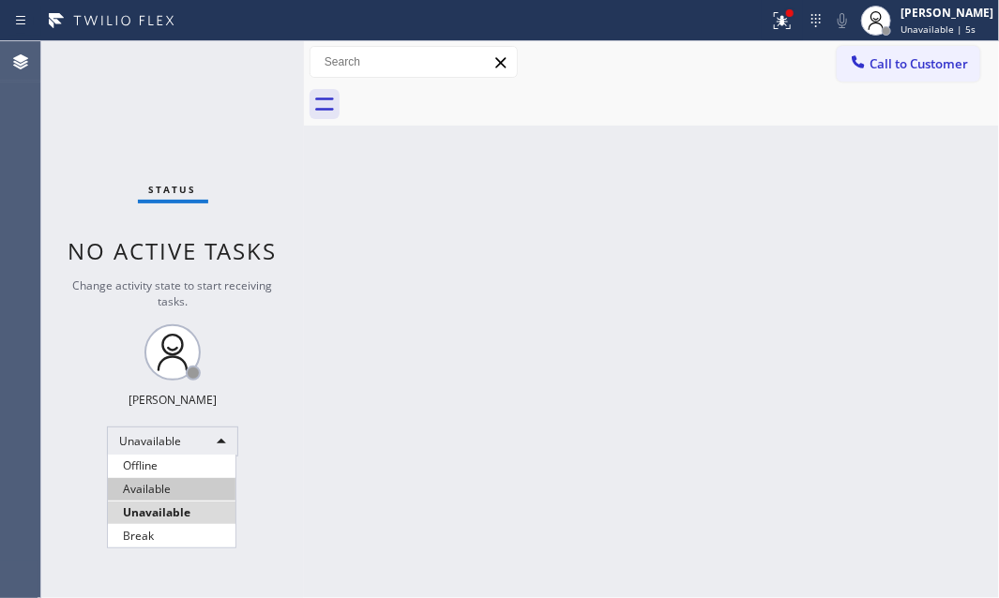
click at [173, 496] on li "Available" at bounding box center [172, 489] width 128 height 23
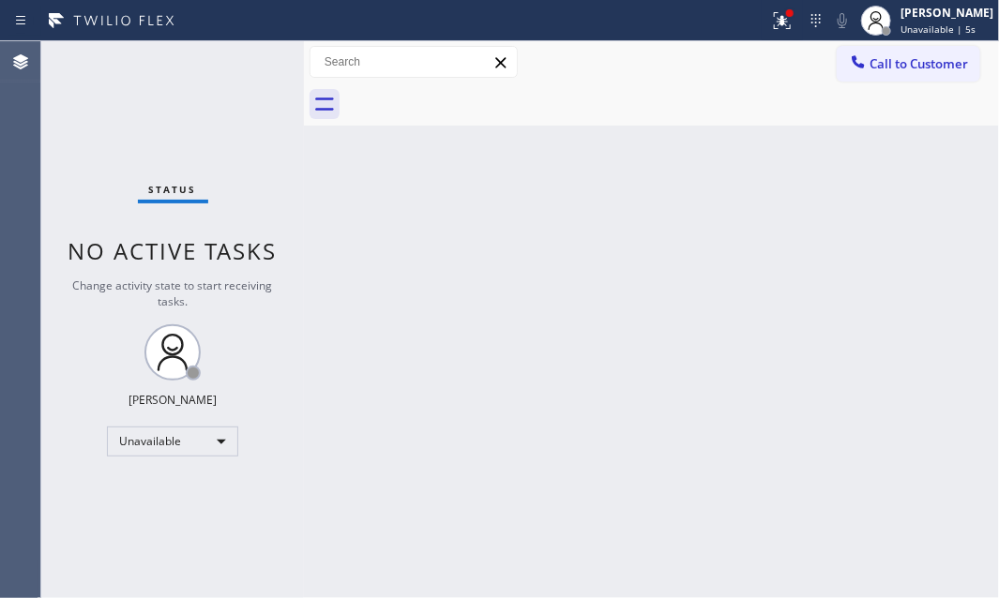
click at [471, 419] on div "Back to Dashboard Change Sender ID Customers Technicians Select a contact Outbo…" at bounding box center [651, 319] width 695 height 557
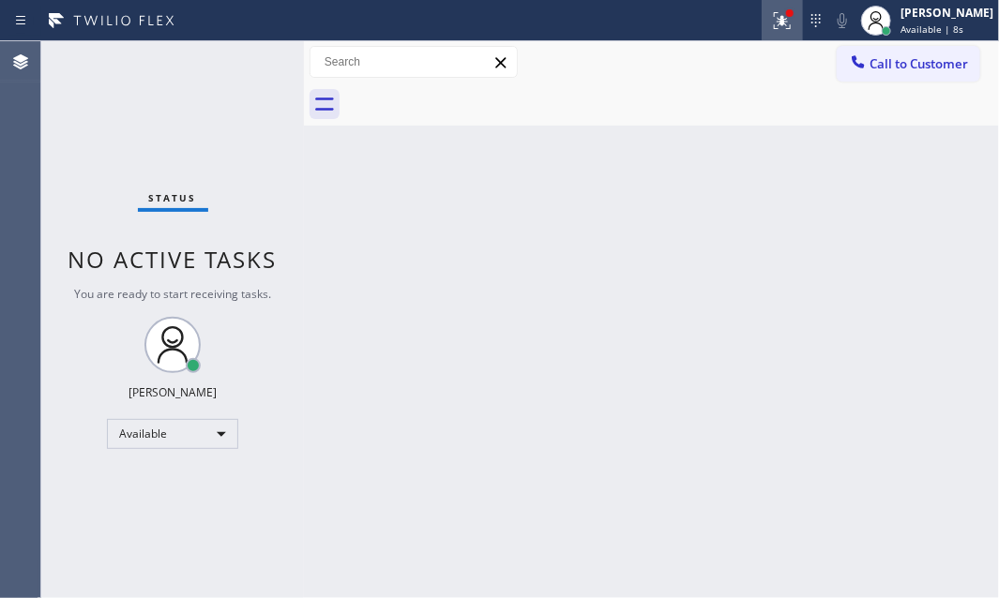
click at [773, 27] on icon at bounding box center [782, 20] width 23 height 23
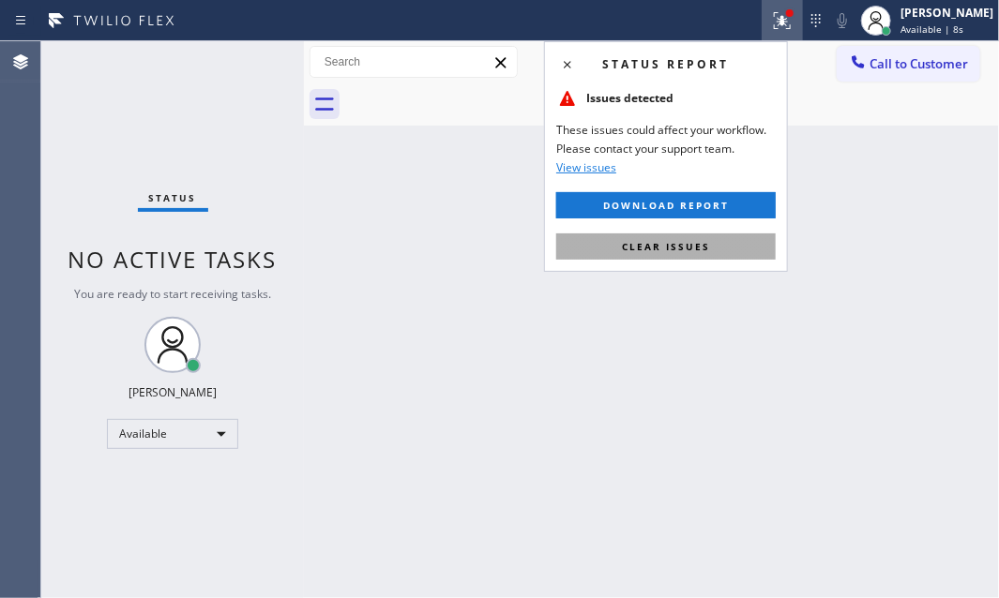
click at [712, 247] on button "Clear issues" at bounding box center [666, 247] width 220 height 26
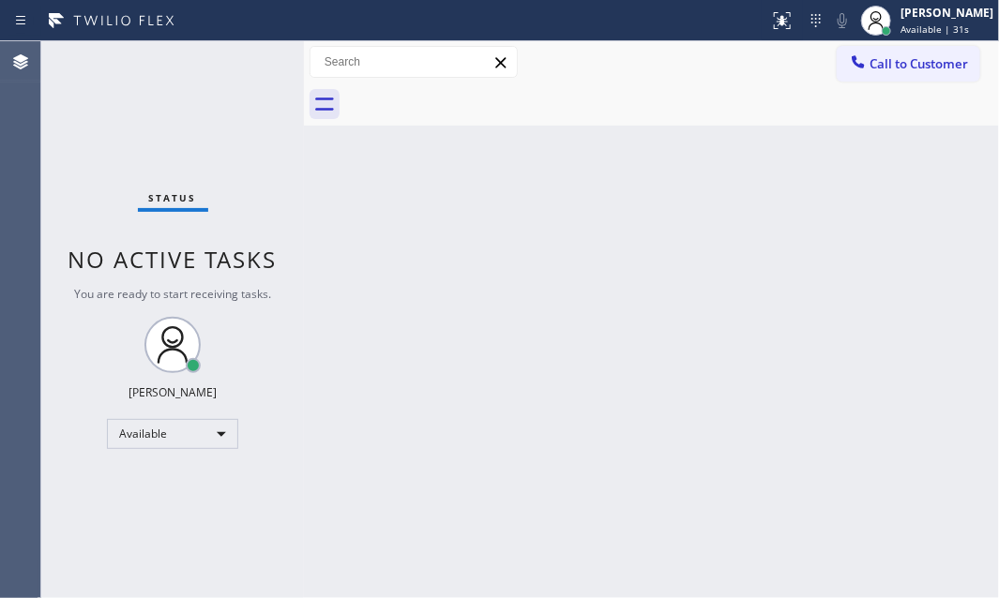
click at [358, 321] on div "Back to Dashboard Change Sender ID Customers Technicians Select a contact Outbo…" at bounding box center [651, 319] width 695 height 557
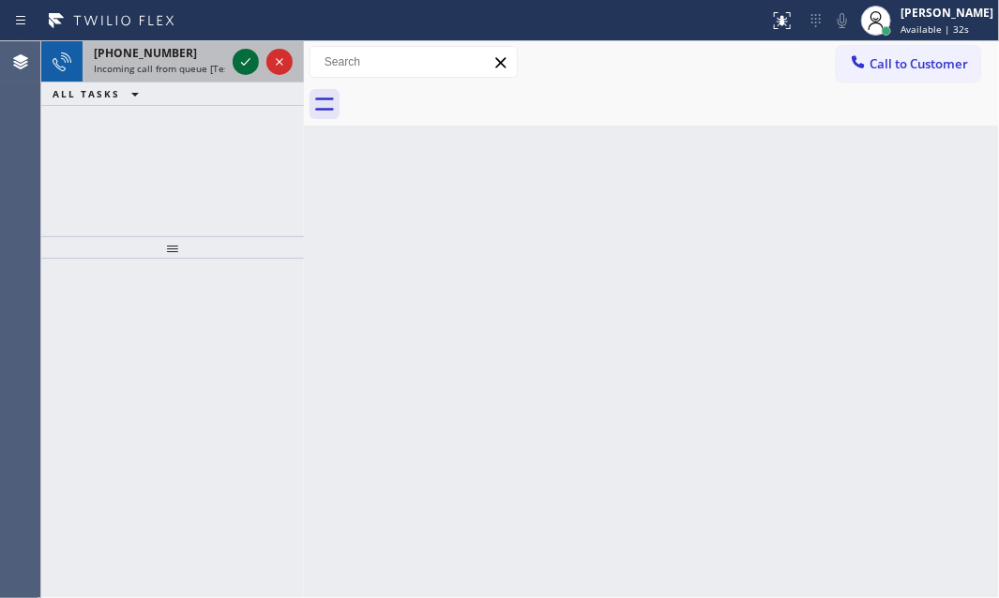
click at [235, 64] on icon at bounding box center [246, 62] width 23 height 23
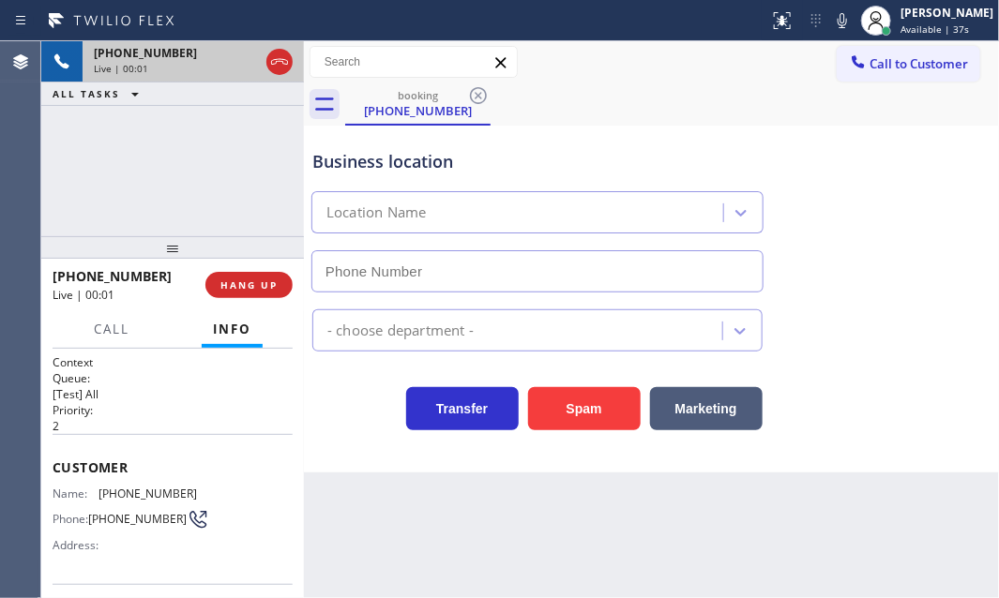
type input "[PHONE_NUMBER]"
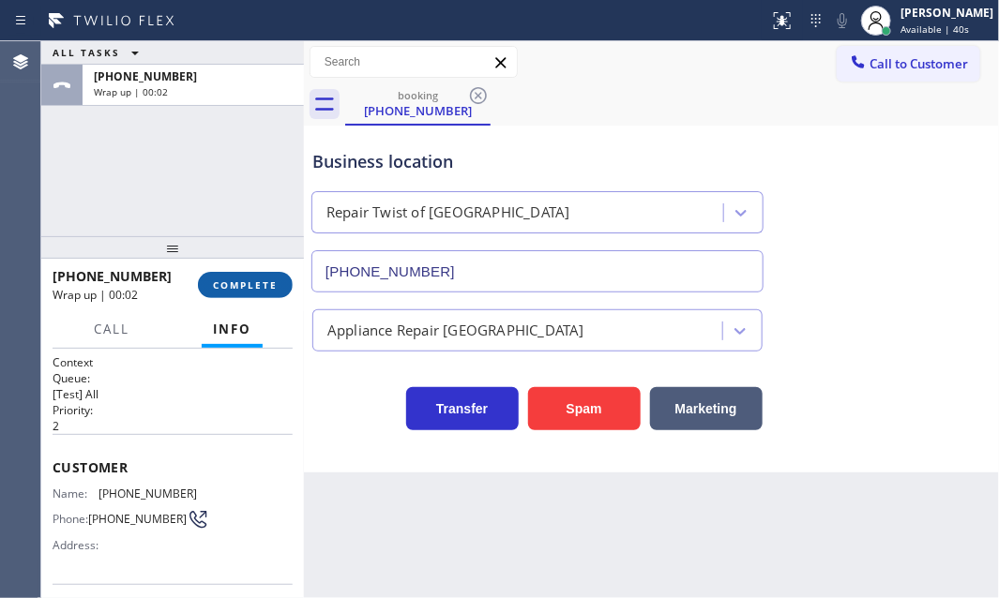
click at [244, 287] on span "COMPLETE" at bounding box center [245, 285] width 65 height 13
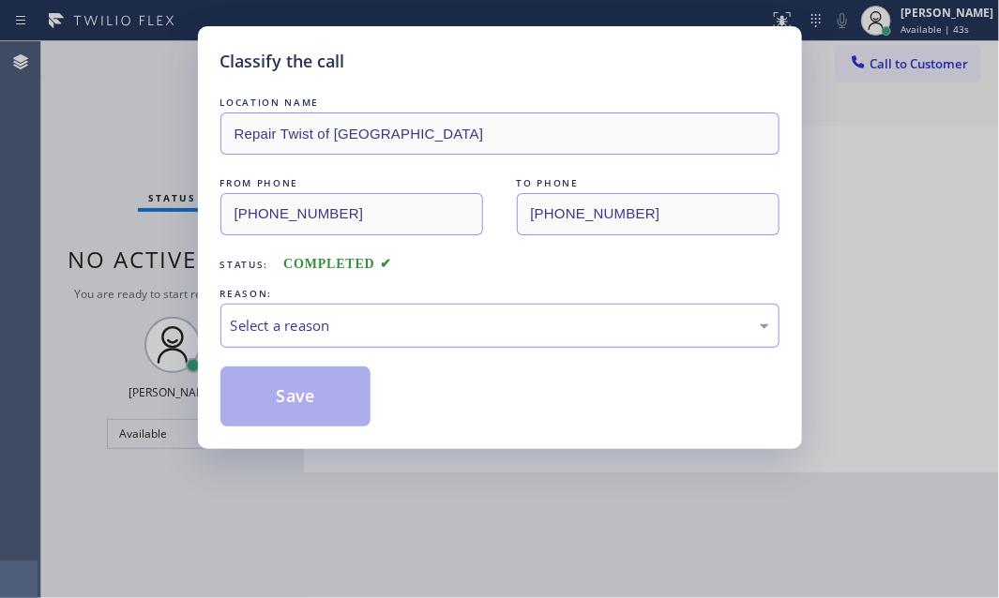
click at [370, 328] on div "Select a reason" at bounding box center [500, 326] width 538 height 22
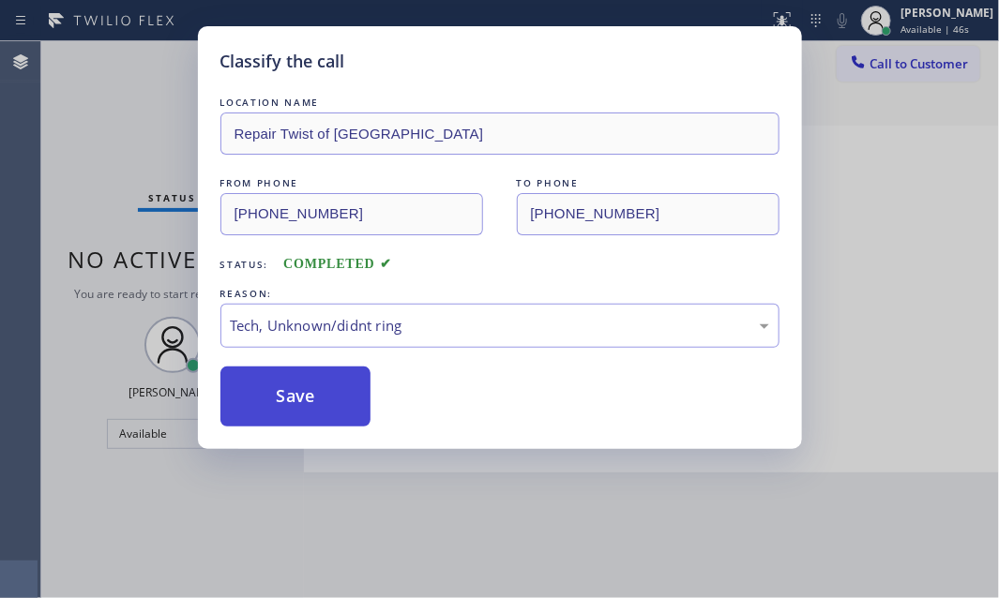
click at [315, 388] on button "Save" at bounding box center [295, 397] width 151 height 60
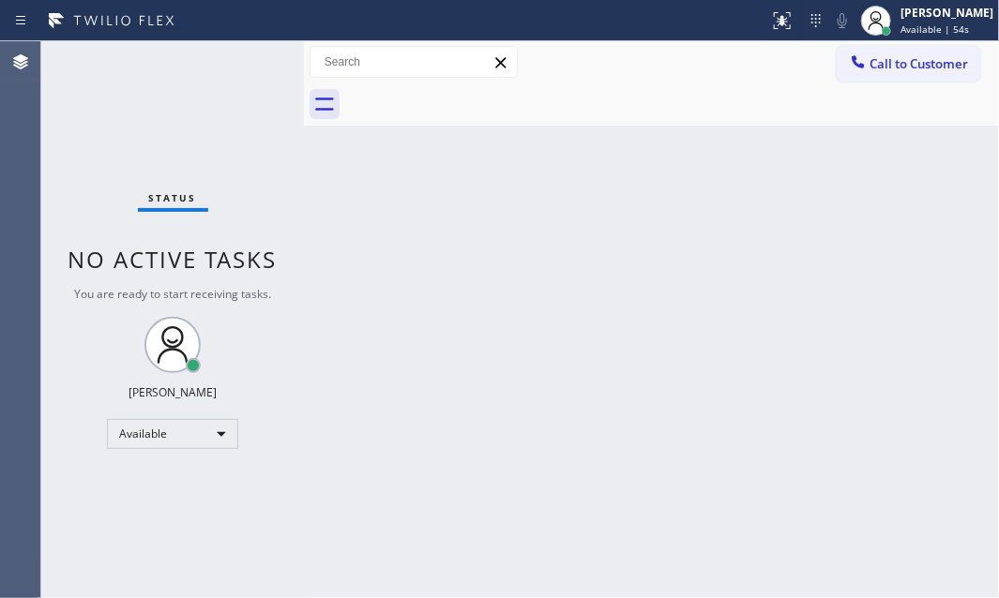
click at [242, 68] on div "Status No active tasks You are ready to start receiving tasks. [PERSON_NAME] Av…" at bounding box center [172, 319] width 263 height 557
click at [229, 72] on div "Status No active tasks You are ready to start receiving tasks. [PERSON_NAME] Av…" at bounding box center [172, 319] width 263 height 557
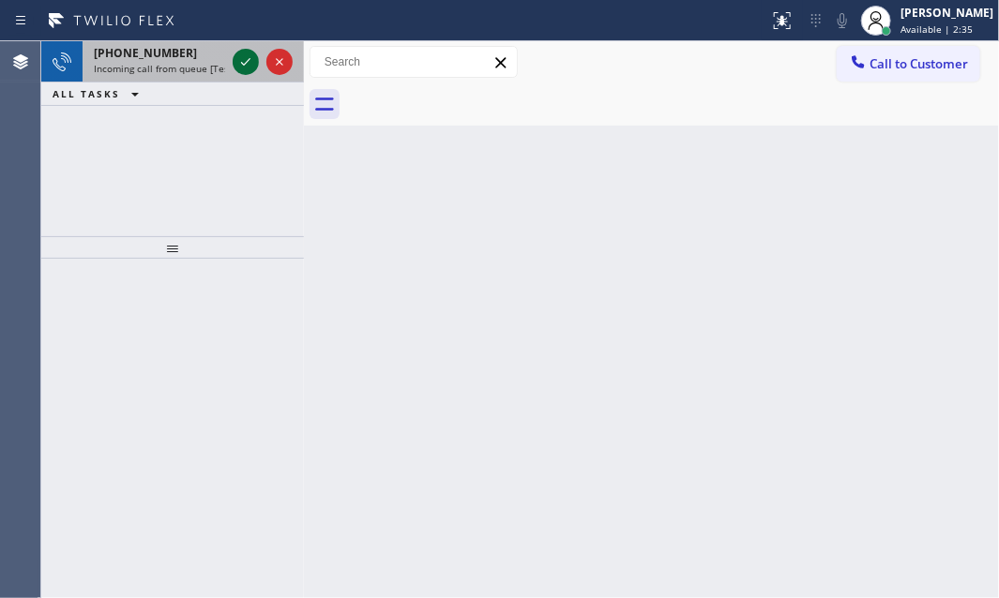
click at [235, 65] on icon at bounding box center [246, 62] width 23 height 23
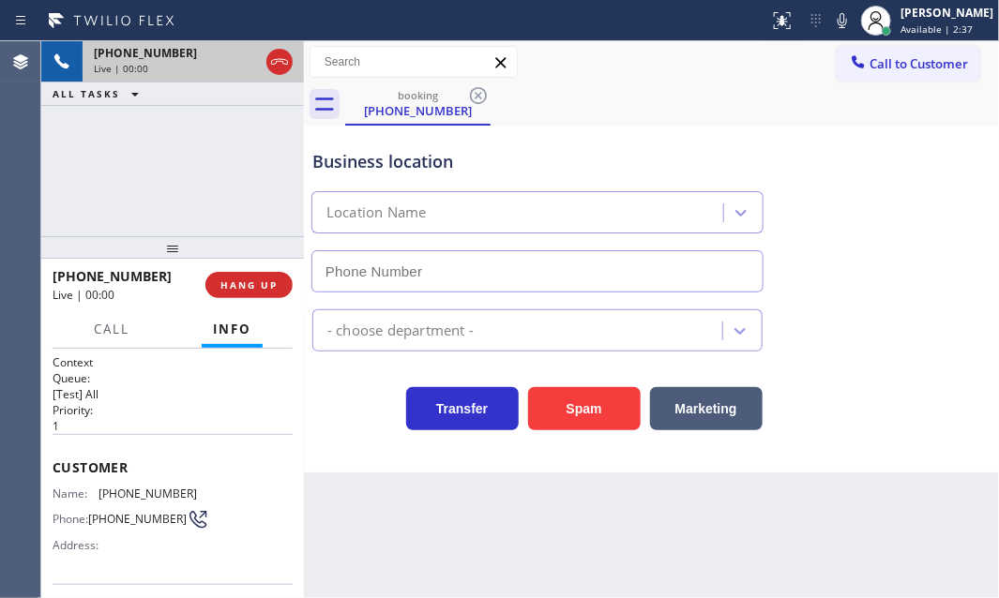
type input "[PHONE_NUMBER]"
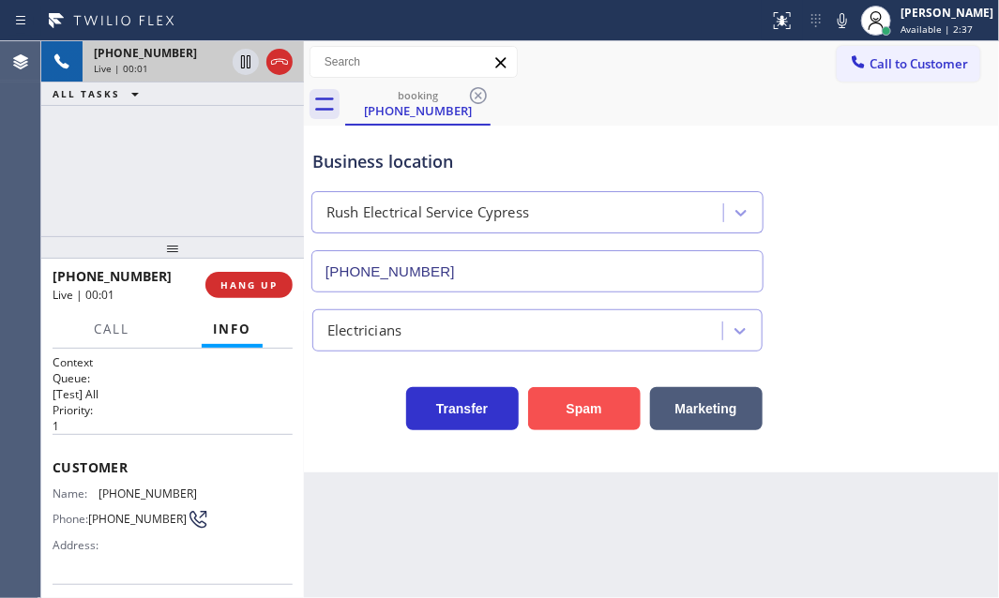
click at [584, 409] on button "Spam" at bounding box center [584, 408] width 113 height 43
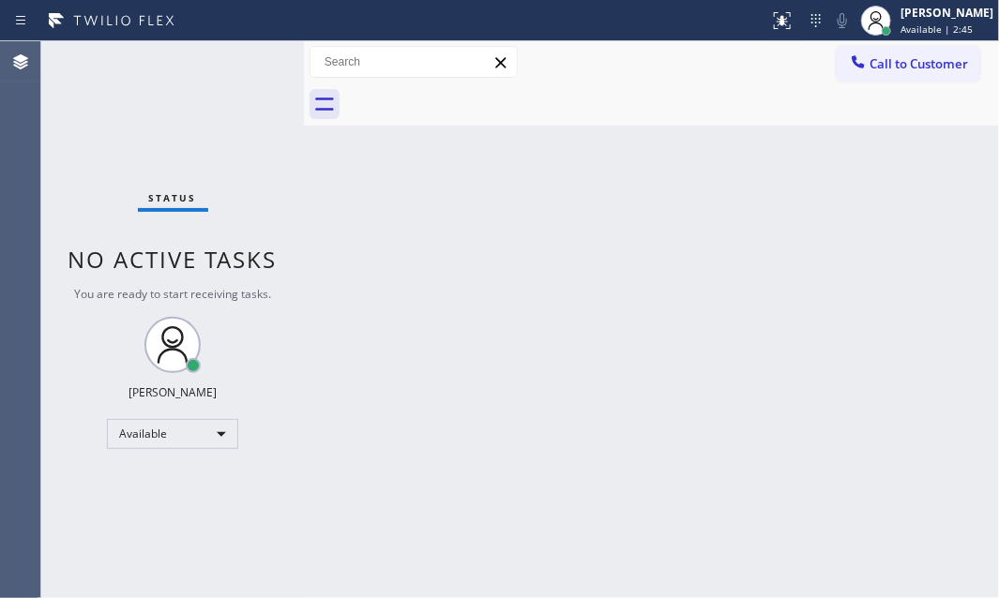
click at [563, 244] on div "Back to Dashboard Change Sender ID Customers Technicians Select a contact Outbo…" at bounding box center [651, 319] width 695 height 557
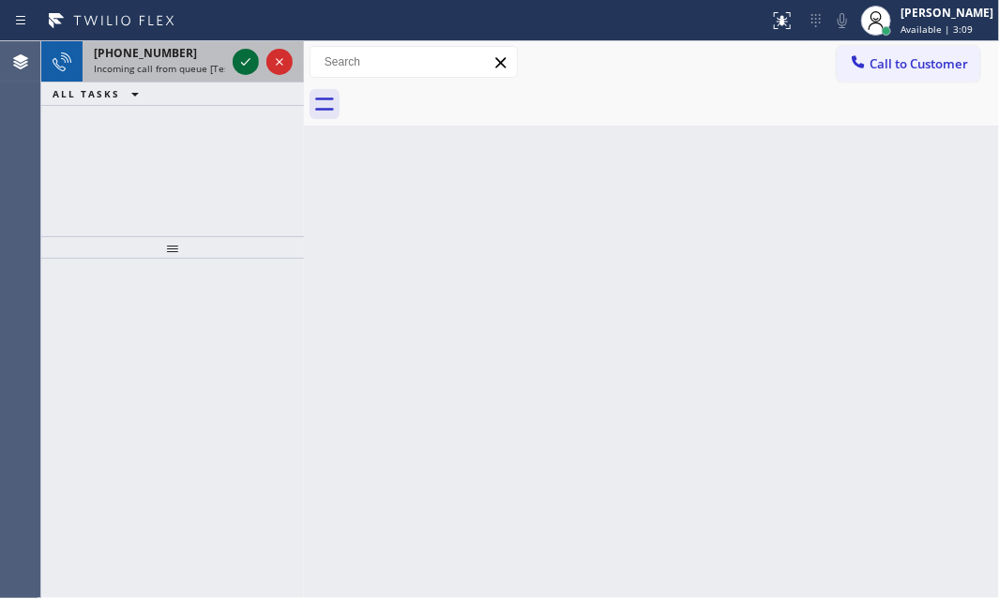
click at [248, 61] on icon at bounding box center [245, 62] width 9 height 8
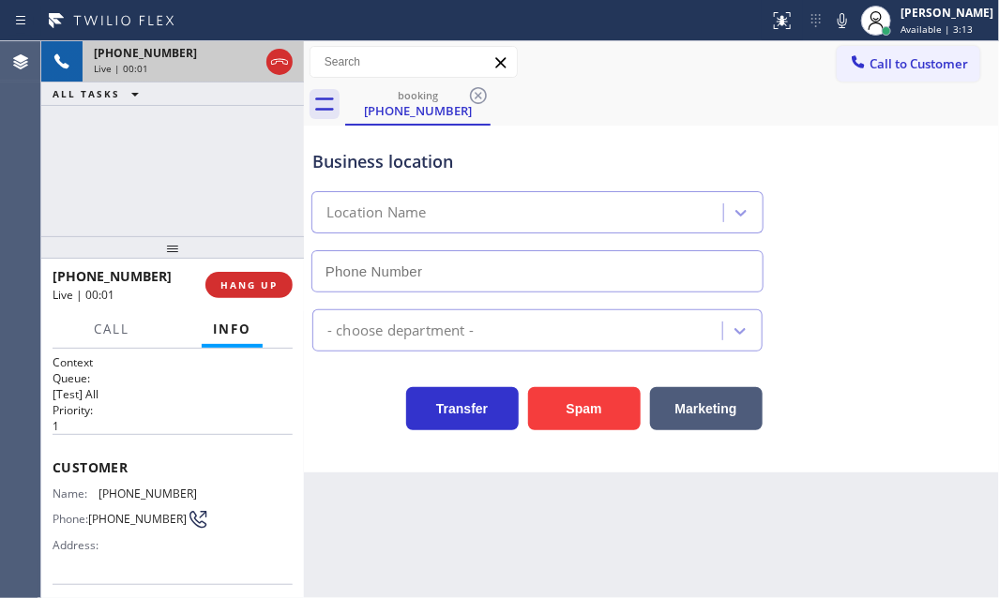
type input "[PHONE_NUMBER]"
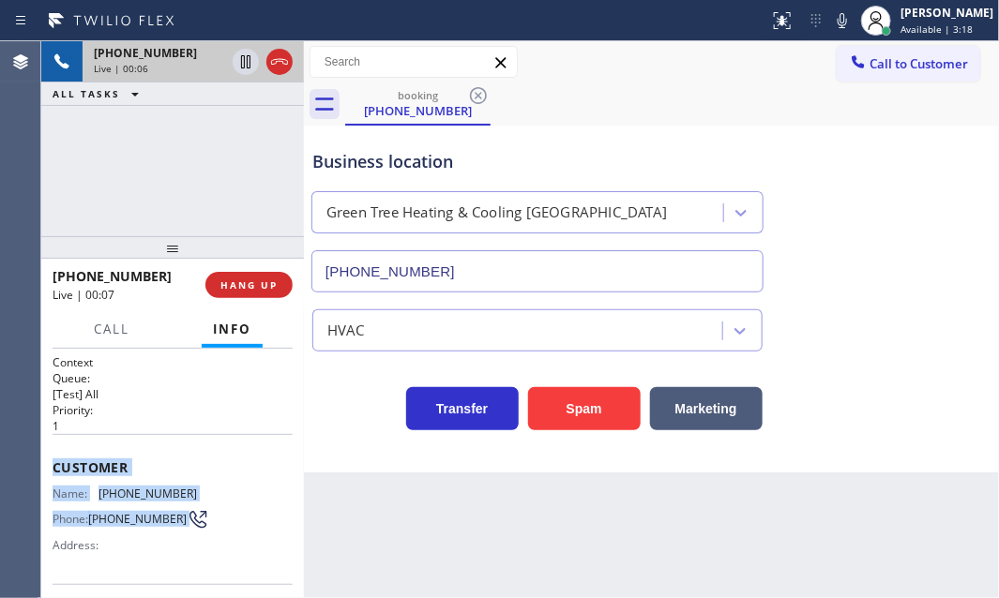
drag, startPoint x: 223, startPoint y: 532, endPoint x: 215, endPoint y: 503, distance: 30.3
click at [215, 517] on div "Customer Name: [PHONE_NUMBER] Phone: [PHONE_NUMBER] Address:" at bounding box center [173, 509] width 240 height 150
click at [216, 459] on span "Customer" at bounding box center [173, 468] width 240 height 18
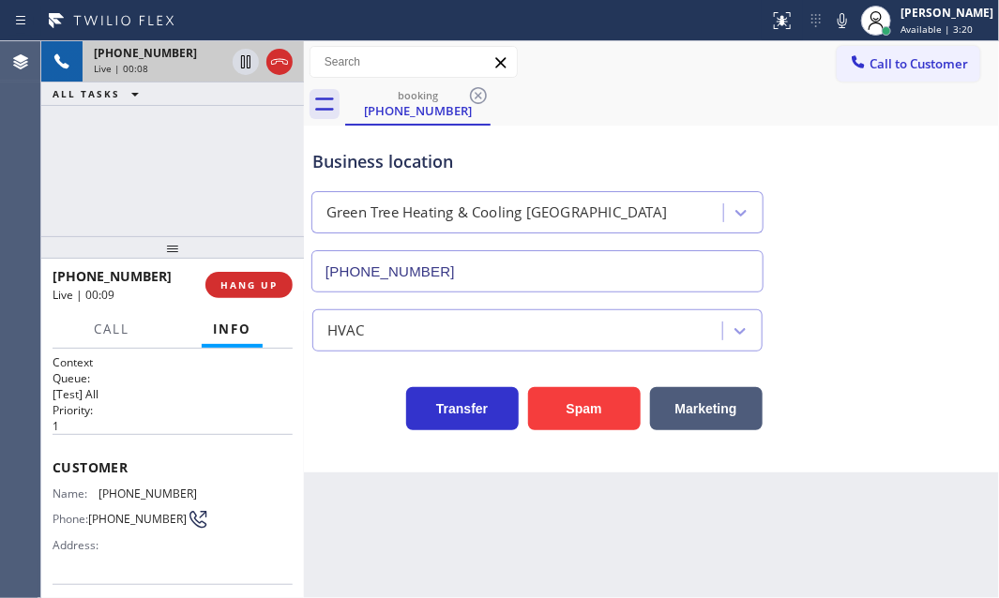
scroll to position [255, 0]
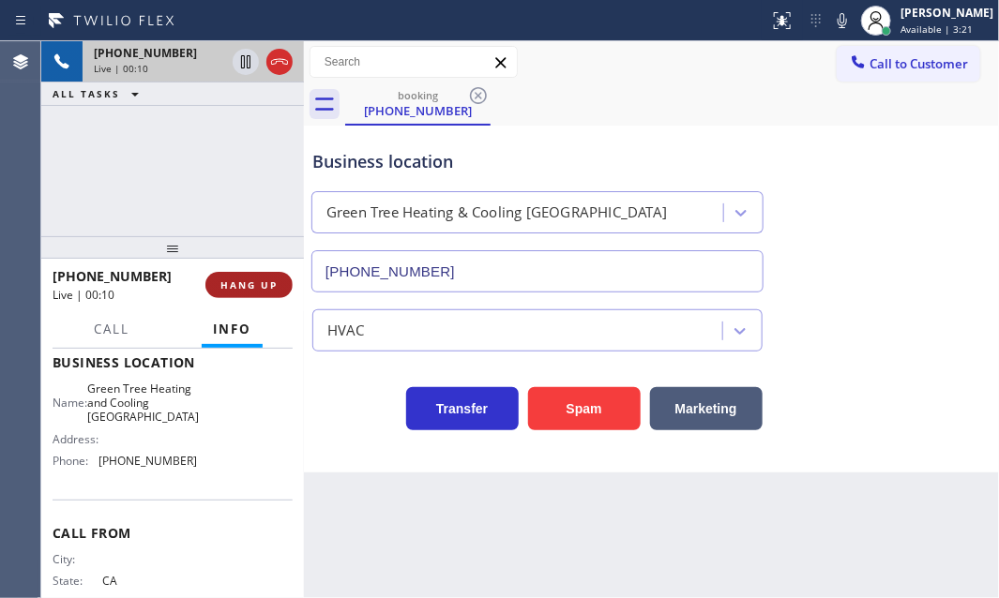
click at [264, 290] on span "HANG UP" at bounding box center [248, 285] width 57 height 13
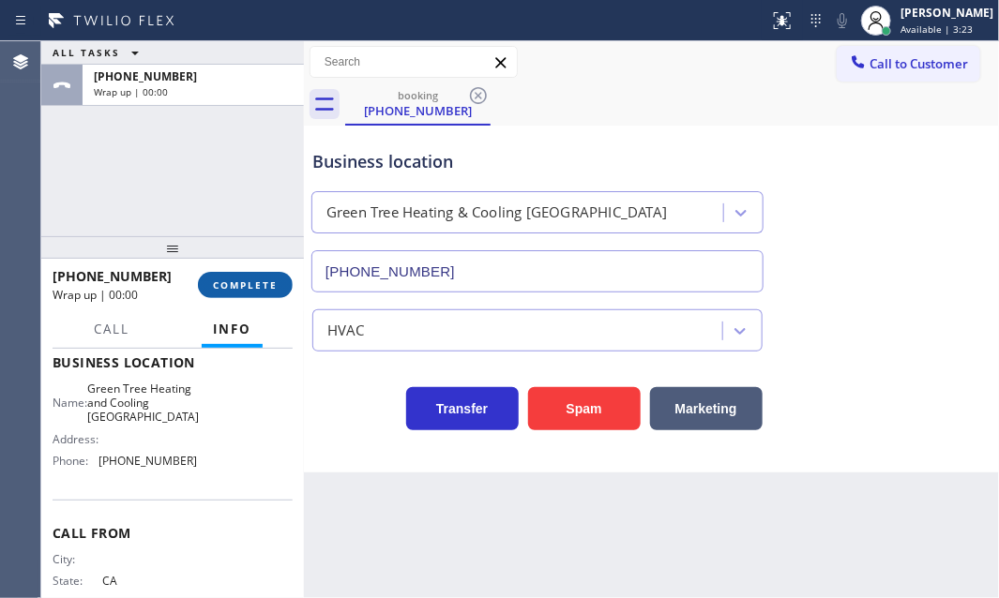
click at [268, 280] on span "COMPLETE" at bounding box center [245, 285] width 65 height 13
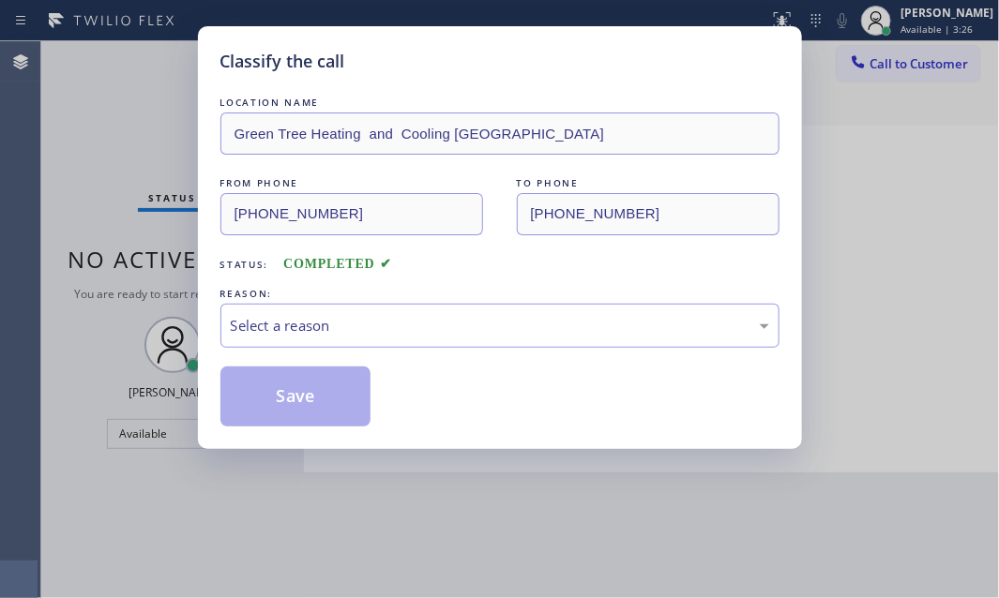
click at [222, 159] on div "LOCATION NAME Green Tree Heating and [GEOGRAPHIC_DATA] FROM PHONE [PHONE_NUMBER…" at bounding box center [499, 260] width 559 height 334
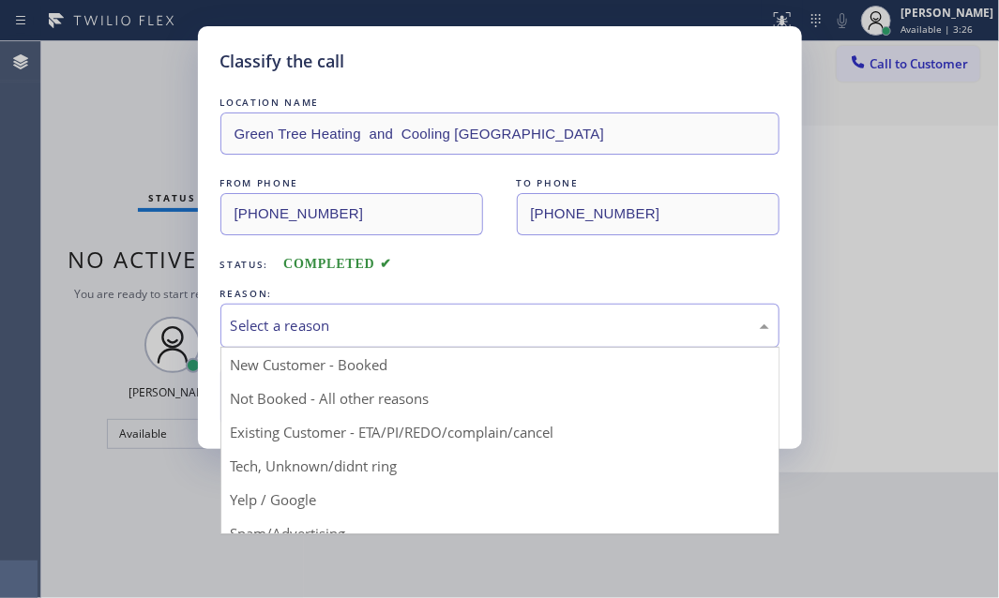
click at [379, 328] on div "Select a reason" at bounding box center [500, 326] width 538 height 22
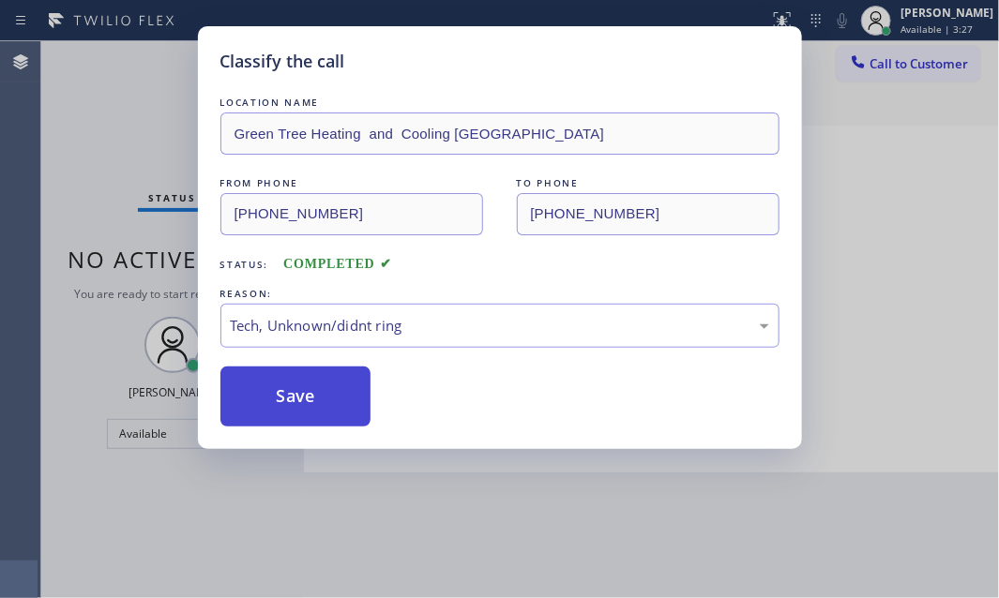
drag, startPoint x: 314, startPoint y: 462, endPoint x: 313, endPoint y: 415, distance: 47.8
click at [315, 395] on button "Save" at bounding box center [295, 397] width 151 height 60
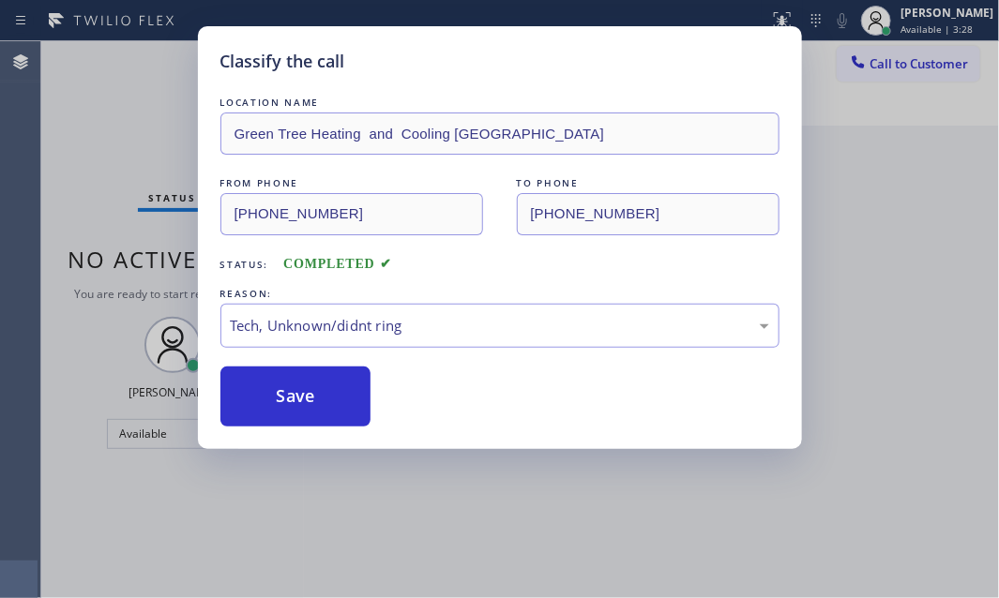
click at [900, 408] on div "Classify the call LOCATION NAME 5 Star Appliance Repair FROM PHONE [PHONE_NUMBE…" at bounding box center [520, 319] width 958 height 557
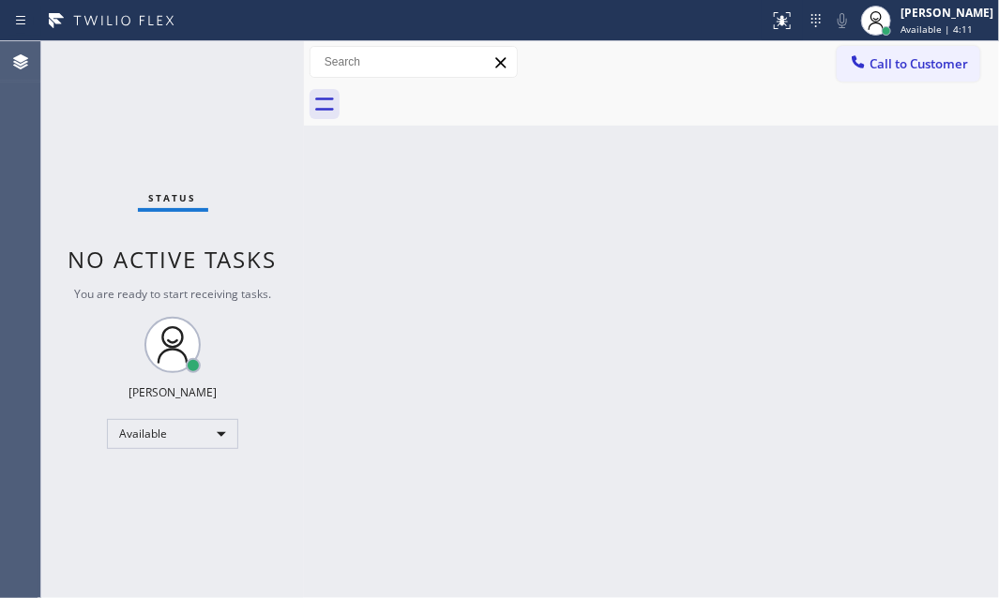
click at [868, 228] on div "Back to Dashboard Change Sender ID Customers Technicians Select a contact Outbo…" at bounding box center [651, 319] width 695 height 557
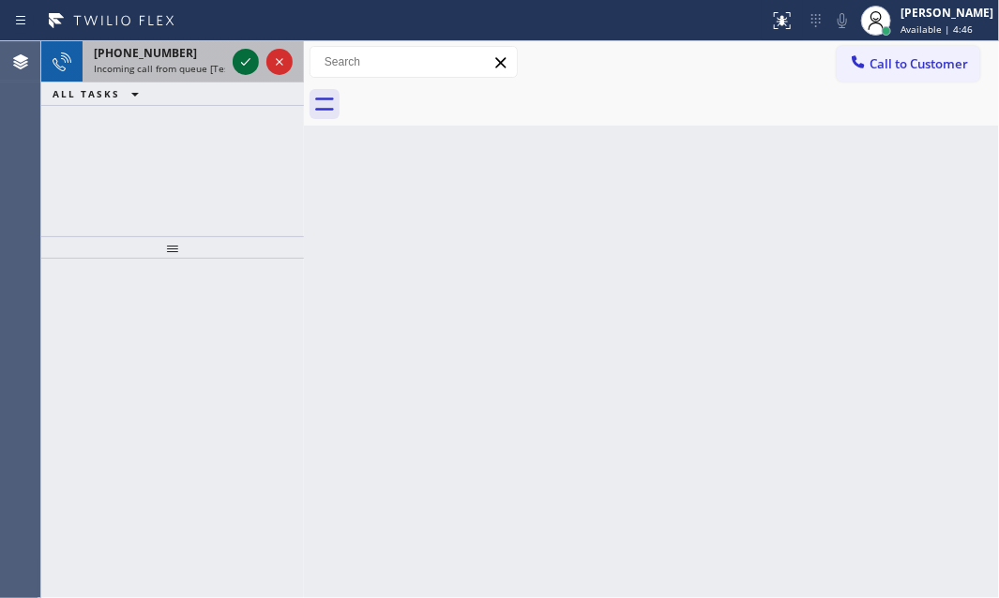
click at [247, 66] on icon at bounding box center [246, 62] width 23 height 23
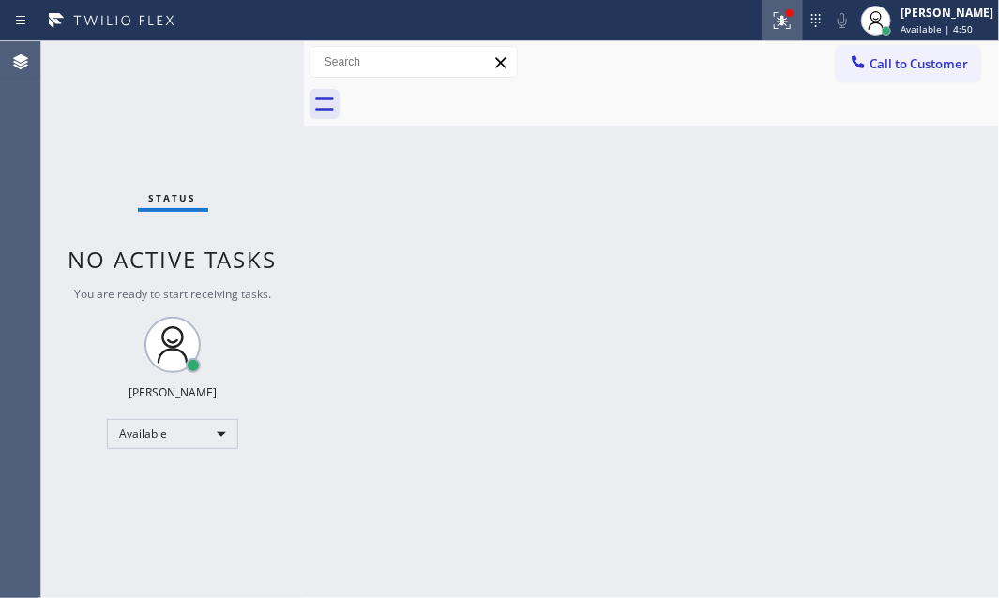
click at [774, 27] on icon at bounding box center [782, 20] width 17 height 17
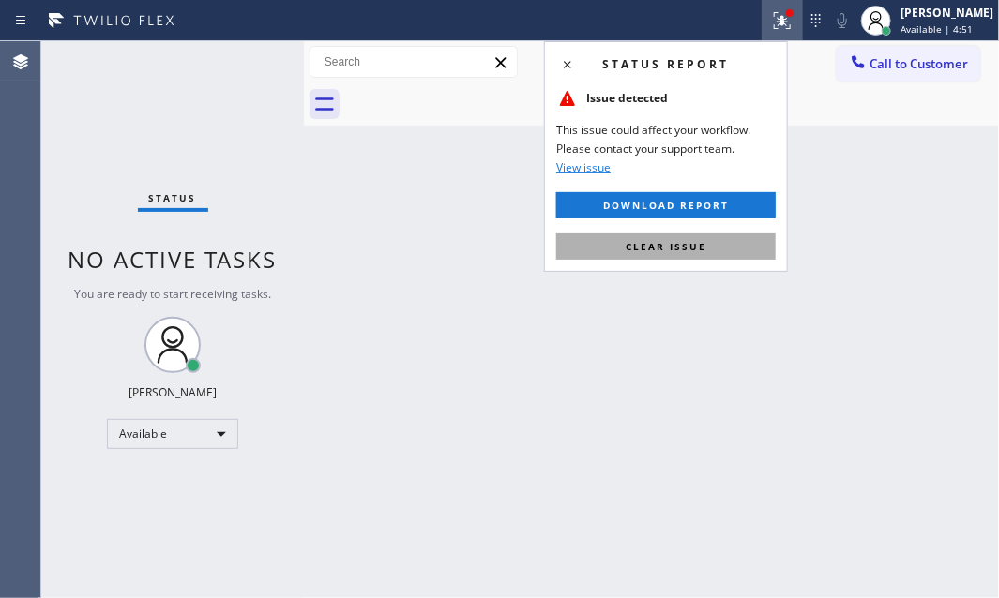
click at [686, 244] on span "Clear issue" at bounding box center [666, 246] width 81 height 13
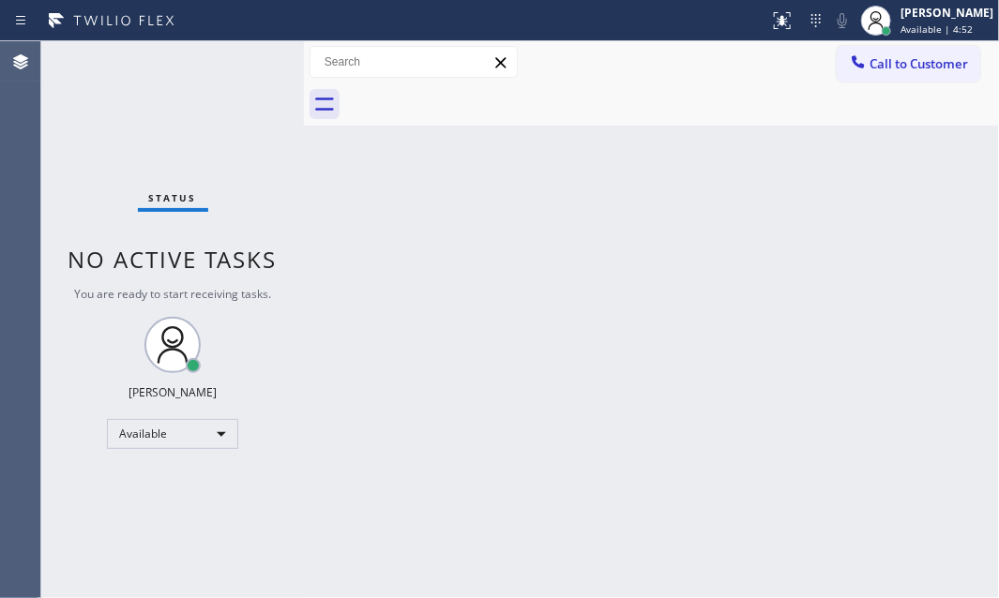
click at [235, 53] on div "Status No active tasks You are ready to start receiving tasks. [PERSON_NAME] Av…" at bounding box center [172, 319] width 263 height 557
click at [235, 54] on div "Status No active tasks You are ready to start receiving tasks. [PERSON_NAME] Av…" at bounding box center [172, 319] width 263 height 557
click at [235, 55] on div "Status No active tasks You are ready to start receiving tasks. [PERSON_NAME] Av…" at bounding box center [172, 319] width 263 height 557
drag, startPoint x: 234, startPoint y: 60, endPoint x: 419, endPoint y: 113, distance: 193.0
click at [235, 60] on div "Status No active tasks You are ready to start receiving tasks. [PERSON_NAME] Av…" at bounding box center [172, 319] width 263 height 557
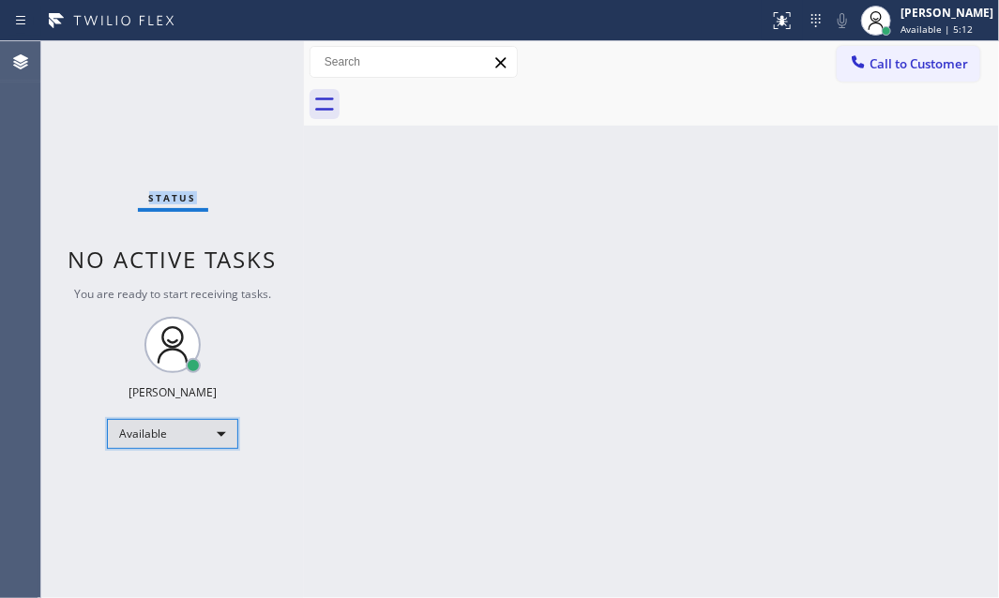
click at [211, 430] on div "Available" at bounding box center [172, 434] width 131 height 30
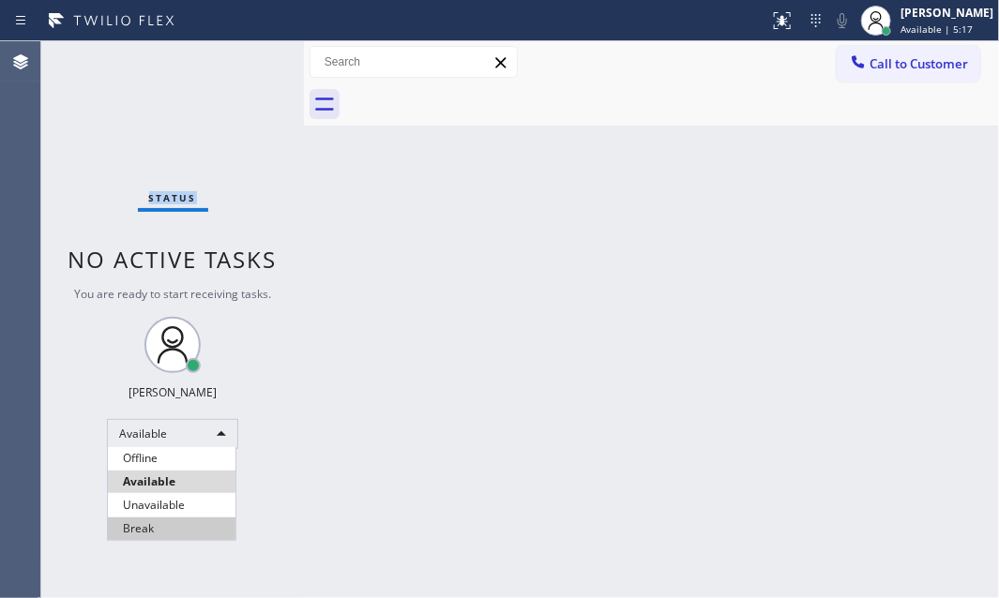
click at [175, 527] on li "Break" at bounding box center [172, 529] width 128 height 23
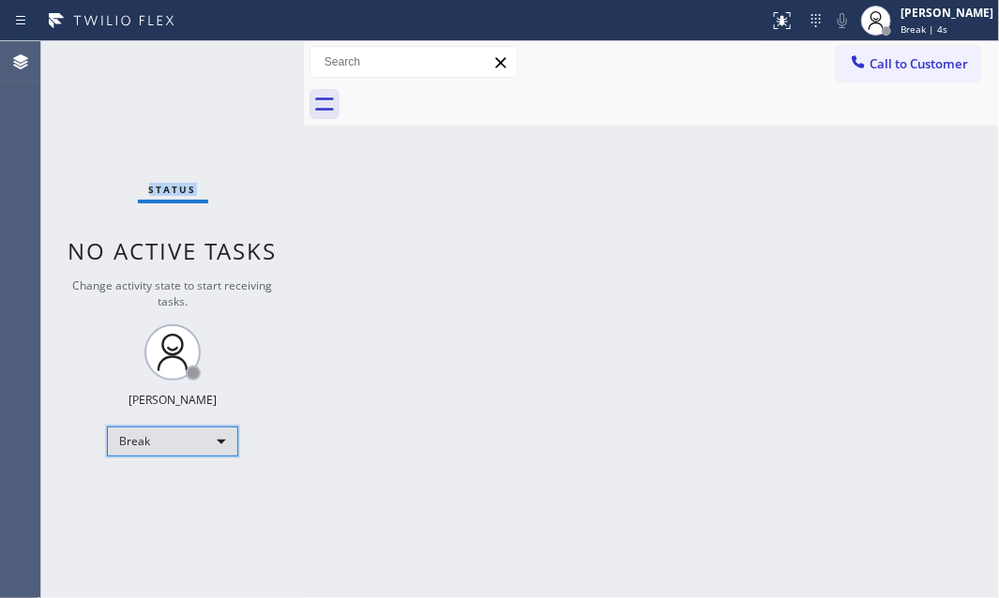
click at [197, 433] on div "Break" at bounding box center [172, 442] width 131 height 30
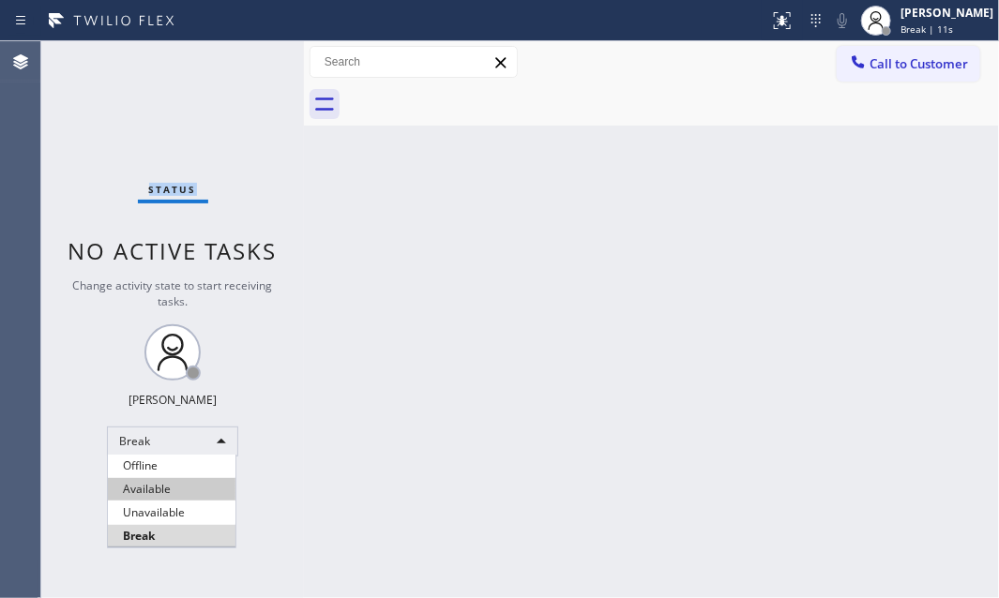
click at [180, 499] on li "Available" at bounding box center [172, 489] width 128 height 23
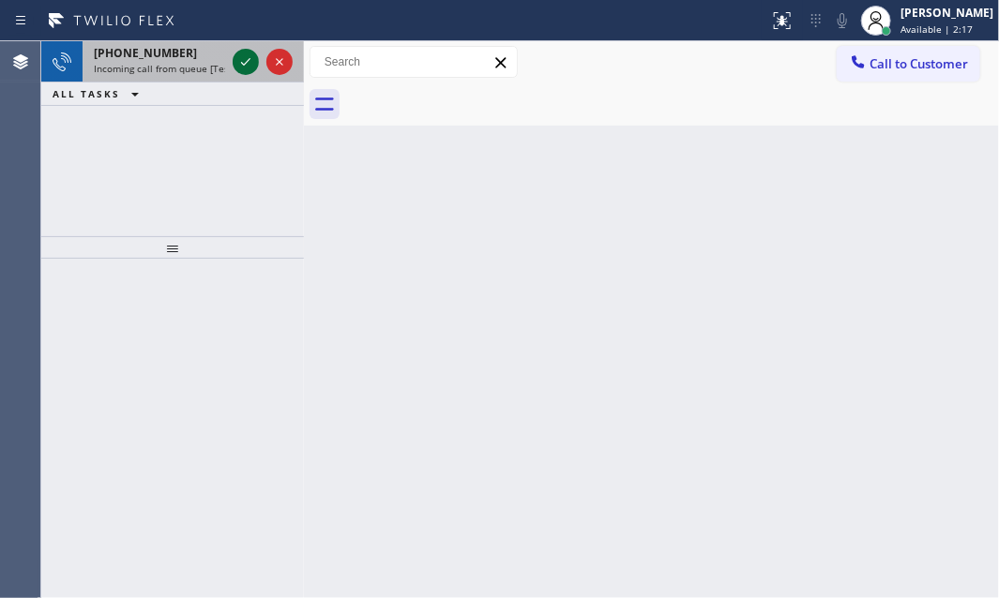
click at [240, 64] on icon at bounding box center [246, 62] width 23 height 23
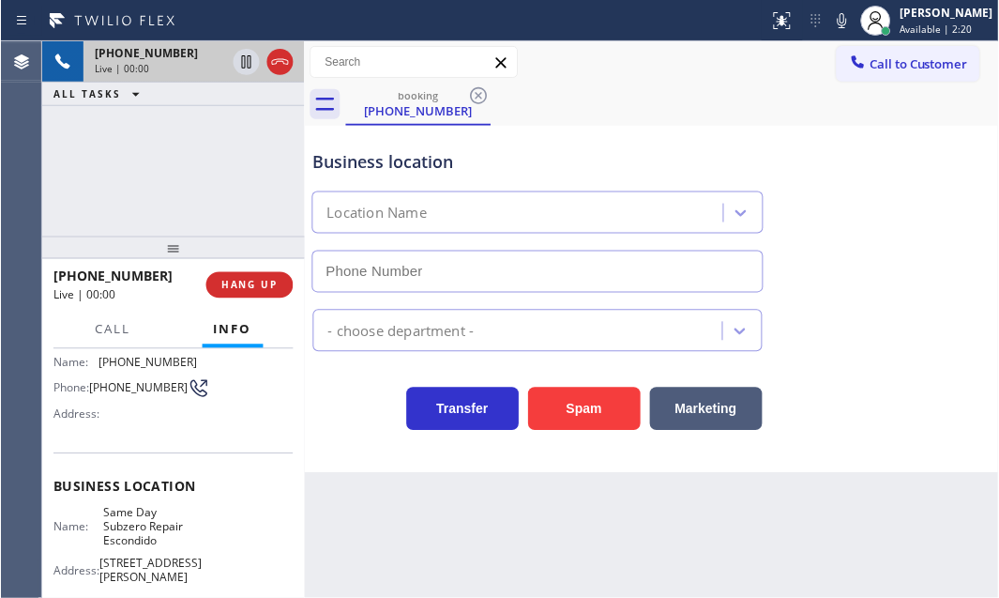
scroll to position [170, 0]
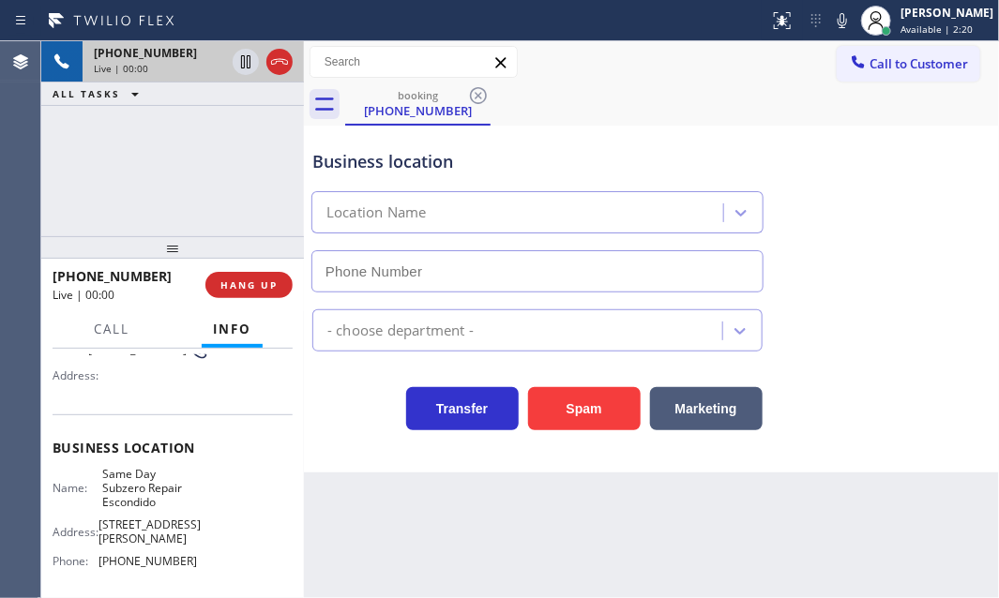
type input "[PHONE_NUMBER]"
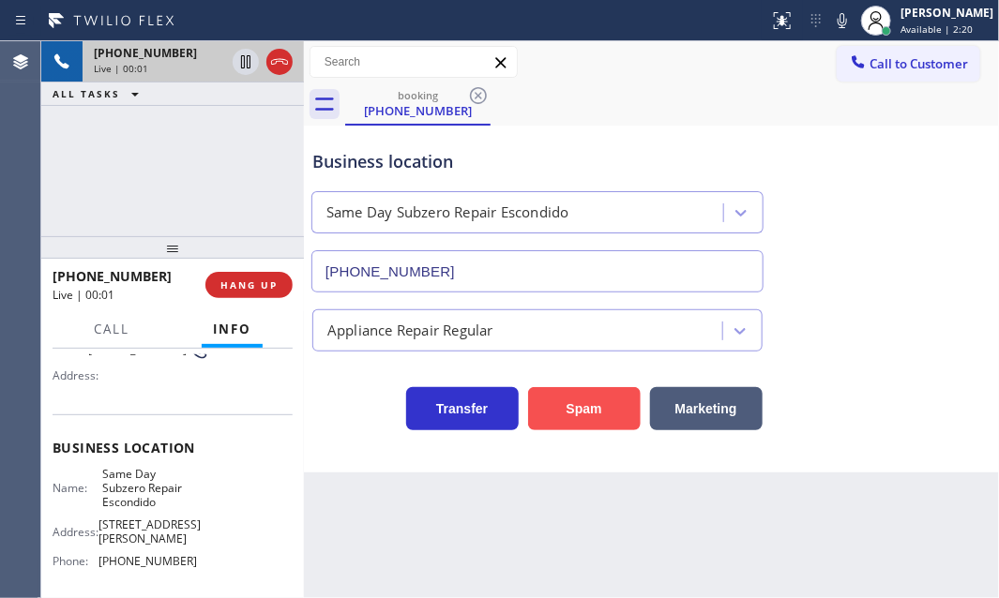
click at [603, 414] on button "Spam" at bounding box center [584, 408] width 113 height 43
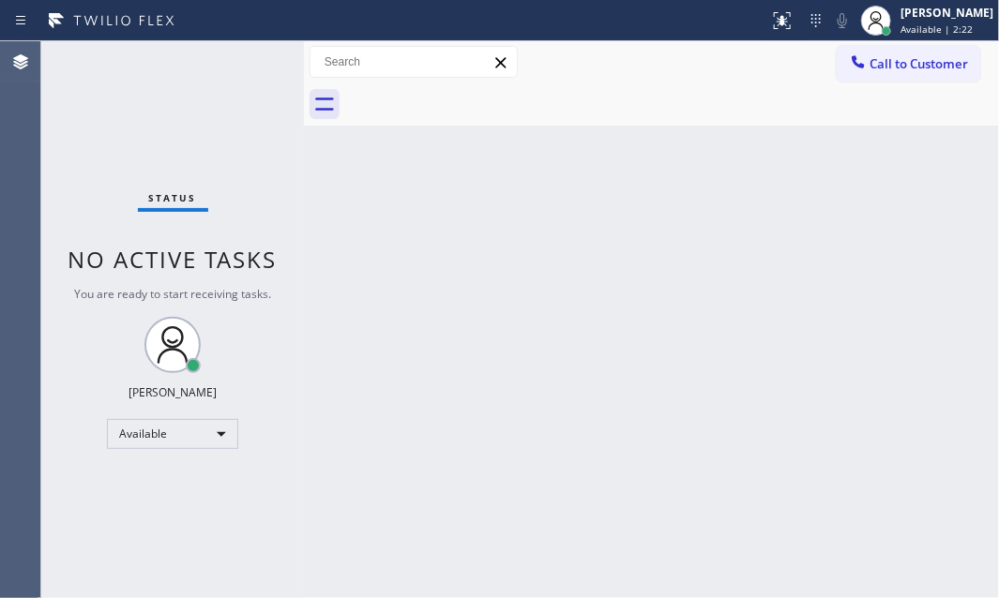
click at [243, 65] on div "Status No active tasks You are ready to start receiving tasks. [PERSON_NAME] Av…" at bounding box center [172, 319] width 263 height 557
click at [243, 64] on div "Status No active tasks You are ready to start receiving tasks. [PERSON_NAME] Av…" at bounding box center [172, 319] width 263 height 557
click at [243, 63] on div "Status No active tasks You are ready to start receiving tasks. [PERSON_NAME] Av…" at bounding box center [172, 319] width 263 height 557
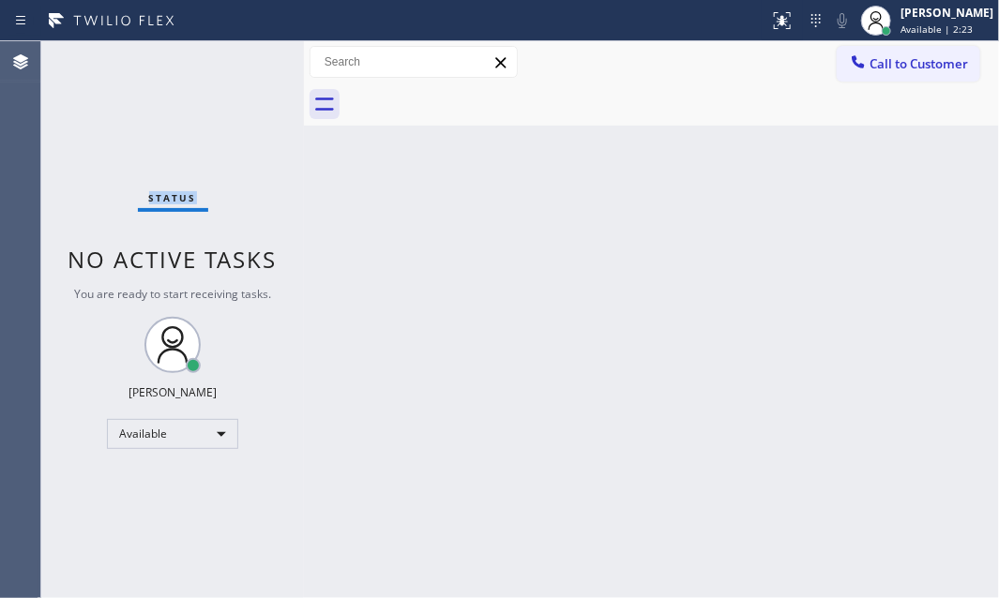
click at [243, 63] on div "Status No active tasks You are ready to start receiving tasks. [PERSON_NAME] Av…" at bounding box center [172, 319] width 263 height 557
click at [224, 66] on div "Status No active tasks You are ready to start receiving tasks. [PERSON_NAME] Av…" at bounding box center [172, 319] width 263 height 557
drag, startPoint x: 224, startPoint y: 66, endPoint x: 668, endPoint y: 264, distance: 485.8
click at [242, 71] on div "Status No active tasks You are ready to start receiving tasks. [PERSON_NAME] Av…" at bounding box center [172, 319] width 263 height 557
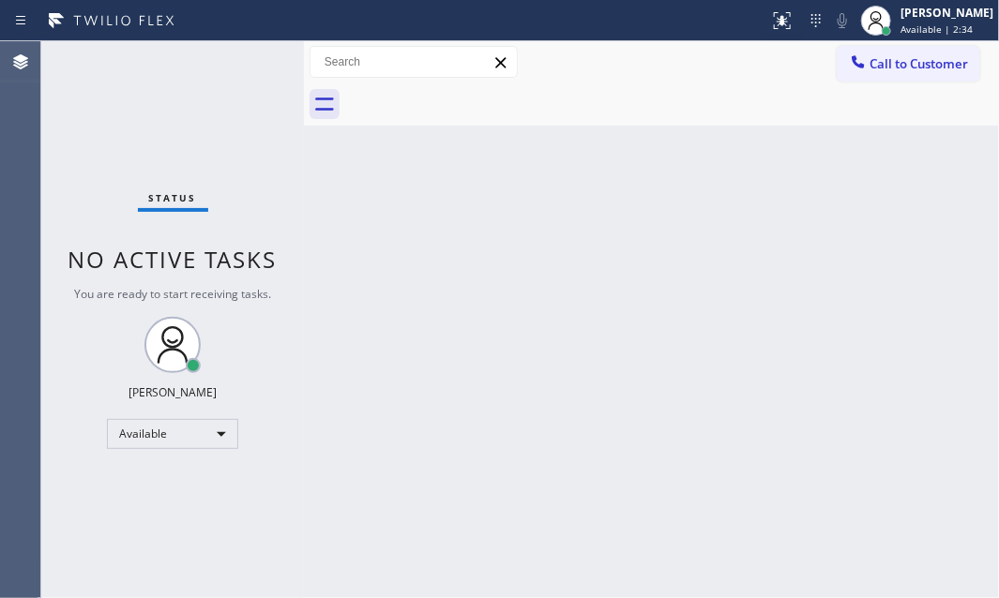
drag, startPoint x: 241, startPoint y: 67, endPoint x: 302, endPoint y: 98, distance: 68.8
click at [244, 69] on div "Status No active tasks You are ready to start receiving tasks. [PERSON_NAME] Av…" at bounding box center [172, 319] width 263 height 557
click at [901, 28] on span "Available | 2:37" at bounding box center [937, 29] width 72 height 13
click at [873, 20] on div at bounding box center [876, 21] width 30 height 30
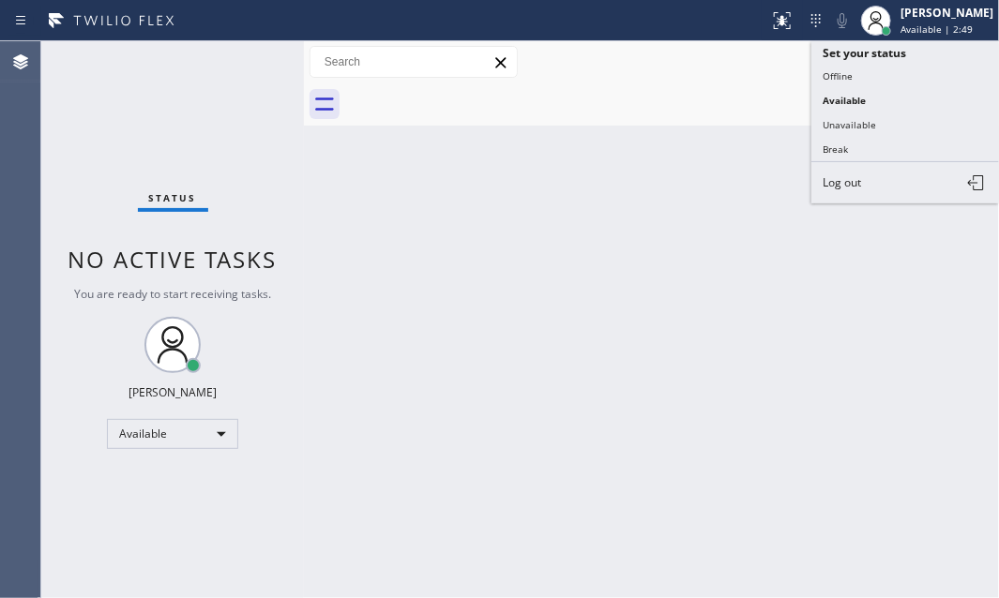
drag, startPoint x: 839, startPoint y: 143, endPoint x: 984, endPoint y: 199, distance: 155.9
click at [840, 143] on button "Break" at bounding box center [905, 149] width 188 height 24
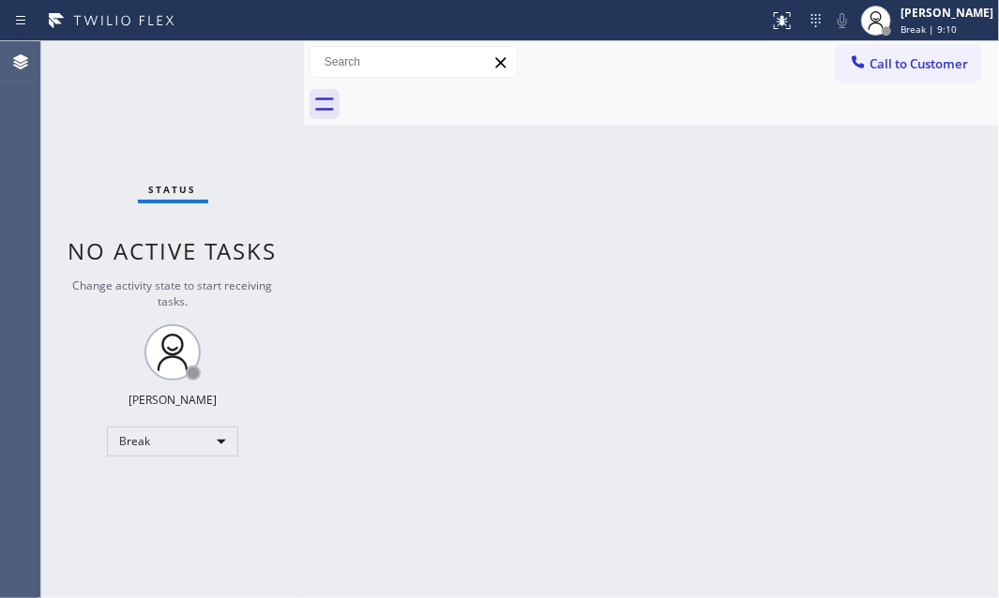
click at [902, 235] on div "Back to Dashboard Change Sender ID Customers Technicians Select a contact Outbo…" at bounding box center [651, 319] width 695 height 557
click at [901, 32] on span "Break | 9:11" at bounding box center [929, 29] width 56 height 13
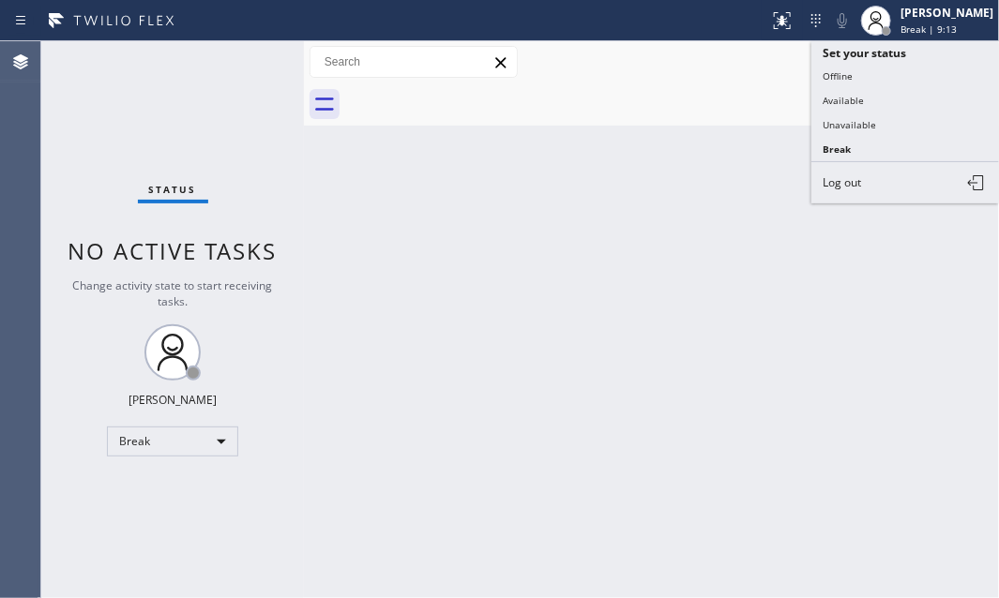
click at [859, 99] on button "Available" at bounding box center [905, 100] width 188 height 24
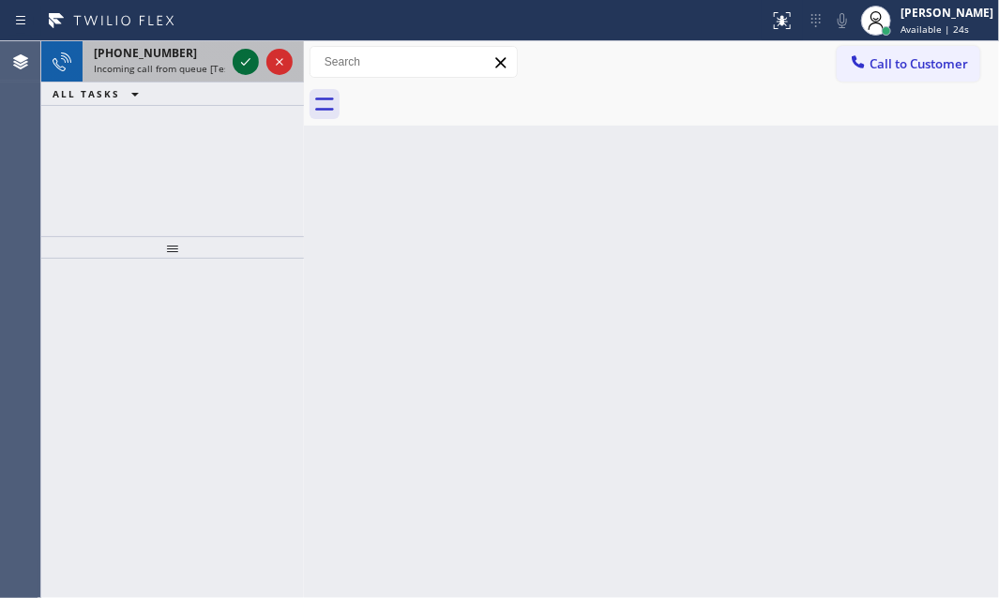
click at [248, 59] on icon at bounding box center [246, 62] width 23 height 23
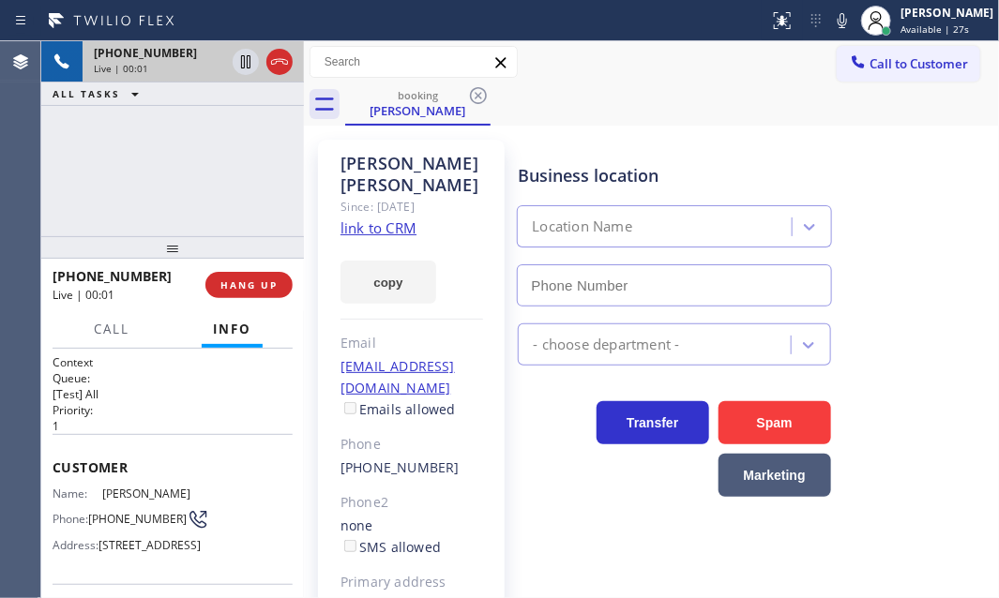
type input "[PHONE_NUMBER]"
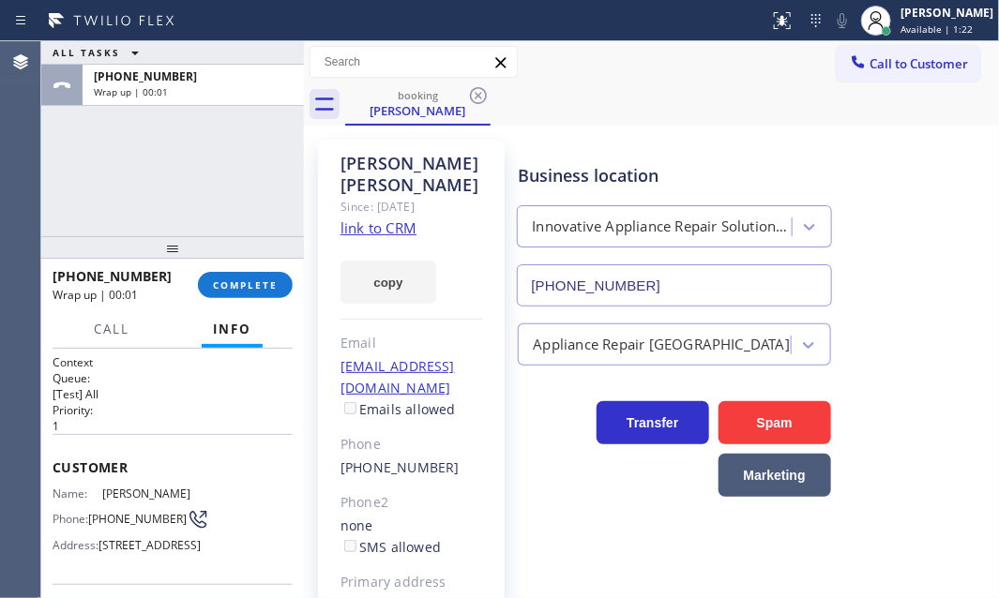
drag, startPoint x: 286, startPoint y: 66, endPoint x: 441, endPoint y: 61, distance: 154.8
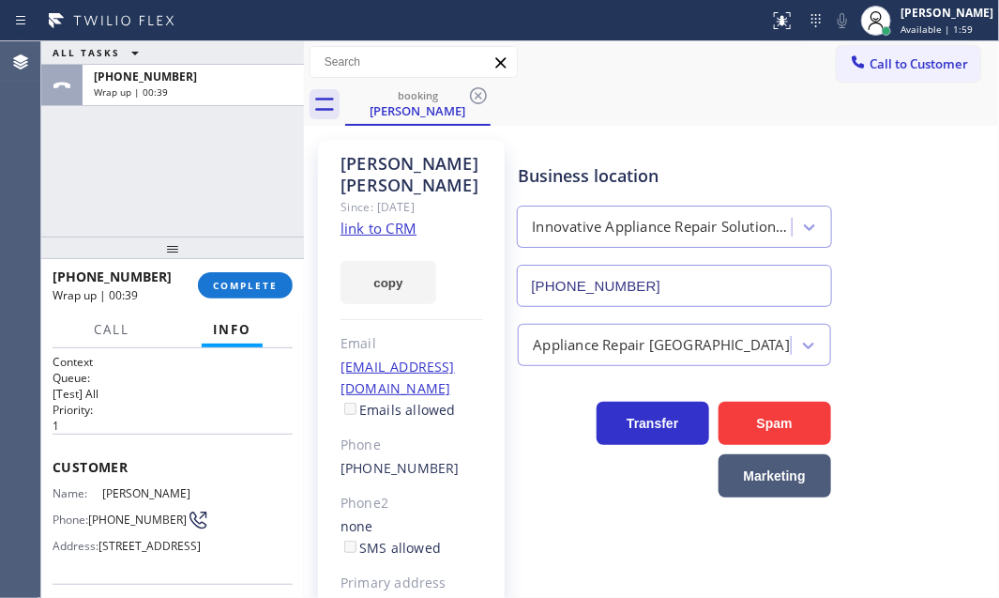
drag, startPoint x: 649, startPoint y: 282, endPoint x: 660, endPoint y: 234, distance: 50.1
click at [525, 286] on input "[PHONE_NUMBER]" at bounding box center [674, 286] width 314 height 42
click at [254, 280] on span "COMPLETE" at bounding box center [245, 285] width 65 height 13
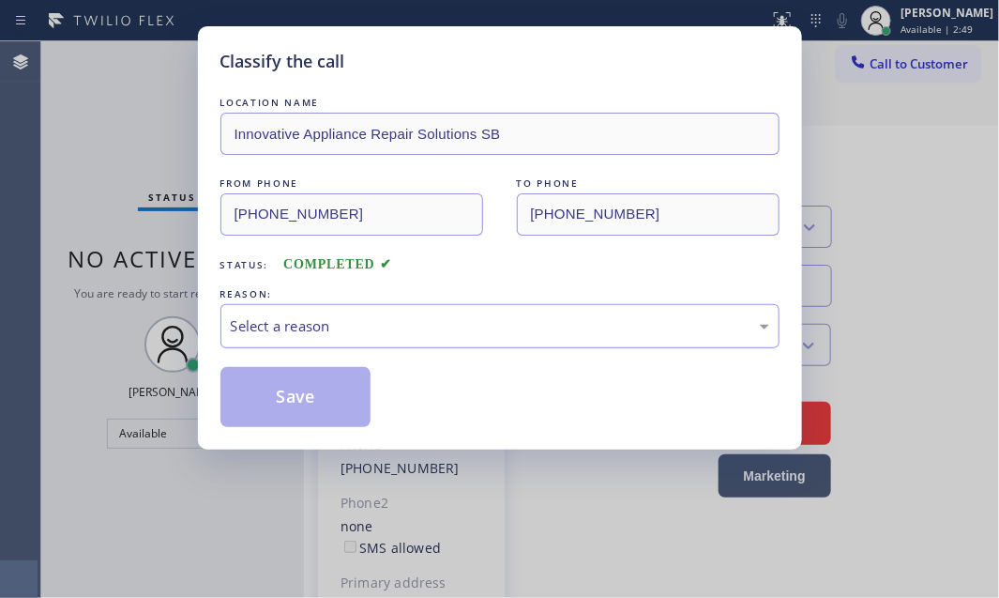
click at [493, 326] on div "Select a reason" at bounding box center [500, 326] width 538 height 22
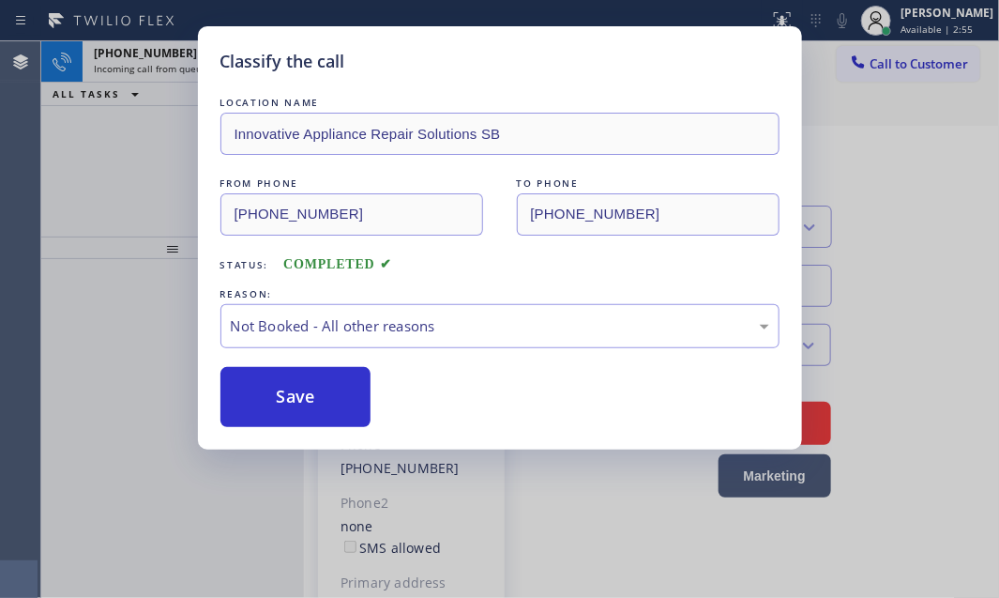
drag, startPoint x: 320, startPoint y: 404, endPoint x: 281, endPoint y: 389, distance: 41.3
drag, startPoint x: 281, startPoint y: 387, endPoint x: 205, endPoint y: 229, distance: 175.8
click at [280, 385] on button "Save" at bounding box center [295, 397] width 151 height 60
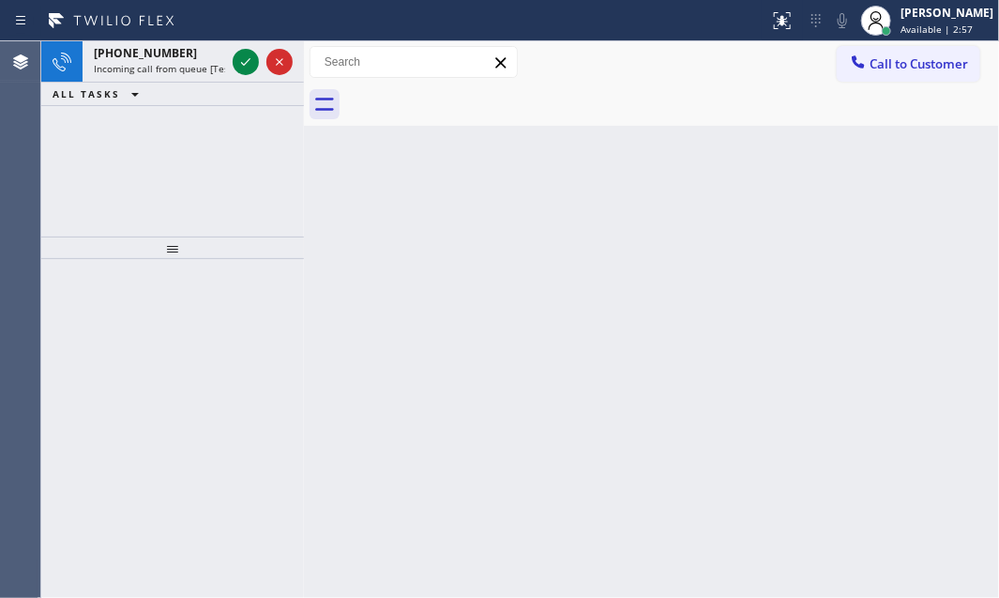
click at [178, 59] on div "[PHONE_NUMBER]" at bounding box center [159, 53] width 131 height 16
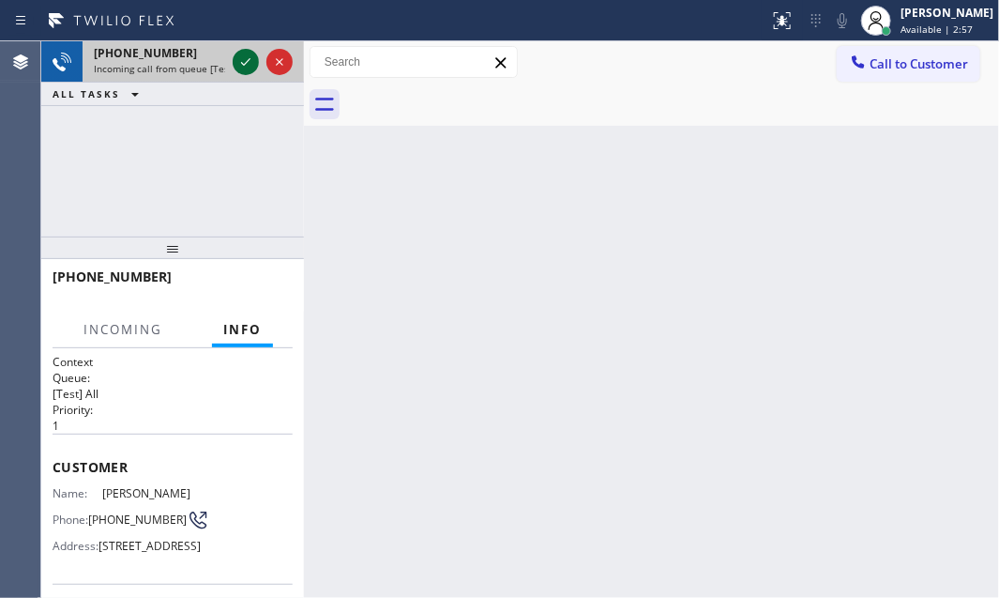
click at [247, 66] on icon at bounding box center [246, 62] width 23 height 23
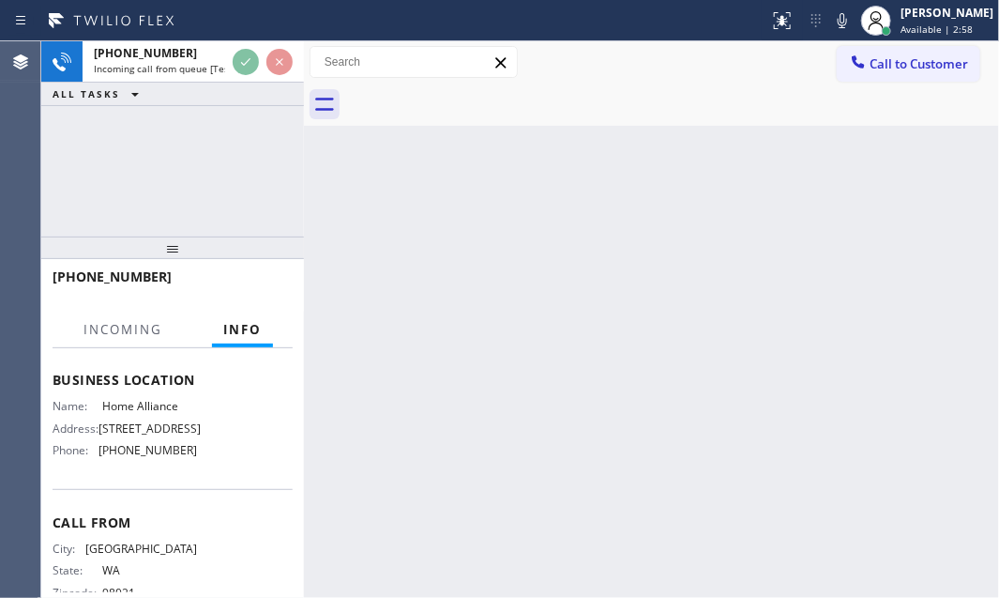
scroll to position [255, 0]
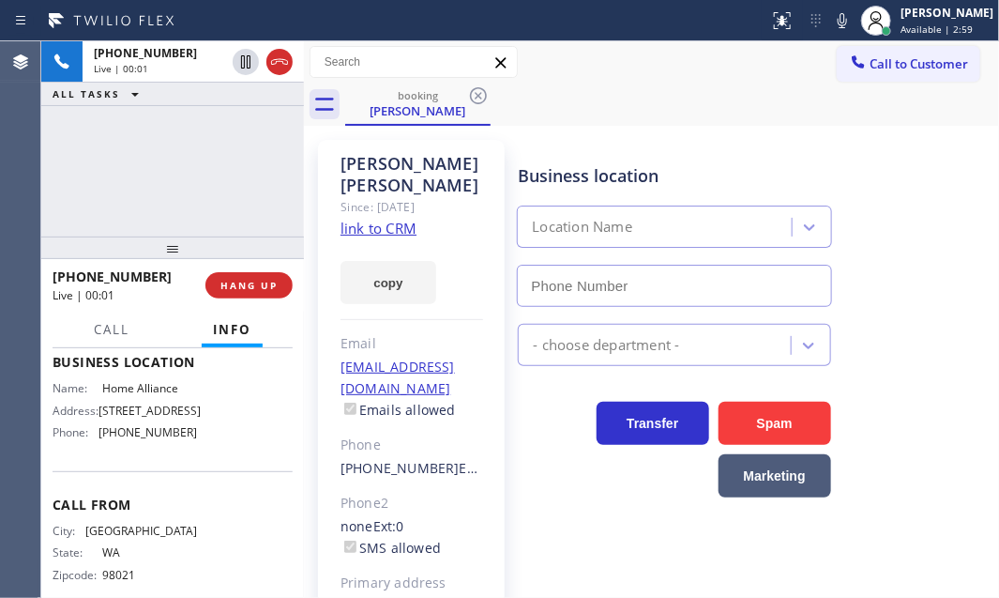
type input "[PHONE_NUMBER]"
drag, startPoint x: 385, startPoint y: 205, endPoint x: 387, endPoint y: 223, distance: 18.0
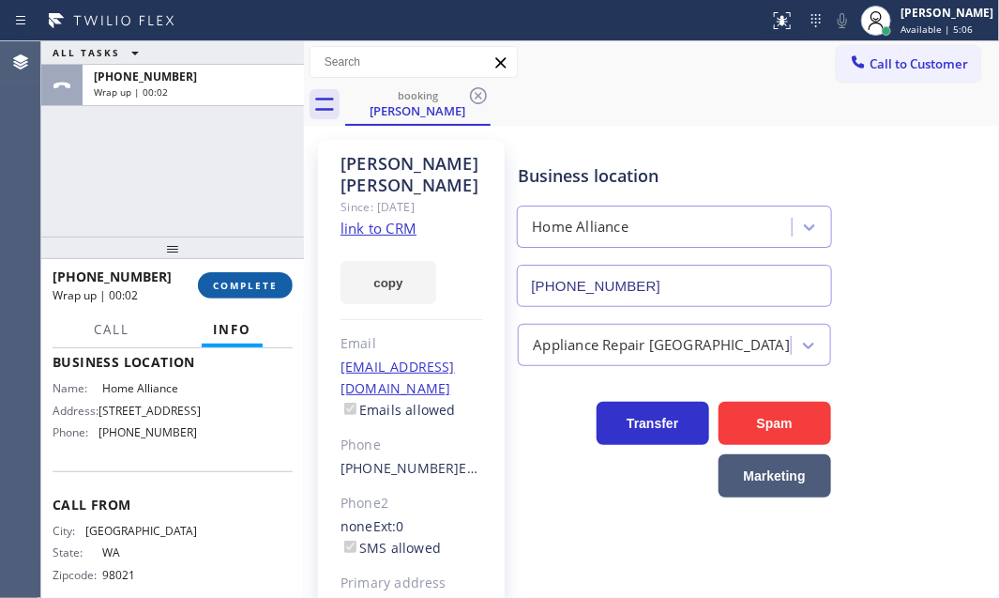
click at [259, 275] on button "COMPLETE" at bounding box center [245, 285] width 95 height 26
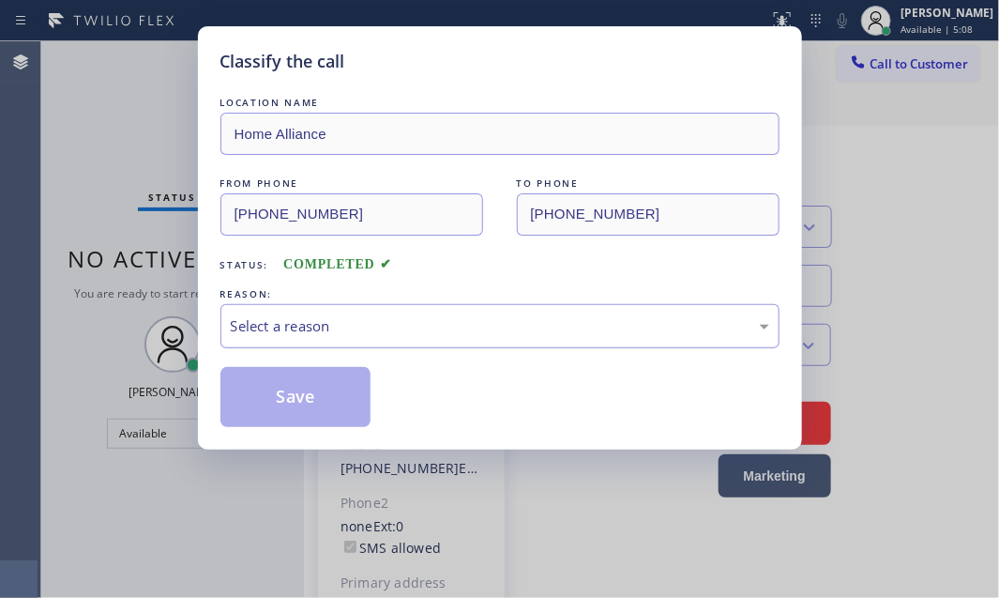
click at [459, 322] on div "Select a reason" at bounding box center [500, 326] width 538 height 22
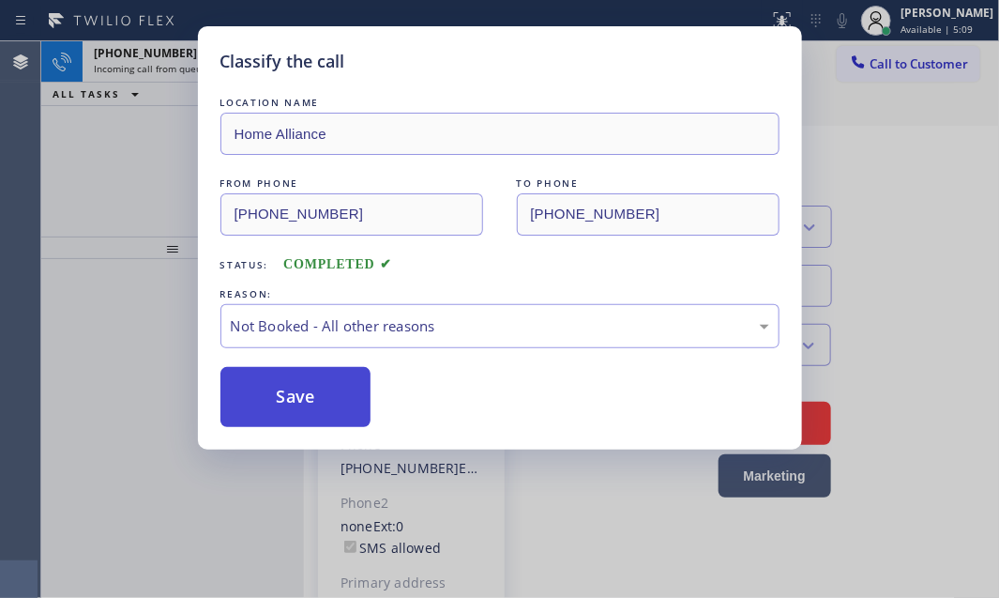
click at [310, 400] on button "Save" at bounding box center [295, 397] width 151 height 60
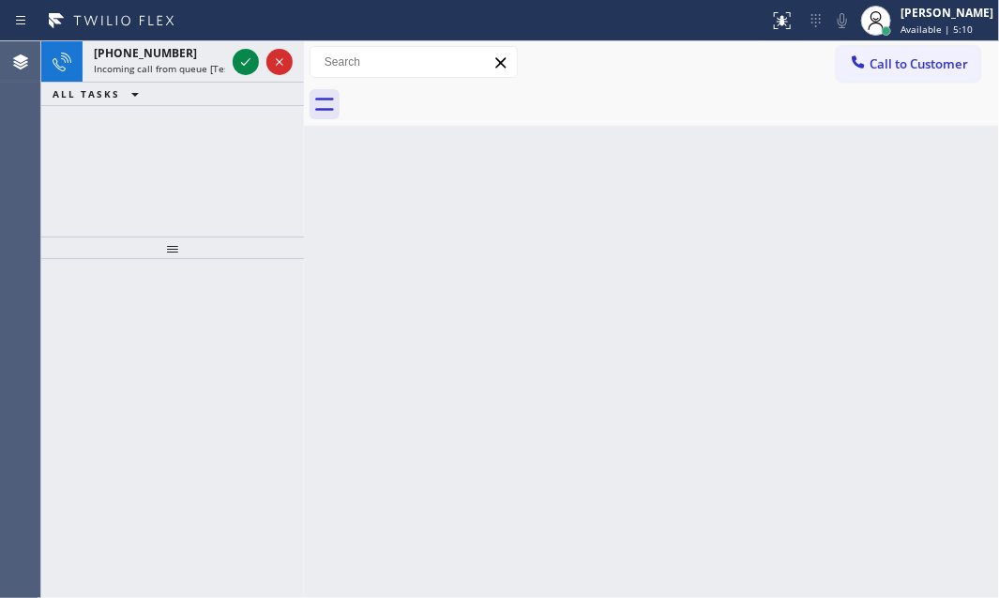
drag, startPoint x: 132, startPoint y: 159, endPoint x: 195, endPoint y: 122, distance: 72.7
click at [146, 150] on div "[PHONE_NUMBER] Incoming call from queue [Test] All ALL TASKS ALL TASKS ACTIVE T…" at bounding box center [172, 138] width 263 height 195
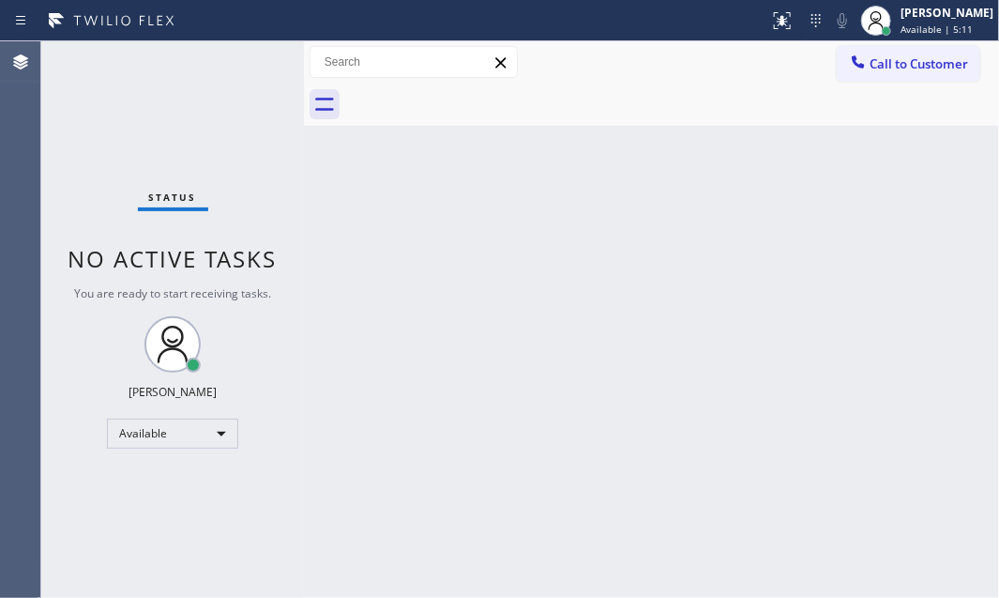
click at [244, 66] on div "Status No active tasks You are ready to start receiving tasks. [PERSON_NAME] Av…" at bounding box center [172, 319] width 263 height 556
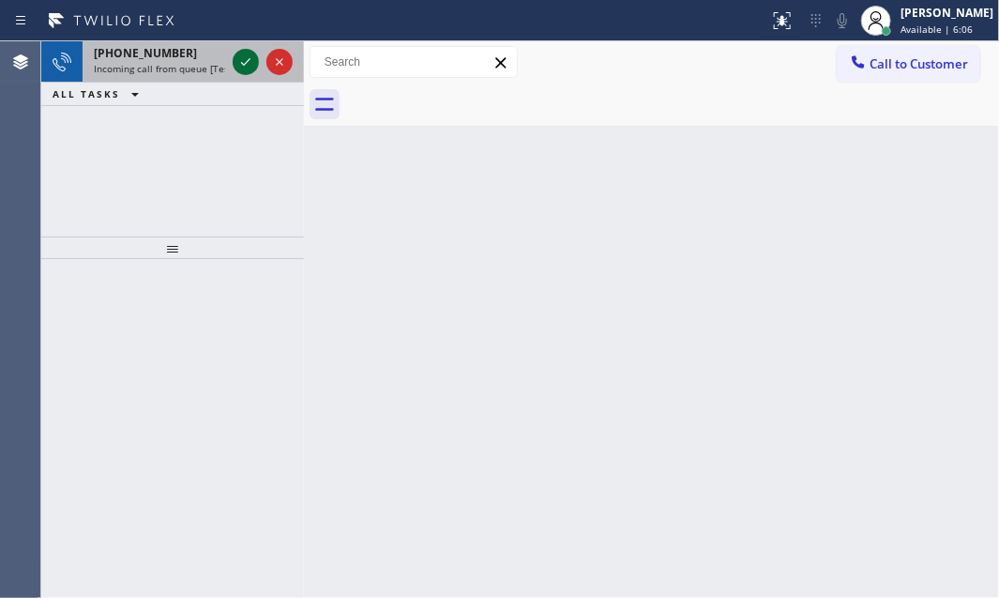
click at [244, 63] on icon at bounding box center [246, 62] width 23 height 23
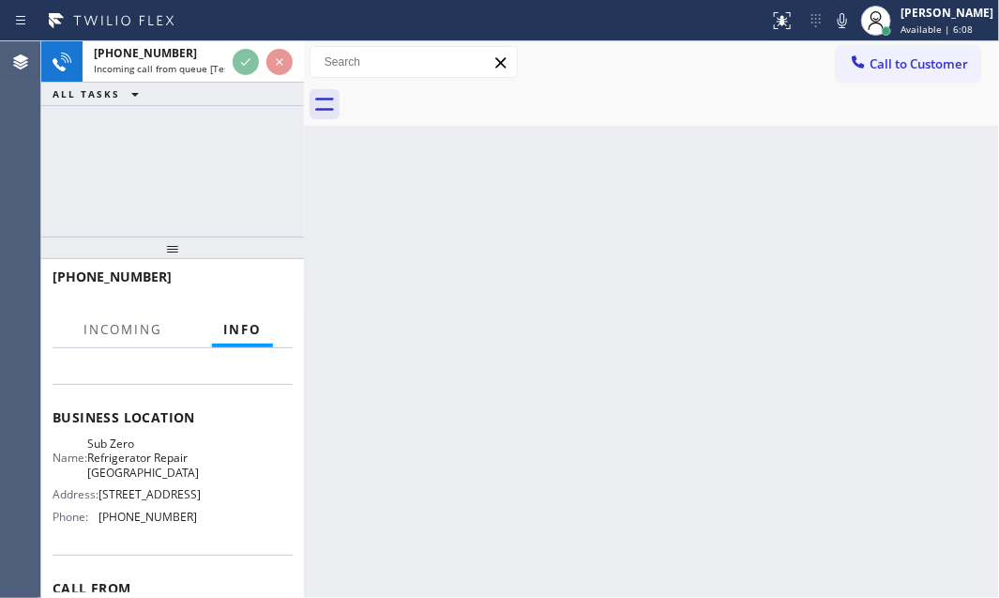
scroll to position [255, 0]
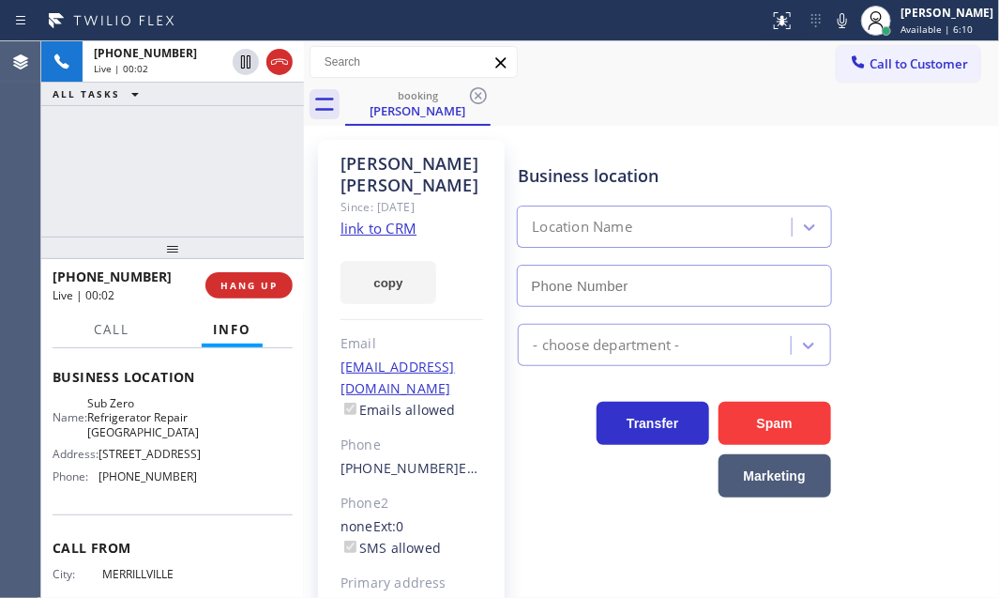
type input "[PHONE_NUMBER]"
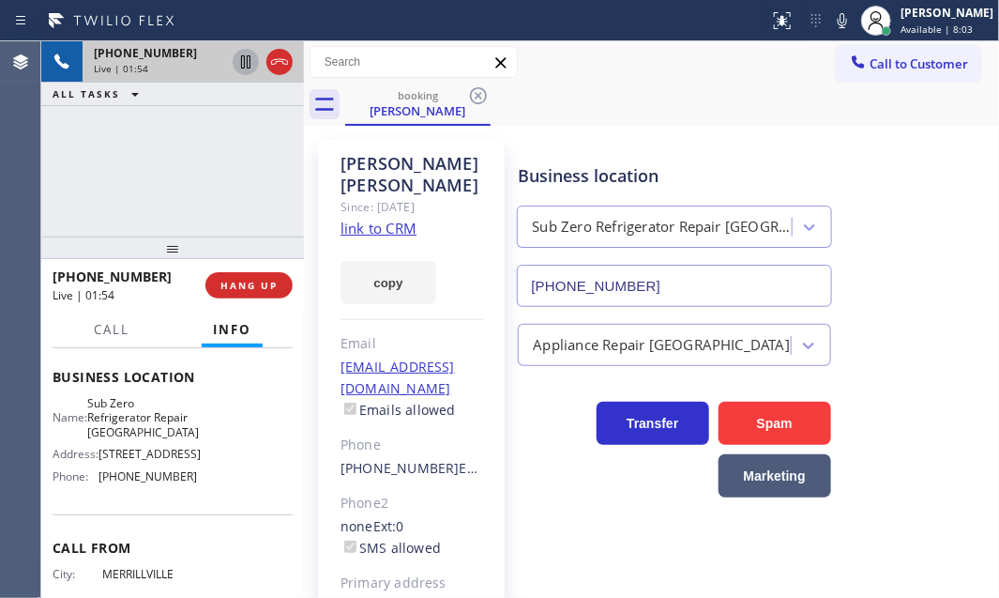
click at [242, 66] on icon at bounding box center [246, 62] width 23 height 23
click at [241, 66] on icon at bounding box center [246, 62] width 23 height 23
click at [916, 139] on div "Business location Sub Zero Refrigerator Repair [GEOGRAPHIC_DATA] [PHONE_NUMBER]" at bounding box center [754, 222] width 480 height 170
click at [215, 171] on div "[PHONE_NUMBER] Live | 07:25 ALL TASKS ALL TASKS ACTIVE TASKS TASKS IN WRAP UP" at bounding box center [172, 138] width 263 height 195
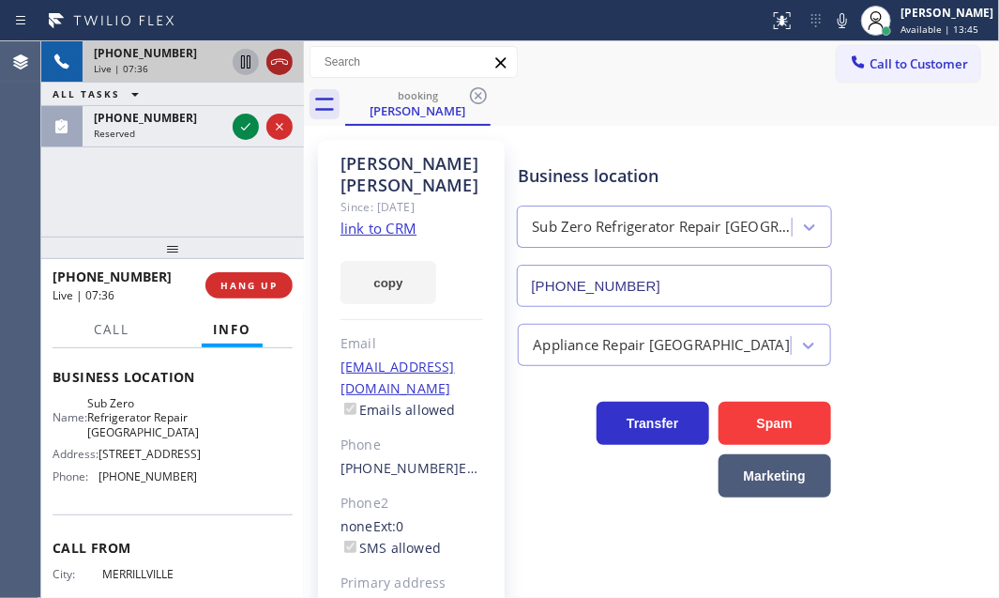
click at [280, 64] on icon at bounding box center [279, 62] width 23 height 23
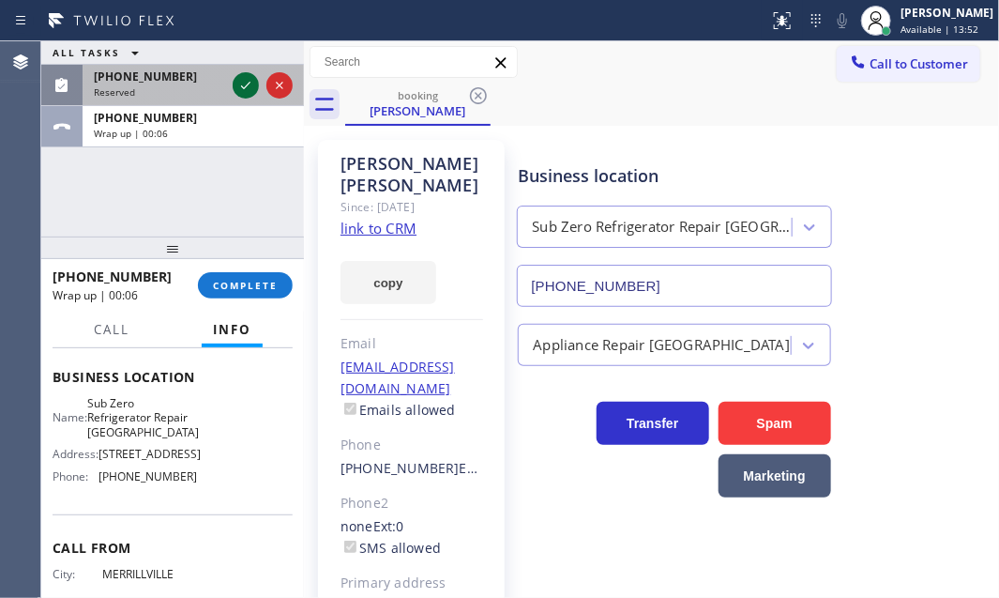
click at [244, 87] on icon at bounding box center [245, 86] width 9 height 8
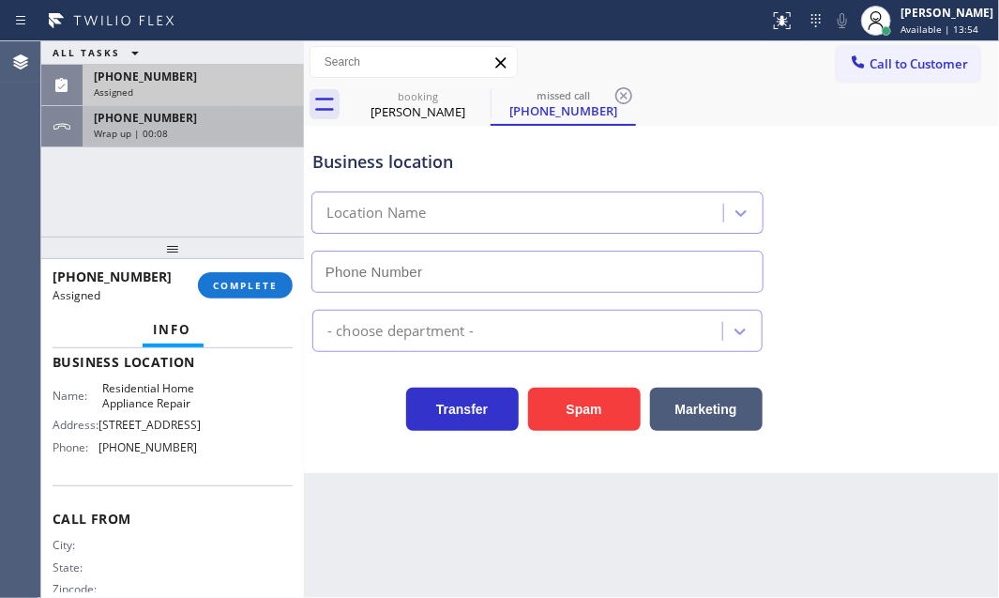
click at [221, 127] on div "Wrap up | 00:08" at bounding box center [193, 133] width 199 height 13
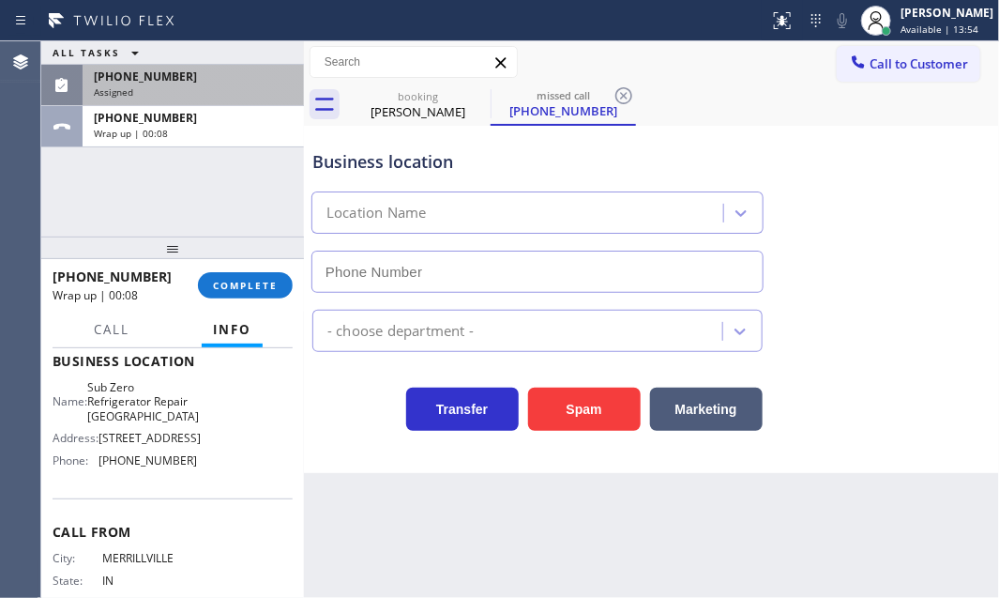
scroll to position [255, 0]
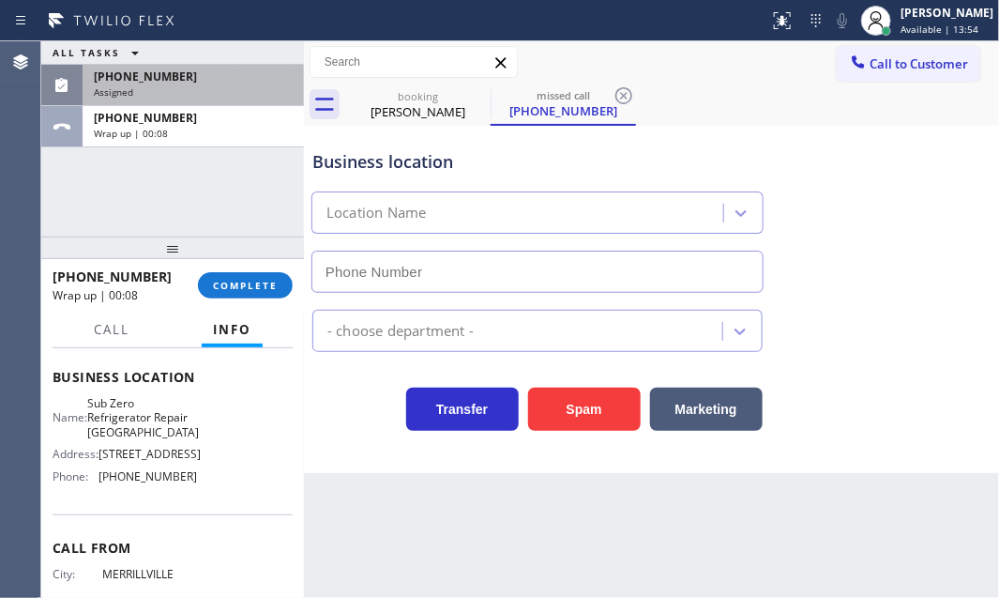
type input "[PHONE_NUMBER]"
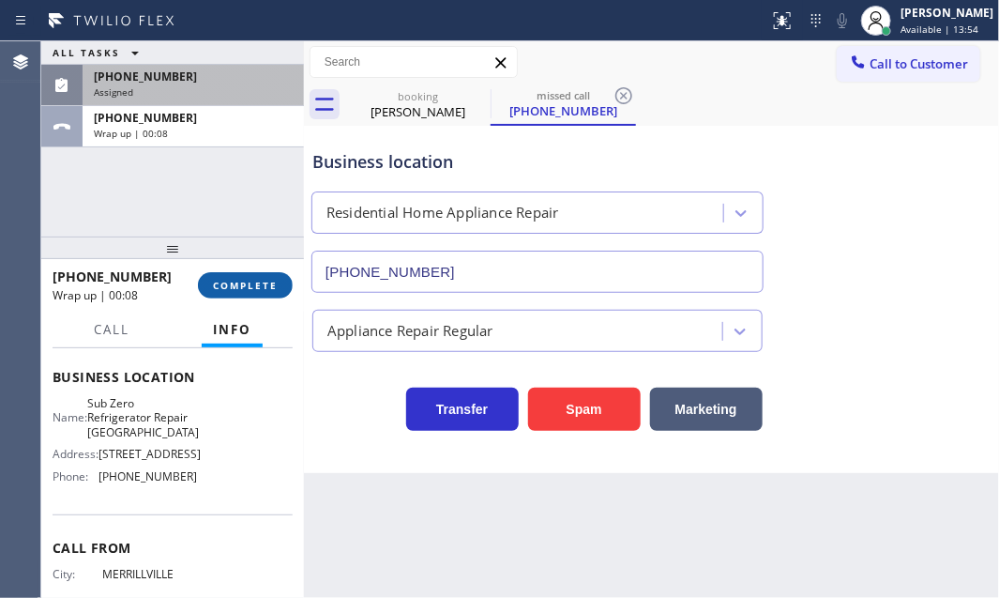
click at [221, 281] on span "COMPLETE" at bounding box center [245, 285] width 65 height 13
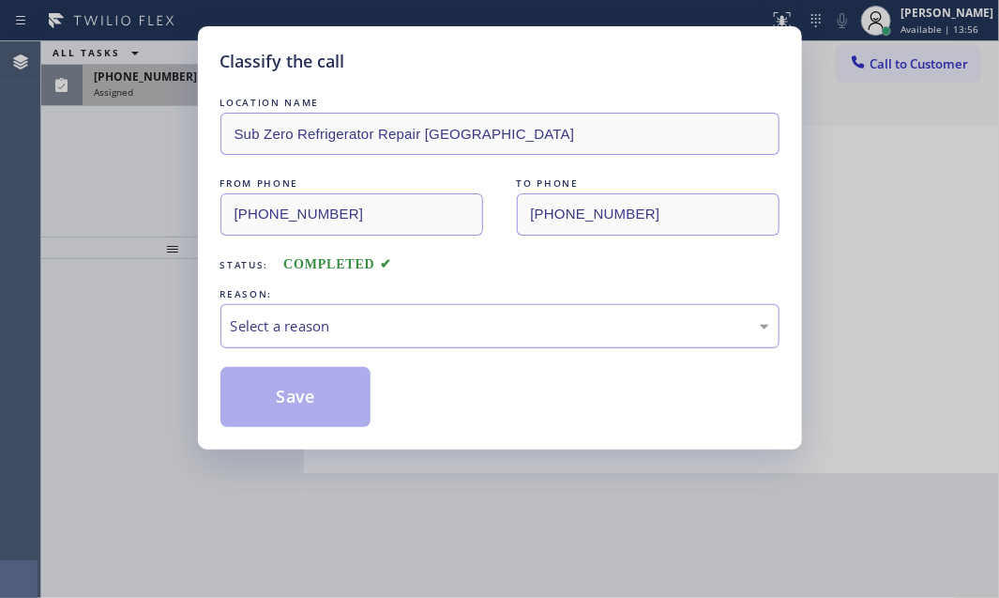
click at [427, 311] on div "Select a reason" at bounding box center [499, 326] width 559 height 44
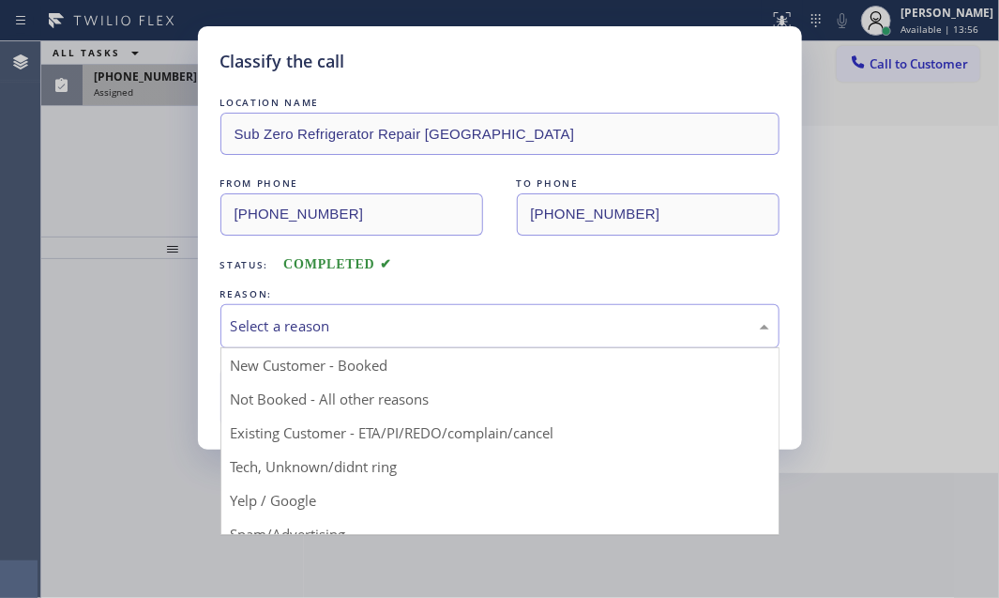
drag, startPoint x: 359, startPoint y: 430, endPoint x: 341, endPoint y: 409, distance: 27.9
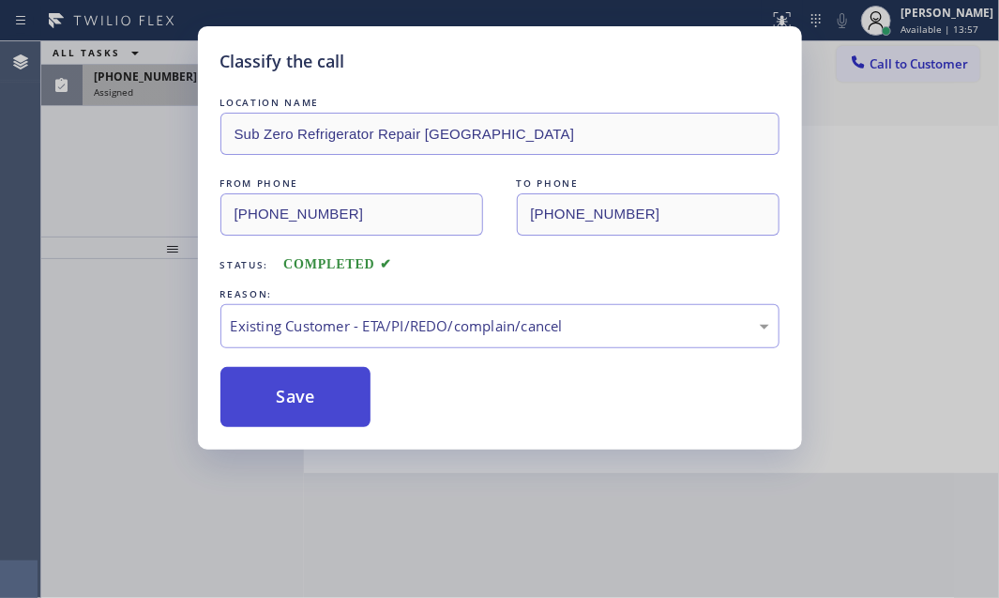
click at [325, 379] on button "Save" at bounding box center [295, 397] width 151 height 60
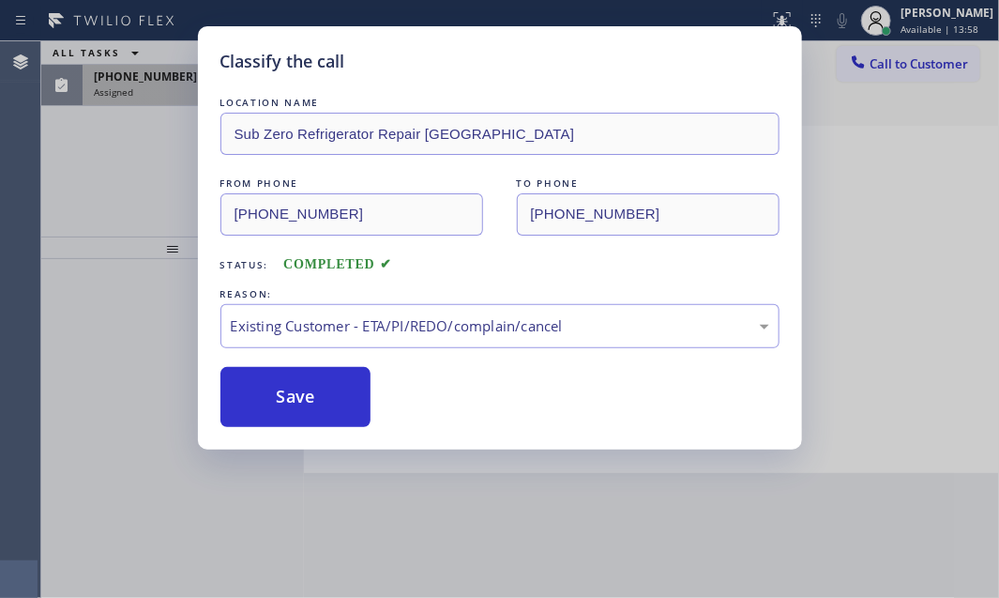
click at [181, 95] on div "Classify the call LOCATION NAME 5 Star Appliance Repair FROM PHONE [PHONE_NUMBE…" at bounding box center [520, 319] width 958 height 556
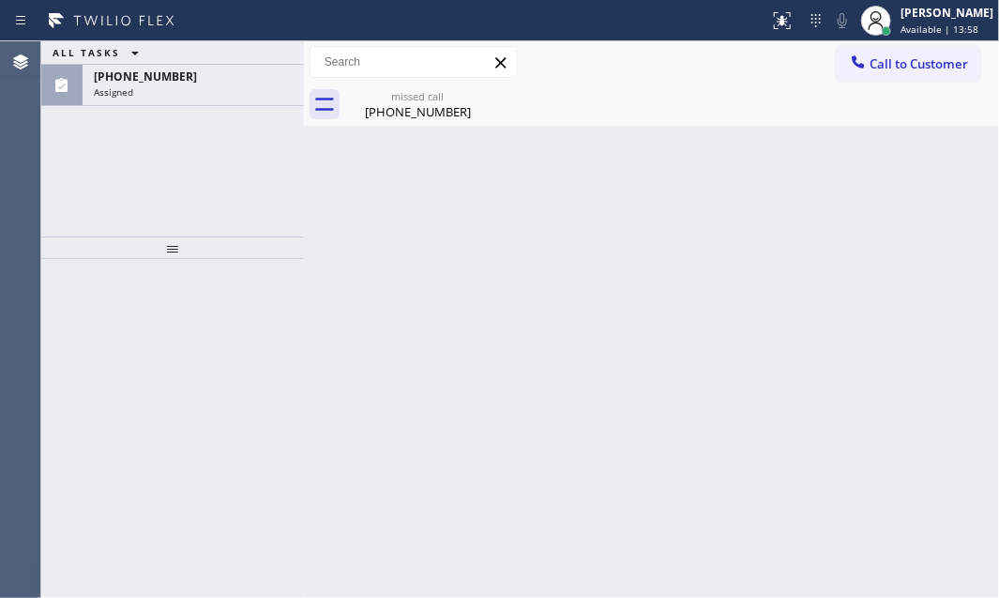
drag, startPoint x: 181, startPoint y: 95, endPoint x: 167, endPoint y: 131, distance: 39.2
click at [181, 96] on div "Assigned" at bounding box center [193, 91] width 199 height 13
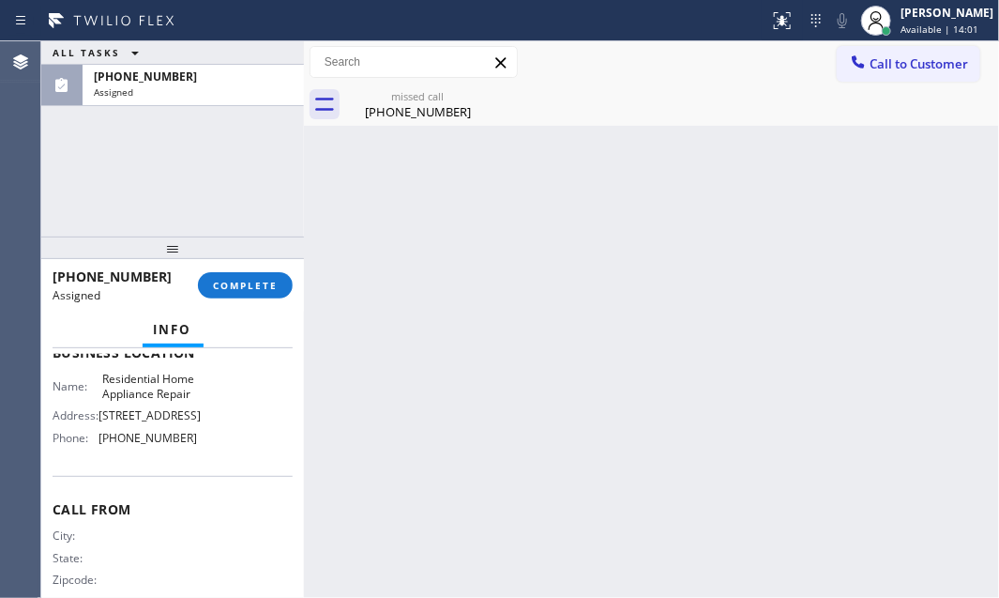
scroll to position [237, 0]
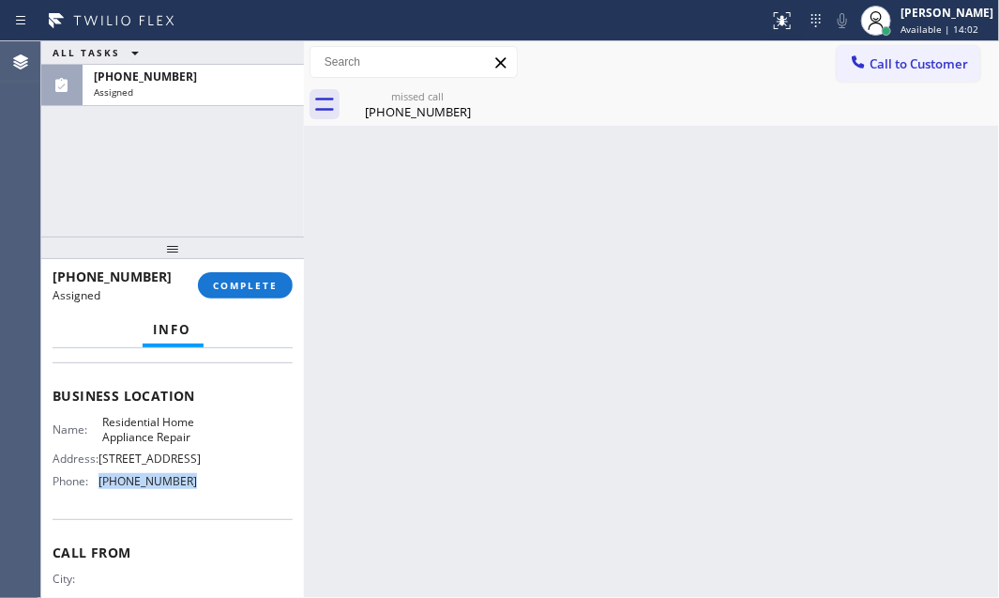
drag, startPoint x: 174, startPoint y: 495, endPoint x: 94, endPoint y: 495, distance: 80.7
click at [94, 488] on div "Phone: [PHONE_NUMBER]" at bounding box center [125, 481] width 144 height 14
click at [889, 55] on span "Call to Customer" at bounding box center [919, 63] width 98 height 17
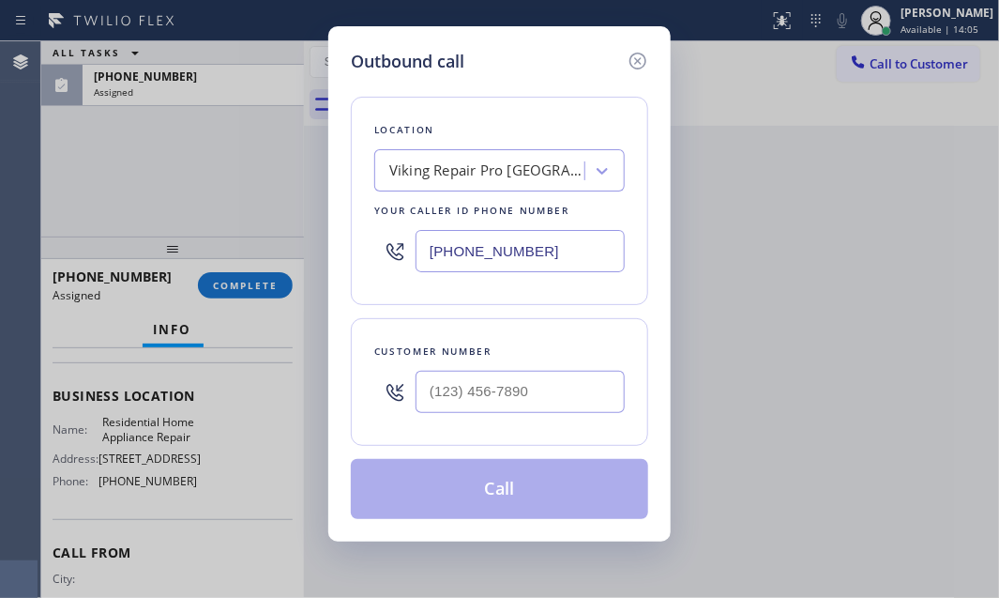
click at [570, 252] on input "[PHONE_NUMBER]" at bounding box center [520, 251] width 209 height 42
click at [569, 252] on input "[PHONE_NUMBER]" at bounding box center [520, 251] width 209 height 42
paste input "73) 823-0309"
type input "[PHONE_NUMBER]"
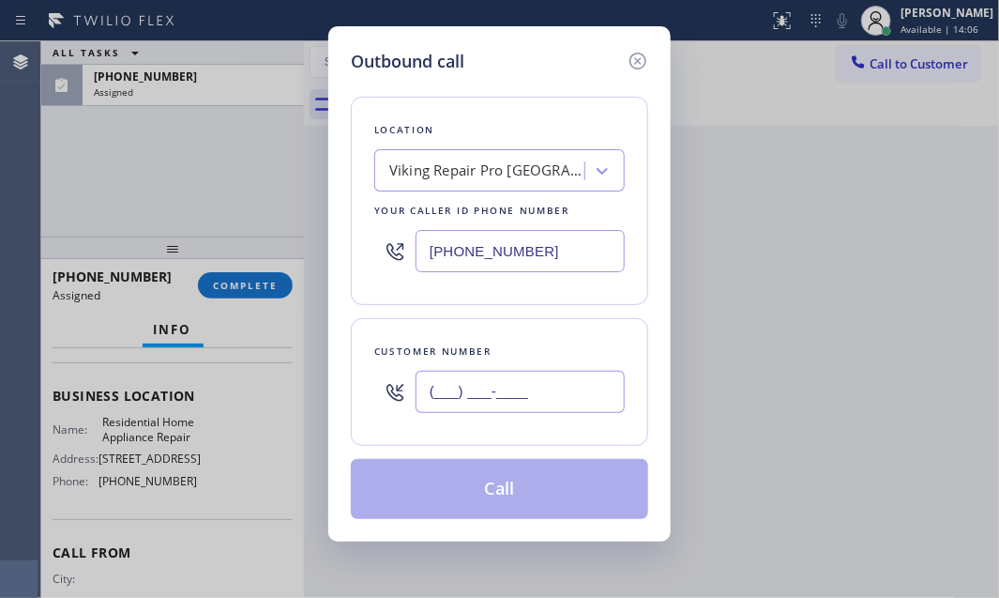
click at [497, 395] on input "(___) ___-____" at bounding box center [520, 392] width 209 height 42
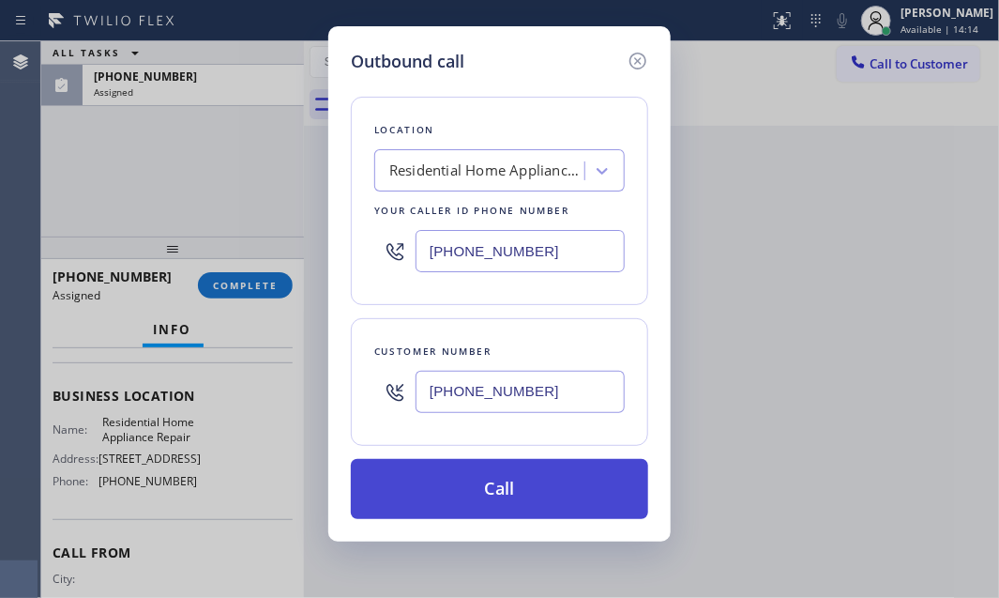
type input "[PHONE_NUMBER]"
click at [491, 484] on button "Call" at bounding box center [499, 489] width 297 height 60
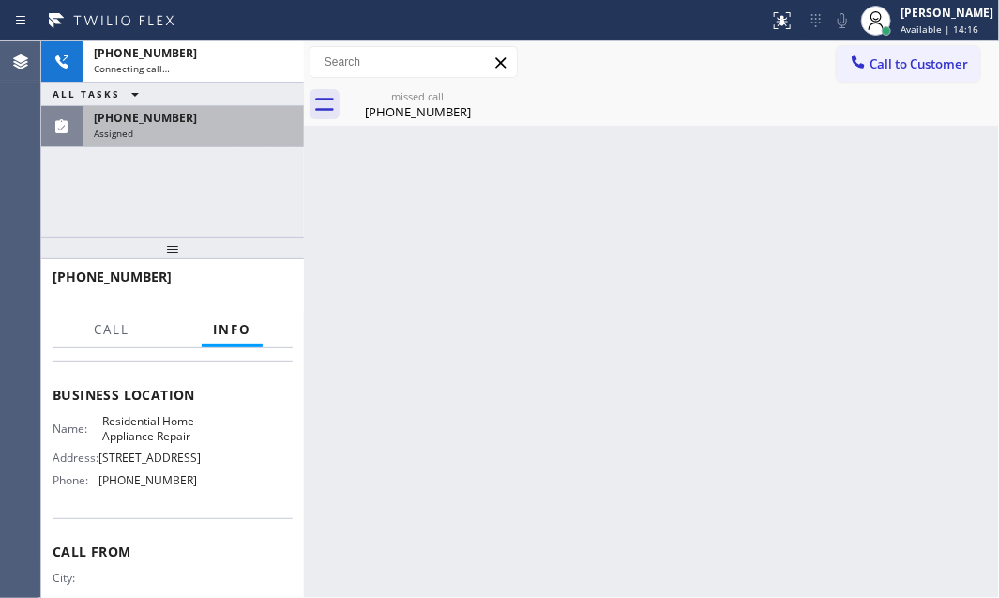
click at [212, 89] on div "ALL TASKS ALL TASKS ACTIVE TASKS TASKS IN WRAP UP" at bounding box center [172, 94] width 263 height 23
drag, startPoint x: 222, startPoint y: 115, endPoint x: 241, endPoint y: 162, distance: 50.5
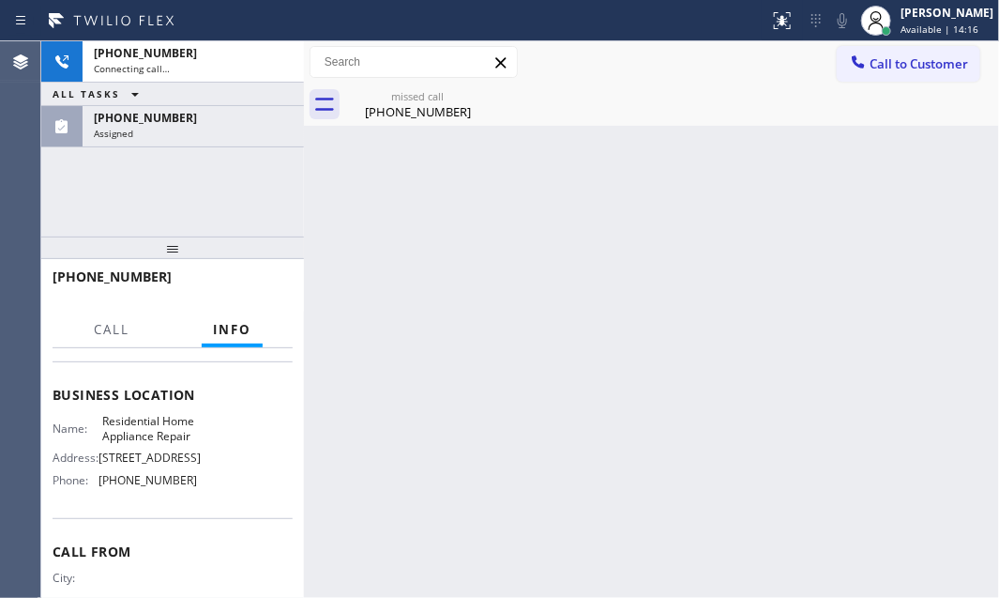
click at [222, 115] on div "[PHONE_NUMBER]" at bounding box center [193, 118] width 199 height 16
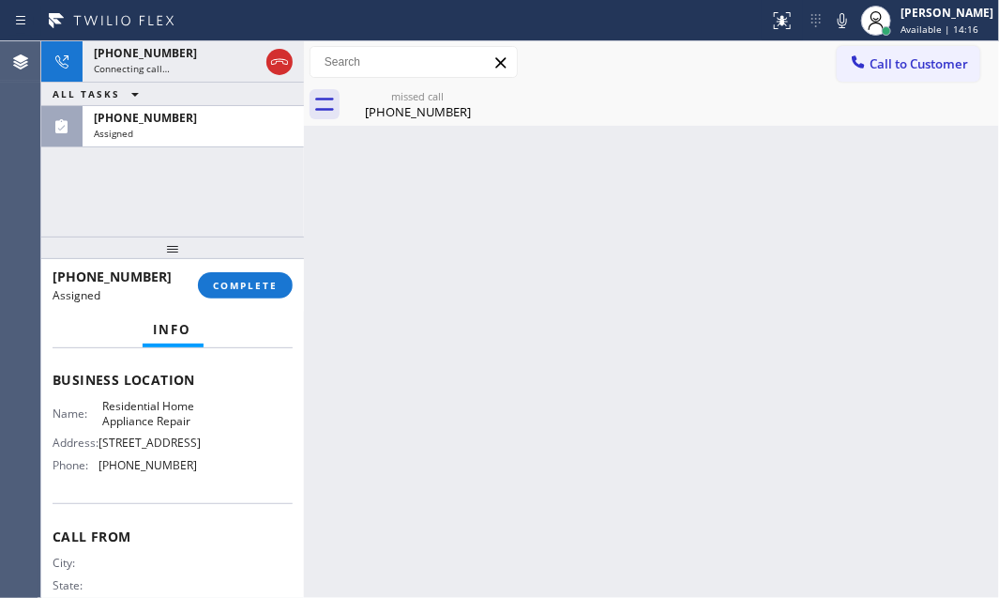
scroll to position [237, 0]
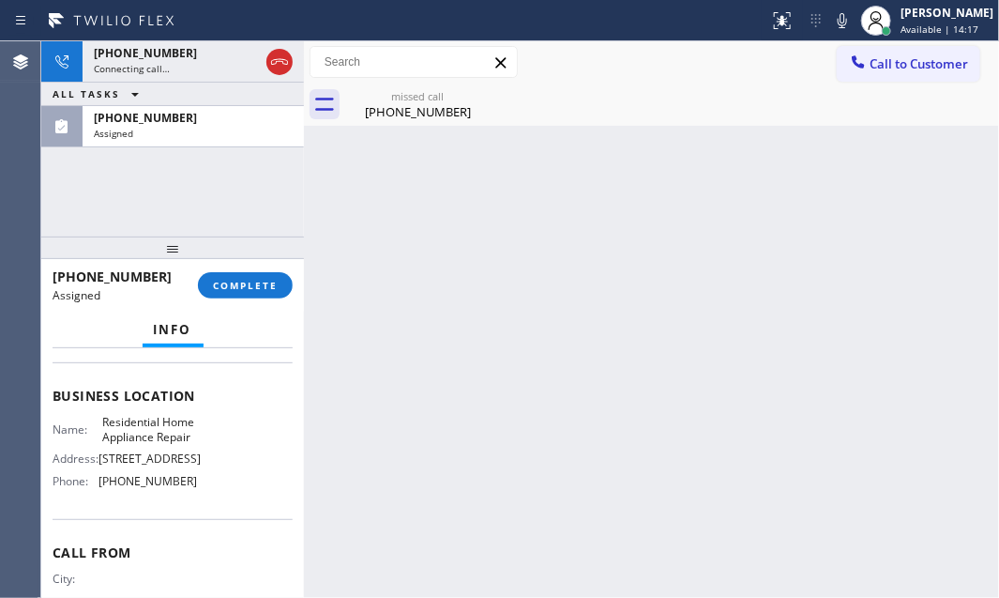
click at [256, 270] on div "[PHONE_NUMBER] Assigned COMPLETE" at bounding box center [173, 285] width 240 height 49
drag, startPoint x: 258, startPoint y: 277, endPoint x: 304, endPoint y: 307, distance: 54.9
click at [259, 277] on button "COMPLETE" at bounding box center [245, 285] width 95 height 26
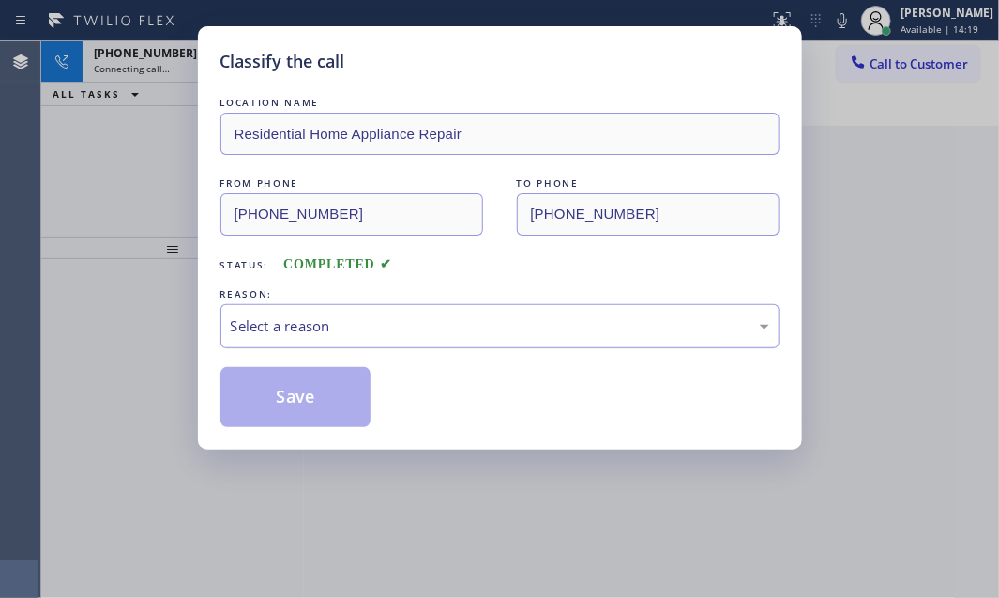
click at [431, 325] on div "Select a reason" at bounding box center [500, 326] width 538 height 22
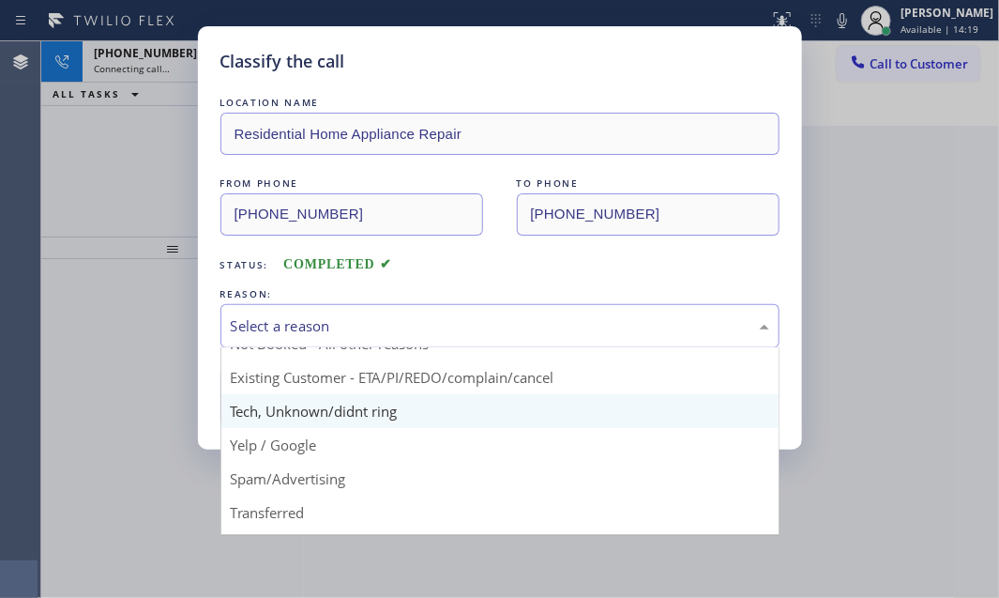
scroll to position [84, 0]
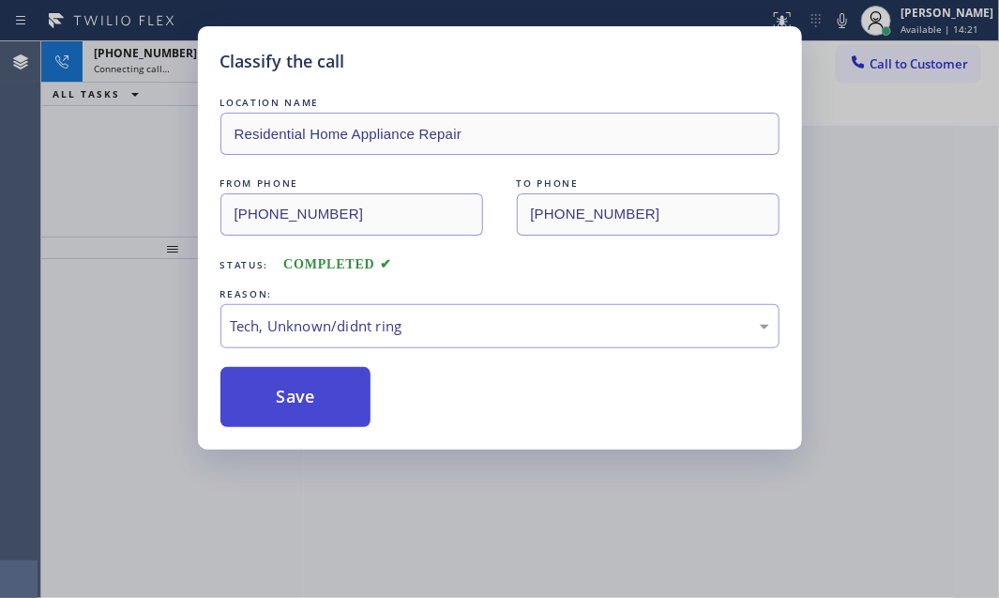
click at [328, 375] on button "Save" at bounding box center [295, 397] width 151 height 60
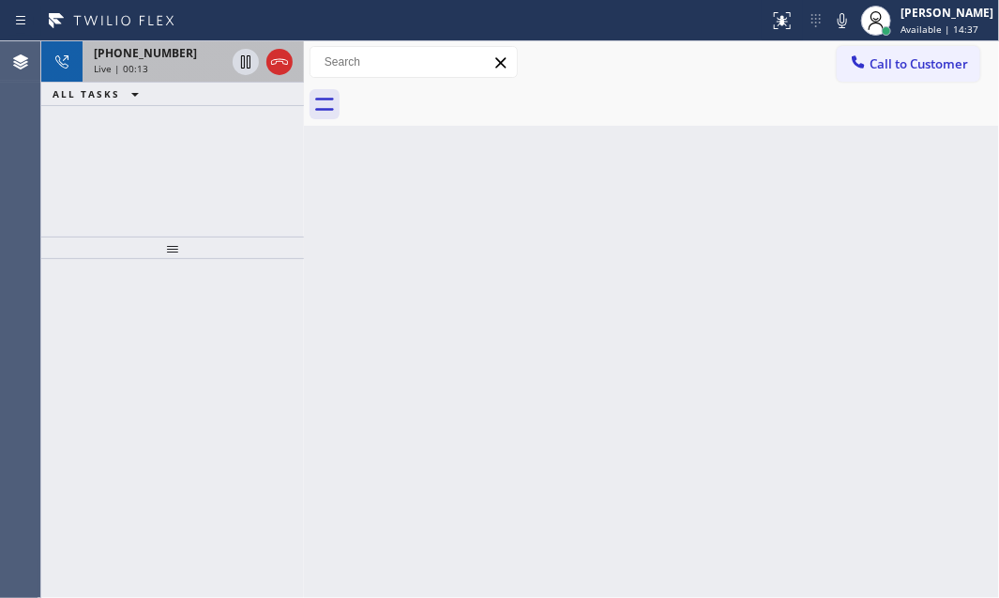
click at [190, 56] on div "[PHONE_NUMBER]" at bounding box center [159, 53] width 131 height 16
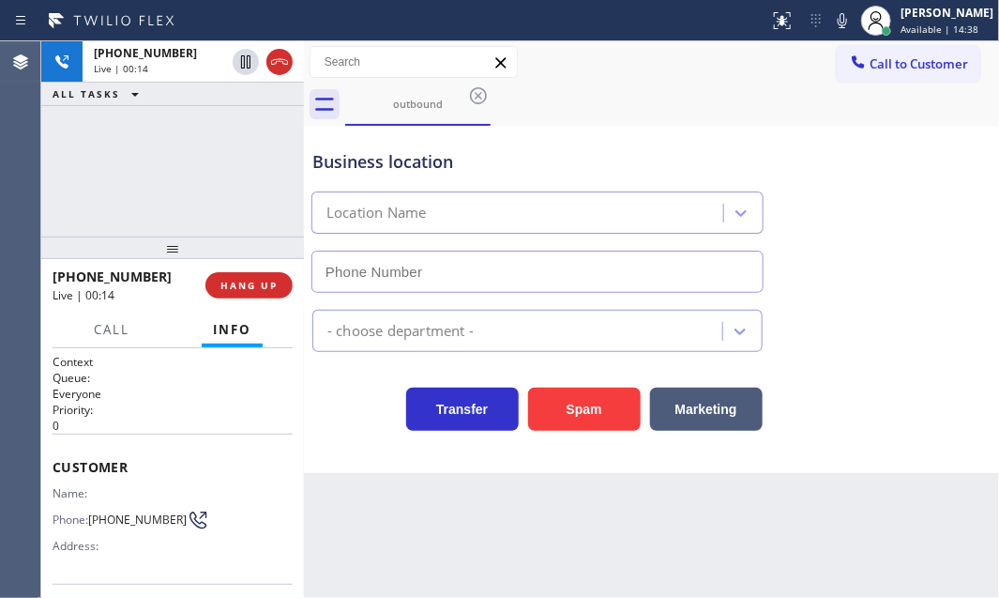
type input "[PHONE_NUMBER]"
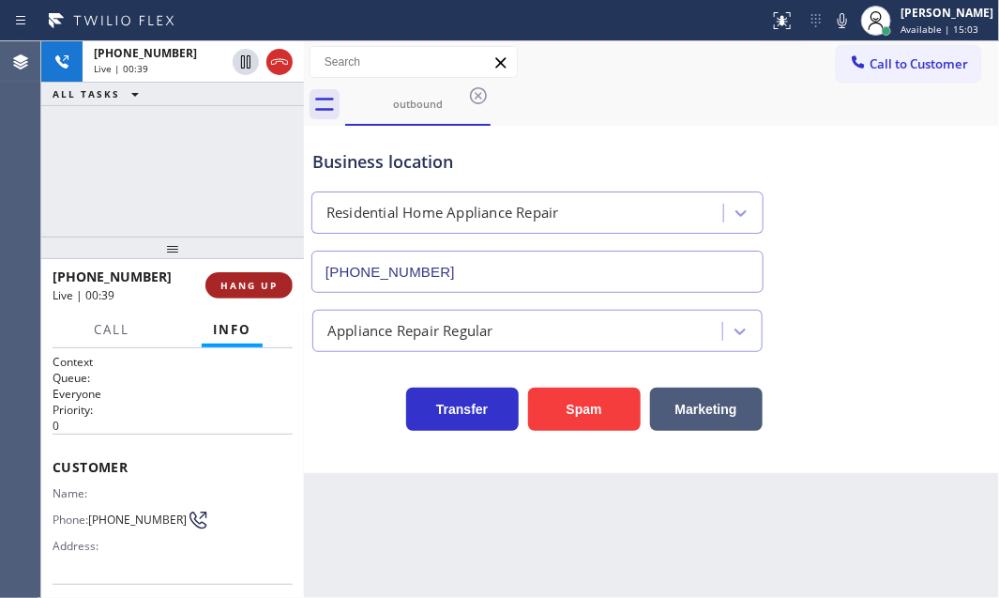
click at [247, 282] on span "HANG UP" at bounding box center [248, 285] width 57 height 13
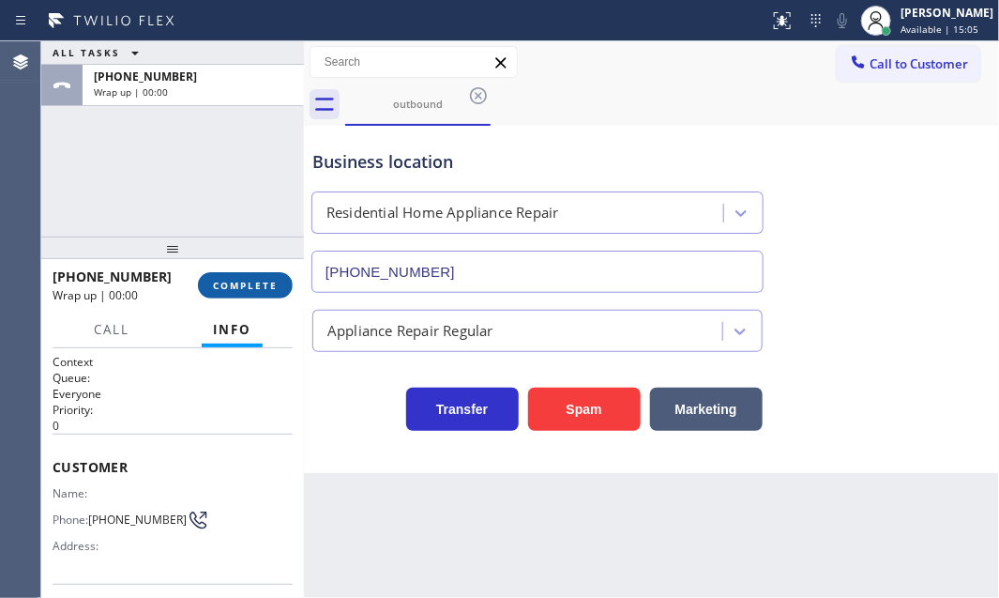
click at [256, 285] on span "COMPLETE" at bounding box center [245, 285] width 65 height 13
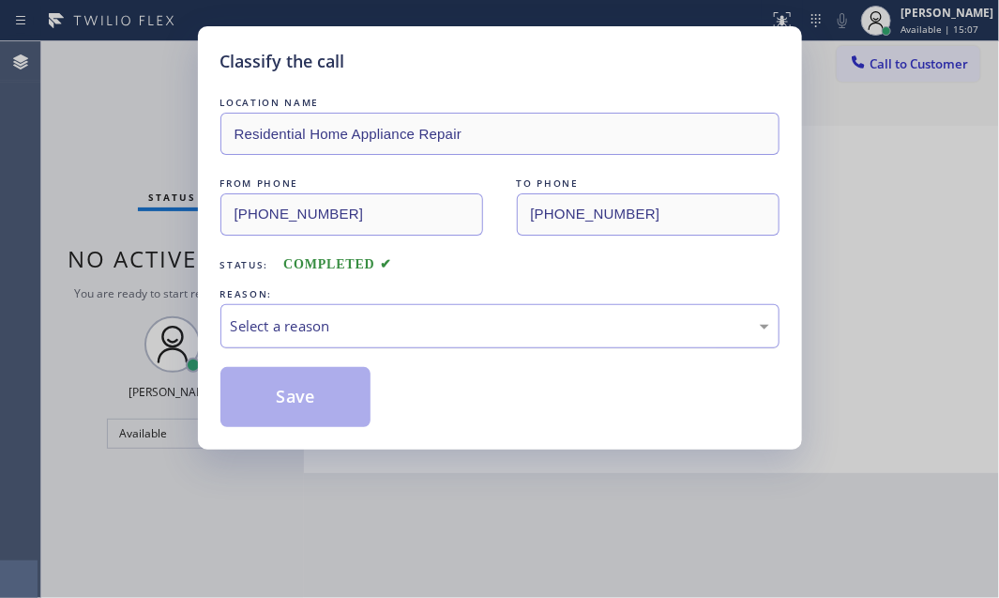
click at [419, 331] on div "Select a reason" at bounding box center [500, 326] width 538 height 22
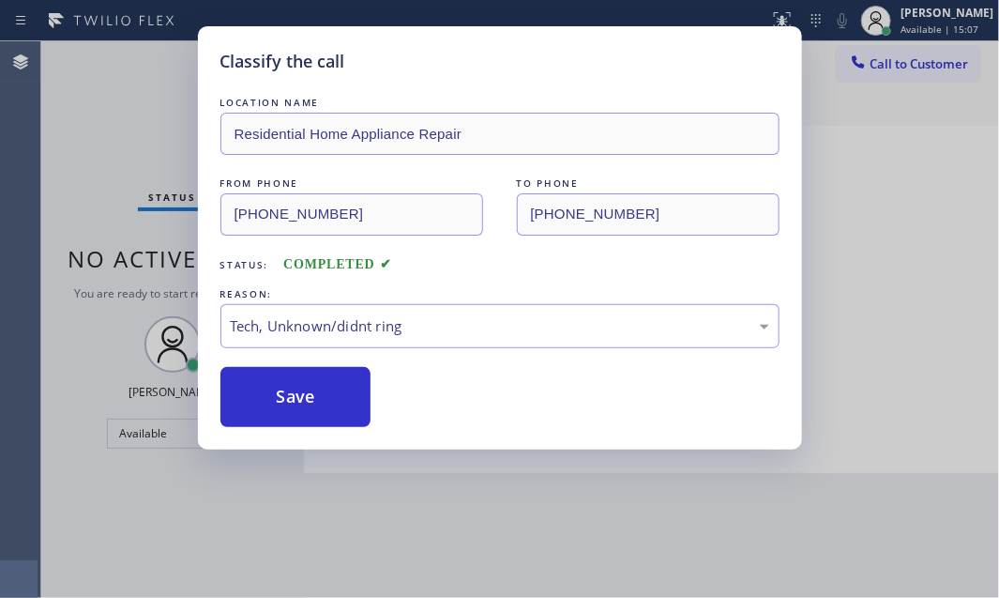
drag, startPoint x: 357, startPoint y: 463, endPoint x: 328, endPoint y: 428, distance: 46.0
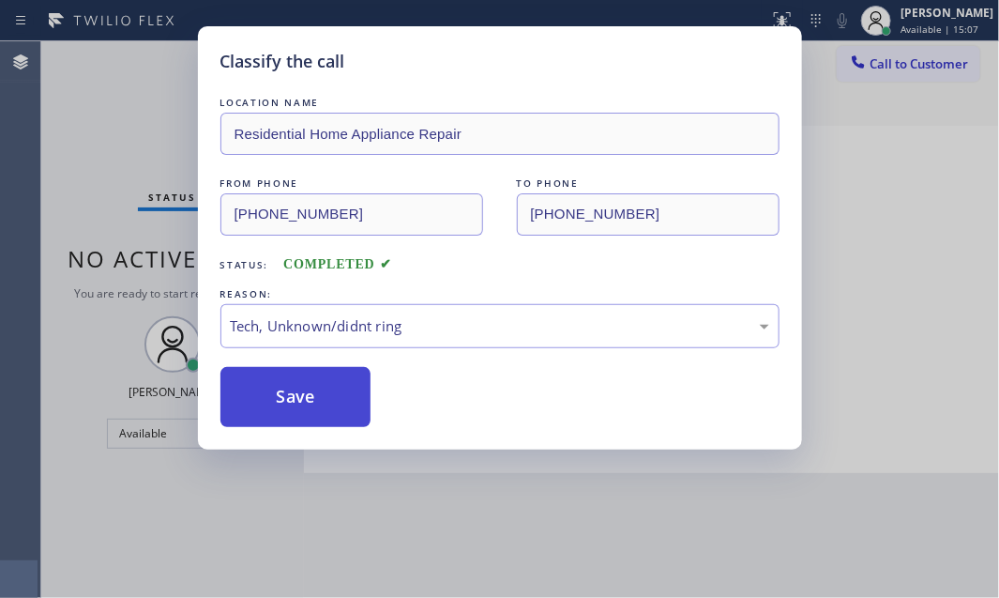
click at [327, 403] on button "Save" at bounding box center [295, 397] width 151 height 60
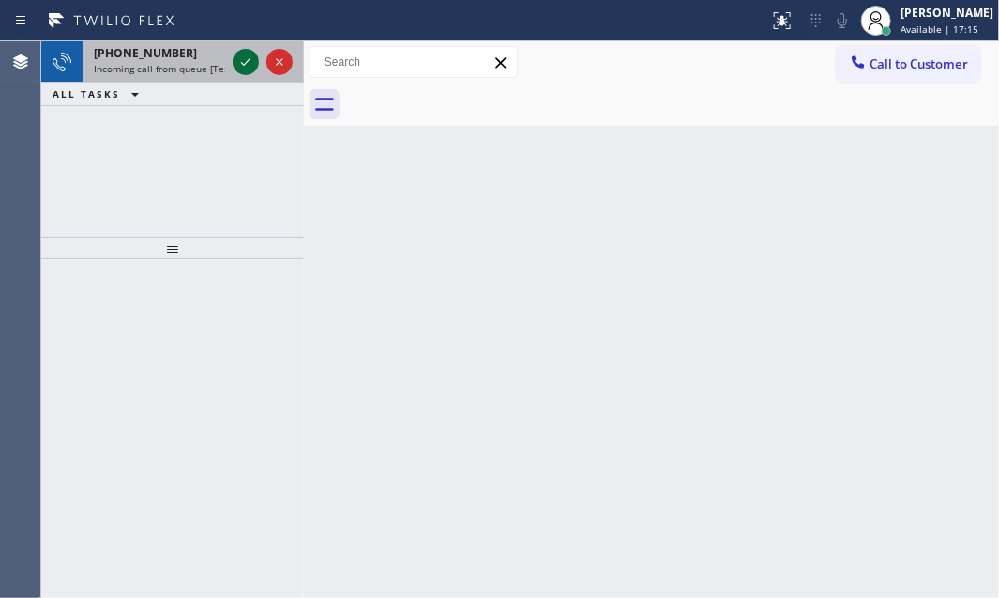
click at [236, 64] on icon at bounding box center [246, 62] width 23 height 23
click at [242, 55] on icon at bounding box center [246, 62] width 23 height 23
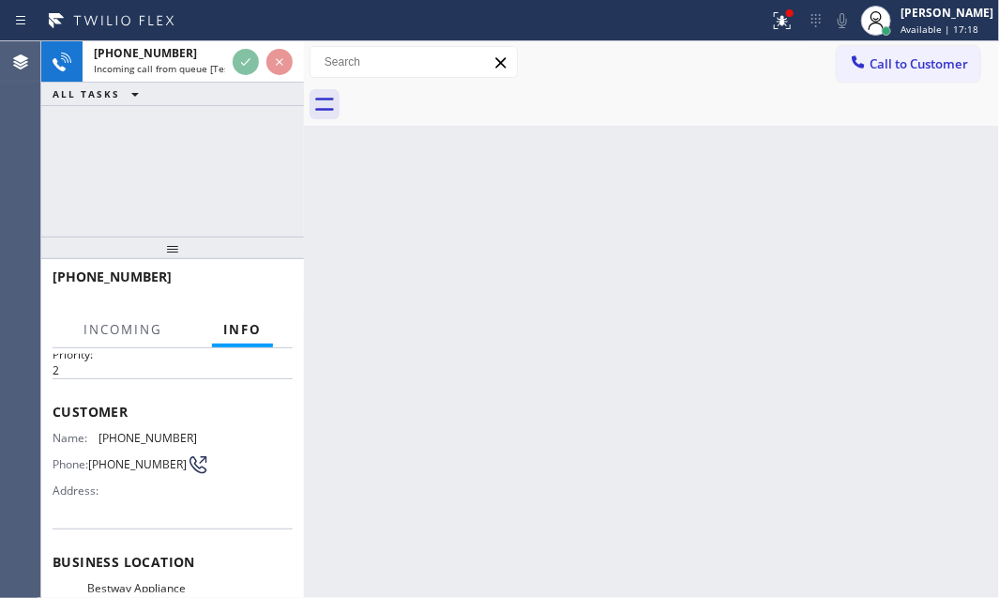
scroll to position [84, 0]
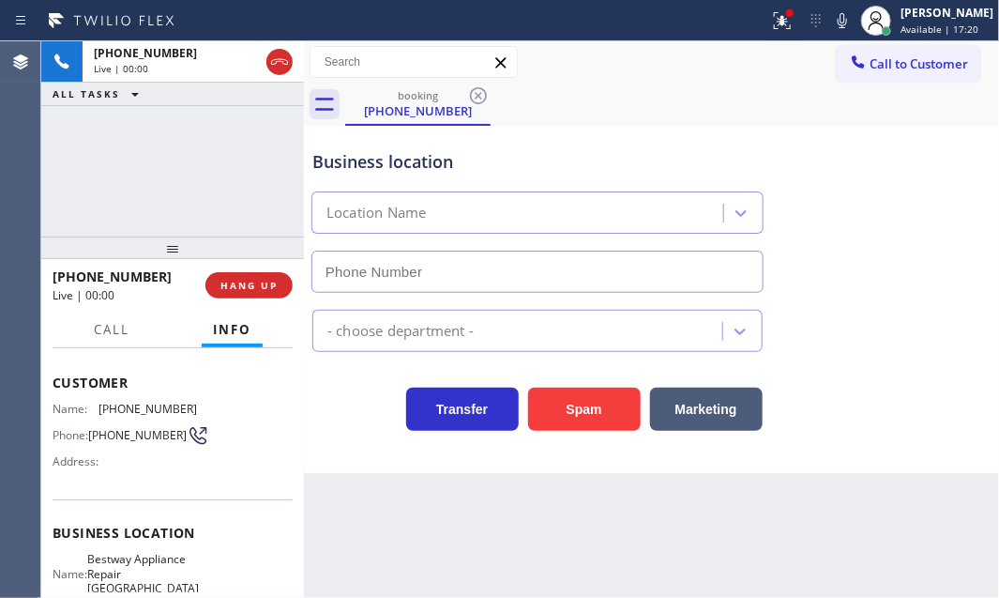
type input "[PHONE_NUMBER]"
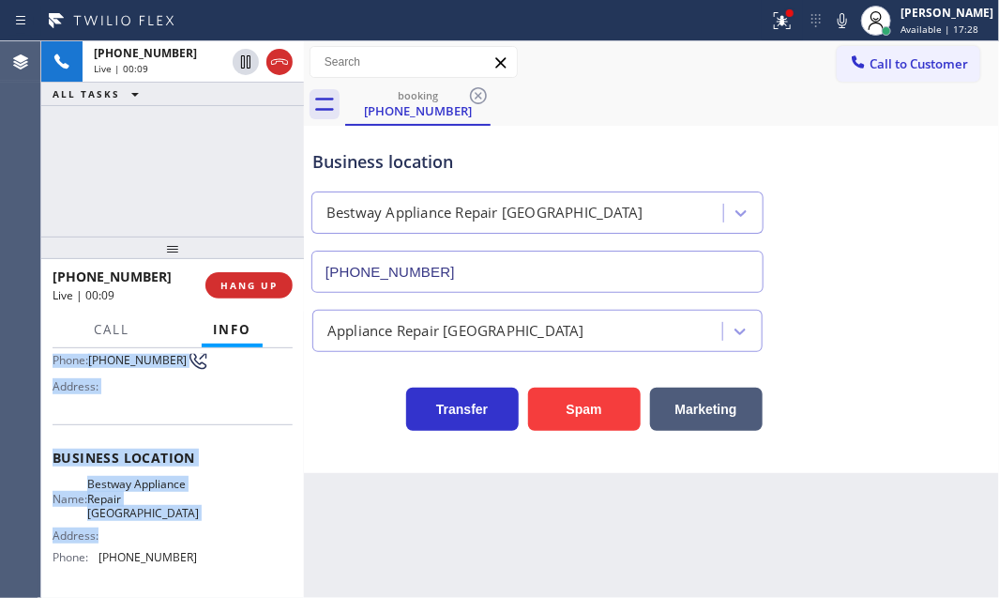
scroll to position [255, 0]
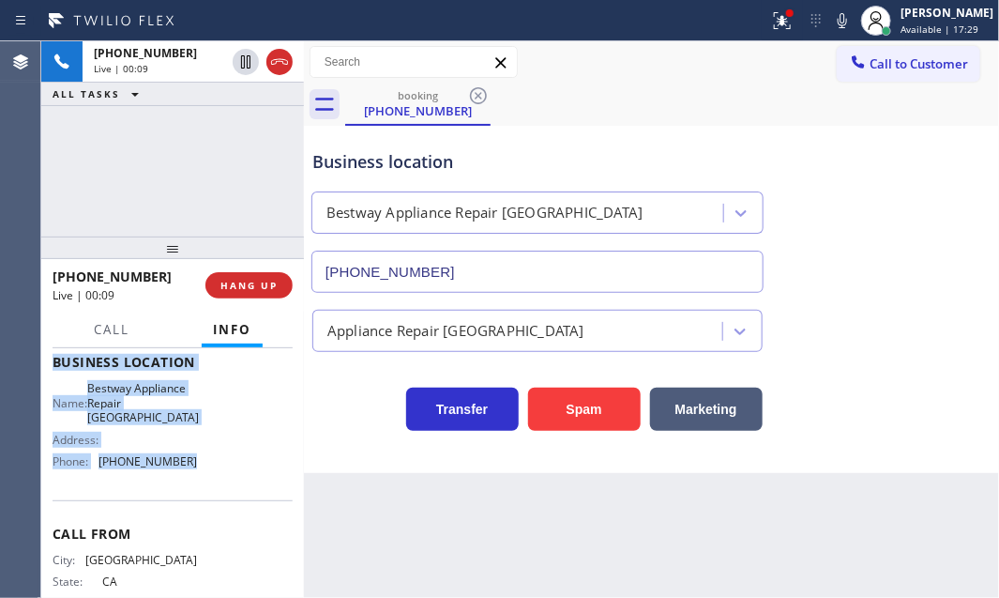
drag, startPoint x: 51, startPoint y: 371, endPoint x: 214, endPoint y: 475, distance: 193.1
click at [214, 477] on div "Context Queue: [Test] All Priority: 2 Customer Name: [PHONE_NUMBER] Phone: [PHO…" at bounding box center [172, 473] width 263 height 250
click at [774, 31] on button at bounding box center [782, 20] width 41 height 41
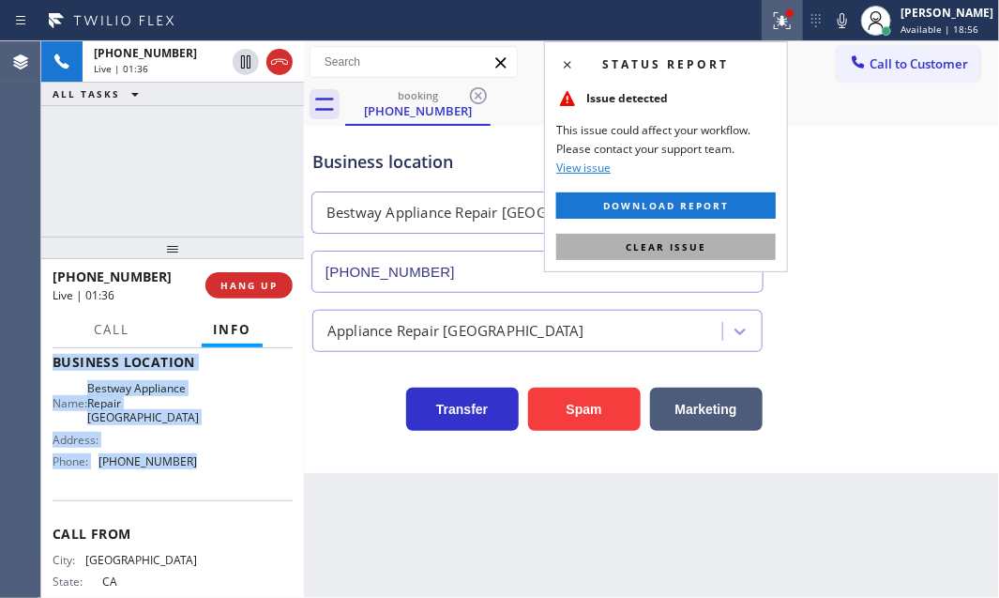
click at [697, 243] on span "Clear issue" at bounding box center [666, 246] width 81 height 13
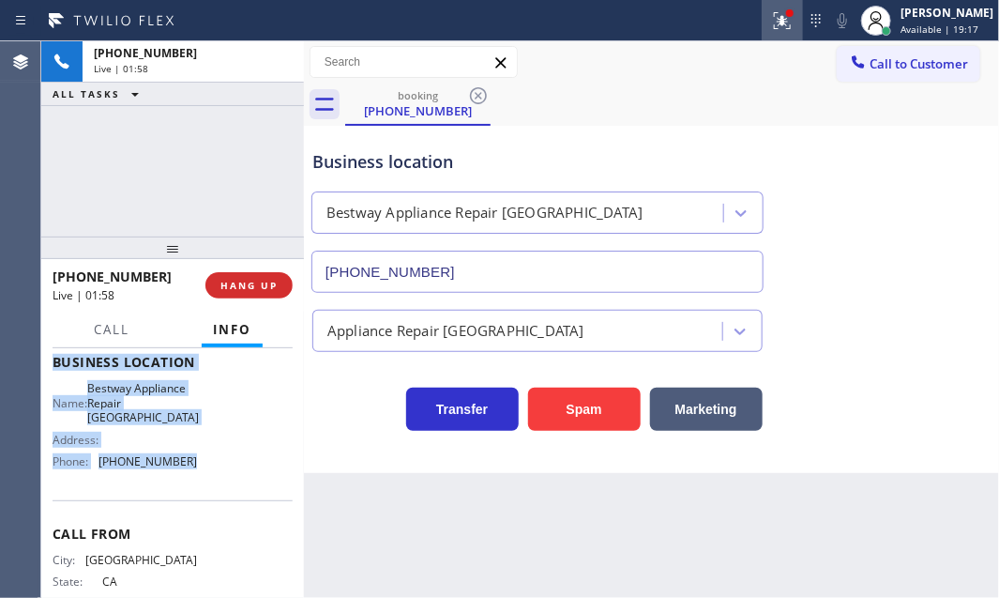
click at [777, 21] on icon at bounding box center [782, 20] width 23 height 23
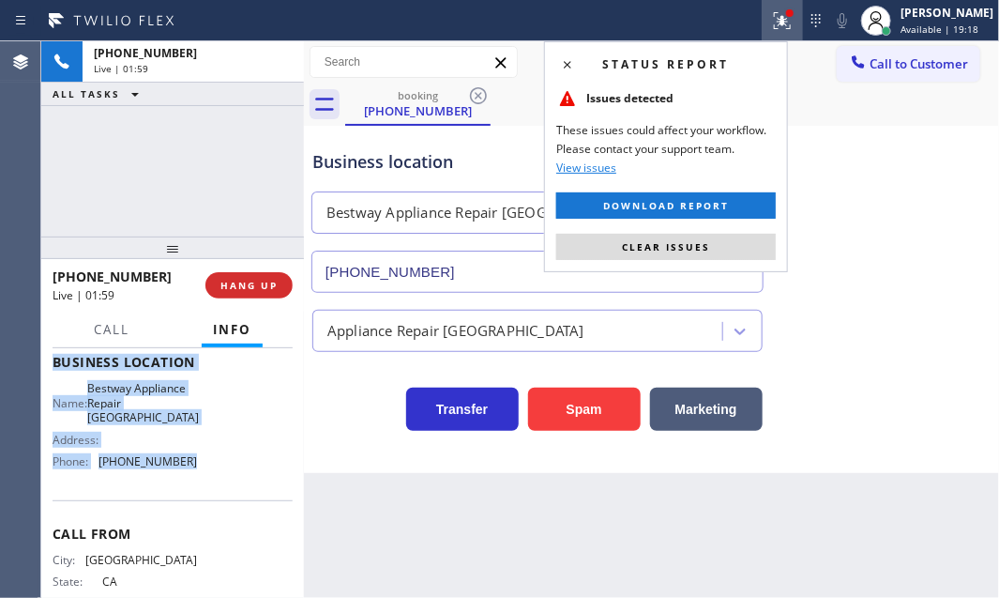
drag, startPoint x: 685, startPoint y: 244, endPoint x: 697, endPoint y: 204, distance: 42.1
click at [685, 243] on span "Clear issues" at bounding box center [666, 246] width 88 height 13
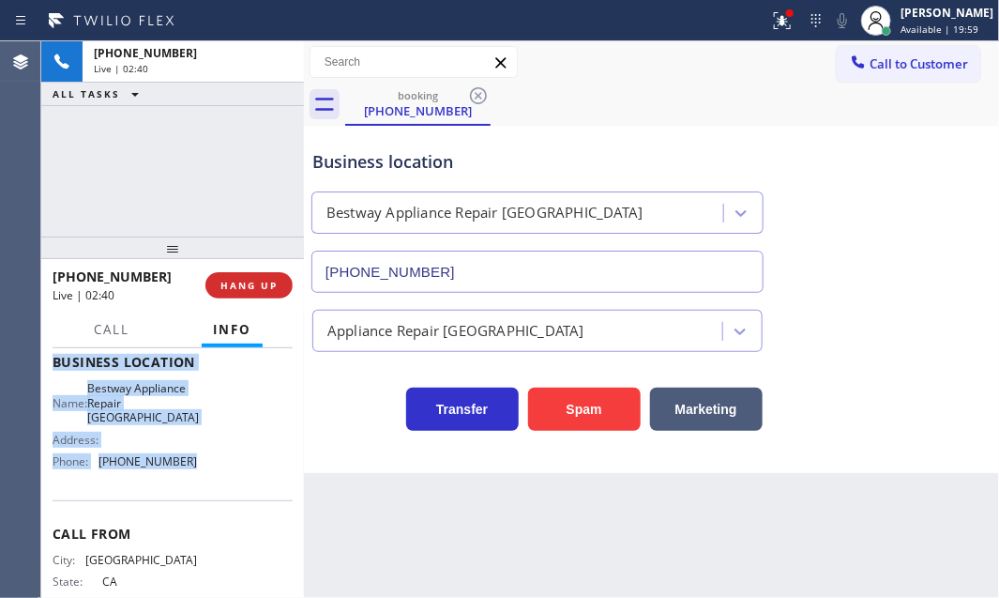
click at [916, 67] on span "Call to Customer" at bounding box center [919, 63] width 98 height 17
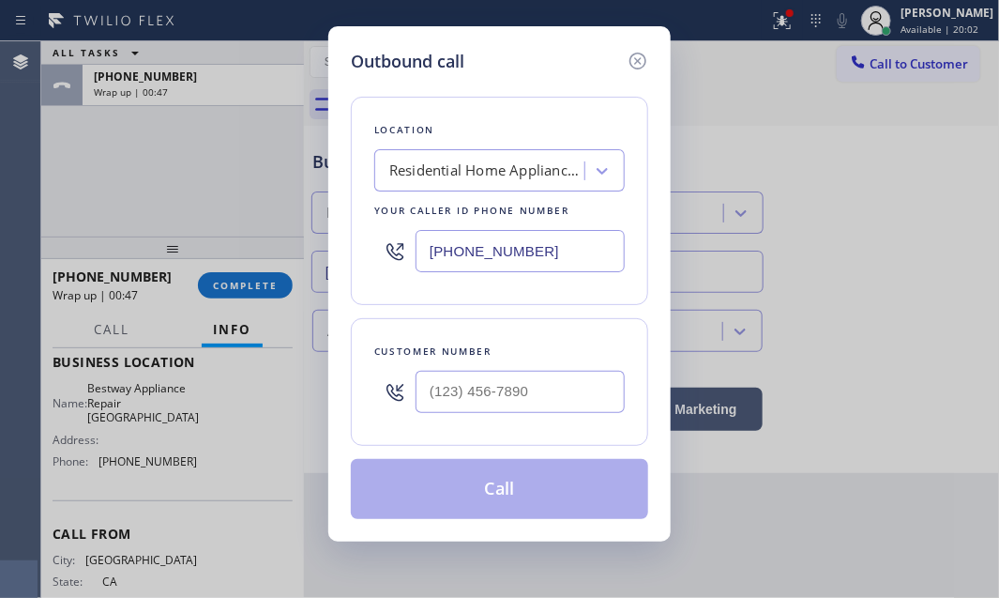
click at [573, 250] on input "[PHONE_NUMBER]" at bounding box center [520, 251] width 209 height 42
click at [572, 249] on input "[PHONE_NUMBER]" at bounding box center [520, 251] width 209 height 42
paste input "619) 724-4288"
type input "[PHONE_NUMBER]"
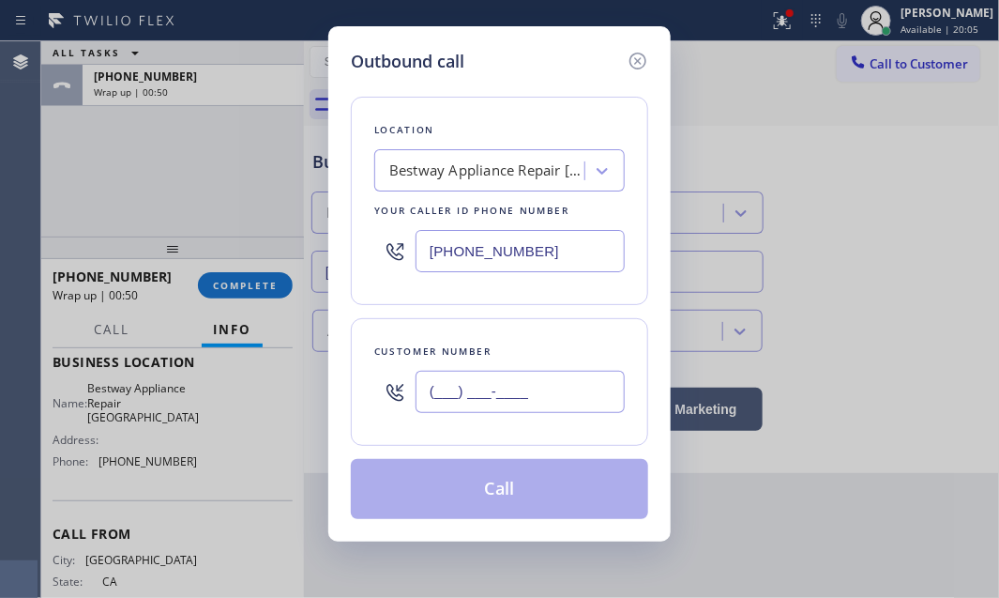
click at [575, 387] on input "(___) ___-____" at bounding box center [520, 392] width 209 height 42
paste input "619) 787-1661"
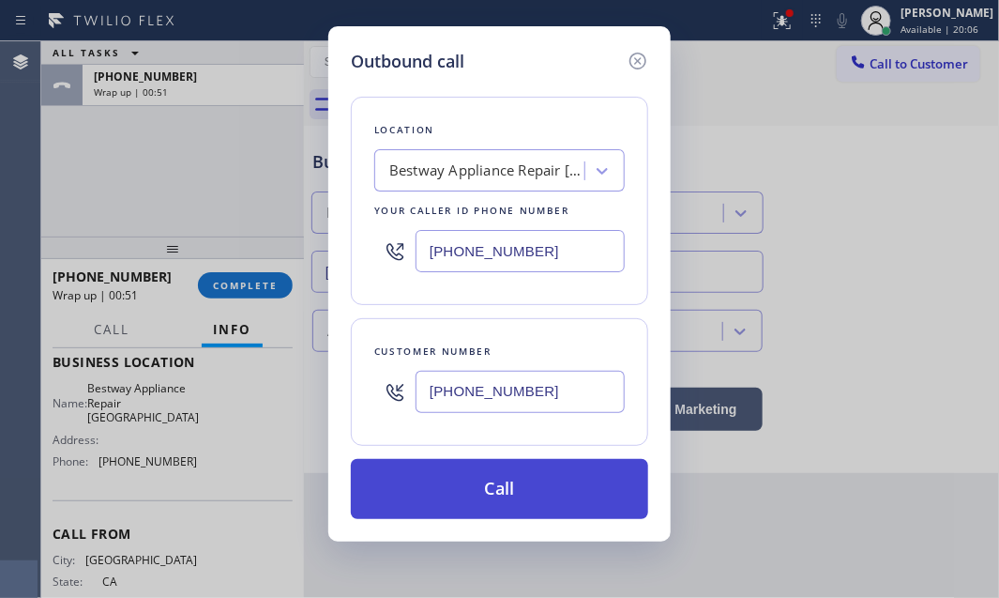
click at [515, 485] on button "Call" at bounding box center [499, 489] width 297 height 60
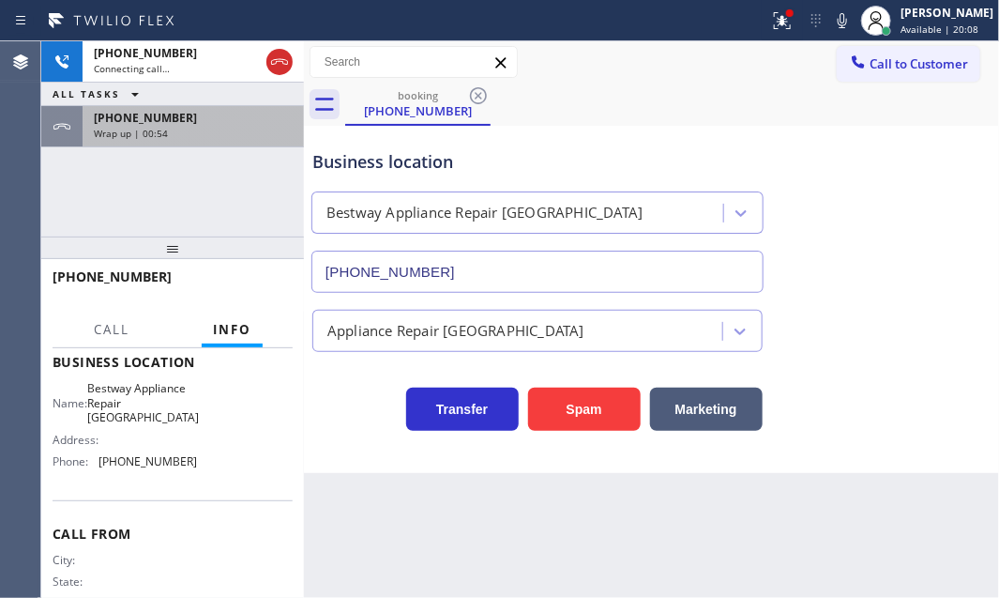
click at [227, 129] on div "Wrap up | 00:54" at bounding box center [193, 133] width 199 height 13
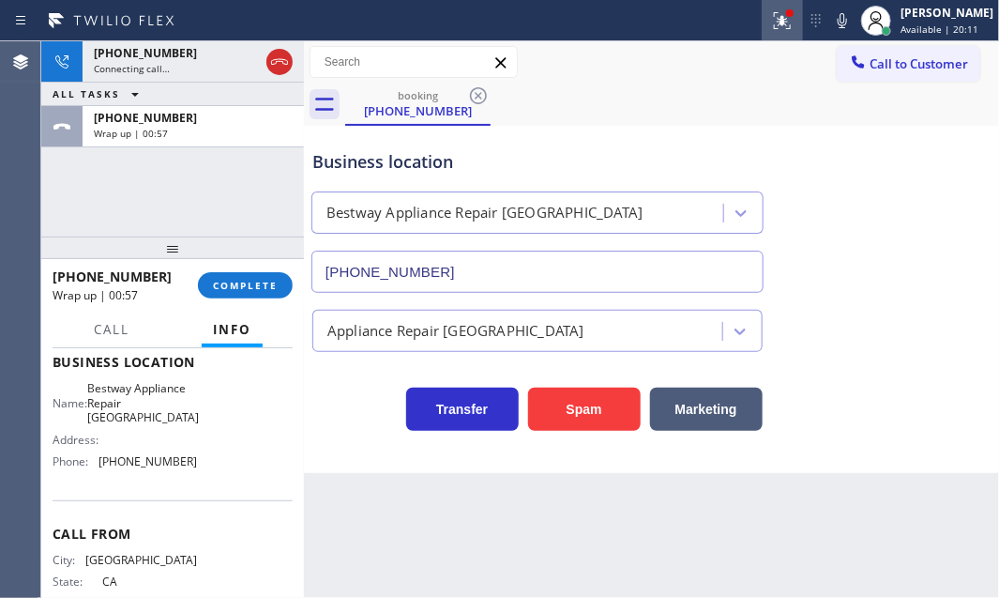
click at [774, 26] on icon at bounding box center [782, 20] width 23 height 23
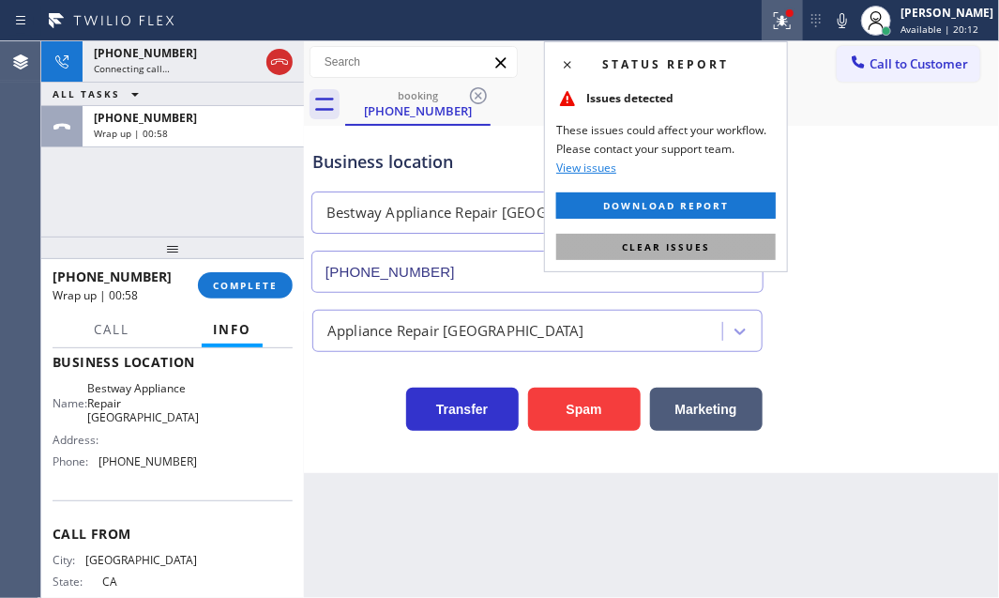
drag, startPoint x: 714, startPoint y: 243, endPoint x: 583, endPoint y: 229, distance: 132.1
click at [713, 243] on button "Clear issues" at bounding box center [666, 247] width 220 height 26
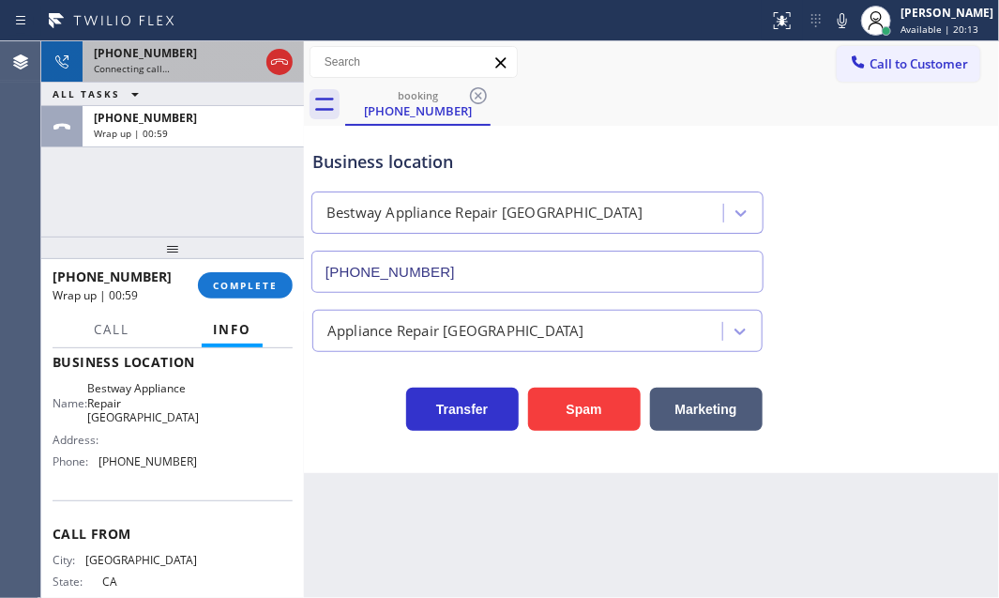
drag, startPoint x: 206, startPoint y: 69, endPoint x: 224, endPoint y: 77, distance: 19.3
click at [207, 69] on div "Connecting call…" at bounding box center [176, 68] width 165 height 13
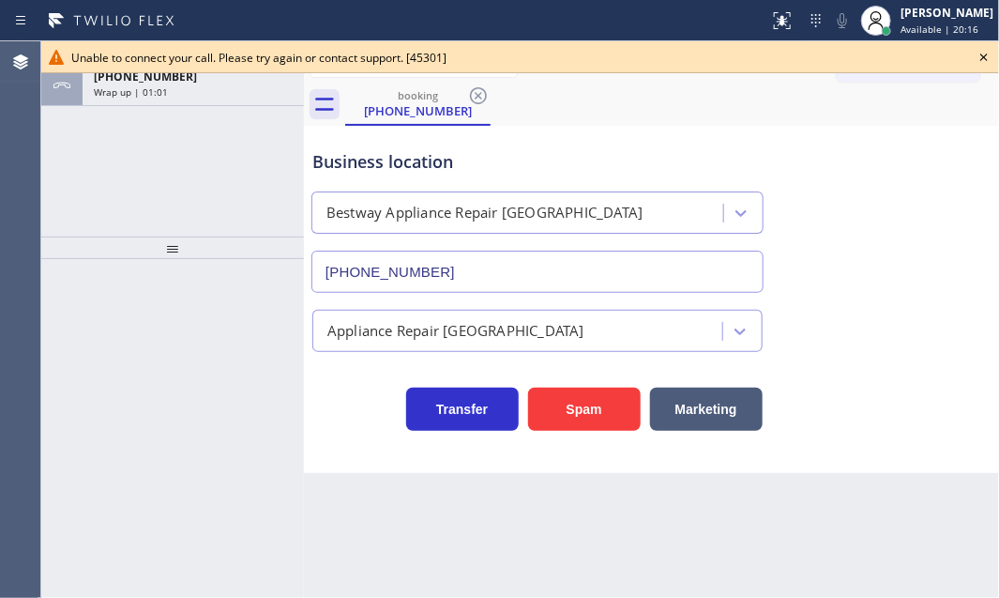
drag, startPoint x: 992, startPoint y: 60, endPoint x: 994, endPoint y: 92, distance: 31.9
click at [992, 61] on icon at bounding box center [984, 57] width 23 height 23
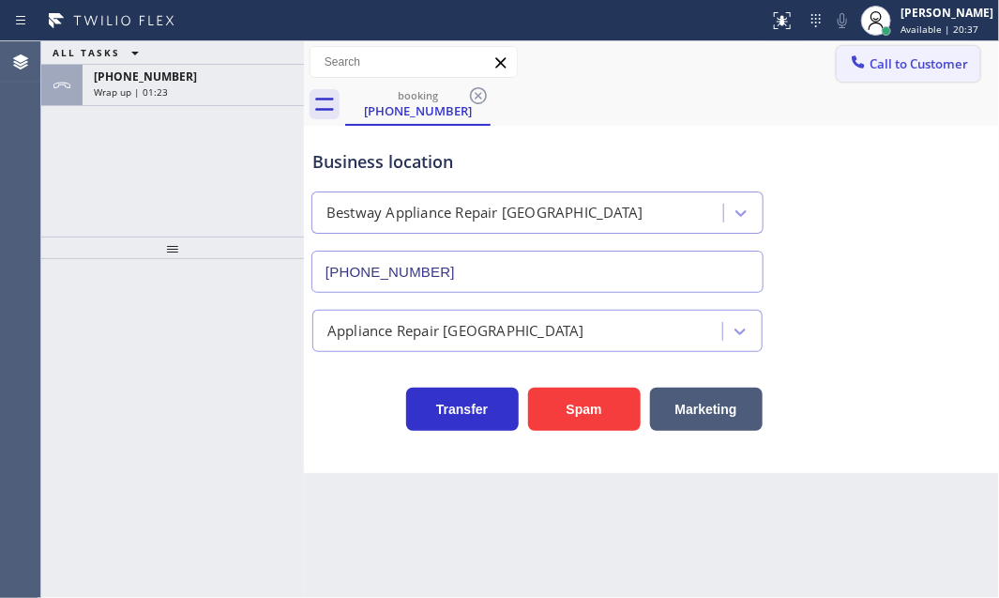
click at [883, 71] on span "Call to Customer" at bounding box center [919, 63] width 98 height 17
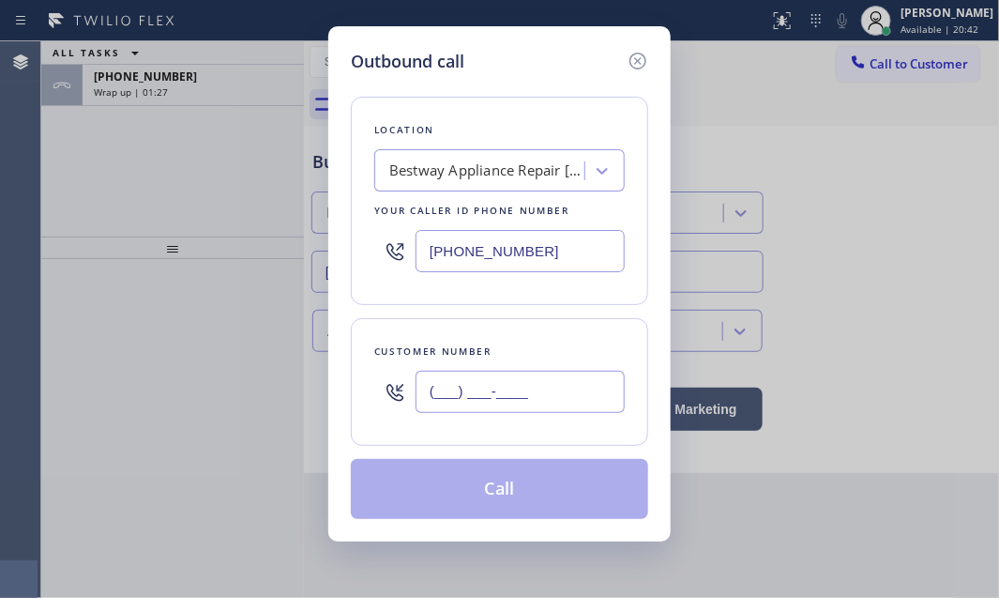
click at [497, 394] on input "(___) ___-____" at bounding box center [520, 392] width 209 height 42
paste input "619) 787-1661"
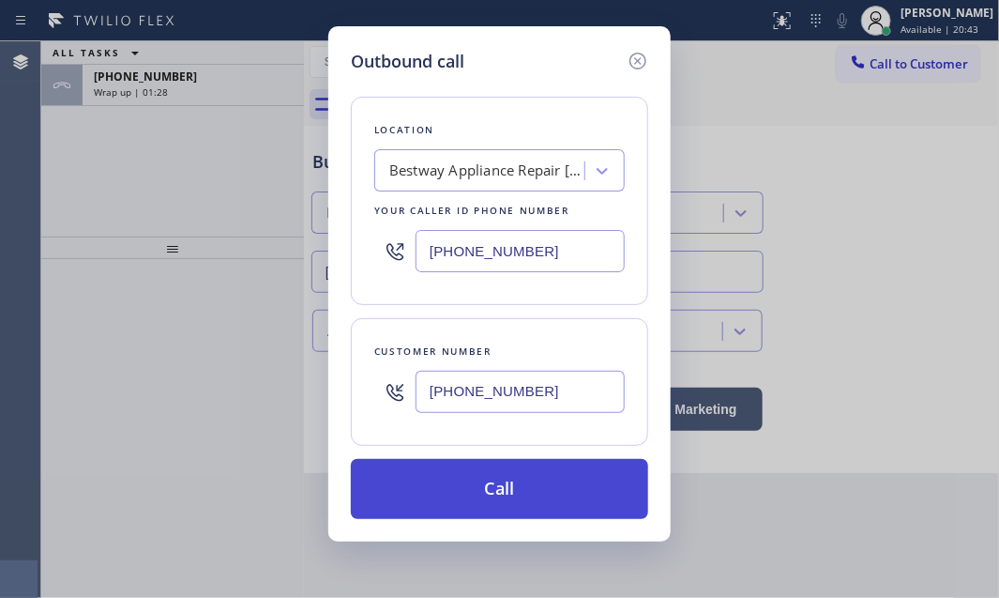
type input "[PHONE_NUMBER]"
click at [507, 468] on button "Call" at bounding box center [499, 489] width 297 height 60
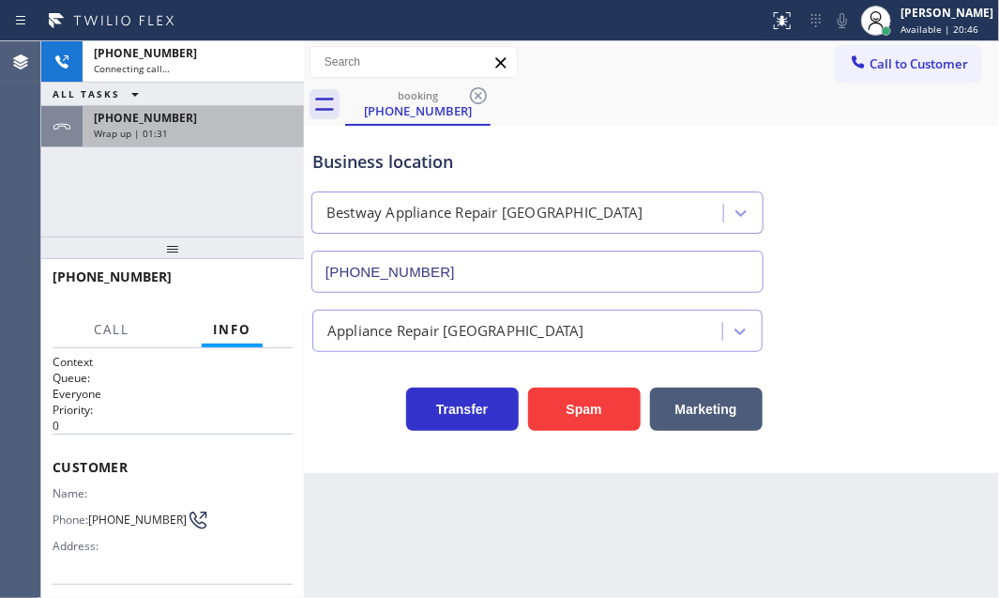
click at [217, 119] on div "[PHONE_NUMBER]" at bounding box center [193, 118] width 199 height 16
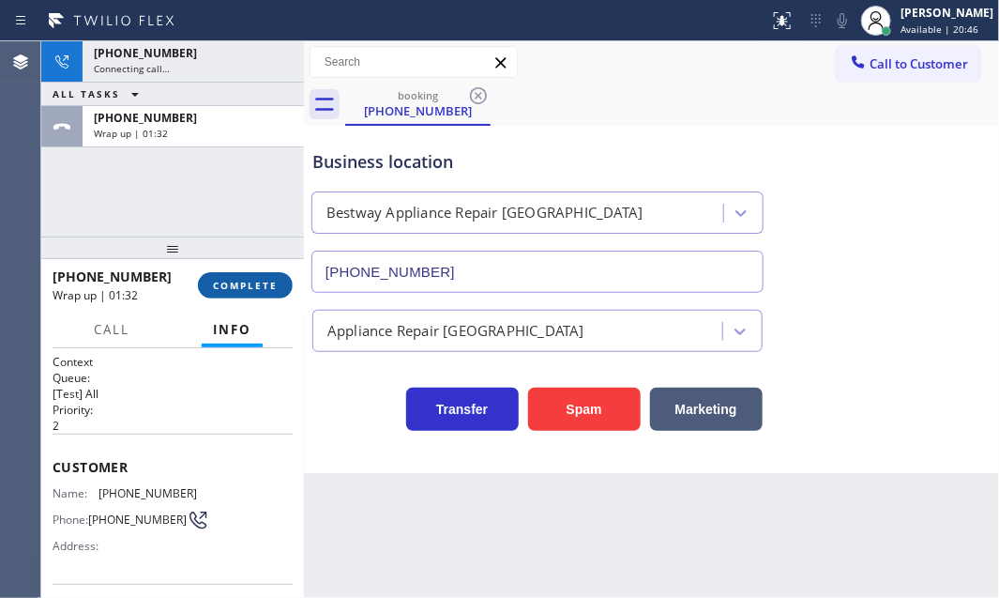
click at [257, 287] on span "COMPLETE" at bounding box center [245, 285] width 65 height 13
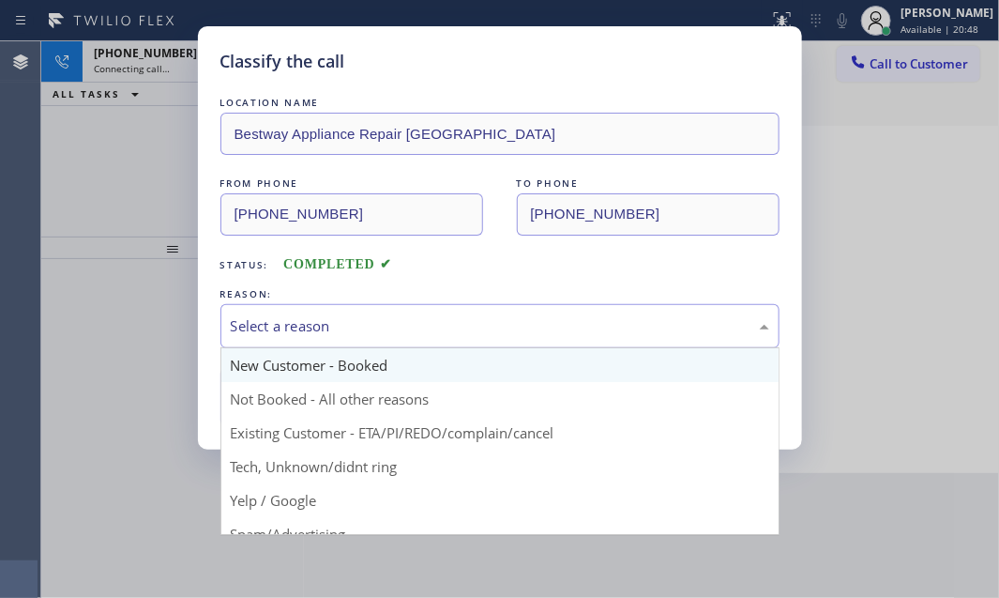
drag, startPoint x: 460, startPoint y: 314, endPoint x: 431, endPoint y: 350, distance: 46.0
click at [459, 319] on div "Select a reason" at bounding box center [500, 326] width 538 height 22
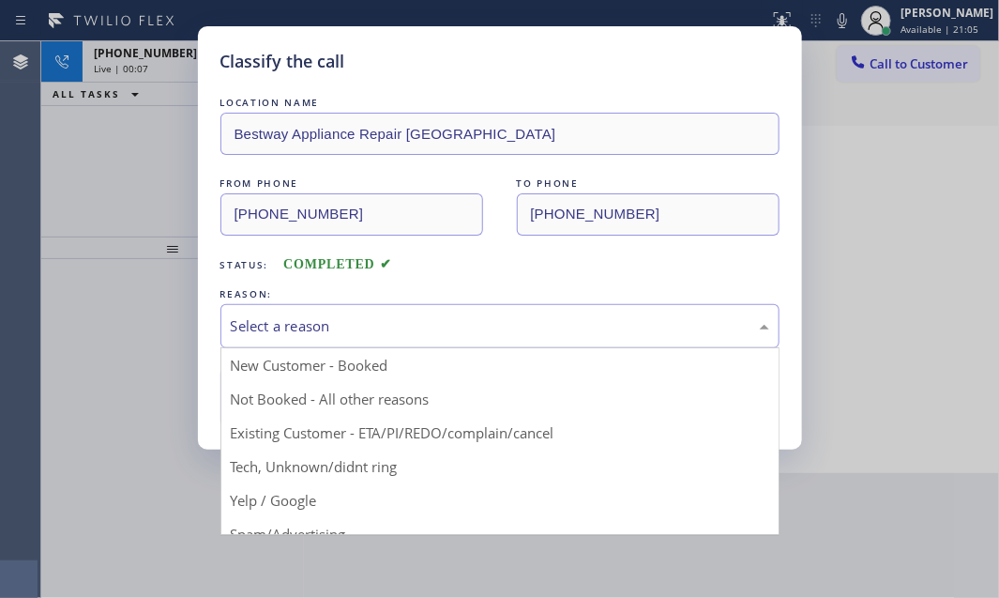
click at [116, 143] on div "Classify the call LOCATION NAME Bestway Appliance Repair [GEOGRAPHIC_DATA] FROM…" at bounding box center [499, 299] width 999 height 598
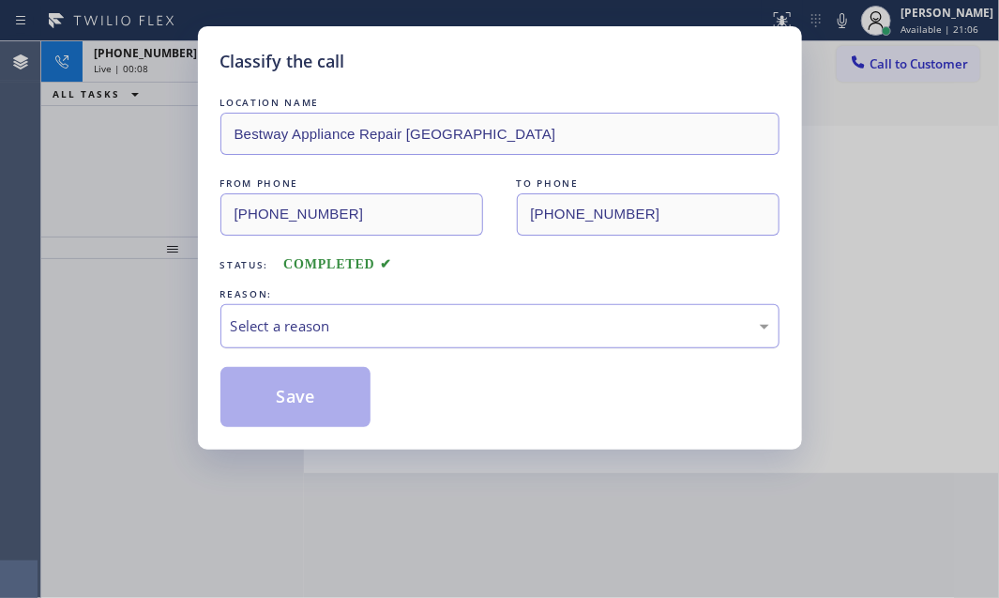
click at [374, 323] on div "Select a reason" at bounding box center [500, 326] width 538 height 22
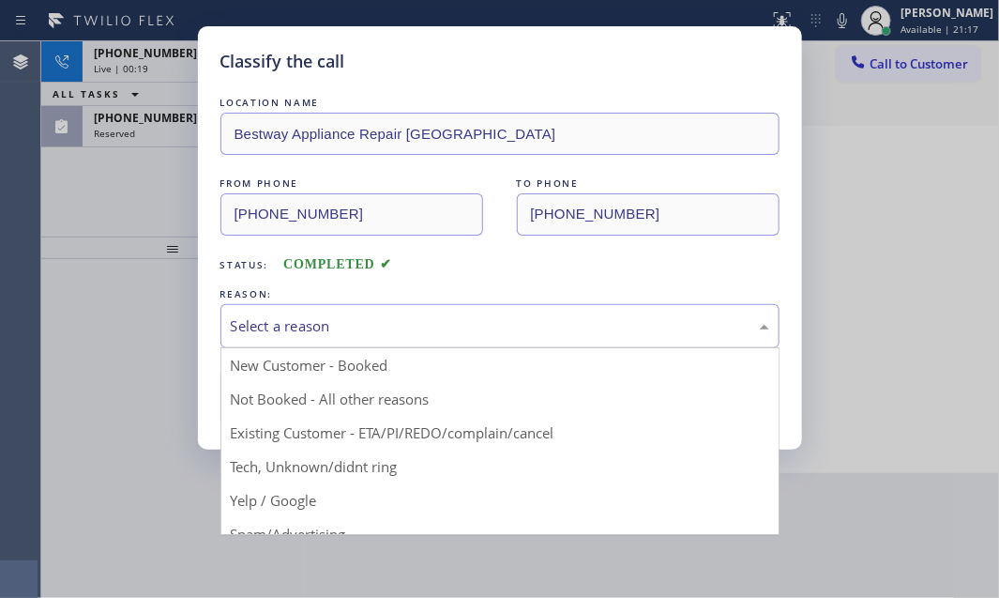
click at [128, 179] on div "Classify the call LOCATION NAME Bestway Appliance Repair [GEOGRAPHIC_DATA] FROM…" at bounding box center [499, 299] width 999 height 598
click at [306, 330] on div "Select a reason" at bounding box center [500, 326] width 538 height 22
click at [124, 196] on div "Classify the call LOCATION NAME Bestway Appliance Repair [GEOGRAPHIC_DATA] FROM…" at bounding box center [499, 299] width 999 height 598
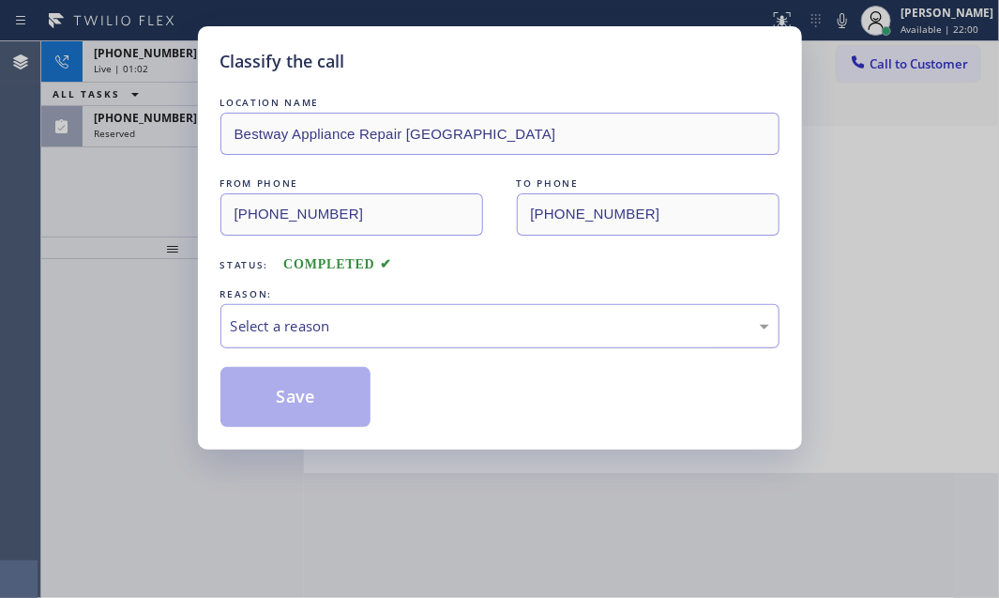
click at [413, 327] on div "Select a reason" at bounding box center [500, 326] width 538 height 22
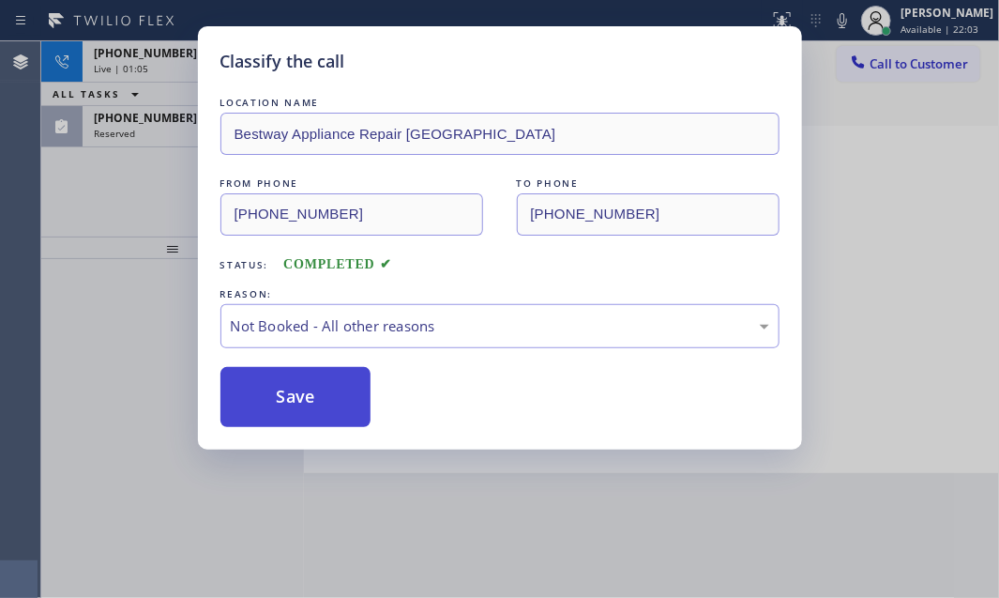
click at [310, 386] on button "Save" at bounding box center [295, 397] width 151 height 60
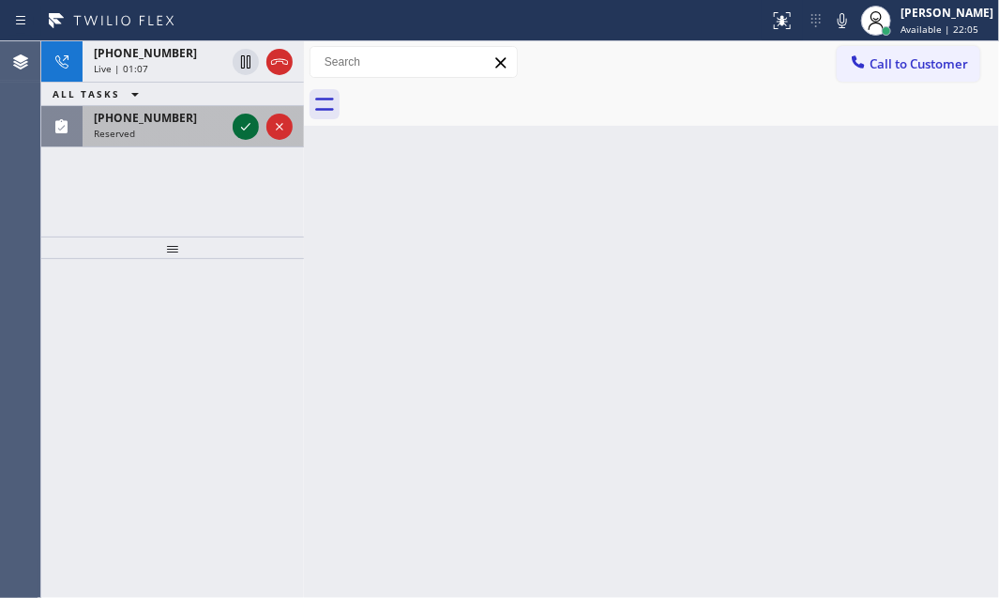
click at [239, 124] on icon at bounding box center [246, 126] width 23 height 23
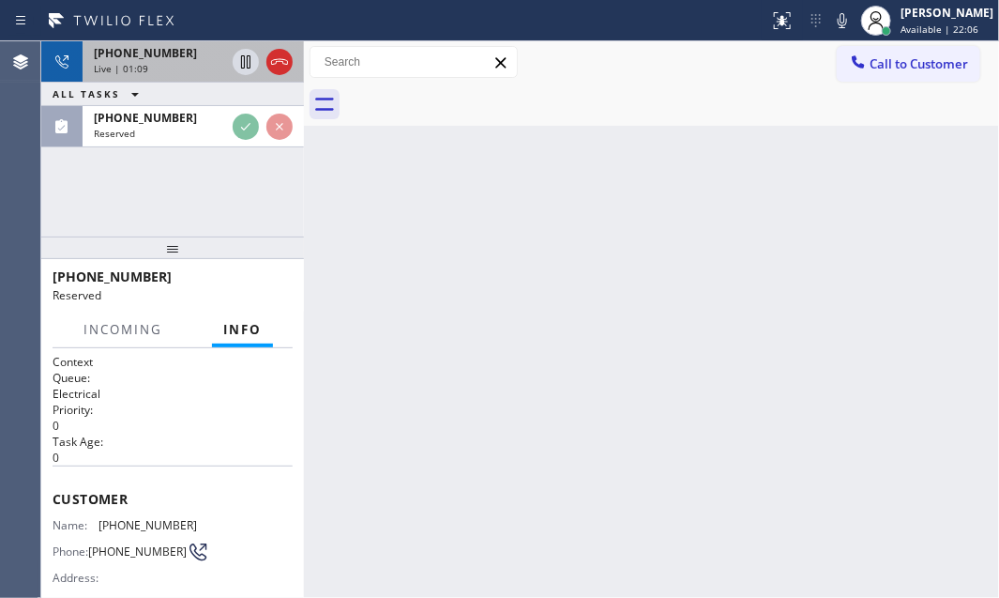
click at [209, 62] on div "Live | 01:09" at bounding box center [159, 68] width 131 height 13
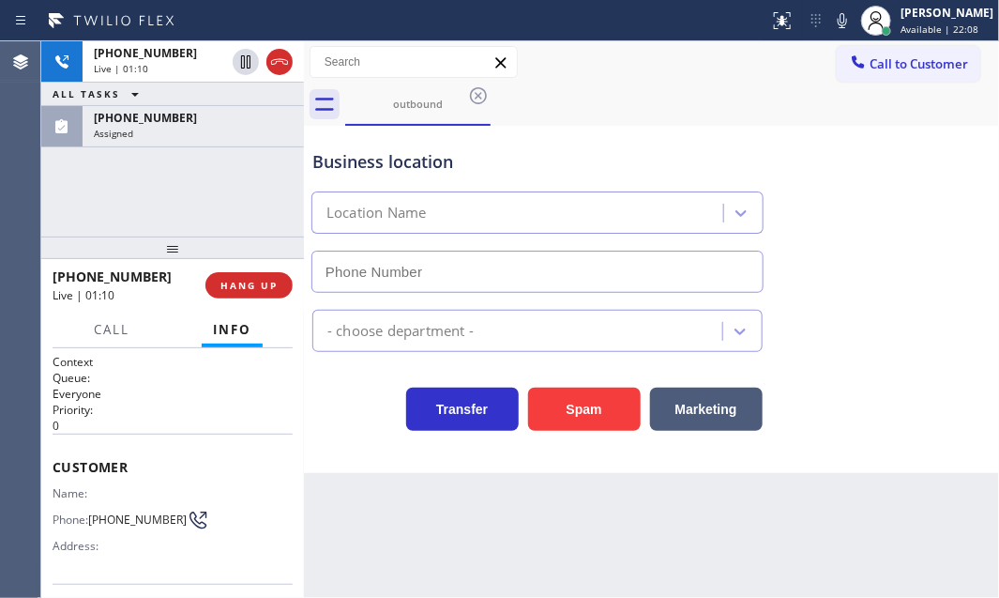
type input "[PHONE_NUMBER]"
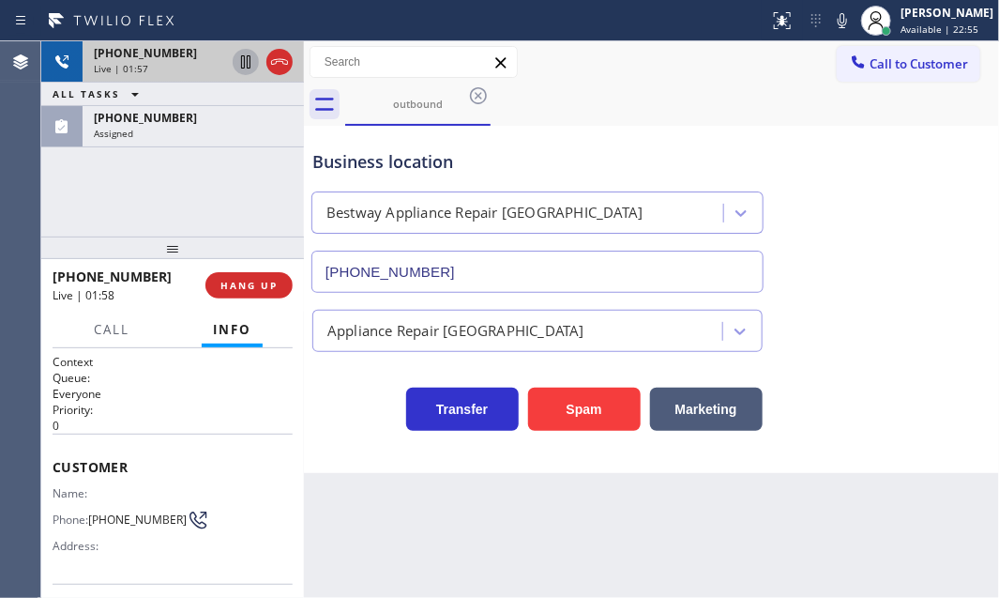
click at [244, 67] on icon at bounding box center [245, 61] width 9 height 13
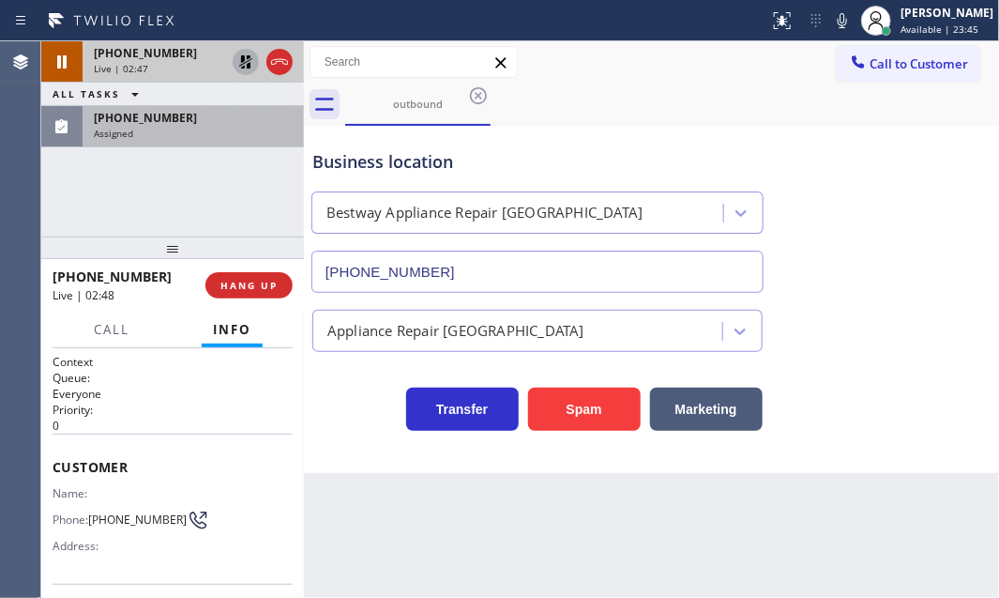
click at [147, 130] on div "Assigned" at bounding box center [193, 133] width 199 height 13
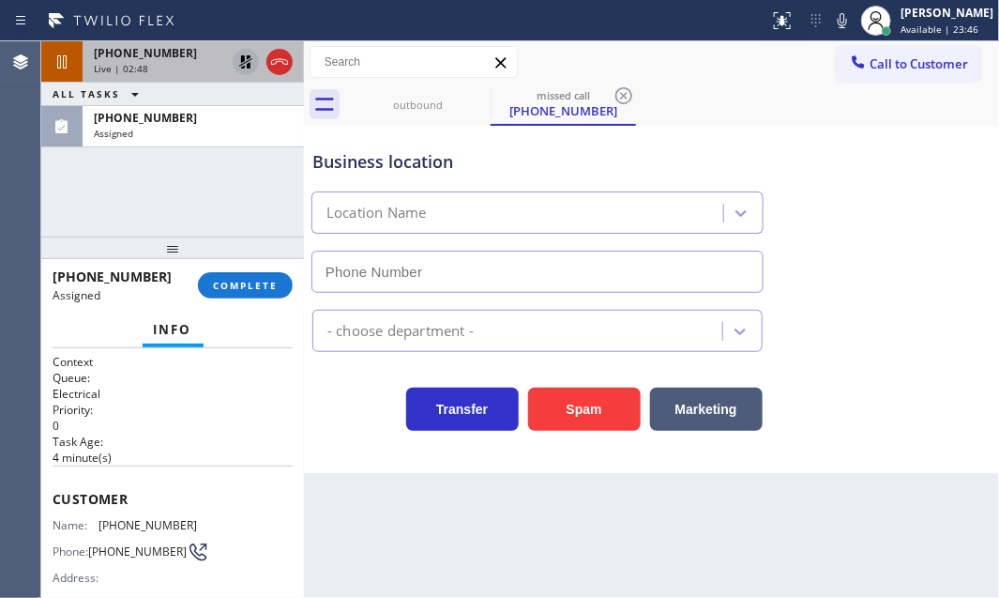
type input "[PHONE_NUMBER]"
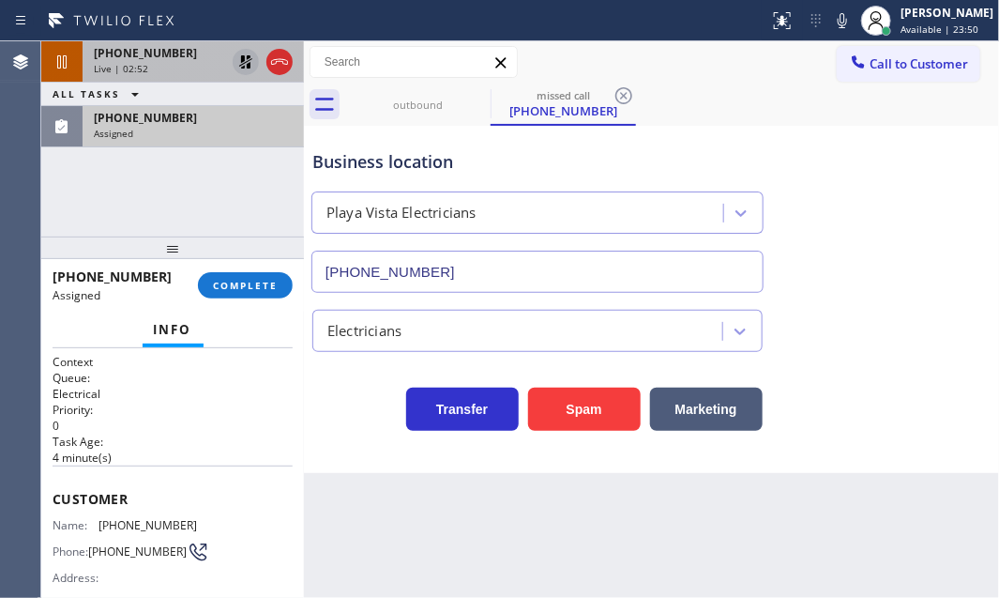
click at [222, 118] on div "[PHONE_NUMBER]" at bounding box center [193, 118] width 199 height 16
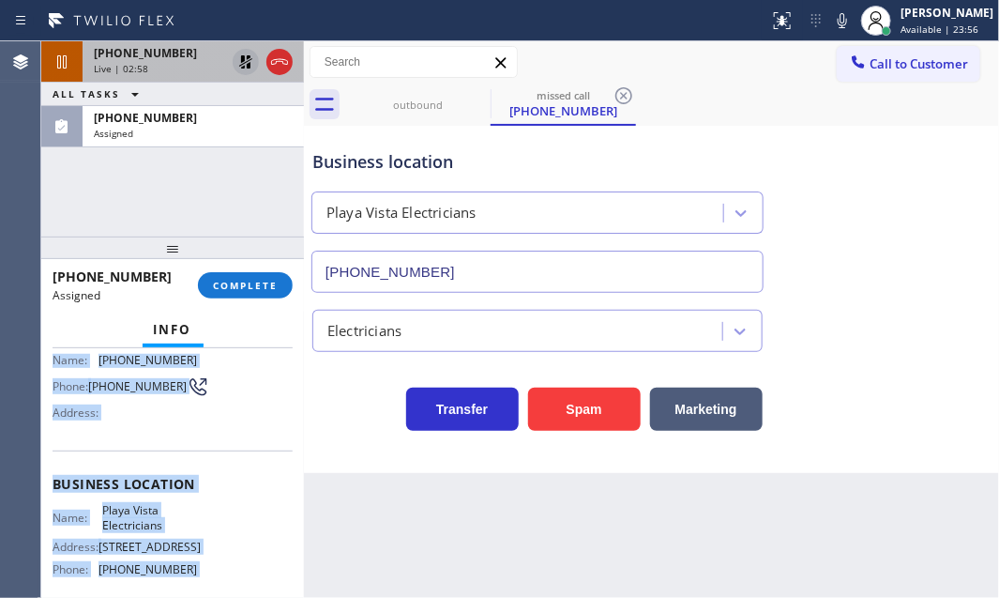
scroll to position [255, 0]
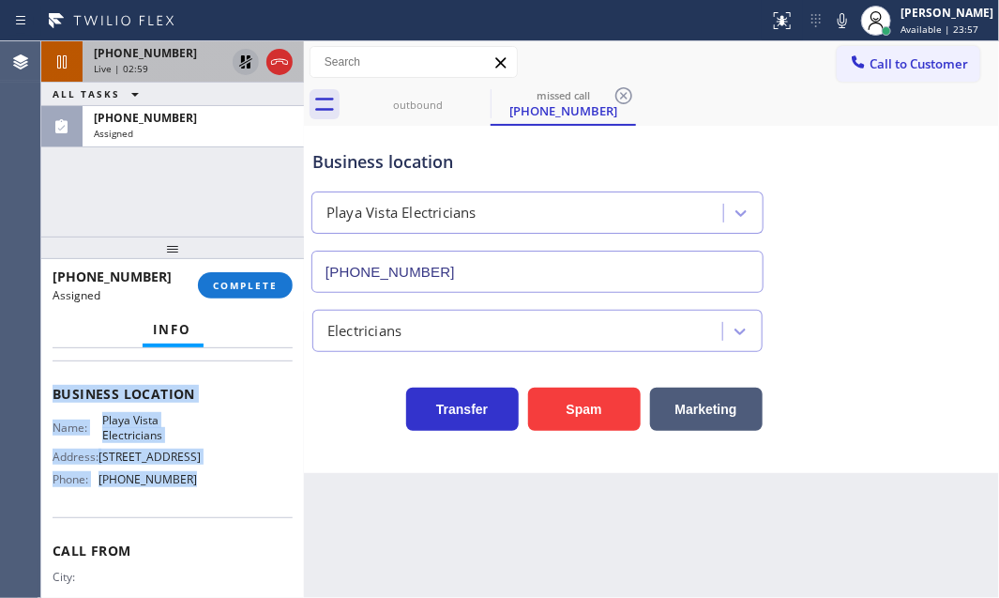
drag, startPoint x: 52, startPoint y: 491, endPoint x: 223, endPoint y: 517, distance: 173.7
click at [220, 520] on div "Context Queue: Electrical Priority: 0 Task Age: [DEMOGRAPHIC_DATA] minute(s) Cu…" at bounding box center [173, 378] width 240 height 560
click at [262, 280] on span "COMPLETE" at bounding box center [245, 285] width 65 height 13
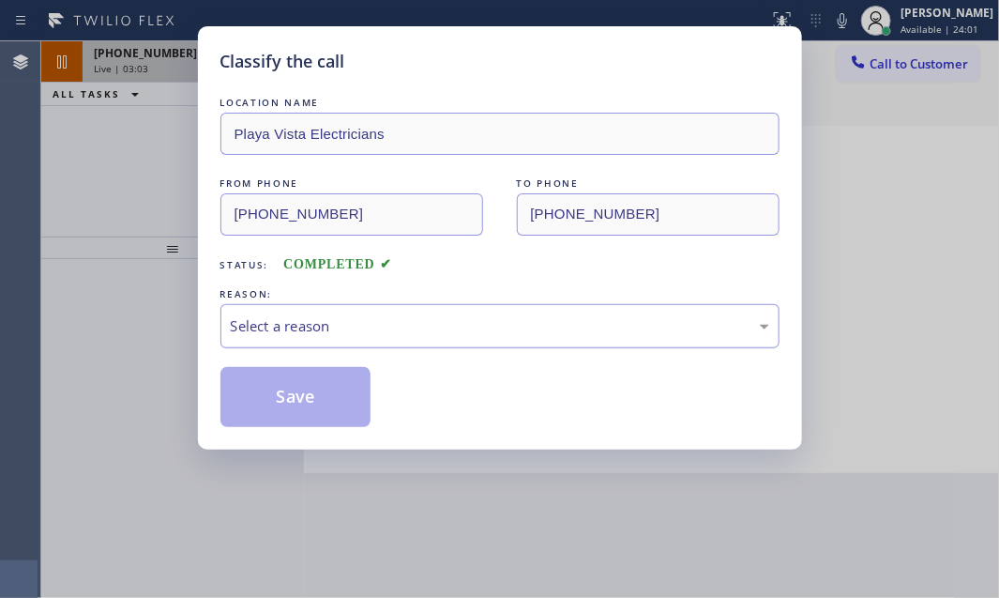
click at [409, 320] on div "Select a reason" at bounding box center [500, 326] width 538 height 22
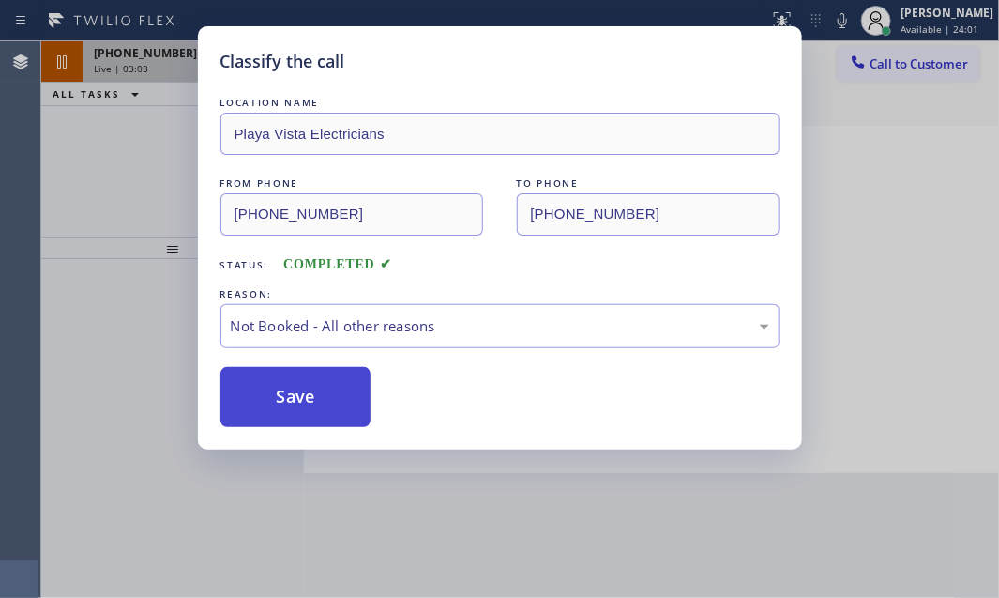
click at [289, 394] on button "Save" at bounding box center [295, 397] width 151 height 60
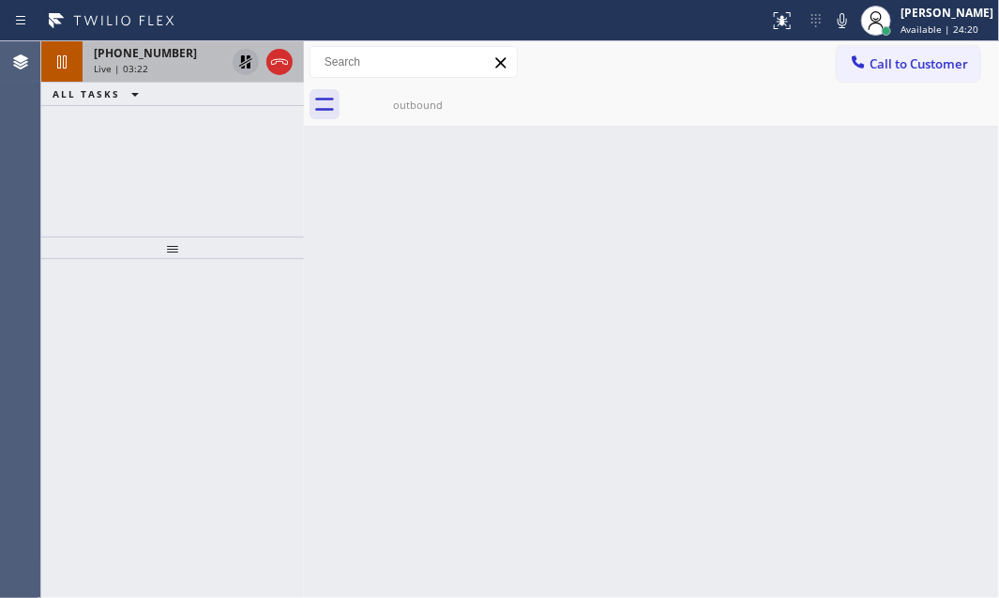
drag, startPoint x: 881, startPoint y: 237, endPoint x: 909, endPoint y: 255, distance: 33.3
click at [882, 237] on div "Back to Dashboard Change Sender ID Customers Technicians Select a contact Outbo…" at bounding box center [651, 319] width 695 height 556
click at [243, 64] on icon at bounding box center [246, 62] width 23 height 23
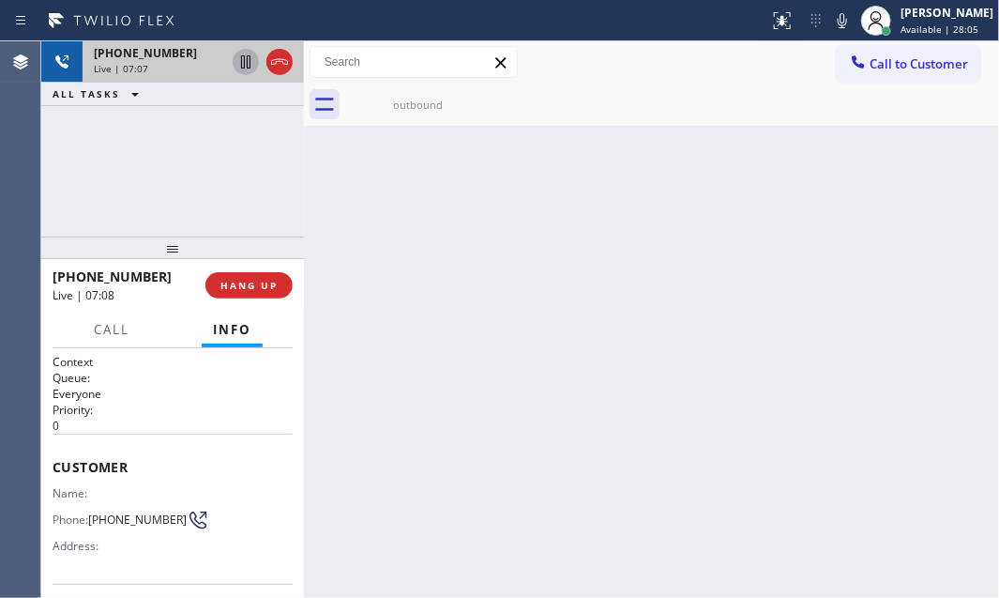
click at [502, 207] on div "Back to Dashboard Change Sender ID Customers Technicians Select a contact Outbo…" at bounding box center [651, 319] width 695 height 556
click at [177, 67] on div "Live | 07:08" at bounding box center [159, 68] width 131 height 13
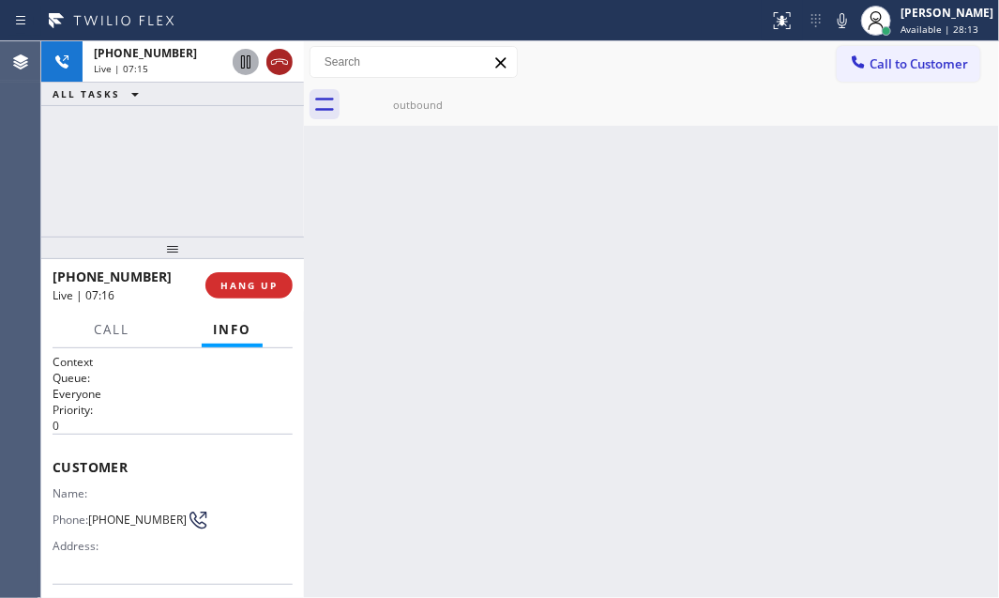
click at [276, 68] on icon at bounding box center [279, 62] width 23 height 23
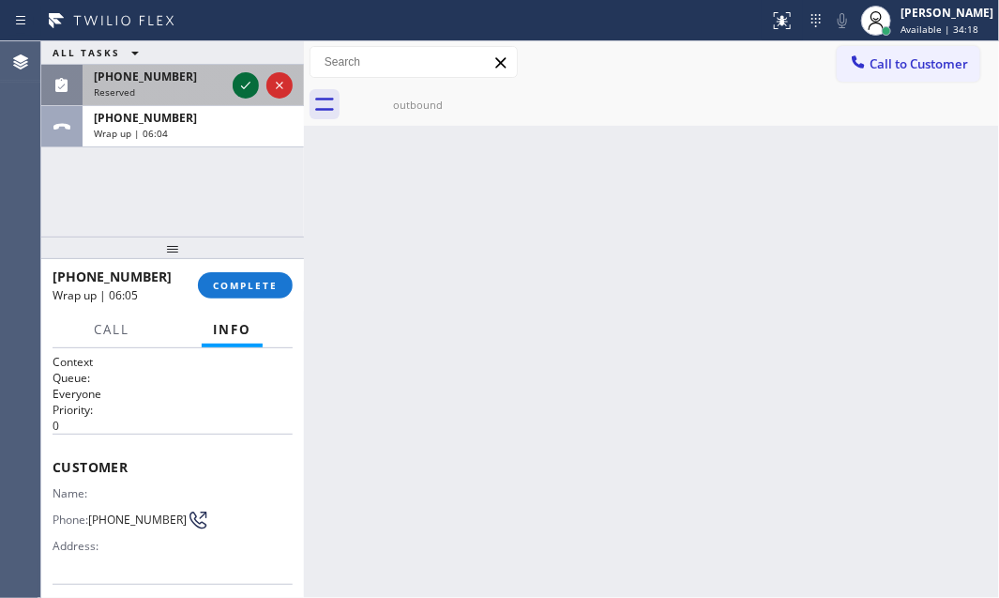
click at [250, 86] on icon at bounding box center [246, 85] width 23 height 23
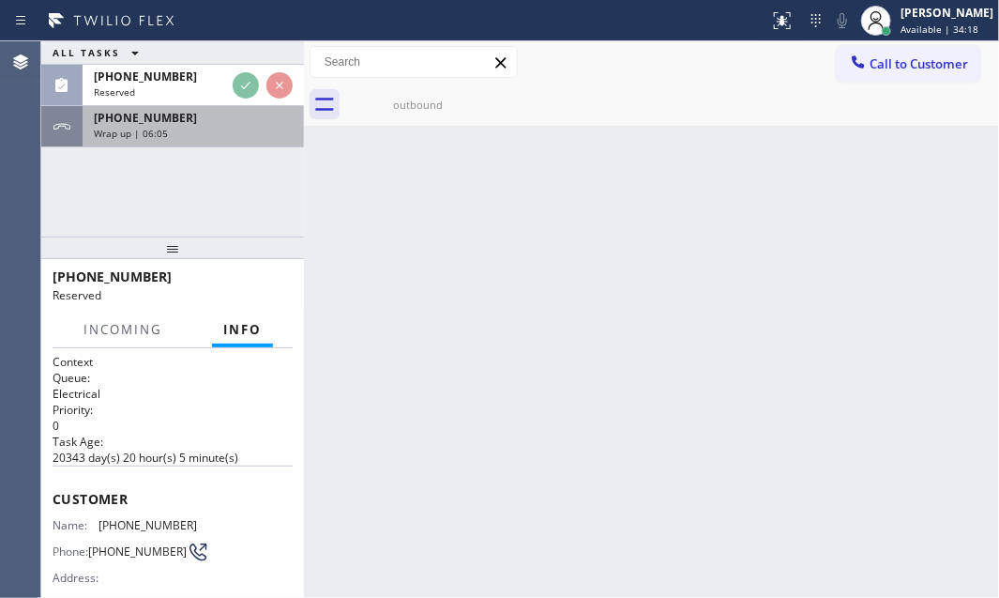
click at [230, 128] on div "Wrap up | 06:05" at bounding box center [193, 133] width 199 height 13
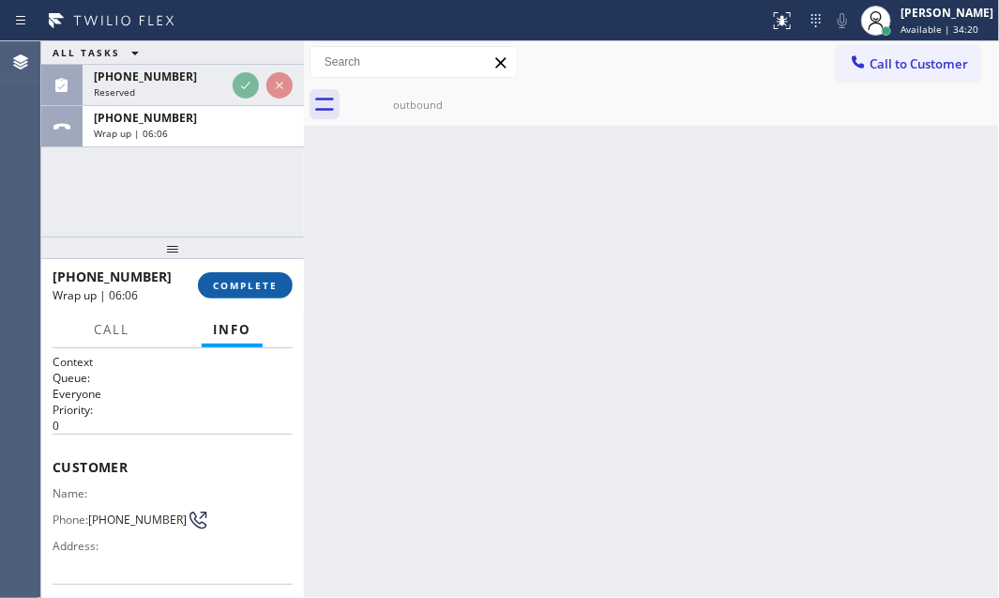
click at [251, 283] on span "COMPLETE" at bounding box center [245, 285] width 65 height 13
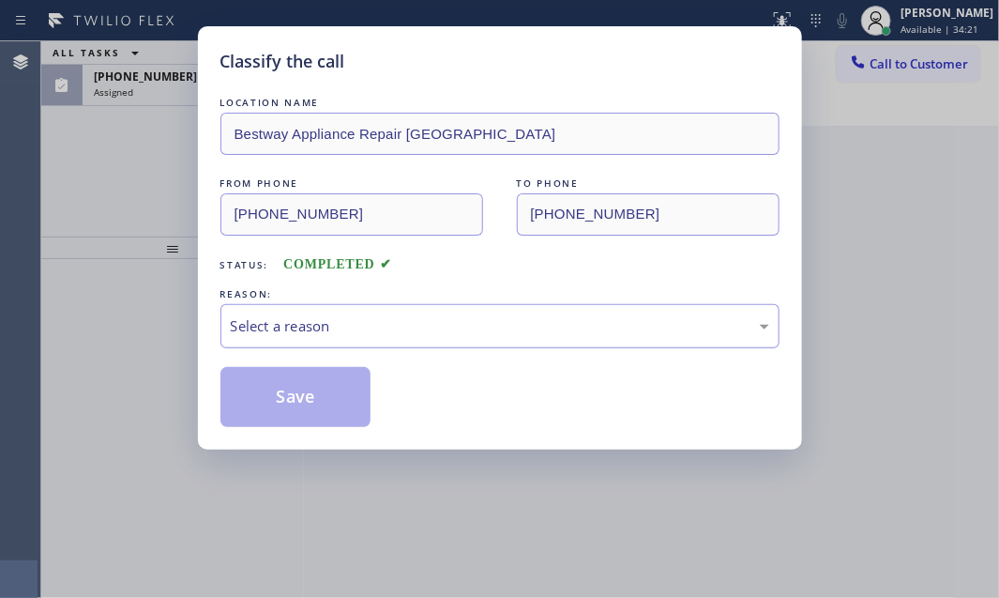
drag, startPoint x: 449, startPoint y: 323, endPoint x: 439, endPoint y: 327, distance: 11.3
click at [448, 323] on div "Select a reason" at bounding box center [500, 326] width 538 height 22
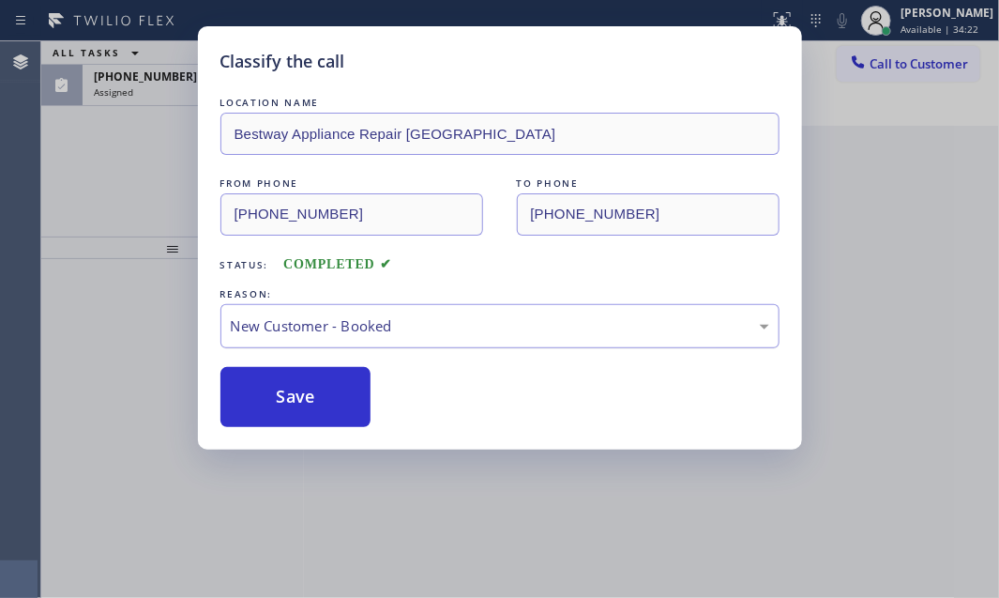
drag, startPoint x: 310, startPoint y: 396, endPoint x: 293, endPoint y: 318, distance: 79.9
click at [310, 395] on button "Save" at bounding box center [295, 397] width 151 height 60
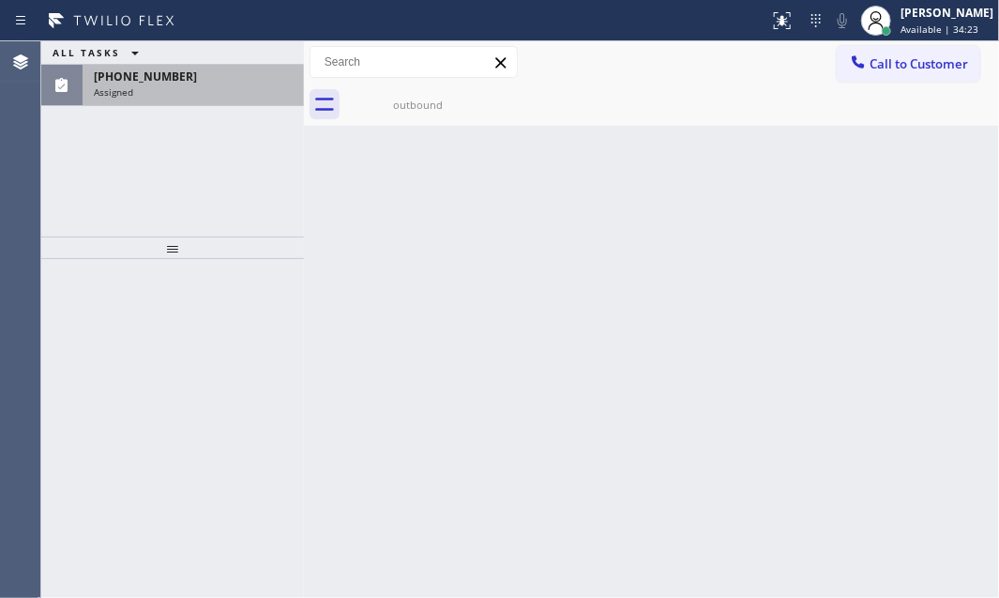
click at [194, 80] on div "[PHONE_NUMBER]" at bounding box center [193, 76] width 199 height 16
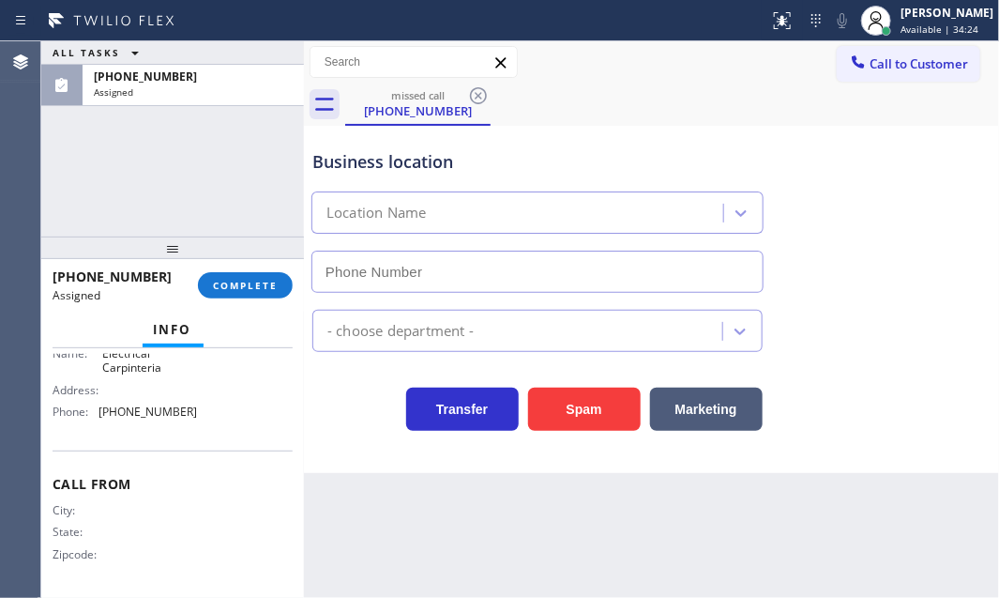
type input "[PHONE_NUMBER]"
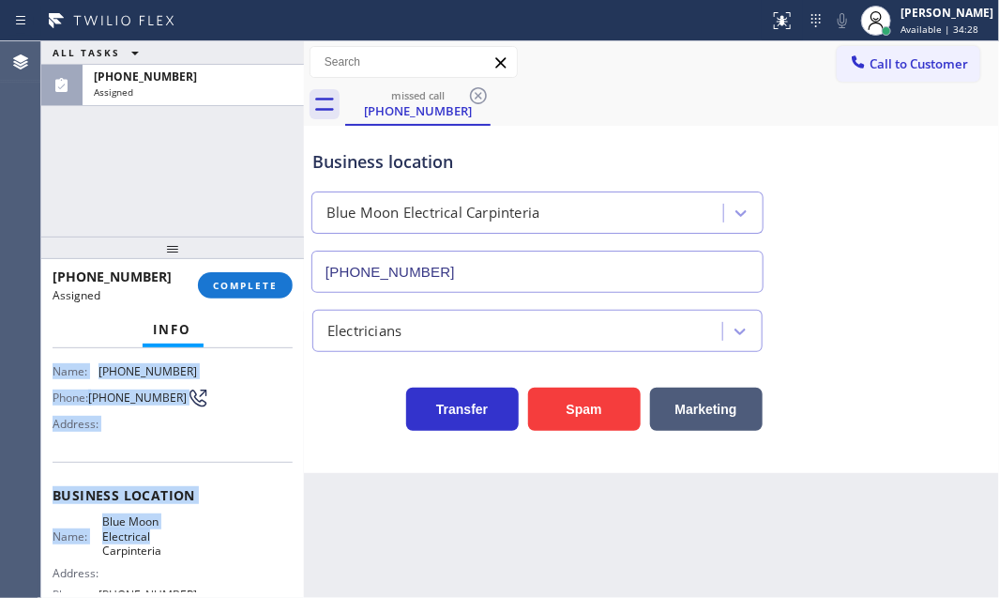
scroll to position [253, 0]
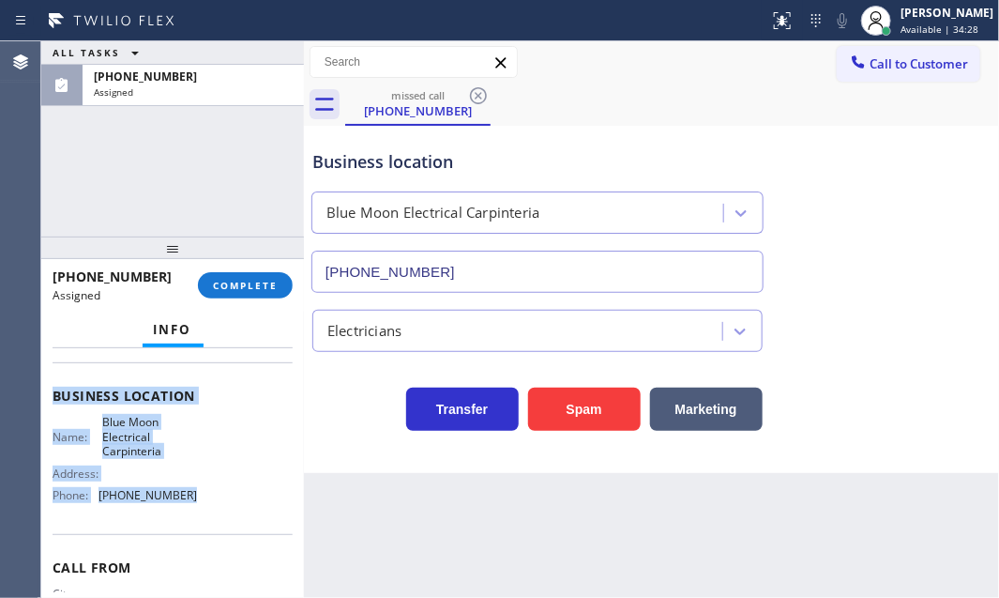
drag, startPoint x: 53, startPoint y: 407, endPoint x: 196, endPoint y: 498, distance: 169.9
click at [196, 498] on div "Context Queue: Electrical Priority: 0 Task Age: [DEMOGRAPHIC_DATA] minute(s) Cu…" at bounding box center [173, 387] width 240 height 575
click at [258, 283] on span "COMPLETE" at bounding box center [245, 285] width 65 height 13
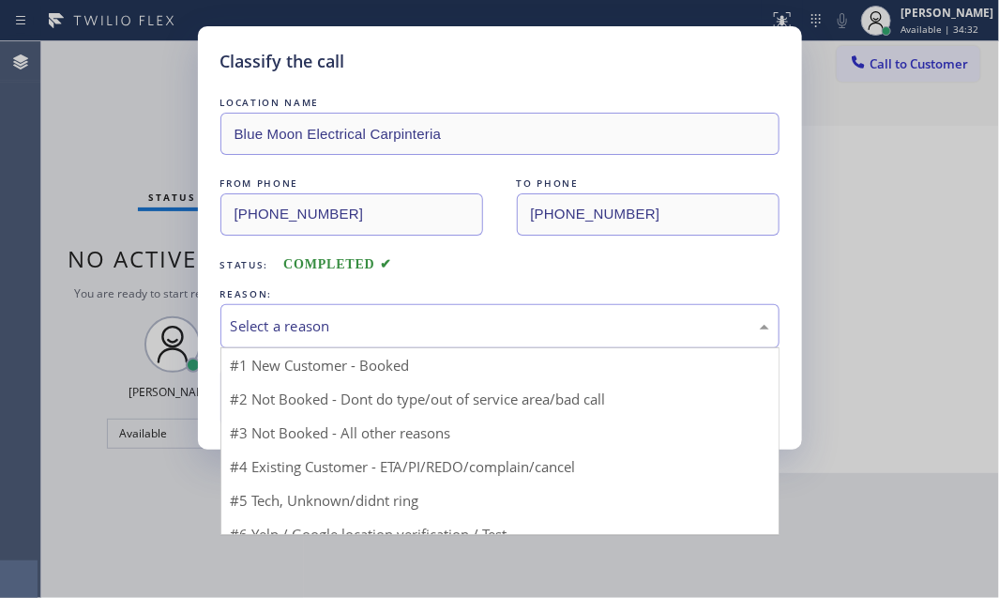
click at [392, 338] on div "Select a reason" at bounding box center [499, 326] width 559 height 44
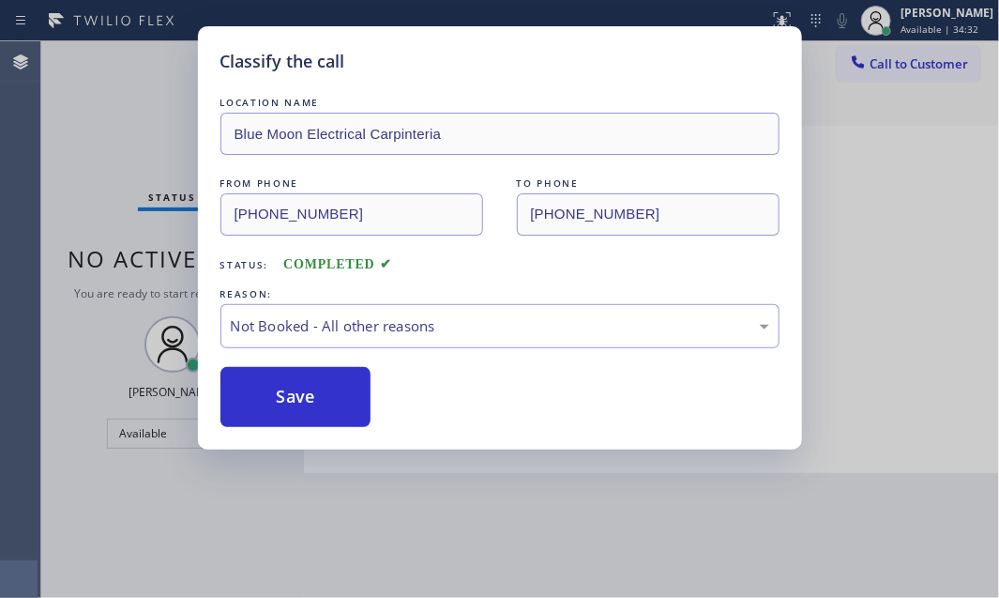
drag, startPoint x: 274, startPoint y: 401, endPoint x: 522, endPoint y: 401, distance: 248.6
click at [280, 401] on button "Save" at bounding box center [295, 397] width 151 height 60
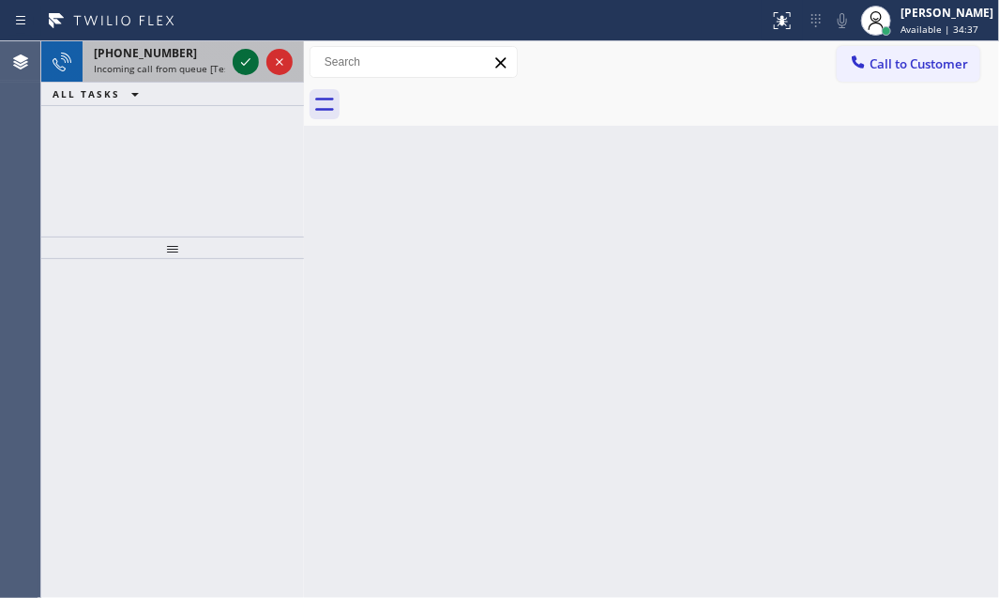
click at [250, 66] on icon at bounding box center [246, 62] width 23 height 23
click at [238, 55] on icon at bounding box center [246, 62] width 23 height 23
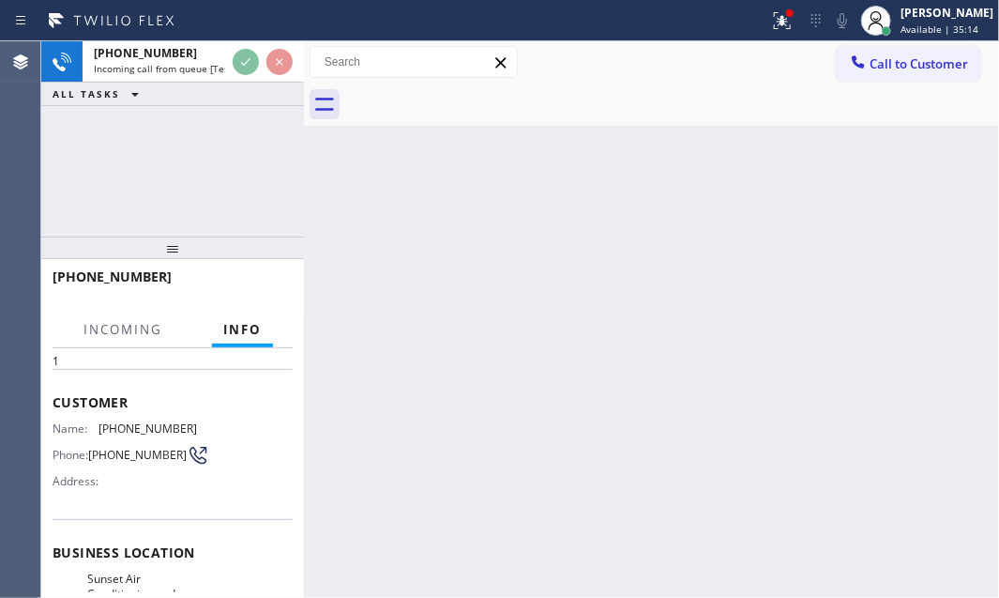
scroll to position [170, 0]
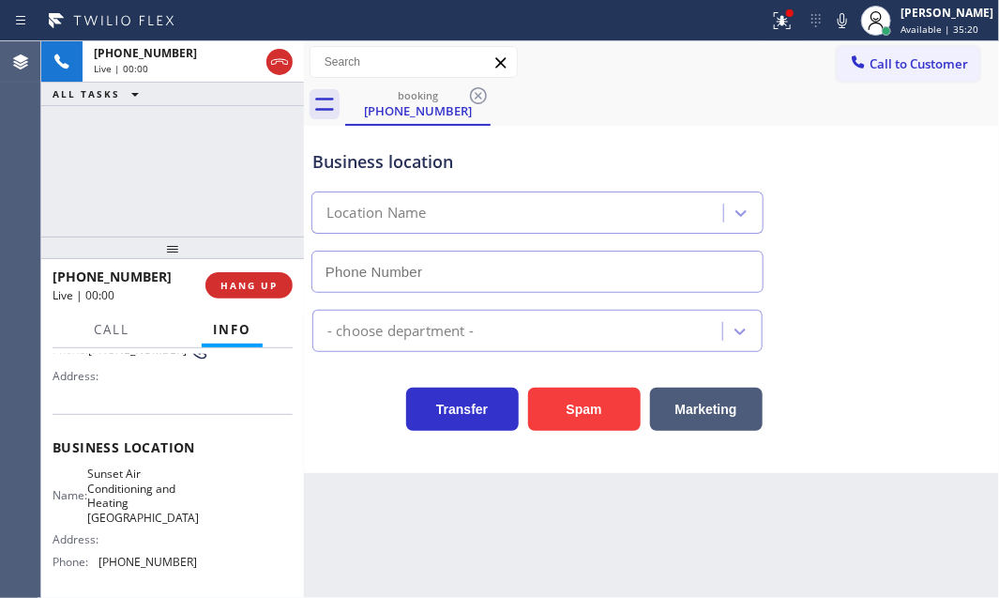
type input "[PHONE_NUMBER]"
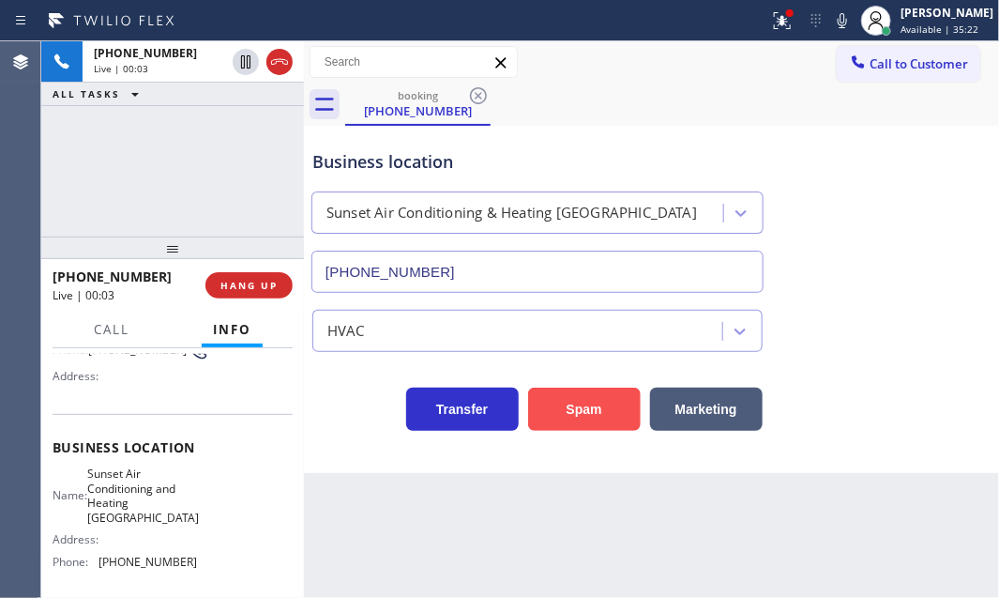
click at [578, 404] on button "Spam" at bounding box center [584, 408] width 113 height 43
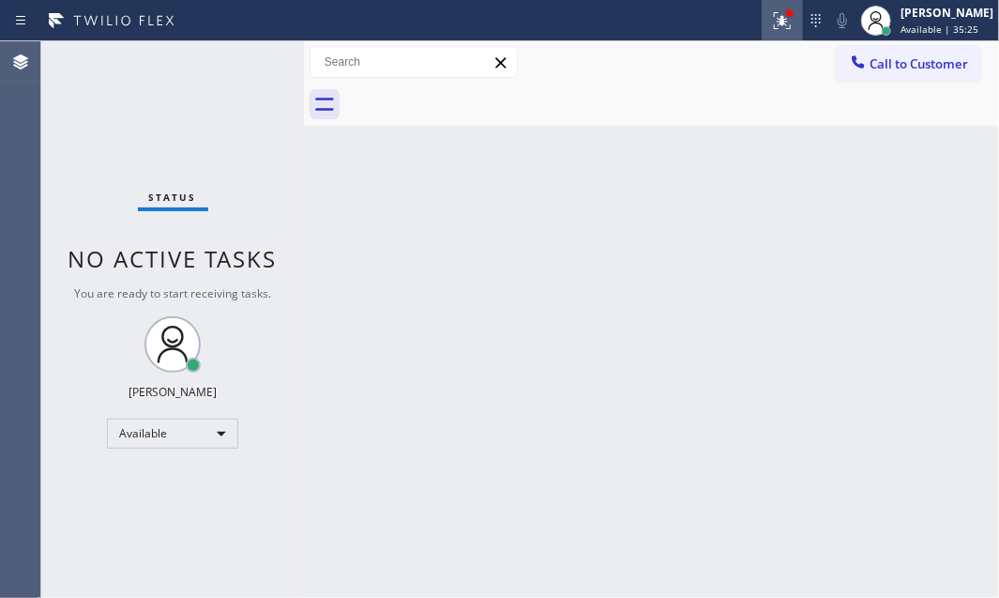
click at [771, 13] on icon at bounding box center [782, 20] width 23 height 23
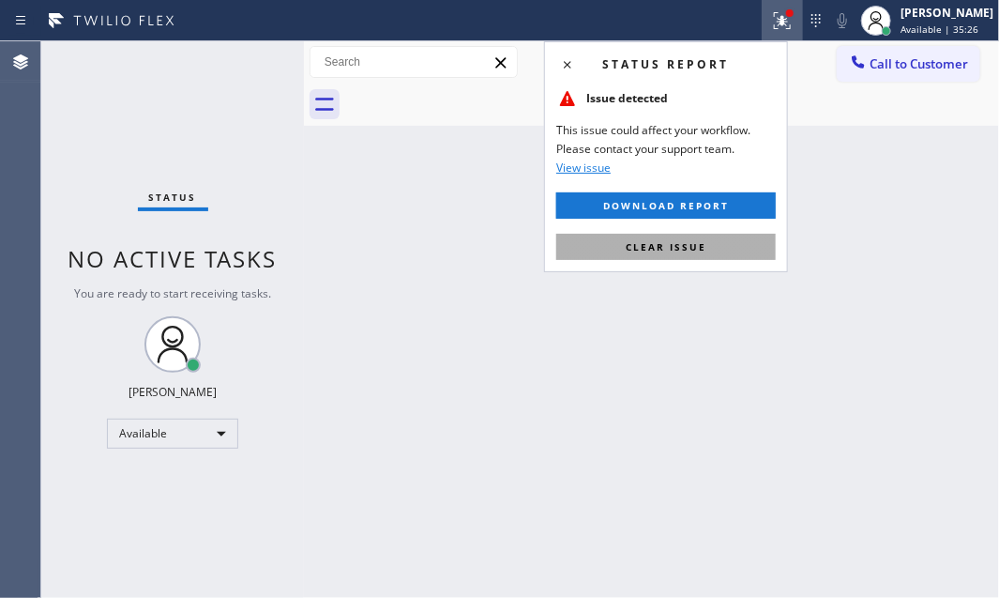
click at [737, 234] on button "Clear issue" at bounding box center [666, 247] width 220 height 26
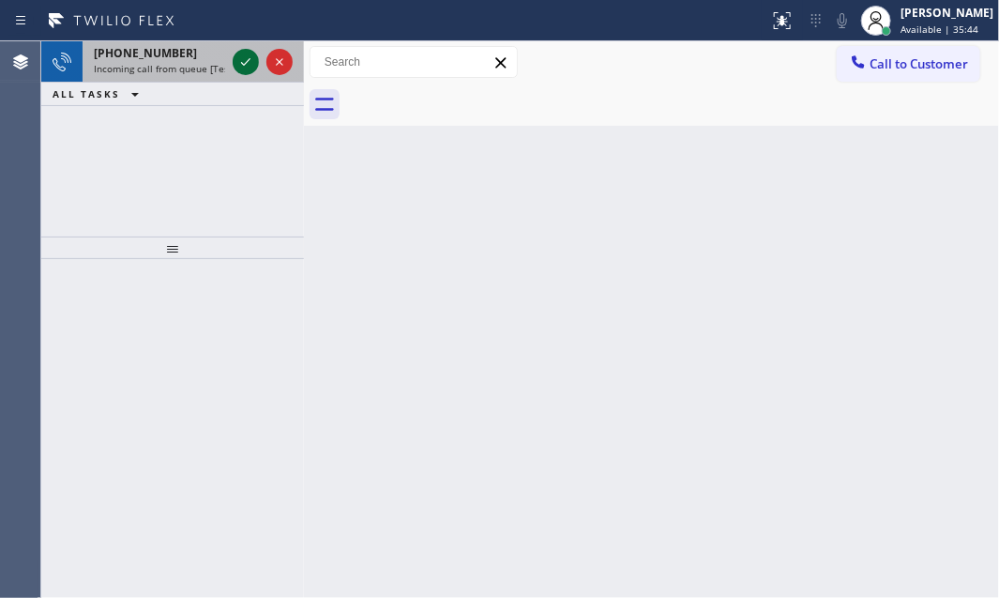
click at [241, 54] on icon at bounding box center [246, 62] width 23 height 23
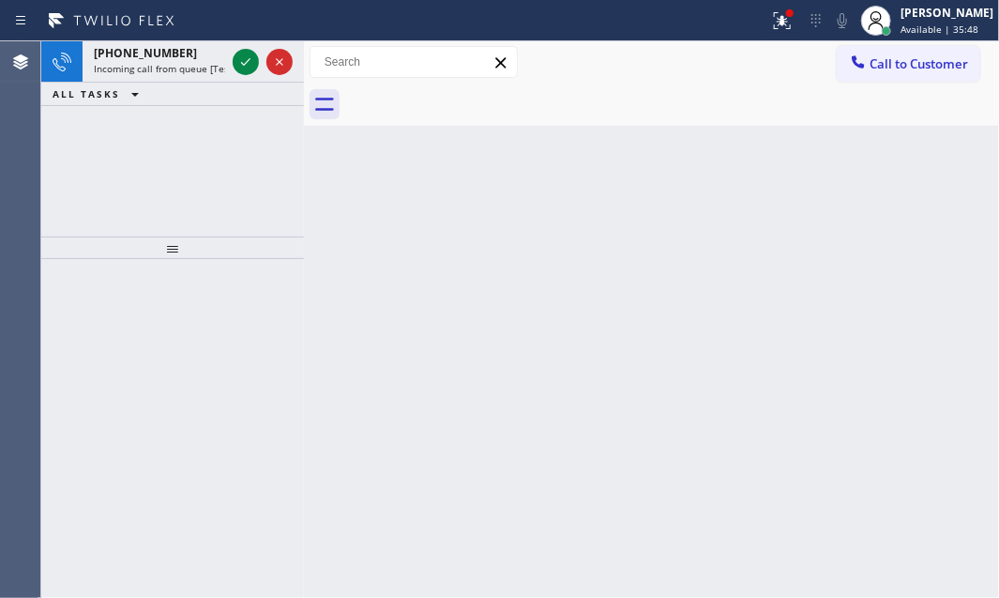
click at [248, 53] on icon at bounding box center [246, 62] width 23 height 23
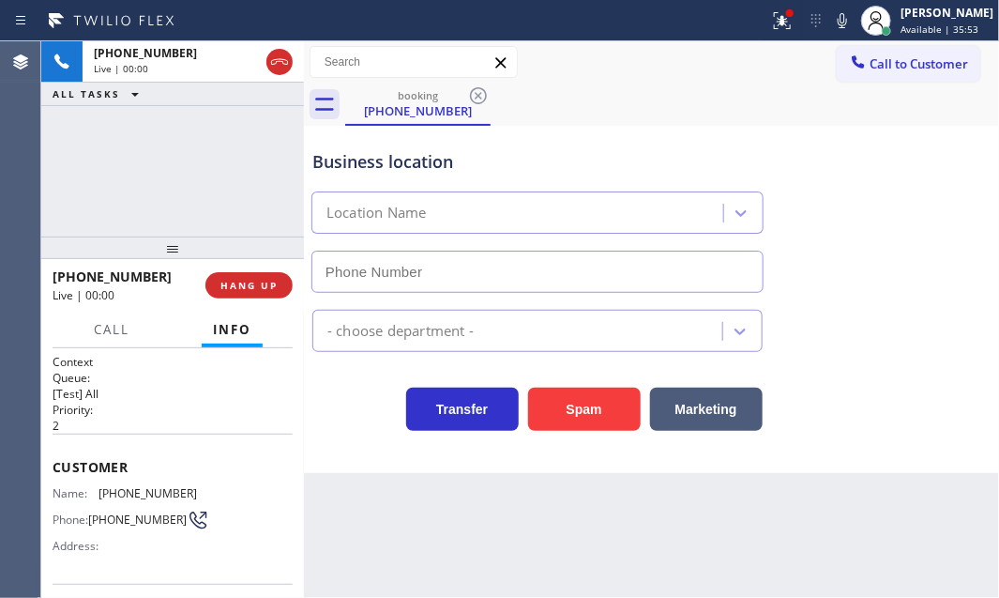
type input "[PHONE_NUMBER]"
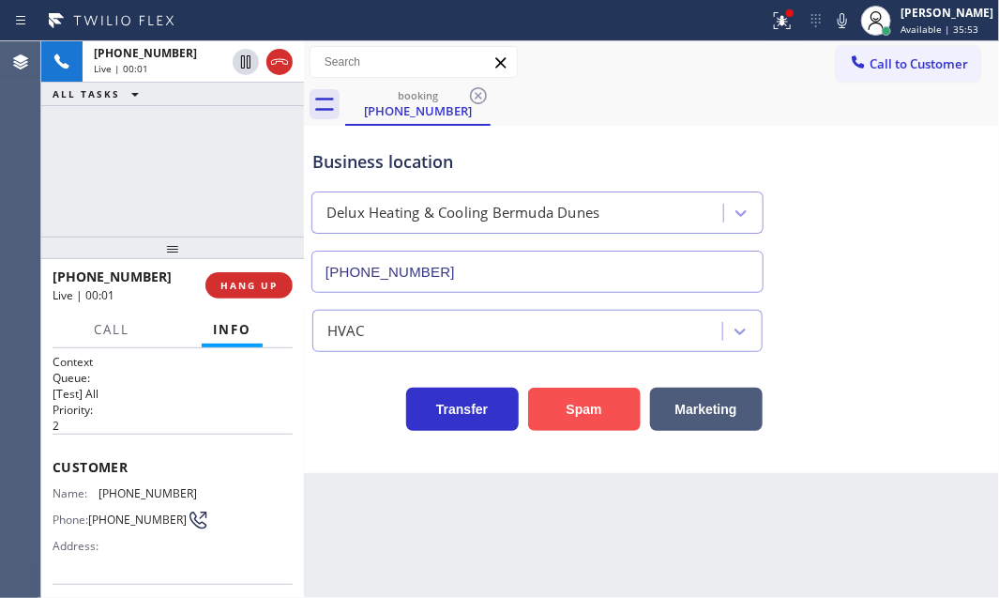
click at [583, 410] on button "Spam" at bounding box center [584, 408] width 113 height 43
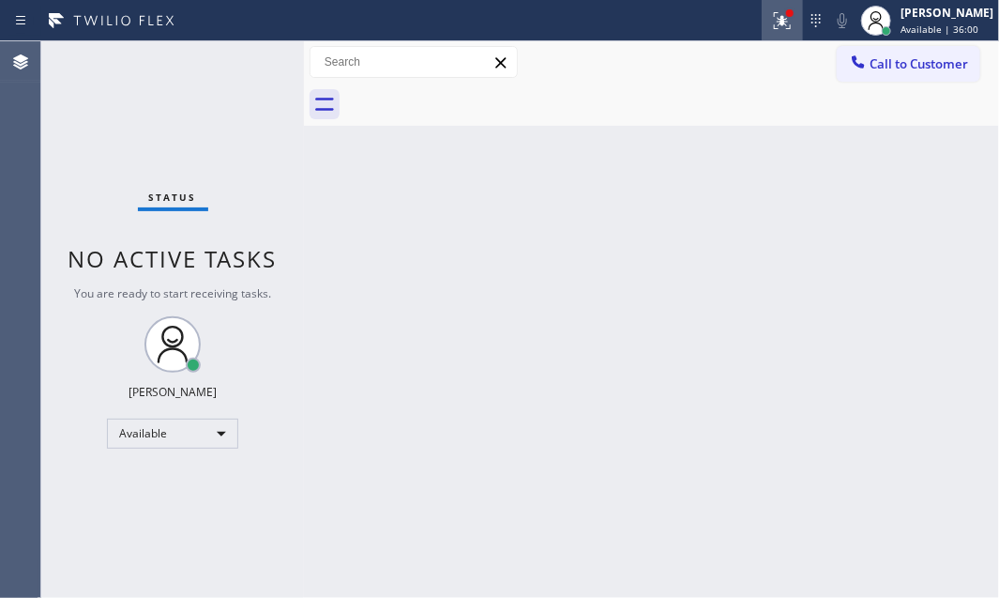
click at [771, 25] on icon at bounding box center [782, 20] width 23 height 23
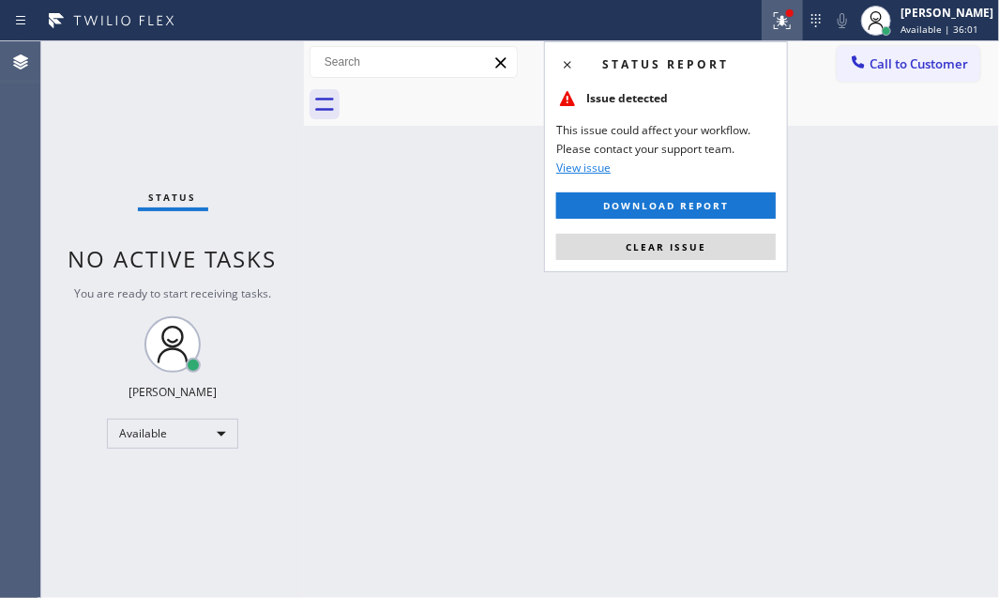
click at [668, 241] on span "Clear issue" at bounding box center [666, 246] width 81 height 13
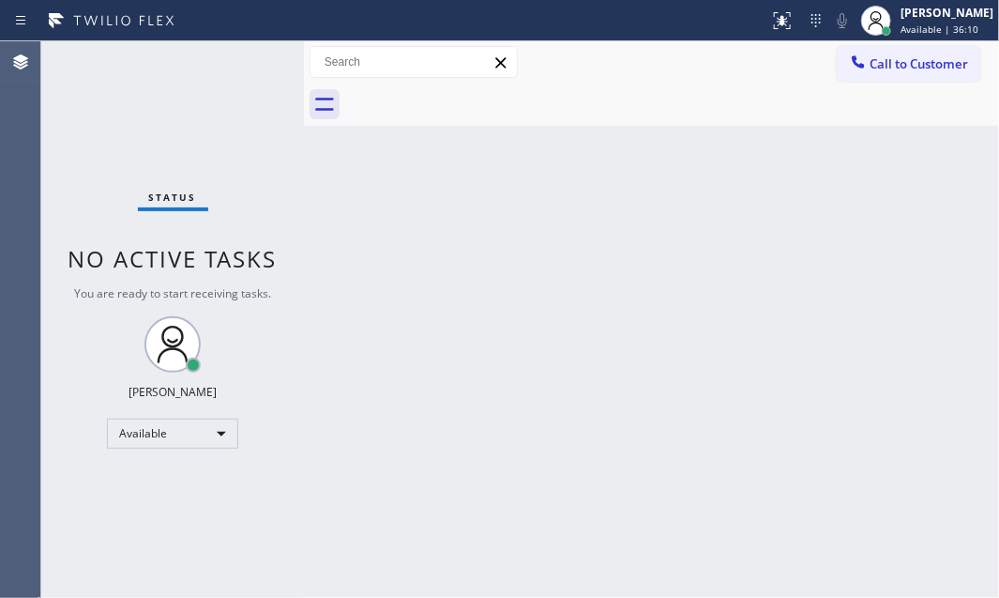
click at [448, 341] on div "Back to Dashboard Change Sender ID Customers Technicians Select a contact Outbo…" at bounding box center [651, 319] width 695 height 556
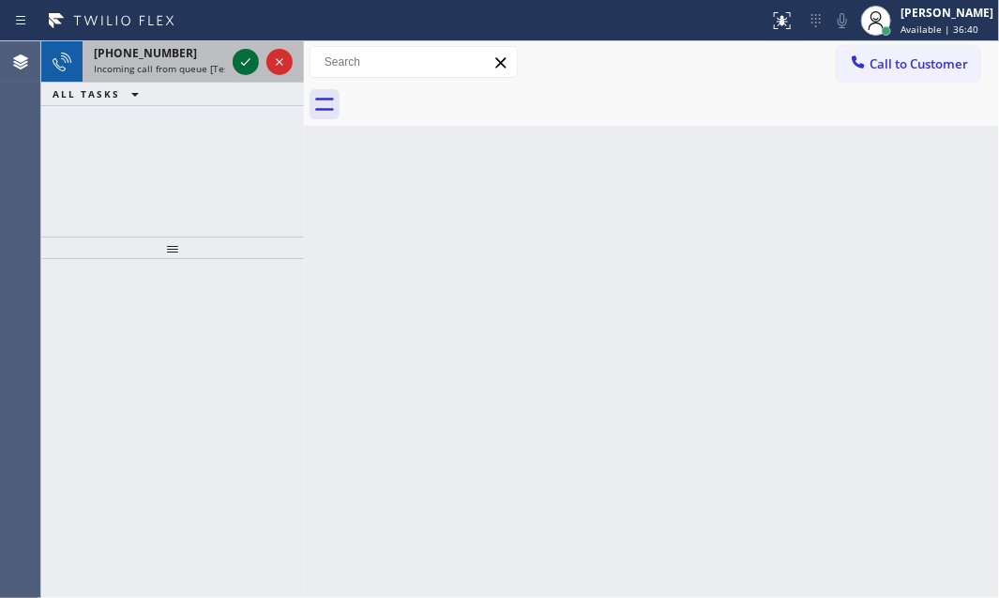
click at [235, 57] on icon at bounding box center [246, 62] width 23 height 23
click at [244, 60] on icon at bounding box center [246, 62] width 23 height 23
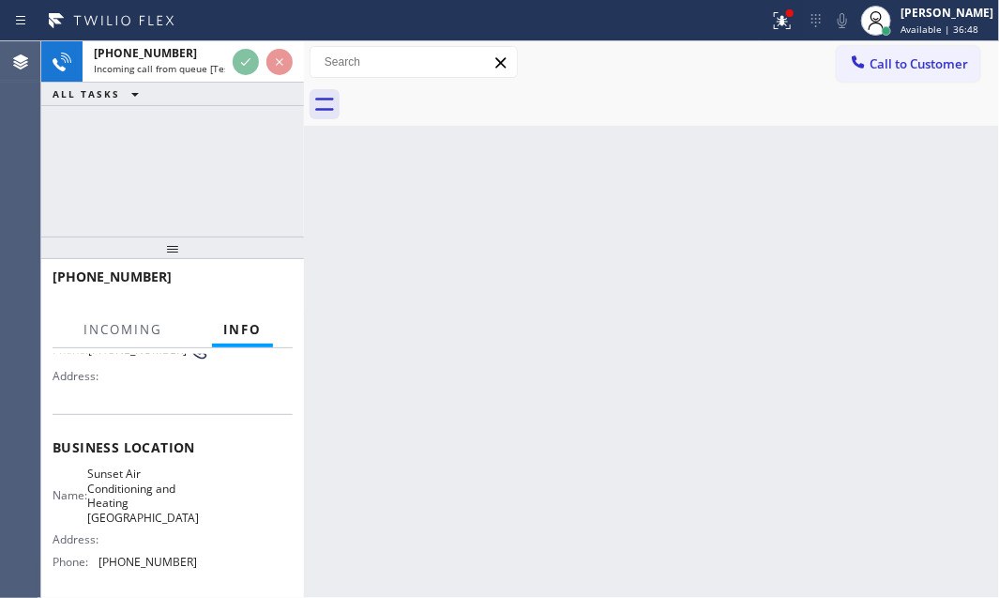
scroll to position [255, 0]
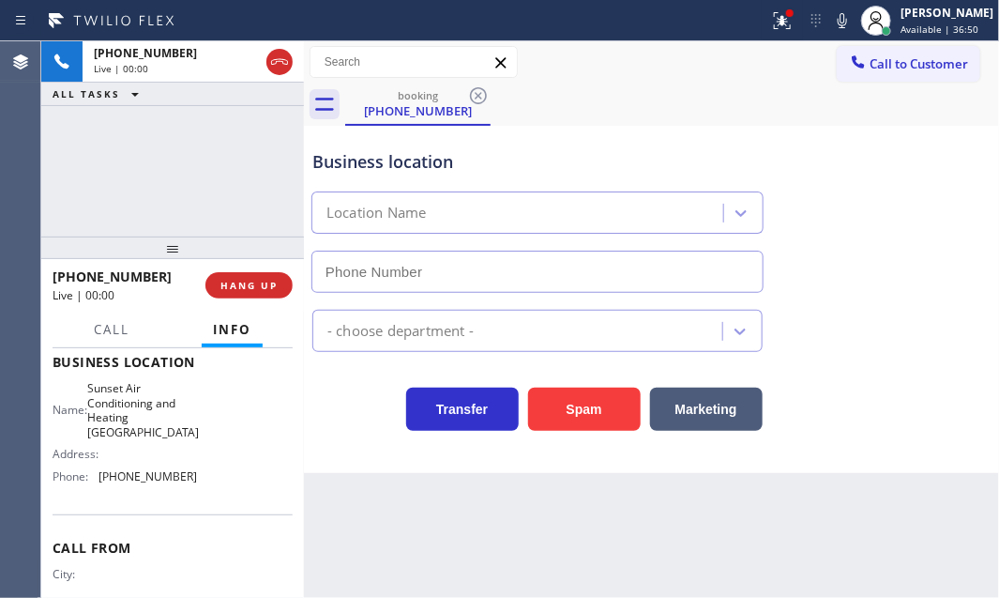
type input "[PHONE_NUMBER]"
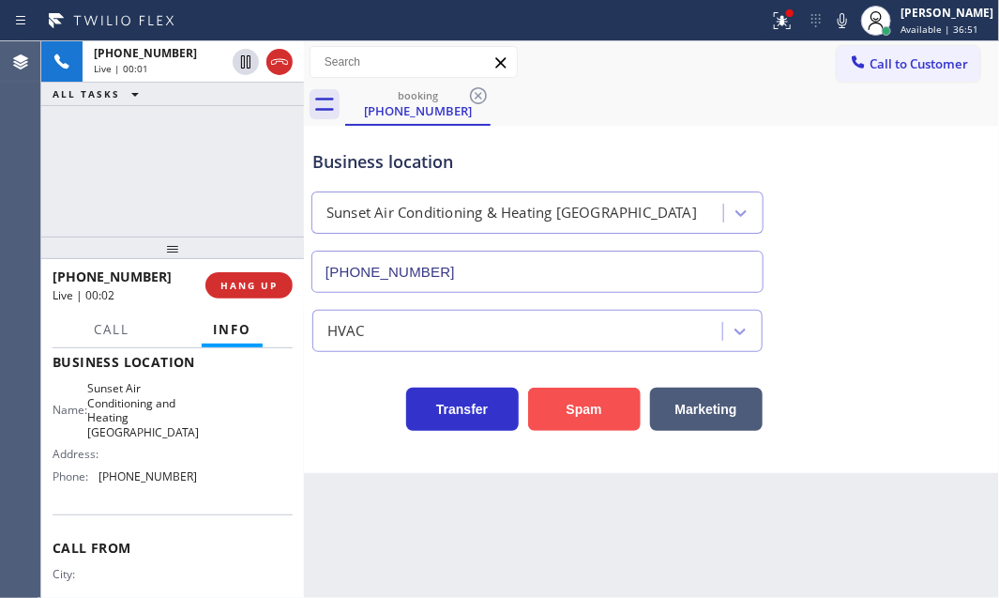
click at [563, 407] on button "Spam" at bounding box center [584, 408] width 113 height 43
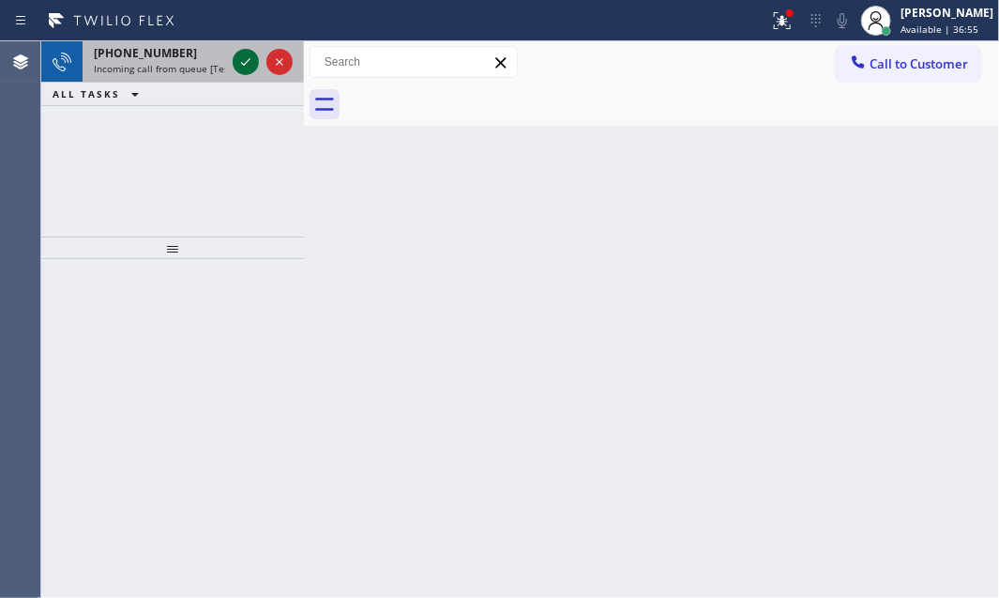
click at [236, 54] on icon at bounding box center [246, 62] width 23 height 23
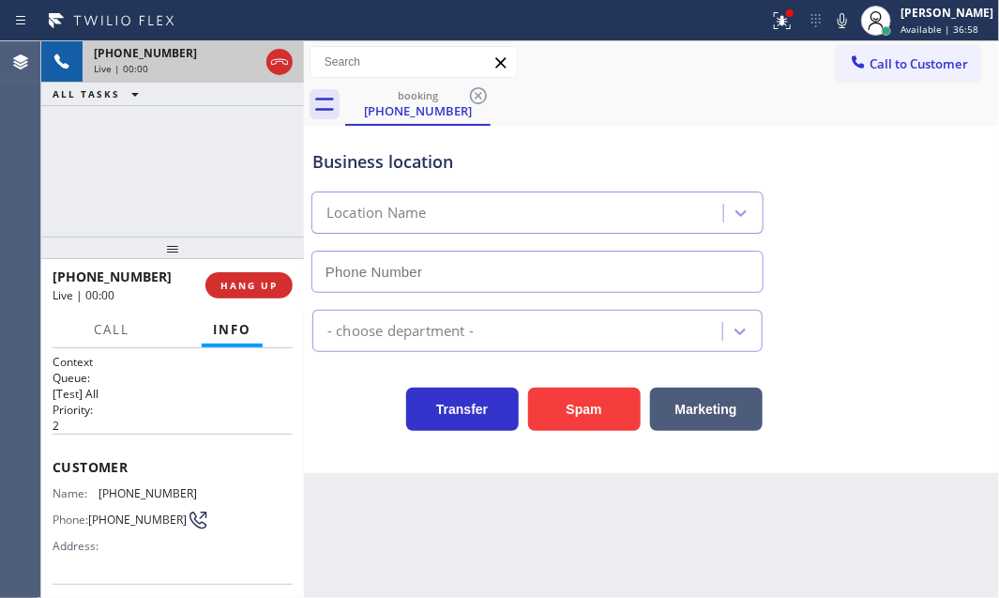
type input "[PHONE_NUMBER]"
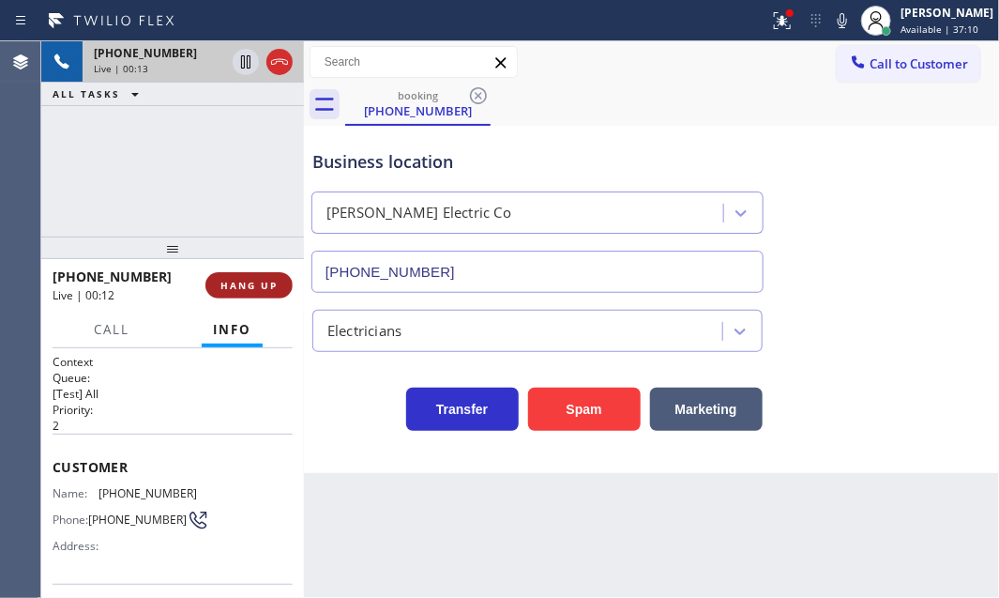
click at [269, 284] on span "HANG UP" at bounding box center [248, 285] width 57 height 13
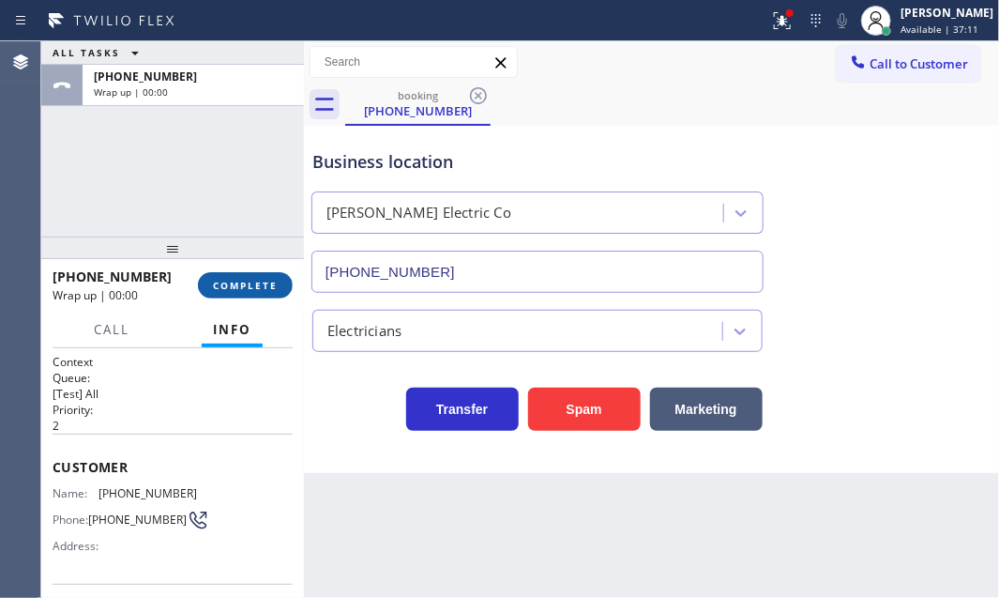
click at [253, 281] on span "COMPLETE" at bounding box center [245, 285] width 65 height 13
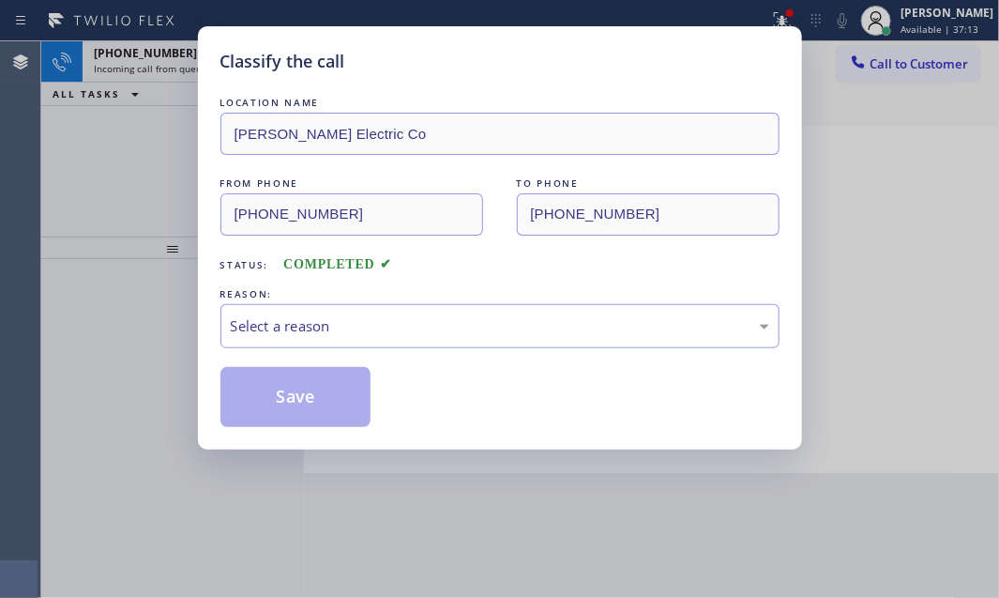
click at [468, 295] on div "REASON:" at bounding box center [499, 294] width 559 height 20
click at [447, 338] on div "Select a reason" at bounding box center [499, 326] width 559 height 44
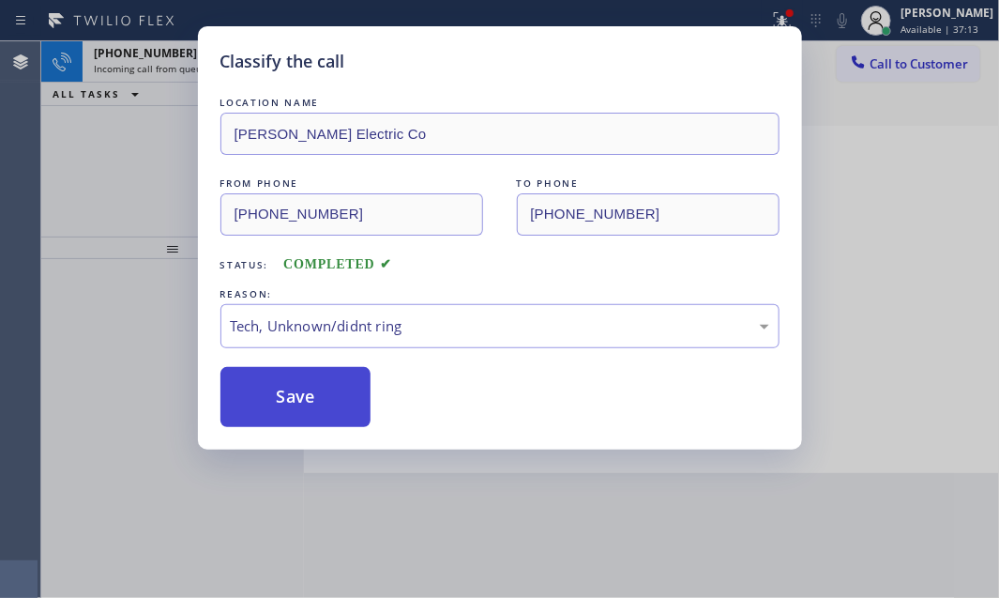
drag, startPoint x: 292, startPoint y: 462, endPoint x: 291, endPoint y: 400, distance: 61.9
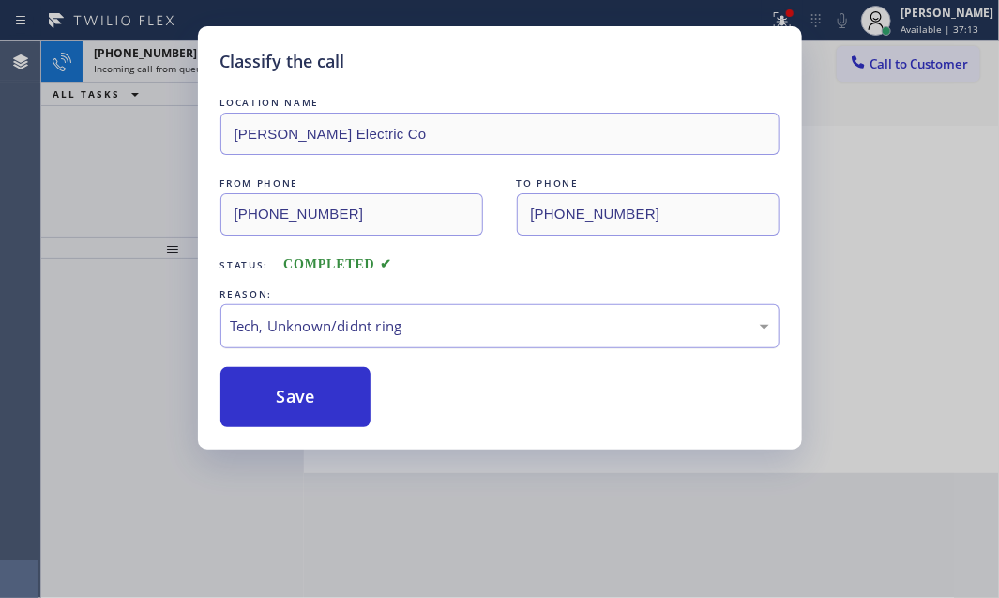
drag, startPoint x: 291, startPoint y: 385, endPoint x: 264, endPoint y: 313, distance: 76.3
click at [288, 383] on button "Save" at bounding box center [295, 397] width 151 height 60
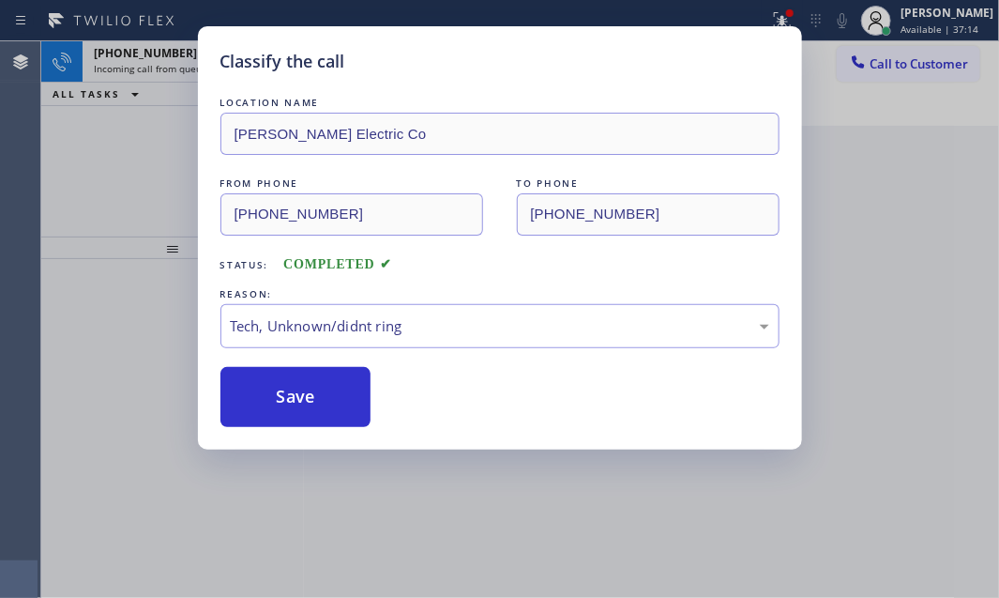
click at [164, 49] on div "Classify the call LOCATION NAME [PERSON_NAME] Electric Co FROM PHONE [PHONE_NUM…" at bounding box center [499, 299] width 999 height 598
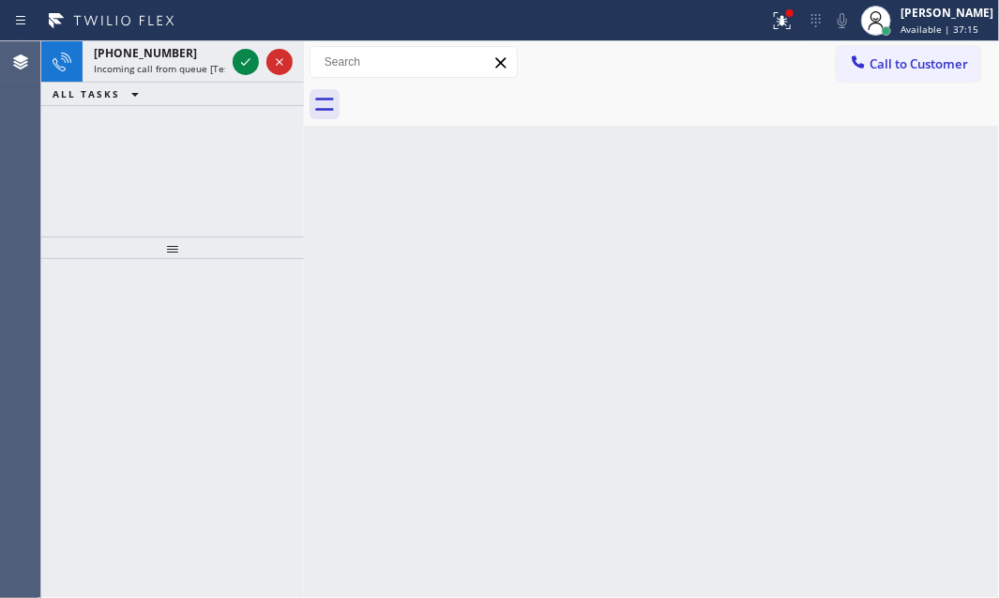
click at [178, 49] on div "[PHONE_NUMBER]" at bounding box center [159, 53] width 131 height 16
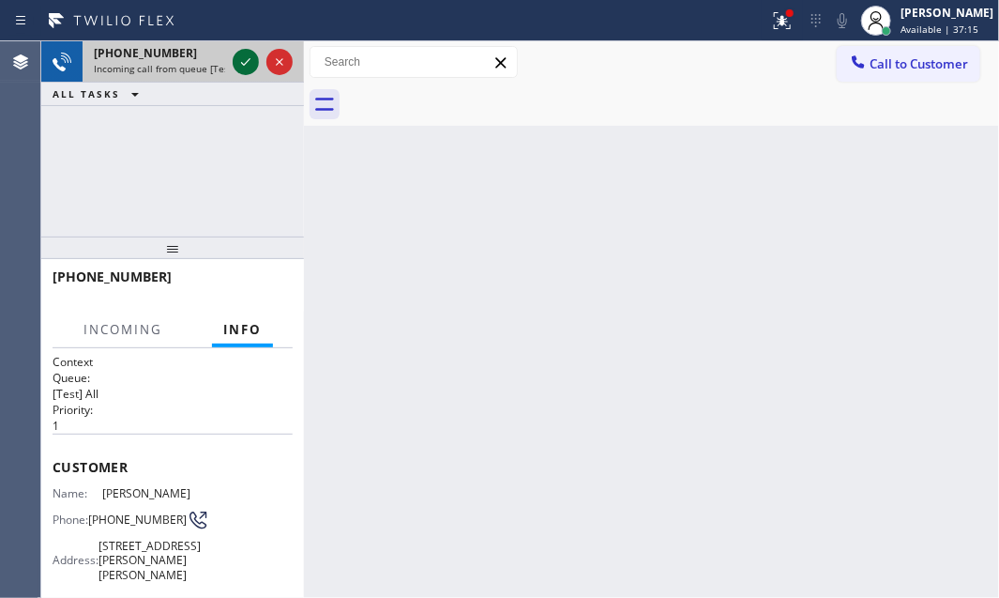
click at [247, 60] on icon at bounding box center [246, 62] width 23 height 23
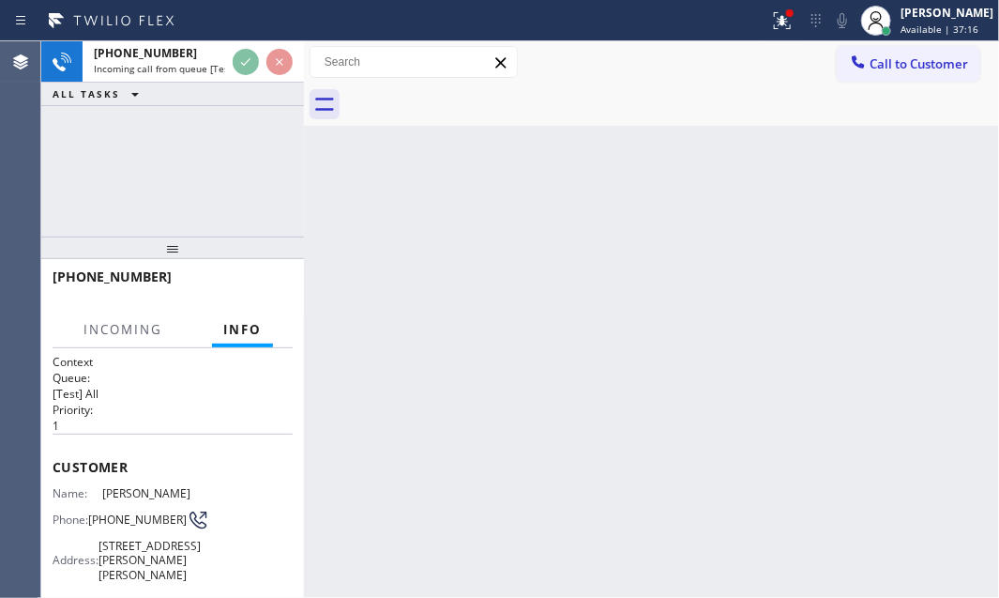
scroll to position [170, 0]
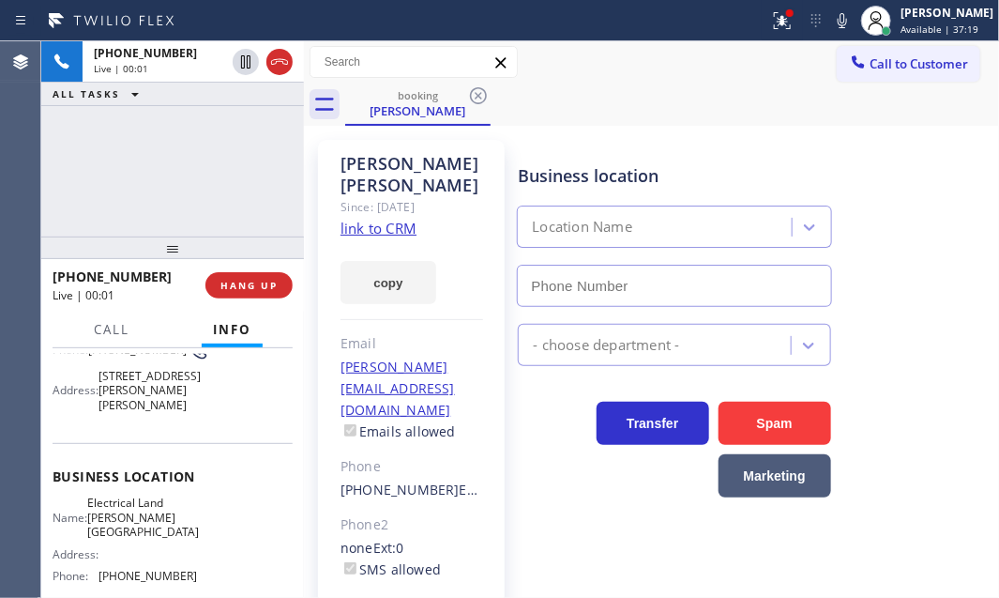
type input "[PHONE_NUMBER]"
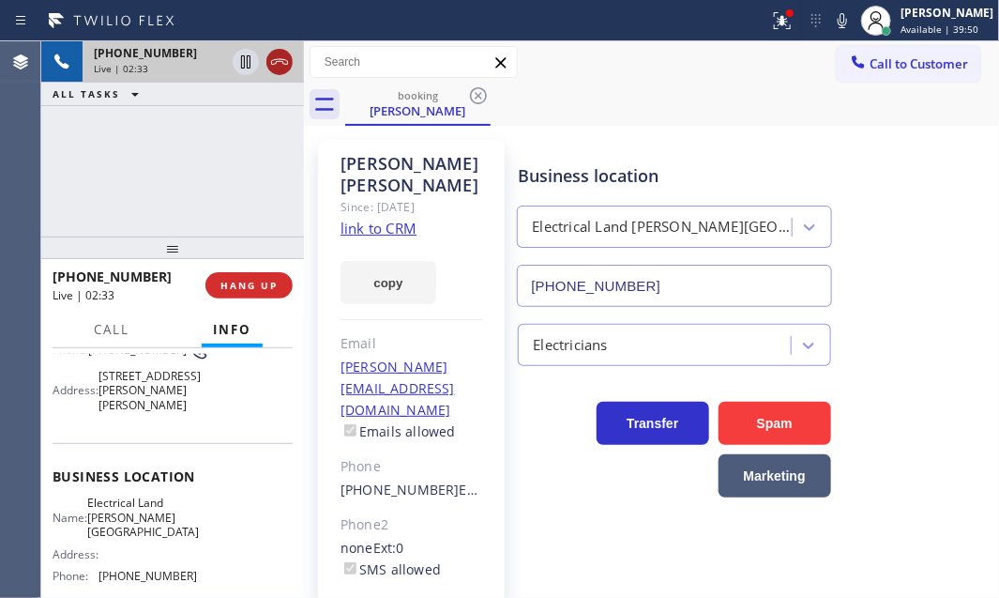
click at [286, 59] on icon at bounding box center [279, 62] width 23 height 23
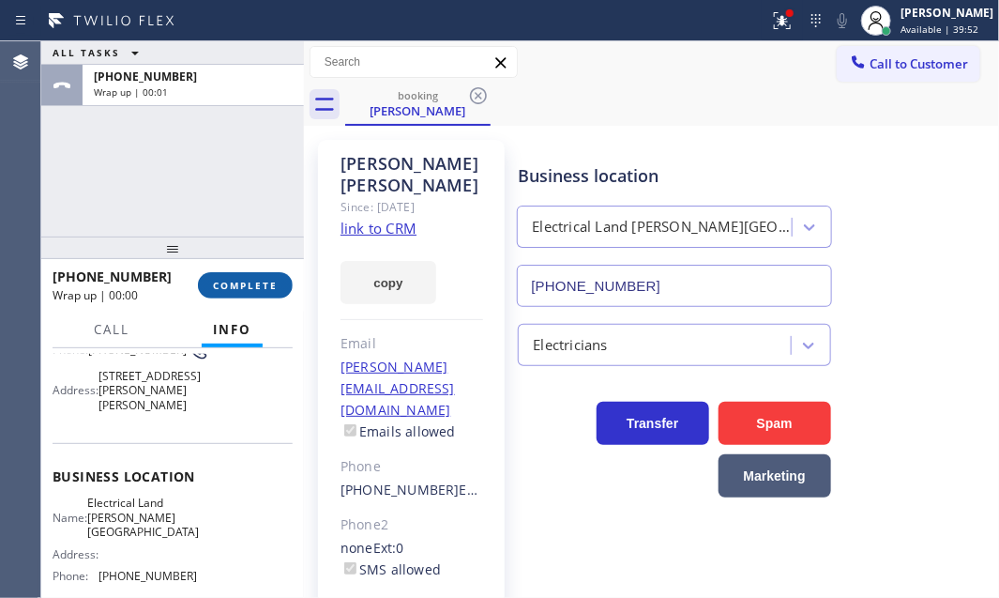
click at [225, 281] on span "COMPLETE" at bounding box center [245, 285] width 65 height 13
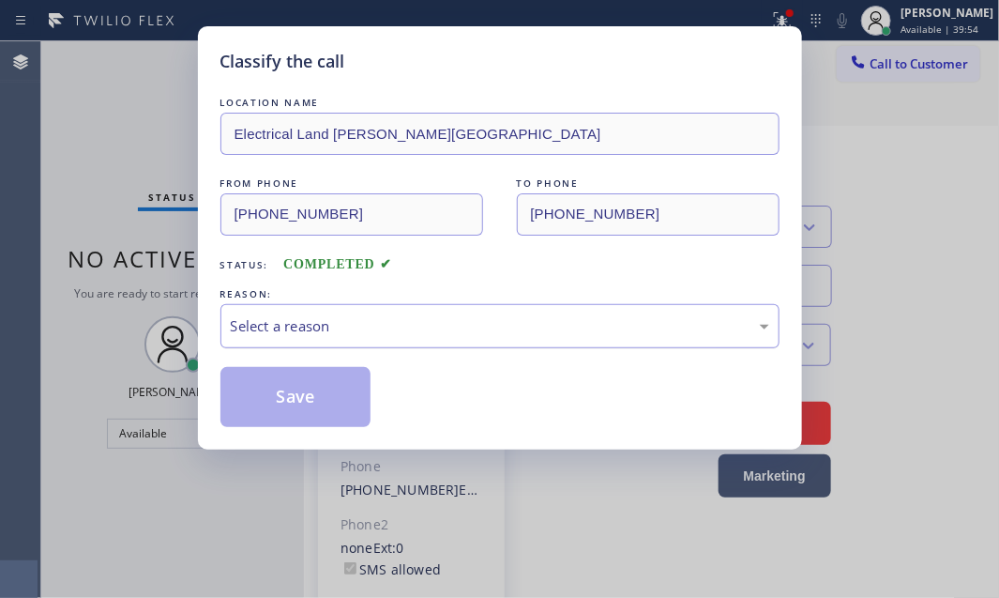
click at [403, 332] on div "Select a reason" at bounding box center [500, 326] width 538 height 22
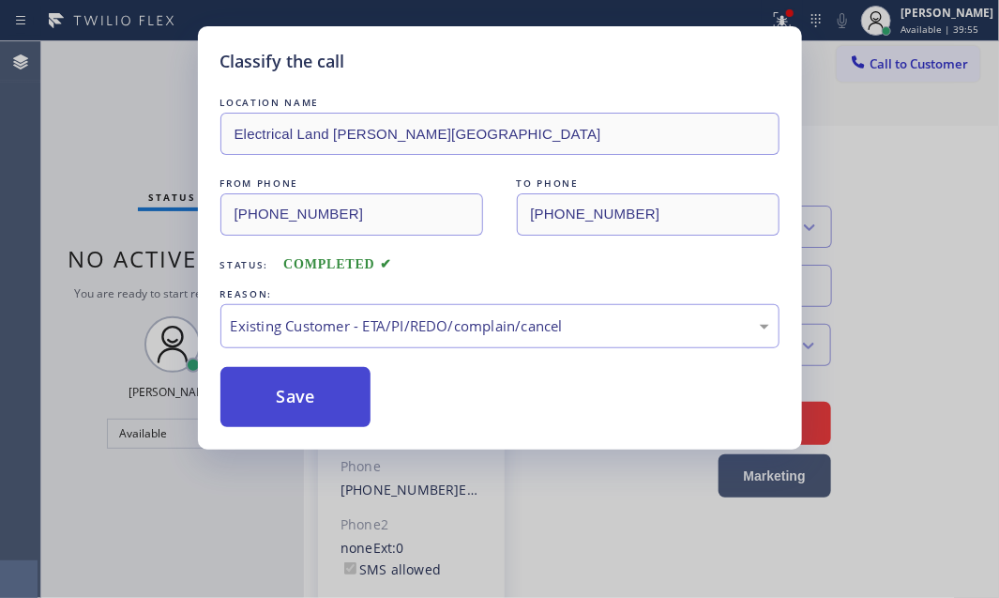
click at [289, 394] on button "Save" at bounding box center [295, 397] width 151 height 60
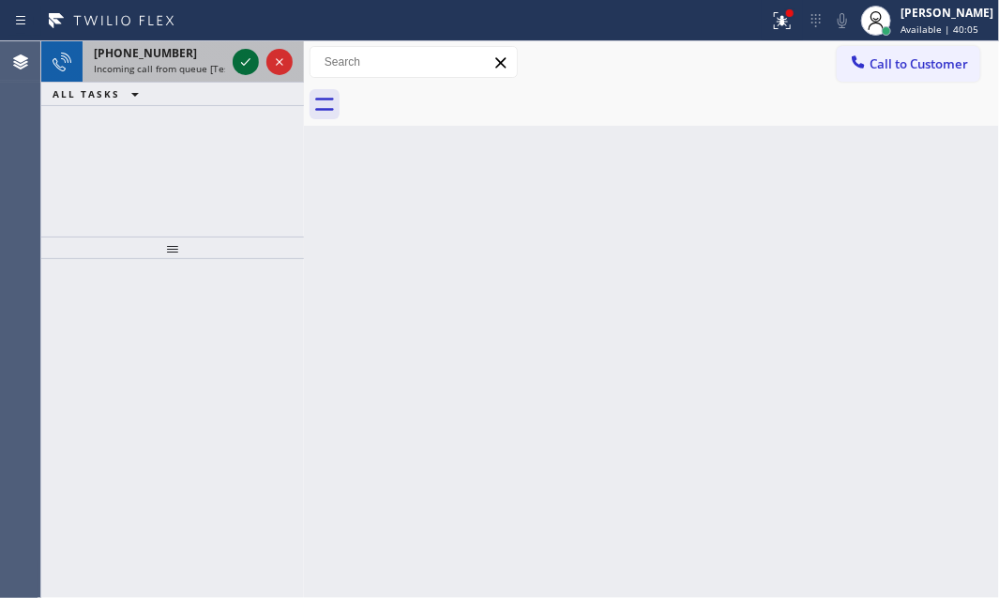
click at [249, 60] on icon at bounding box center [245, 62] width 9 height 8
click at [235, 60] on icon at bounding box center [246, 62] width 23 height 23
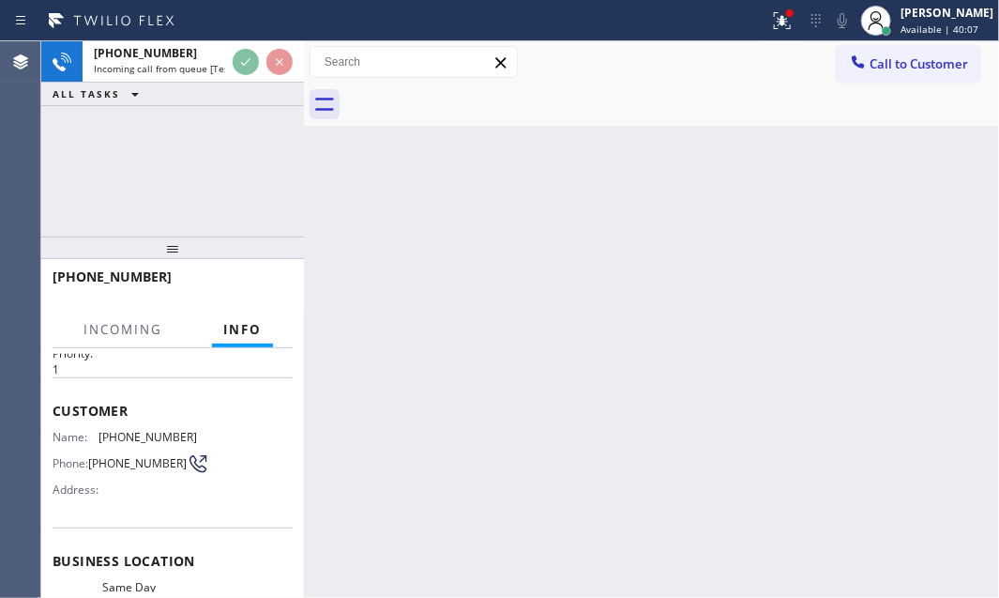
scroll to position [170, 0]
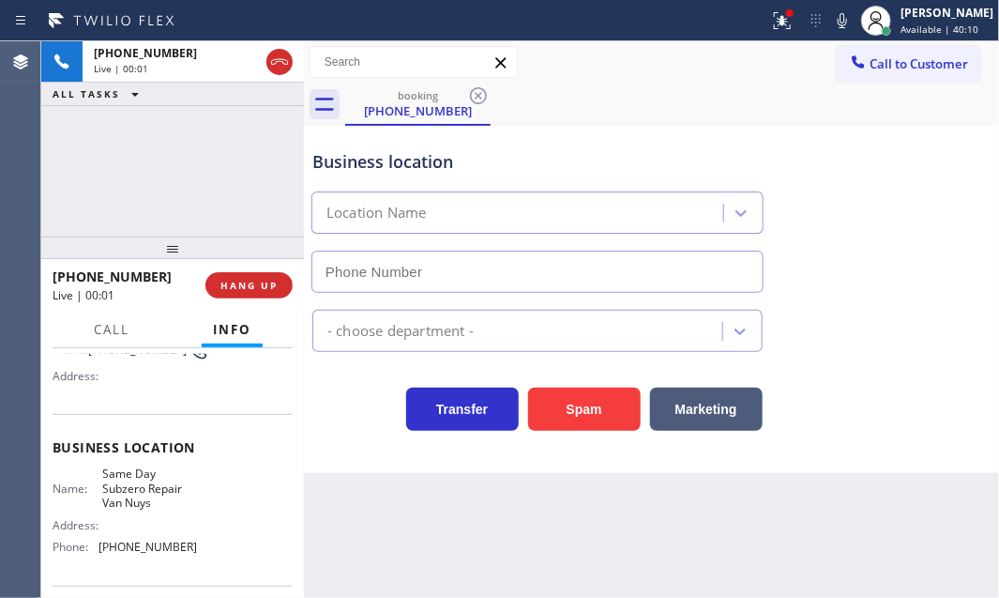
type input "[PHONE_NUMBER]"
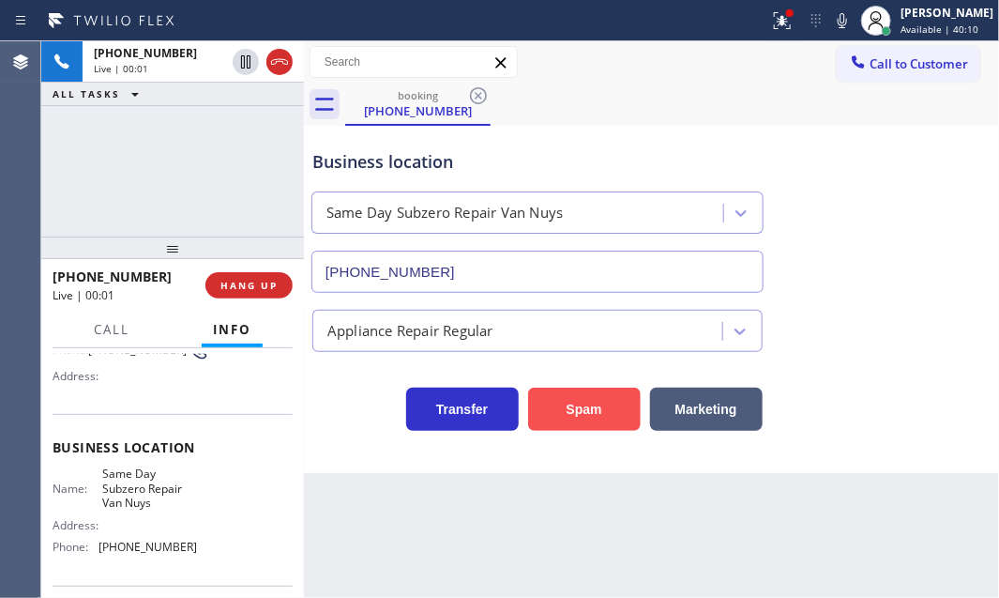
click at [585, 417] on button "Spam" at bounding box center [584, 408] width 113 height 43
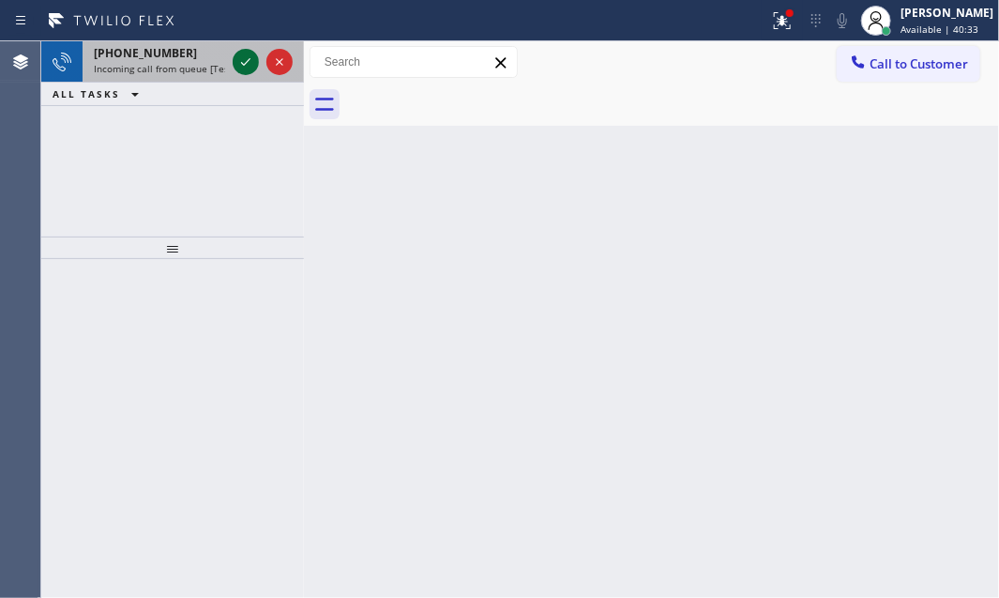
click at [235, 62] on icon at bounding box center [246, 62] width 23 height 23
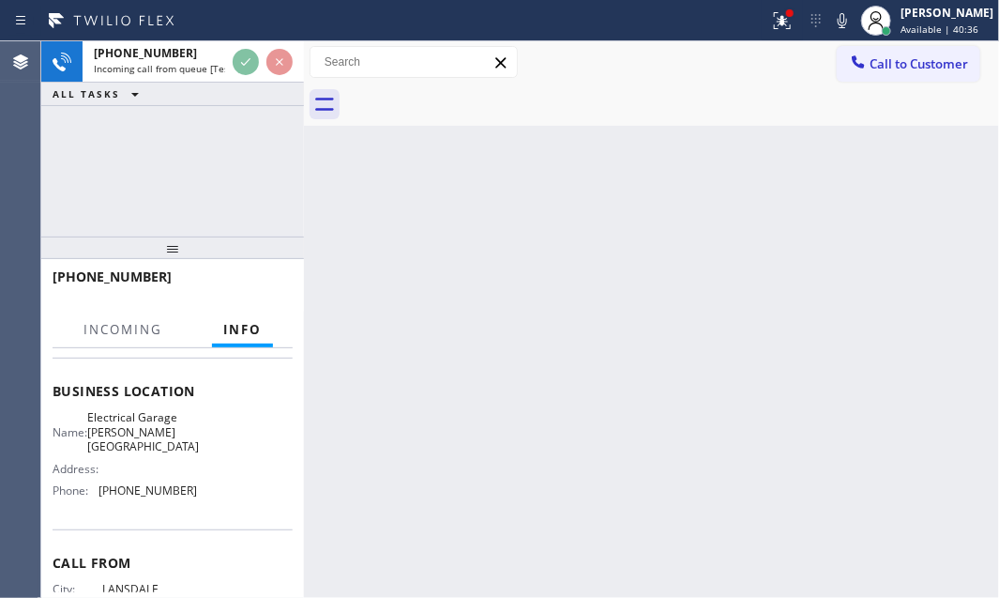
scroll to position [208, 0]
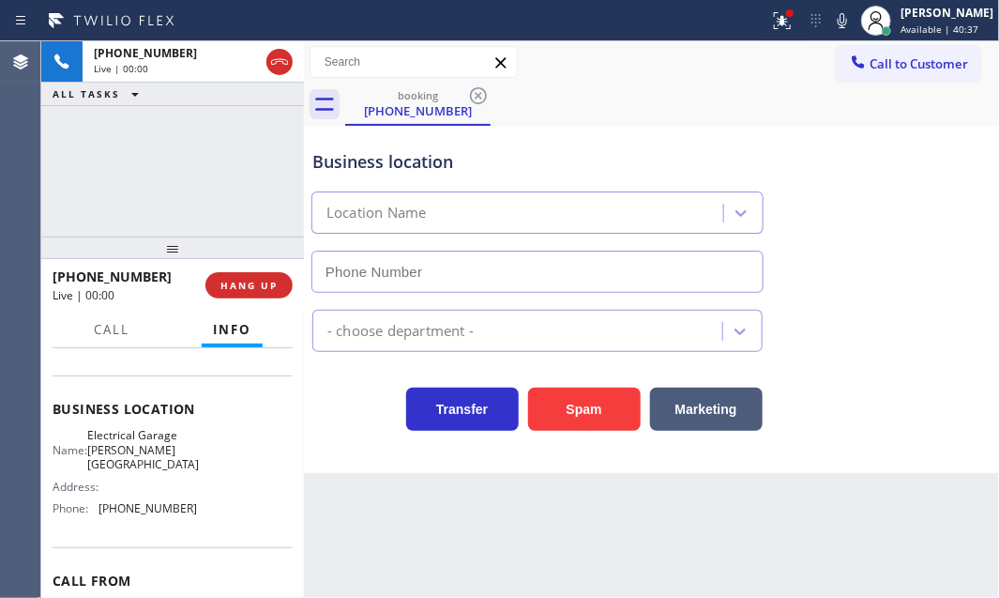
type input "[PHONE_NUMBER]"
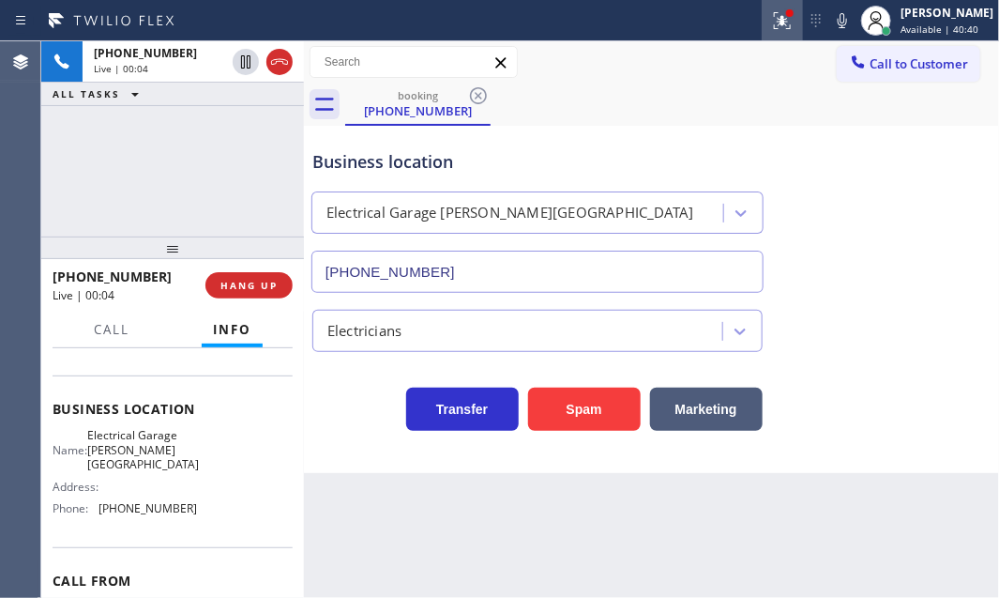
click at [771, 27] on icon at bounding box center [782, 20] width 23 height 23
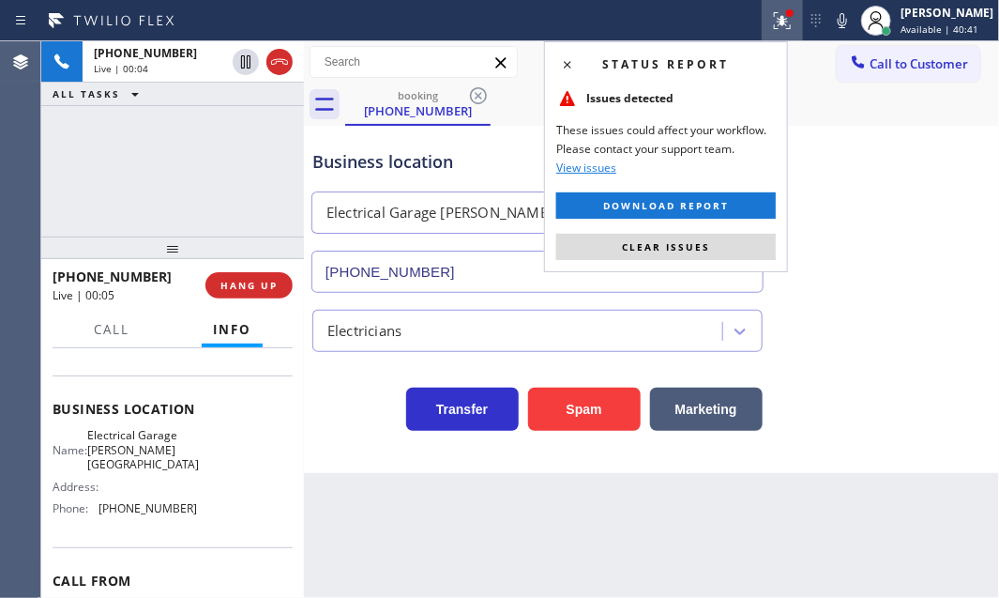
drag, startPoint x: 733, startPoint y: 244, endPoint x: 563, endPoint y: 219, distance: 171.7
click at [731, 244] on button "Clear issues" at bounding box center [666, 247] width 220 height 26
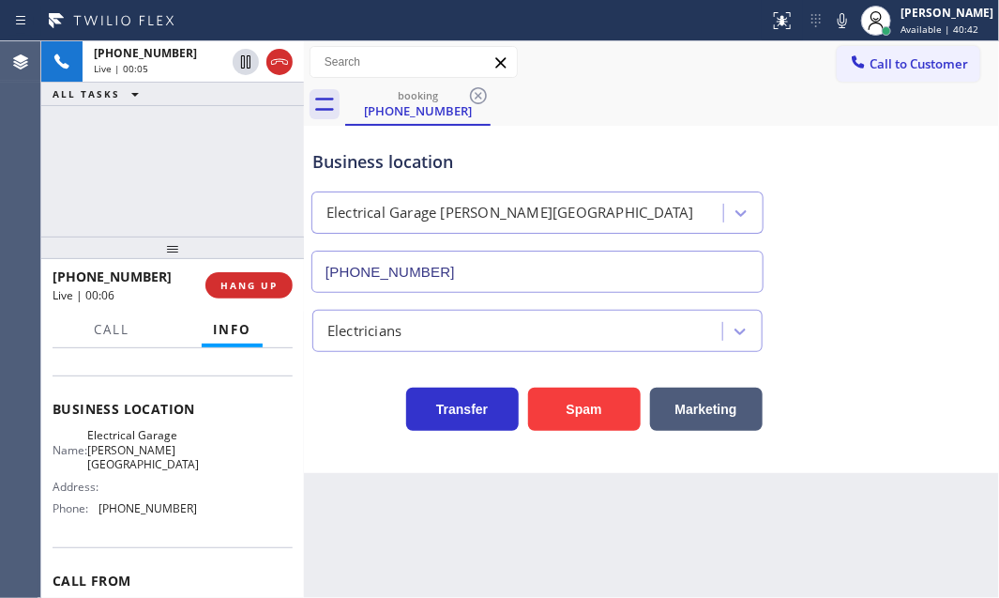
click at [163, 137] on div "[PHONE_NUMBER] Live | 00:05 ALL TASKS ALL TASKS ACTIVE TASKS TASKS IN WRAP UP" at bounding box center [172, 138] width 263 height 195
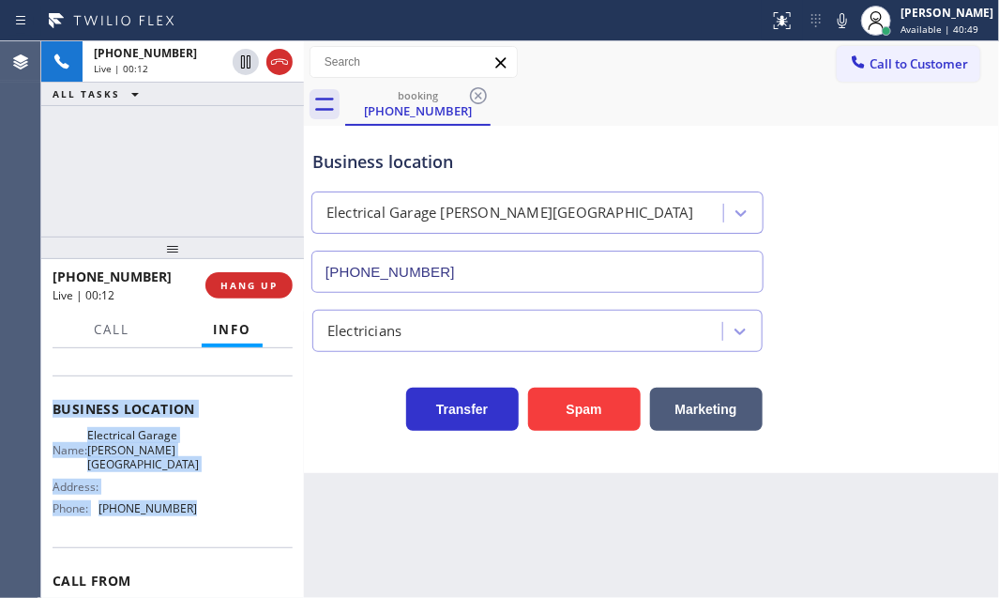
drag, startPoint x: 52, startPoint y: 420, endPoint x: 190, endPoint y: 496, distance: 158.3
click at [189, 499] on div "Context Queue: [Test] All Priority: 1 Customer Name: [PHONE_NUMBER] Phone: [PHO…" at bounding box center [173, 416] width 240 height 543
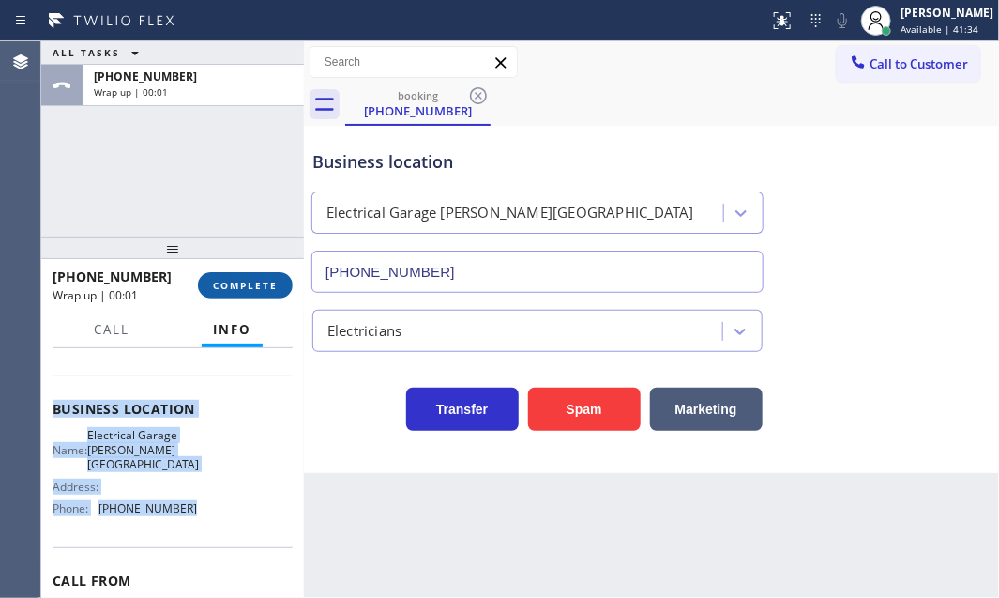
click at [247, 281] on span "COMPLETE" at bounding box center [245, 285] width 65 height 13
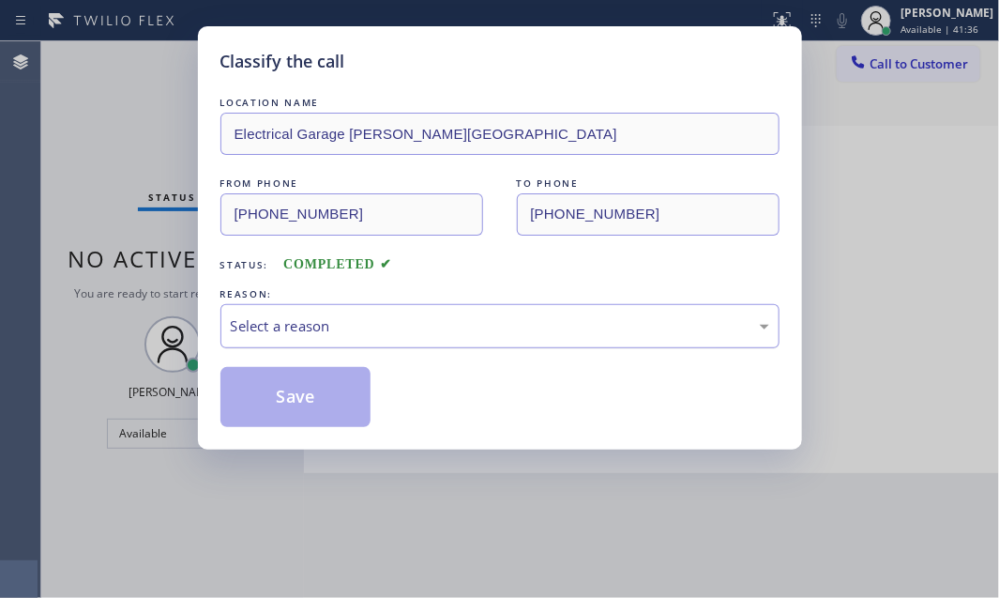
click at [475, 326] on div "Select a reason" at bounding box center [500, 326] width 538 height 22
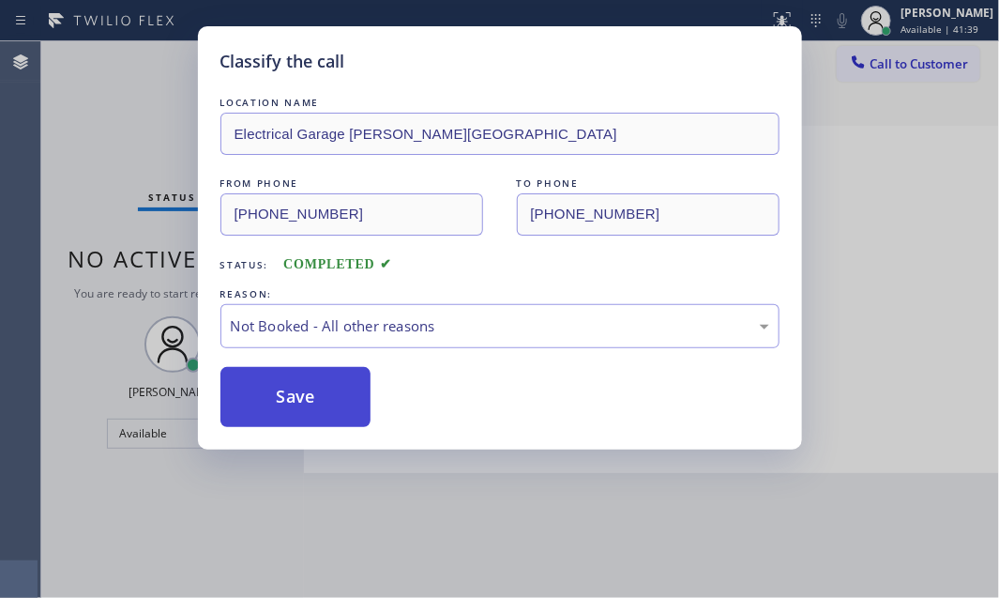
click at [317, 385] on button "Save" at bounding box center [295, 397] width 151 height 60
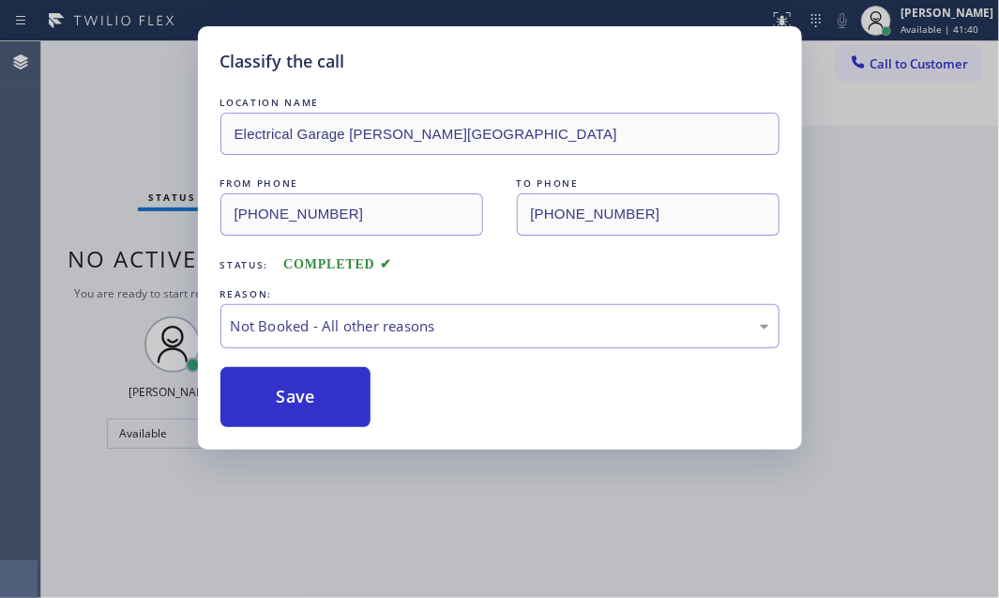
click at [470, 338] on div "Not Booked - All other reasons" at bounding box center [499, 326] width 559 height 44
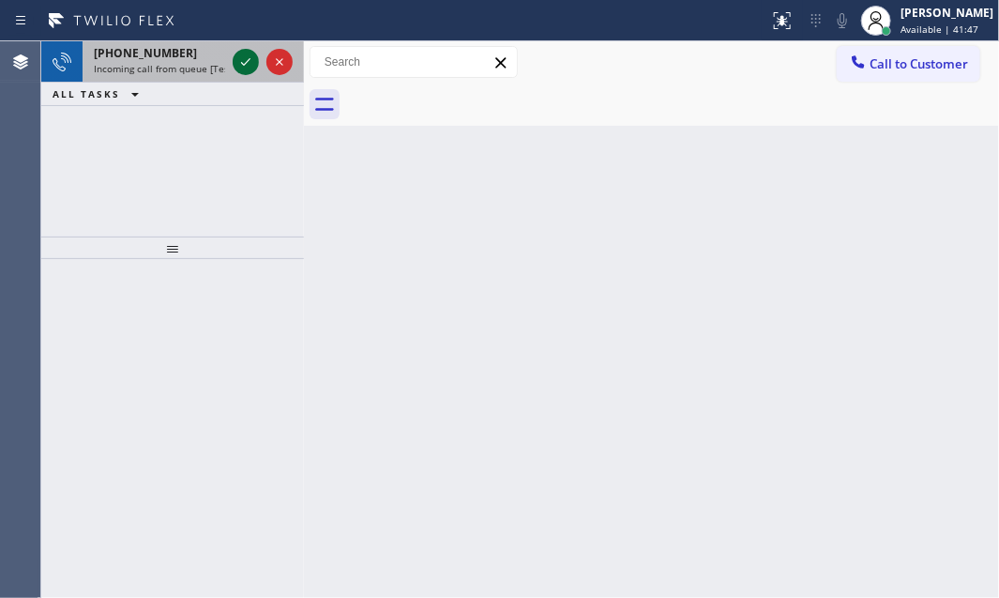
click at [233, 65] on div at bounding box center [246, 62] width 26 height 23
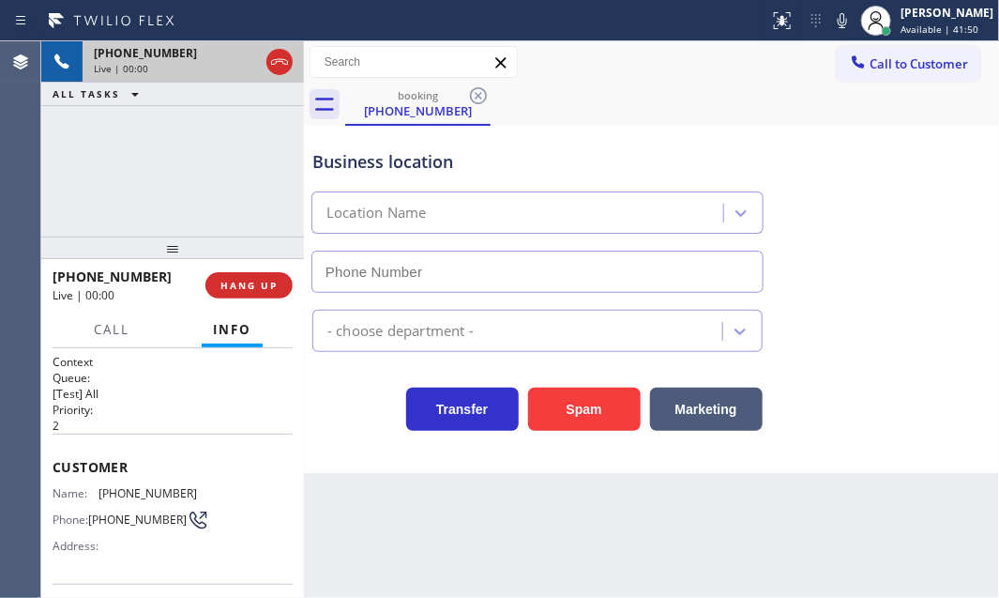
type input "[PHONE_NUMBER]"
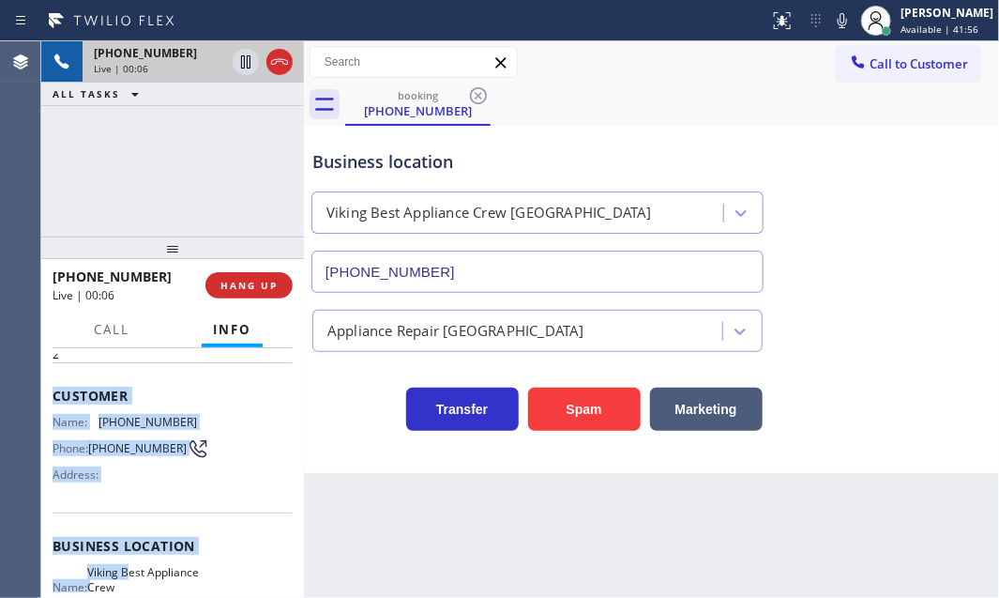
scroll to position [170, 0]
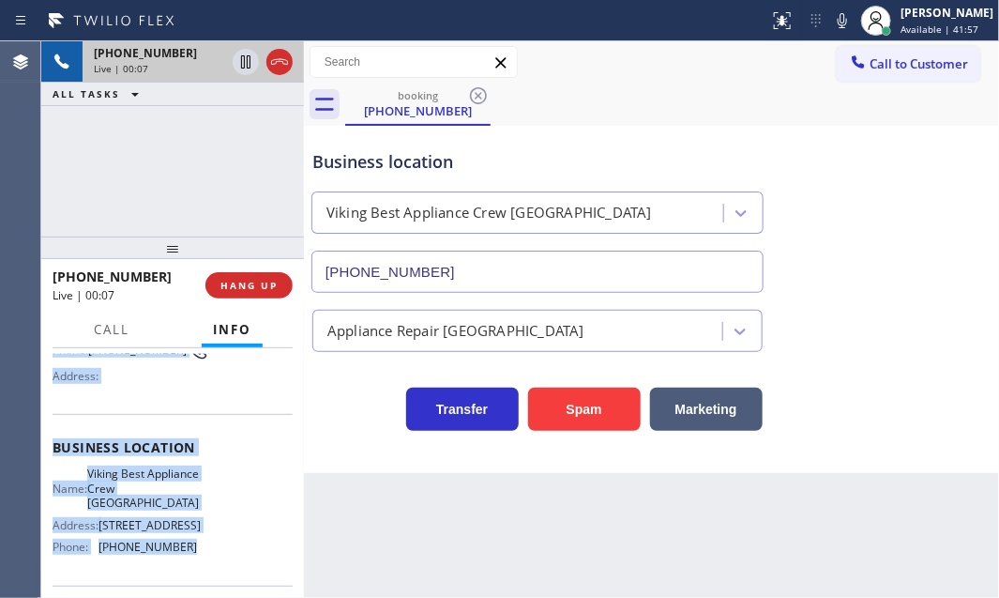
drag, startPoint x: 52, startPoint y: 461, endPoint x: 192, endPoint y: 549, distance: 166.1
click at [192, 549] on div "Context Queue: [Test] All Priority: 2 Customer Name: [PHONE_NUMBER] Phone: [PHO…" at bounding box center [173, 455] width 240 height 543
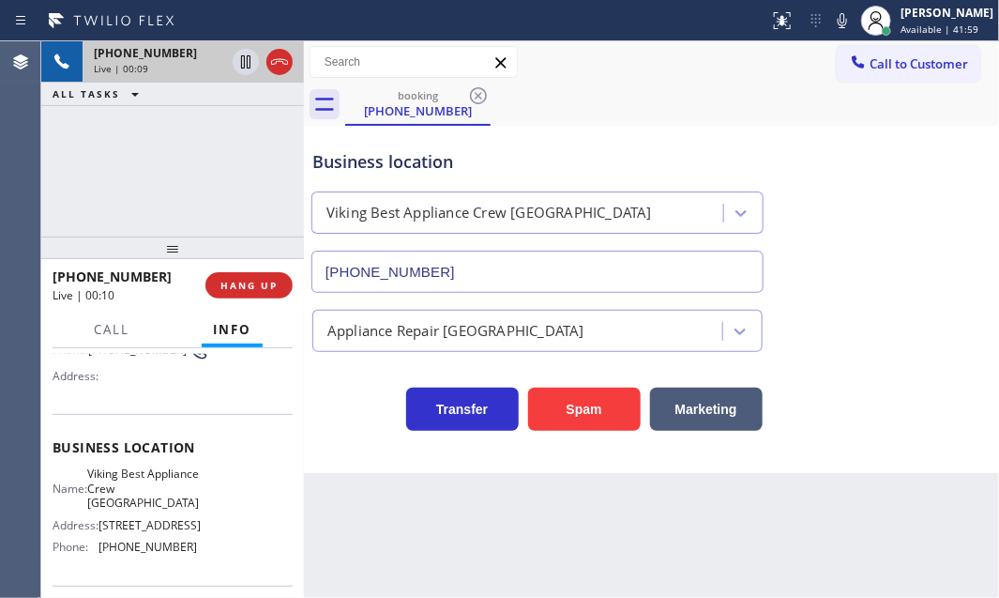
click at [870, 258] on div "Business location Viking Best Appliance Crew [GEOGRAPHIC_DATA] [PHONE_NUMBER]" at bounding box center [652, 208] width 686 height 170
click at [247, 288] on span "HANG UP" at bounding box center [248, 285] width 57 height 13
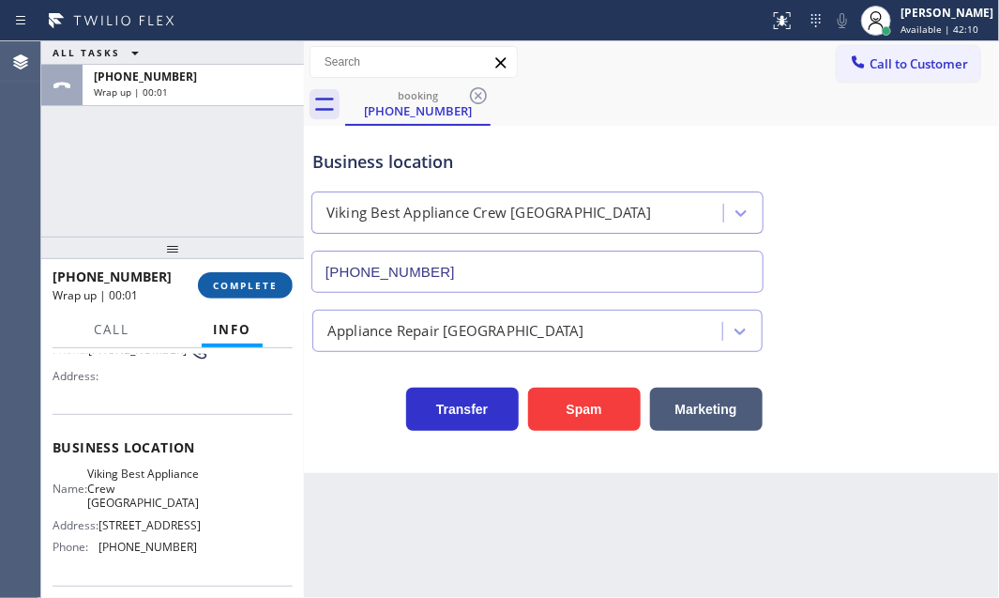
click at [258, 285] on span "COMPLETE" at bounding box center [245, 285] width 65 height 13
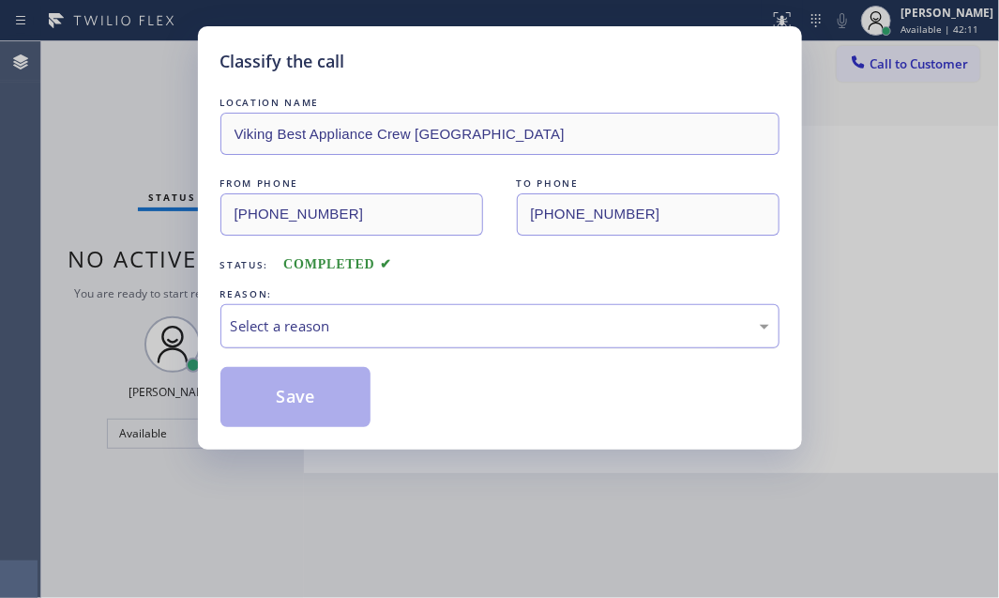
click at [440, 319] on div "Select a reason" at bounding box center [500, 326] width 538 height 22
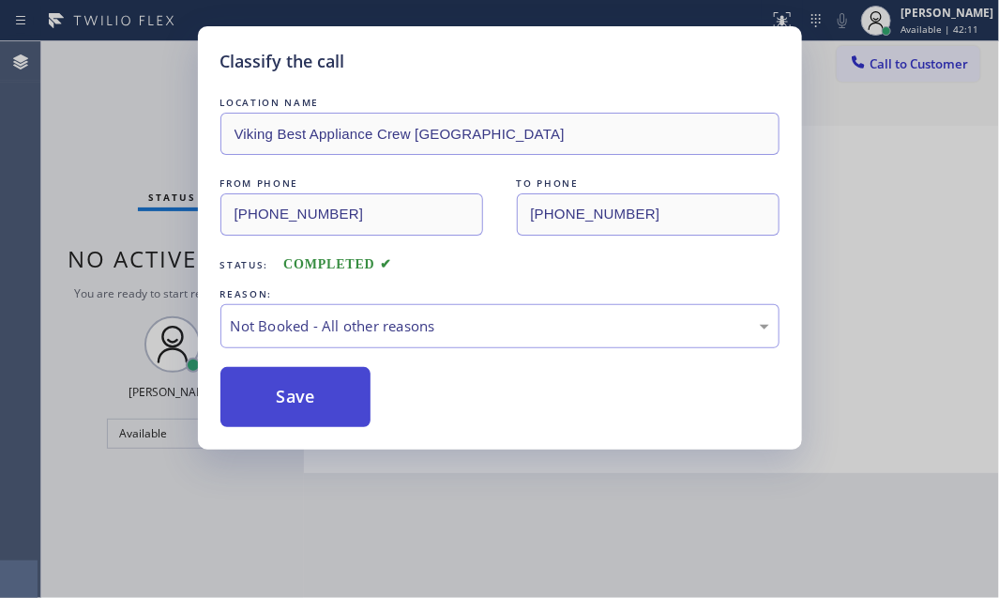
click at [296, 397] on button "Save" at bounding box center [295, 397] width 151 height 60
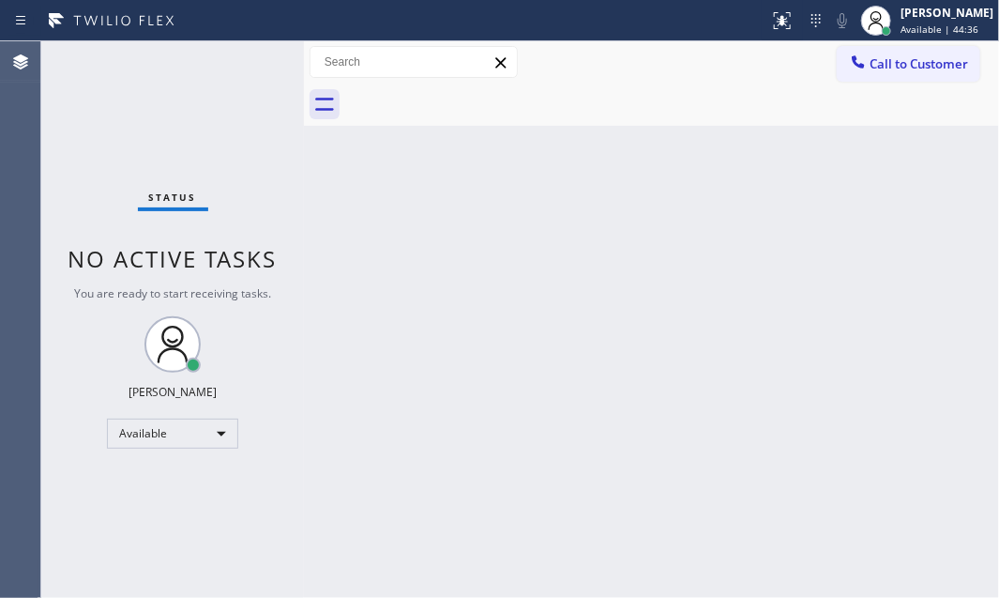
click at [241, 79] on div "Status No active tasks You are ready to start receiving tasks. [PERSON_NAME] Av…" at bounding box center [172, 319] width 263 height 556
click at [244, 78] on div "Status No active tasks You are ready to start receiving tasks. [PERSON_NAME] Av…" at bounding box center [172, 319] width 263 height 556
click at [245, 78] on div "Status No active tasks You are ready to start receiving tasks. [PERSON_NAME] Av…" at bounding box center [172, 319] width 263 height 556
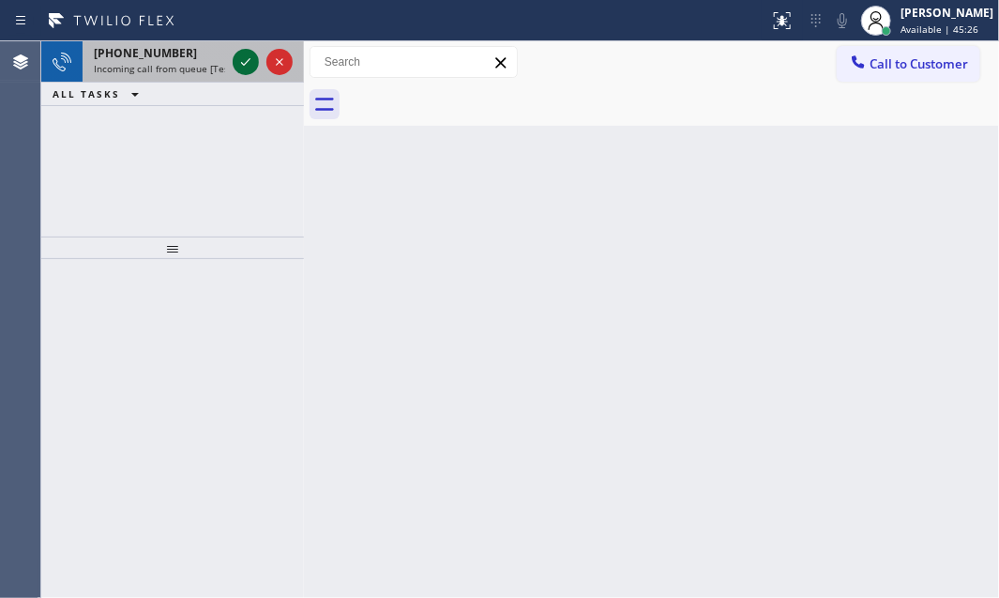
click at [243, 63] on icon at bounding box center [246, 62] width 23 height 23
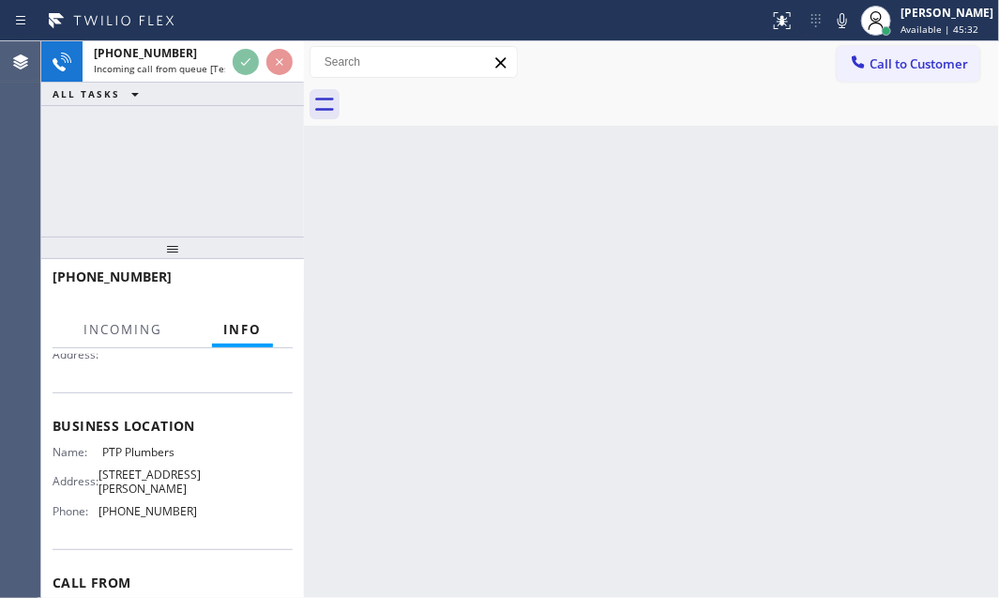
scroll to position [255, 0]
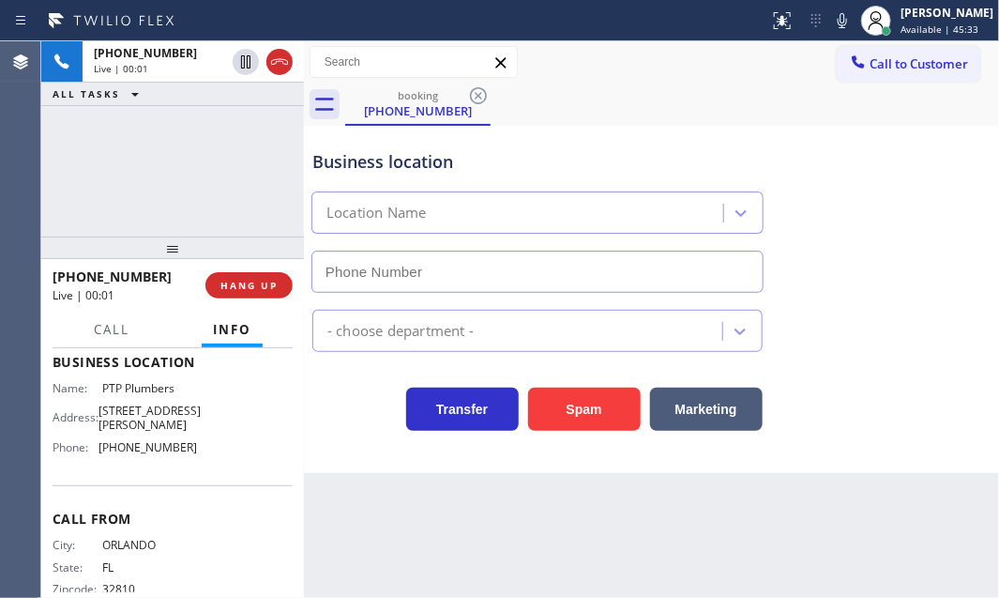
type input "[PHONE_NUMBER]"
click at [266, 295] on button "HANG UP" at bounding box center [248, 285] width 87 height 26
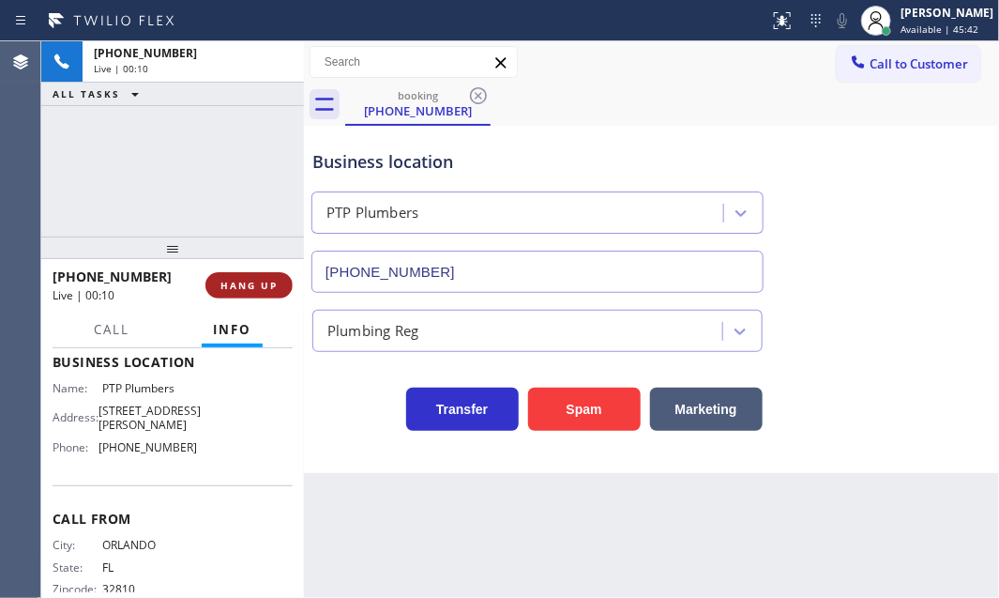
click at [258, 288] on span "HANG UP" at bounding box center [248, 285] width 57 height 13
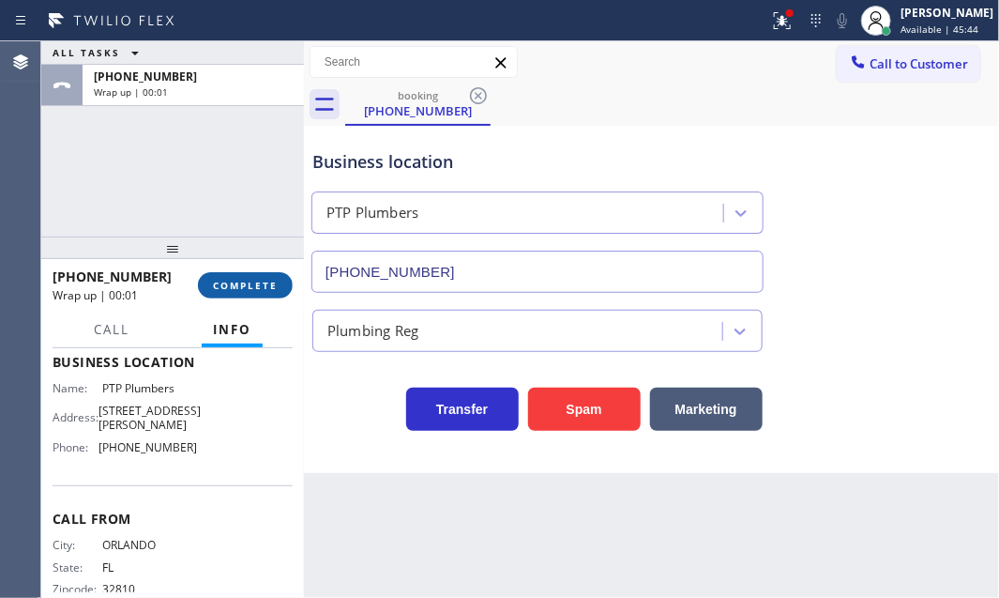
click at [238, 280] on span "COMPLETE" at bounding box center [245, 285] width 65 height 13
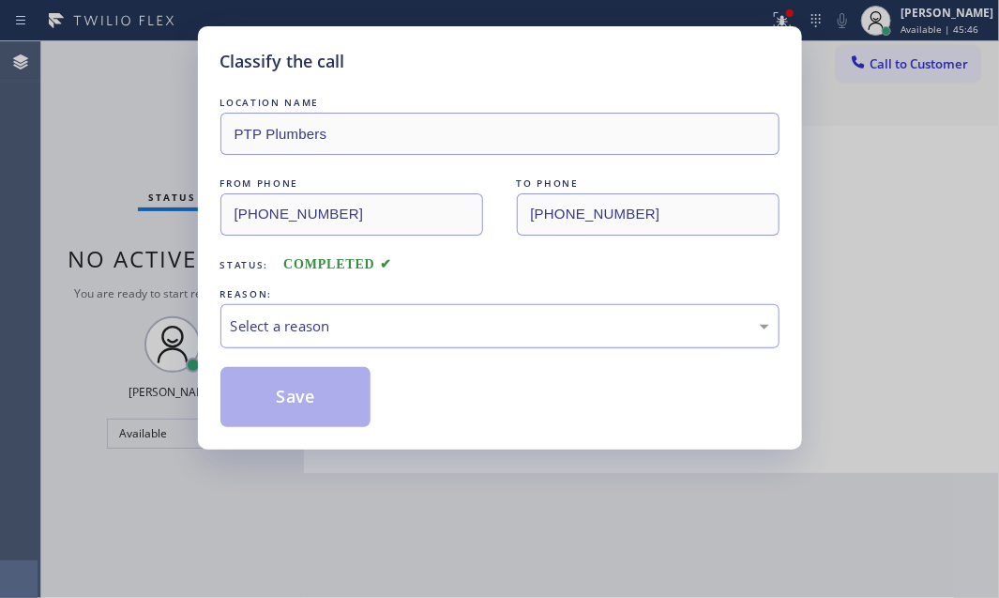
click at [443, 326] on div "Select a reason" at bounding box center [500, 326] width 538 height 22
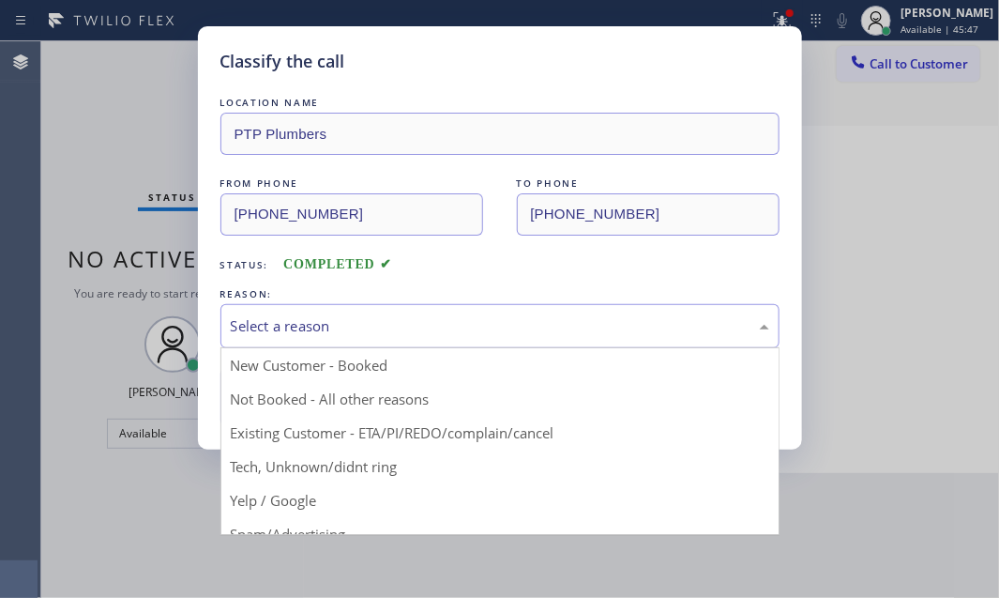
drag, startPoint x: 343, startPoint y: 468, endPoint x: 341, endPoint y: 455, distance: 13.3
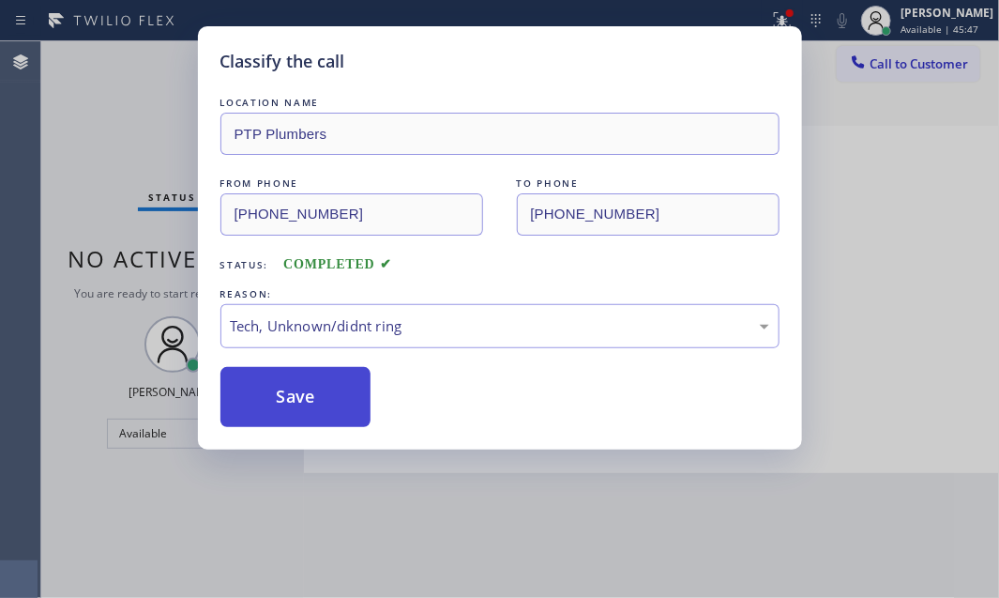
click at [320, 399] on button "Save" at bounding box center [295, 397] width 151 height 60
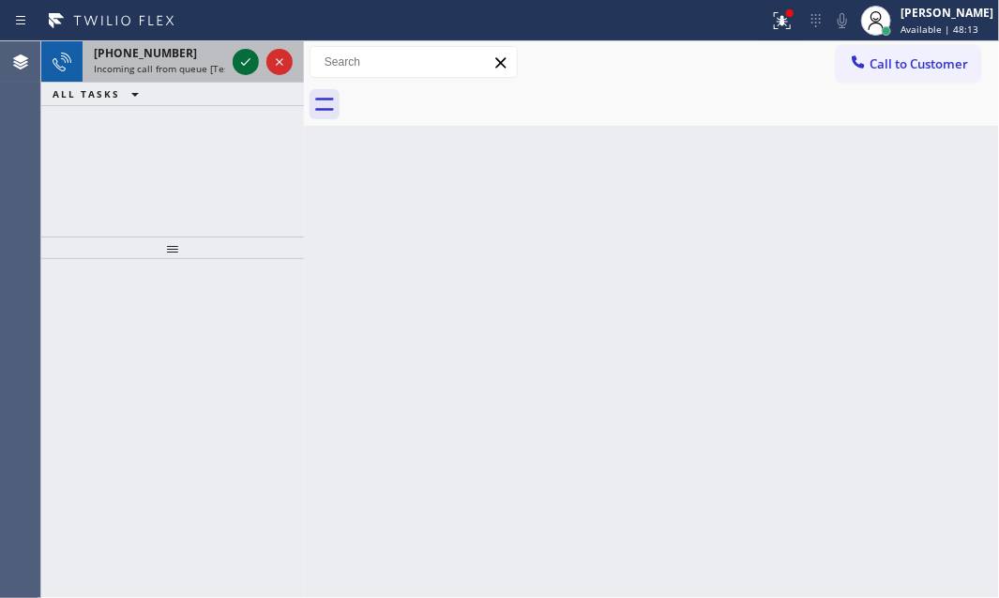
click at [248, 66] on icon at bounding box center [246, 62] width 23 height 23
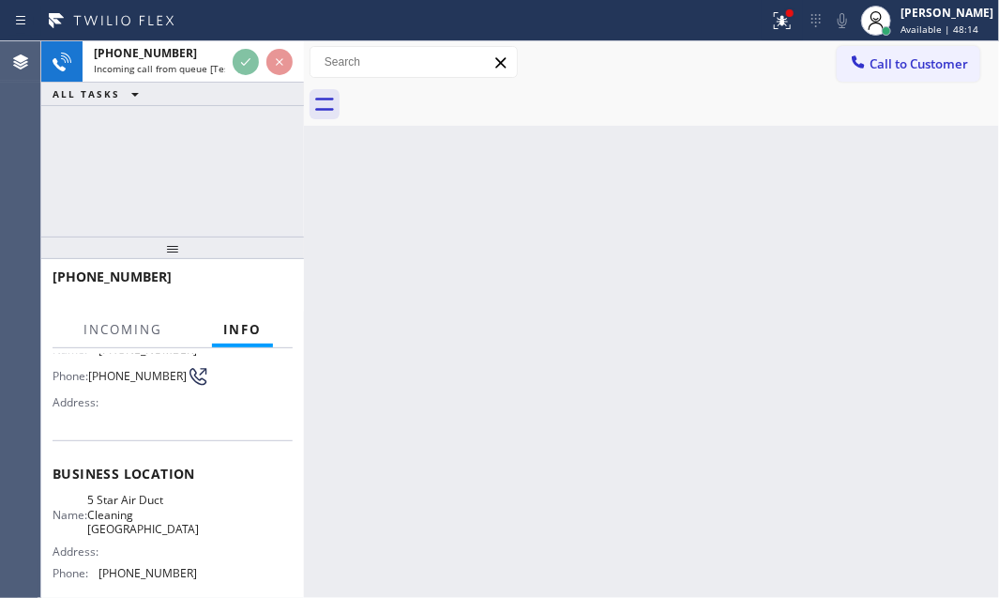
scroll to position [170, 0]
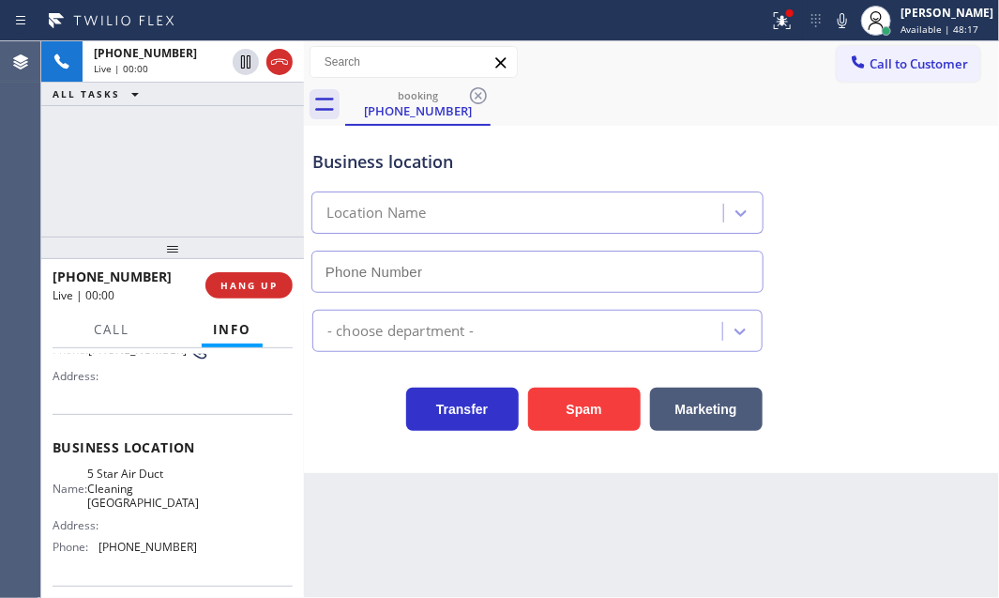
type input "[PHONE_NUMBER]"
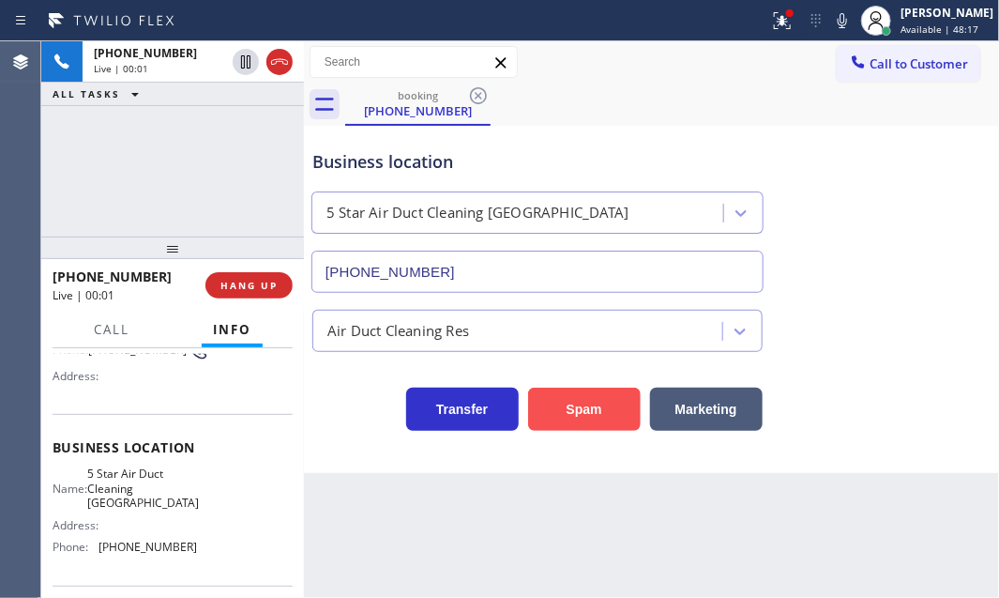
click at [593, 408] on button "Spam" at bounding box center [584, 408] width 113 height 43
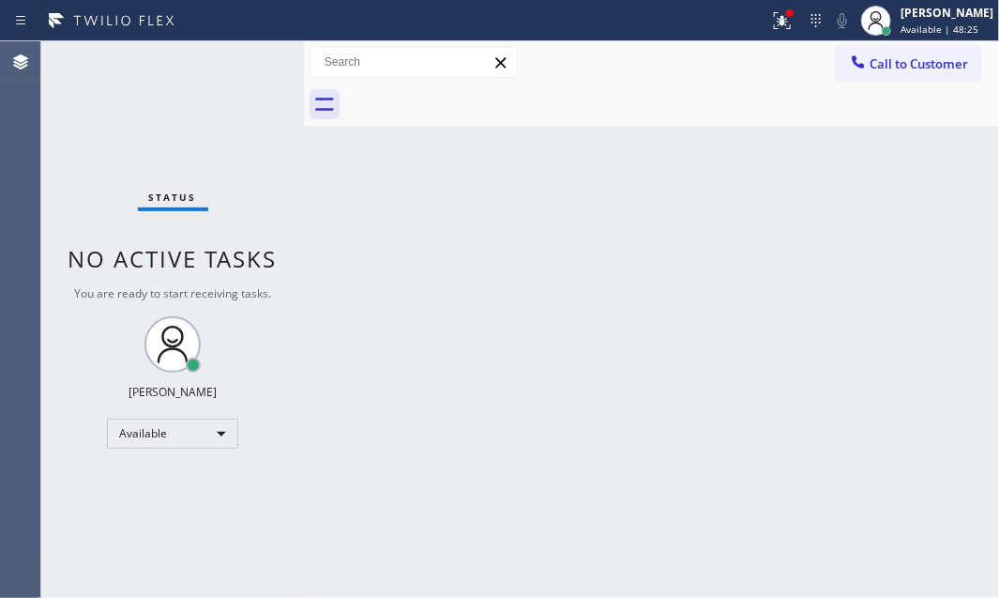
click at [235, 64] on div "Status No active tasks You are ready to start receiving tasks. [PERSON_NAME] Av…" at bounding box center [172, 319] width 263 height 556
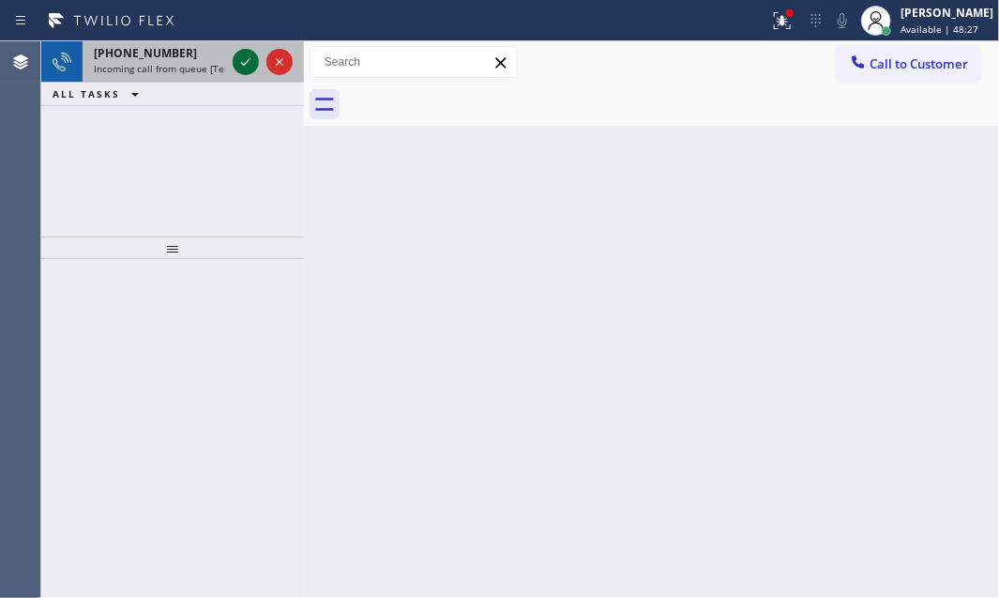
click at [244, 65] on icon at bounding box center [245, 62] width 9 height 8
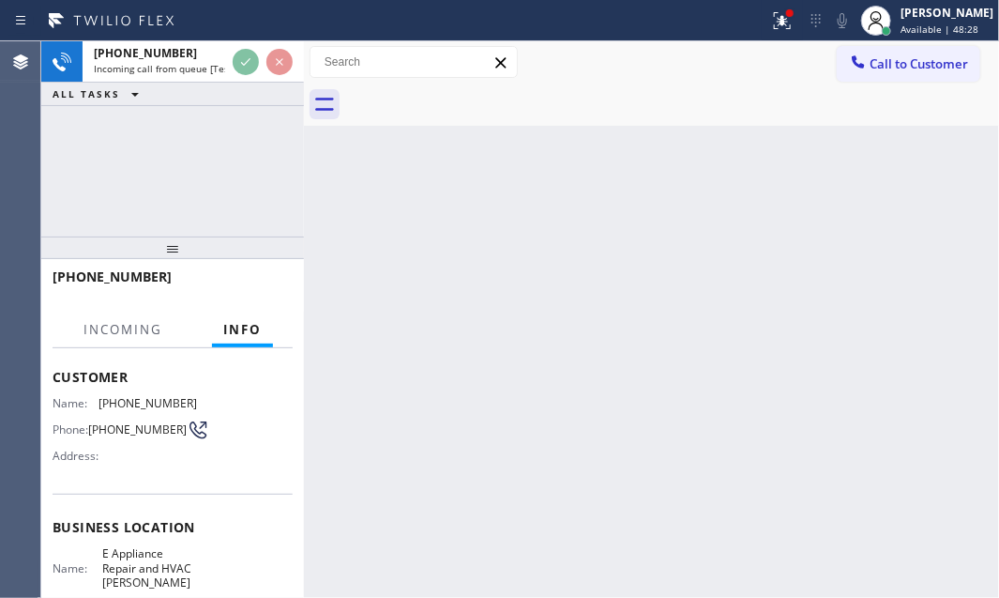
scroll to position [170, 0]
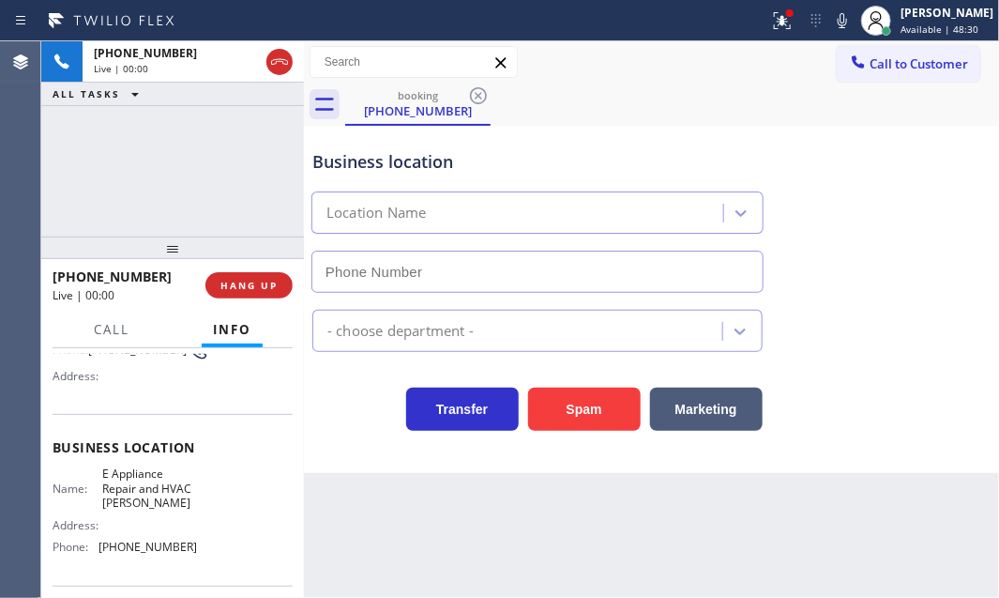
type input "[PHONE_NUMBER]"
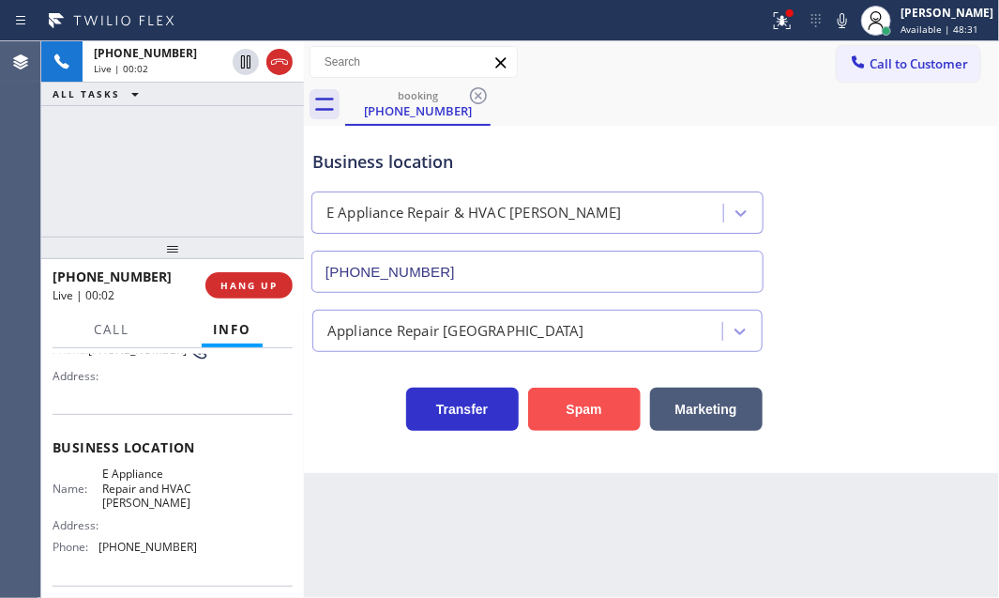
click at [563, 402] on button "Spam" at bounding box center [584, 408] width 113 height 43
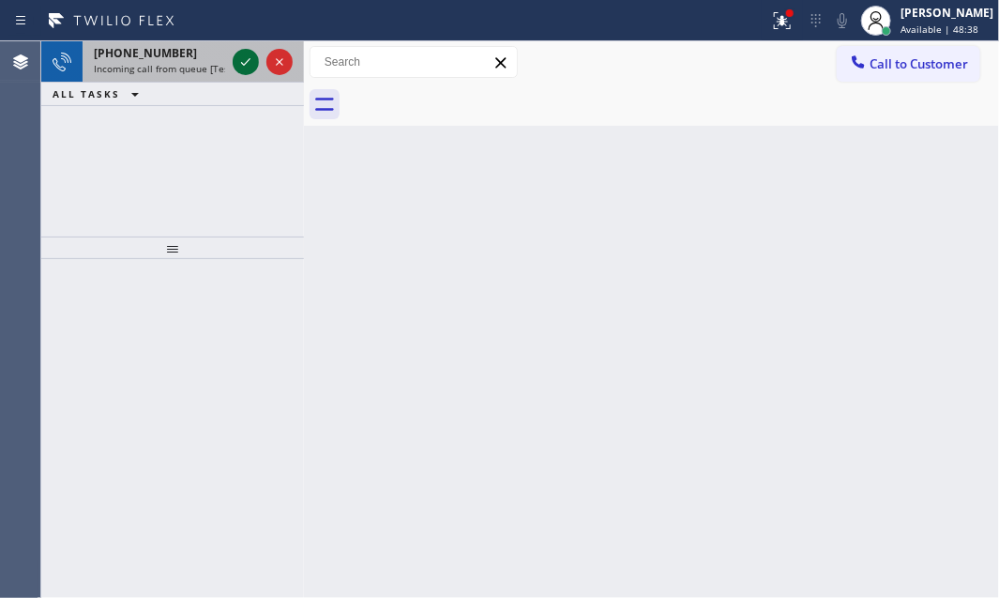
click at [233, 65] on div at bounding box center [246, 62] width 26 height 23
click at [237, 69] on icon at bounding box center [246, 62] width 23 height 23
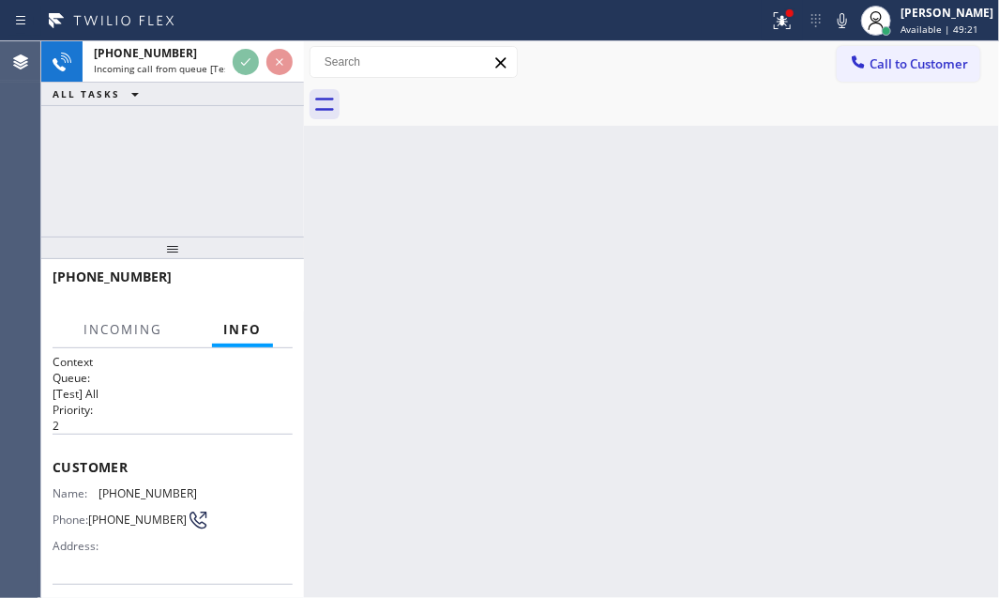
scroll to position [170, 0]
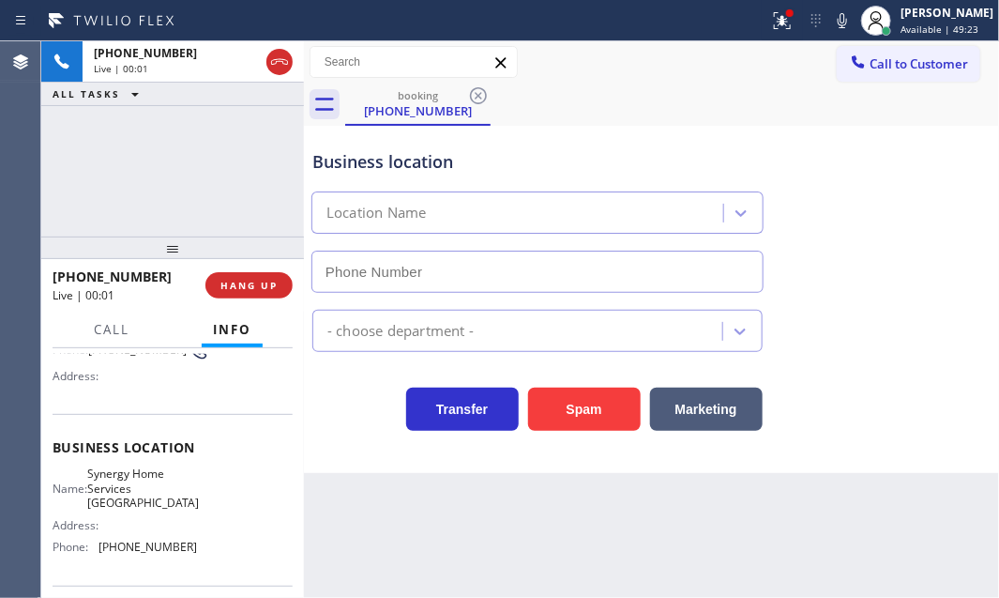
type input "[PHONE_NUMBER]"
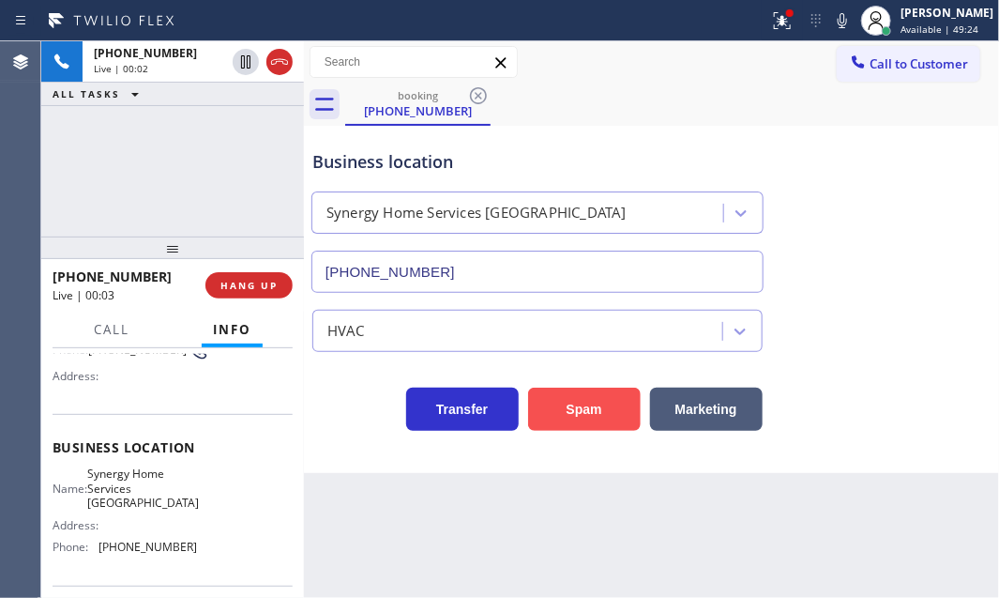
click at [563, 403] on button "Spam" at bounding box center [584, 408] width 113 height 43
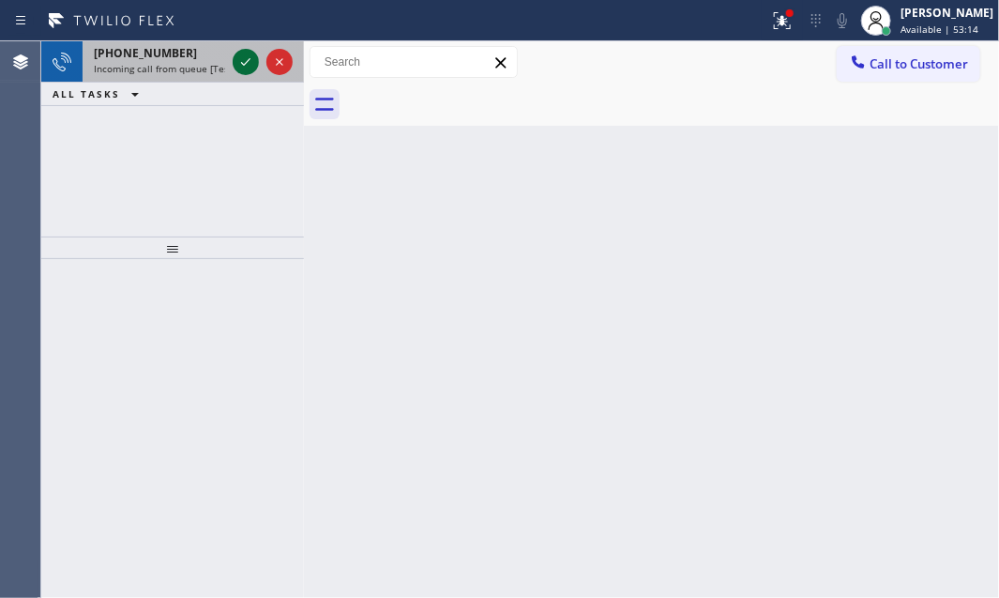
click at [239, 66] on icon at bounding box center [246, 62] width 23 height 23
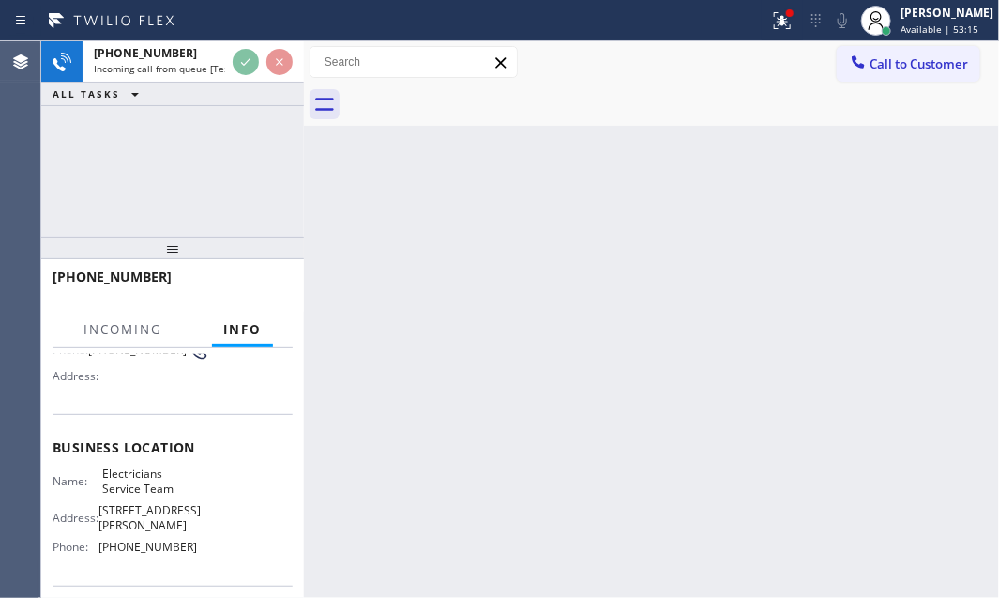
scroll to position [255, 0]
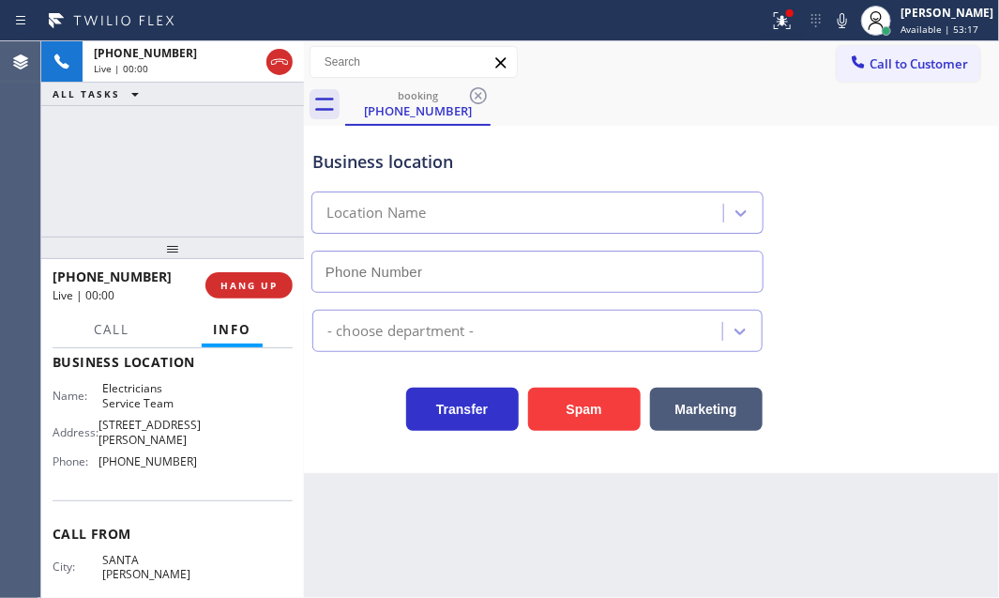
type input "[PHONE_NUMBER]"
click at [772, 25] on icon at bounding box center [782, 20] width 23 height 23
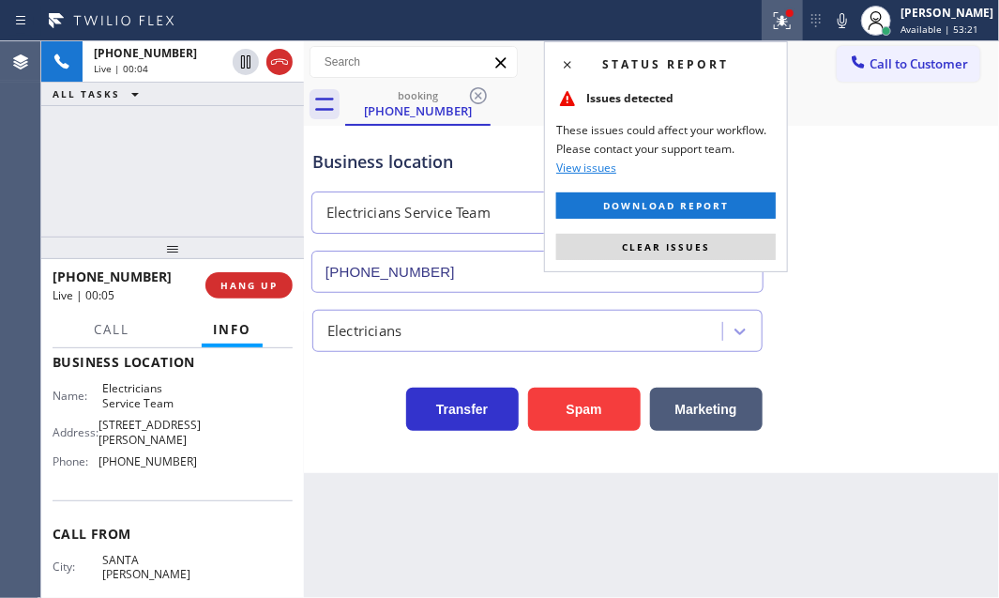
drag, startPoint x: 703, startPoint y: 242, endPoint x: 548, endPoint y: 236, distance: 154.9
click at [702, 242] on span "Clear issues" at bounding box center [666, 246] width 88 height 13
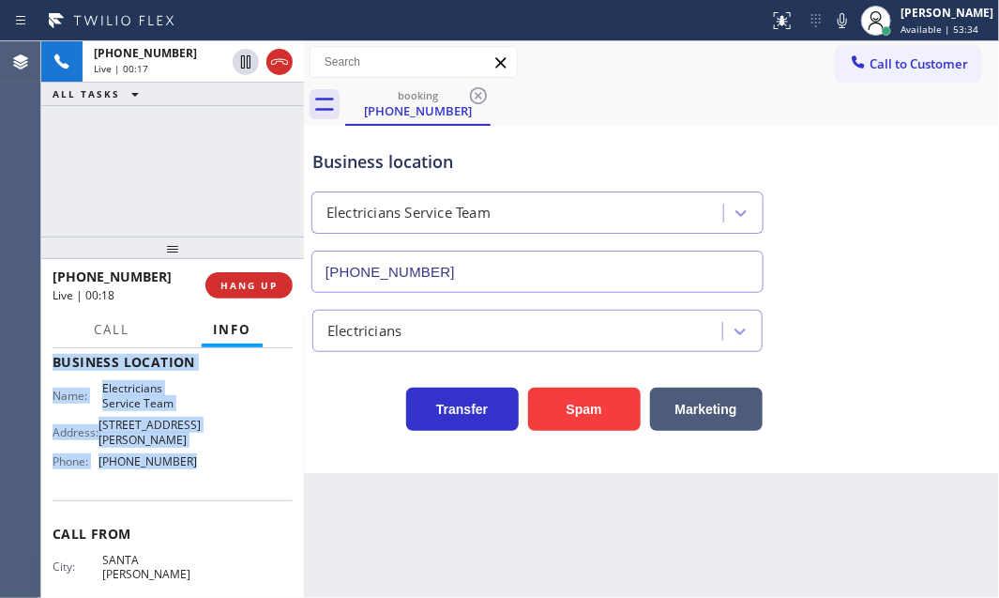
drag, startPoint x: 50, startPoint y: 377, endPoint x: 207, endPoint y: 487, distance: 192.0
click at [207, 487] on div "Context Queue: [Test] All Priority: 1 Customer Name: [PHONE_NUMBER] Phone: [PHO…" at bounding box center [172, 473] width 263 height 250
click at [236, 283] on span "HANG UP" at bounding box center [248, 285] width 57 height 13
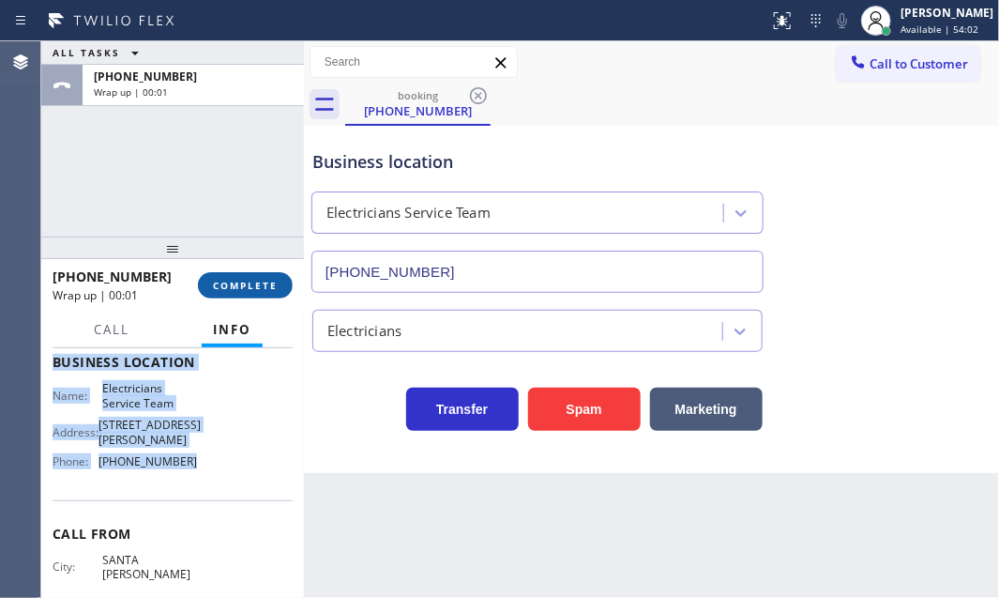
click at [267, 285] on span "COMPLETE" at bounding box center [245, 285] width 65 height 13
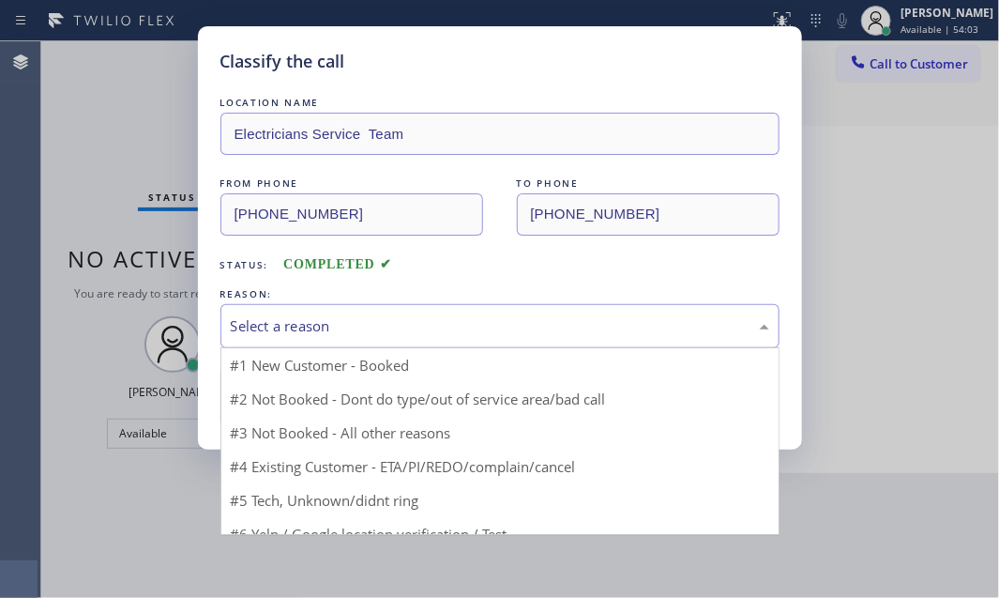
click at [311, 318] on div "Select a reason" at bounding box center [500, 326] width 538 height 22
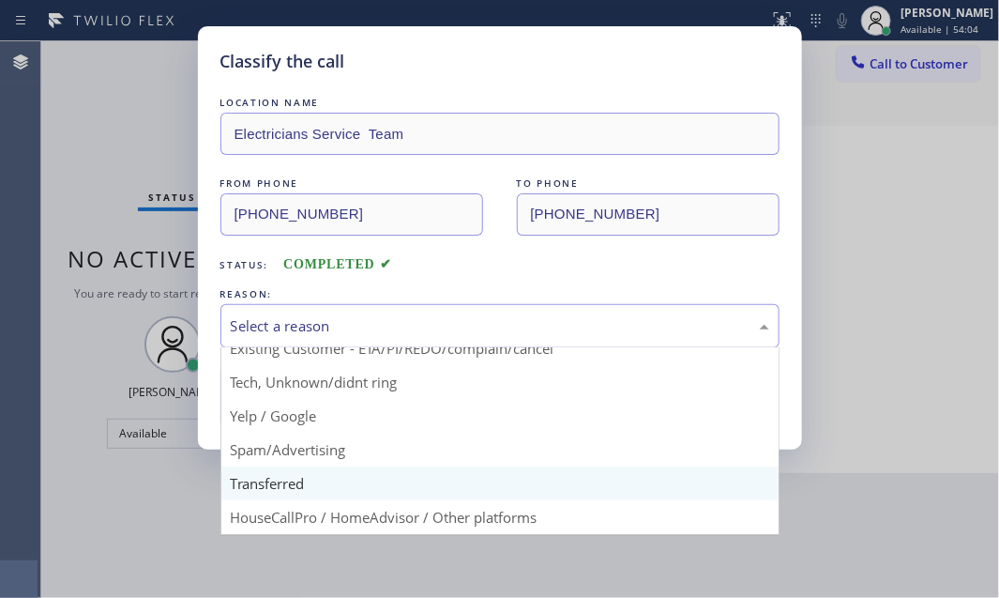
scroll to position [125, 0]
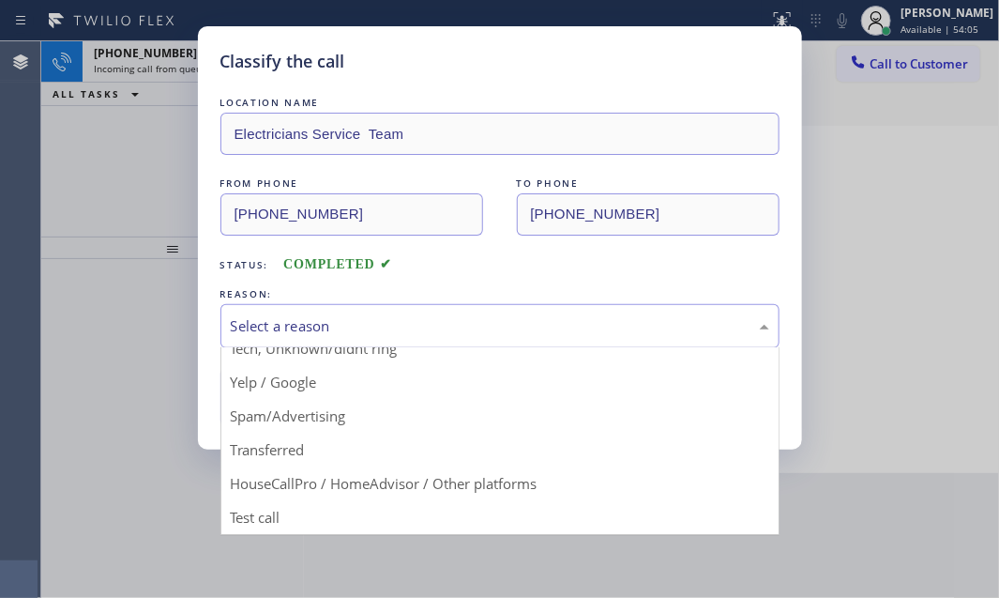
drag, startPoint x: 352, startPoint y: 478, endPoint x: 348, endPoint y: 466, distance: 12.8
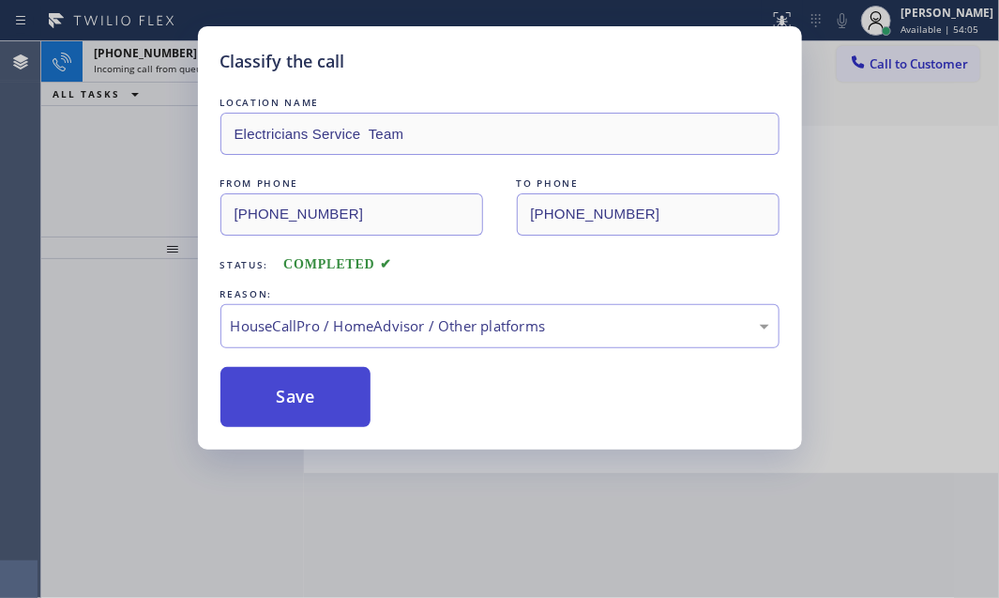
click at [300, 393] on button "Save" at bounding box center [295, 397] width 151 height 60
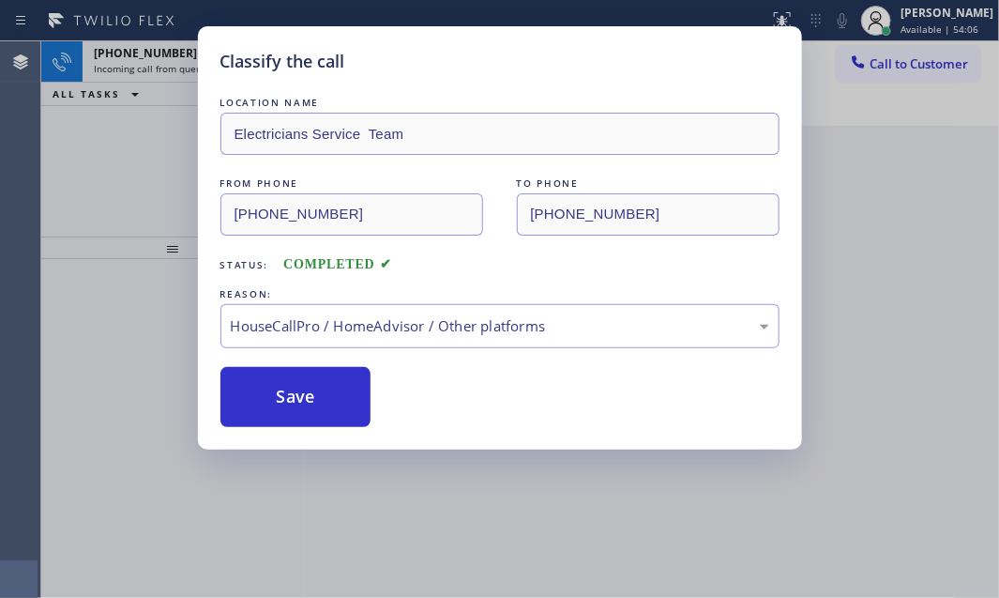
click at [135, 122] on div "Classify the call LOCATION NAME 5 Star Appliance Repair FROM PHONE [PHONE_NUMBE…" at bounding box center [520, 319] width 958 height 556
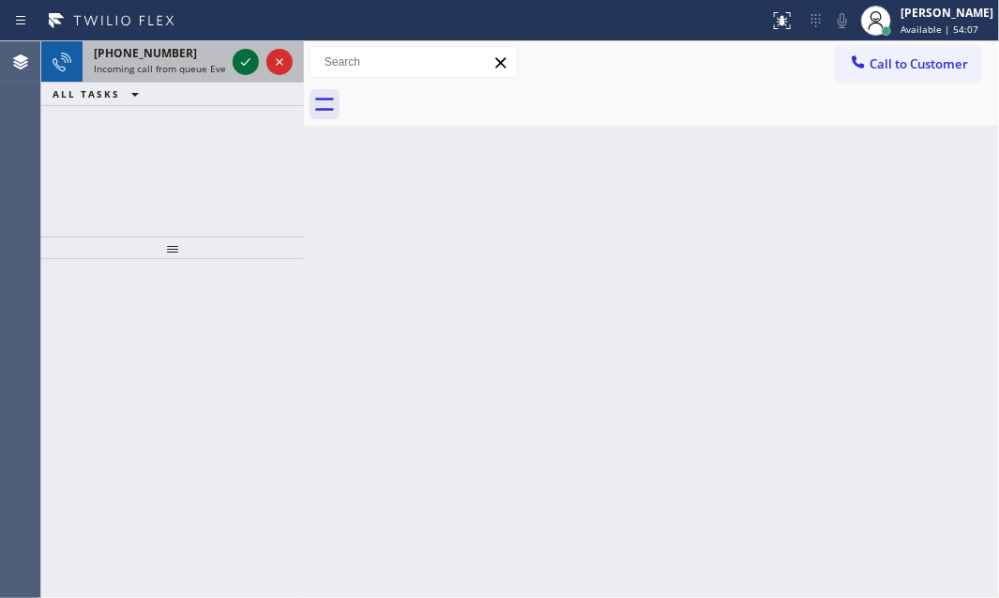
click at [244, 56] on icon at bounding box center [246, 62] width 23 height 23
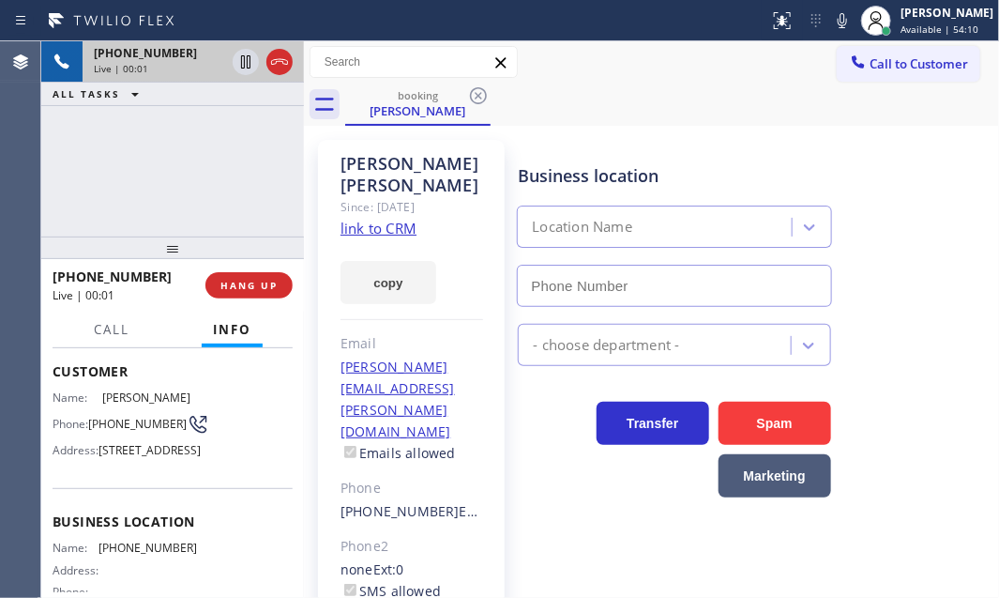
scroll to position [84, 0]
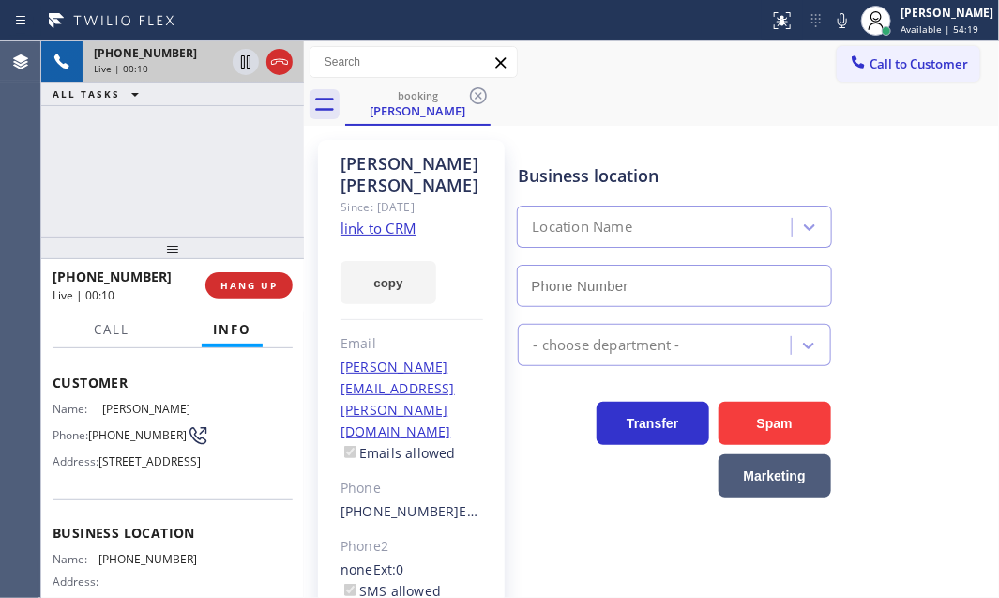
click at [400, 219] on link "link to CRM" at bounding box center [379, 228] width 76 height 19
drag, startPoint x: 243, startPoint y: 65, endPoint x: 251, endPoint y: 70, distance: 10.1
click at [243, 65] on icon at bounding box center [246, 62] width 23 height 23
click at [238, 57] on icon at bounding box center [246, 62] width 23 height 23
click at [909, 353] on div "- choose department -" at bounding box center [754, 341] width 480 height 50
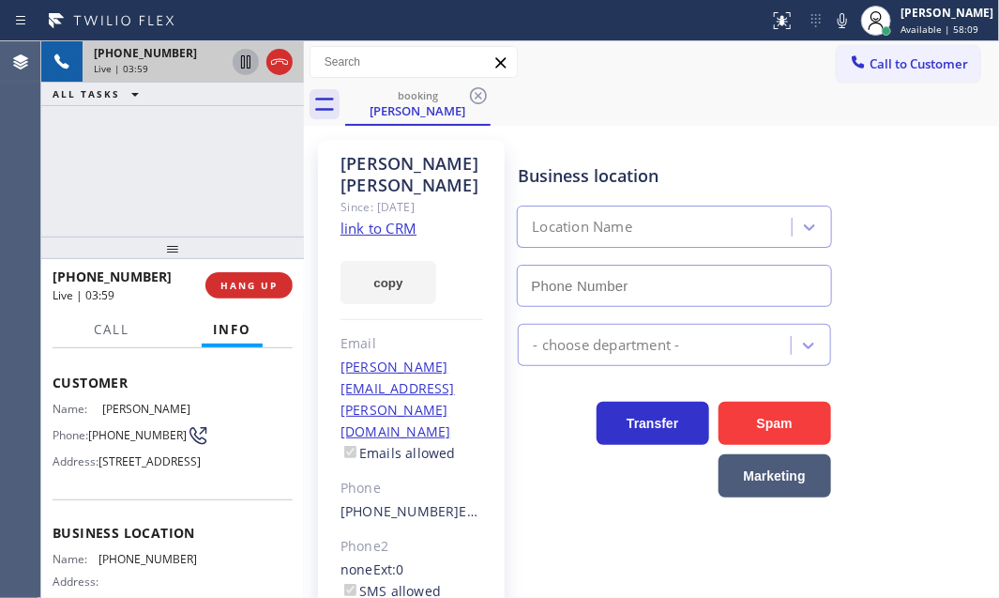
scroll to position [135, 0]
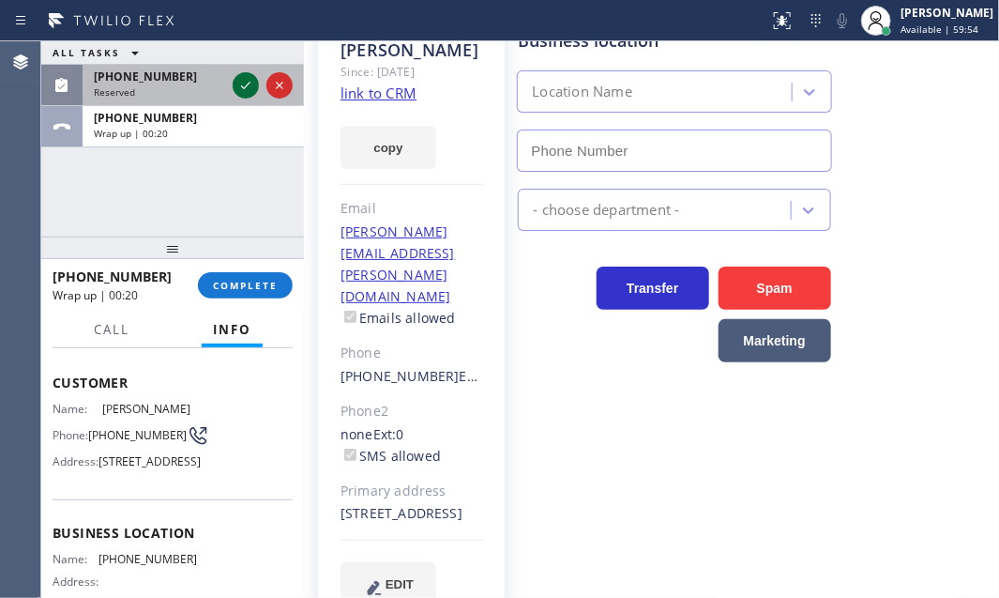
click at [239, 87] on icon at bounding box center [246, 85] width 23 height 23
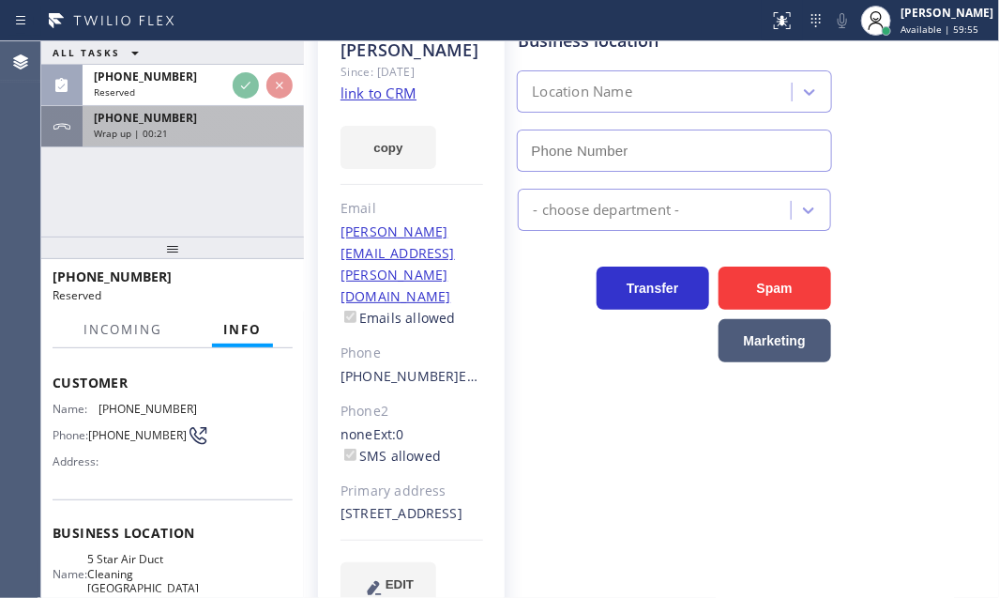
click at [238, 124] on div "[PHONE_NUMBER]" at bounding box center [193, 118] width 199 height 16
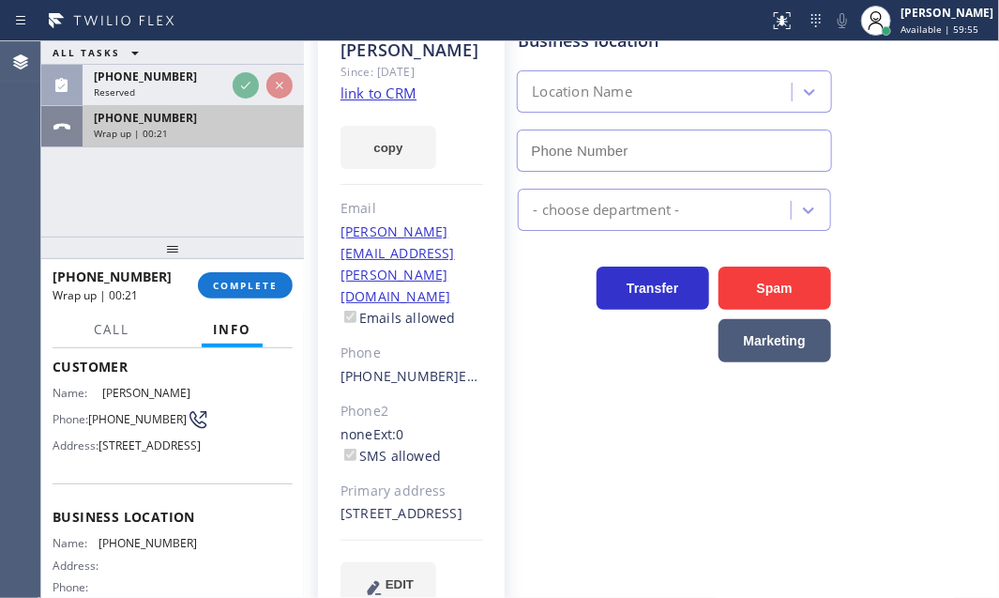
scroll to position [84, 0]
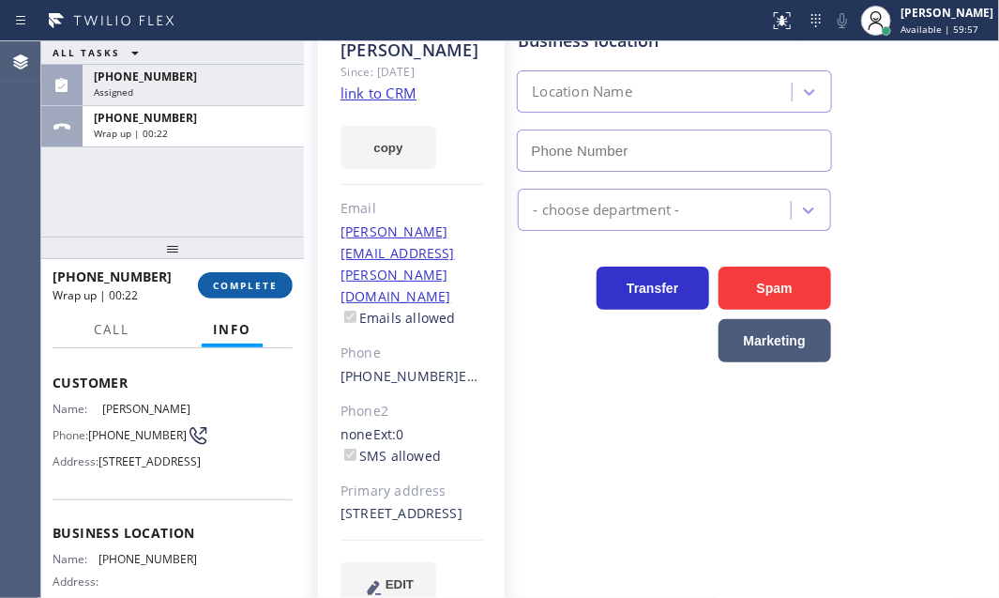
click at [253, 283] on span "COMPLETE" at bounding box center [245, 285] width 65 height 13
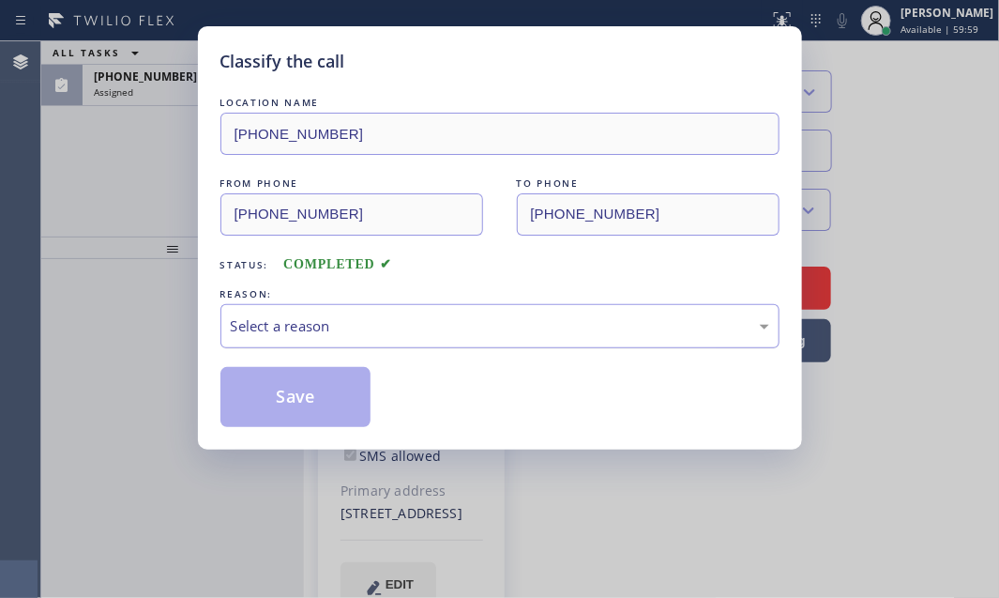
click at [434, 323] on div "Select a reason" at bounding box center [500, 326] width 538 height 22
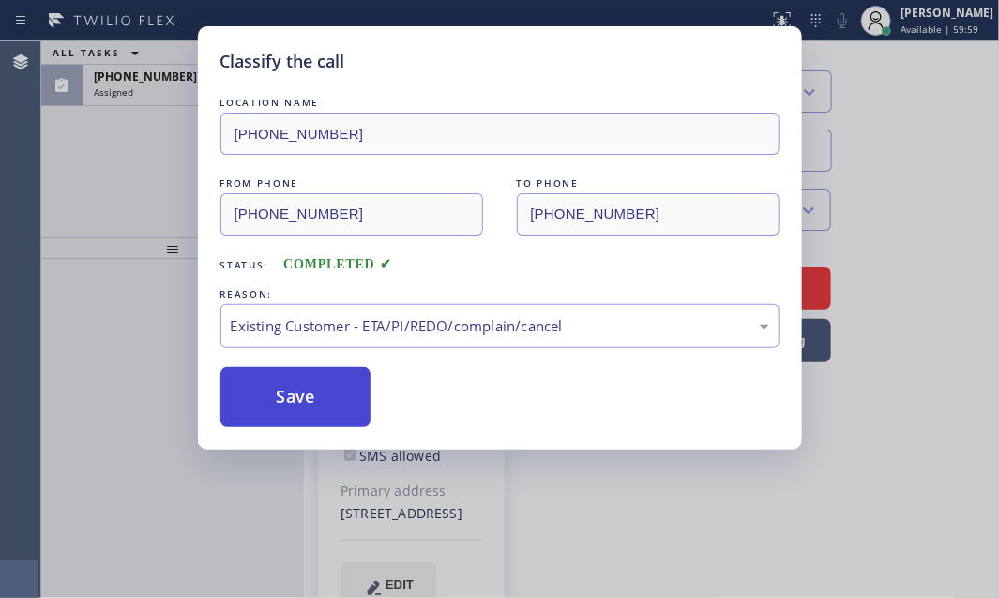
drag, startPoint x: 289, startPoint y: 402, endPoint x: 284, endPoint y: 369, distance: 34.1
click at [289, 401] on button "Save" at bounding box center [295, 397] width 151 height 60
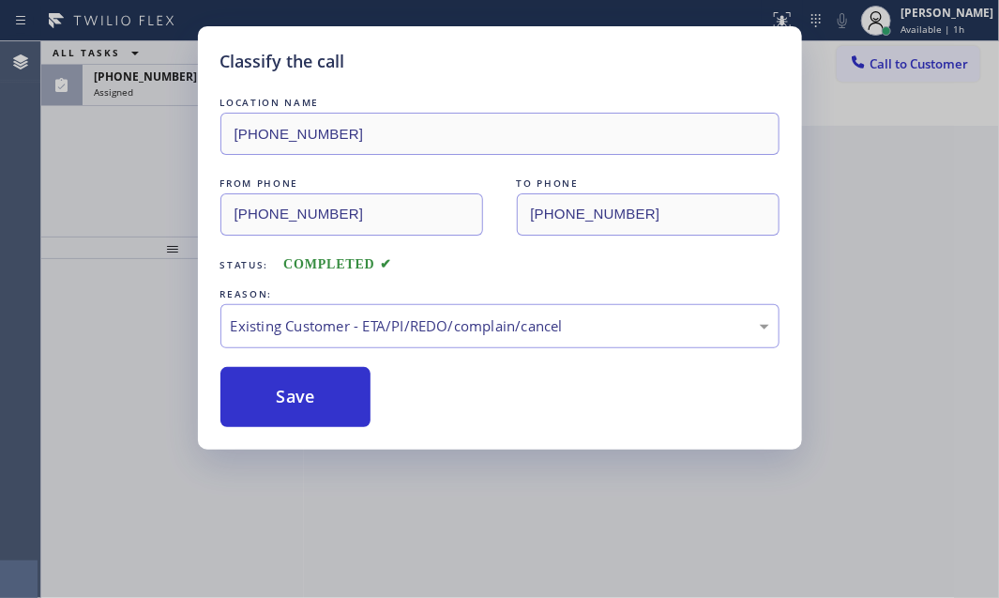
click at [182, 98] on div "Classify the call LOCATION NAME [PHONE_NUMBER] FROM PHONE [PHONE_NUMBER] TO PHO…" at bounding box center [499, 299] width 999 height 598
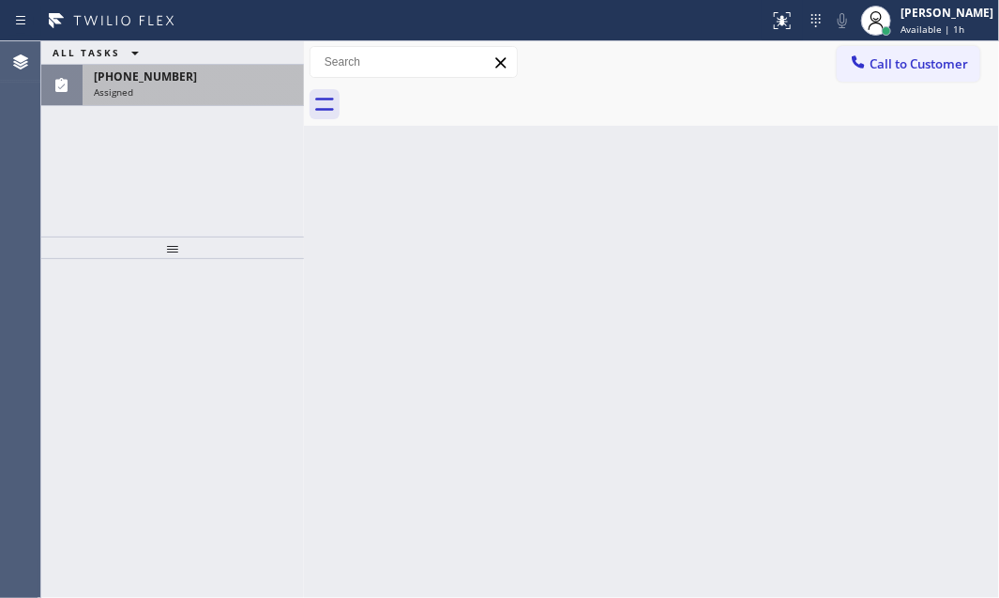
click at [185, 97] on div "Assigned" at bounding box center [193, 91] width 199 height 13
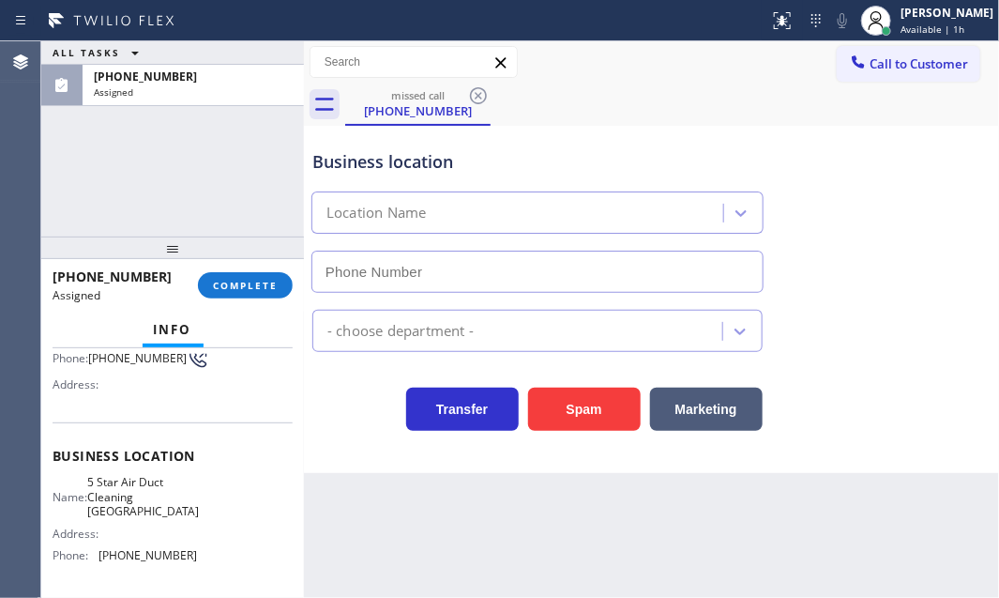
type input "[PHONE_NUMBER]"
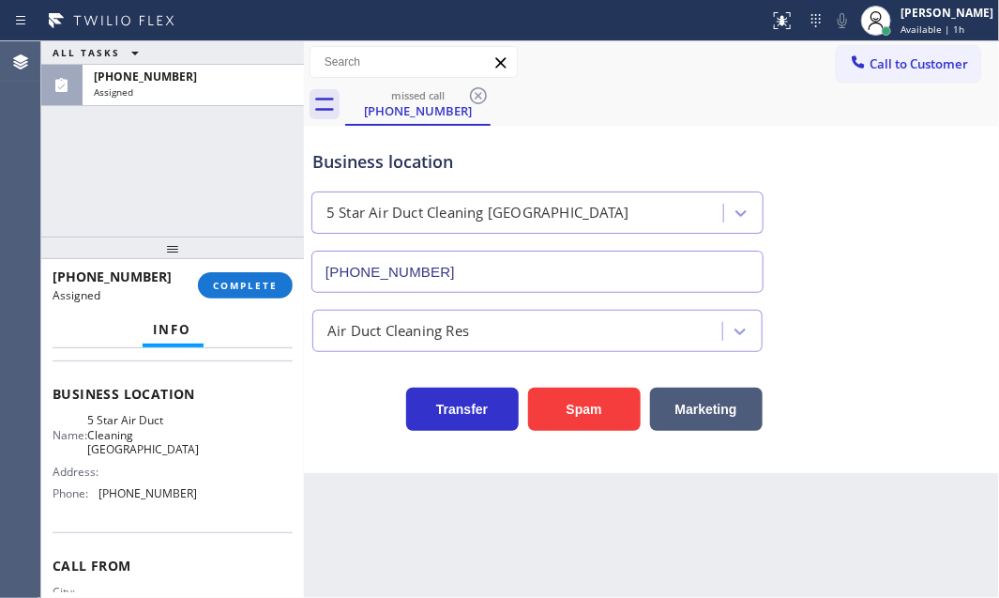
scroll to position [240, 0]
drag, startPoint x: 187, startPoint y: 497, endPoint x: 101, endPoint y: 501, distance: 85.4
click at [101, 499] on span "[PHONE_NUMBER]" at bounding box center [147, 492] width 98 height 14
click at [863, 53] on icon at bounding box center [858, 62] width 19 height 19
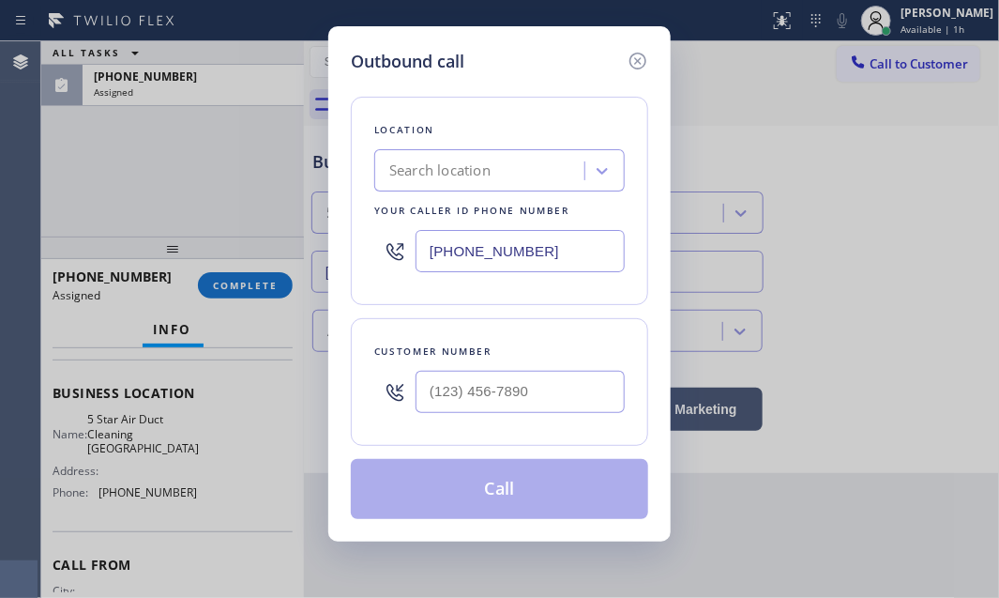
click at [533, 253] on input "[PHONE_NUMBER]" at bounding box center [520, 251] width 209 height 42
click at [533, 252] on input "[PHONE_NUMBER]" at bounding box center [520, 251] width 209 height 42
paste input "949) 534-0494"
type input "[PHONE_NUMBER]"
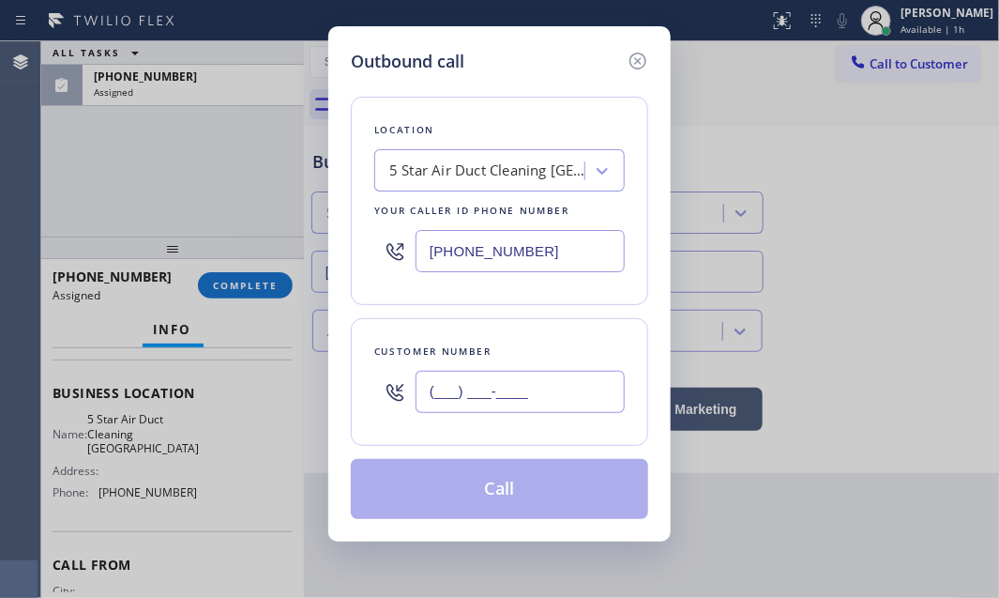
click at [502, 378] on input "(___) ___-____" at bounding box center [520, 392] width 209 height 42
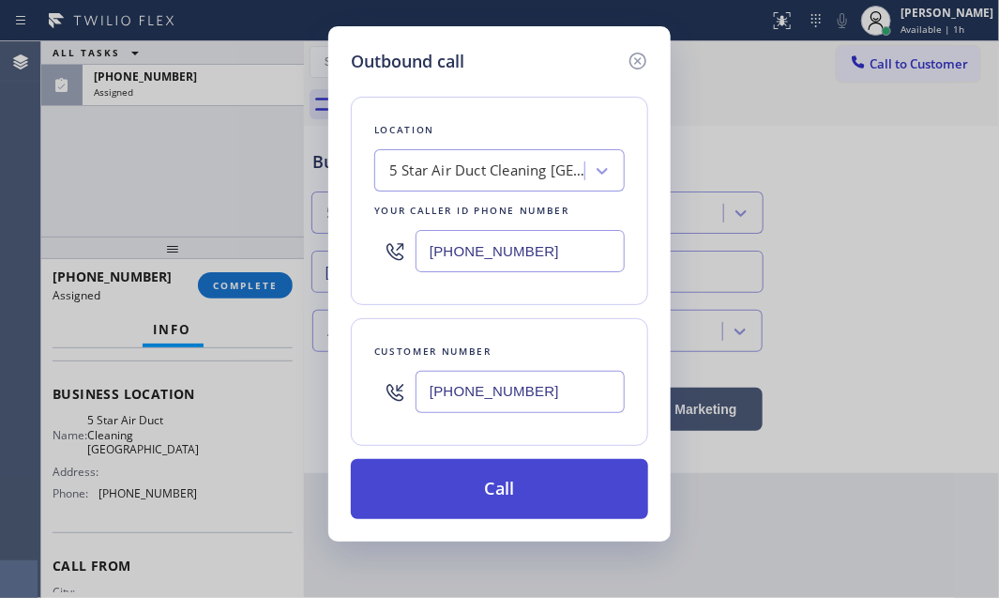
type input "[PHONE_NUMBER]"
click at [493, 506] on button "Call" at bounding box center [499, 489] width 297 height 60
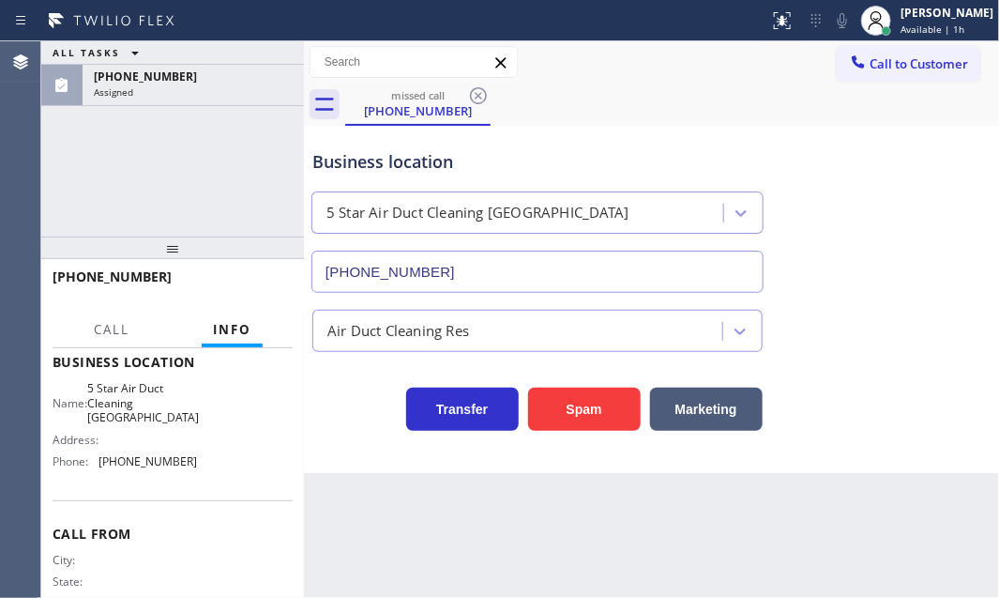
scroll to position [225, 0]
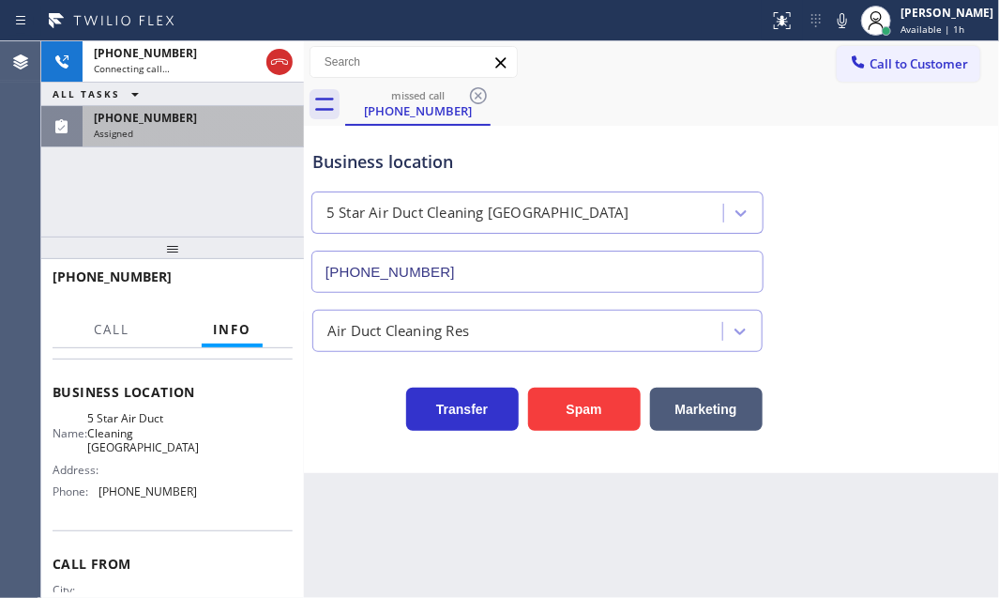
drag, startPoint x: 238, startPoint y: 132, endPoint x: 237, endPoint y: 200, distance: 67.5
click at [236, 136] on div "Assigned" at bounding box center [193, 133] width 199 height 13
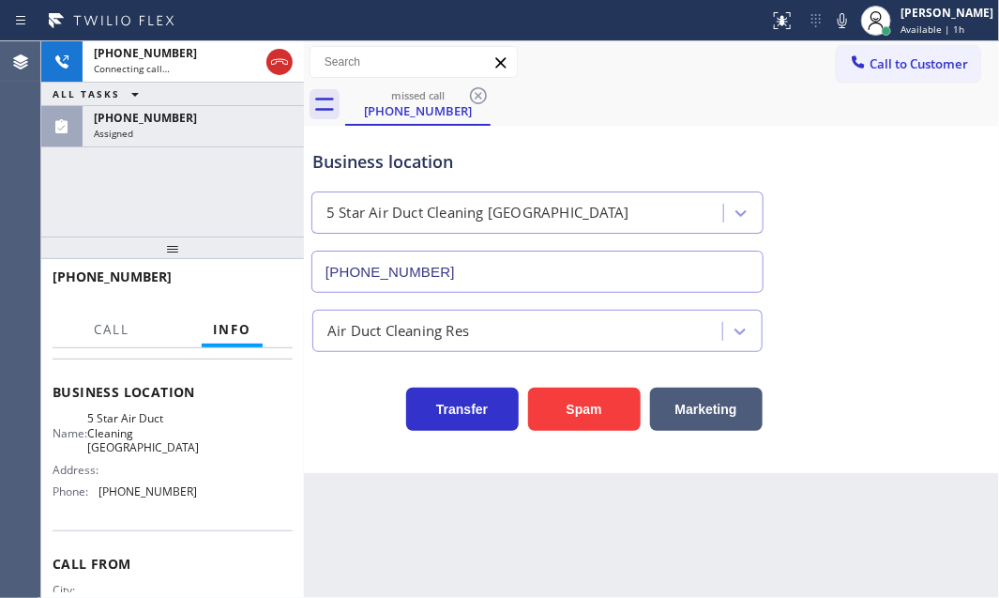
scroll to position [255, 0]
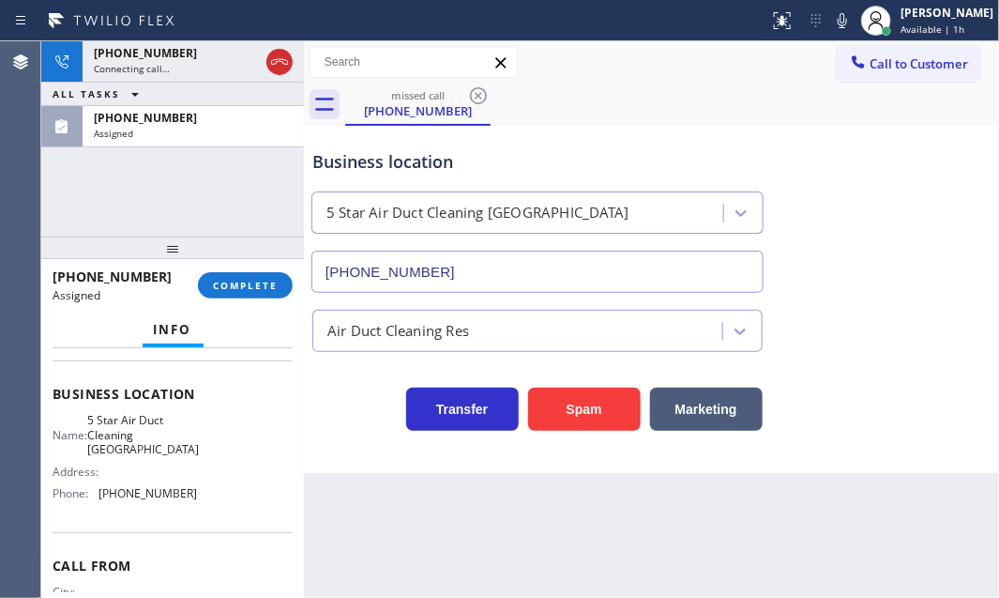
drag, startPoint x: 236, startPoint y: 282, endPoint x: 347, endPoint y: 328, distance: 119.9
click at [236, 283] on span "COMPLETE" at bounding box center [245, 285] width 65 height 13
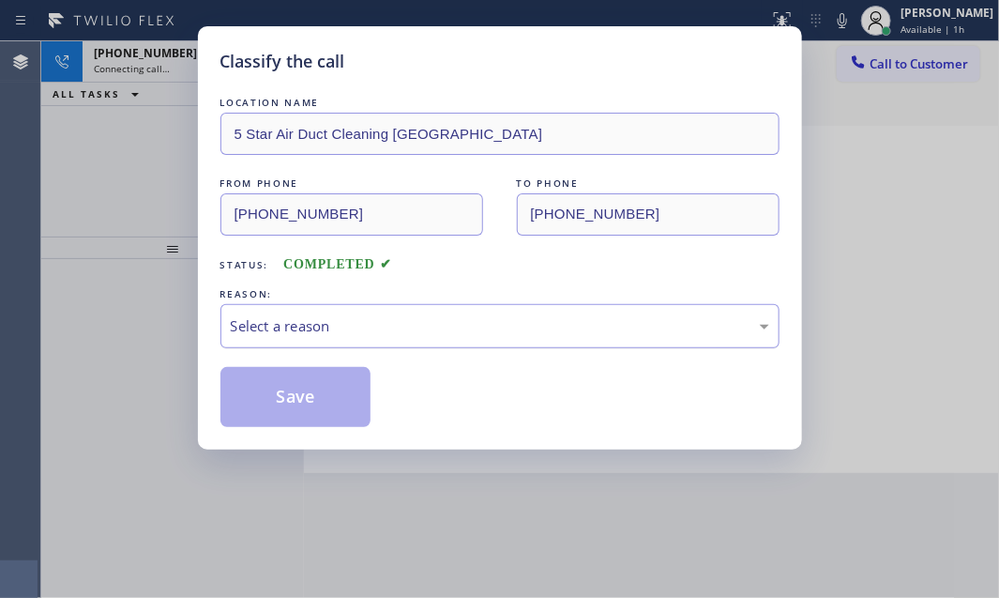
click at [411, 328] on div "Select a reason" at bounding box center [500, 326] width 538 height 22
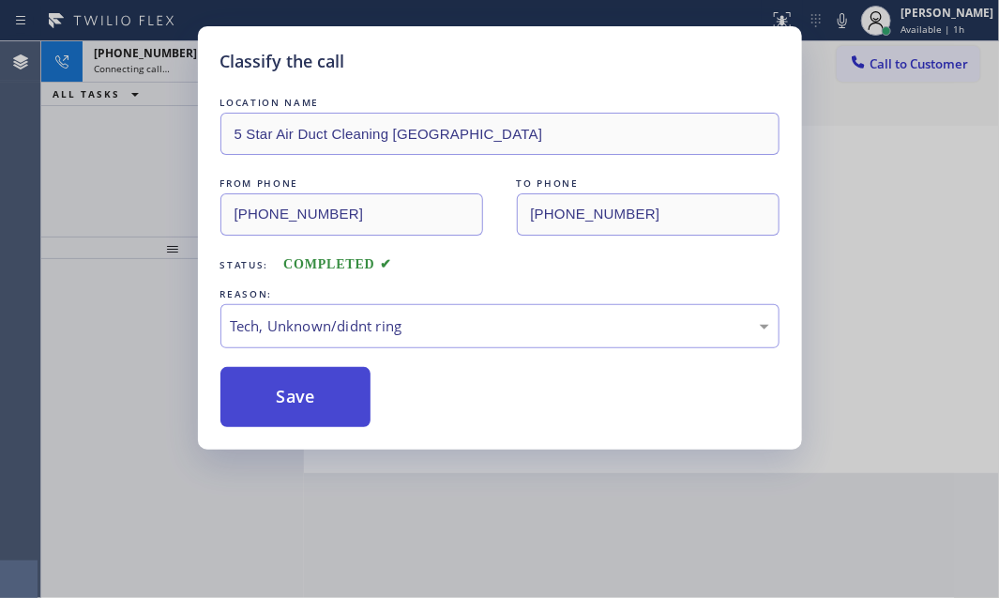
click at [306, 394] on button "Save" at bounding box center [295, 397] width 151 height 60
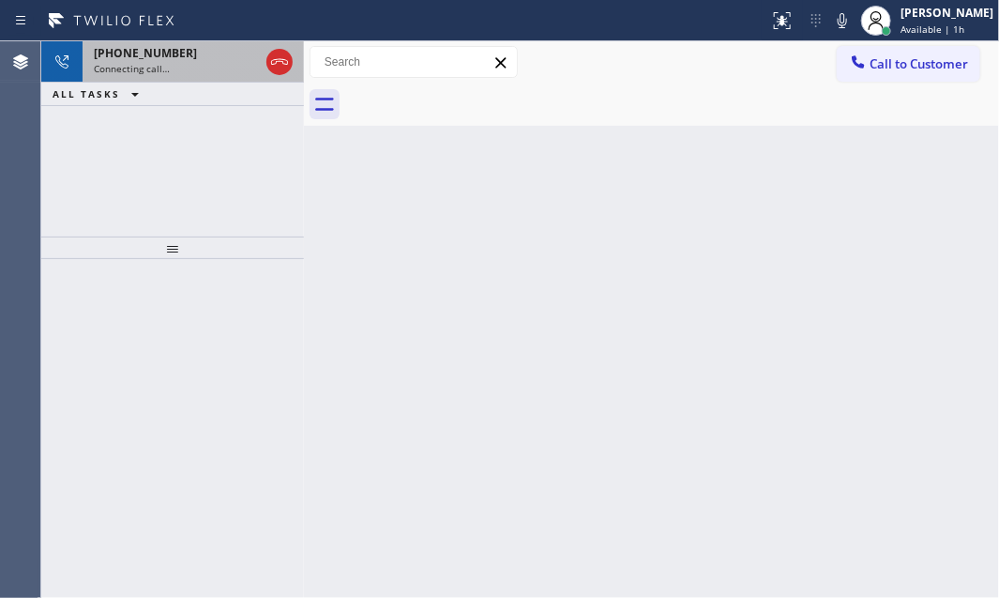
click at [176, 66] on div "Connecting call…" at bounding box center [176, 68] width 165 height 13
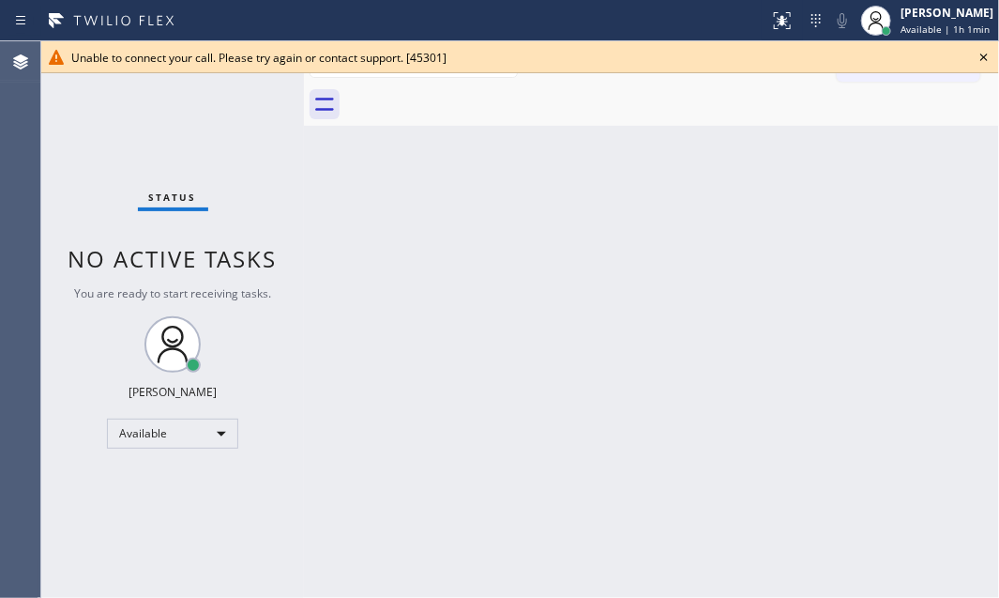
click at [985, 58] on icon at bounding box center [984, 57] width 8 height 8
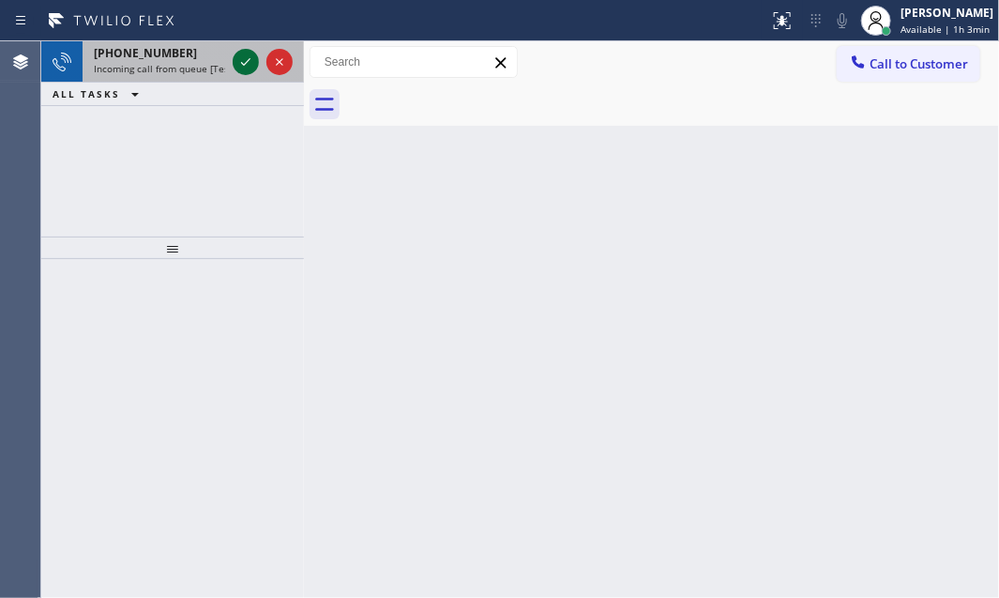
click at [239, 70] on icon at bounding box center [246, 62] width 23 height 23
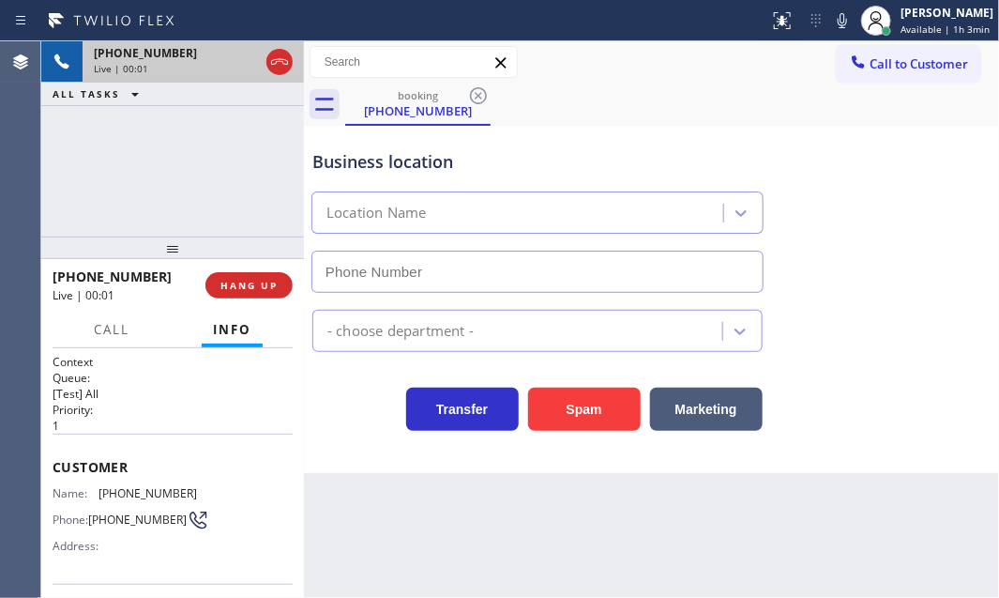
type input "[PHONE_NUMBER]"
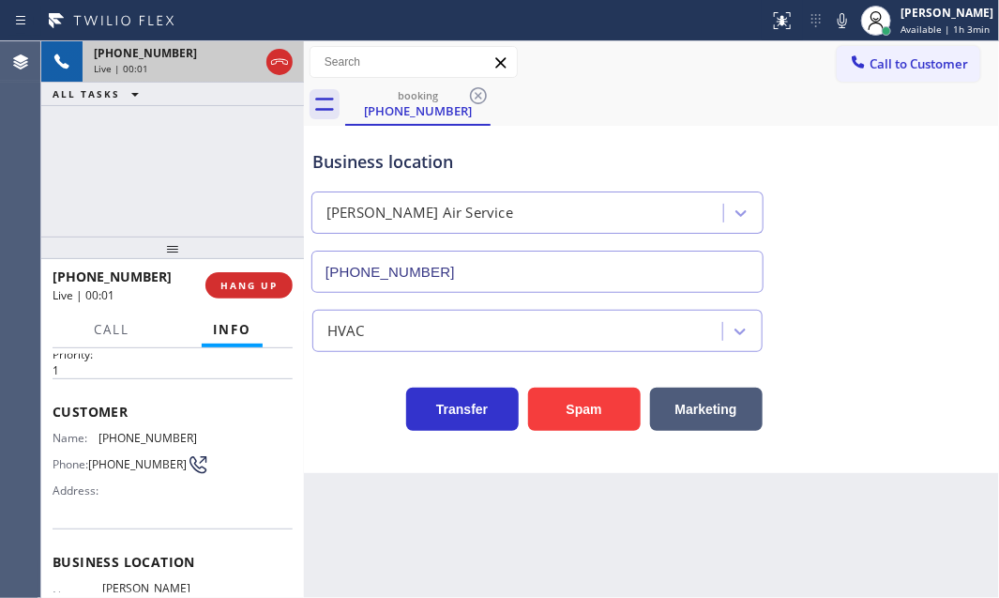
scroll to position [84, 0]
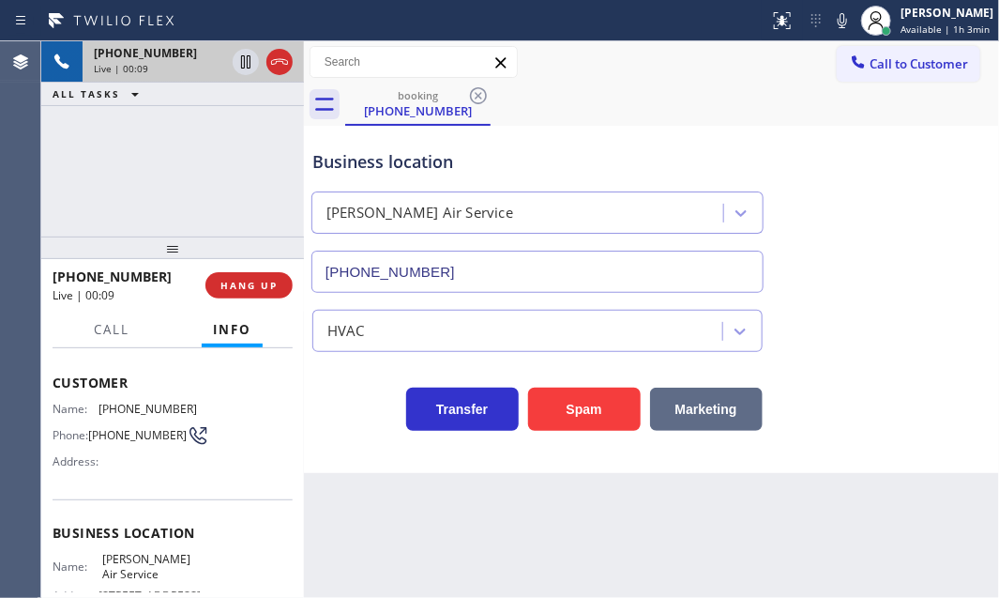
click at [704, 404] on button "Marketing" at bounding box center [706, 408] width 113 height 43
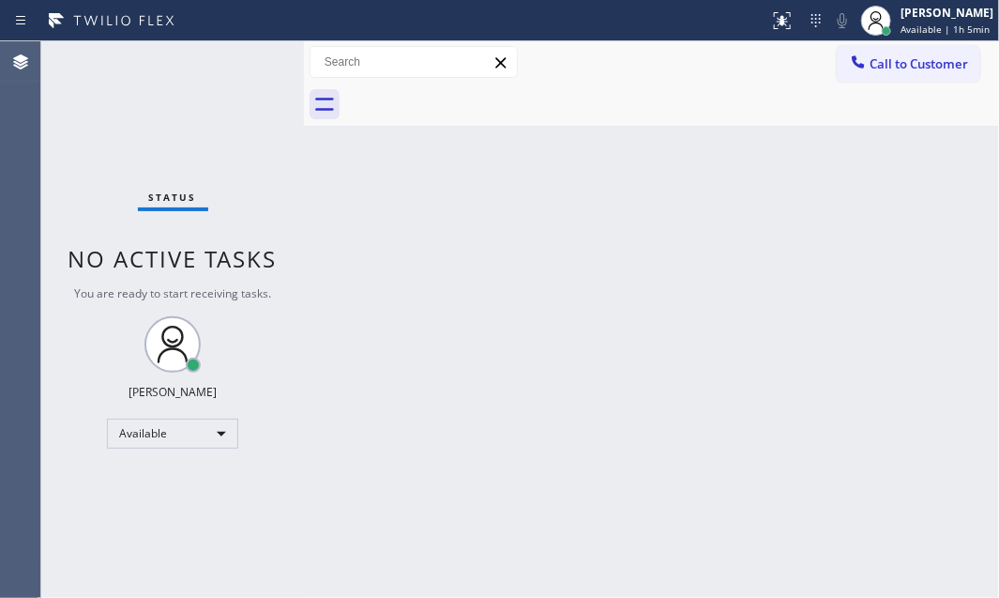
click at [238, 62] on div "Status No active tasks You are ready to start receiving tasks. [PERSON_NAME] Av…" at bounding box center [172, 319] width 263 height 556
click at [242, 62] on div "Status No active tasks You are ready to start receiving tasks. [PERSON_NAME] Av…" at bounding box center [172, 319] width 263 height 556
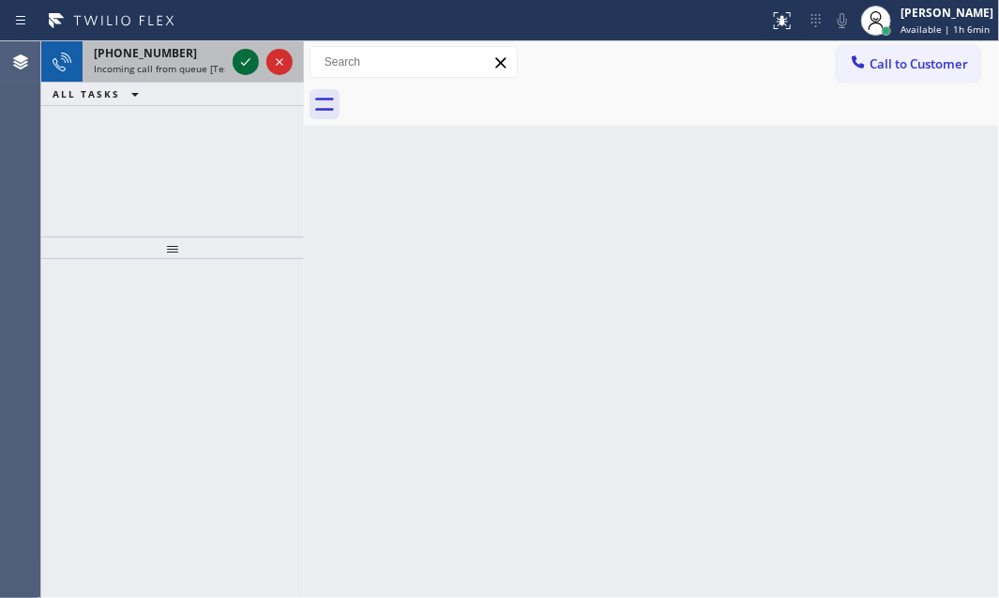
click at [248, 69] on icon at bounding box center [246, 62] width 23 height 23
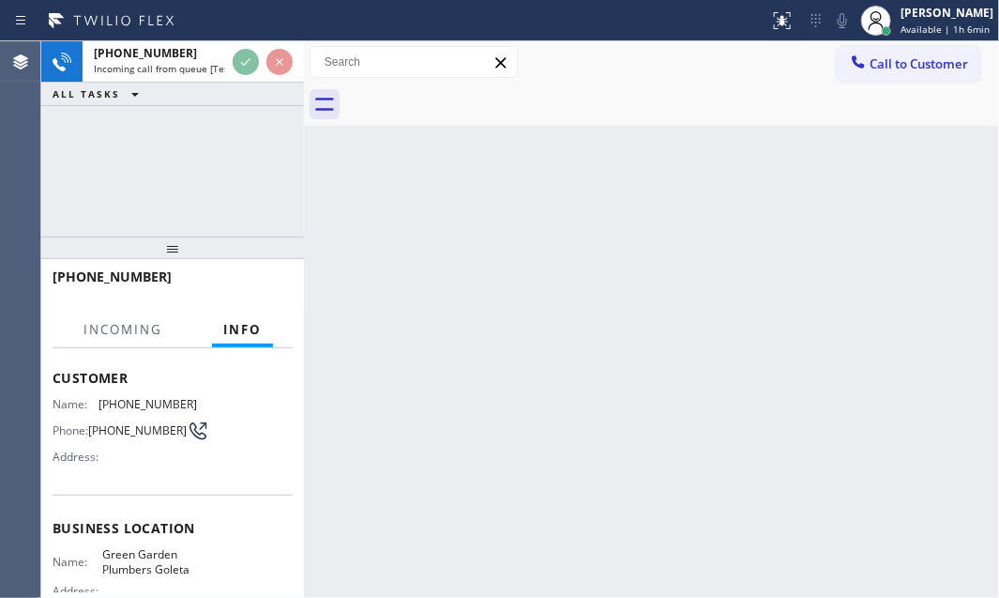
scroll to position [255, 0]
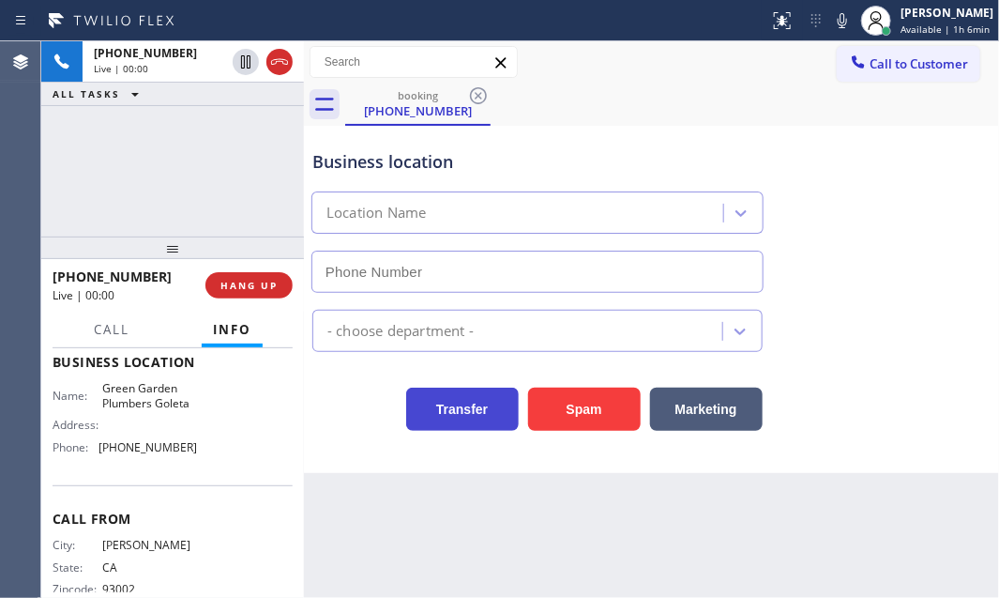
type input "[PHONE_NUMBER]"
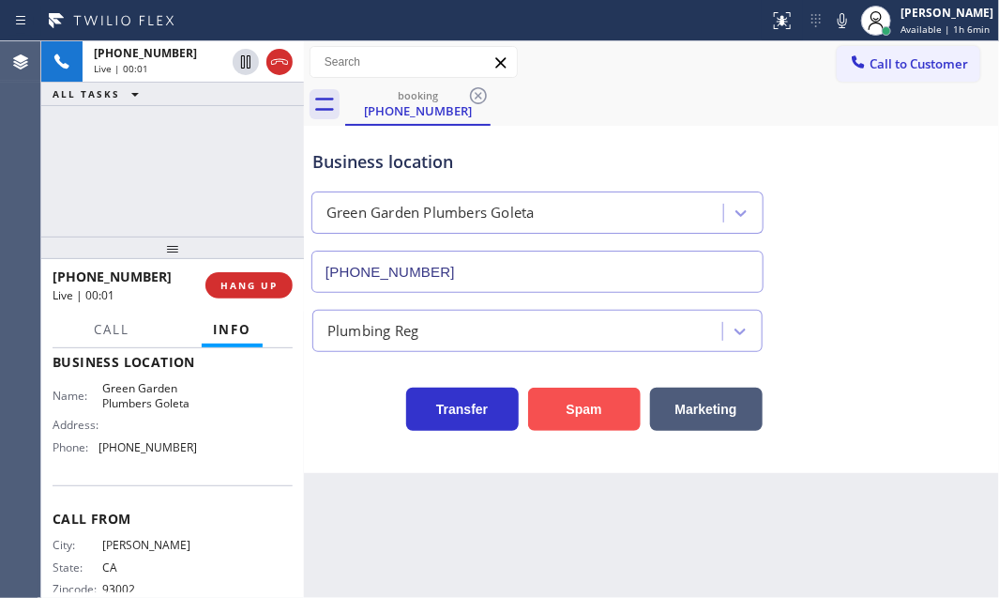
click at [602, 408] on button "Spam" at bounding box center [584, 408] width 113 height 43
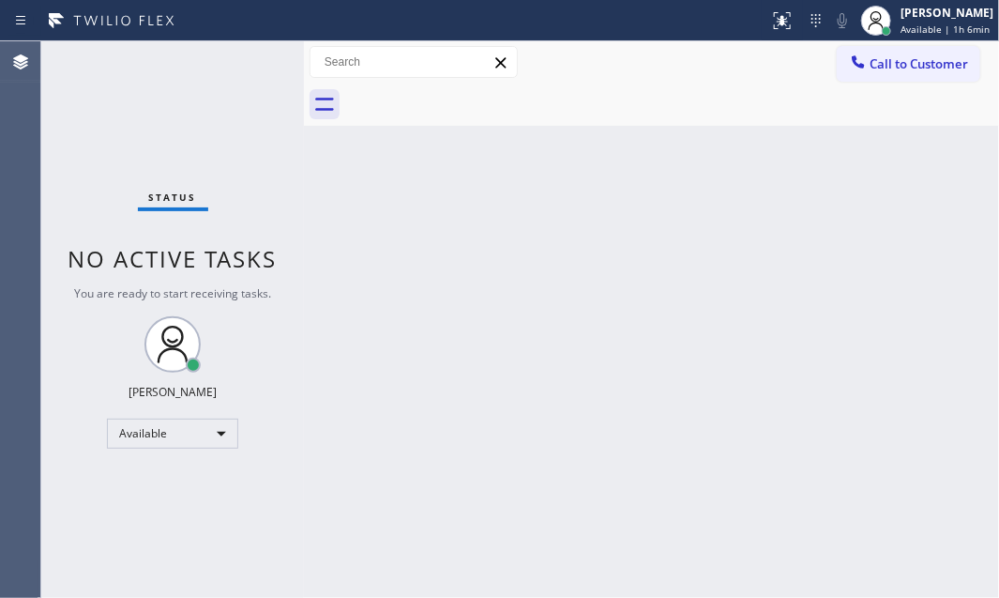
click at [256, 69] on div "Status No active tasks You are ready to start receiving tasks. [PERSON_NAME] Av…" at bounding box center [172, 319] width 263 height 556
click at [256, 68] on div "Status No active tasks You are ready to start receiving tasks. [PERSON_NAME] Av…" at bounding box center [172, 319] width 263 height 556
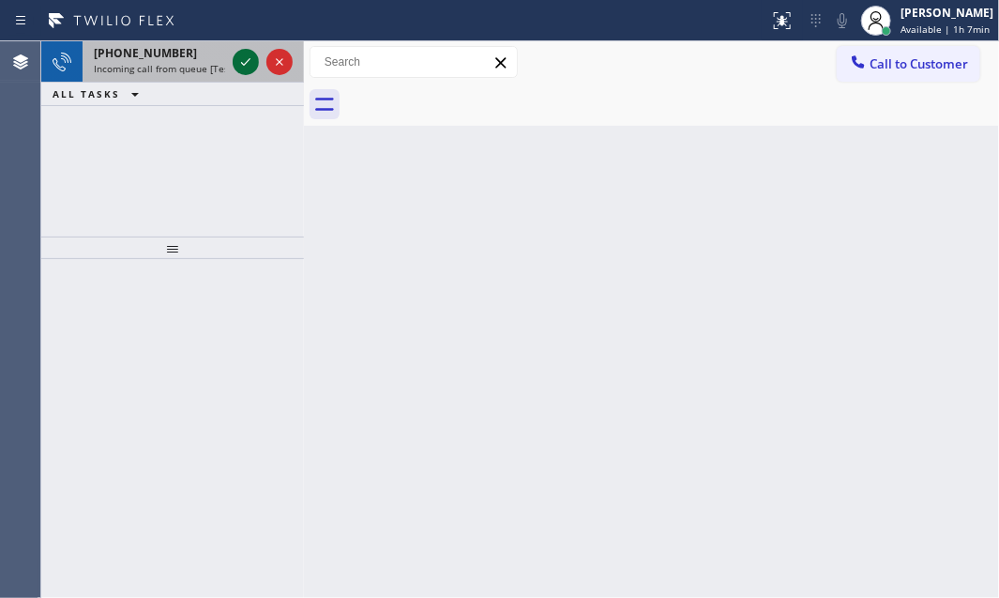
click at [236, 63] on icon at bounding box center [246, 62] width 23 height 23
click at [235, 58] on icon at bounding box center [246, 62] width 23 height 23
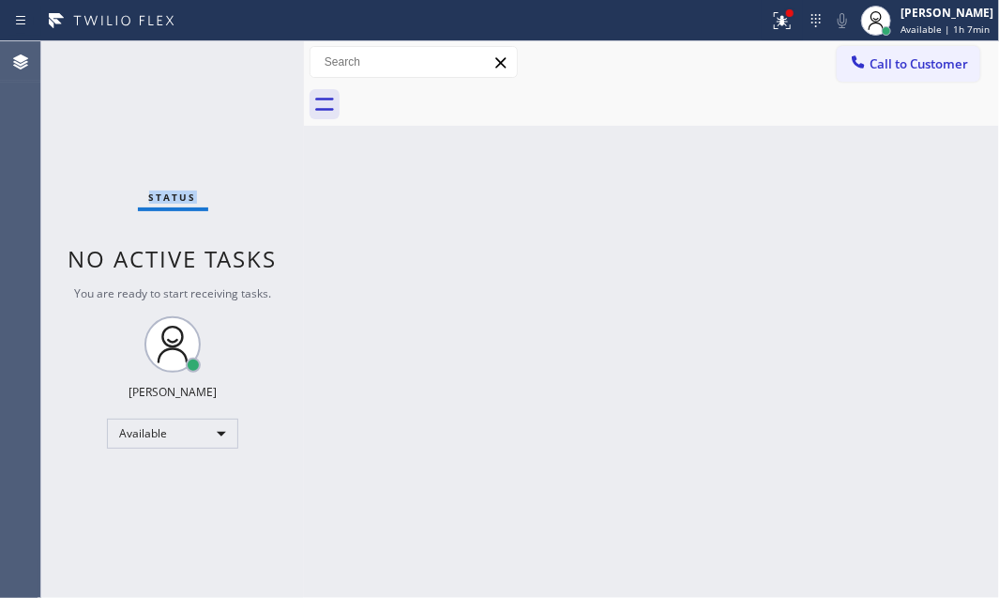
click at [235, 58] on div "Status No active tasks You are ready to start receiving tasks. [PERSON_NAME] Av…" at bounding box center [172, 319] width 263 height 556
click at [778, 17] on icon at bounding box center [782, 20] width 23 height 23
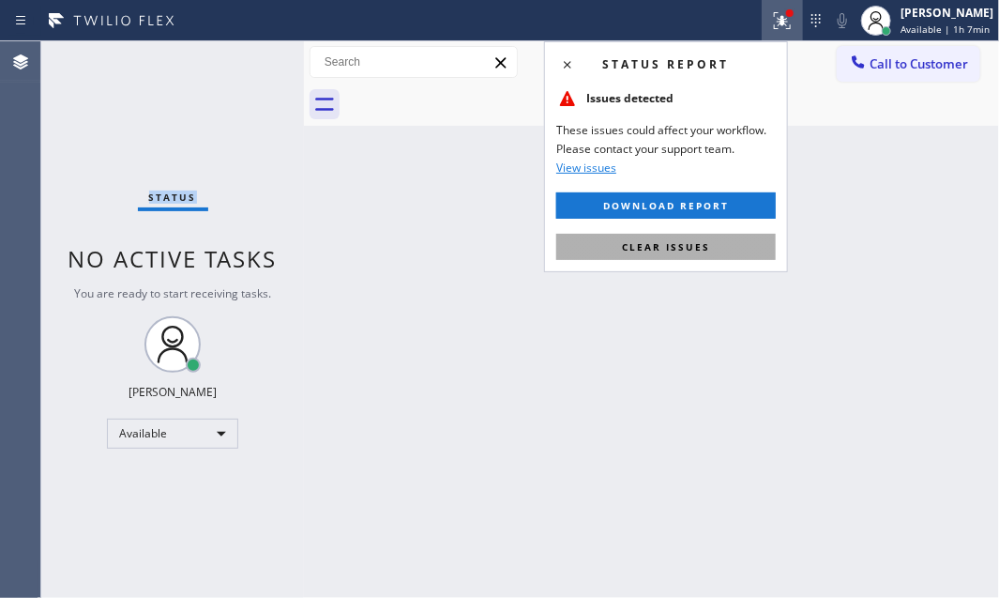
click at [690, 234] on button "Clear issues" at bounding box center [666, 247] width 220 height 26
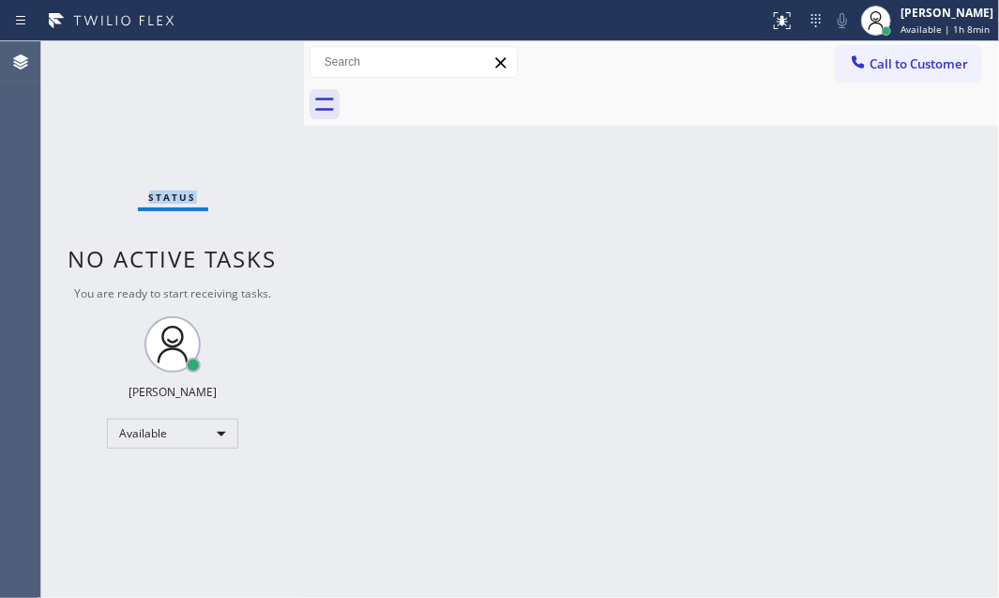
click at [250, 75] on div "Status No active tasks You are ready to start receiving tasks. [PERSON_NAME] Av…" at bounding box center [172, 319] width 263 height 556
click at [247, 68] on div "Status No active tasks You are ready to start receiving tasks. [PERSON_NAME] Av…" at bounding box center [172, 319] width 263 height 556
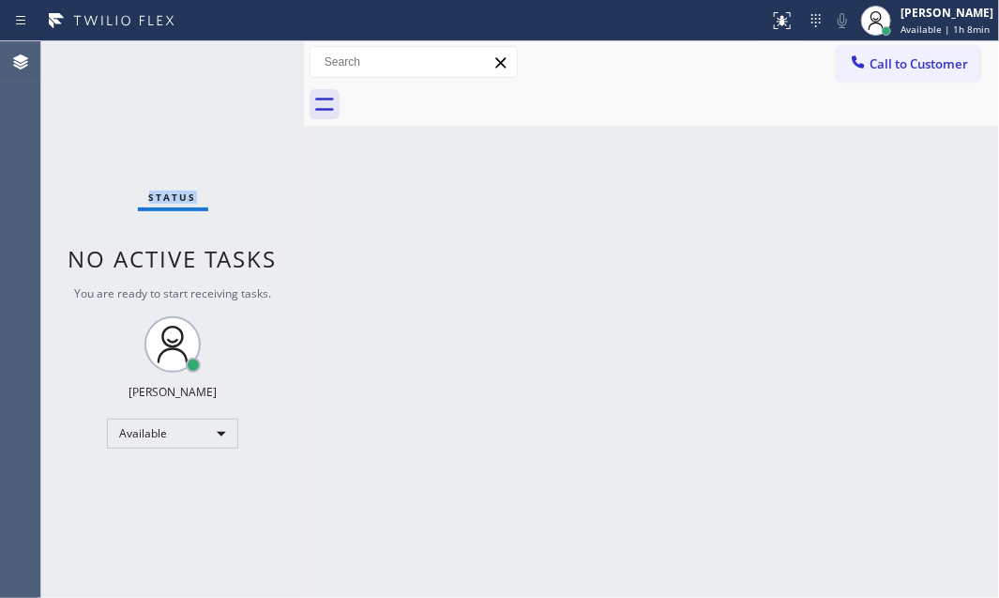
click at [247, 68] on div "Status No active tasks You are ready to start receiving tasks. [PERSON_NAME] Av…" at bounding box center [172, 319] width 263 height 556
click at [773, 284] on div "Back to Dashboard Change Sender ID Customers Technicians Select a contact Outbo…" at bounding box center [651, 319] width 695 height 556
click at [774, 283] on div "Back to Dashboard Change Sender ID Customers Technicians Select a contact Outbo…" at bounding box center [651, 319] width 695 height 556
click at [776, 287] on div "Back to Dashboard Change Sender ID Customers Technicians Select a contact Outbo…" at bounding box center [651, 319] width 695 height 556
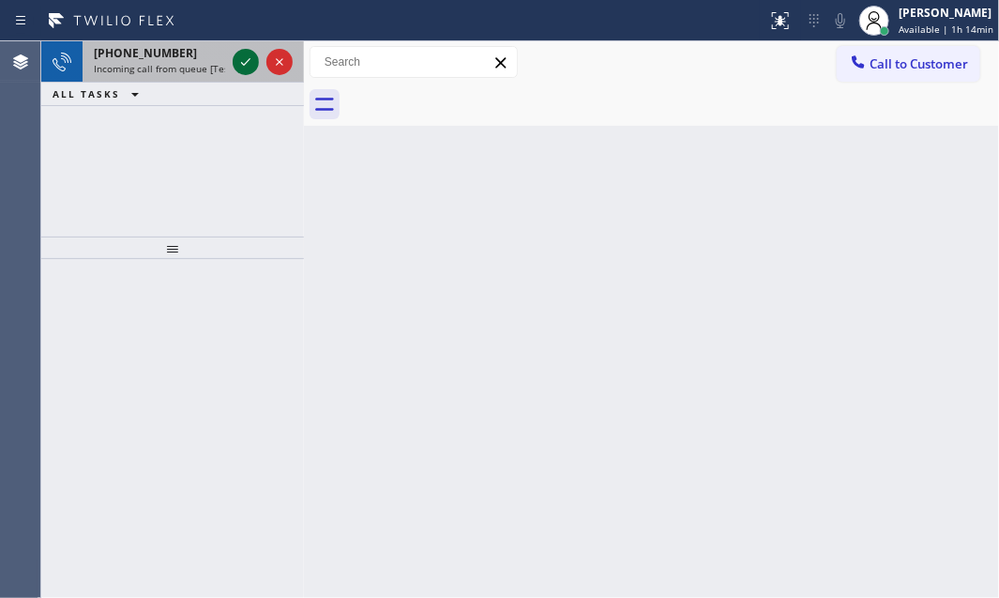
click at [248, 64] on icon at bounding box center [246, 62] width 23 height 23
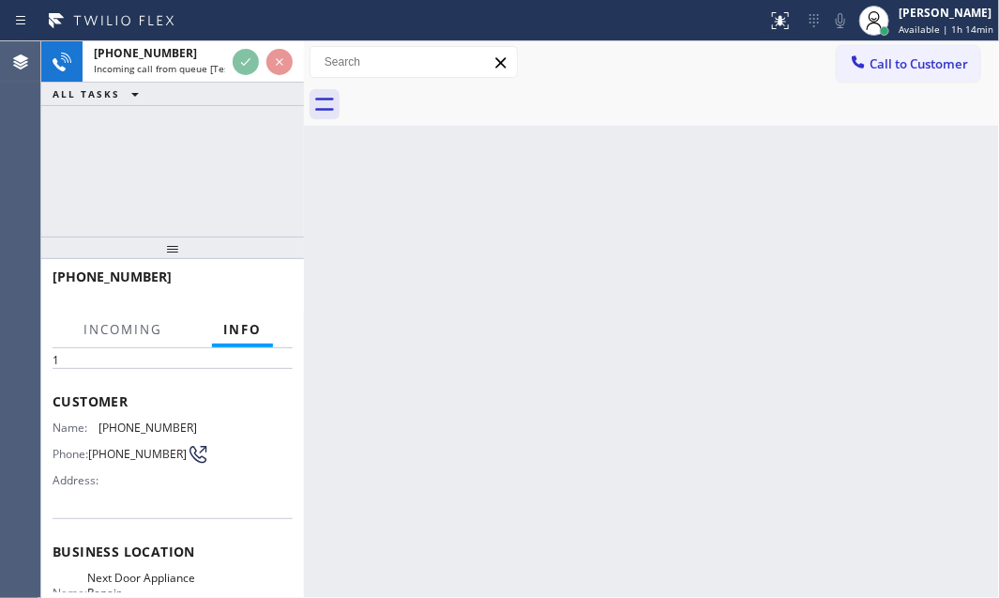
scroll to position [170, 0]
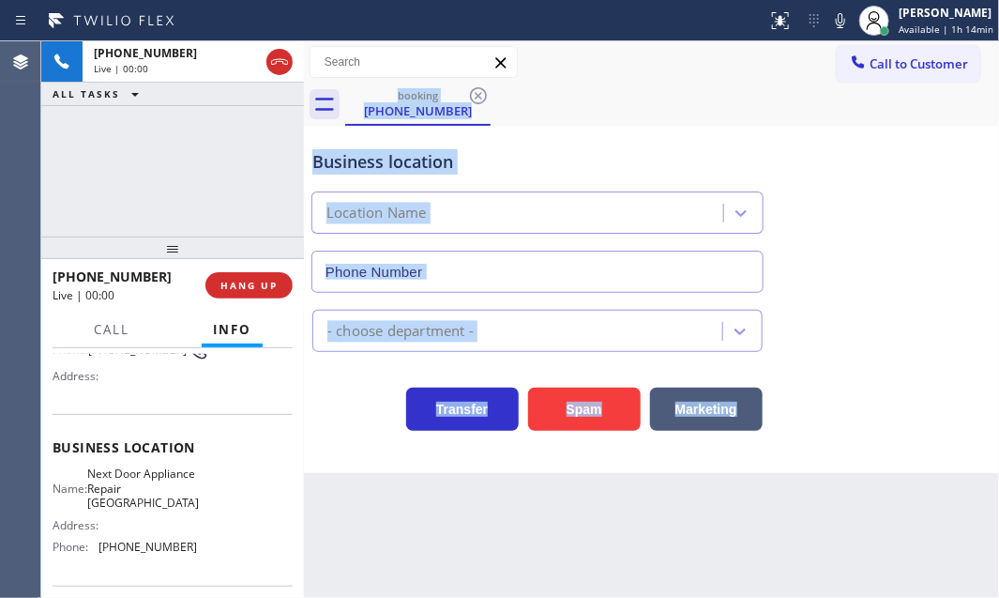
type input "[PHONE_NUMBER]"
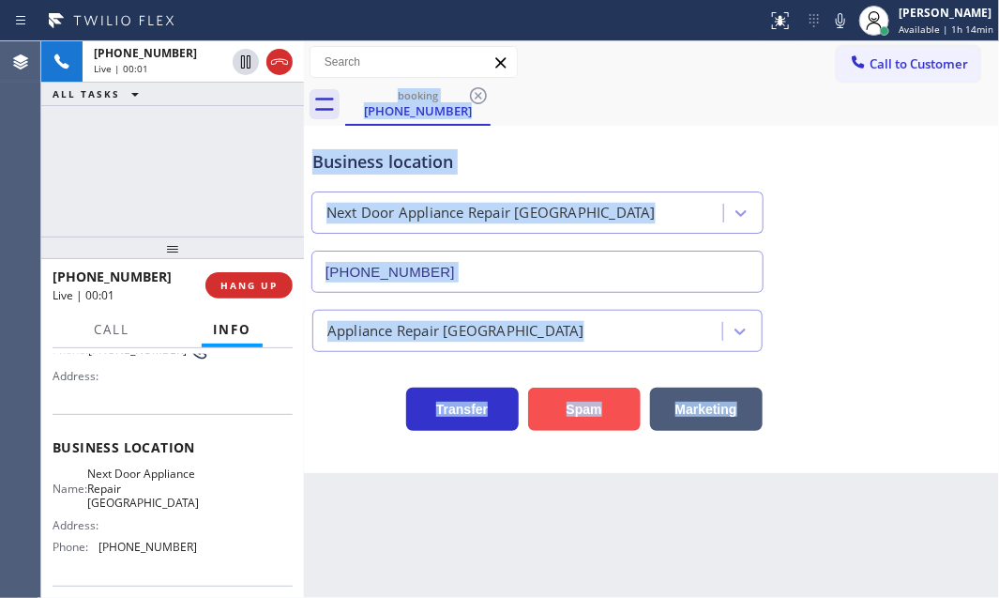
click at [573, 398] on button "Spam" at bounding box center [584, 408] width 113 height 43
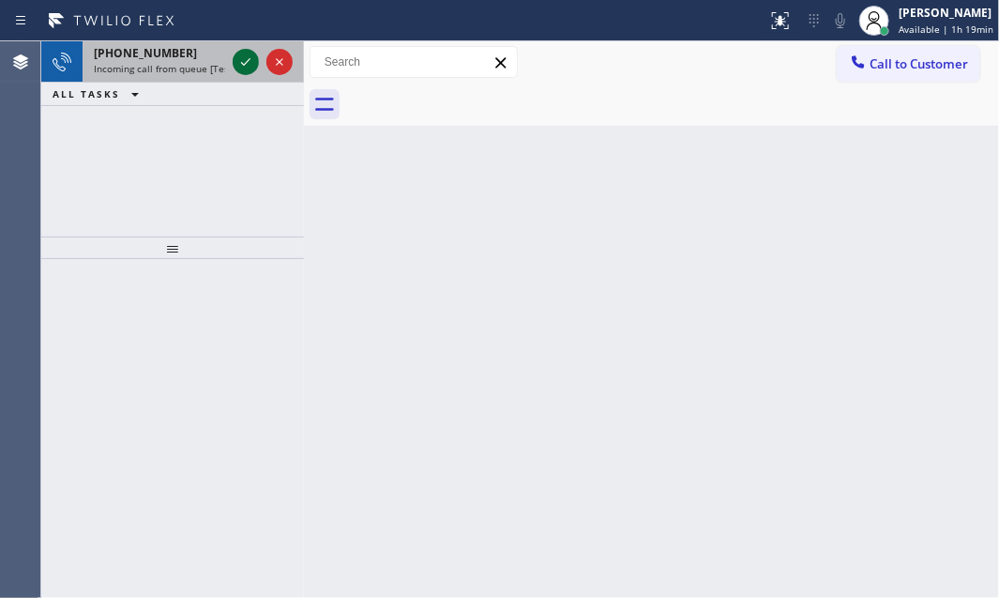
click at [241, 64] on icon at bounding box center [246, 62] width 23 height 23
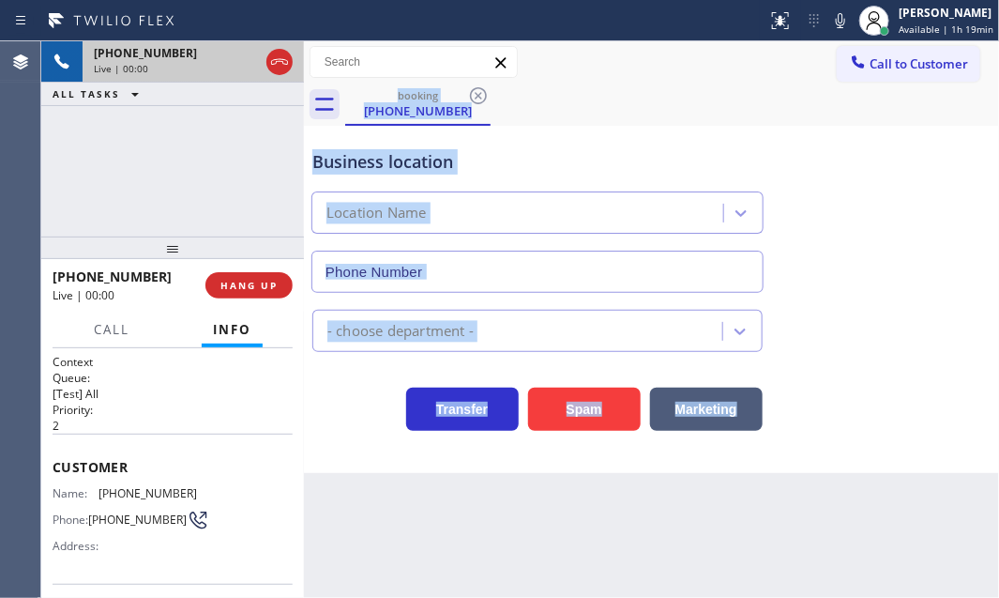
type input "[PHONE_NUMBER]"
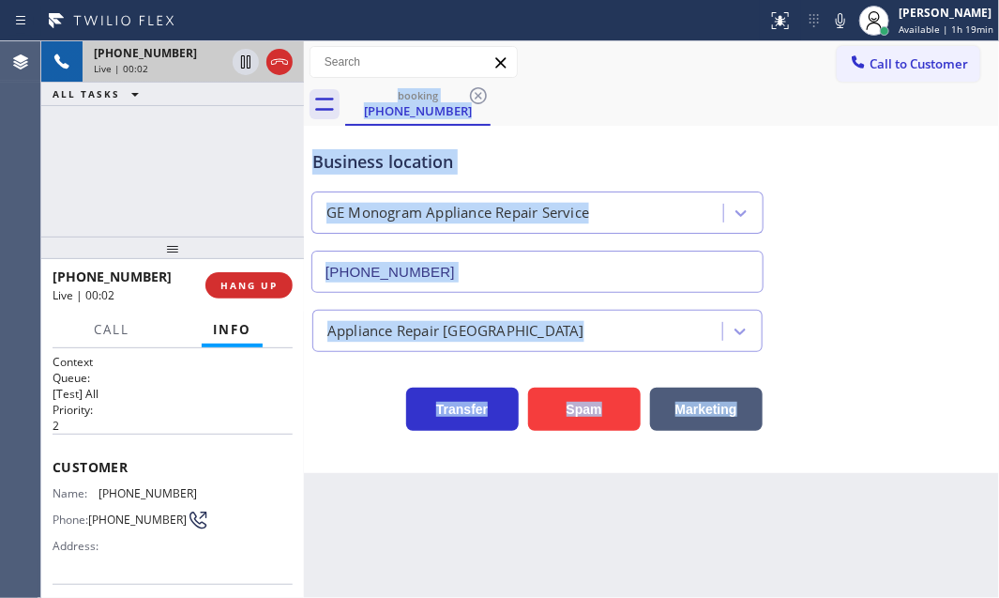
click at [875, 306] on div "Appliance Repair [GEOGRAPHIC_DATA]" at bounding box center [652, 327] width 686 height 50
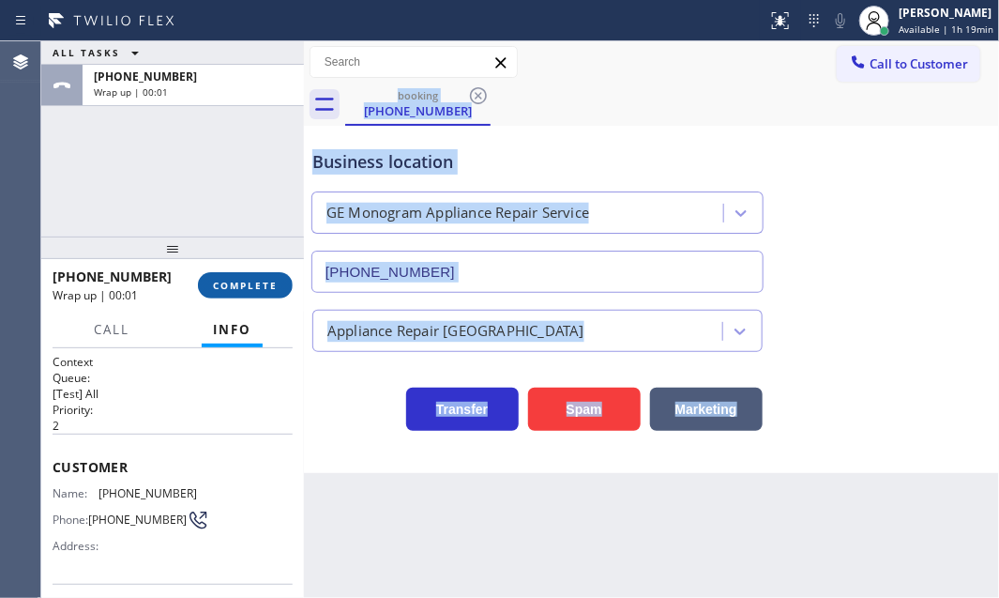
click at [258, 280] on span "COMPLETE" at bounding box center [245, 285] width 65 height 13
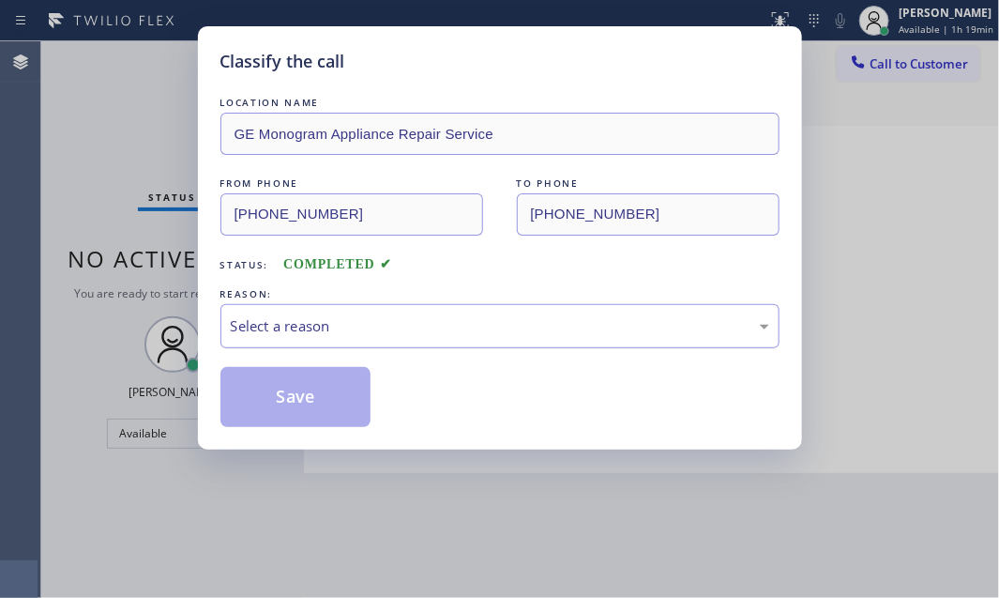
click at [481, 323] on div "Select a reason" at bounding box center [500, 326] width 538 height 22
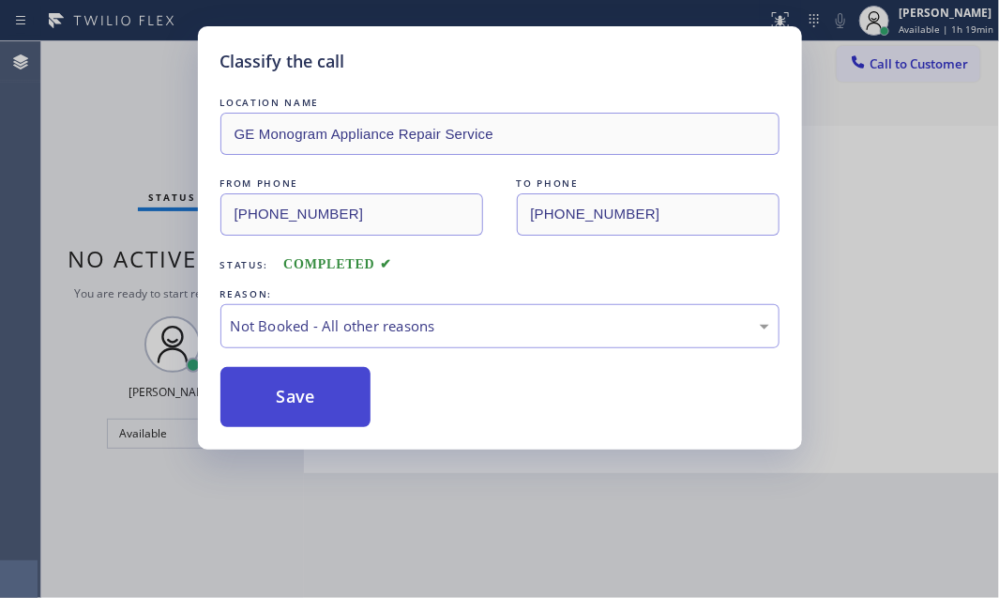
drag, startPoint x: 336, startPoint y: 398, endPoint x: 300, endPoint y: 401, distance: 35.8
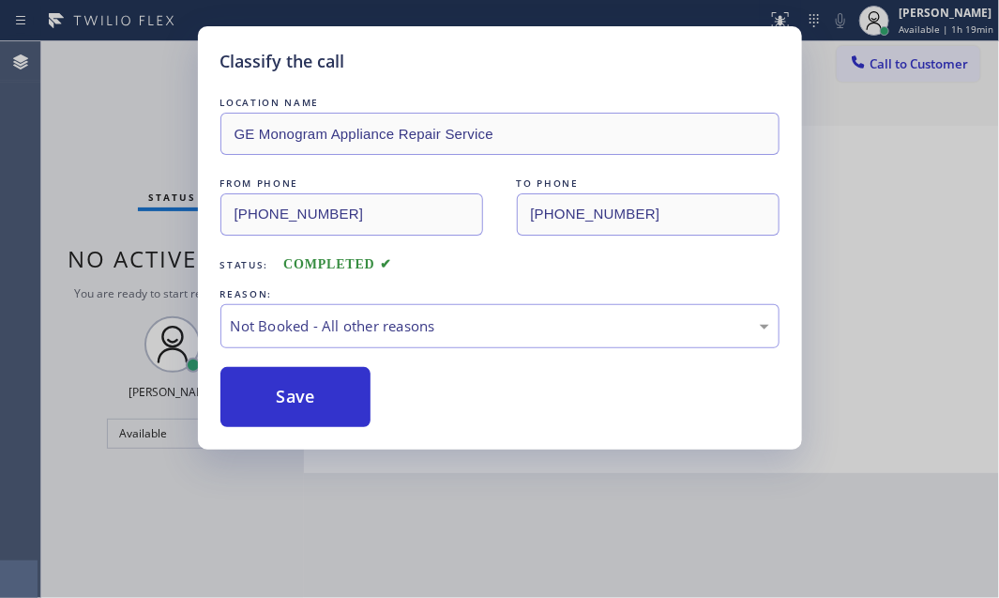
drag, startPoint x: 300, startPoint y: 401, endPoint x: 718, endPoint y: 449, distance: 420.3
click at [301, 401] on button "Save" at bounding box center [295, 397] width 151 height 60
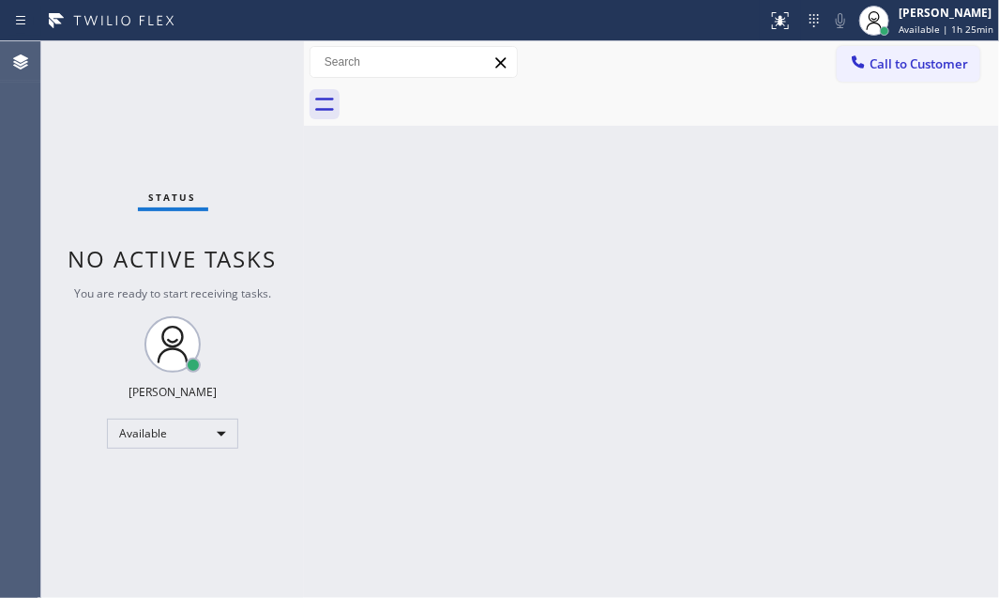
click at [721, 229] on div "Back to Dashboard Change Sender ID Customers Technicians Select a contact Outbo…" at bounding box center [651, 319] width 695 height 556
click at [930, 224] on div "Back to Dashboard Change Sender ID Customers Technicians Select a contact Outbo…" at bounding box center [651, 319] width 695 height 556
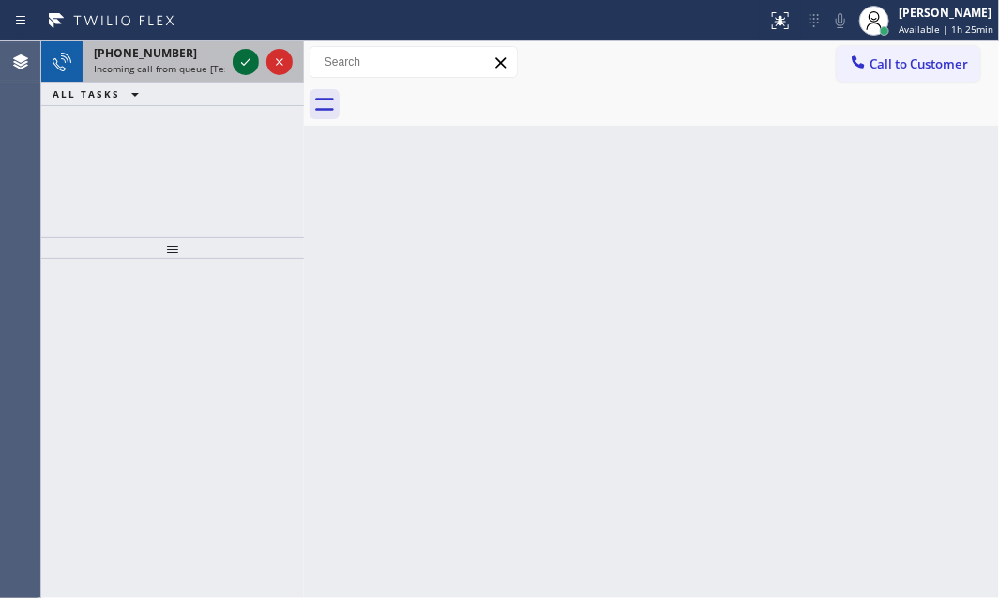
click at [234, 59] on div at bounding box center [246, 62] width 26 height 23
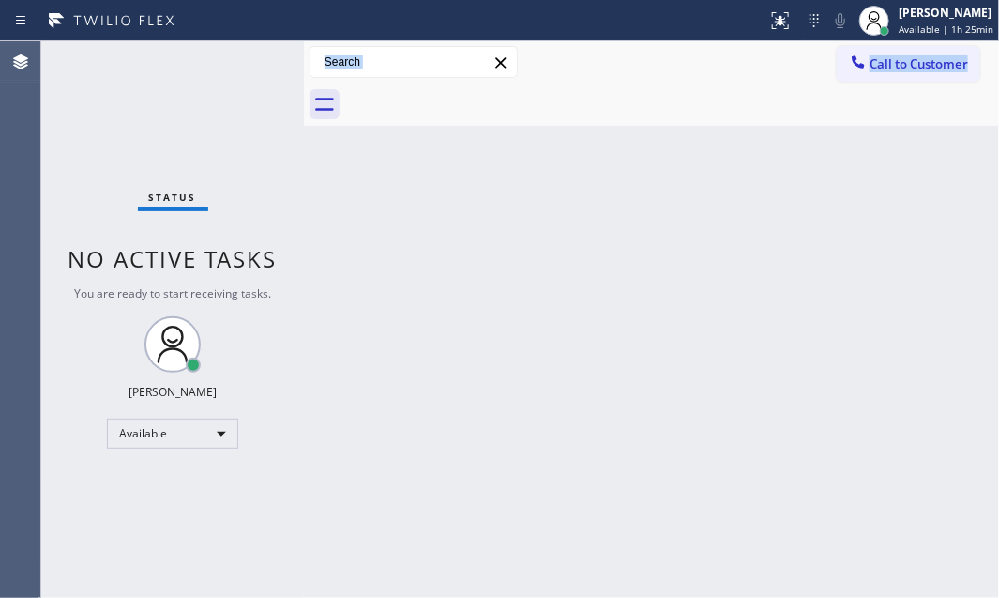
click at [238, 59] on div "Status No active tasks You are ready to start receiving tasks. Judy Mae Saturin…" at bounding box center [172, 319] width 263 height 556
click at [712, 168] on div "Back to Dashboard Change Sender ID Customers Technicians Select a contact Outbo…" at bounding box center [651, 319] width 695 height 556
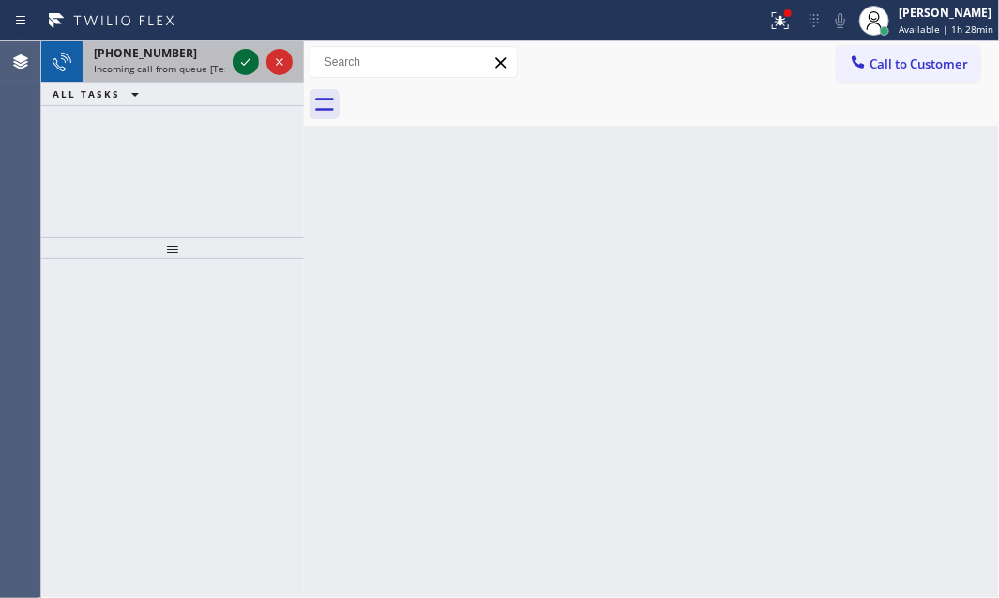
click at [248, 67] on icon at bounding box center [246, 62] width 23 height 23
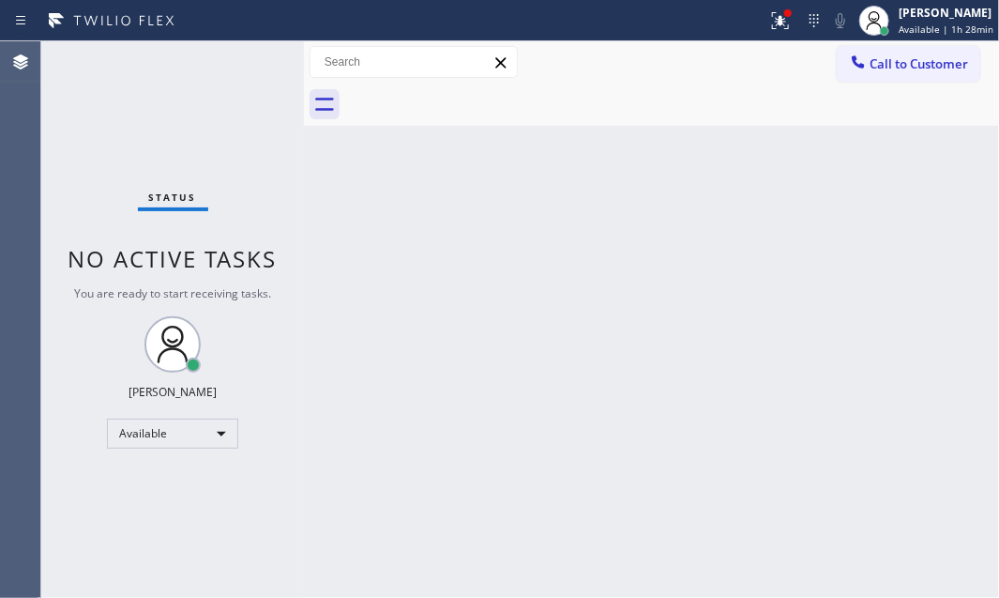
click at [842, 324] on div "Back to Dashboard Change Sender ID Customers Technicians Select a contact Outbo…" at bounding box center [651, 319] width 695 height 556
click at [770, 27] on icon at bounding box center [780, 20] width 23 height 23
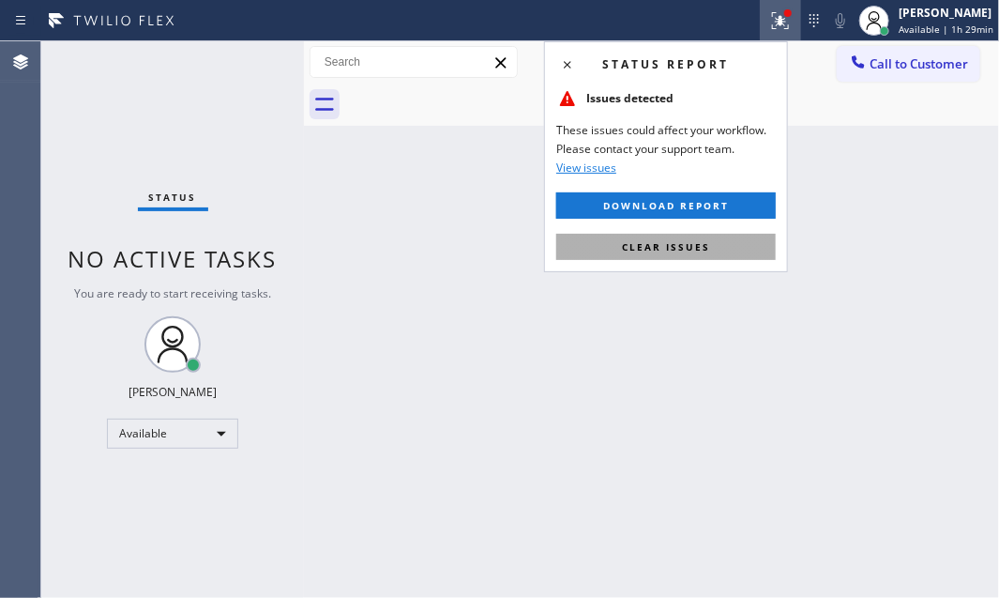
click at [725, 239] on button "Clear issues" at bounding box center [666, 247] width 220 height 26
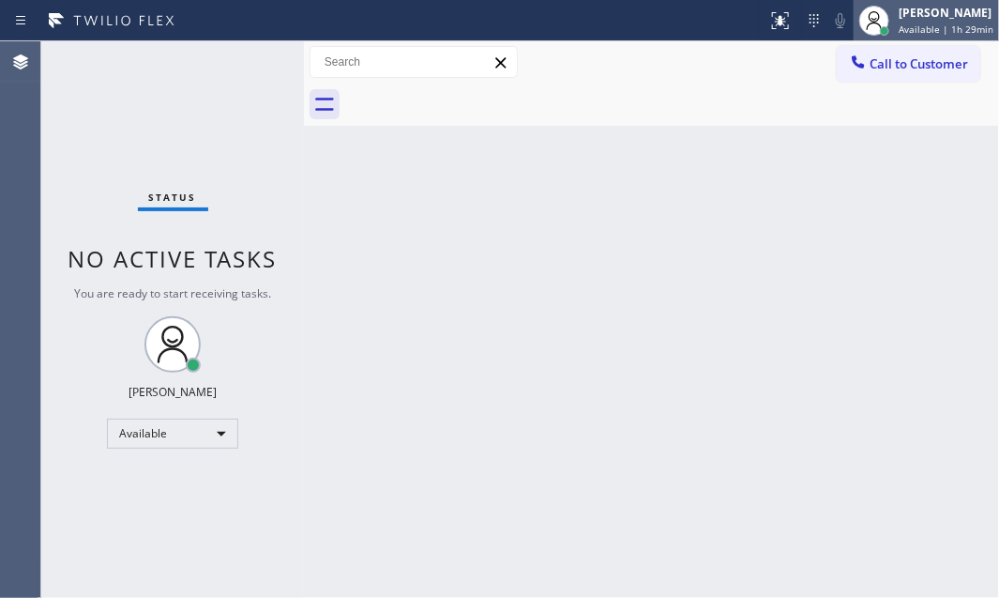
click at [913, 23] on span "Available | 1h 29min" at bounding box center [946, 29] width 95 height 13
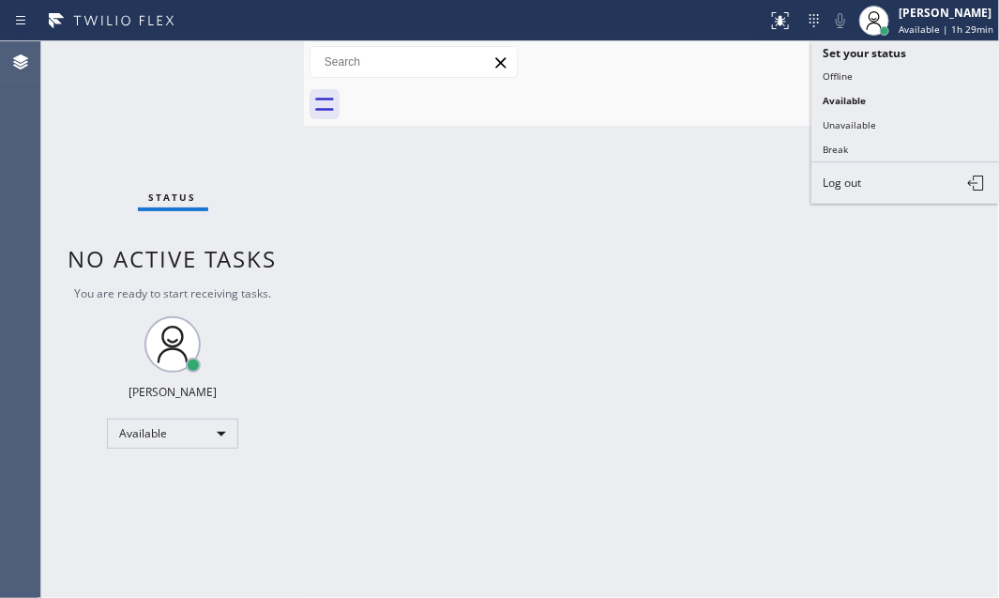
click at [849, 150] on button "Break" at bounding box center [905, 149] width 188 height 24
